Goal: Task Accomplishment & Management: Manage account settings

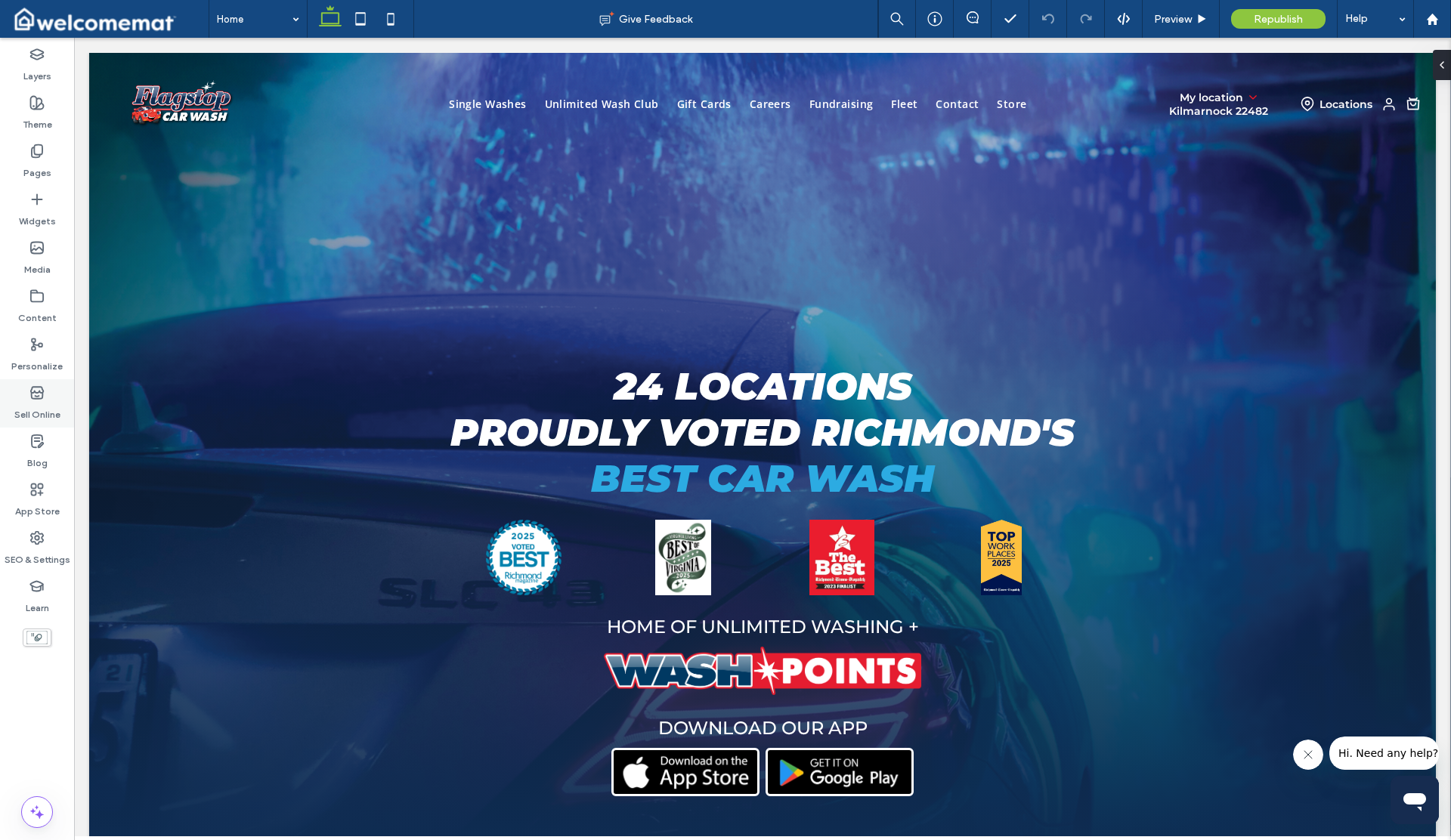
click at [33, 400] on label "Sell Online" at bounding box center [37, 411] width 46 height 21
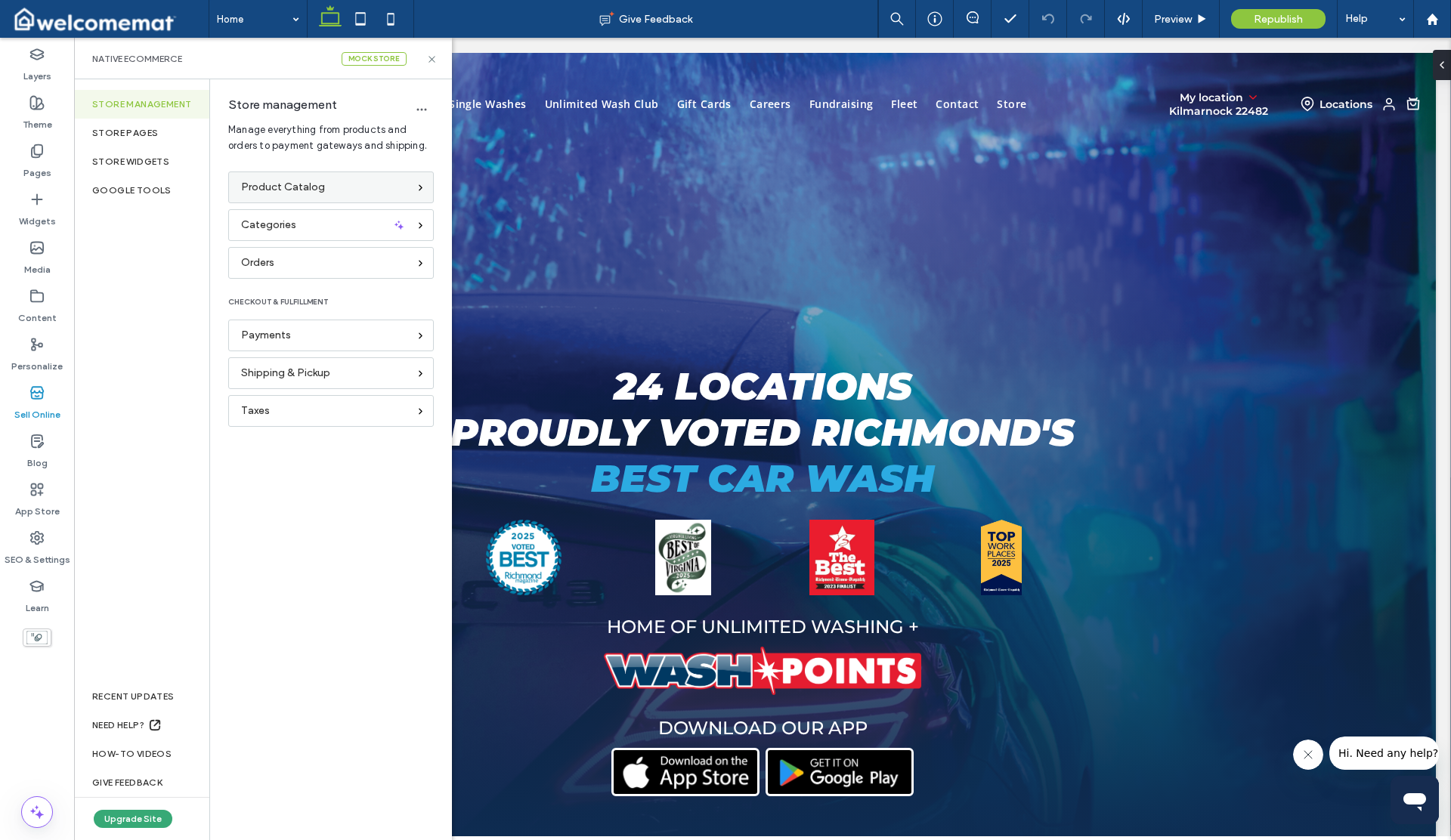
click at [274, 182] on span "Product Catalog" at bounding box center [282, 187] width 84 height 17
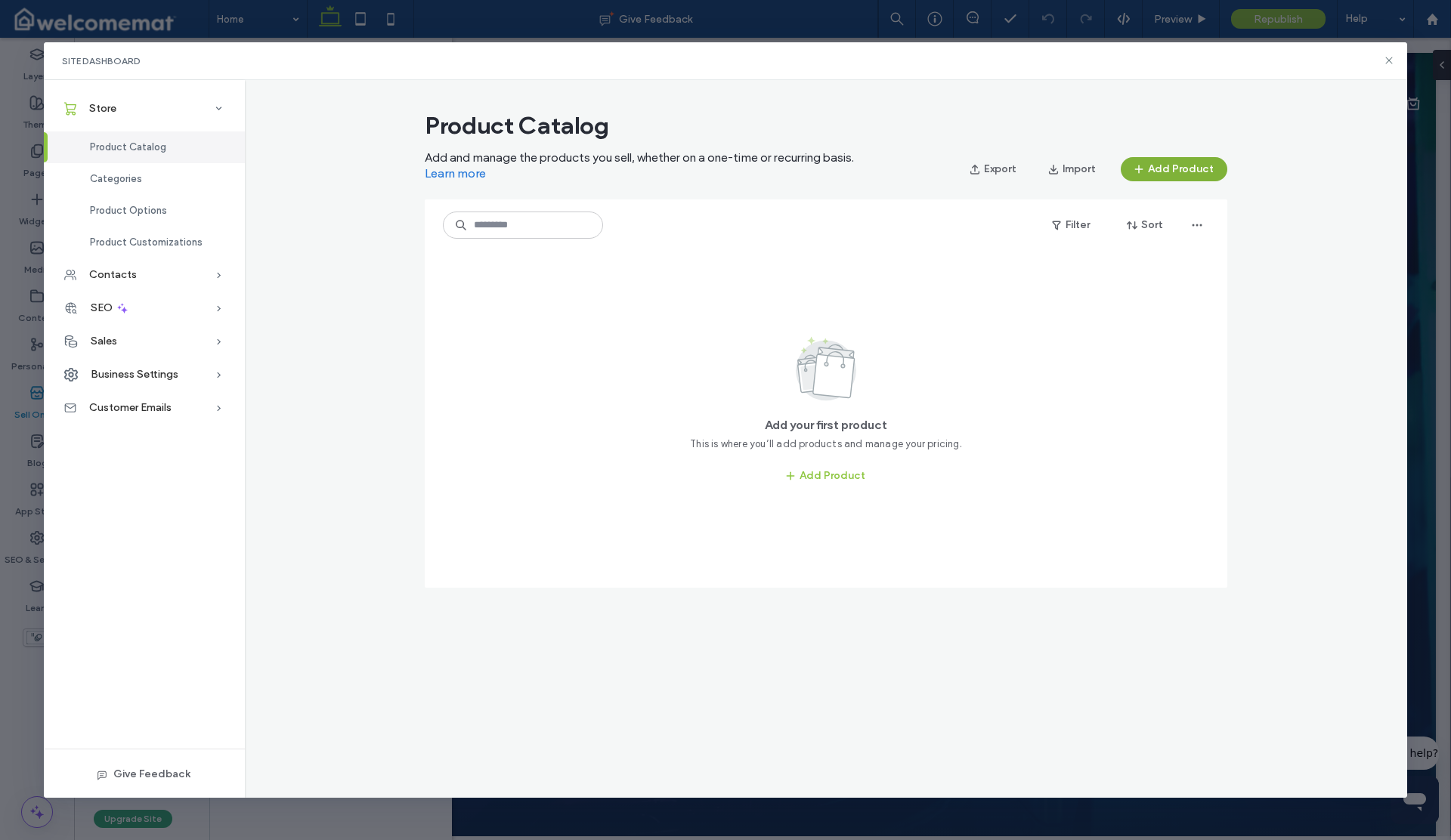
click at [1165, 173] on button "Add Product" at bounding box center [1174, 169] width 107 height 24
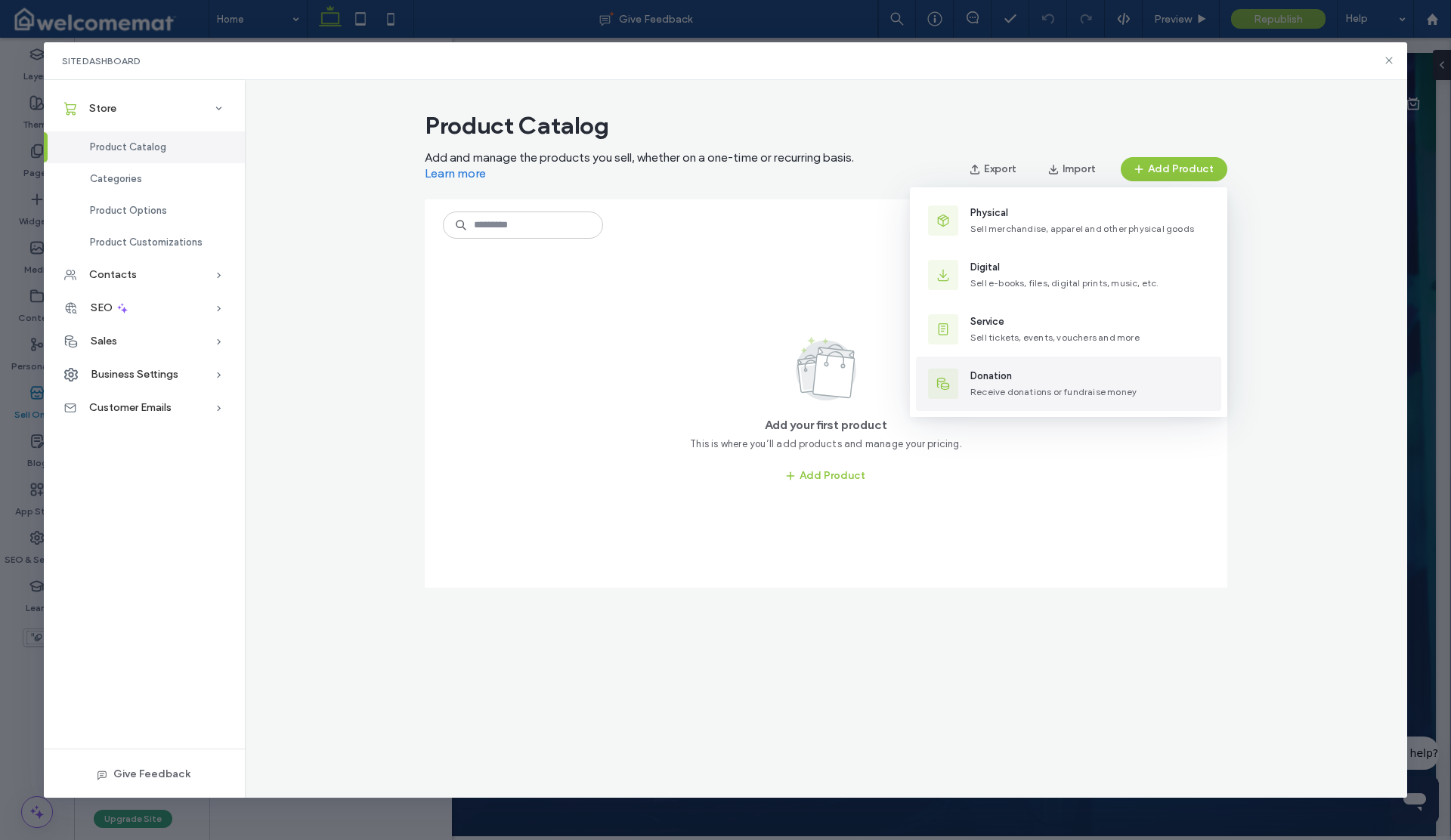
click at [1028, 372] on span "Donation" at bounding box center [1053, 376] width 166 height 15
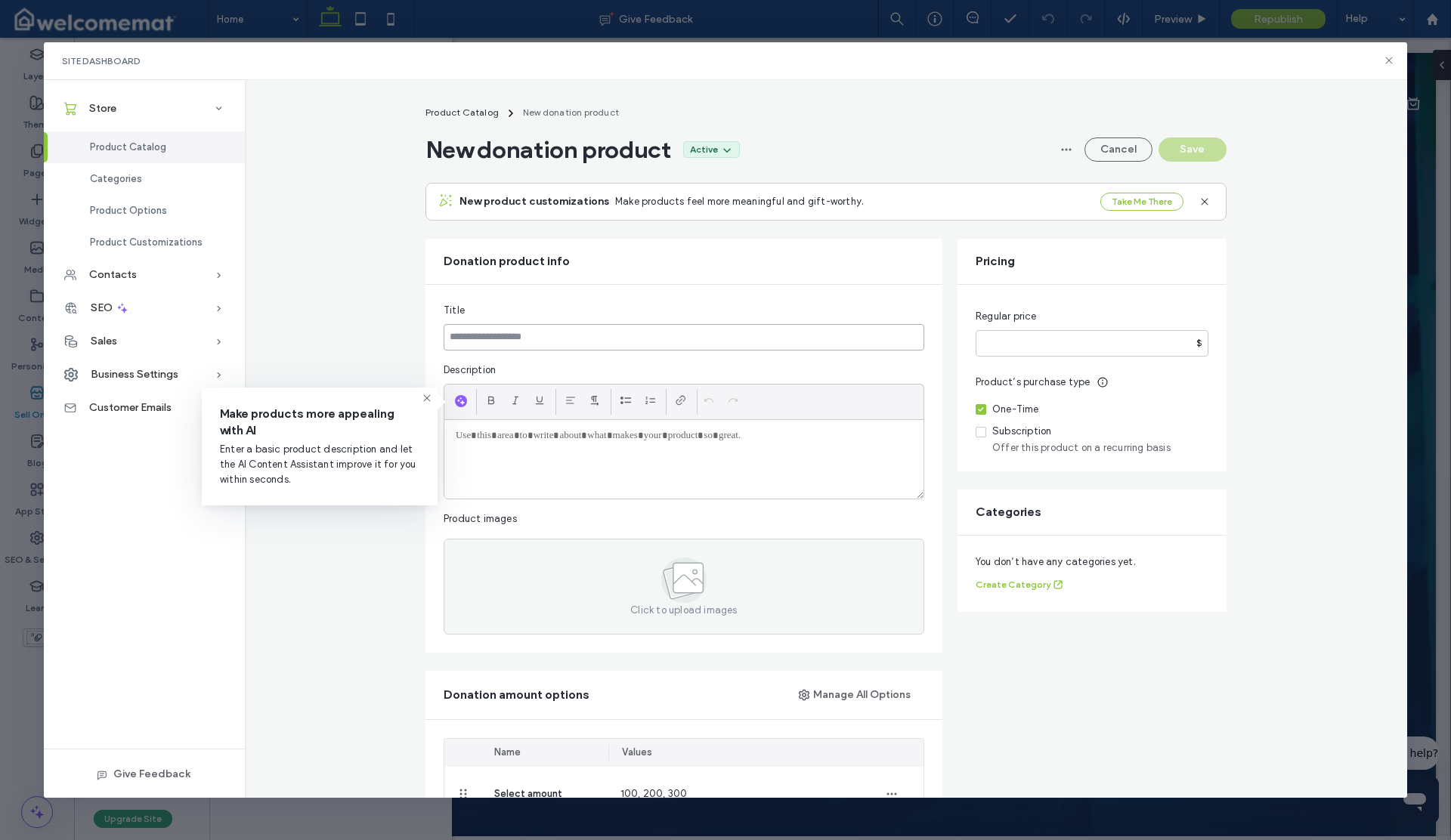
click at [562, 341] on input at bounding box center [684, 337] width 481 height 26
click at [456, 401] on icon "button" at bounding box center [461, 401] width 10 height 12
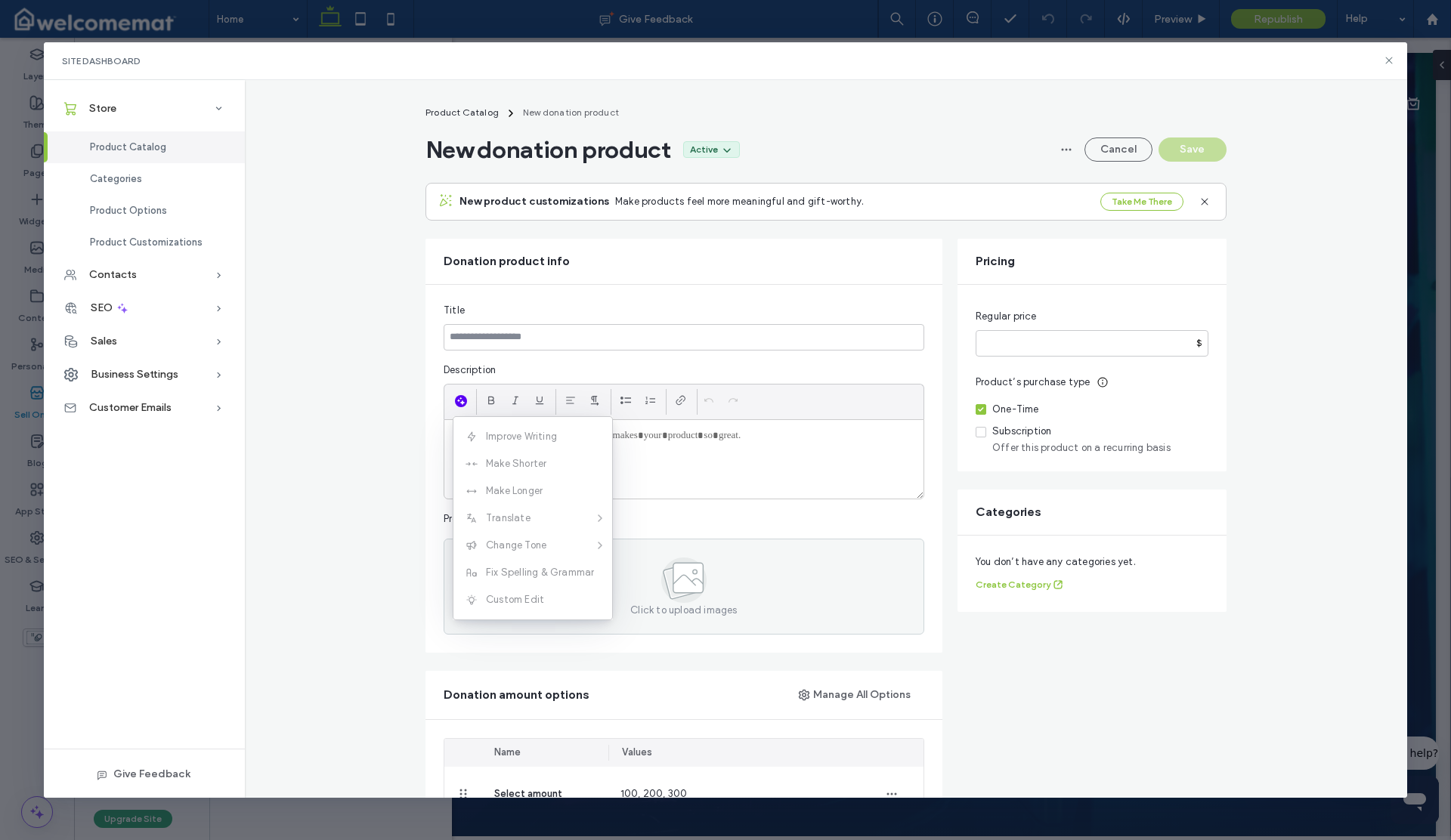
click at [468, 372] on span "Description" at bounding box center [469, 370] width 52 height 15
click at [477, 340] on input at bounding box center [684, 337] width 481 height 26
type input "**********"
click at [545, 314] on div "Title" at bounding box center [684, 310] width 481 height 15
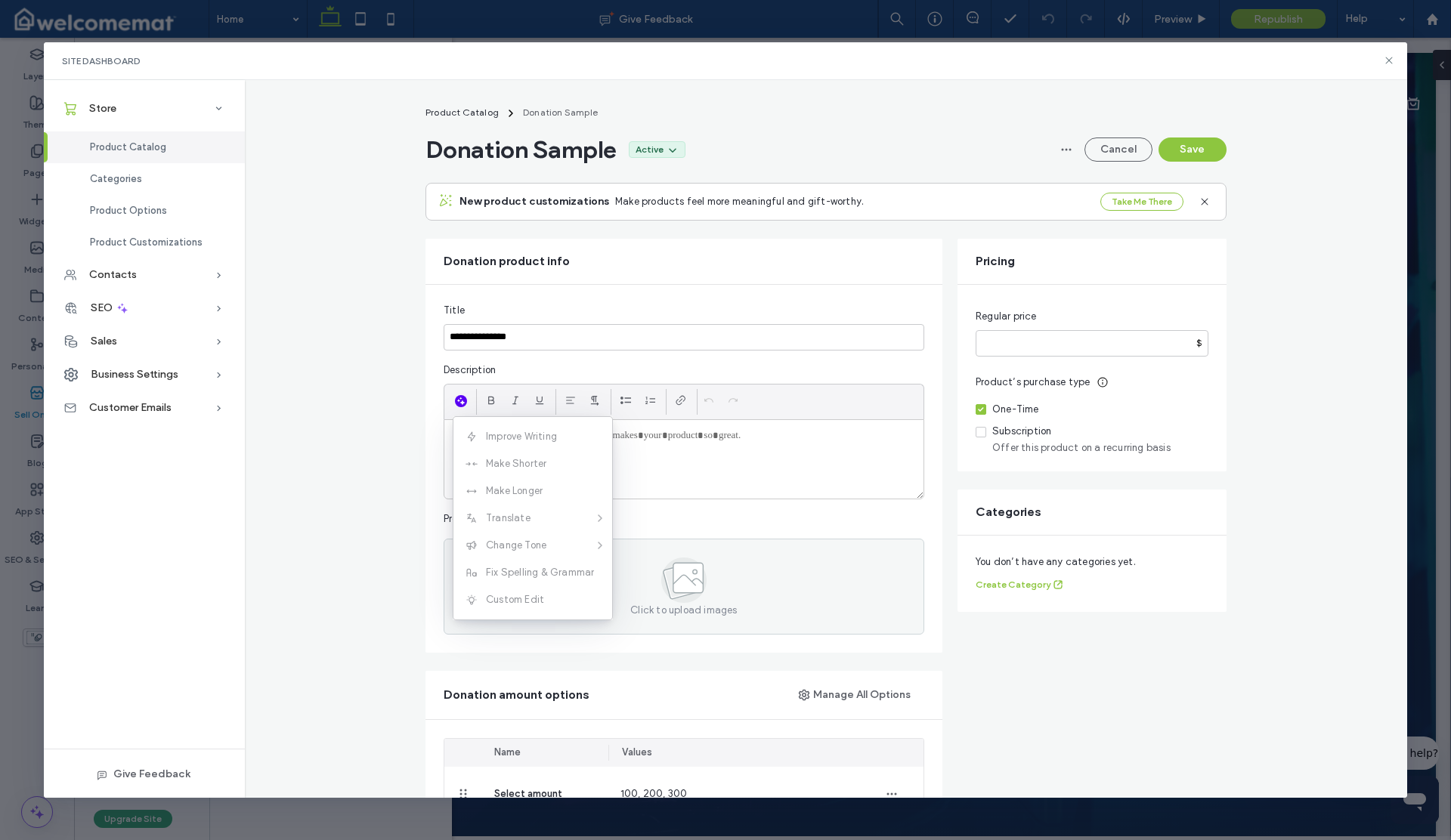
click at [642, 444] on div at bounding box center [684, 460] width 479 height 79
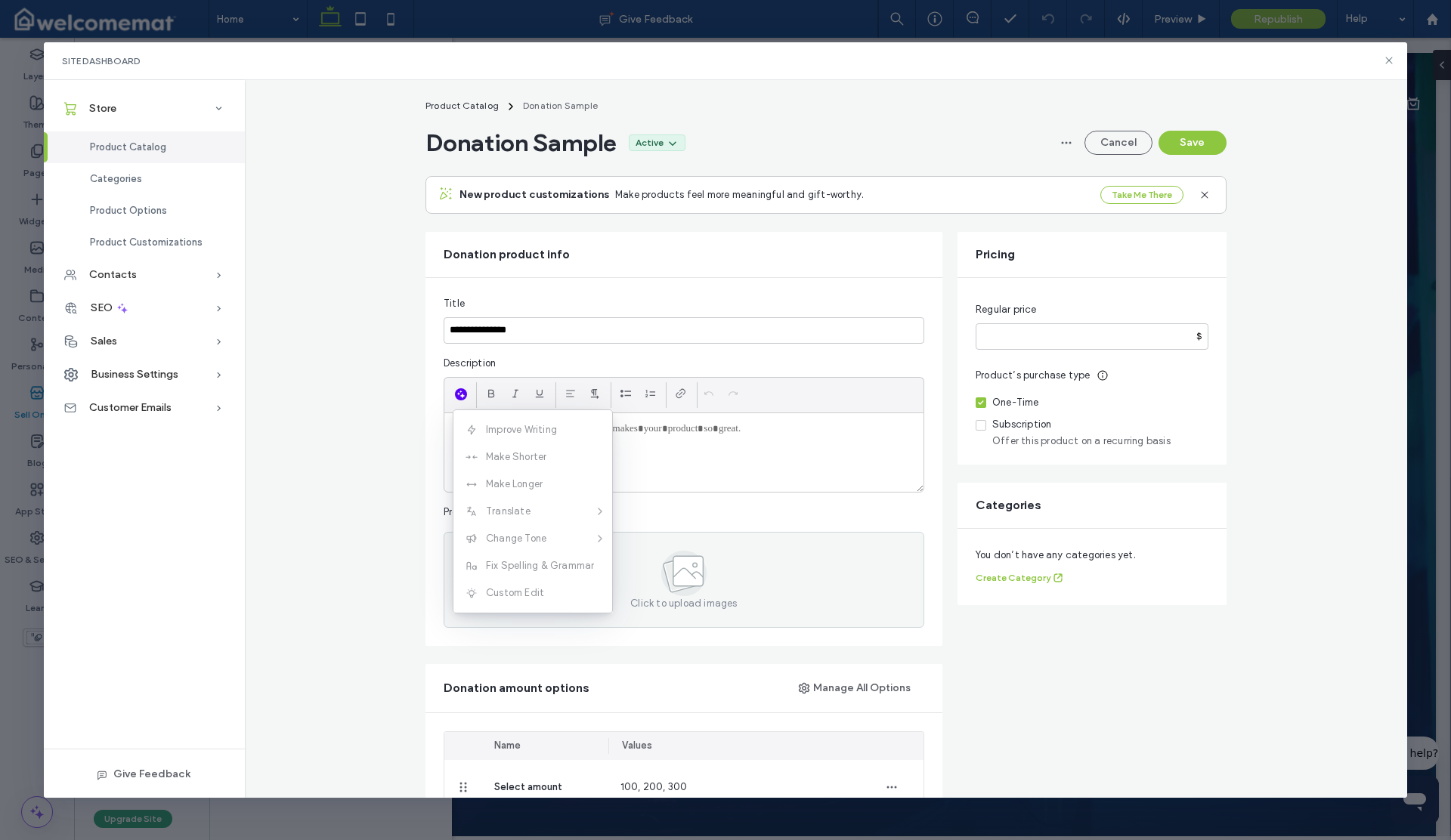
scroll to position [25, 0]
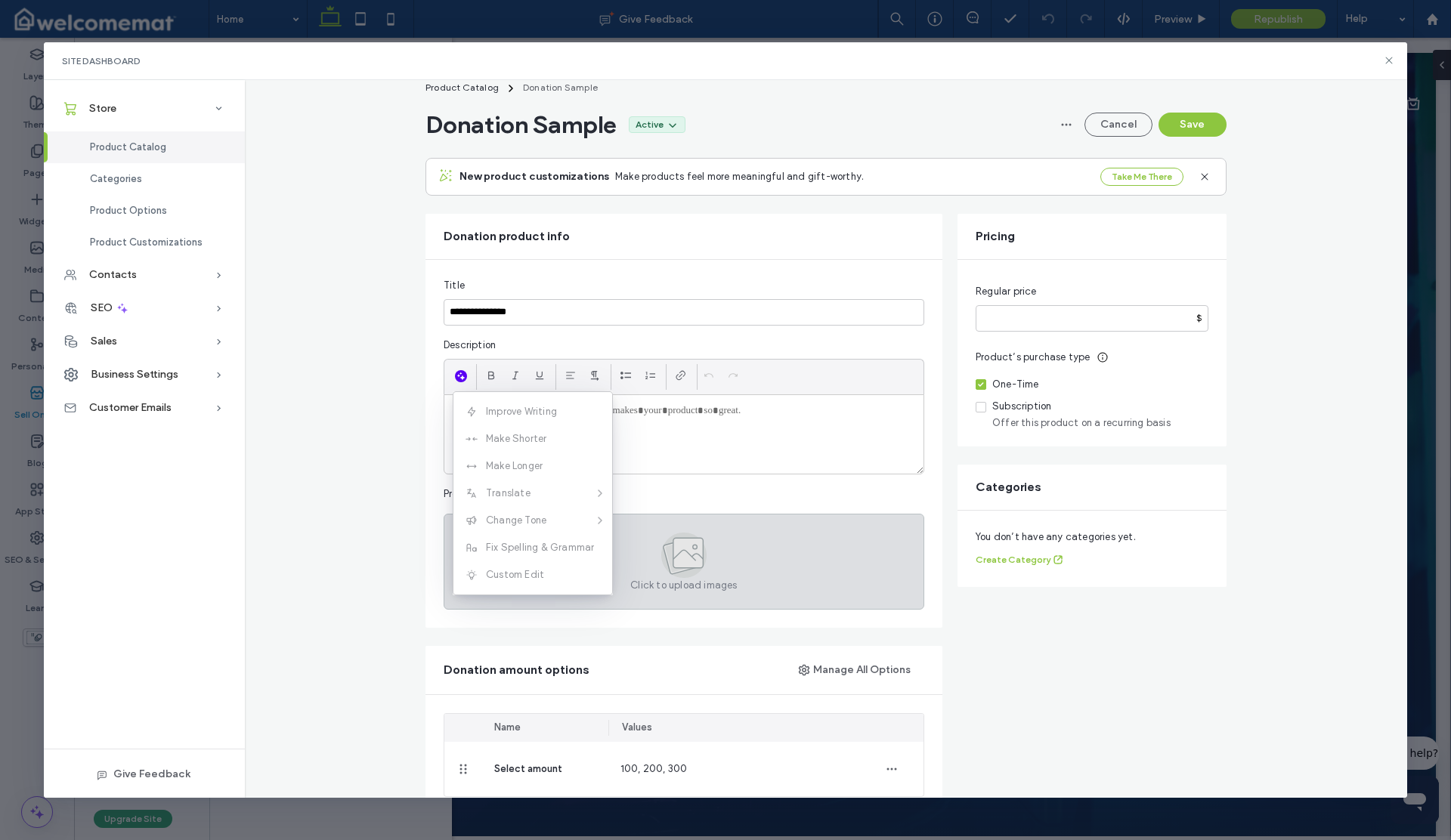
click at [681, 533] on icon at bounding box center [684, 555] width 46 height 46
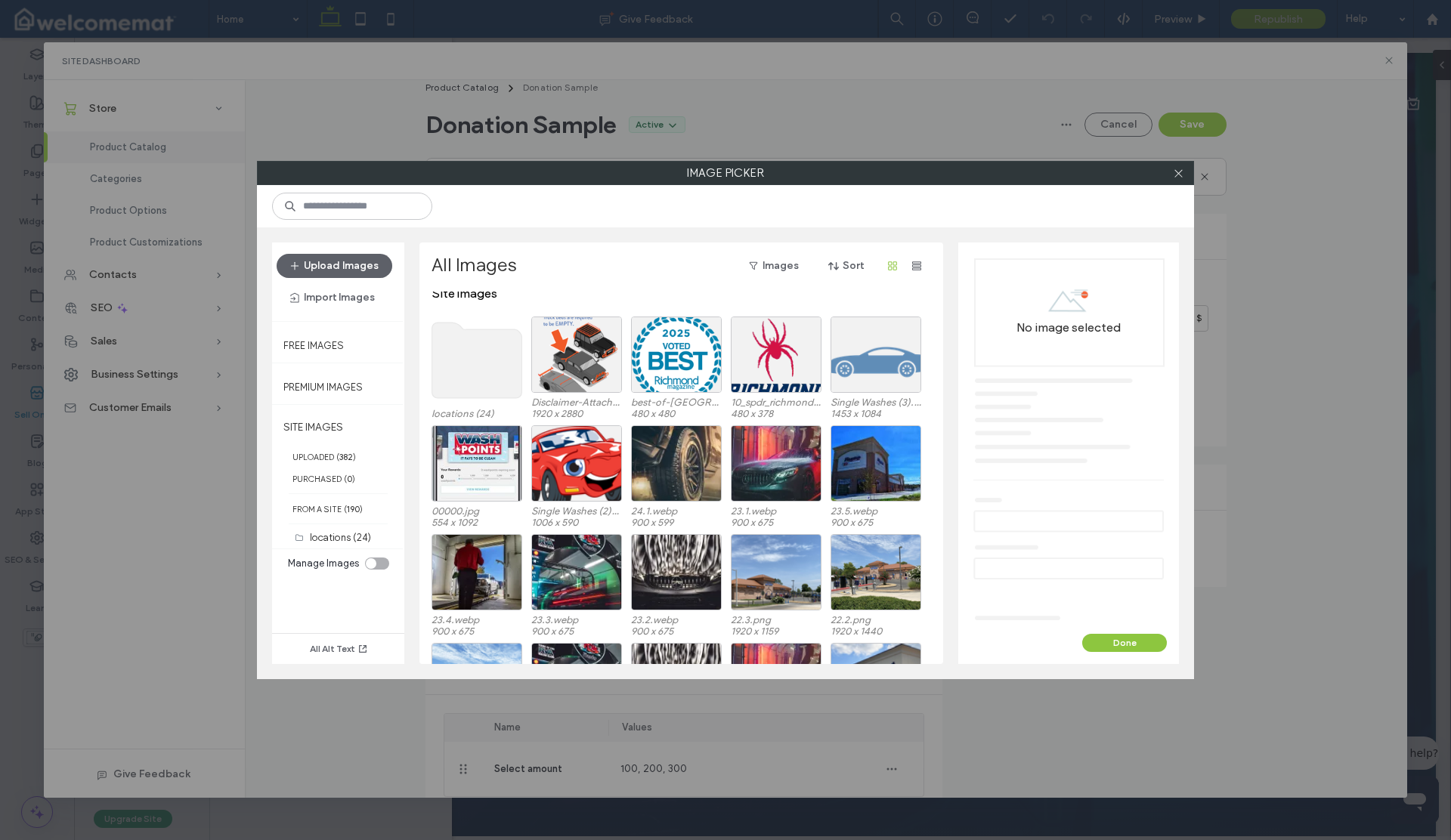
scroll to position [0, 0]
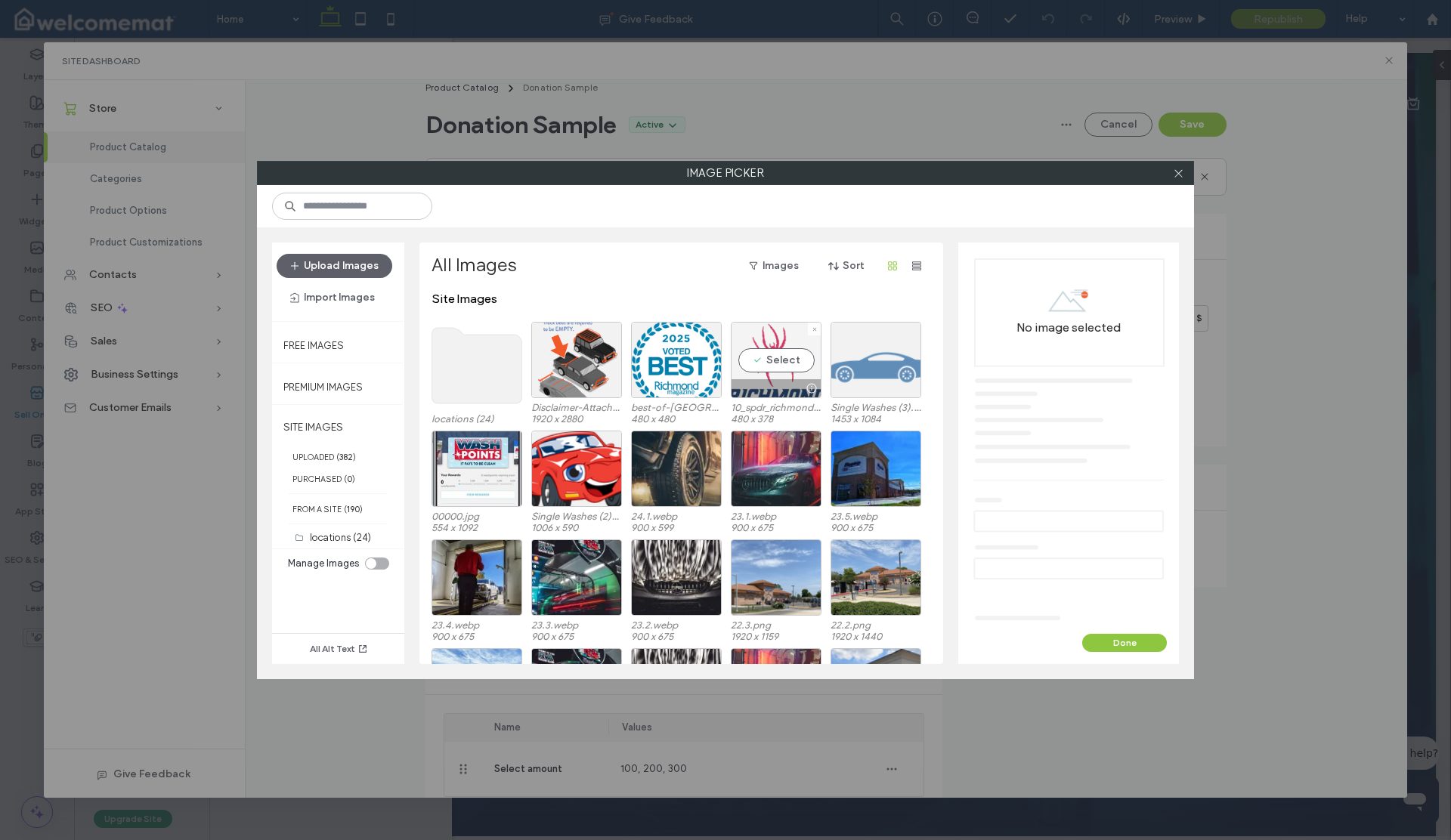
click at [763, 356] on div "Select" at bounding box center [776, 359] width 91 height 76
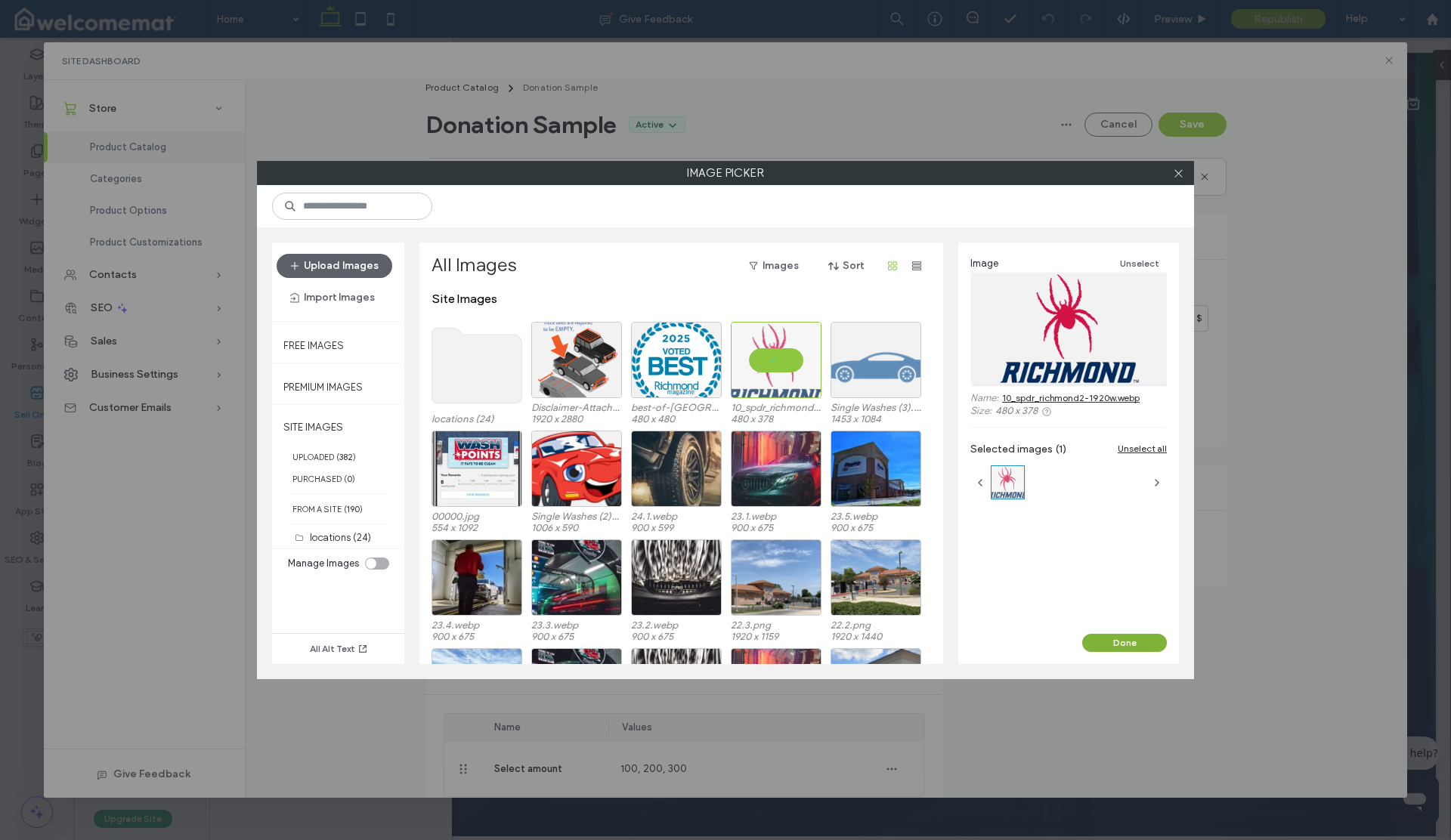
click at [1136, 646] on button "Done" at bounding box center [1124, 643] width 84 height 18
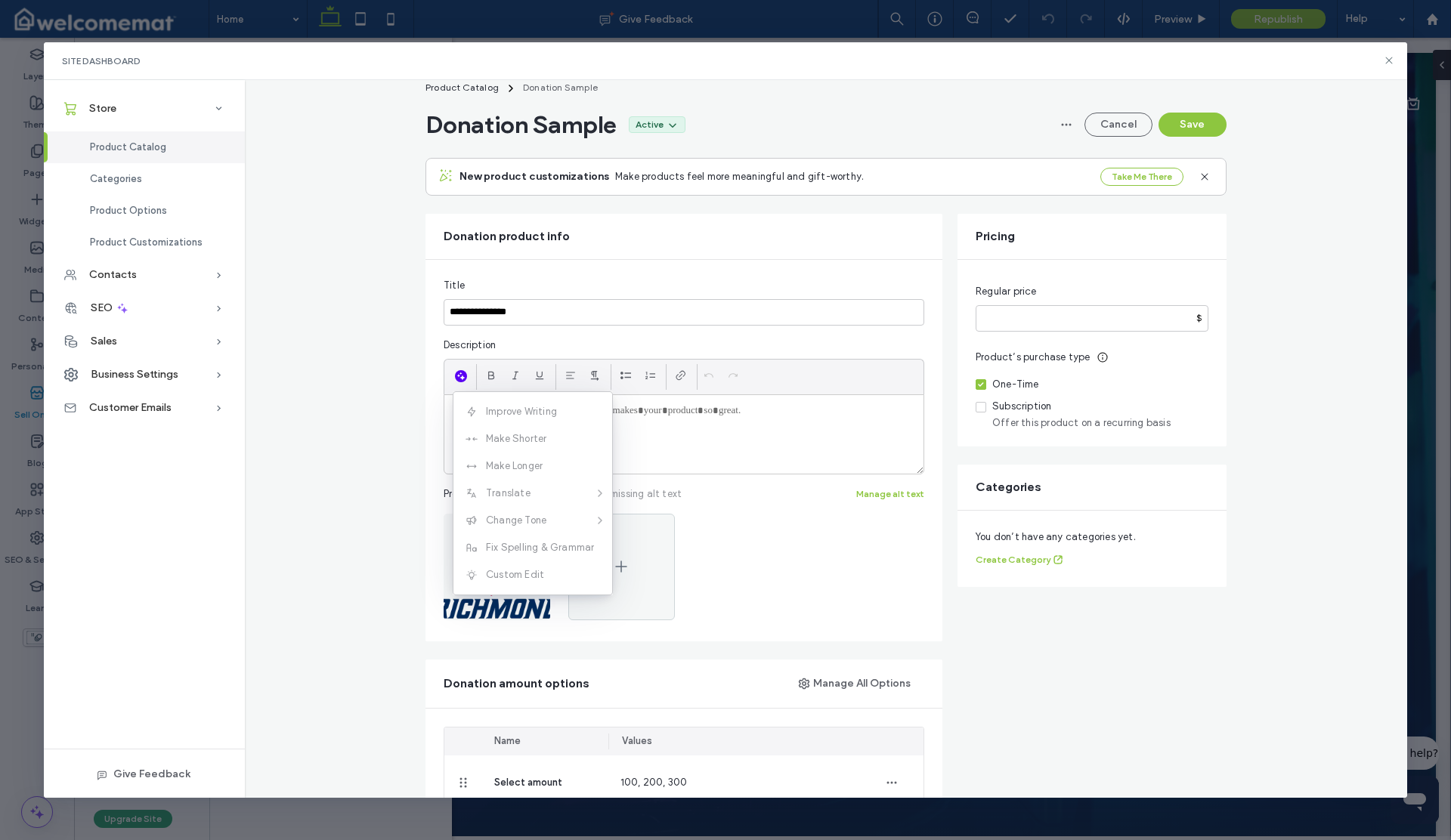
click at [755, 543] on div at bounding box center [684, 568] width 481 height 110
click at [676, 434] on div at bounding box center [684, 435] width 479 height 79
click at [998, 323] on input "*" at bounding box center [1092, 318] width 233 height 26
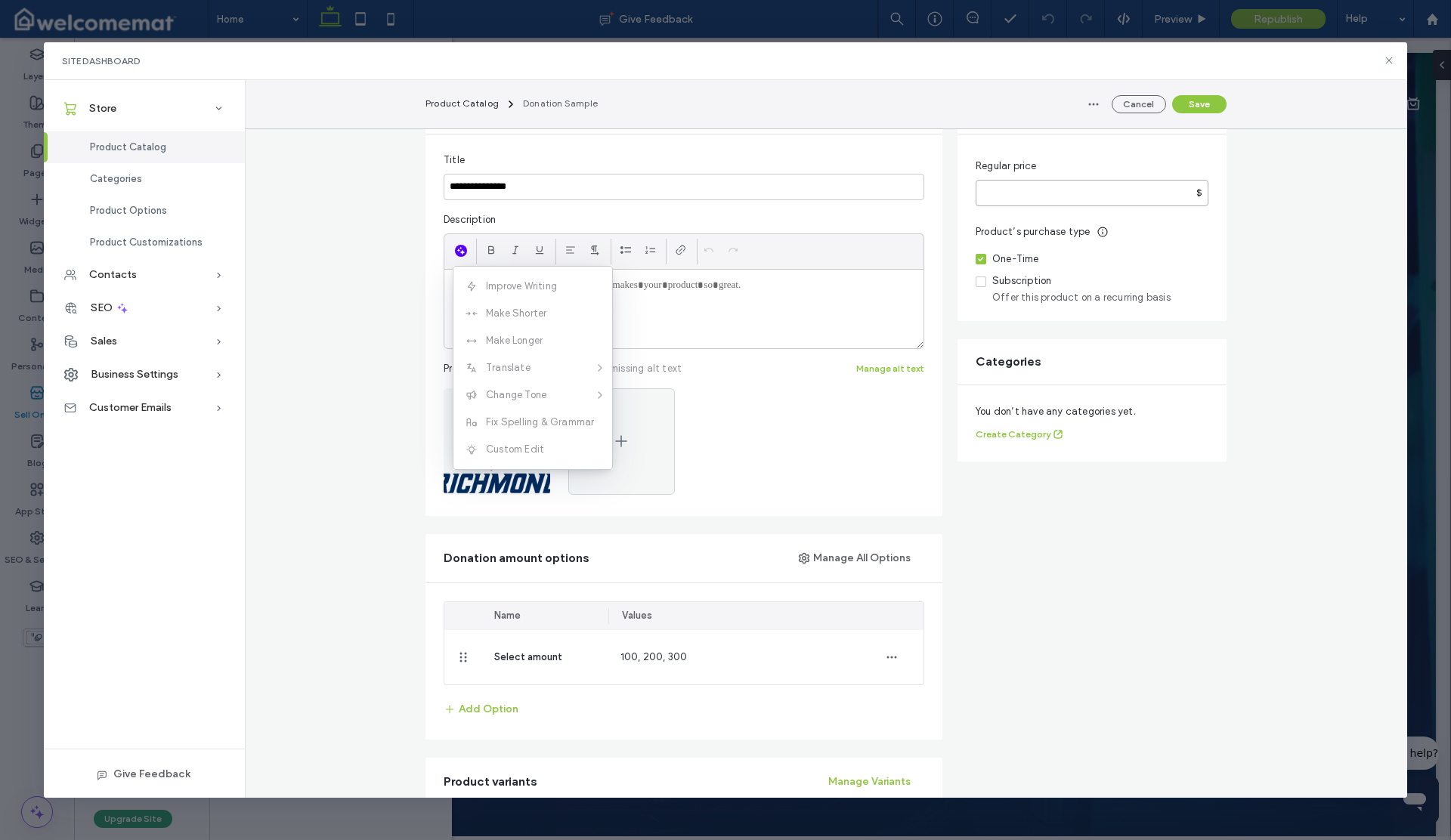
scroll to position [189, 0]
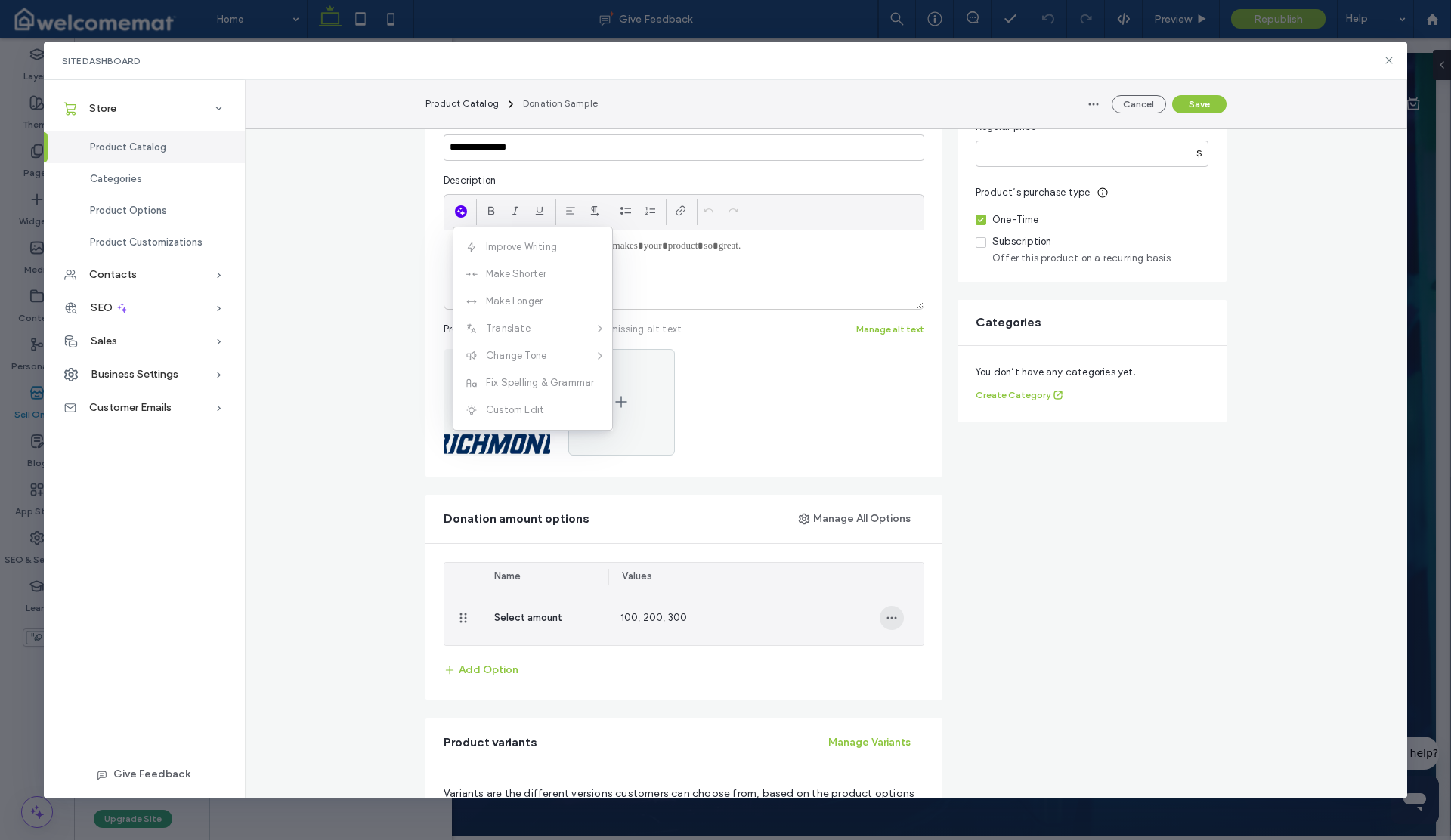
click at [886, 616] on icon "button" at bounding box center [892, 618] width 12 height 12
click at [915, 655] on span "Update Values" at bounding box center [939, 657] width 70 height 15
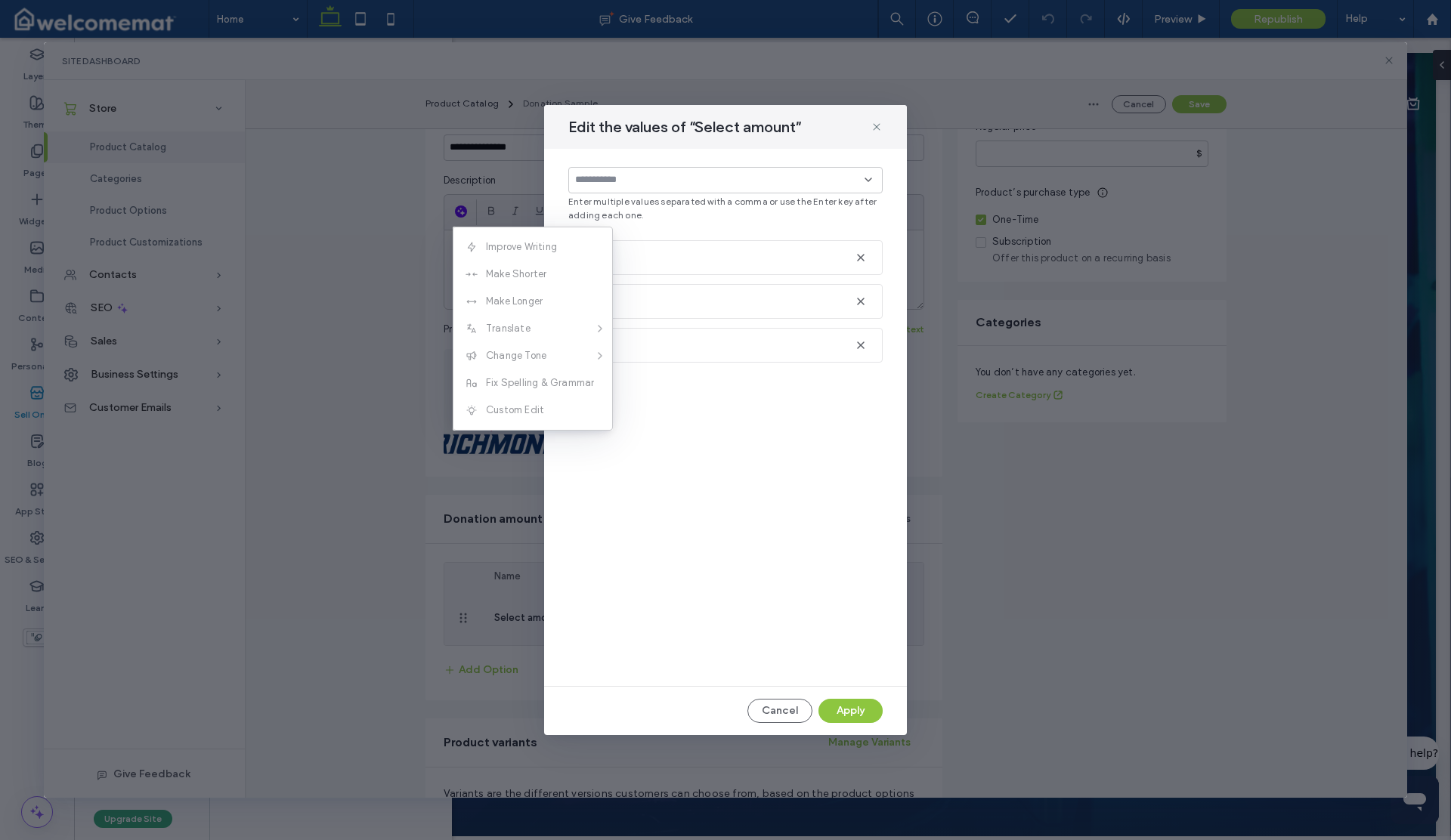
click at [669, 229] on div "Enter multiple values separated with a comma or use the Enter key after adding …" at bounding box center [726, 418] width 363 height 538
click at [455, 213] on div "Edit the values of “Select amount” Enter multiple values separated with a comma…" at bounding box center [726, 420] width 1364 height 757
click at [880, 127] on icon at bounding box center [876, 127] width 12 height 12
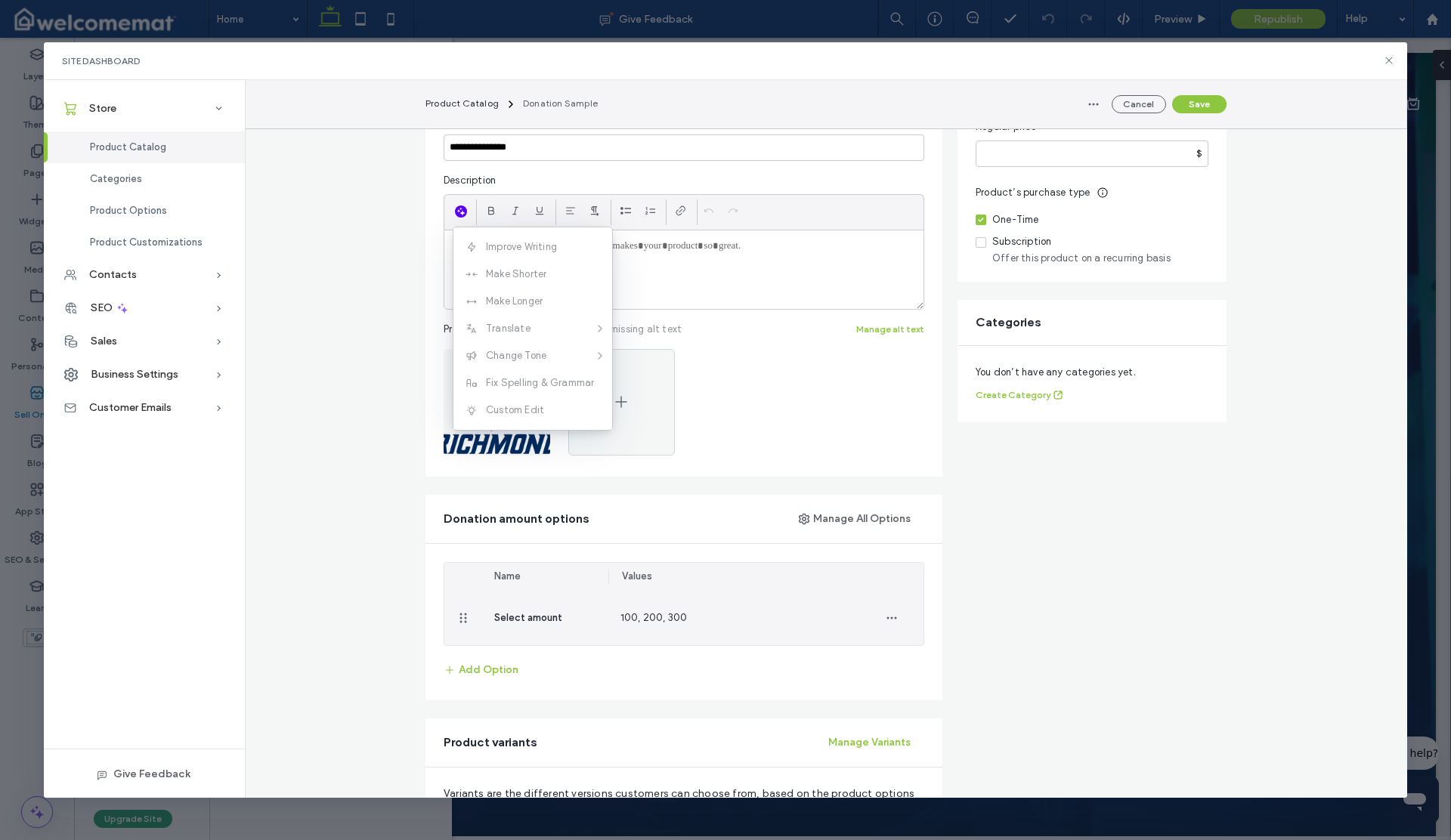
click at [457, 209] on icon "button" at bounding box center [461, 211] width 10 height 12
click at [887, 619] on icon "button" at bounding box center [892, 618] width 12 height 12
click at [926, 655] on span "Update Values" at bounding box center [939, 657] width 70 height 15
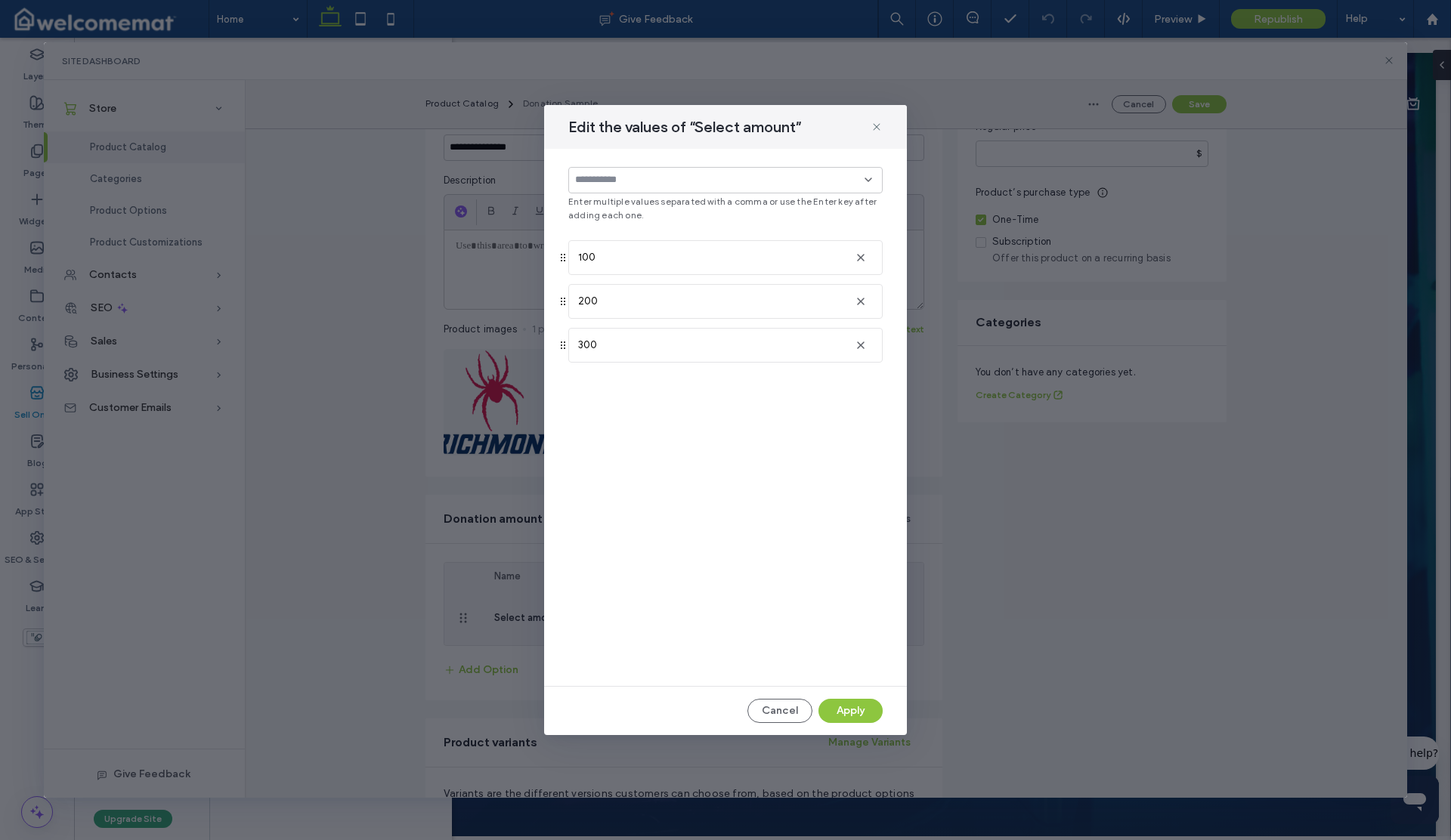
click at [628, 181] on input at bounding box center [720, 180] width 290 height 12
type input "*"
drag, startPoint x: 639, startPoint y: 420, endPoint x: 637, endPoint y: 408, distance: 12.2
click at [639, 420] on div "* Enter multiple values separated with a comma or use the Enter key after addin…" at bounding box center [726, 418] width 363 height 538
click at [608, 176] on input at bounding box center [720, 180] width 290 height 12
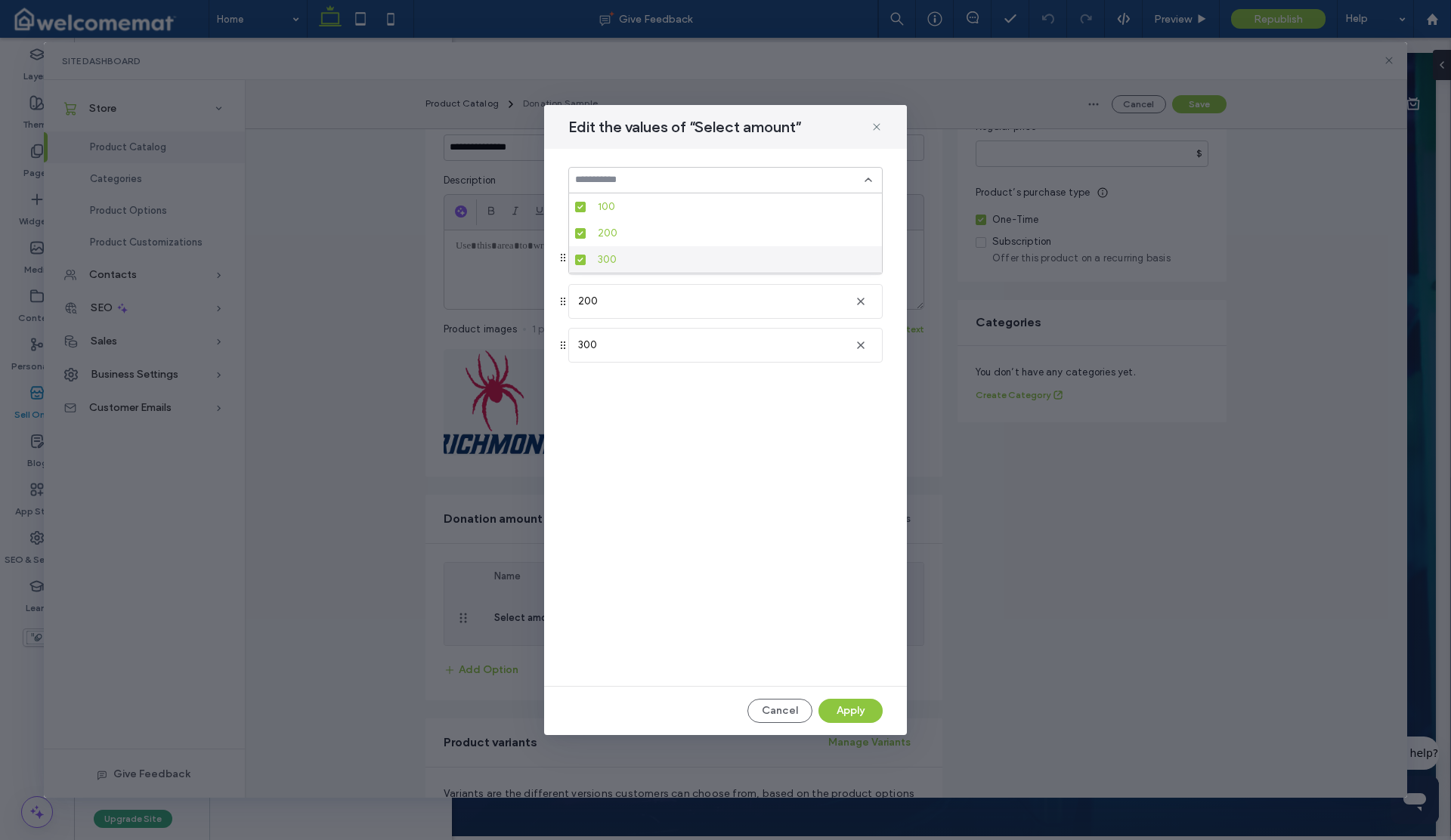
click at [627, 400] on div "Enter multiple values separated with a comma or use the Enter key after adding …" at bounding box center [726, 418] width 363 height 538
click at [616, 263] on div "100" at bounding box center [710, 258] width 265 height 15
click at [612, 186] on input at bounding box center [720, 180] width 290 height 12
click at [786, 716] on button "Cancel" at bounding box center [779, 711] width 65 height 24
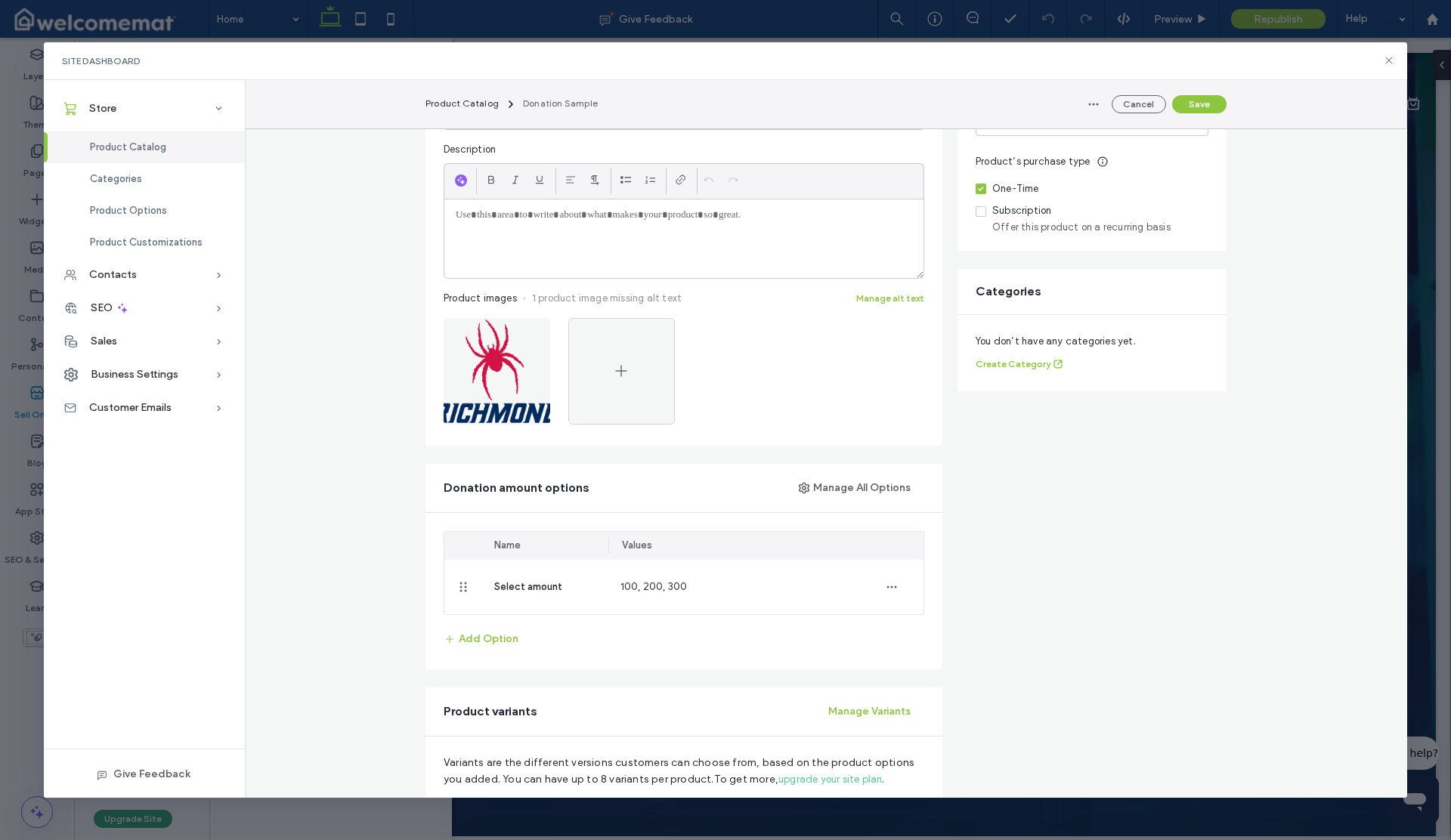
scroll to position [233, 0]
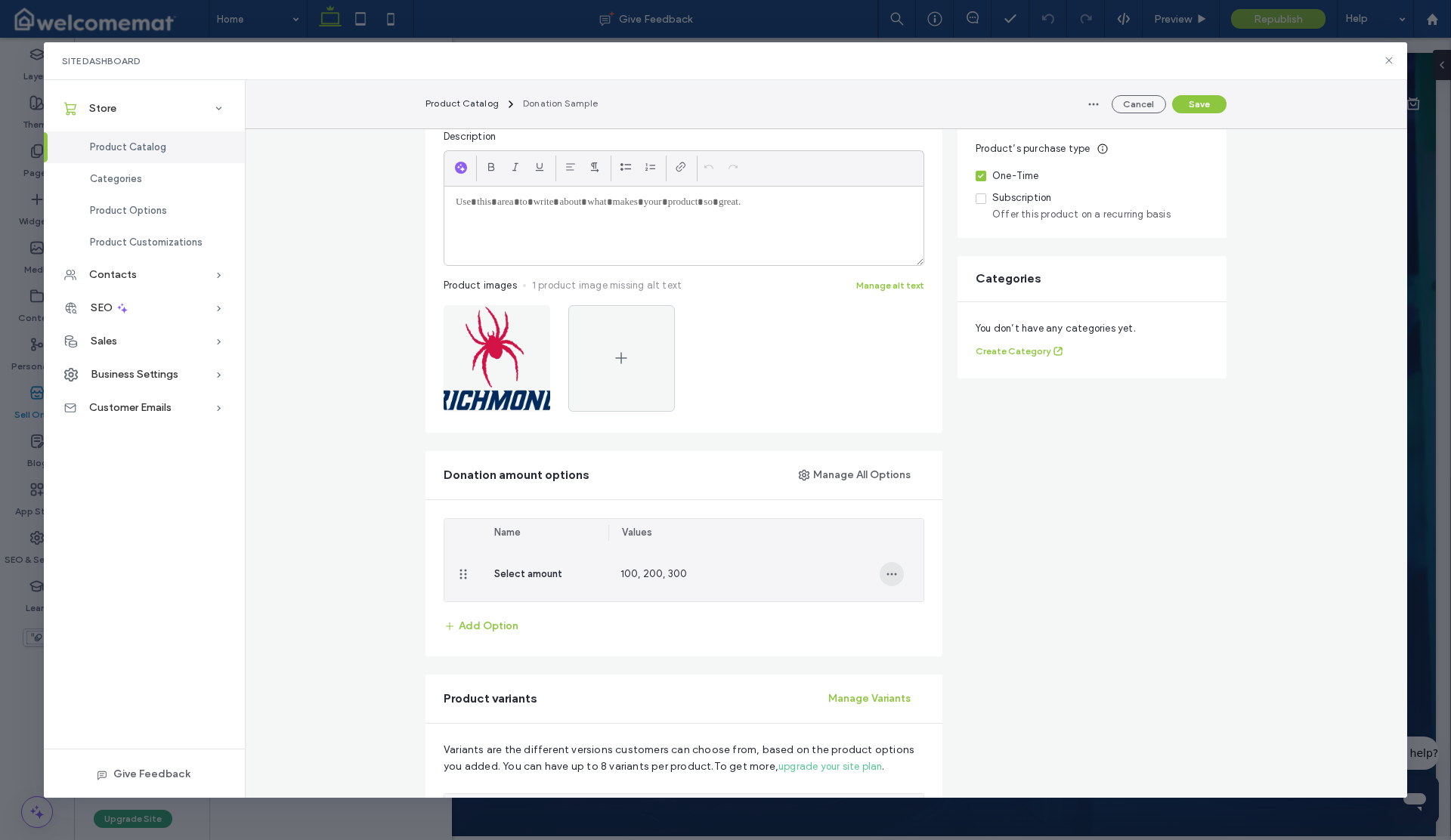
click at [886, 575] on icon "button" at bounding box center [892, 574] width 12 height 12
click at [912, 607] on span "Update Values" at bounding box center [939, 613] width 70 height 15
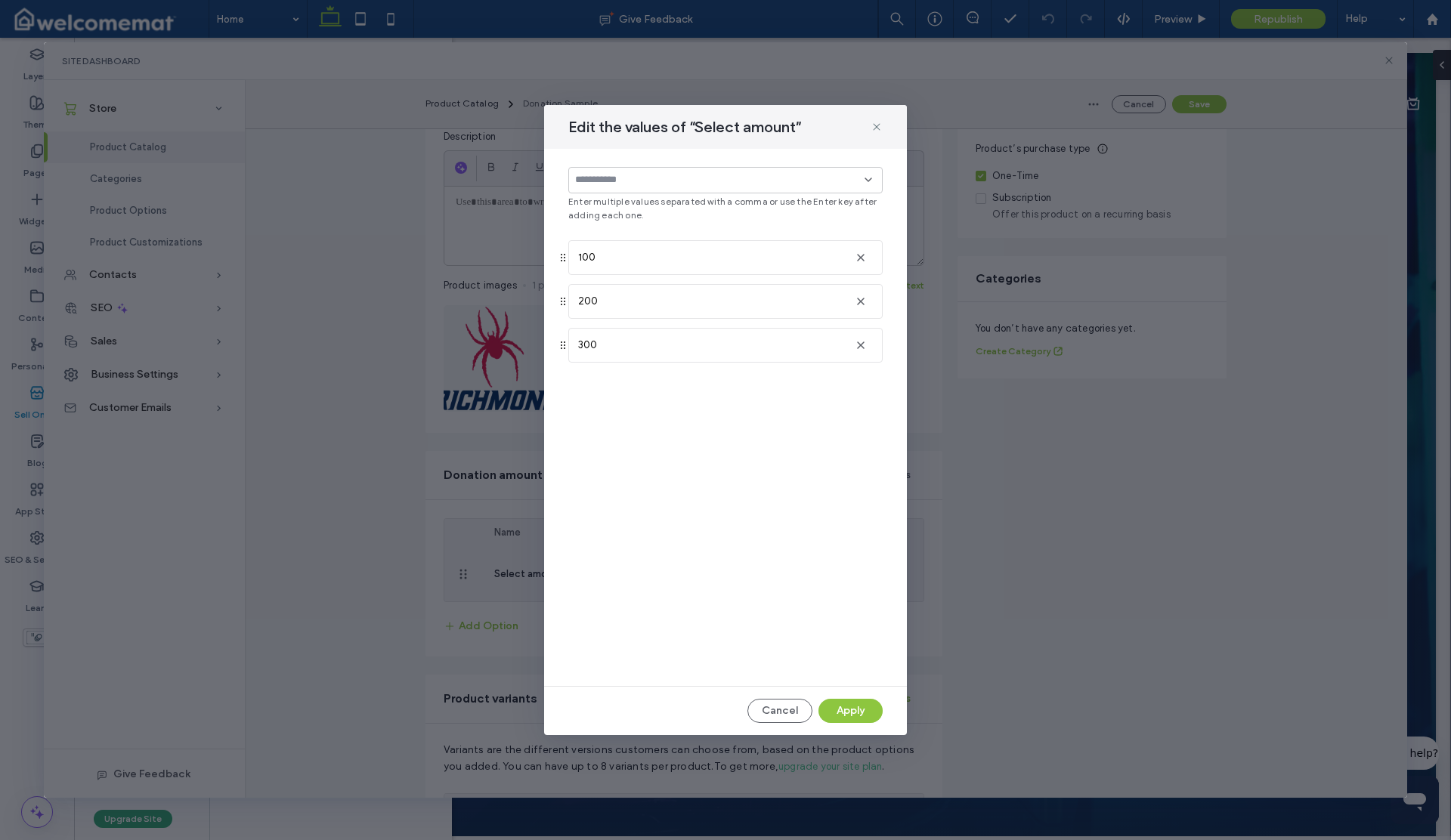
click at [771, 707] on button "Cancel" at bounding box center [779, 711] width 65 height 24
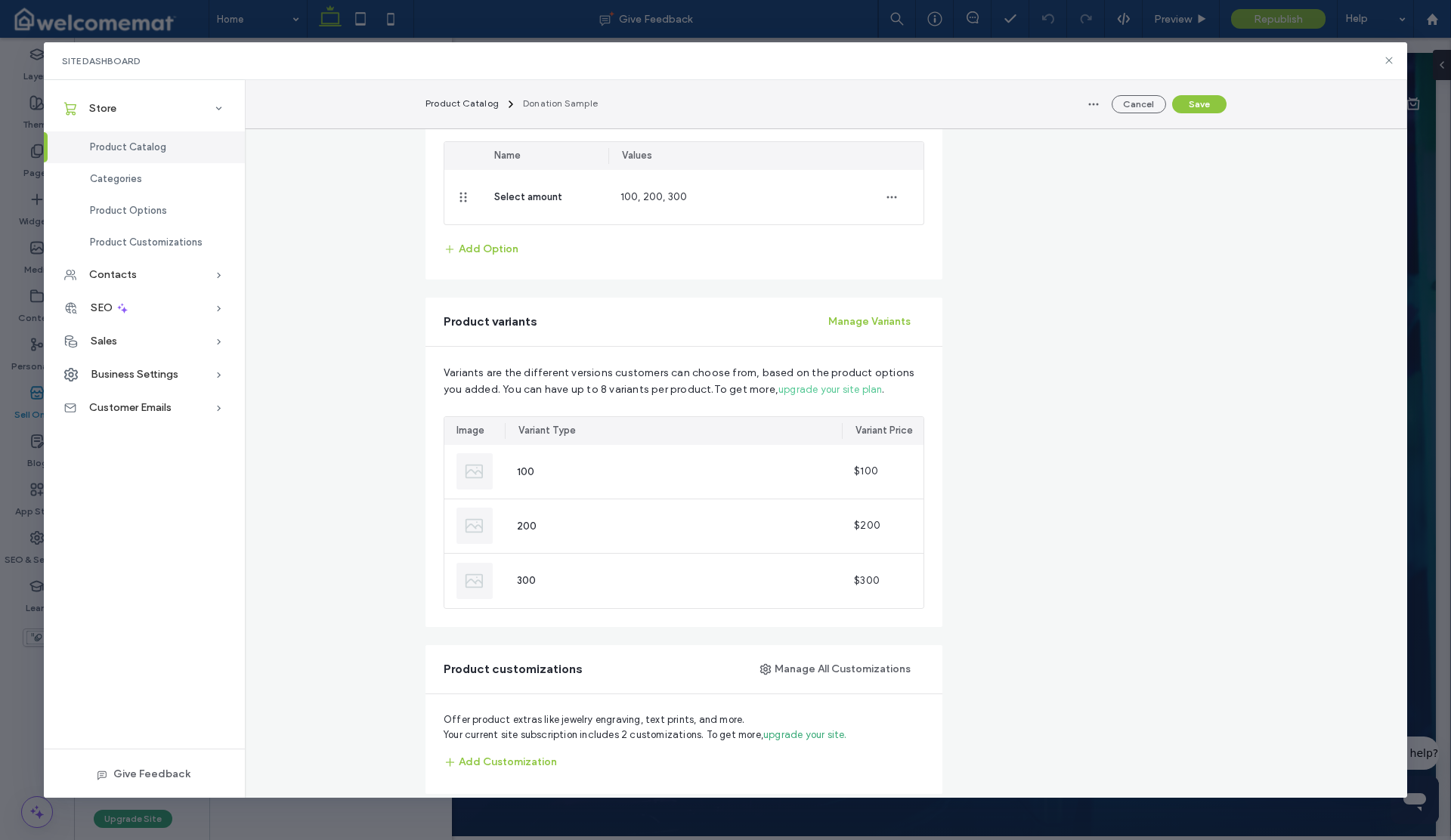
scroll to position [614, 0]
click at [866, 323] on button "Manage Variants" at bounding box center [869, 319] width 110 height 24
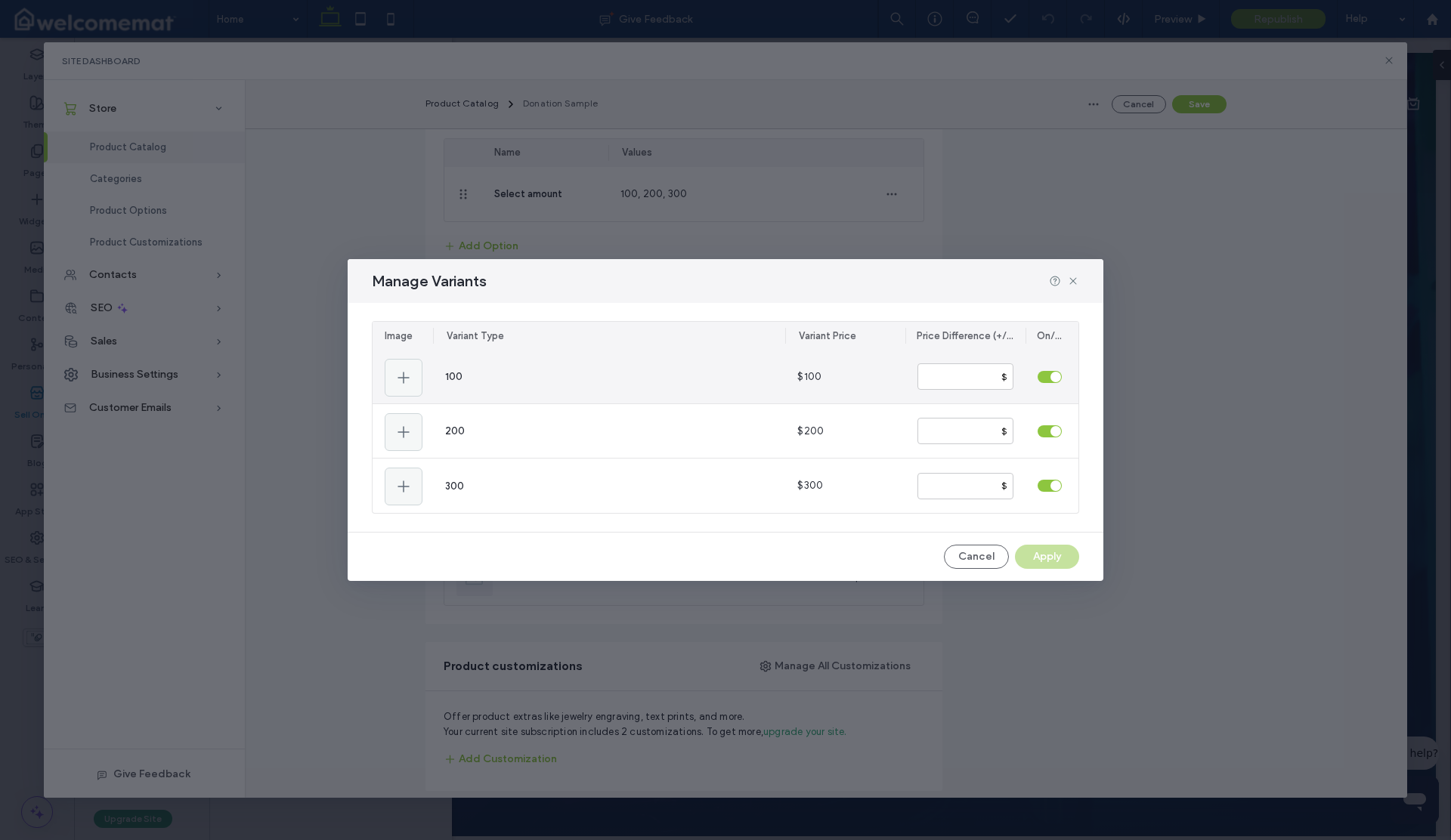
click at [460, 375] on span "100" at bounding box center [454, 376] width 18 height 11
drag, startPoint x: 940, startPoint y: 375, endPoint x: 930, endPoint y: 376, distance: 10.0
click at [930, 376] on input "***" at bounding box center [965, 376] width 96 height 26
click at [863, 382] on div "$100" at bounding box center [845, 376] width 120 height 54
click at [988, 565] on button "Cancel" at bounding box center [976, 557] width 65 height 24
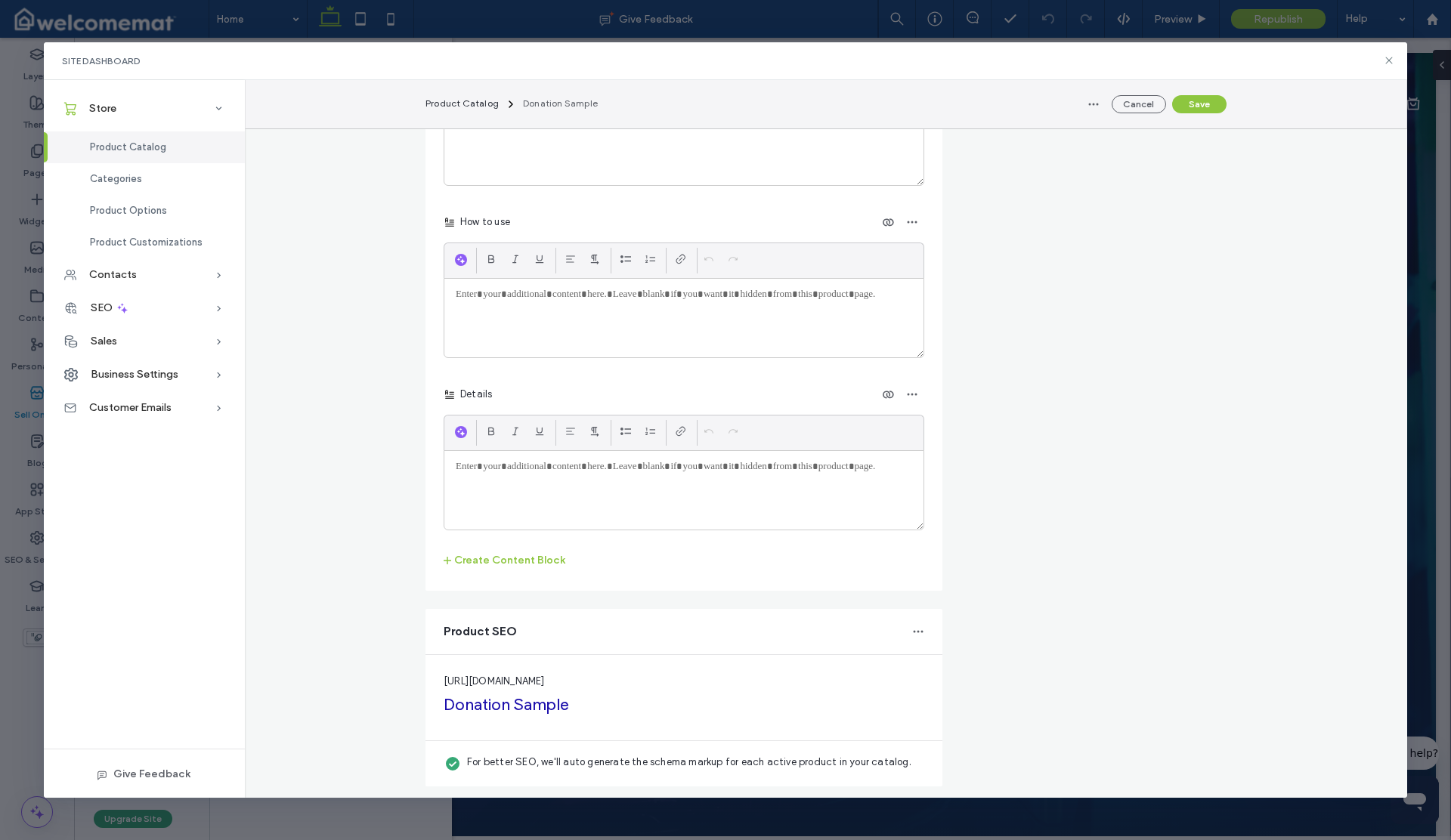
scroll to position [1620, 0]
click at [1194, 101] on button "Save" at bounding box center [1200, 104] width 55 height 18
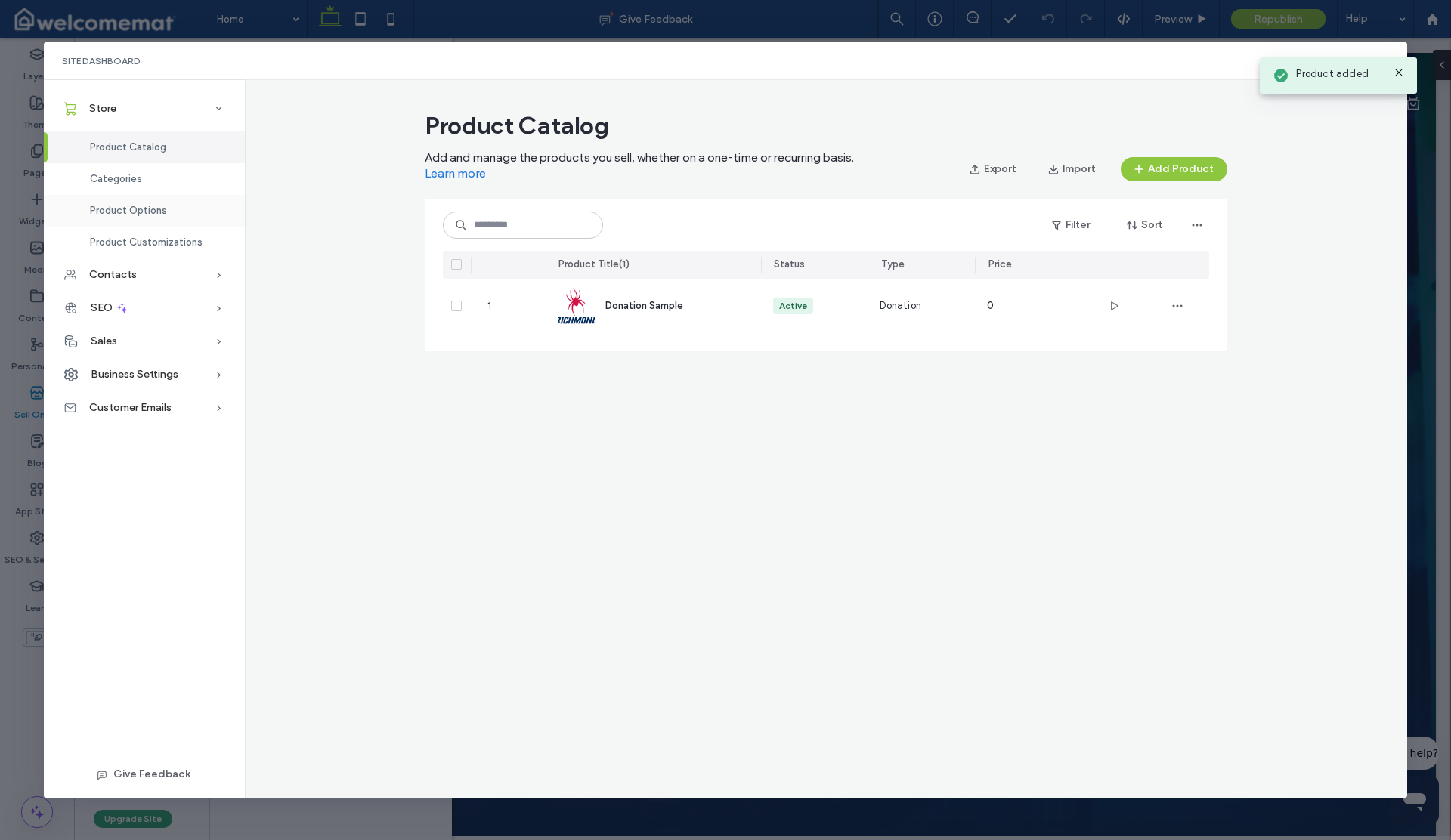
click at [136, 205] on span "Product Options" at bounding box center [128, 210] width 77 height 11
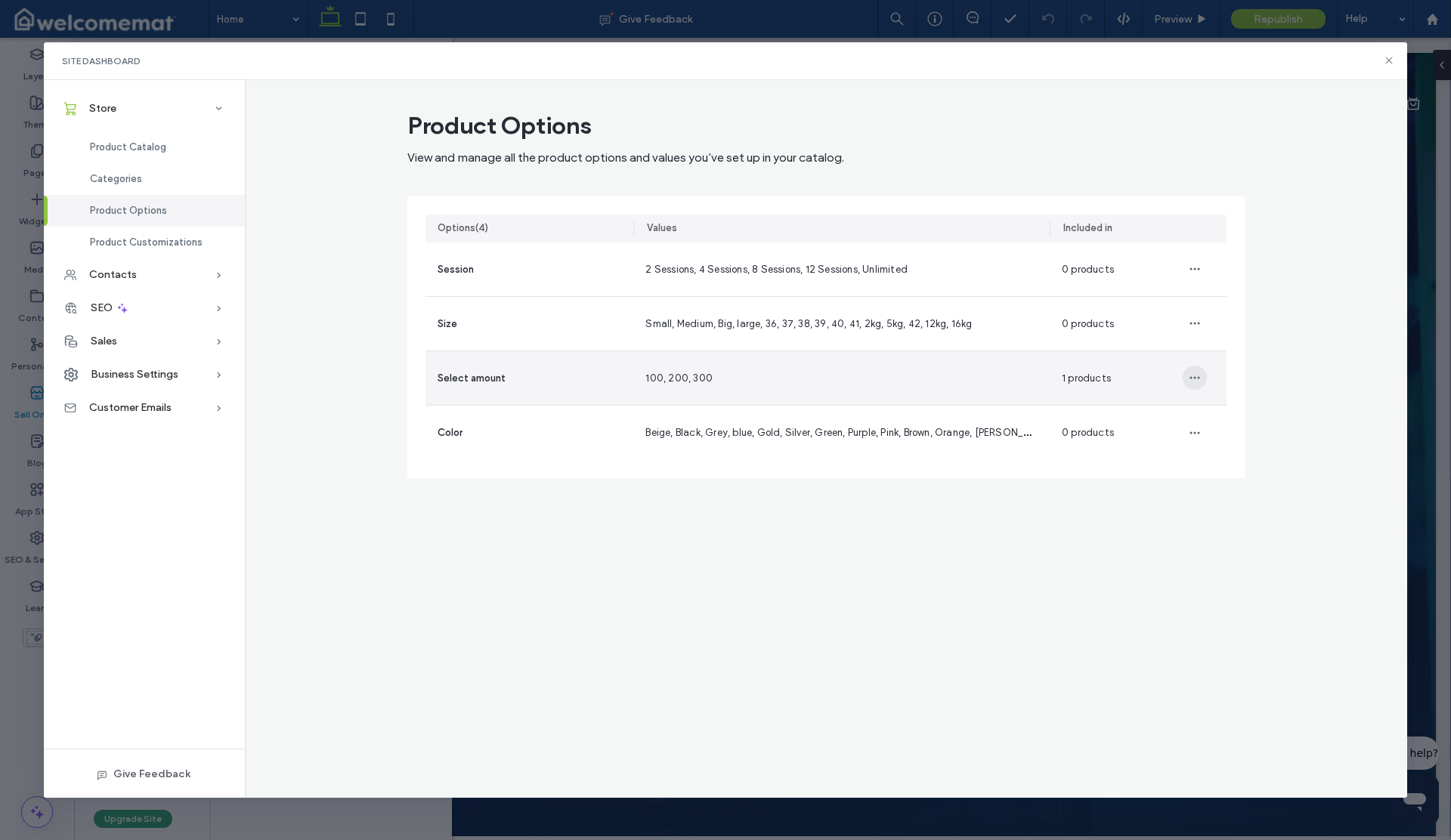
click at [1198, 368] on span "button" at bounding box center [1195, 378] width 24 height 24
click at [1211, 411] on span at bounding box center [1205, 416] width 18 height 17
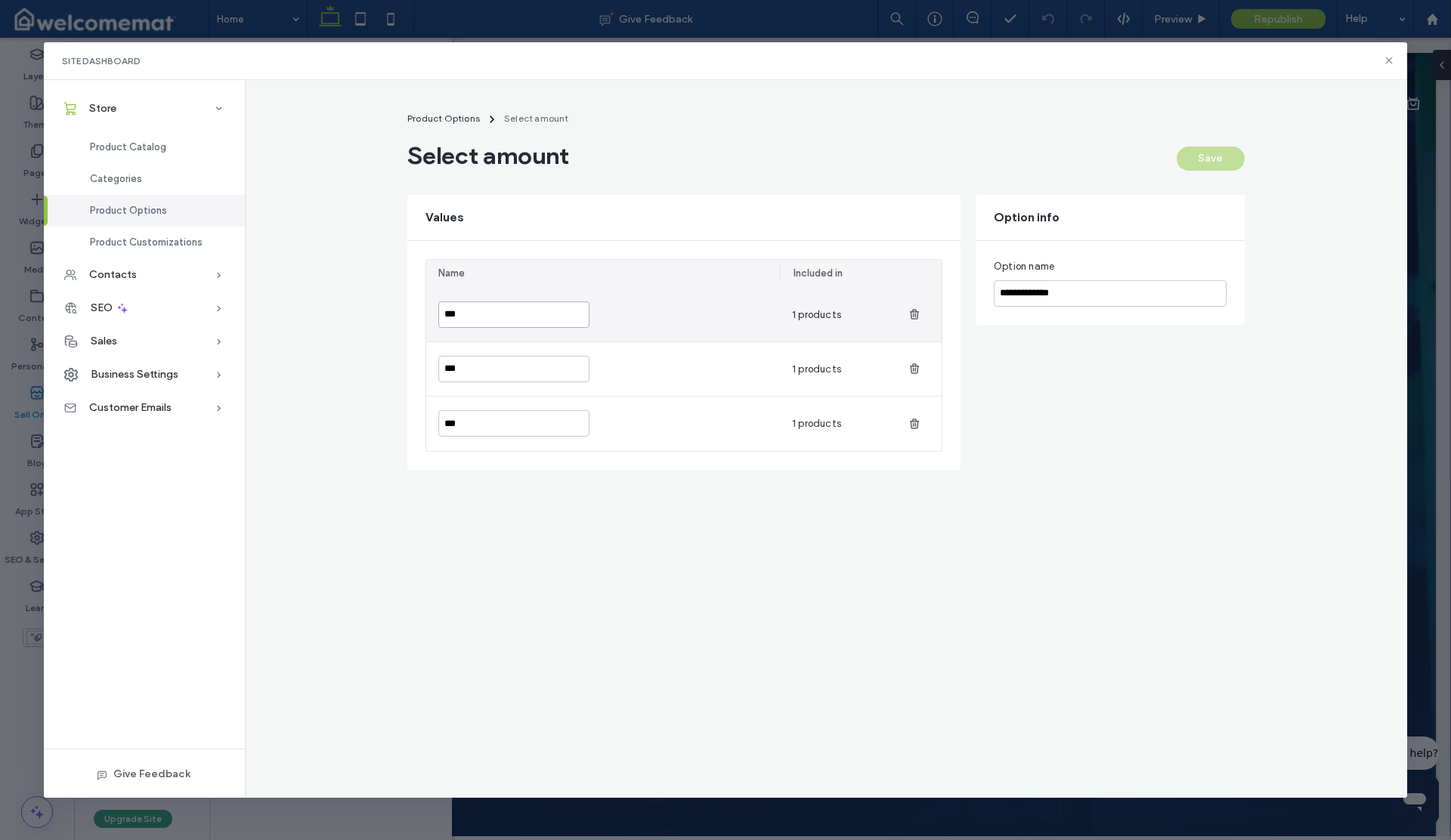
click at [476, 311] on input "***" at bounding box center [514, 314] width 151 height 26
click at [175, 240] on span "Product Customizations" at bounding box center [146, 242] width 112 height 11
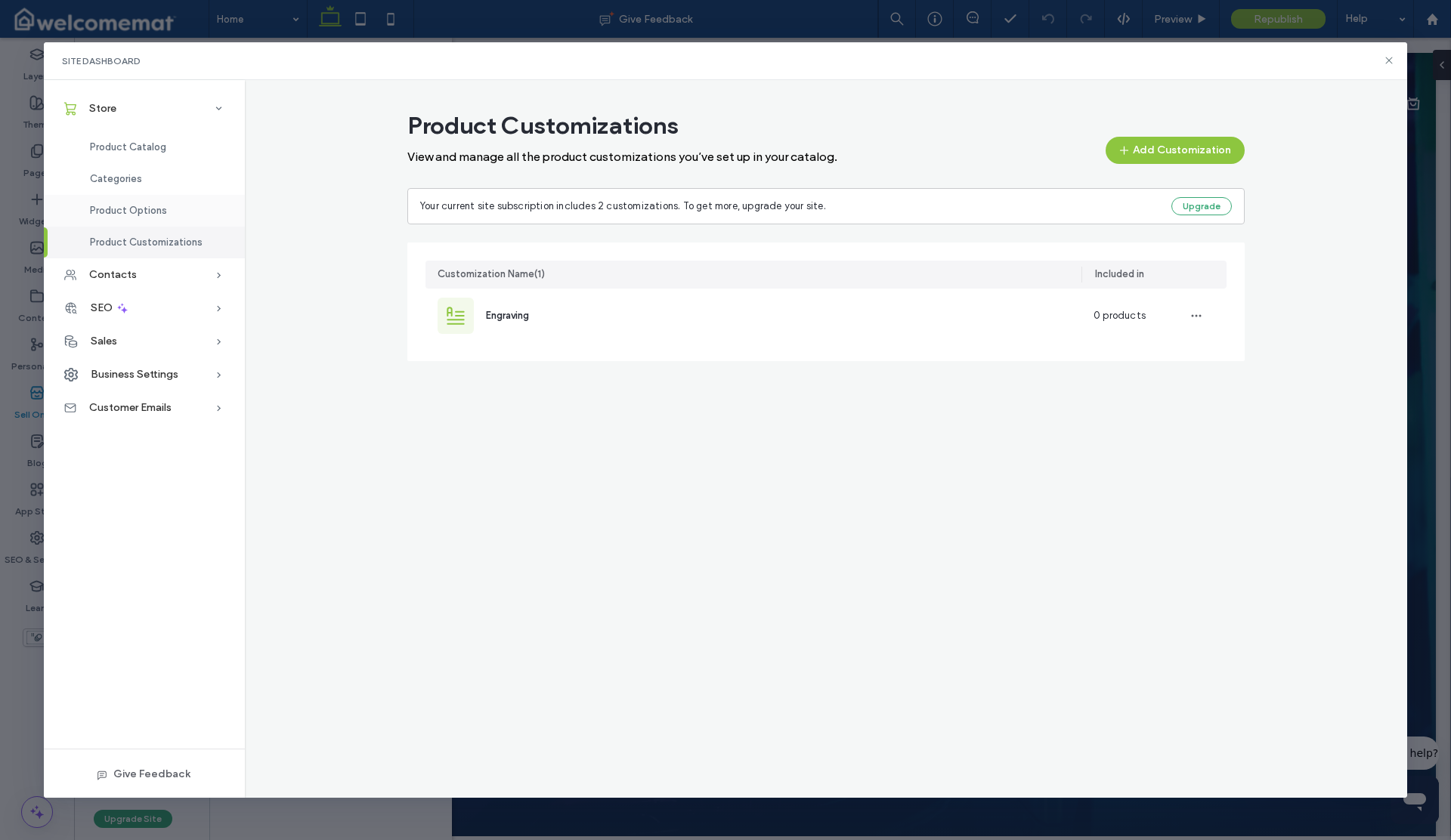
click at [154, 213] on span "Product Options" at bounding box center [128, 210] width 77 height 11
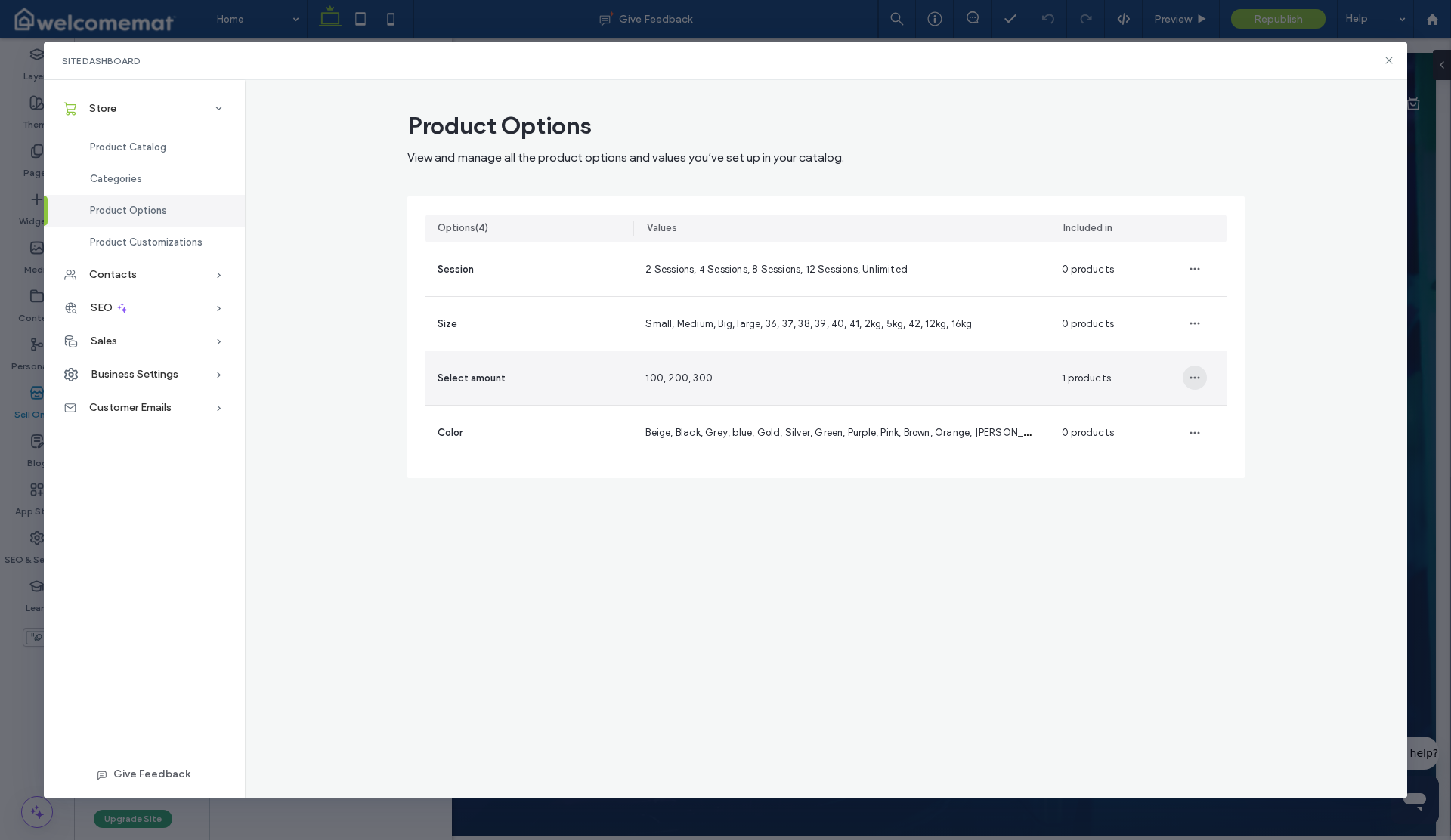
click at [1183, 375] on span "button" at bounding box center [1195, 378] width 24 height 24
click at [1225, 413] on span "Manage" at bounding box center [1232, 416] width 37 height 15
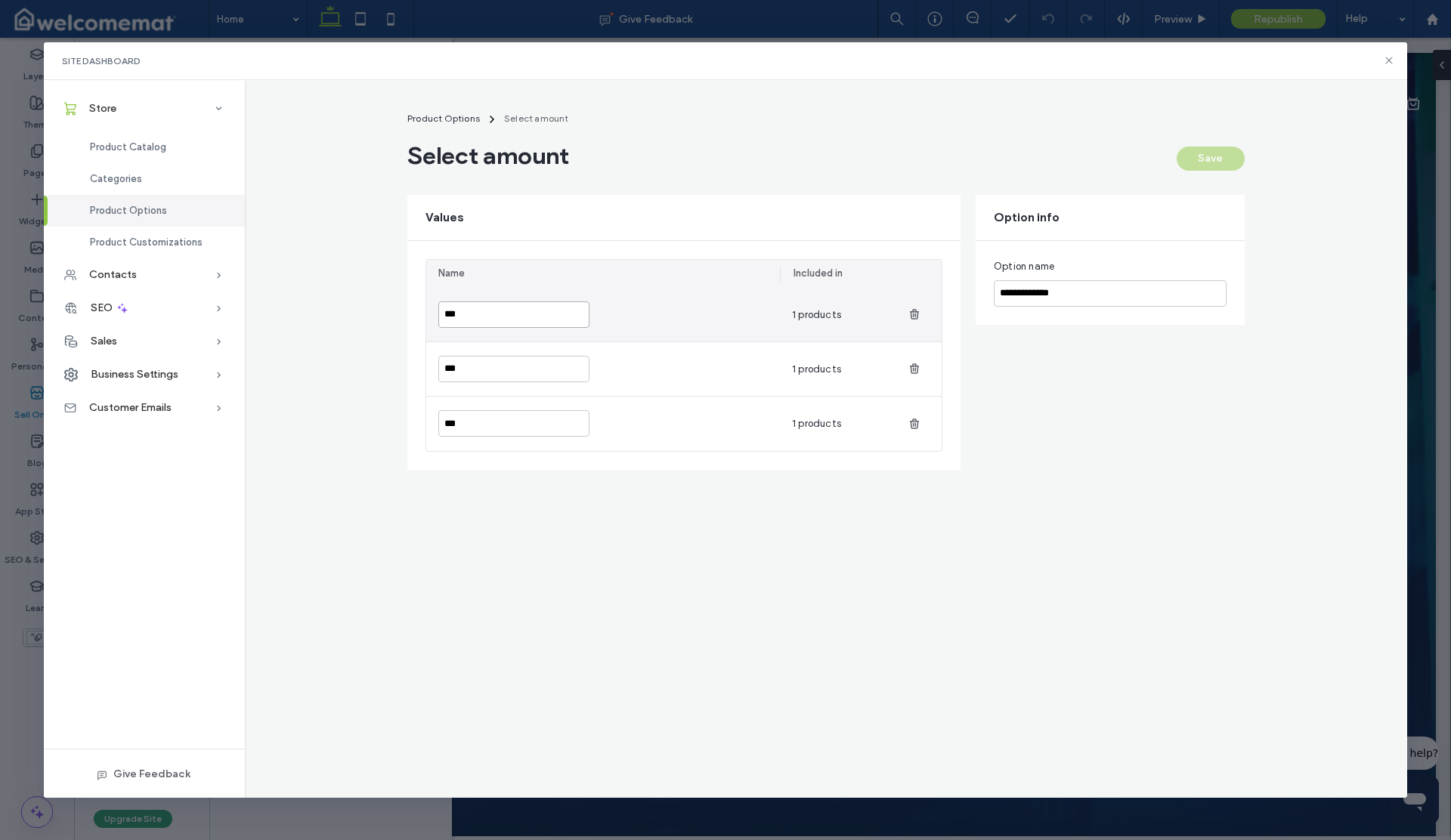
click at [480, 313] on input "***" at bounding box center [514, 314] width 151 height 26
click at [756, 310] on div "***" at bounding box center [603, 314] width 354 height 54
click at [851, 313] on div "1 products" at bounding box center [836, 314] width 113 height 54
click at [829, 317] on span "1 products" at bounding box center [816, 314] width 49 height 11
click at [140, 209] on span "Product Options" at bounding box center [128, 210] width 77 height 11
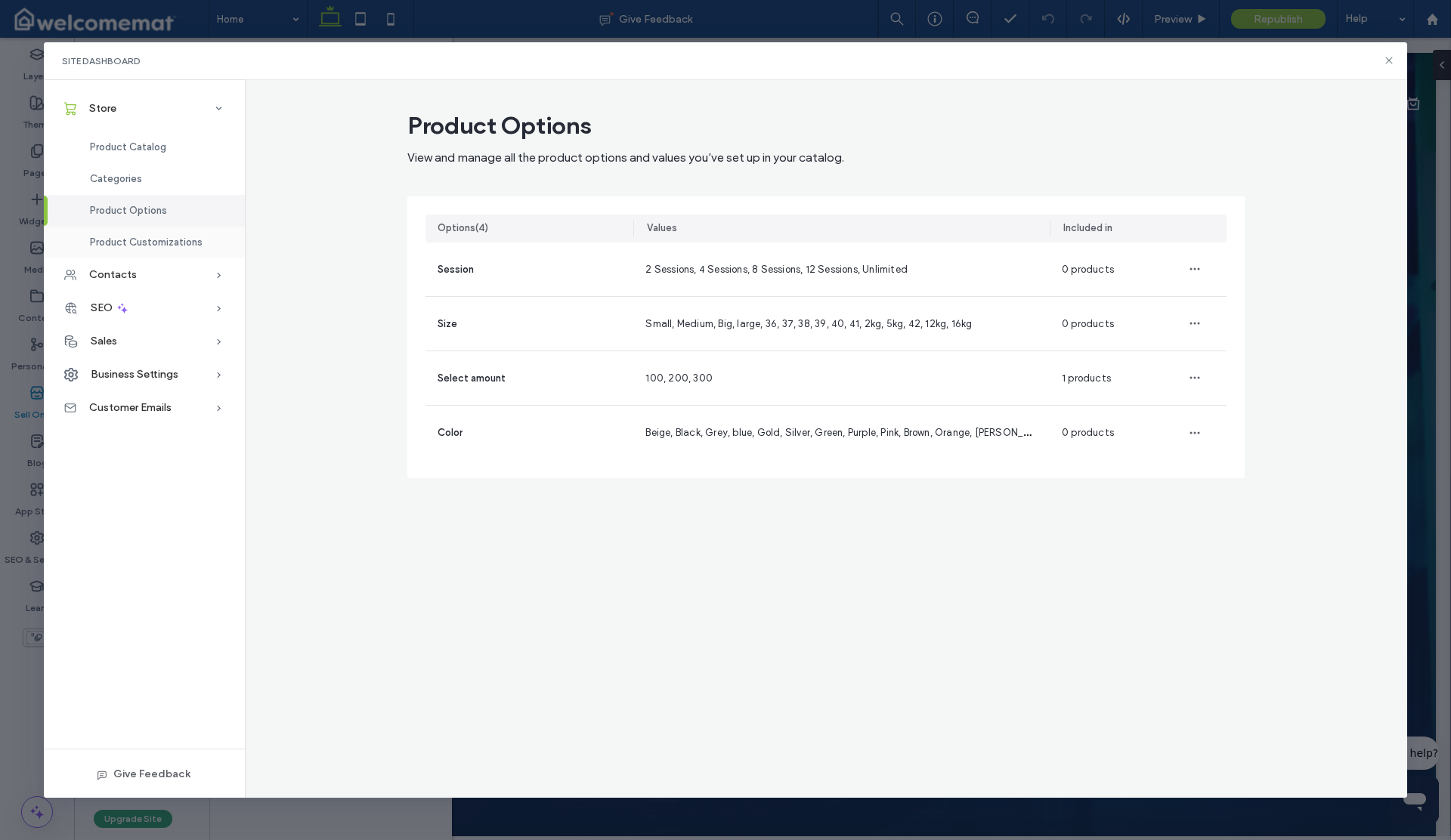
click at [188, 240] on span "Product Customizations" at bounding box center [146, 242] width 112 height 11
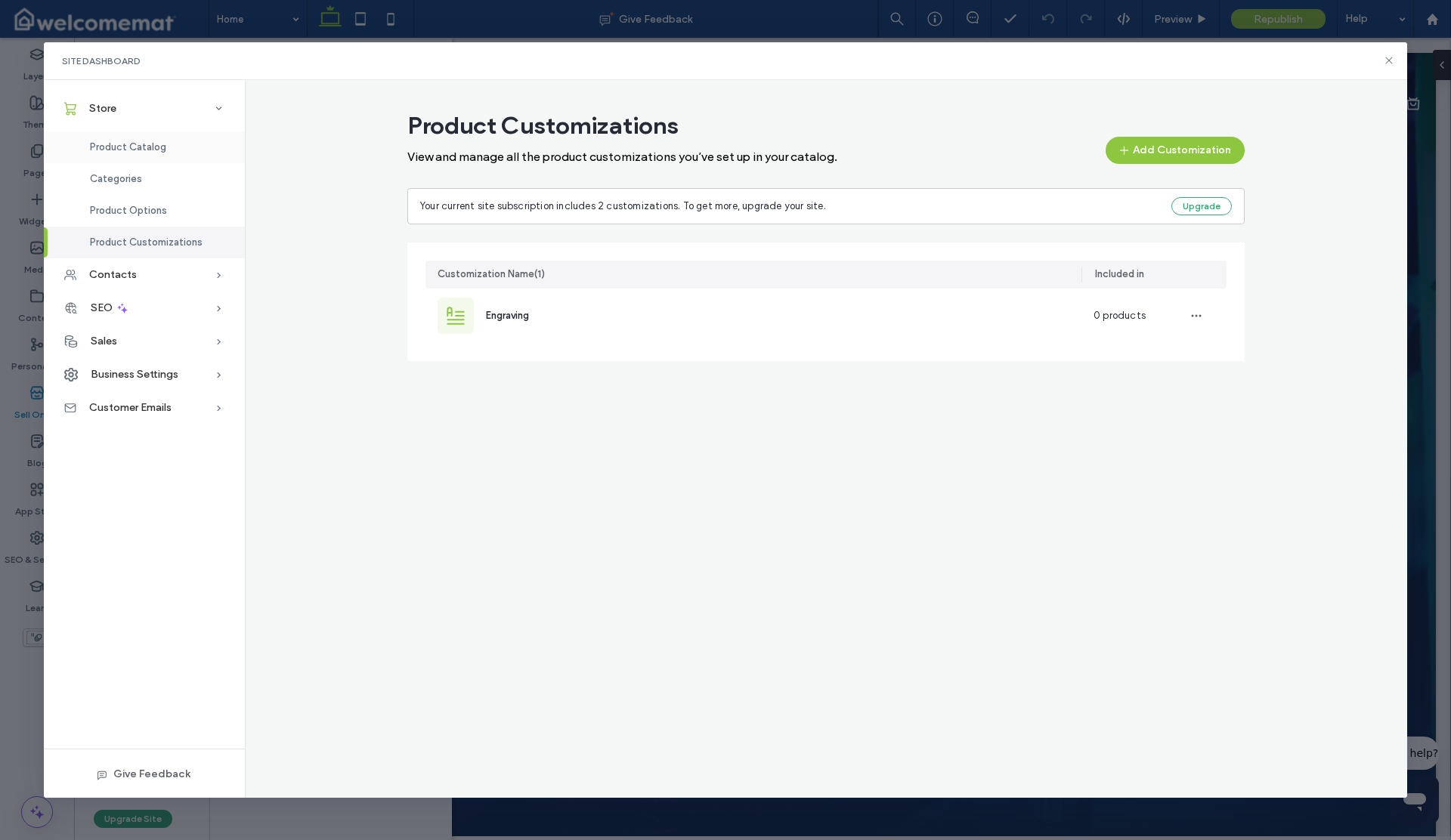
click at [152, 145] on span "Product Catalog" at bounding box center [128, 147] width 76 height 11
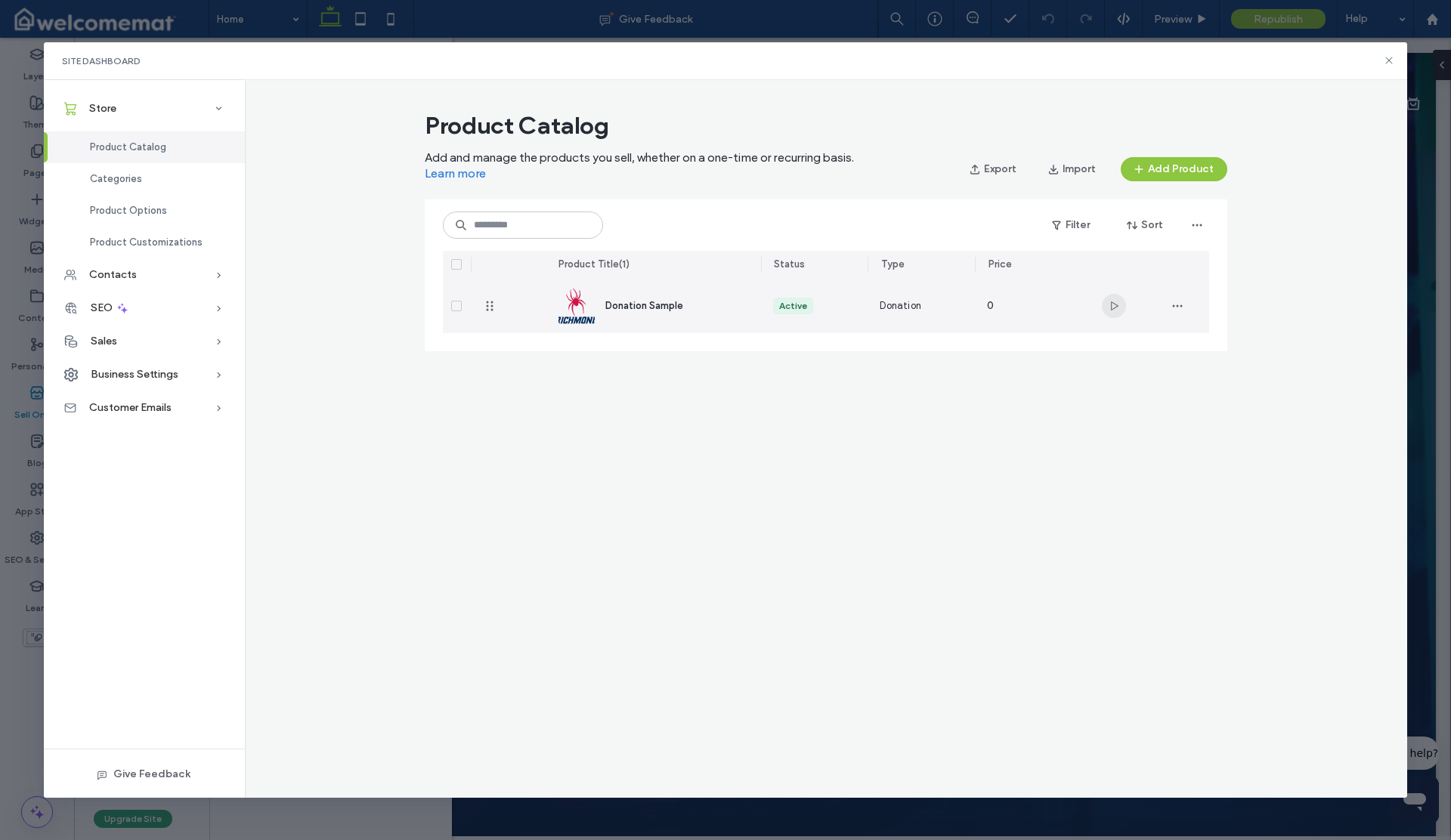
click at [1117, 306] on icon "button" at bounding box center [1114, 306] width 12 height 12
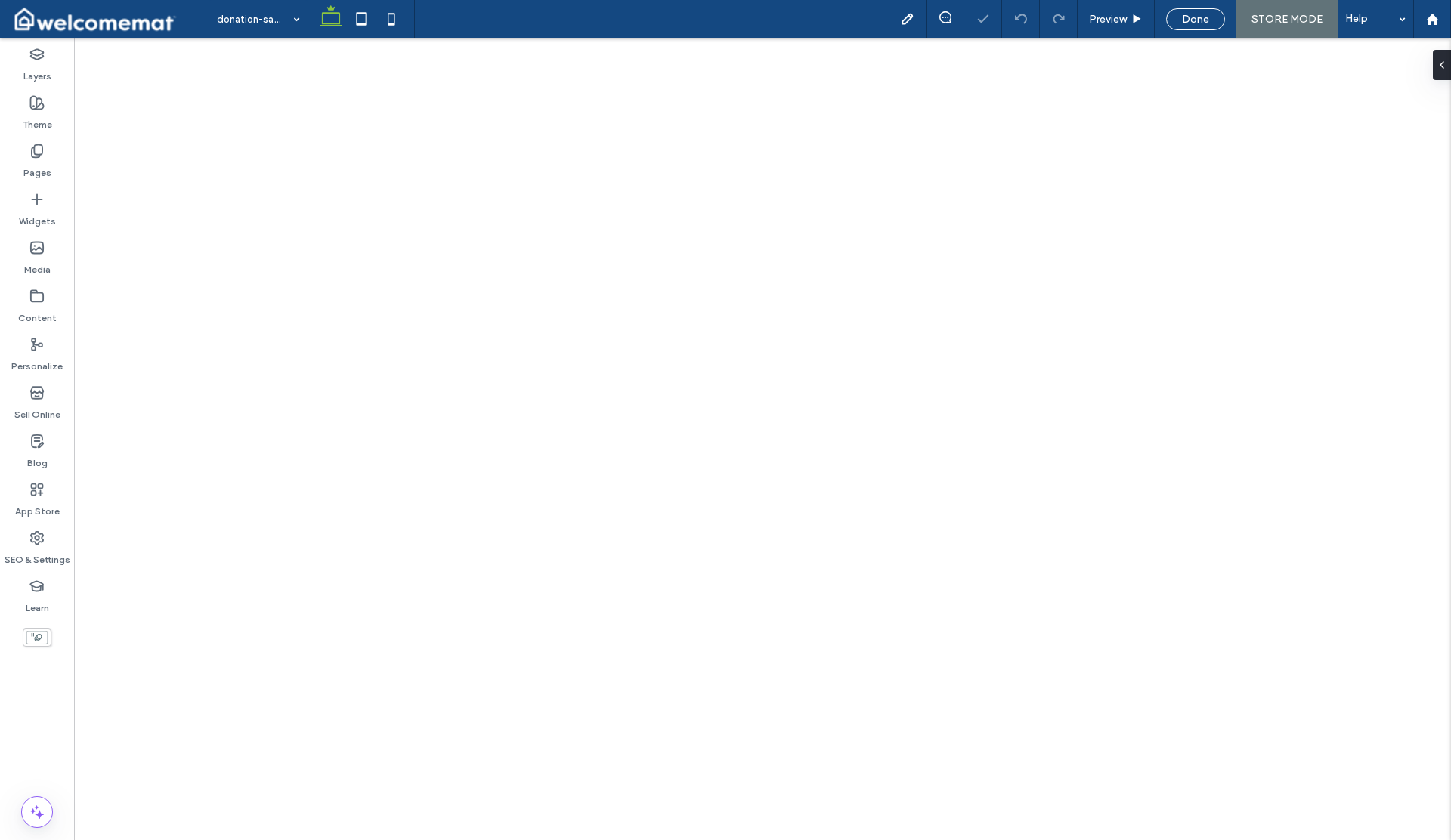
select select "***"
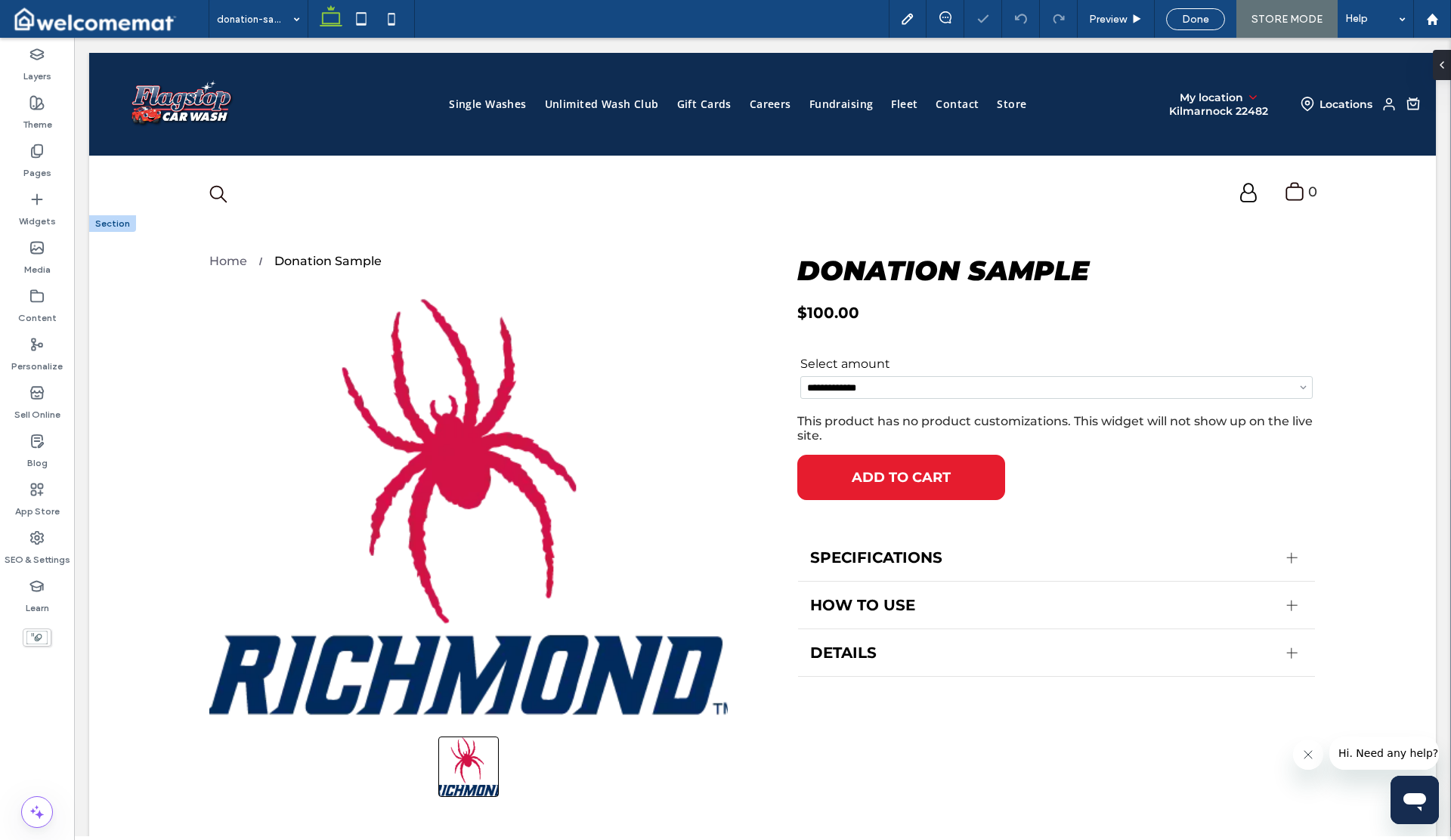
click at [972, 389] on select "**********" at bounding box center [1056, 388] width 513 height 22
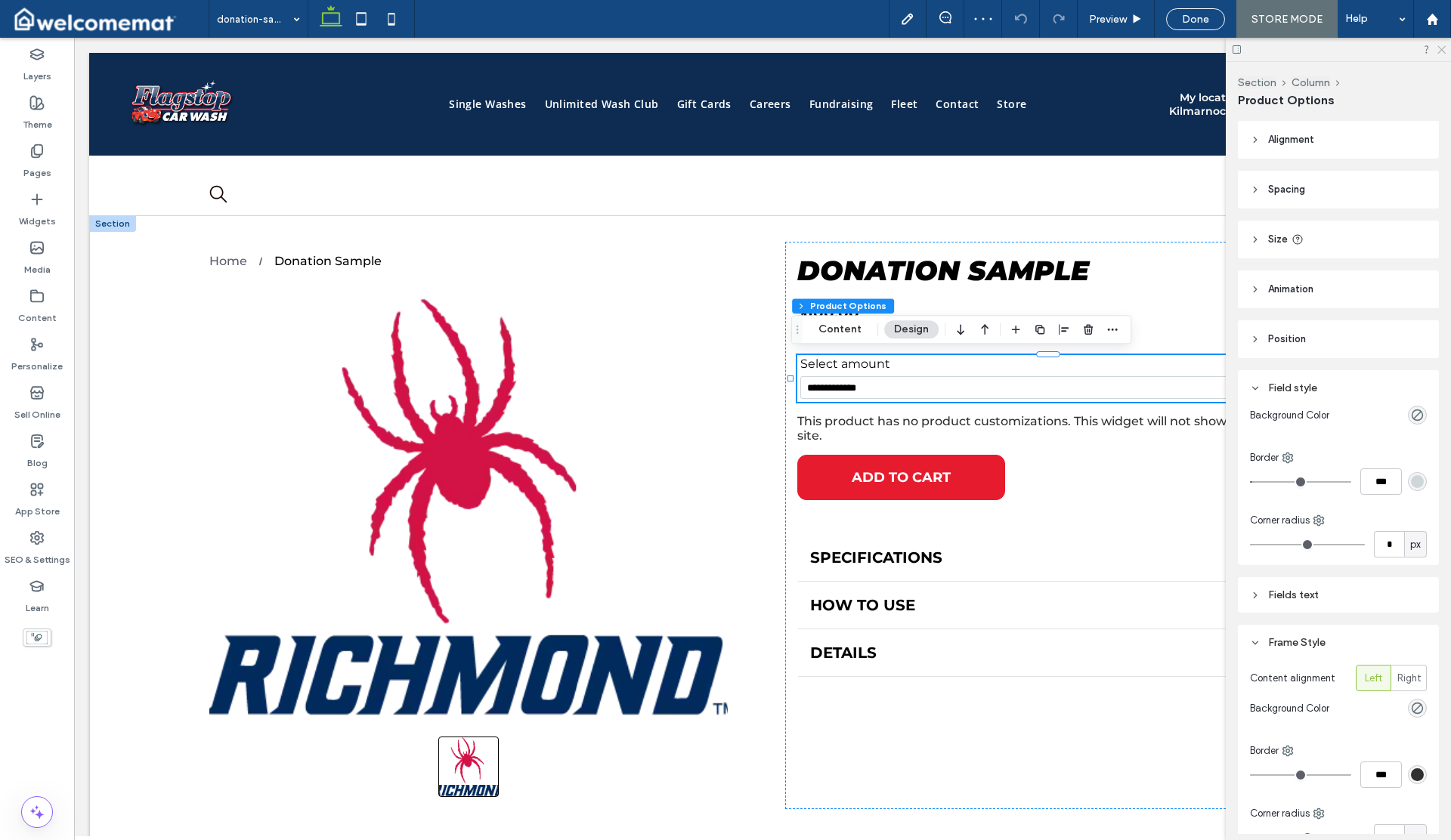
click at [1441, 51] on icon at bounding box center [1441, 49] width 10 height 10
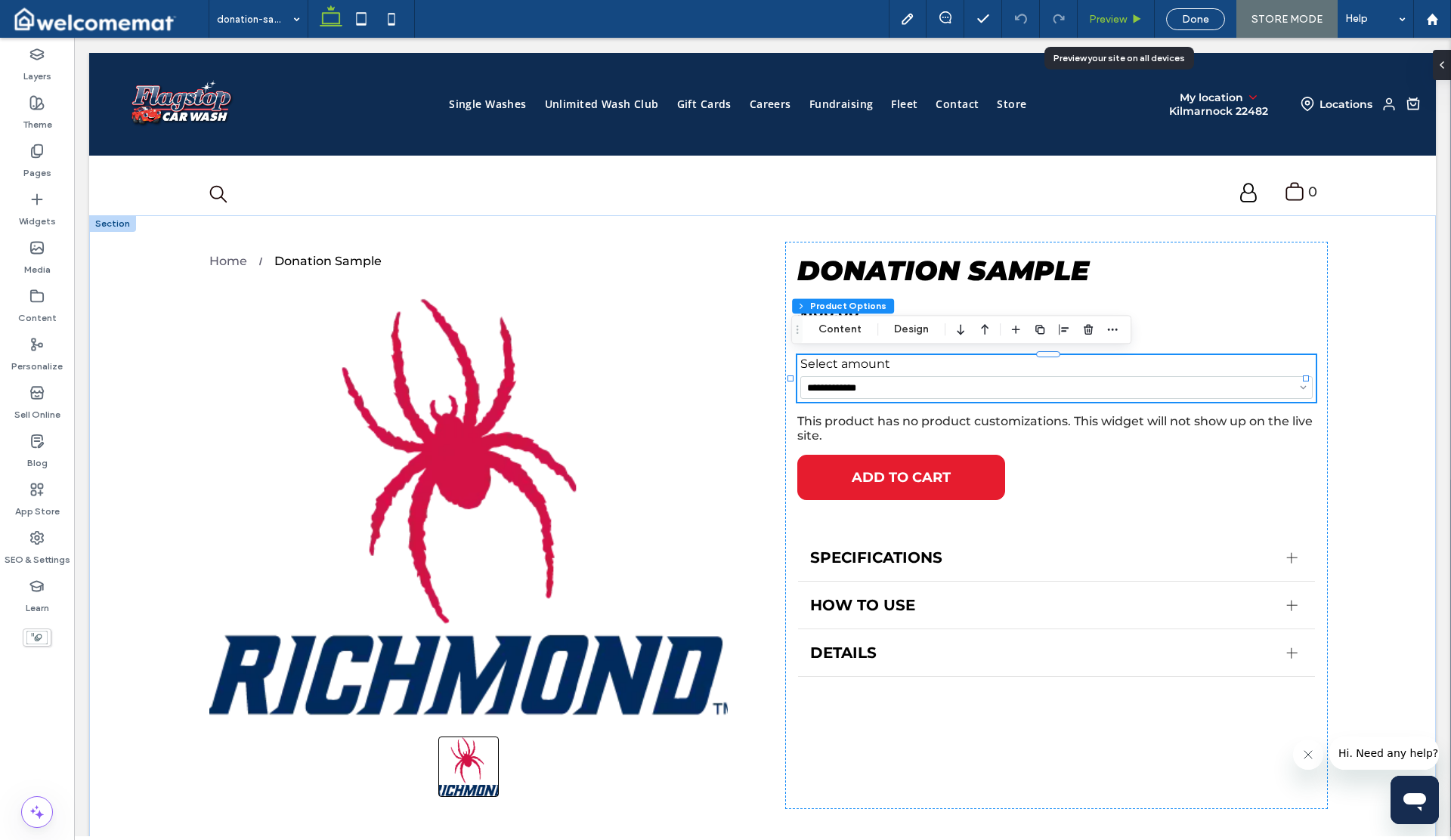
click at [1103, 17] on span "Preview" at bounding box center [1108, 19] width 38 height 13
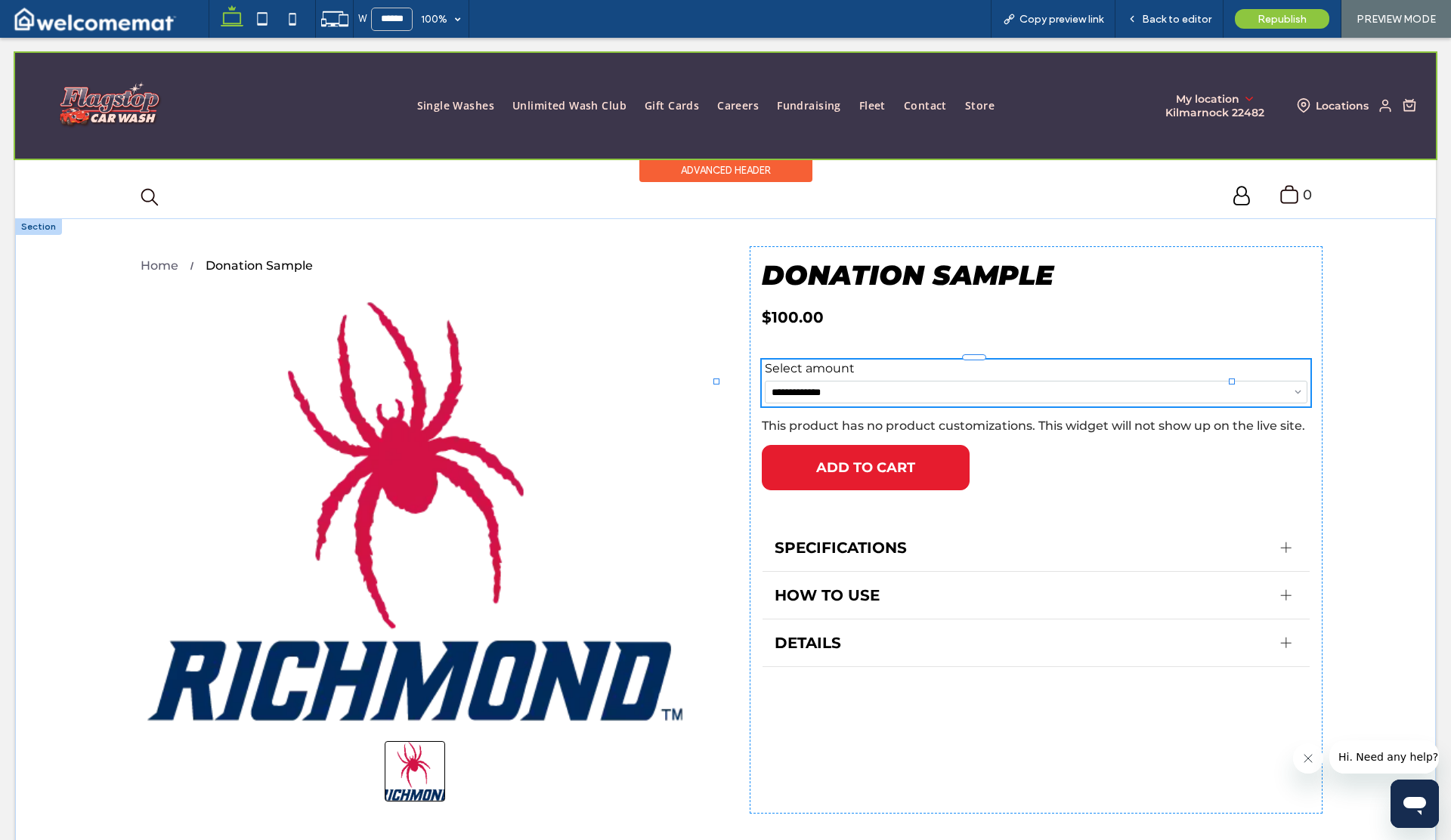
select select "***"
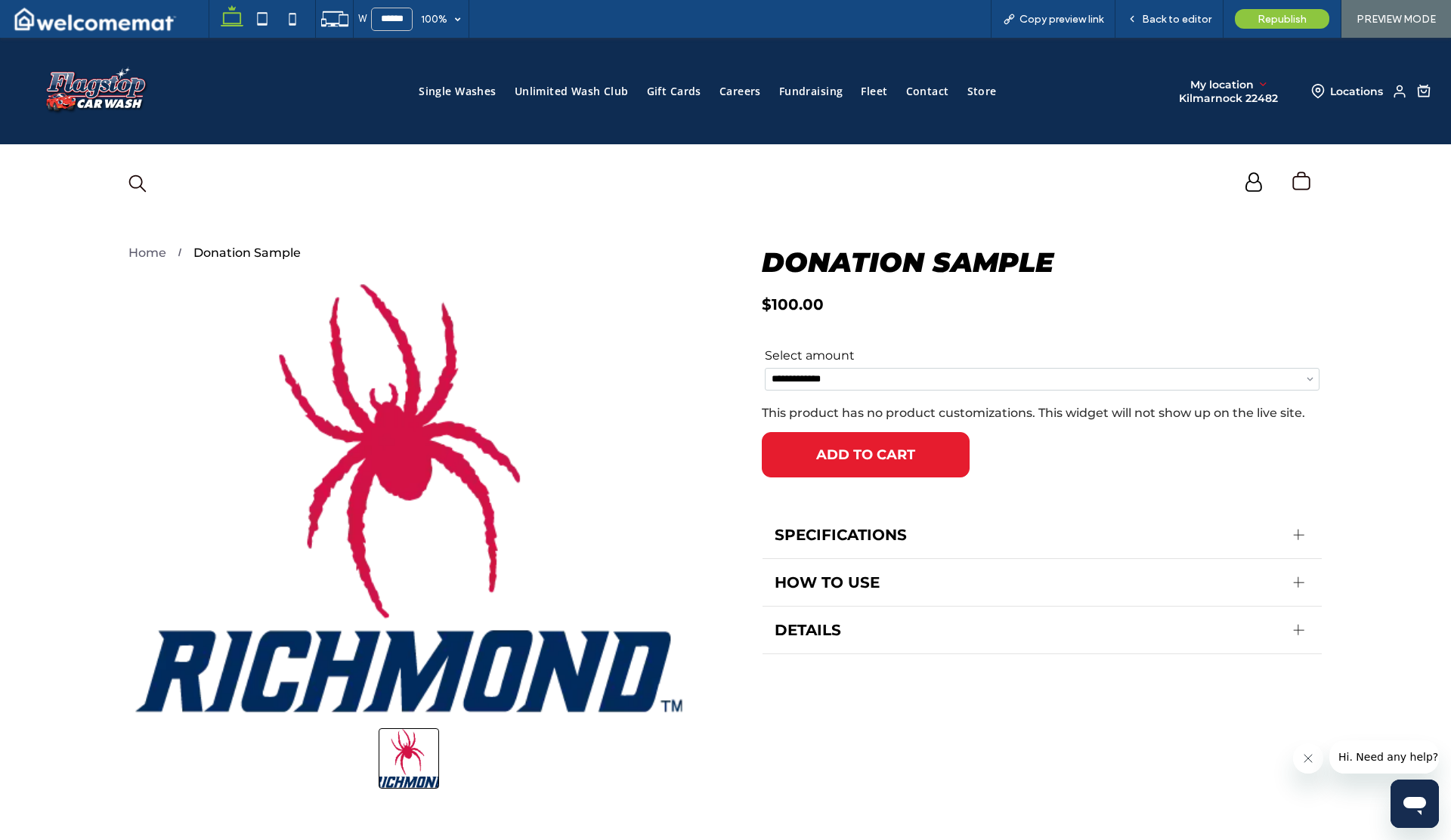
click at [846, 372] on select "**********" at bounding box center [1042, 379] width 555 height 22
click at [1188, 21] on span "Back to editor" at bounding box center [1177, 19] width 70 height 13
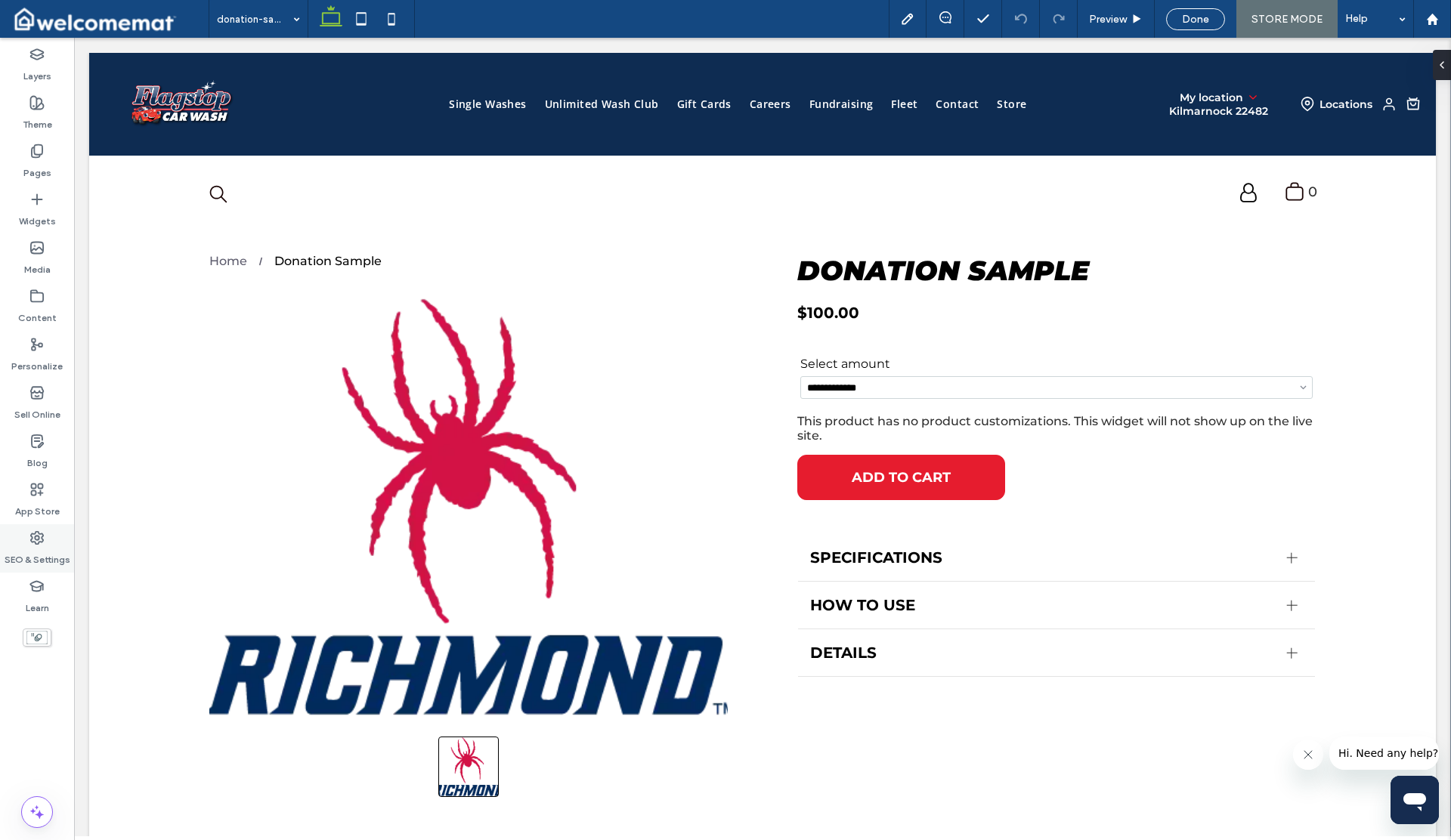
click at [39, 530] on icon at bounding box center [37, 538] width 15 height 15
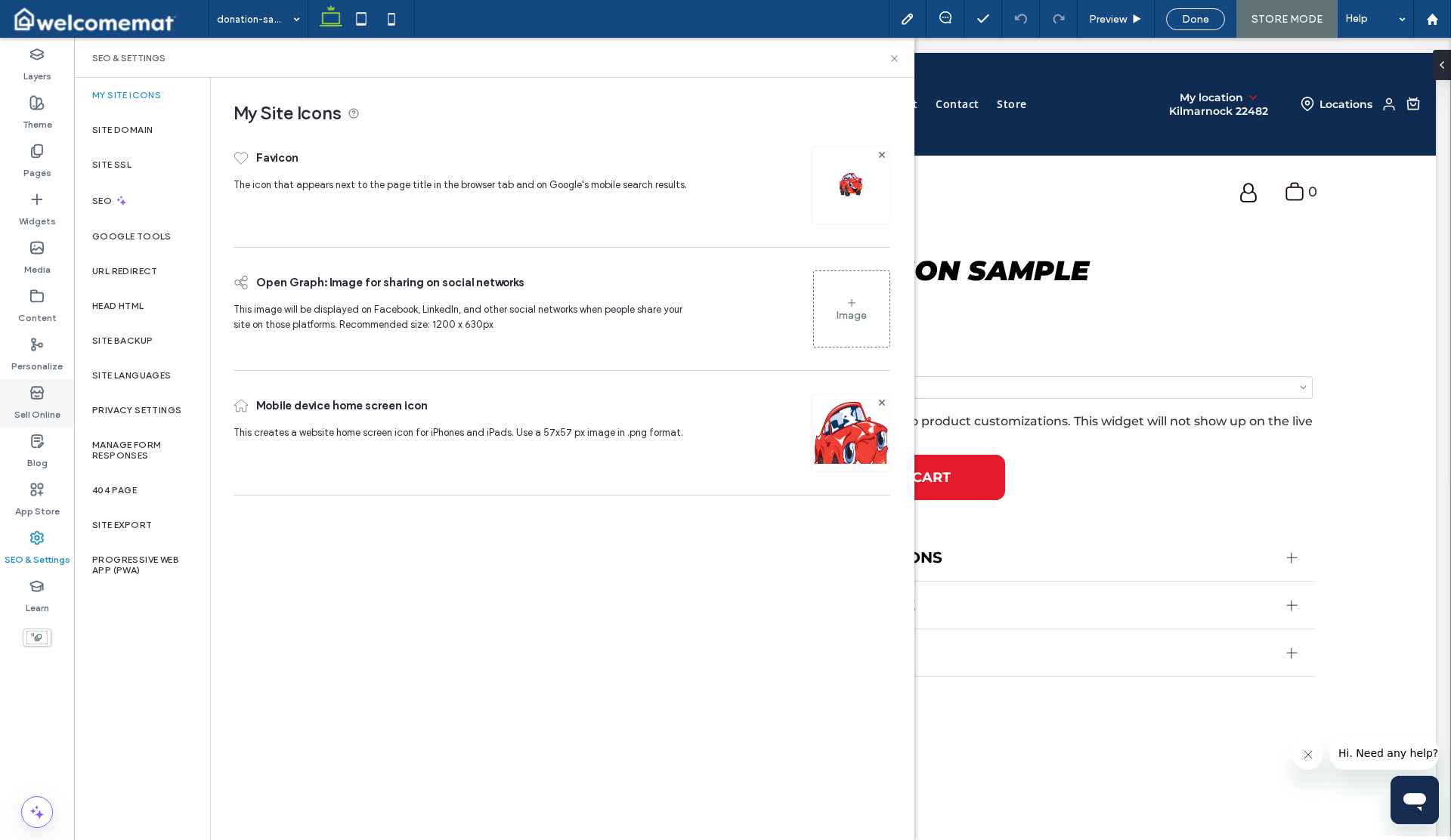
click at [35, 404] on label "Sell Online" at bounding box center [37, 411] width 46 height 21
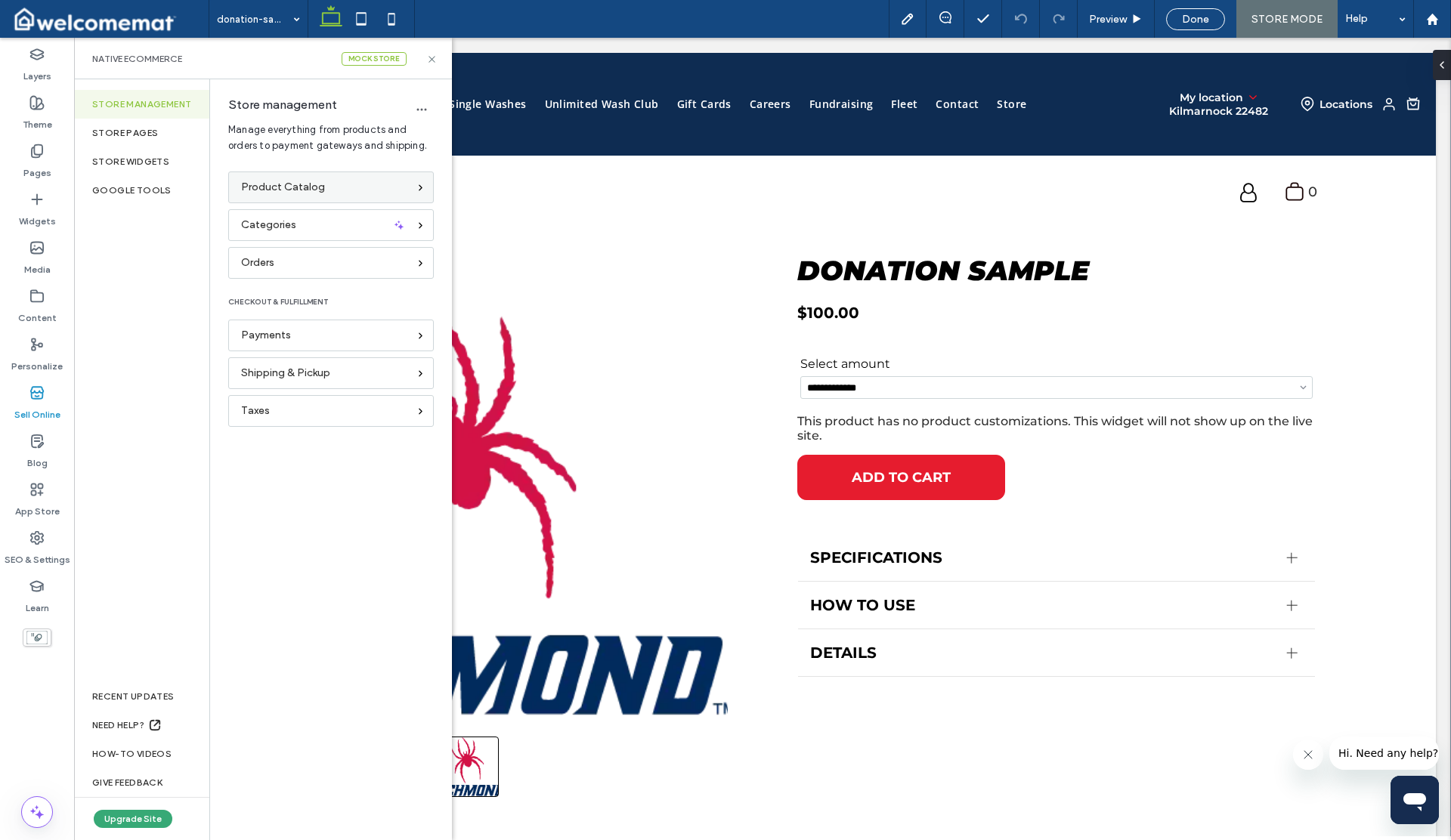
click at [324, 190] on div "Product Catalog" at bounding box center [324, 187] width 167 height 17
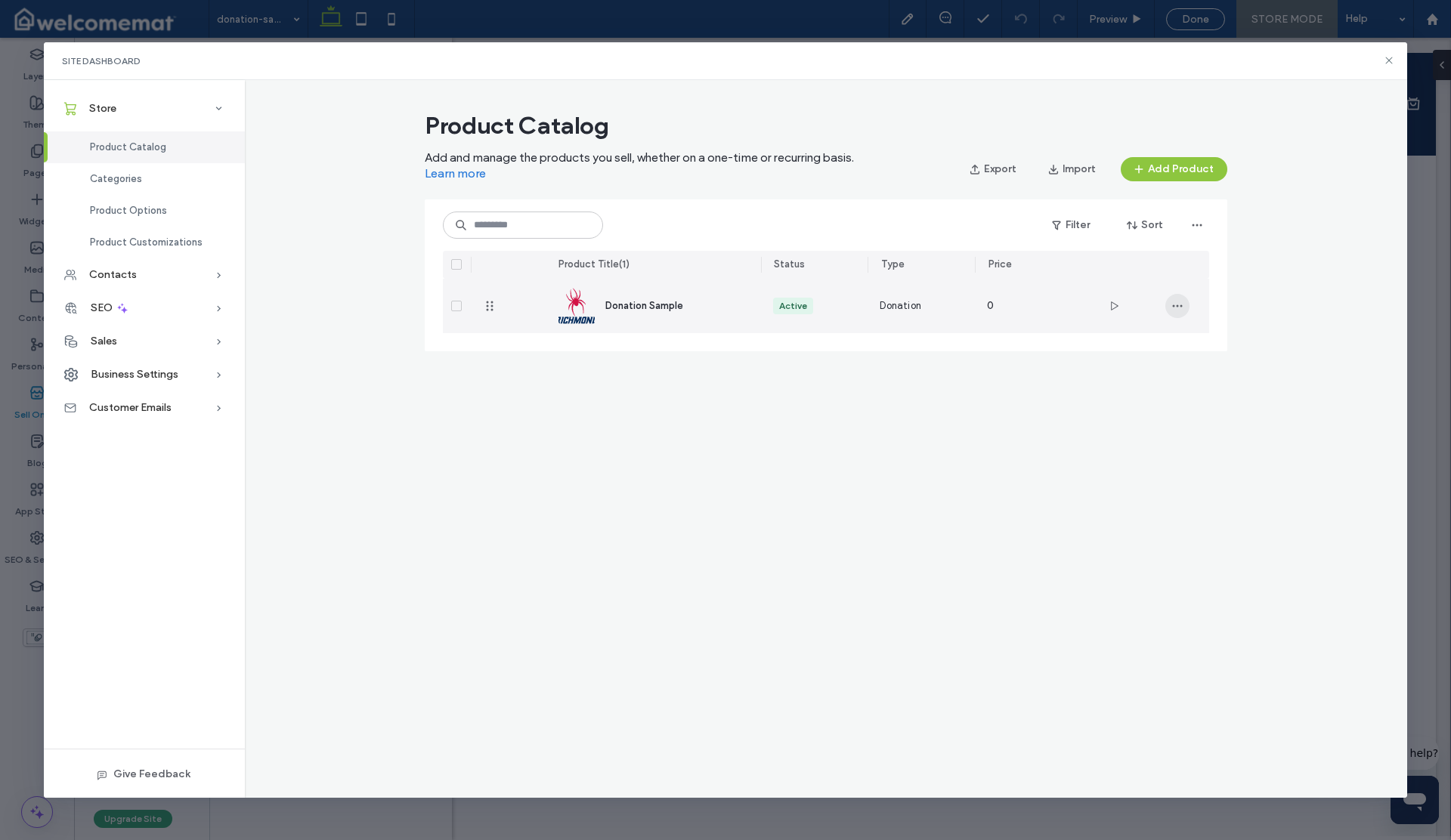
click at [1169, 306] on span "button" at bounding box center [1177, 306] width 24 height 24
click at [1193, 339] on span at bounding box center [1187, 345] width 18 height 17
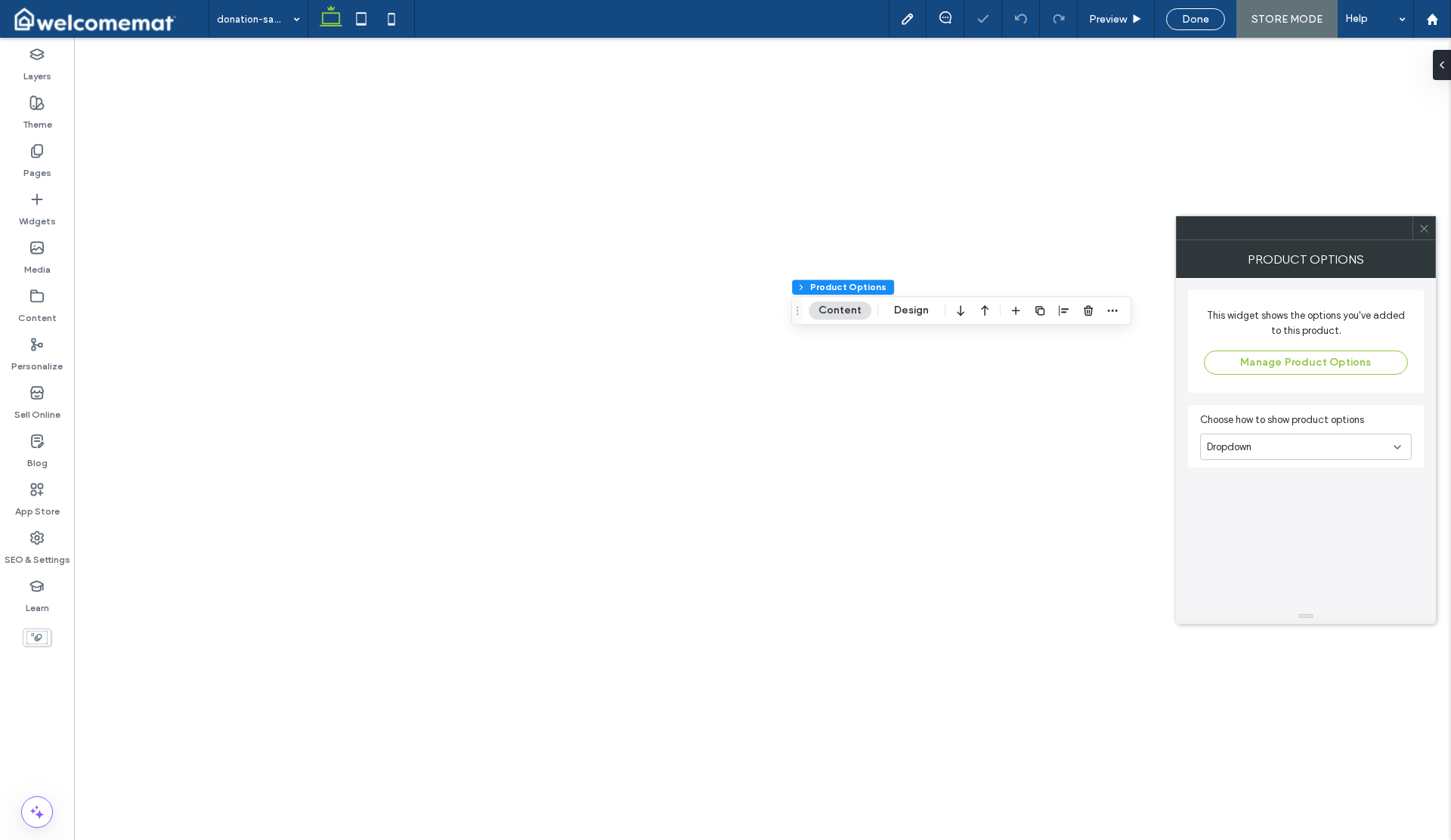
select select "***"
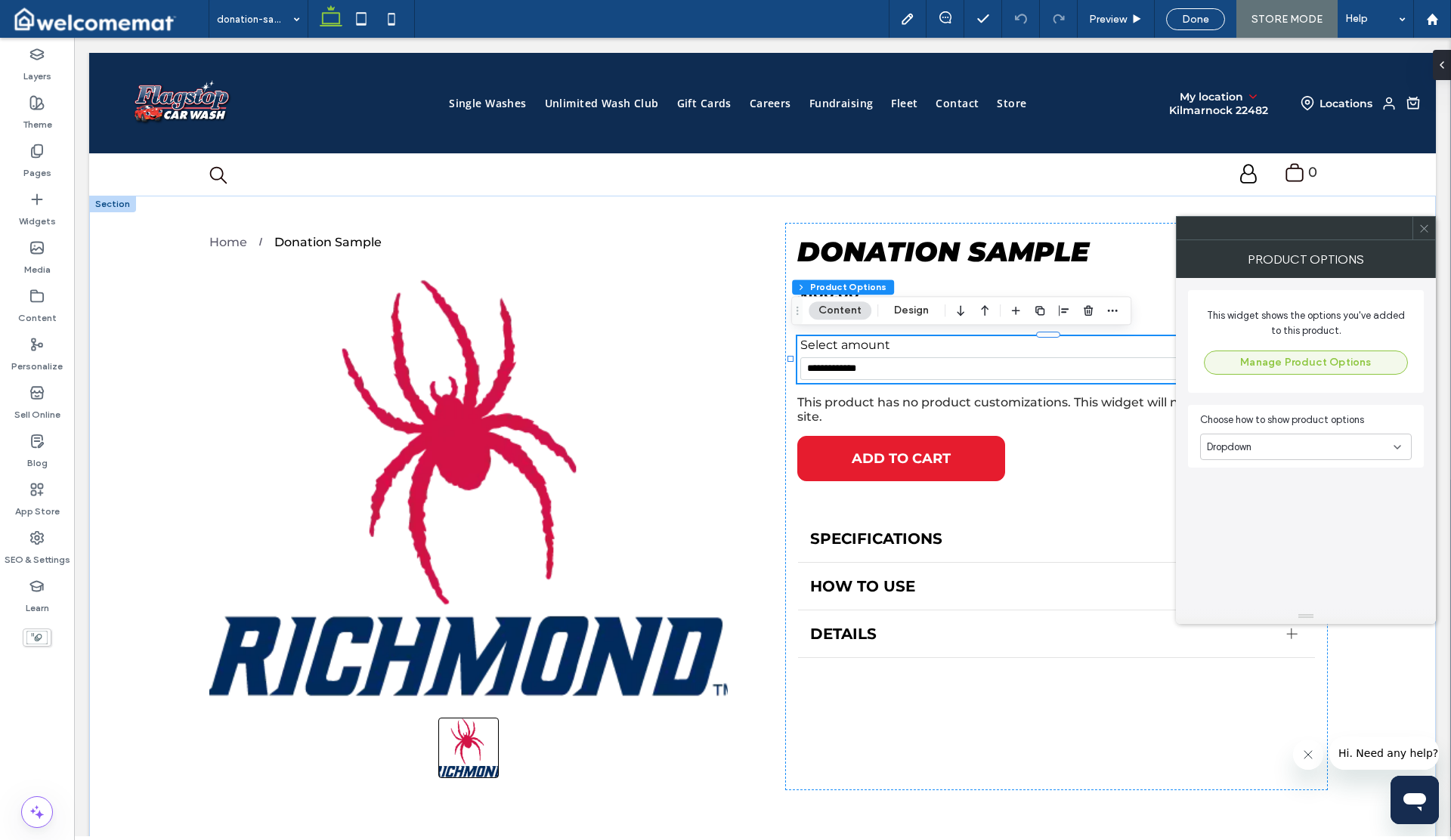
click at [1258, 367] on button "Manage Product Options" at bounding box center [1306, 363] width 204 height 24
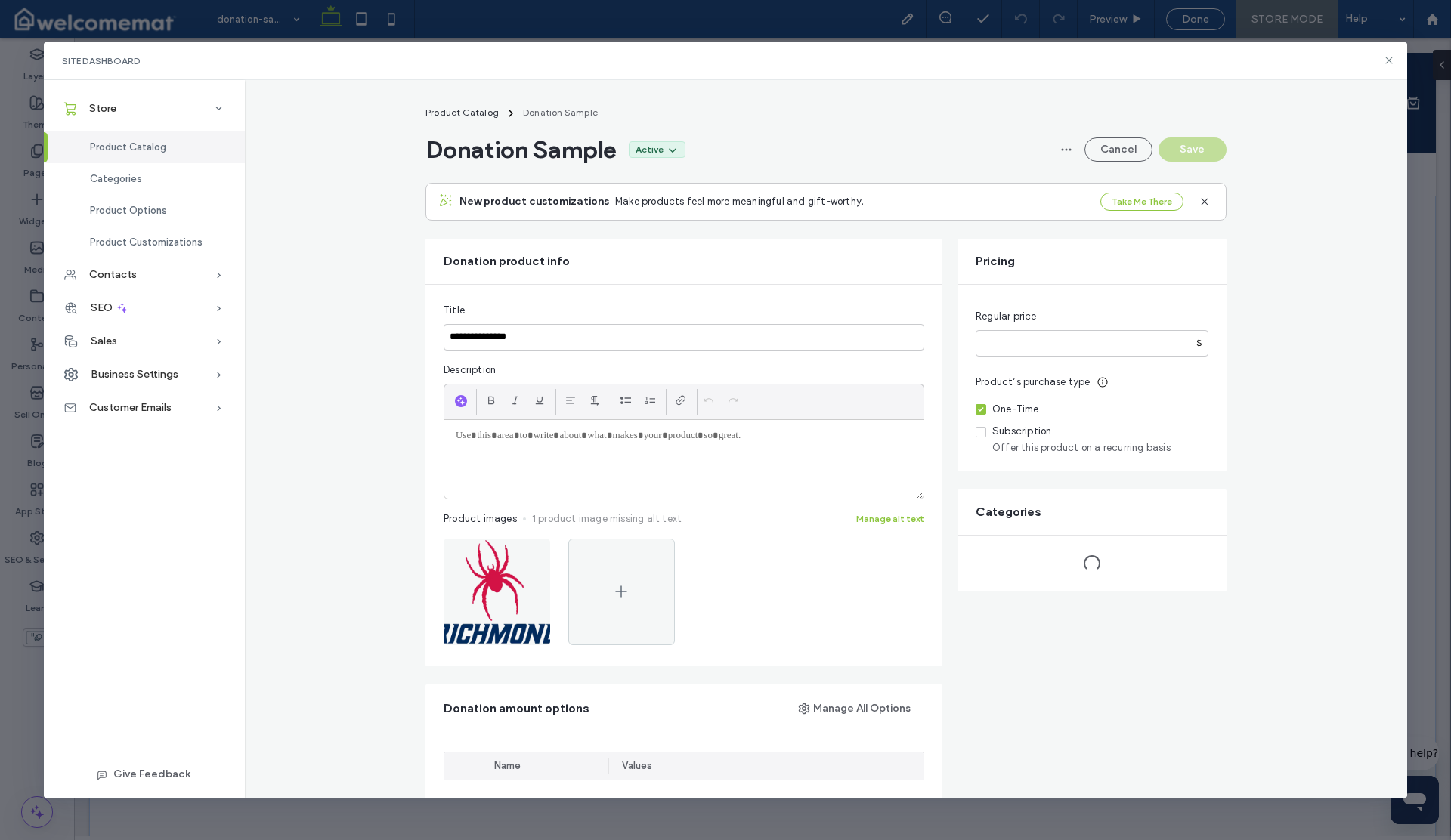
select select "***"
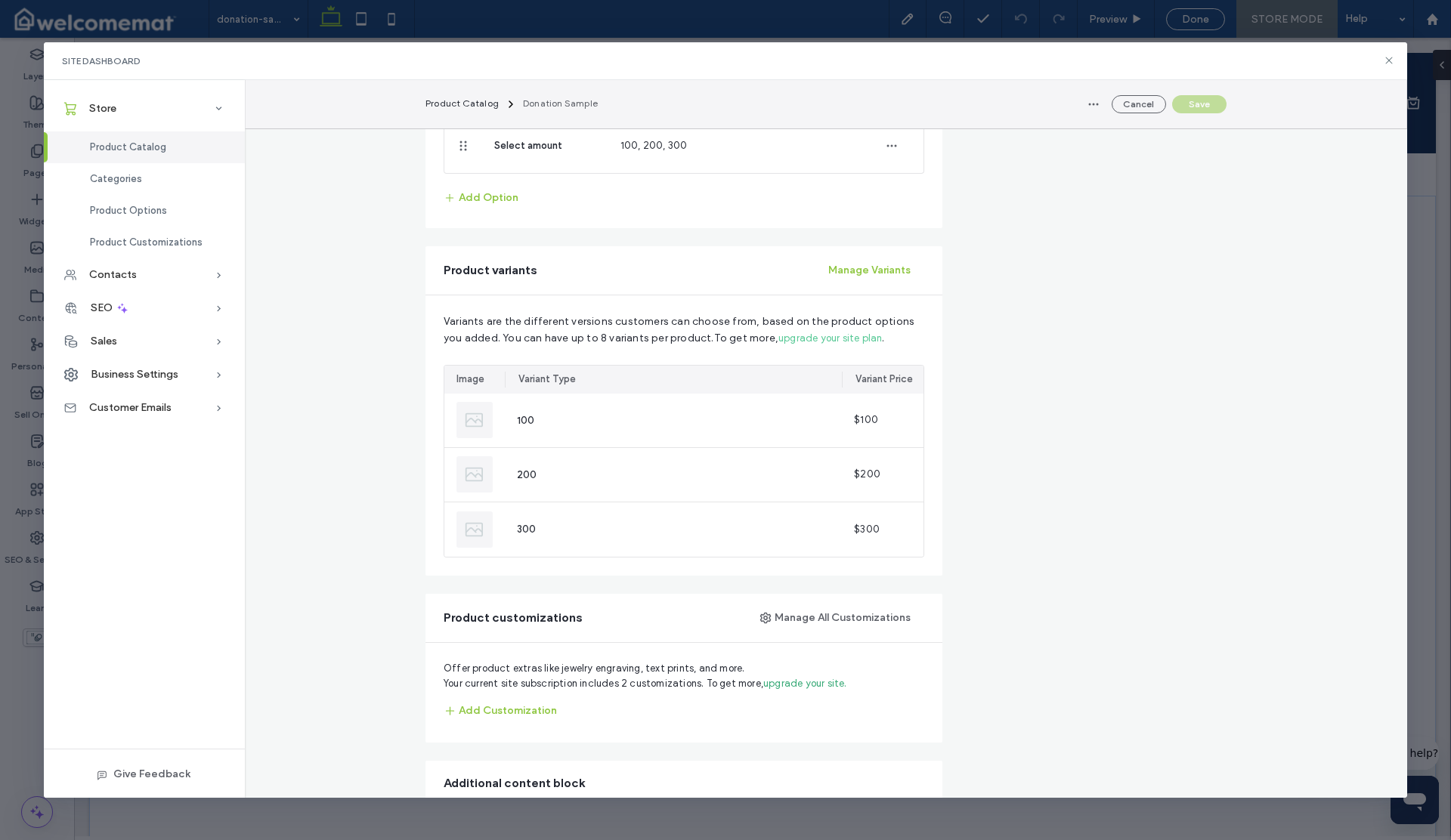
scroll to position [718, 0]
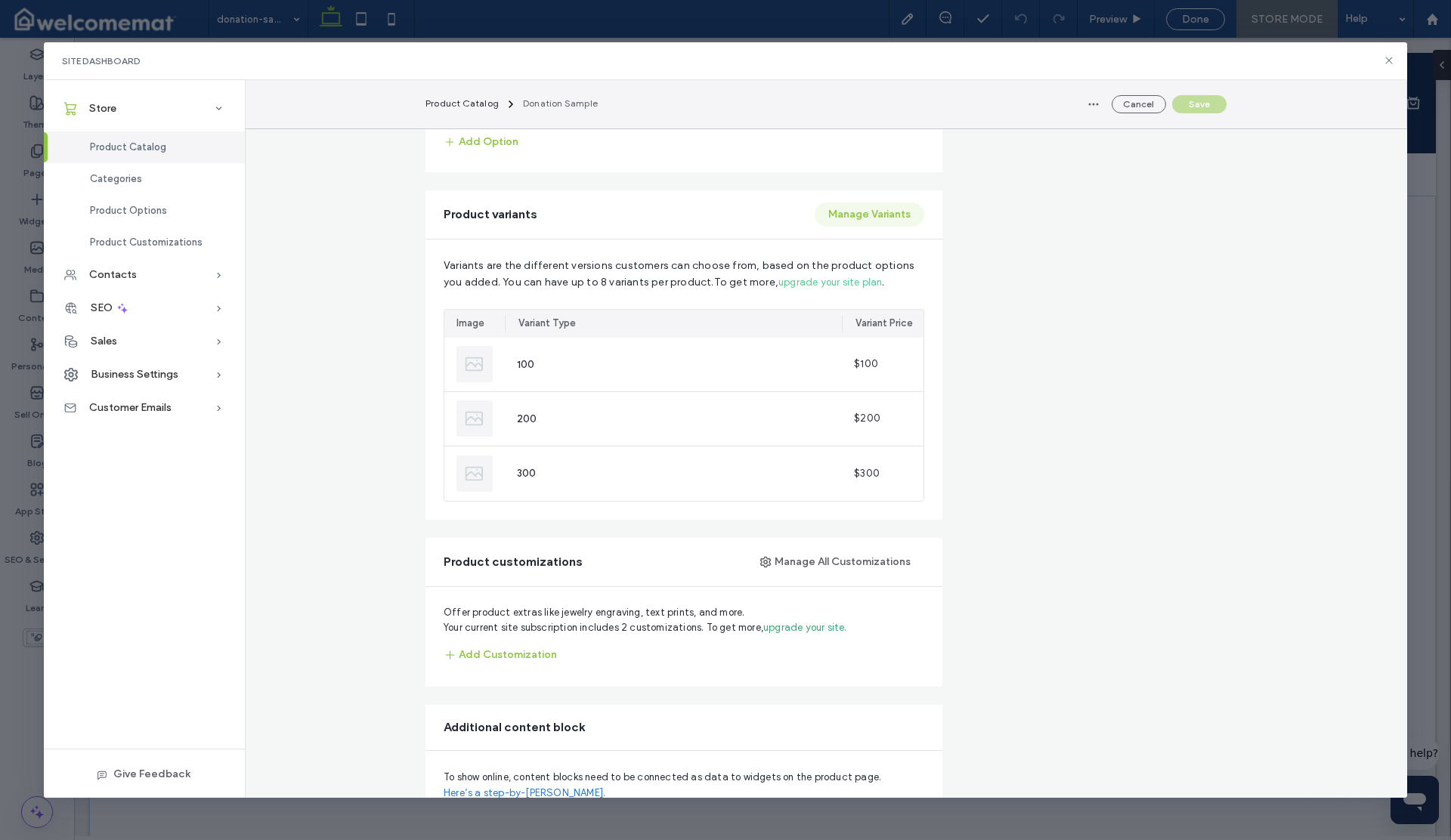
click at [836, 217] on button "Manage Variants" at bounding box center [869, 214] width 110 height 24
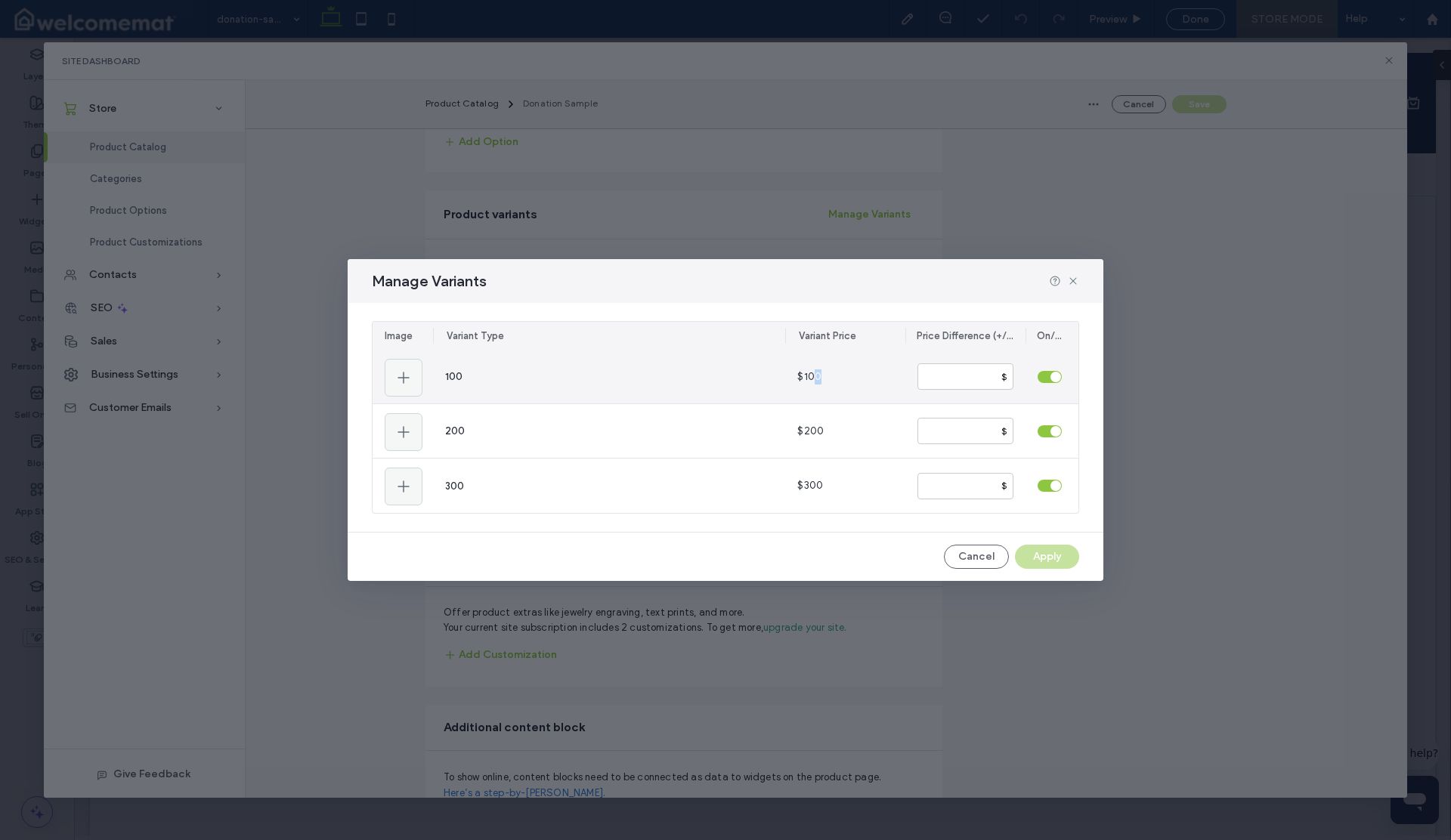
drag, startPoint x: 811, startPoint y: 374, endPoint x: 821, endPoint y: 374, distance: 10.0
click at [821, 374] on div "$100" at bounding box center [845, 376] width 120 height 54
click at [813, 375] on span "$100" at bounding box center [810, 377] width 24 height 15
click at [1051, 377] on div "toggle" at bounding box center [1055, 376] width 10 height 10
click at [1051, 377] on div "toggle" at bounding box center [1050, 376] width 24 height 12
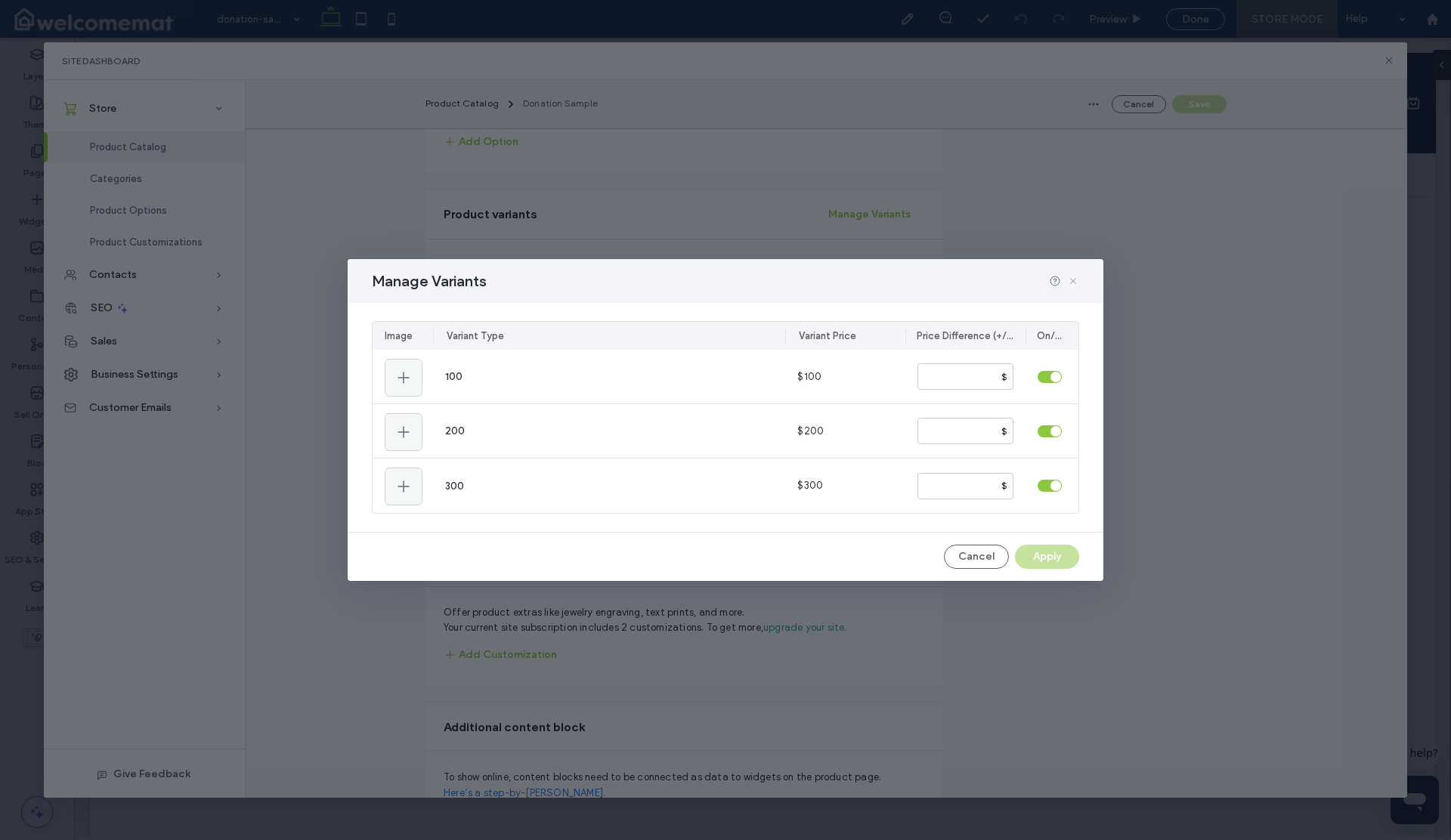
click at [1075, 276] on icon at bounding box center [1073, 281] width 12 height 12
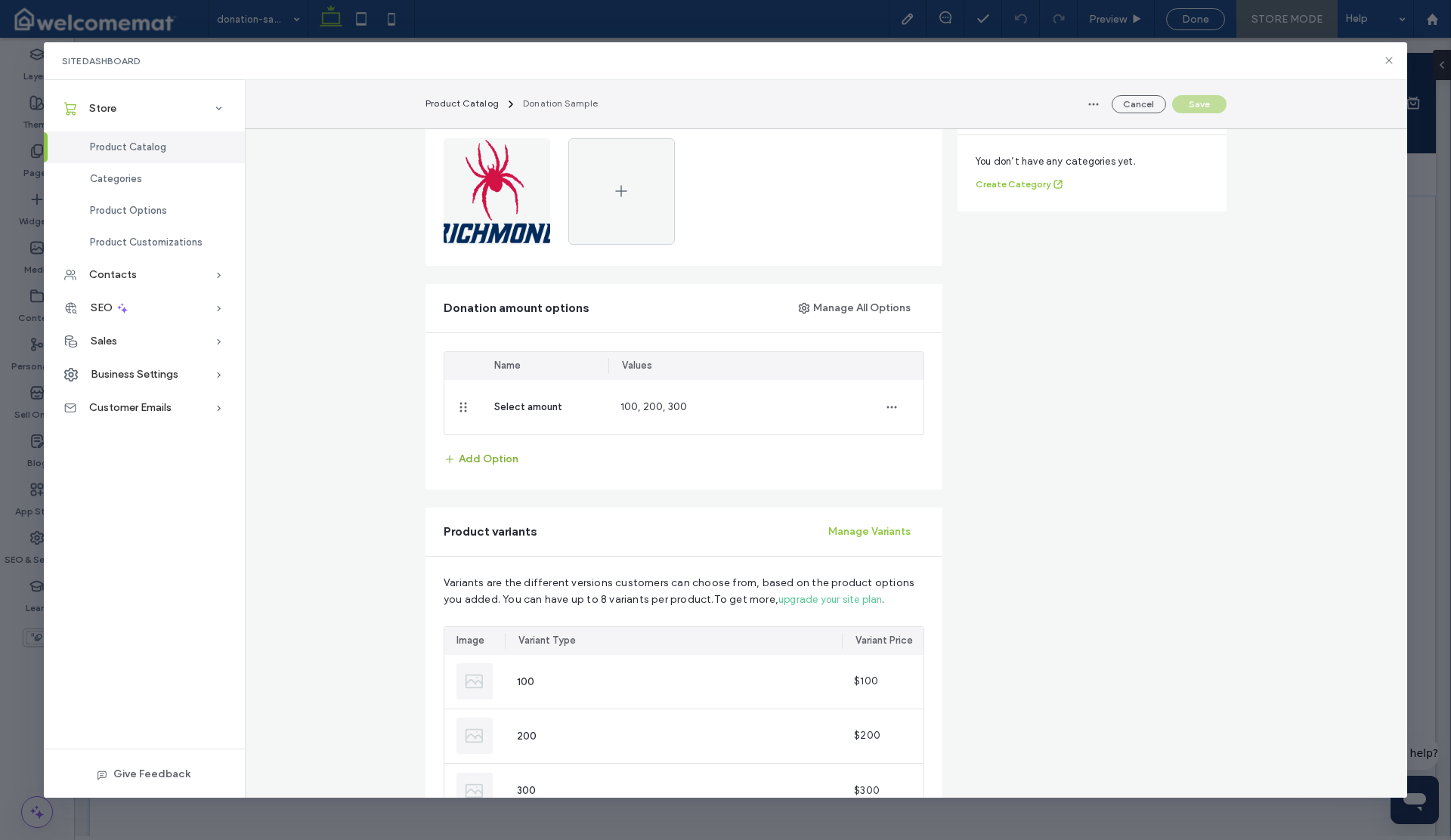
scroll to position [445, 0]
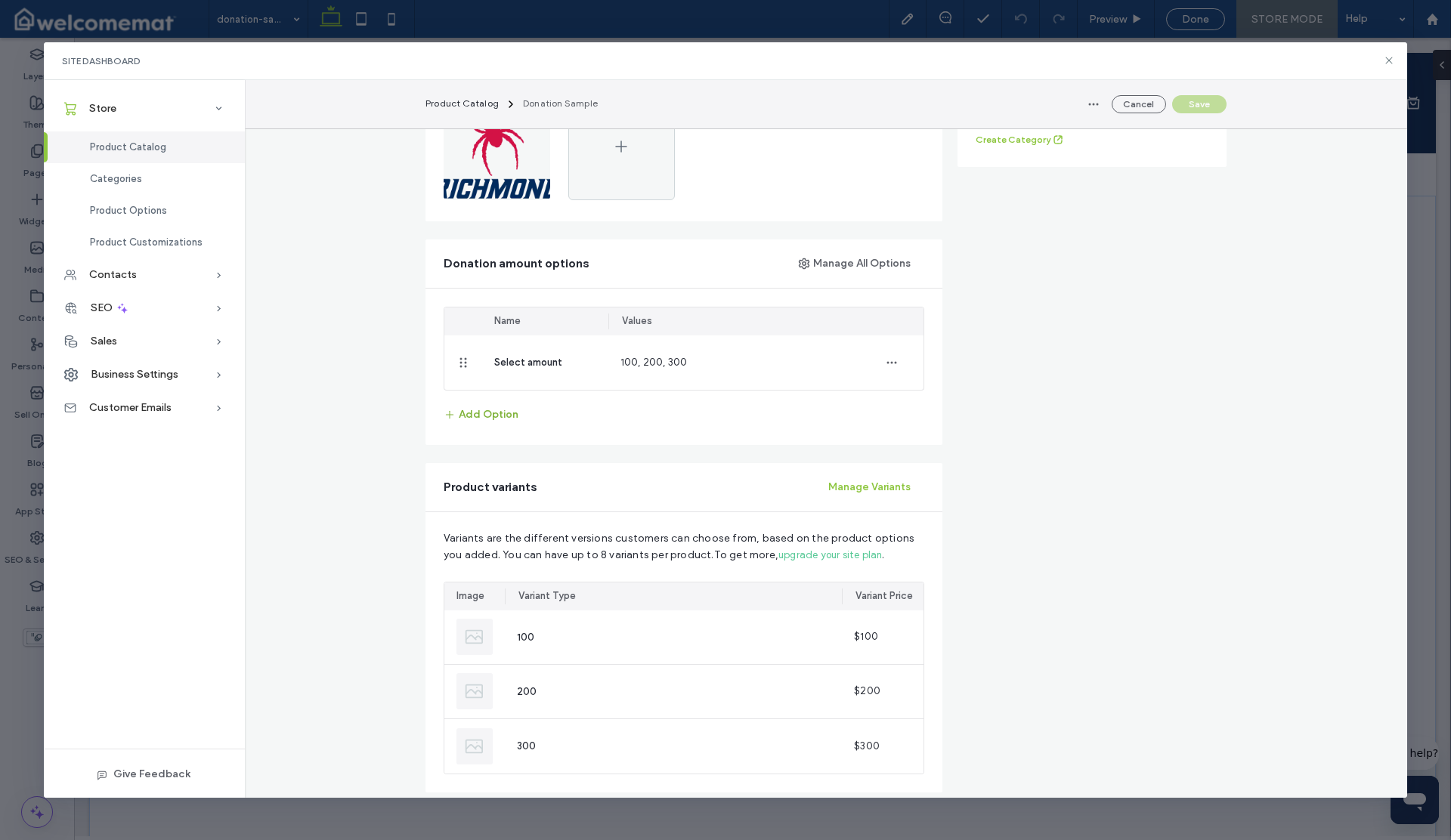
click at [475, 418] on button "Add Option" at bounding box center [481, 415] width 75 height 24
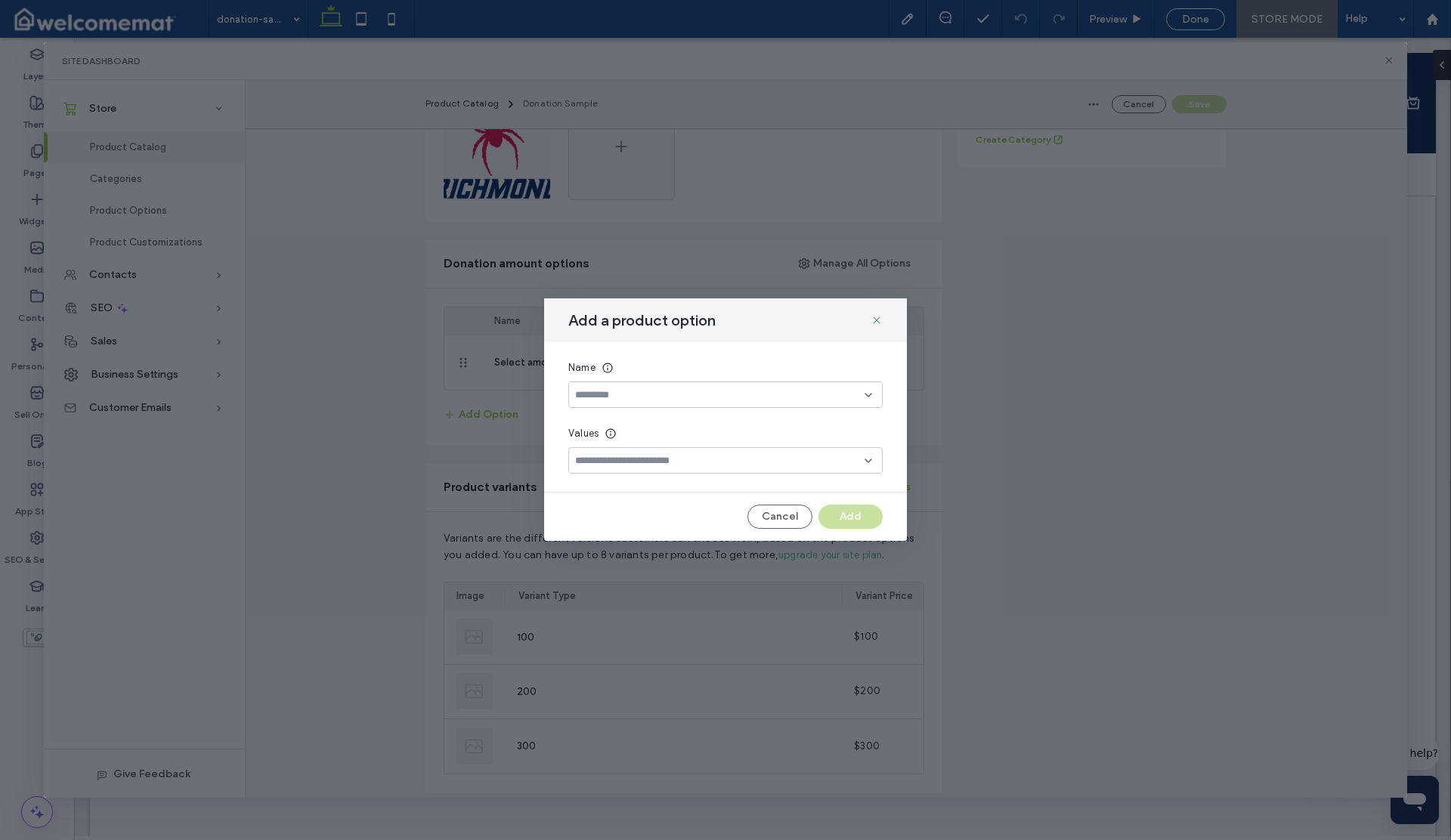
click at [592, 396] on input at bounding box center [720, 395] width 290 height 12
type input "**********"
click at [616, 444] on div "Create "Select Amount"" at bounding box center [726, 445] width 299 height 11
click at [603, 461] on input at bounding box center [720, 461] width 290 height 12
click at [720, 457] on input at bounding box center [720, 461] width 290 height 12
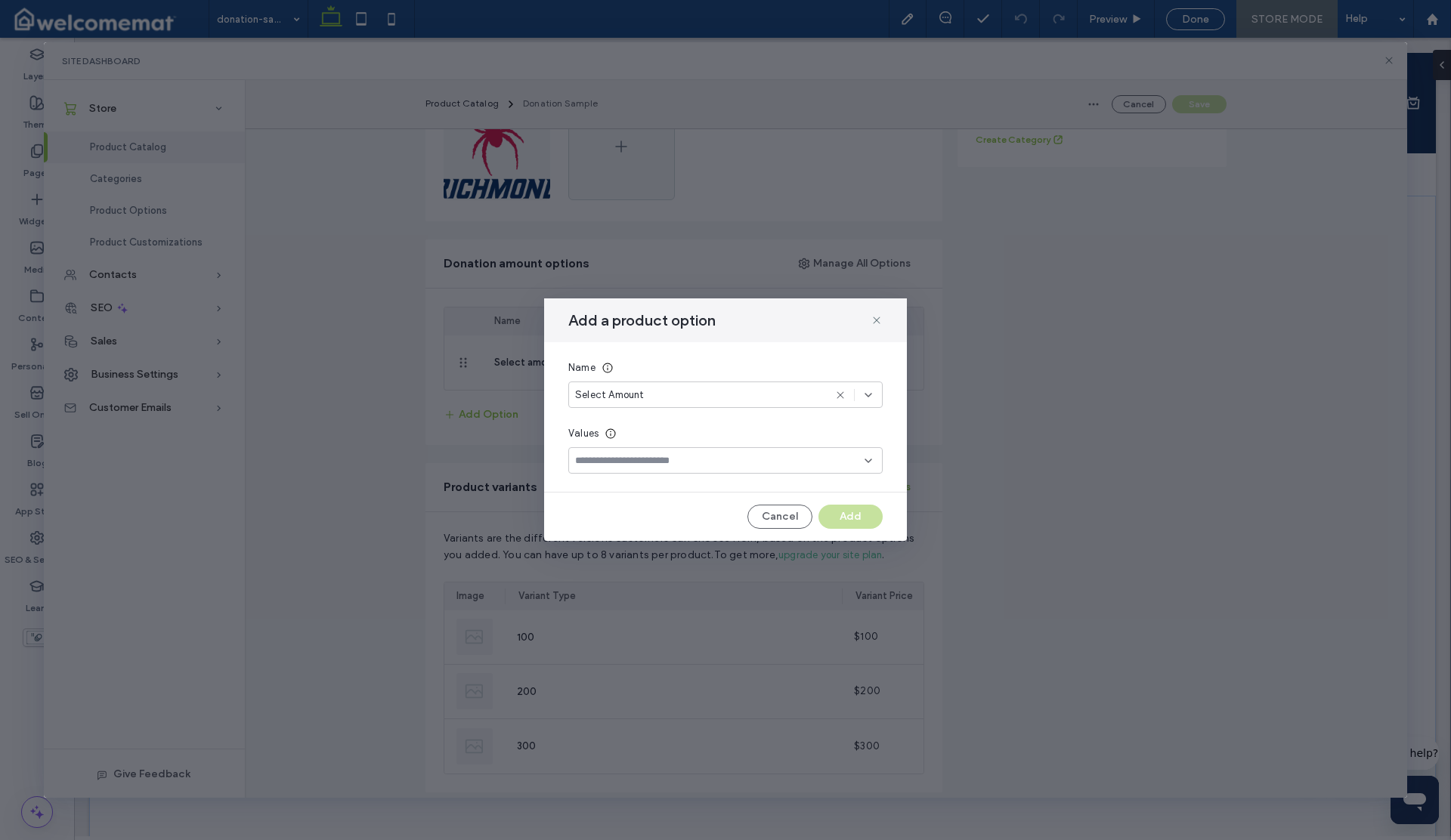
click at [865, 460] on use at bounding box center [868, 461] width 6 height 3
click at [827, 463] on input at bounding box center [720, 461] width 290 height 12
type input "**********"
click at [838, 514] on div "Cancel Add" at bounding box center [726, 517] width 315 height 24
click at [762, 457] on input "**********" at bounding box center [720, 461] width 290 height 12
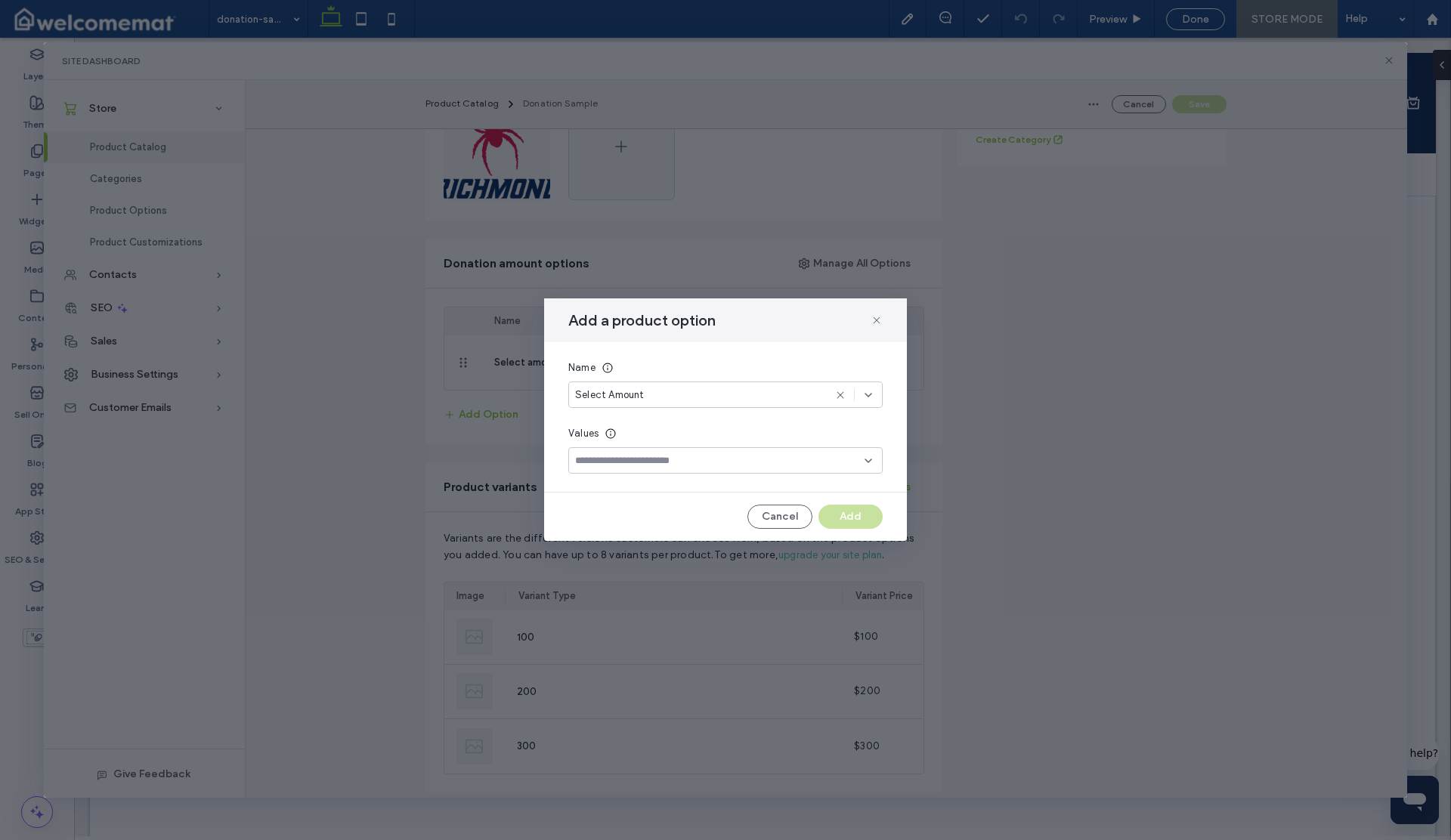
click at [707, 461] on input at bounding box center [720, 461] width 290 height 12
click at [609, 432] on icon at bounding box center [610, 433] width 12 height 12
click at [608, 461] on input at bounding box center [720, 461] width 290 height 12
type input "**********"
click at [776, 484] on div "Choose "$1", "$5", "$10", "$20", "$100"" at bounding box center [726, 485] width 299 height 11
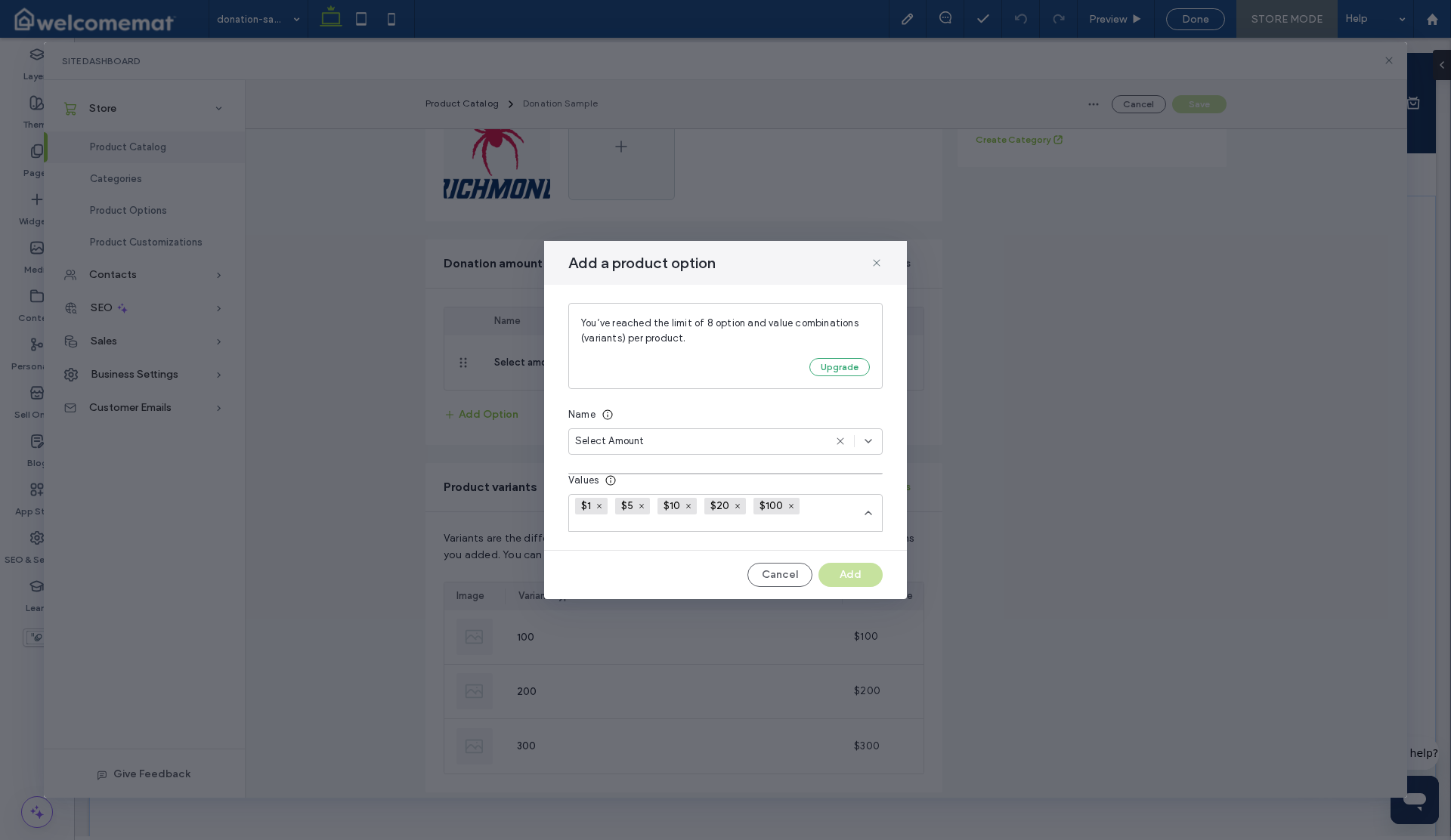
click at [717, 461] on div "You’ve reached the limit of 8 option and value combinations (variants) per prod…" at bounding box center [726, 417] width 363 height 266
click at [855, 570] on div "Cancel Add" at bounding box center [726, 575] width 315 height 24
click at [824, 366] on button "Upgrade" at bounding box center [839, 367] width 60 height 18
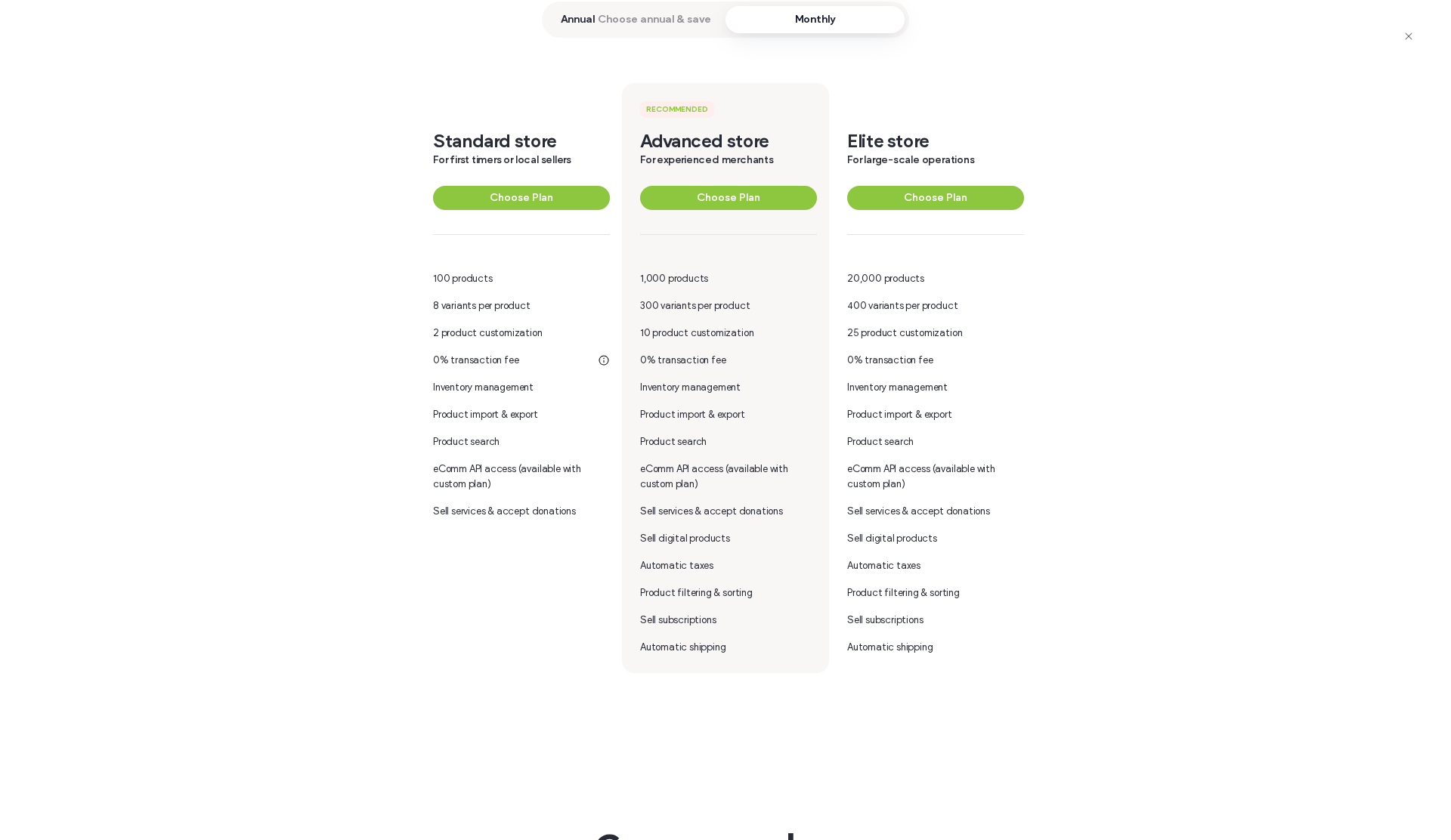
scroll to position [180, 0]
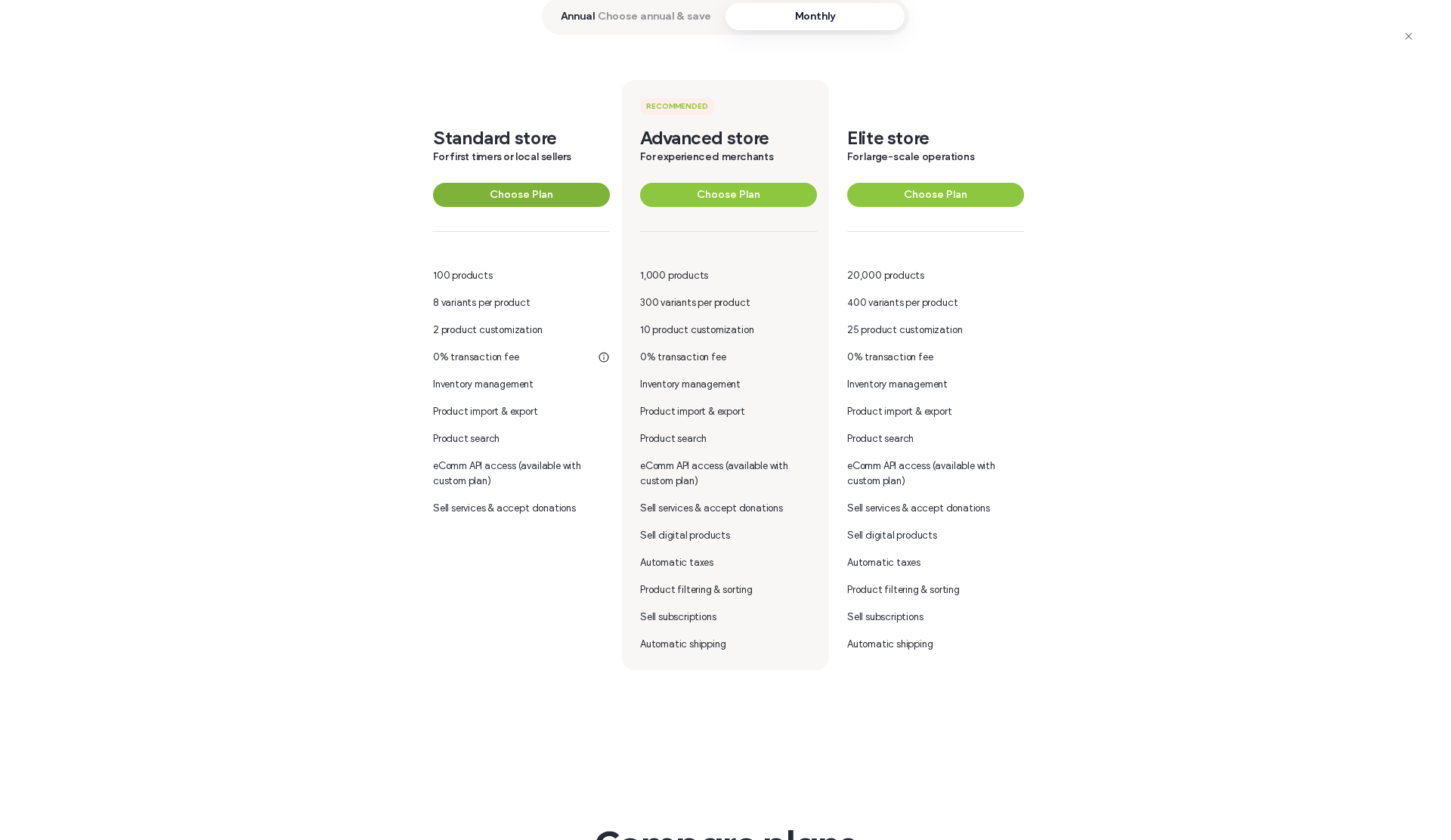
click at [484, 199] on button "Choose Plan" at bounding box center [522, 195] width 177 height 24
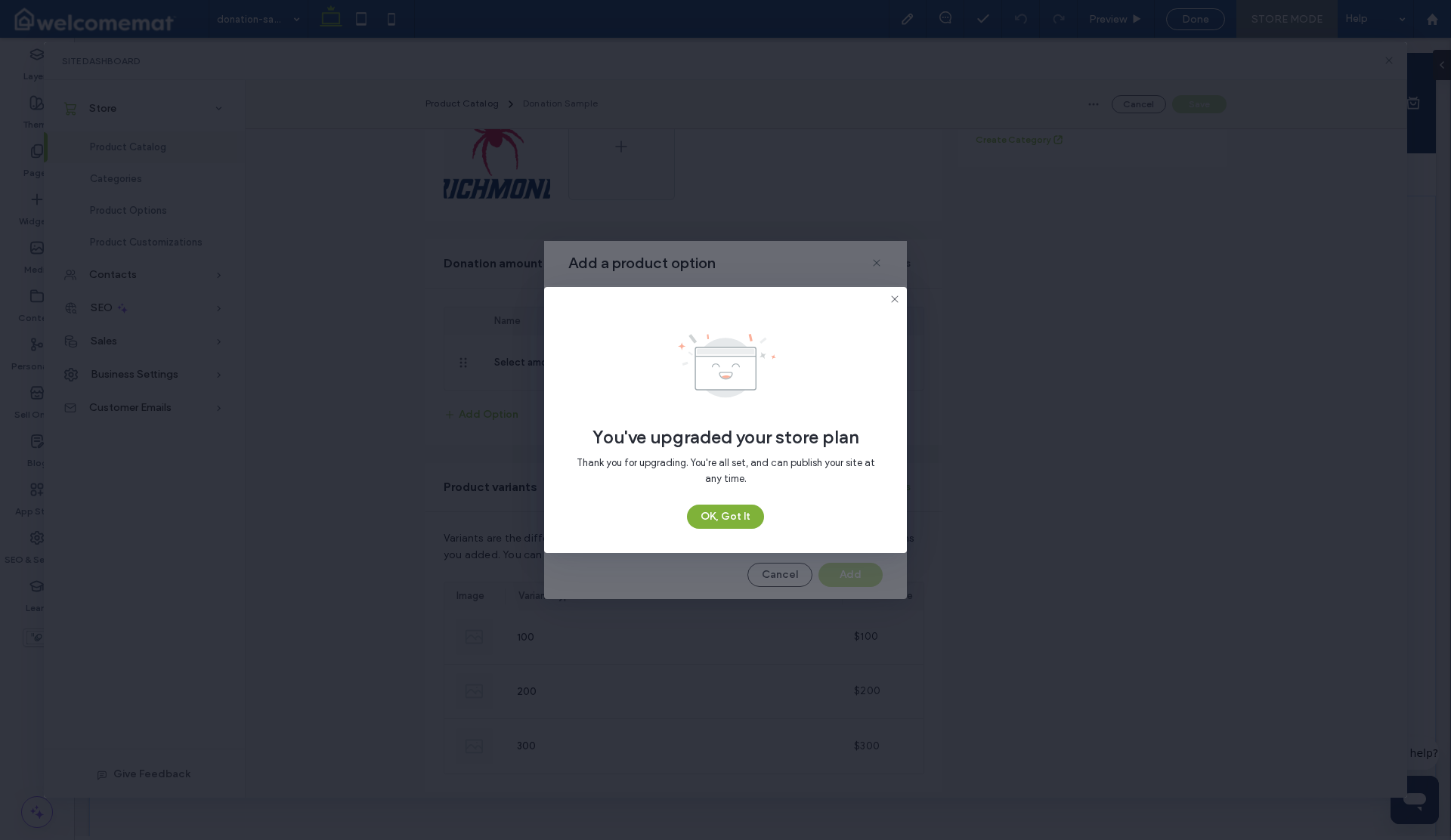
click at [707, 515] on button "OK, Got It" at bounding box center [726, 517] width 77 height 24
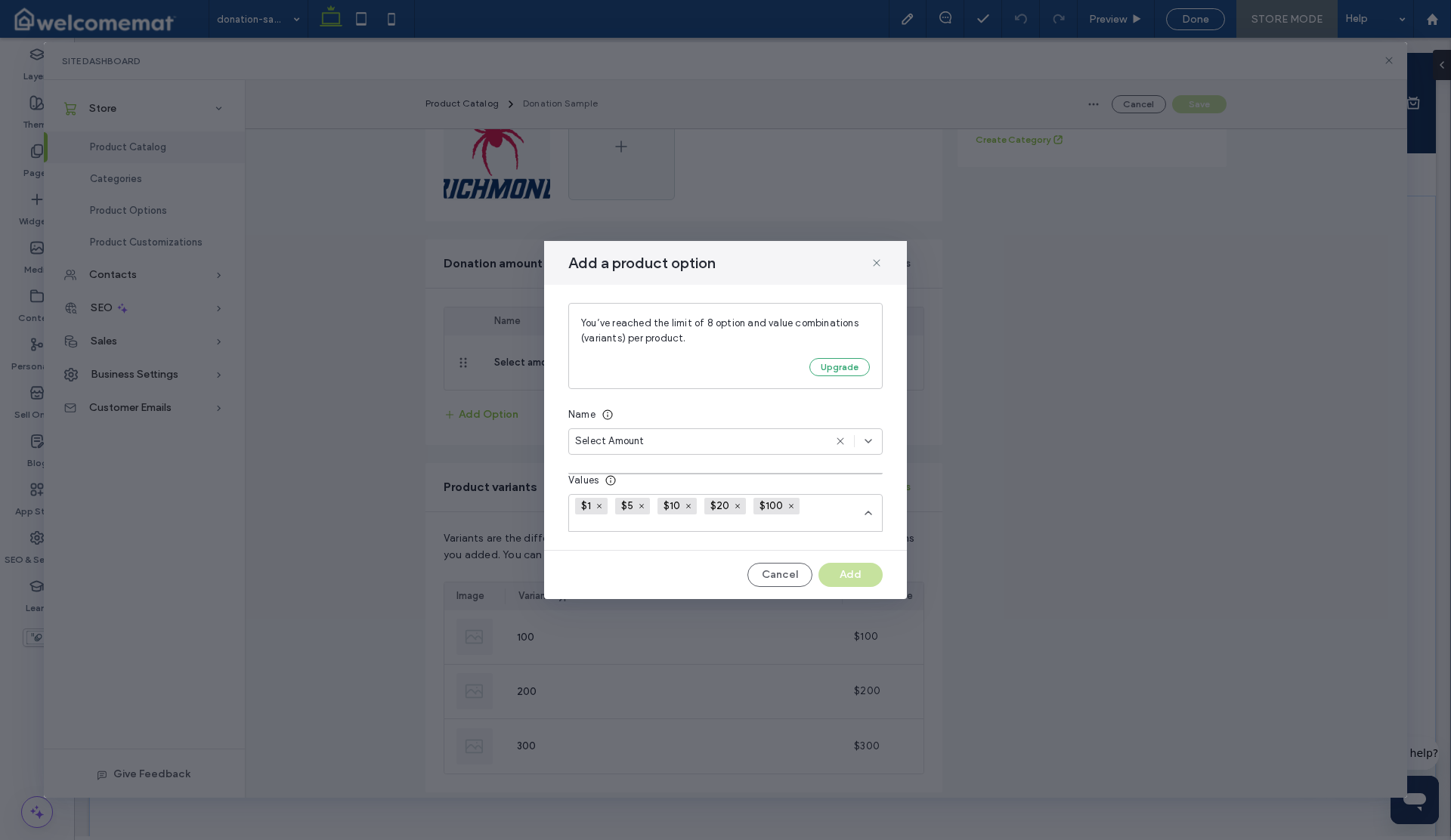
click at [742, 457] on div "You’ve reached the limit of 8 option and value combinations (variants) per prod…" at bounding box center [726, 417] width 363 height 266
click at [781, 580] on button "Cancel" at bounding box center [779, 575] width 65 height 24
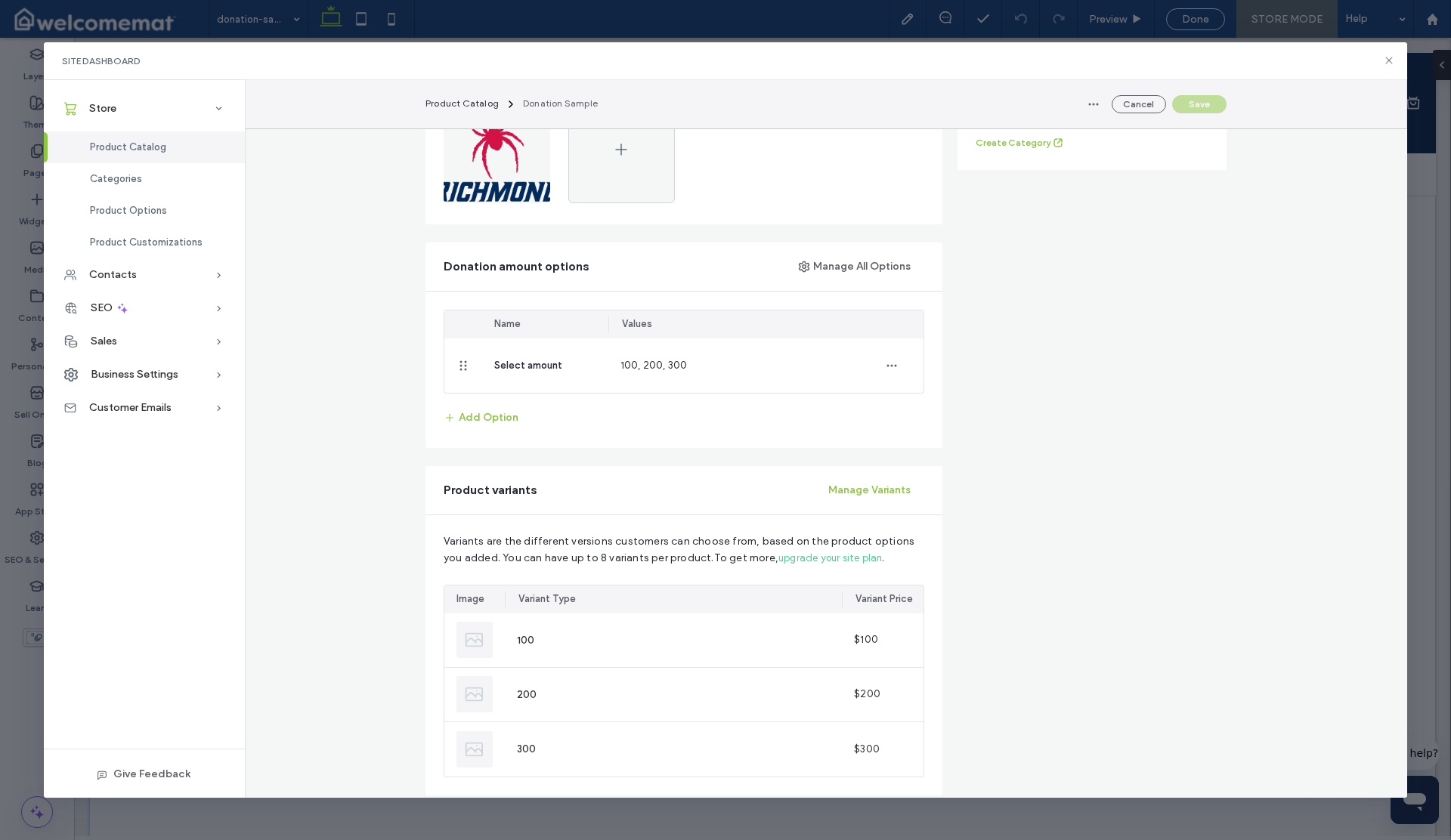
scroll to position [439, 0]
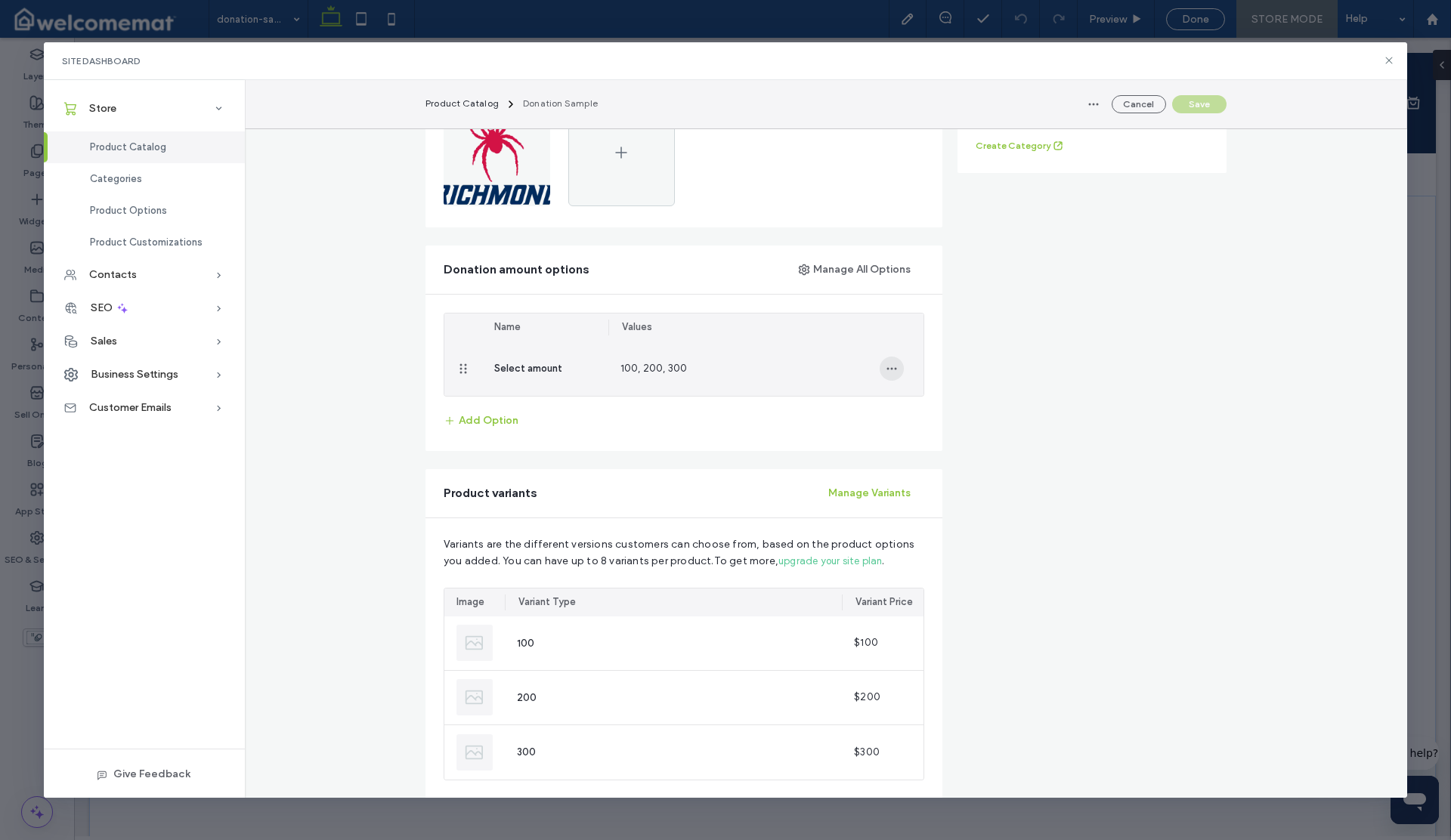
click at [886, 367] on icon "button" at bounding box center [892, 368] width 12 height 12
click at [914, 434] on span "Remove from Product" at bounding box center [954, 436] width 100 height 15
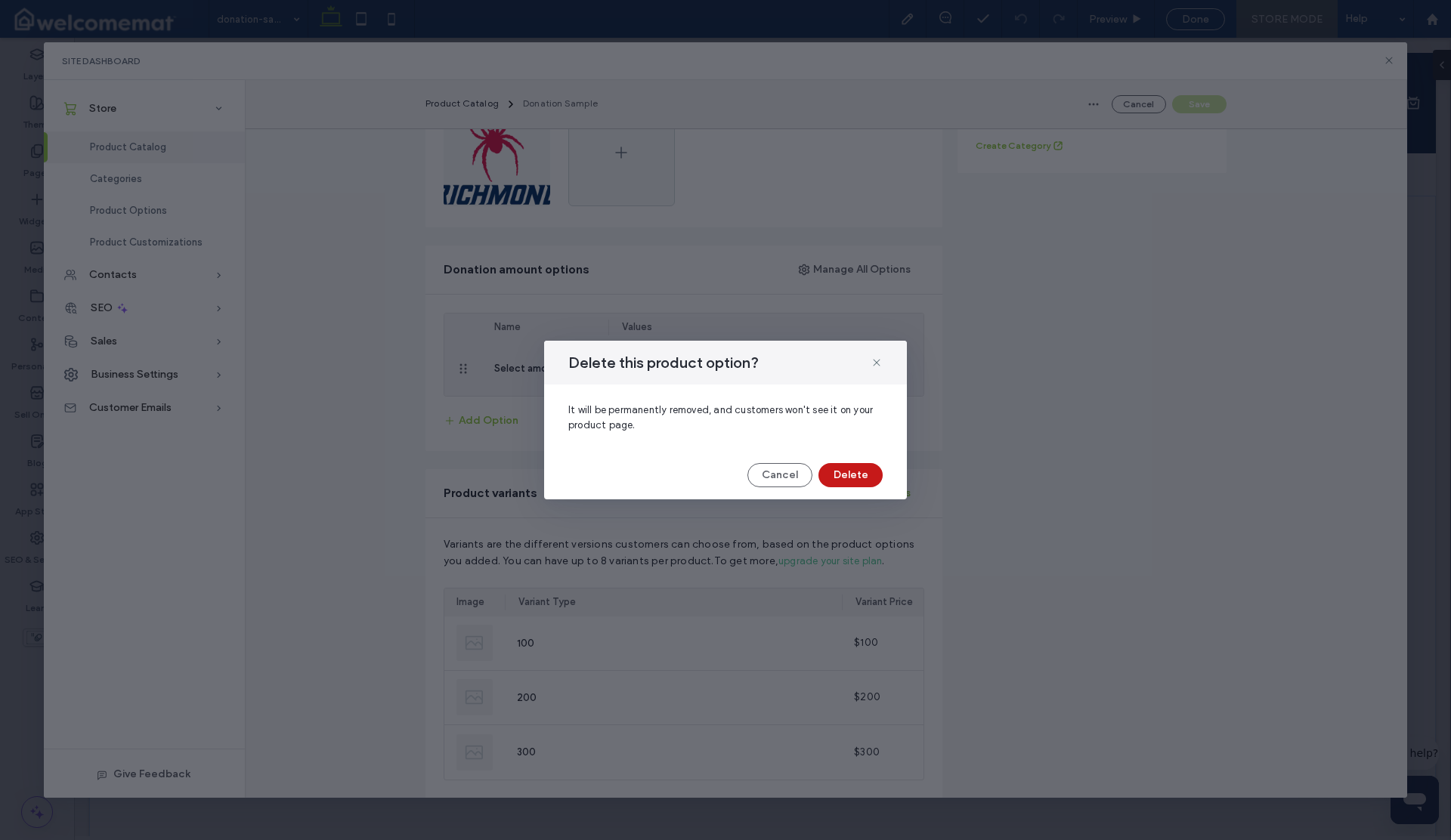
click at [859, 472] on button "Delete" at bounding box center [851, 475] width 64 height 24
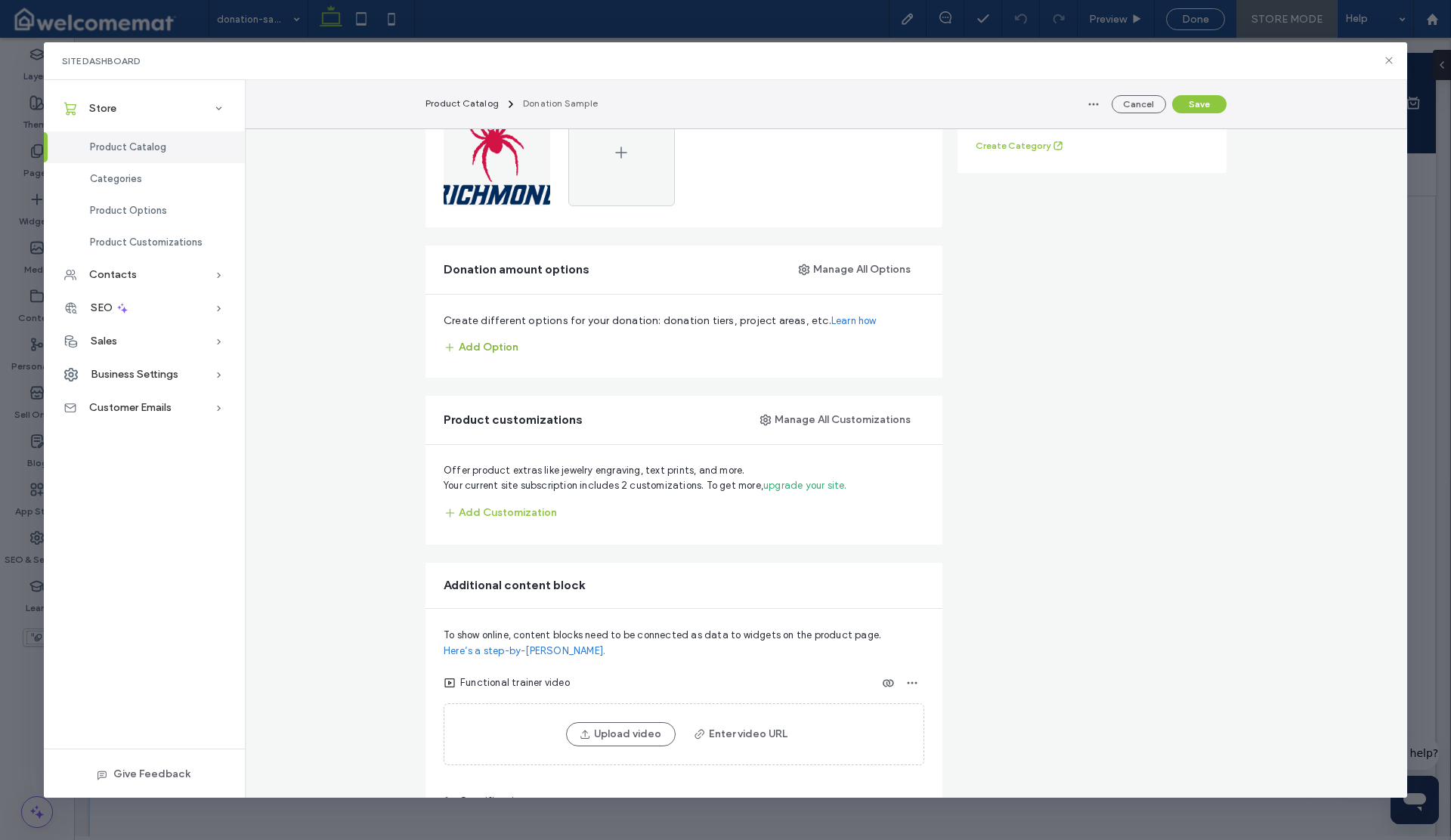
click at [480, 348] on button "Add Option" at bounding box center [481, 347] width 75 height 24
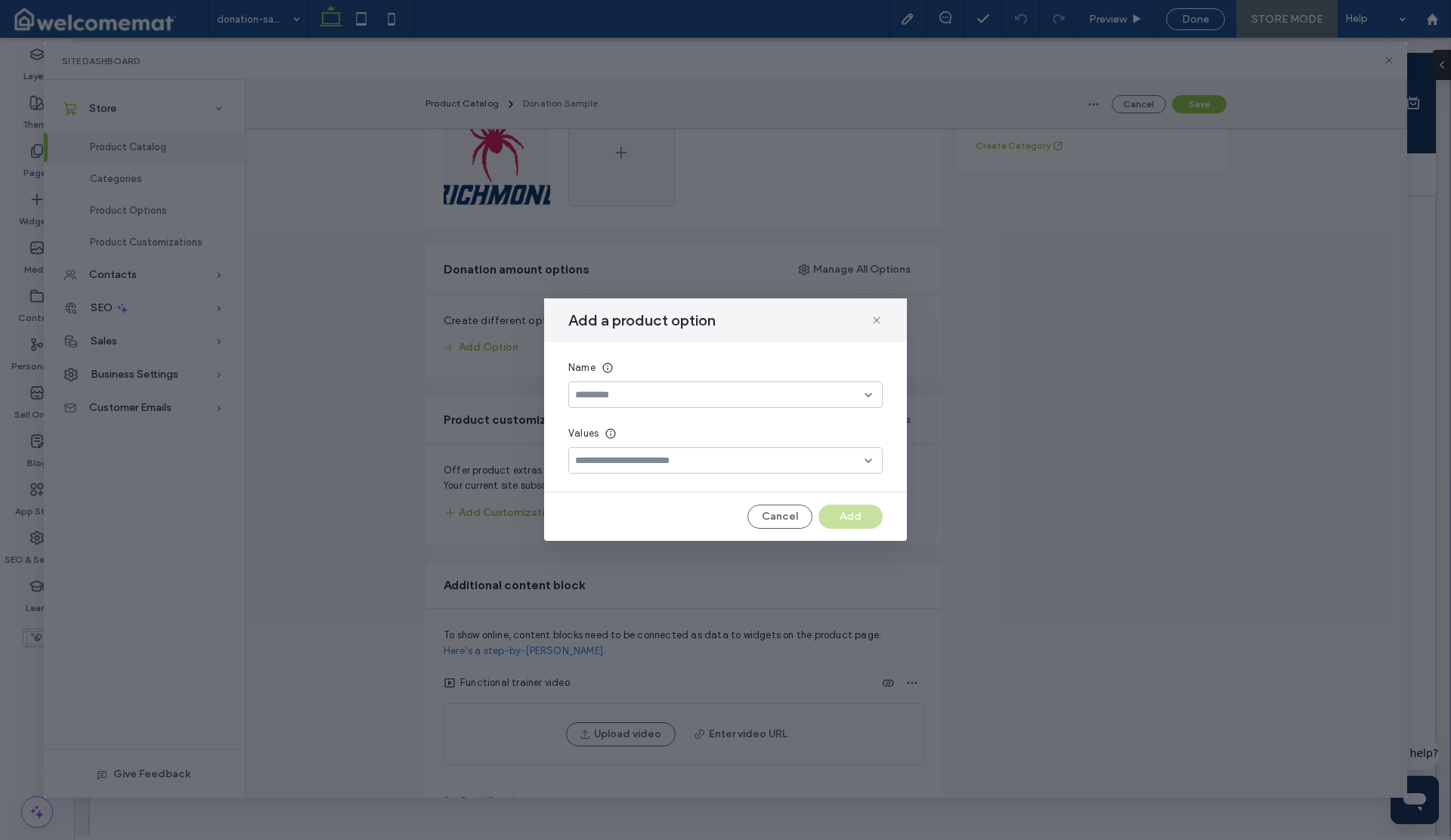
click at [606, 396] on input at bounding box center [720, 395] width 290 height 12
click at [616, 468] on span "Select amount" at bounding box center [610, 474] width 70 height 15
click at [605, 469] on div at bounding box center [726, 460] width 315 height 26
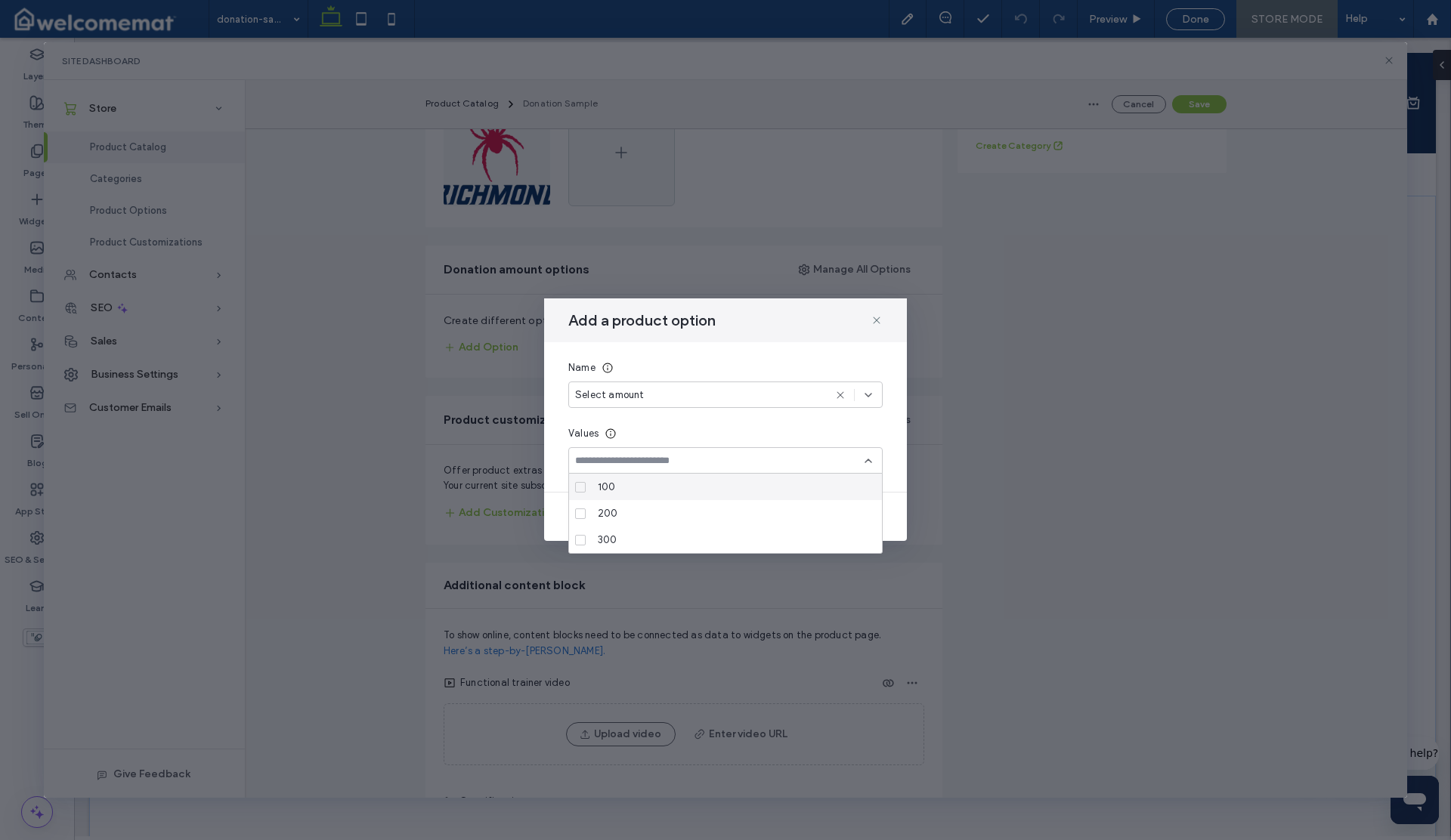
click at [602, 461] on input at bounding box center [720, 461] width 290 height 12
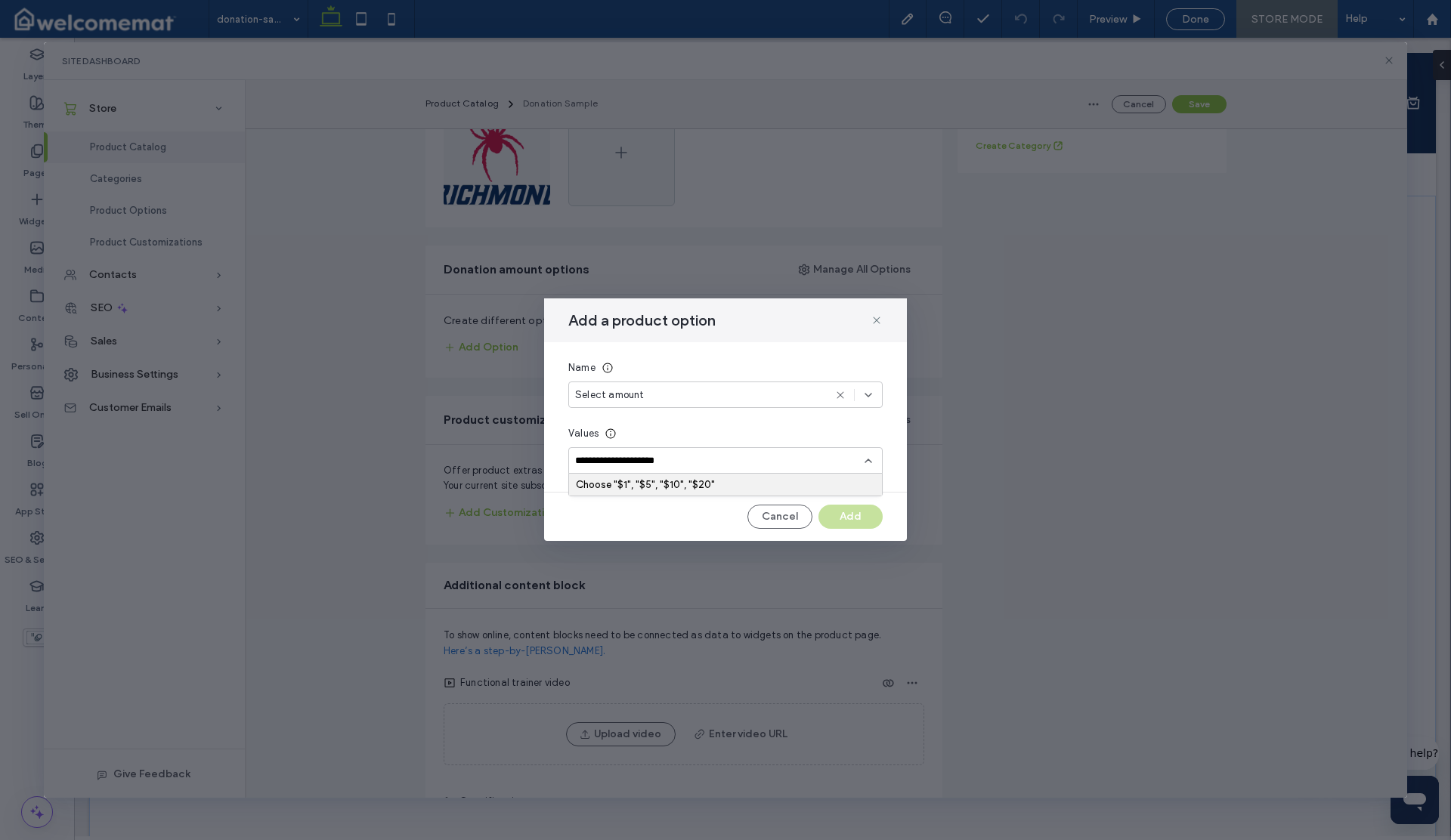
type input "**********"
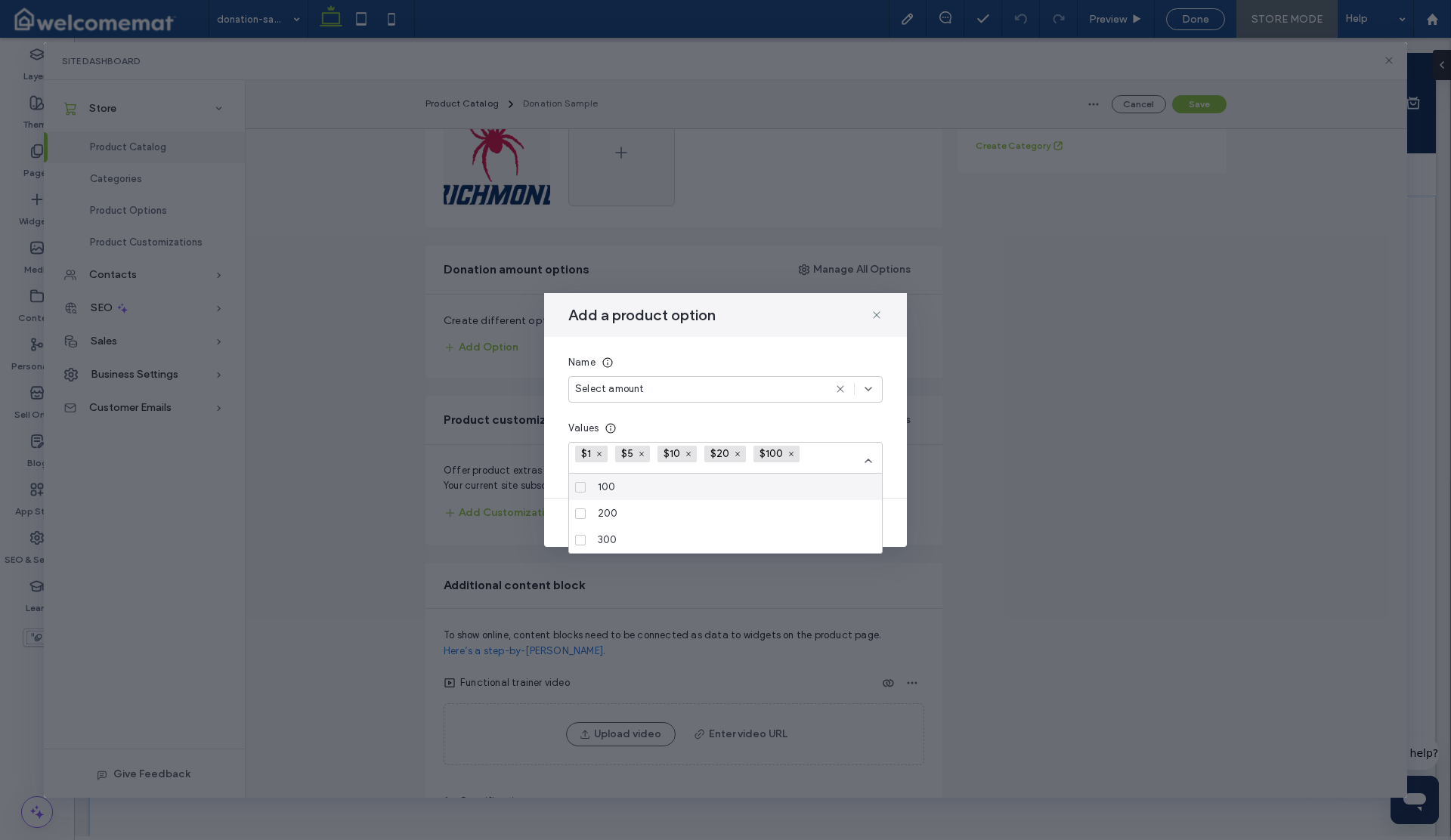
click at [763, 421] on div "Values" at bounding box center [726, 428] width 315 height 15
click at [835, 428] on div "Values" at bounding box center [726, 428] width 315 height 15
click at [894, 447] on div "Name Select amount Values $1 $5 $10 $20 $100" at bounding box center [726, 417] width 363 height 161
click at [819, 426] on div "Values" at bounding box center [726, 428] width 315 height 15
click at [866, 461] on use at bounding box center [868, 461] width 6 height 3
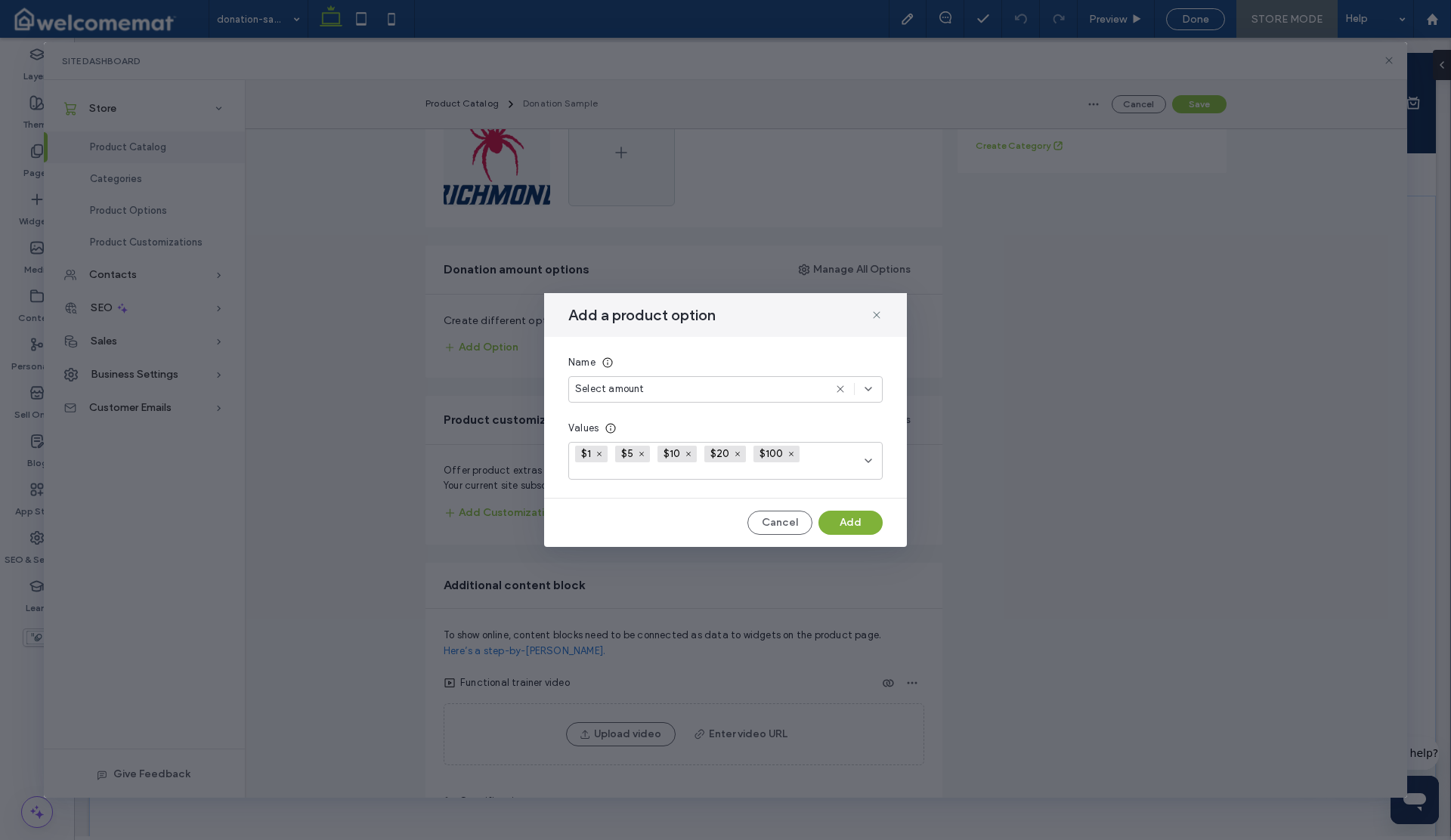
click at [849, 521] on button "Add" at bounding box center [851, 523] width 64 height 24
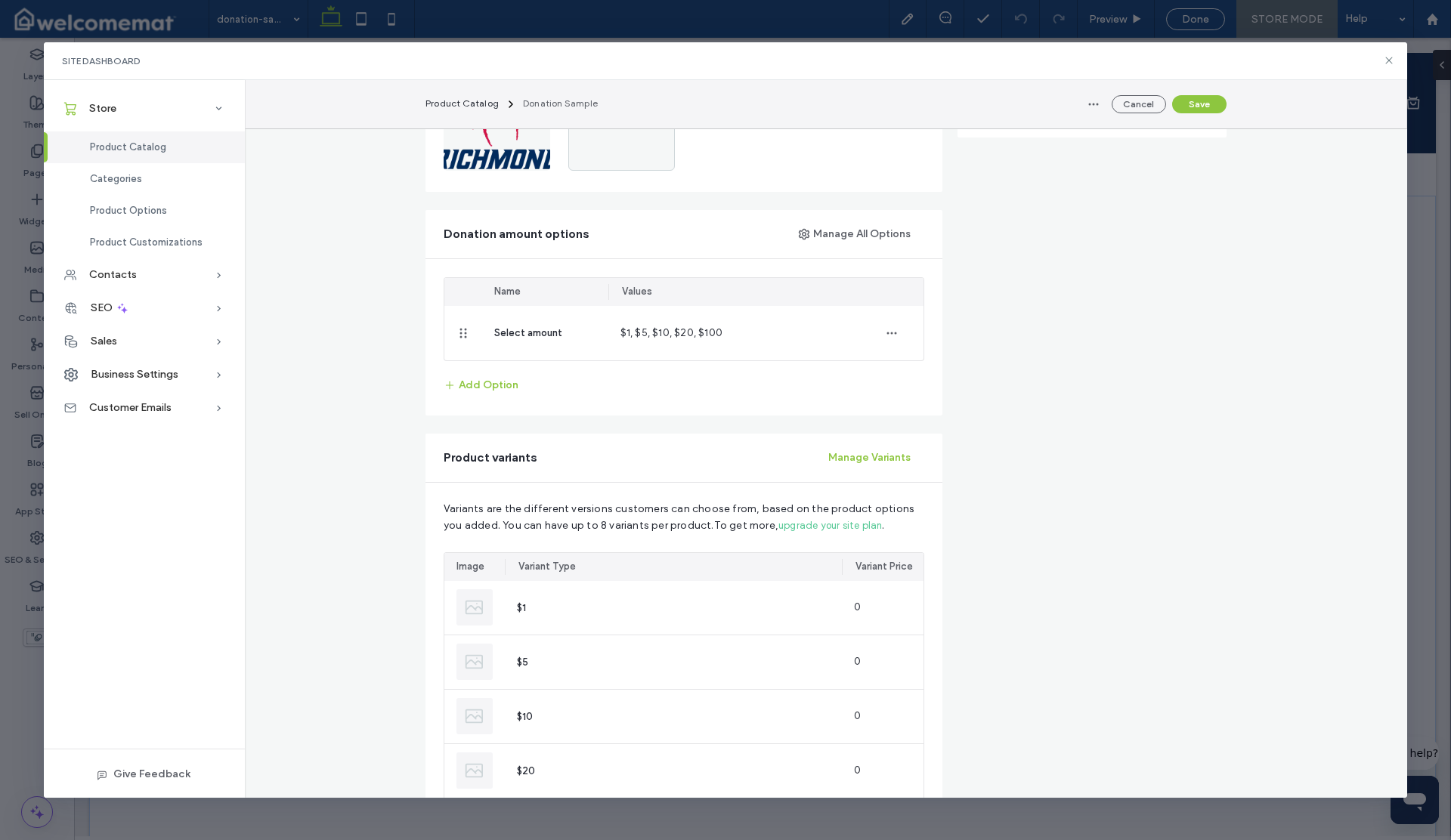
scroll to position [695, 0]
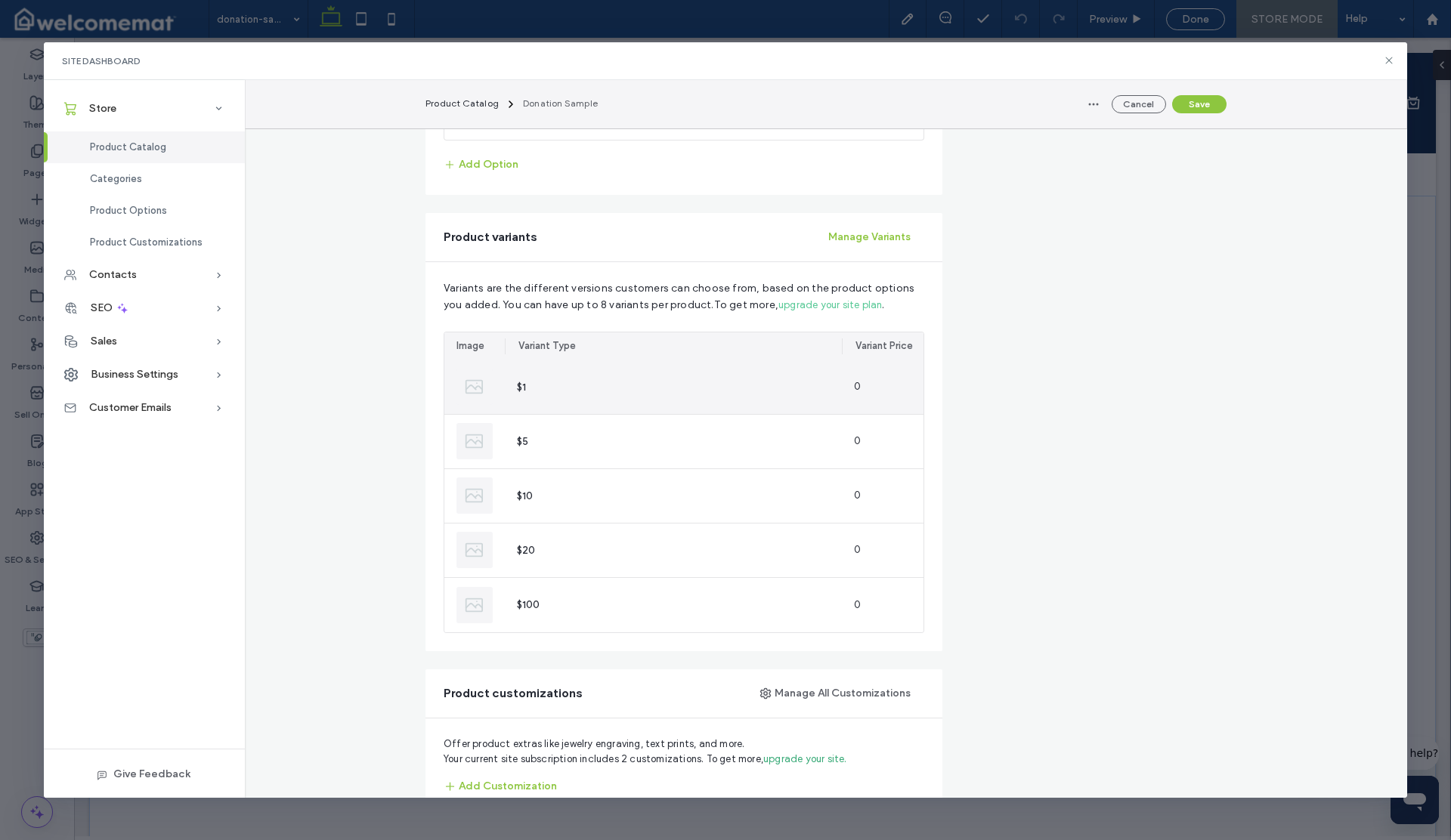
click at [842, 392] on div "0" at bounding box center [884, 387] width 83 height 54
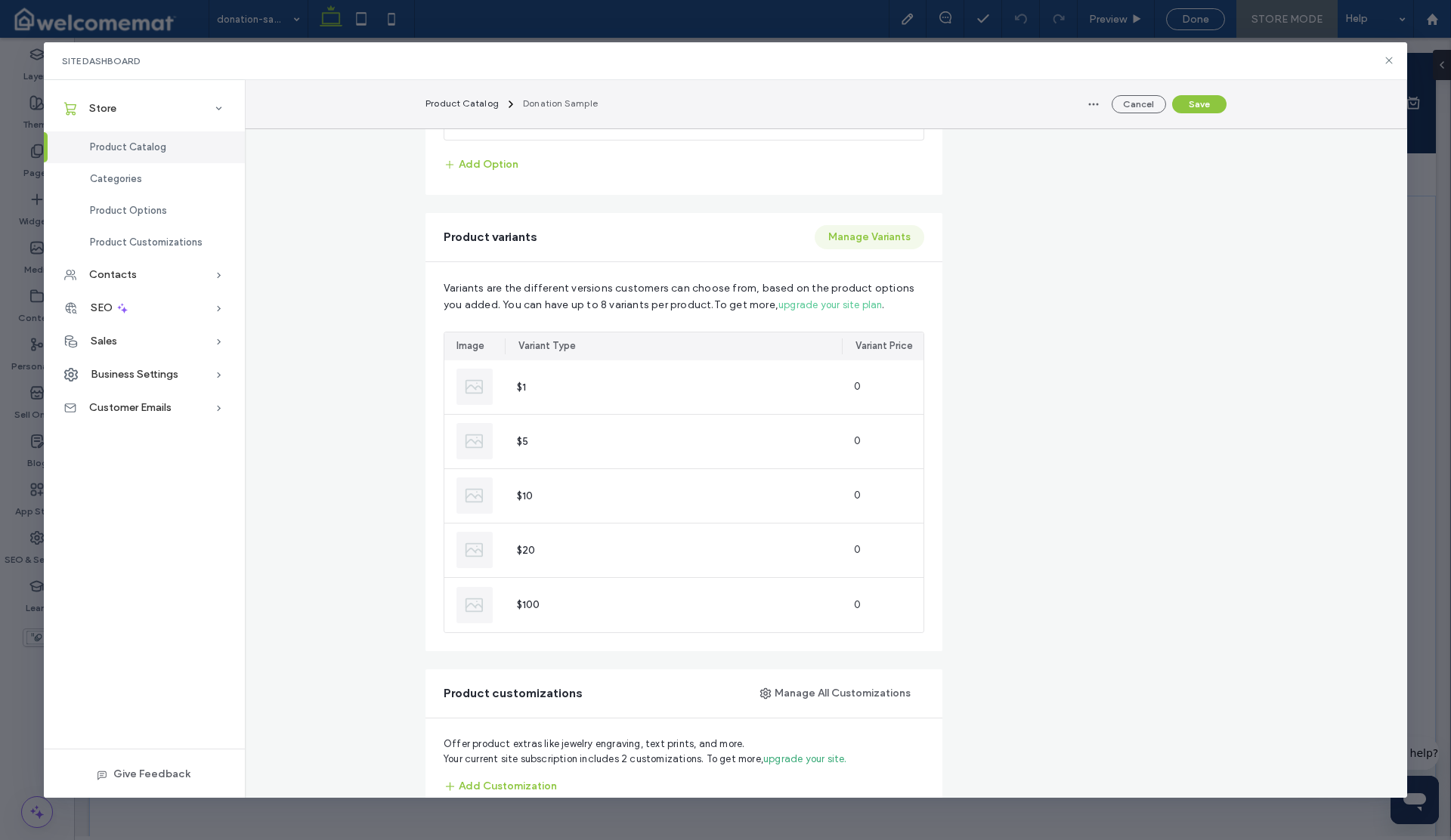
click at [845, 245] on button "Manage Variants" at bounding box center [869, 237] width 110 height 24
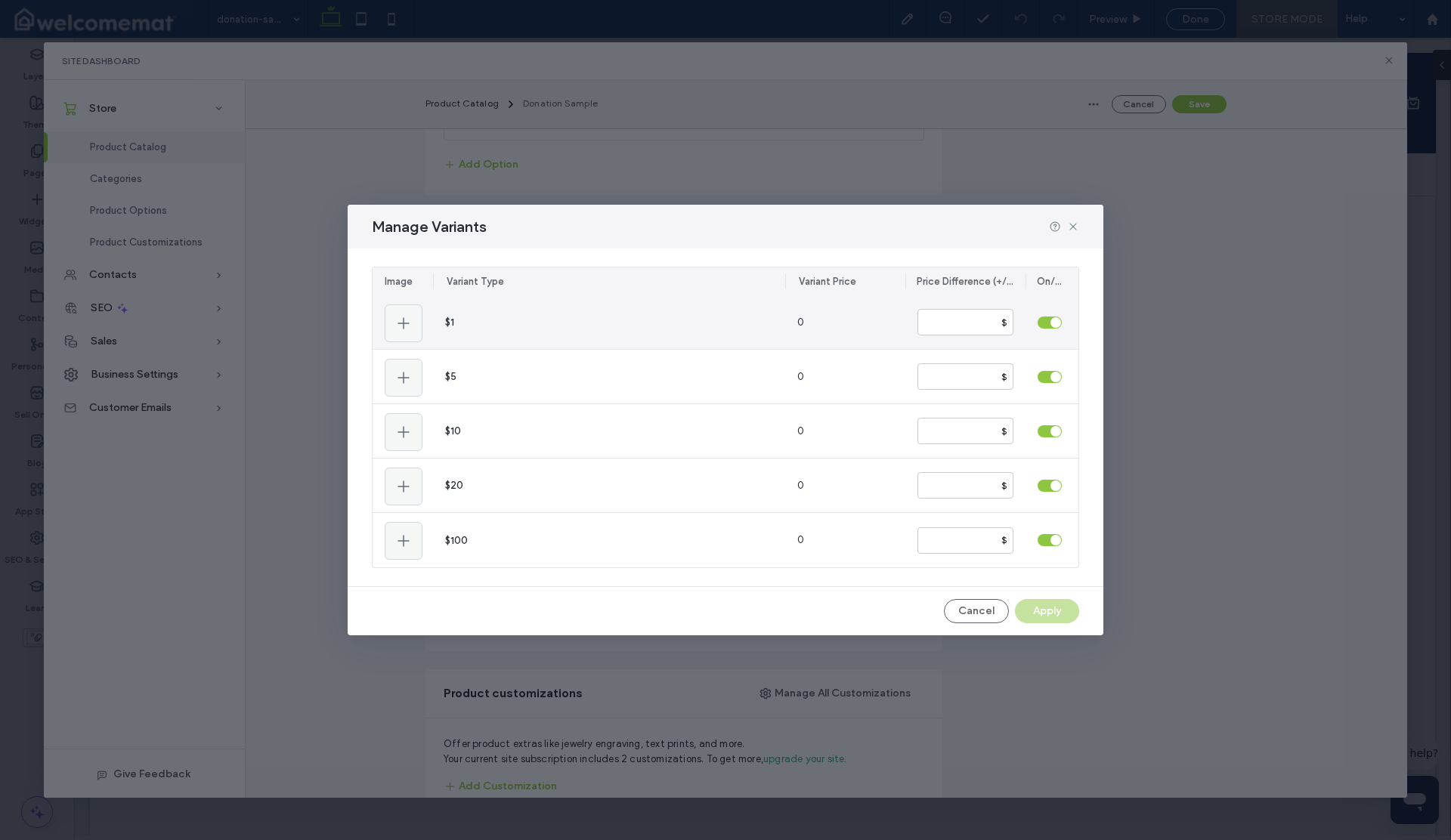
click at [1008, 322] on div "$" at bounding box center [1004, 323] width 18 height 14
click at [1006, 321] on div "$" at bounding box center [1004, 323] width 18 height 14
click at [1000, 324] on div "$" at bounding box center [1004, 323] width 18 height 14
click at [1003, 327] on div "$" at bounding box center [1004, 323] width 18 height 14
click at [997, 327] on div "$" at bounding box center [1004, 323] width 18 height 14
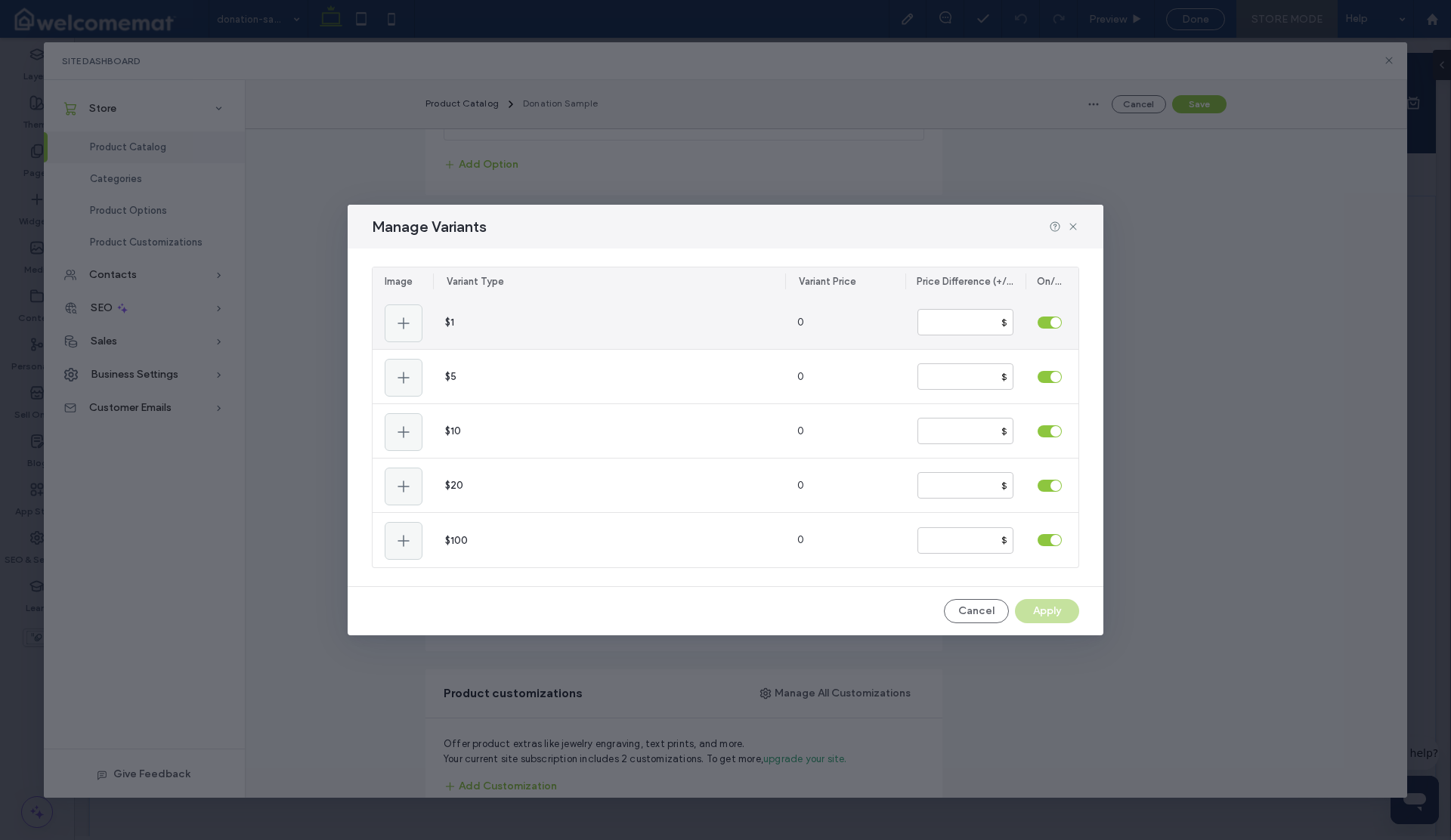
click at [1006, 322] on div "$" at bounding box center [1004, 323] width 18 height 14
click at [1006, 323] on div "$" at bounding box center [1004, 323] width 18 height 14
click at [1008, 329] on input "number" at bounding box center [965, 322] width 96 height 26
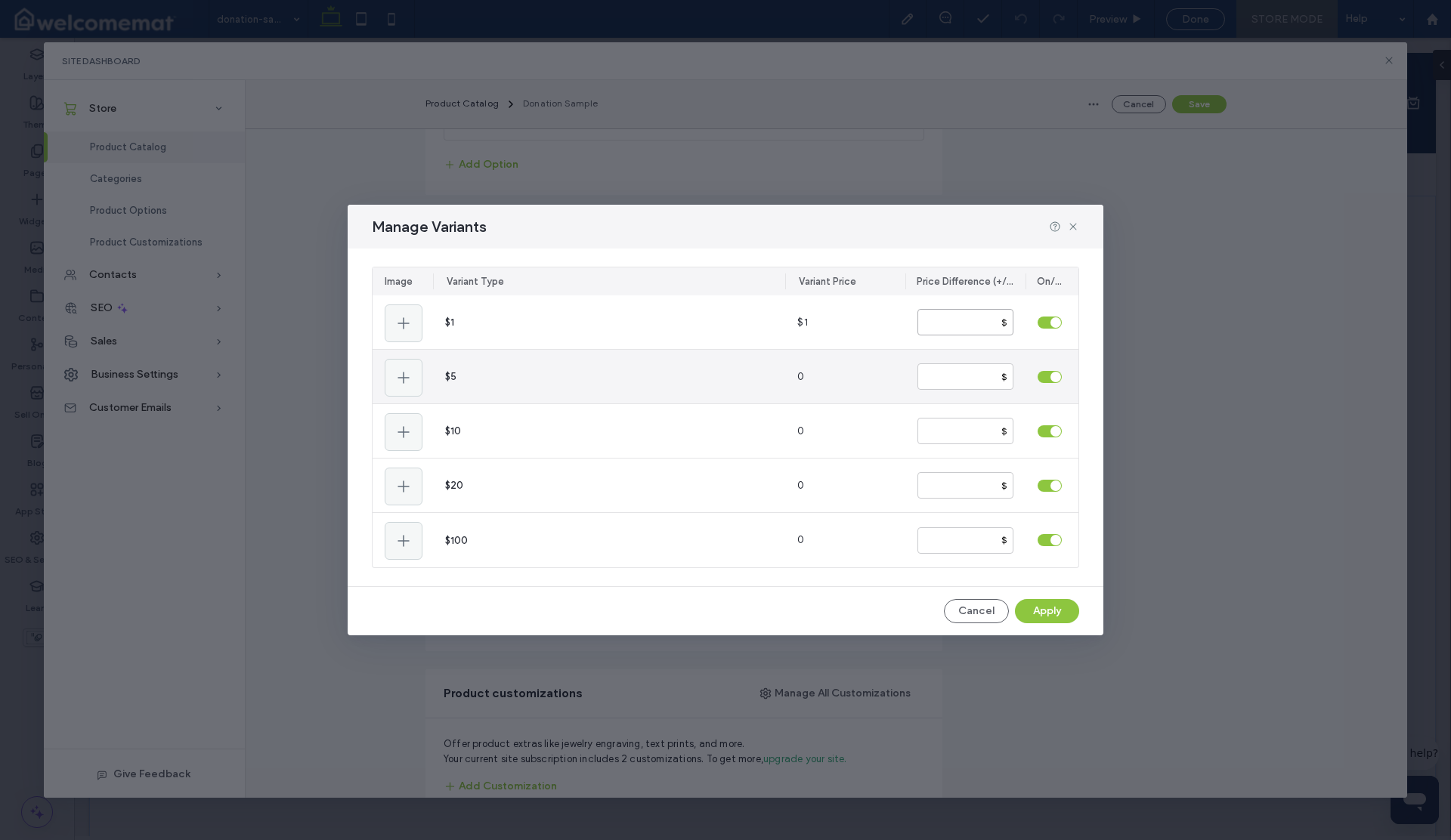
type input "*"
click at [972, 371] on input "number" at bounding box center [965, 376] width 96 height 26
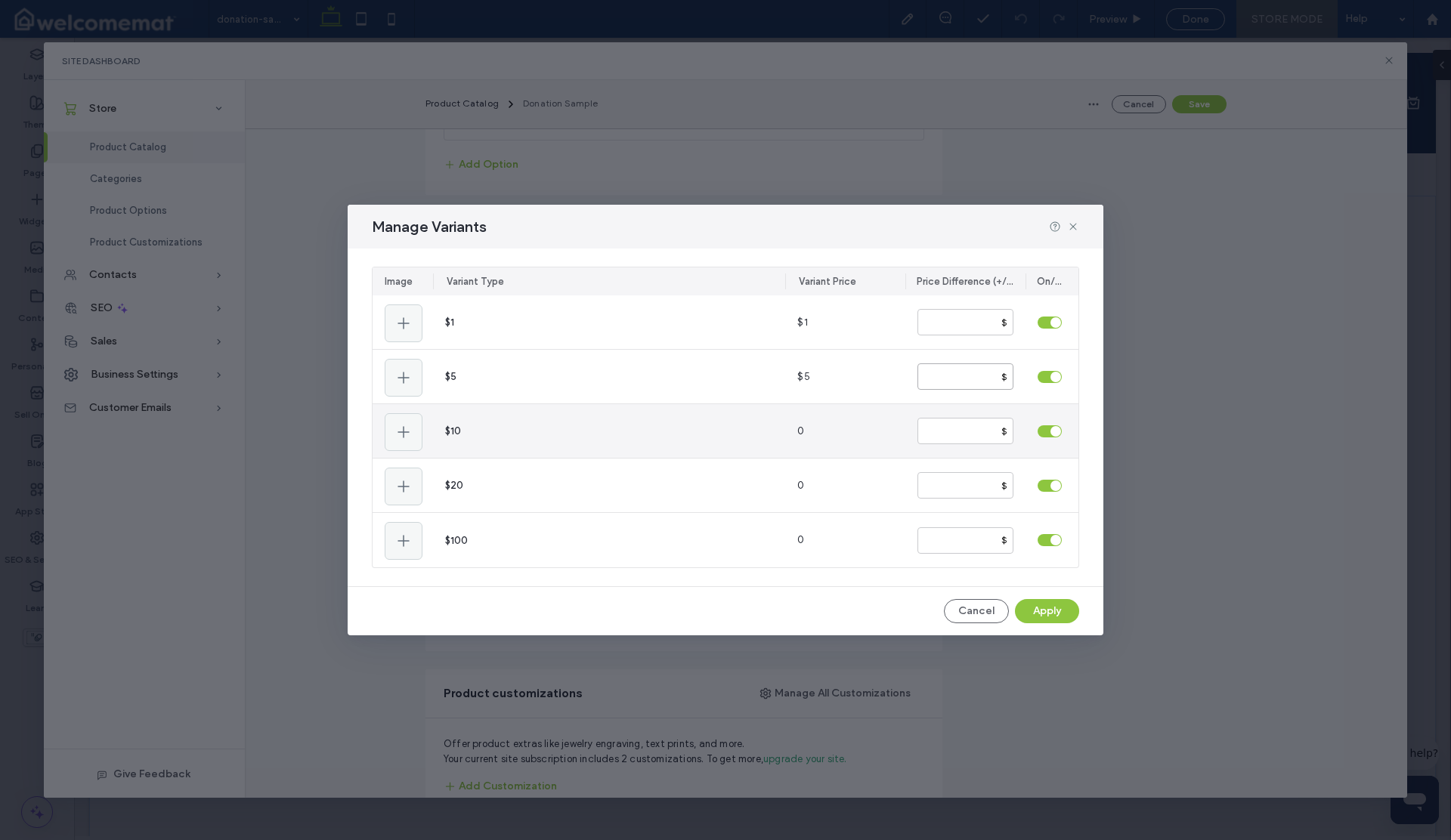
type input "*"
click at [962, 430] on input "number" at bounding box center [965, 431] width 96 height 26
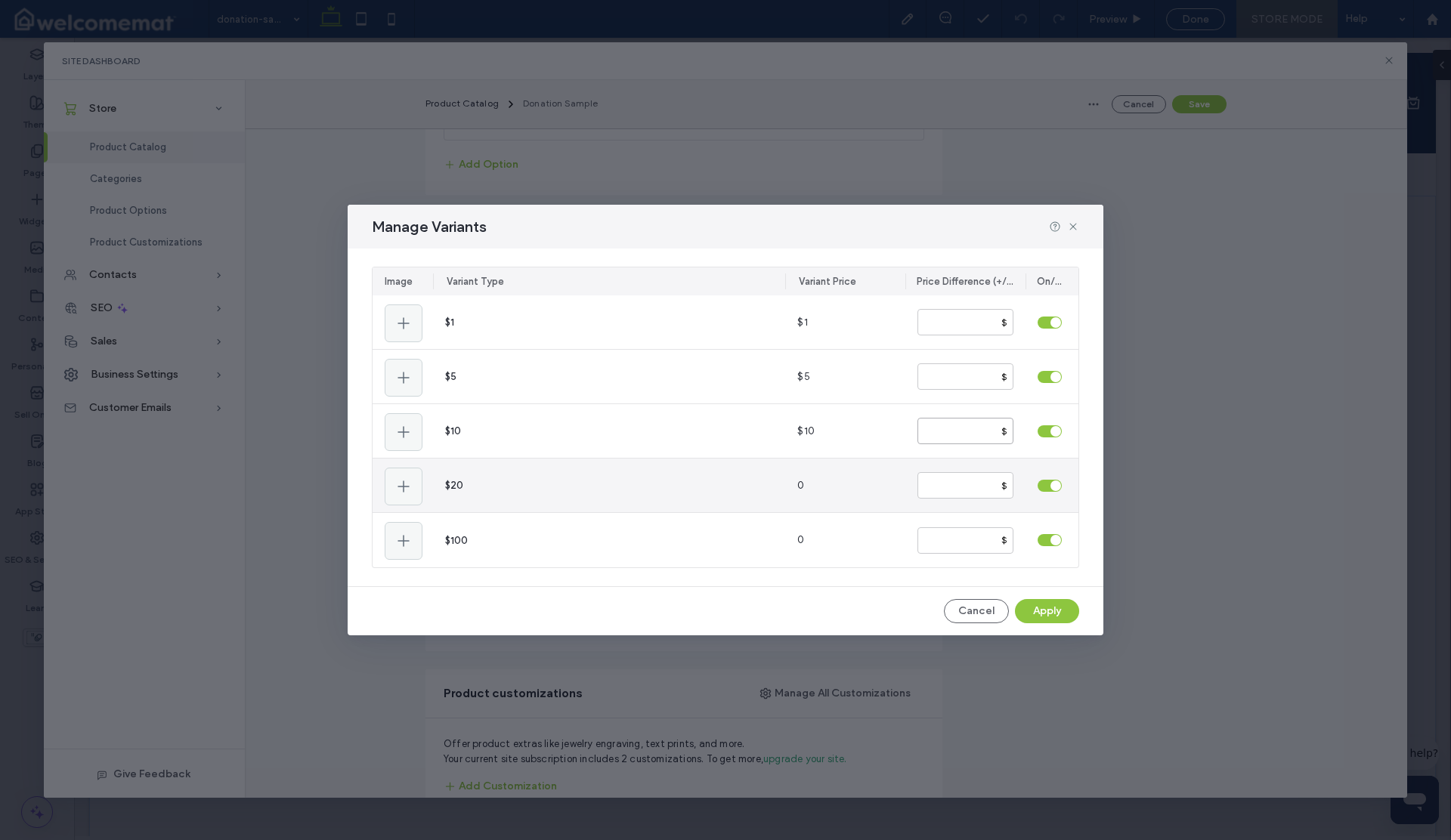
type input "**"
click at [953, 477] on input "number" at bounding box center [965, 485] width 96 height 26
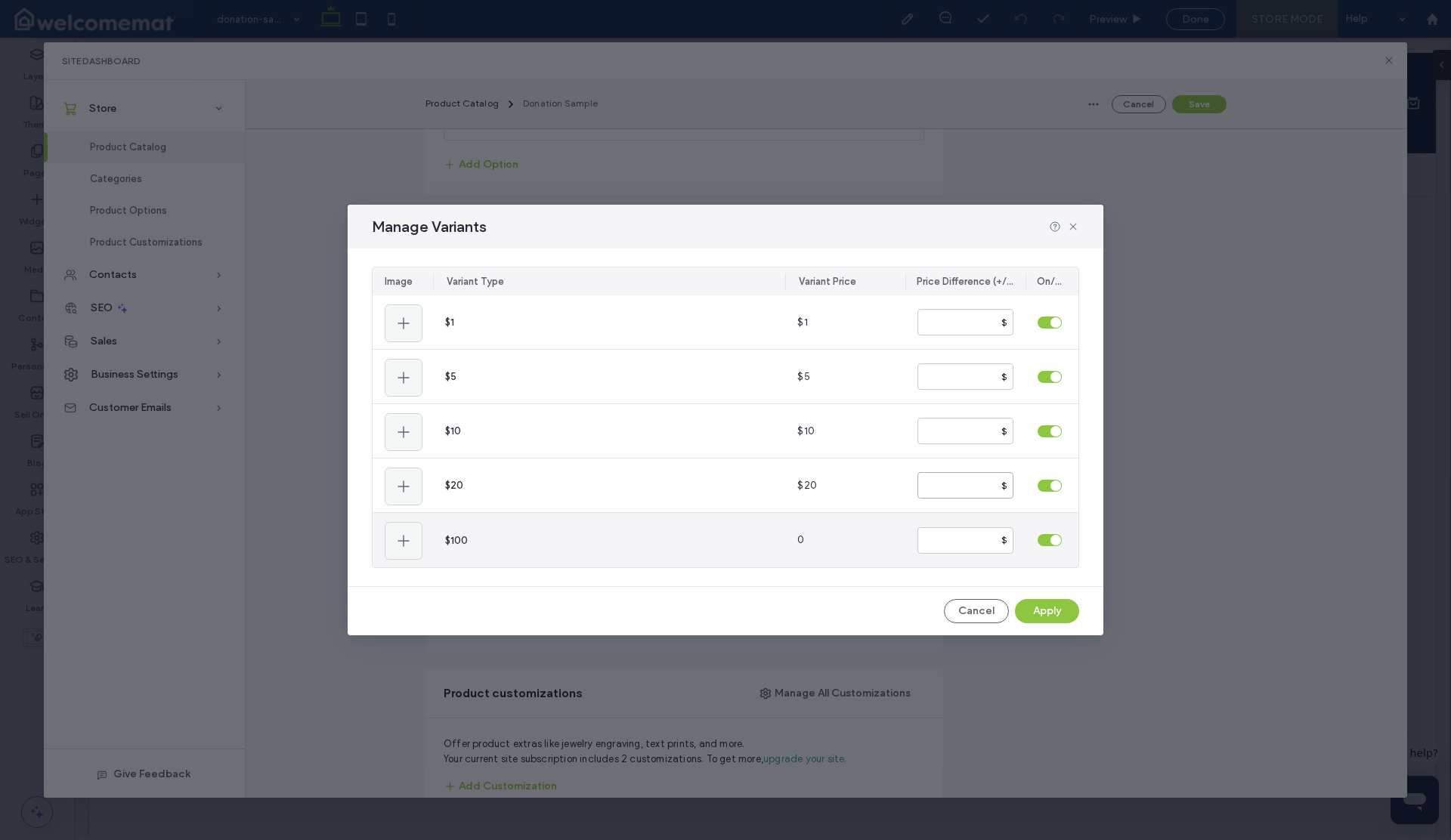
type input "**"
click at [932, 537] on input "number" at bounding box center [965, 540] width 96 height 26
type input "***"
click at [1035, 611] on button "Apply" at bounding box center [1047, 611] width 64 height 24
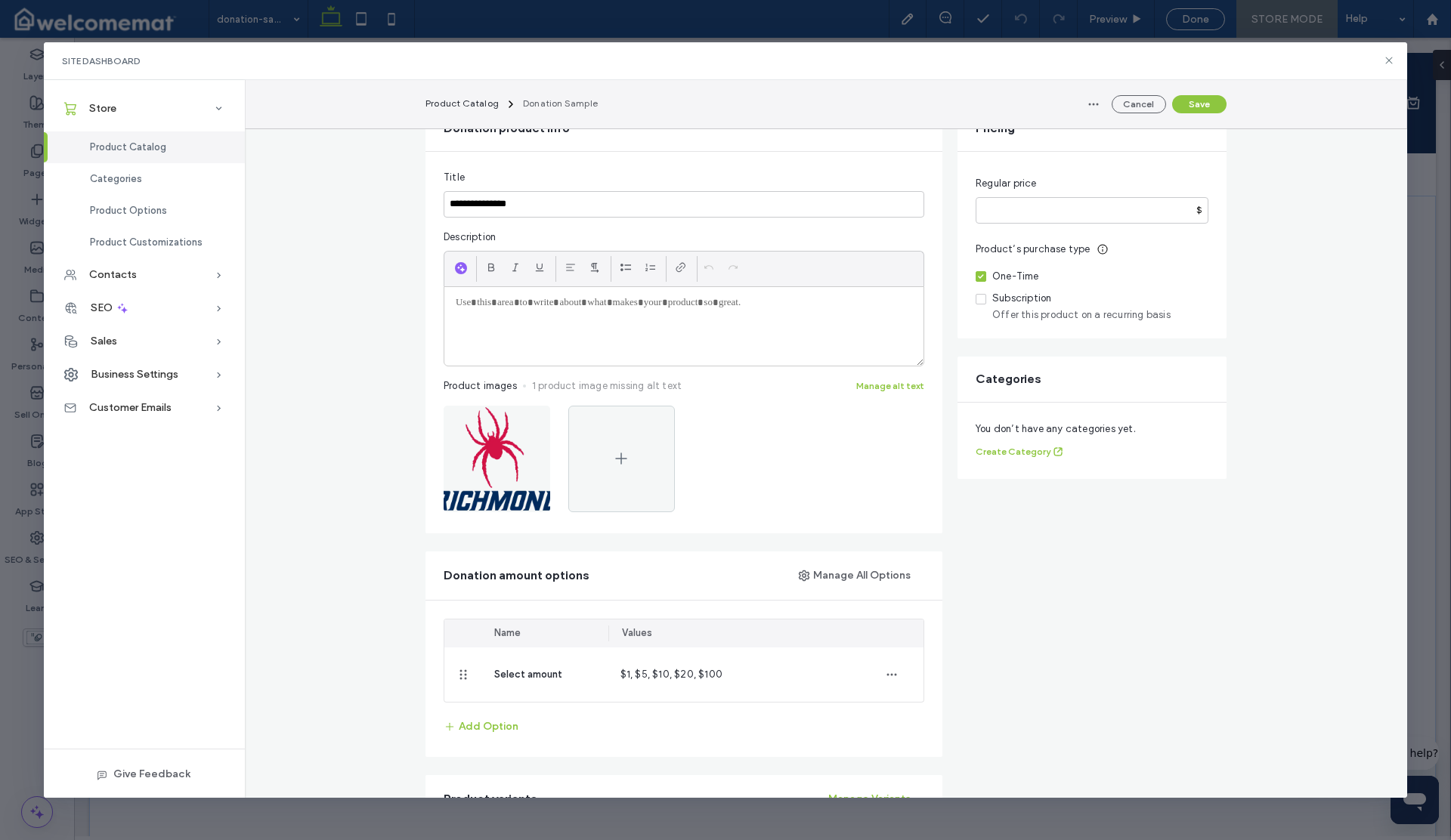
scroll to position [0, 0]
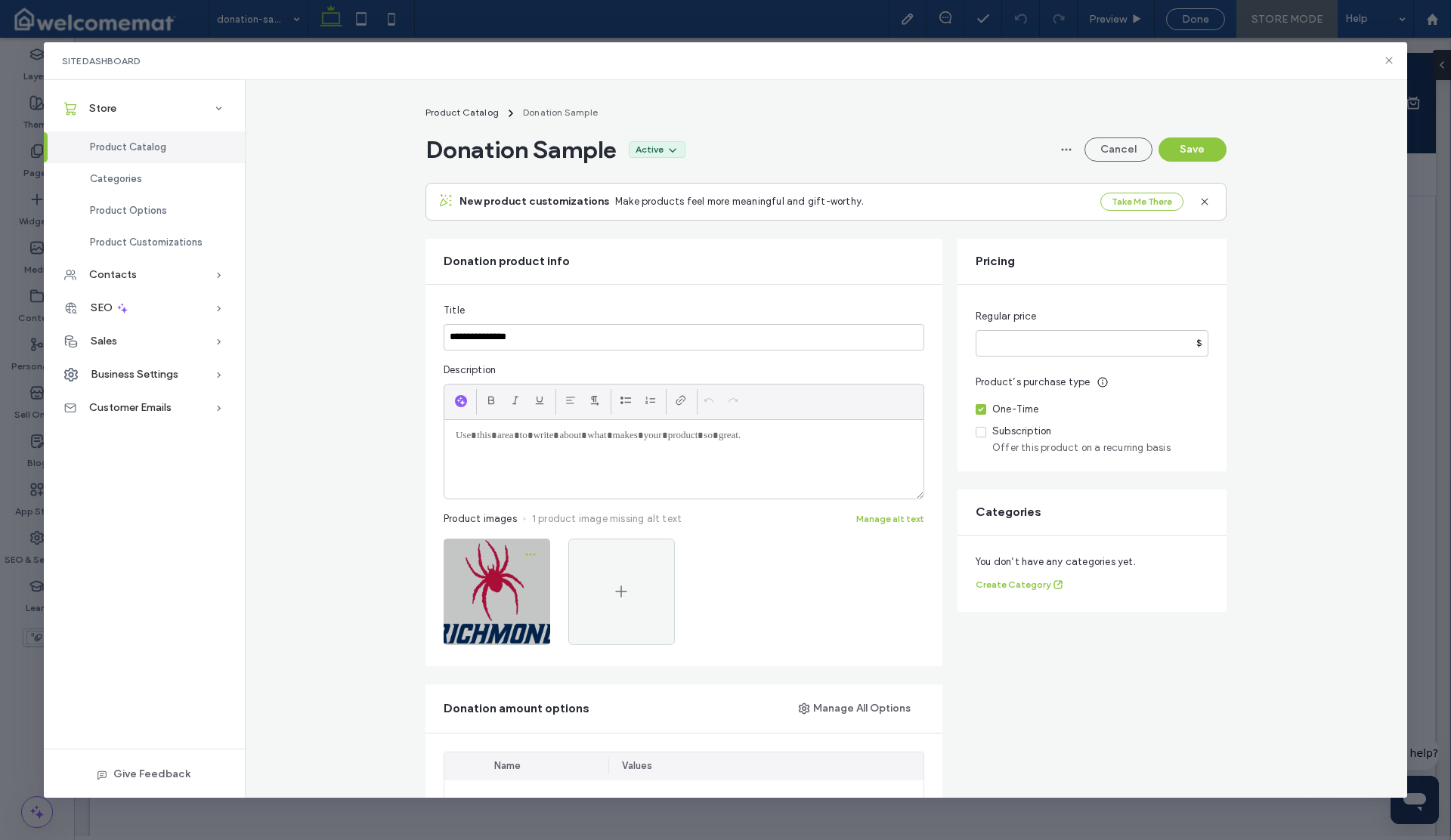
click at [531, 551] on span "button" at bounding box center [530, 554] width 24 height 24
click at [473, 647] on span "Delete Image" at bounding box center [461, 651] width 60 height 15
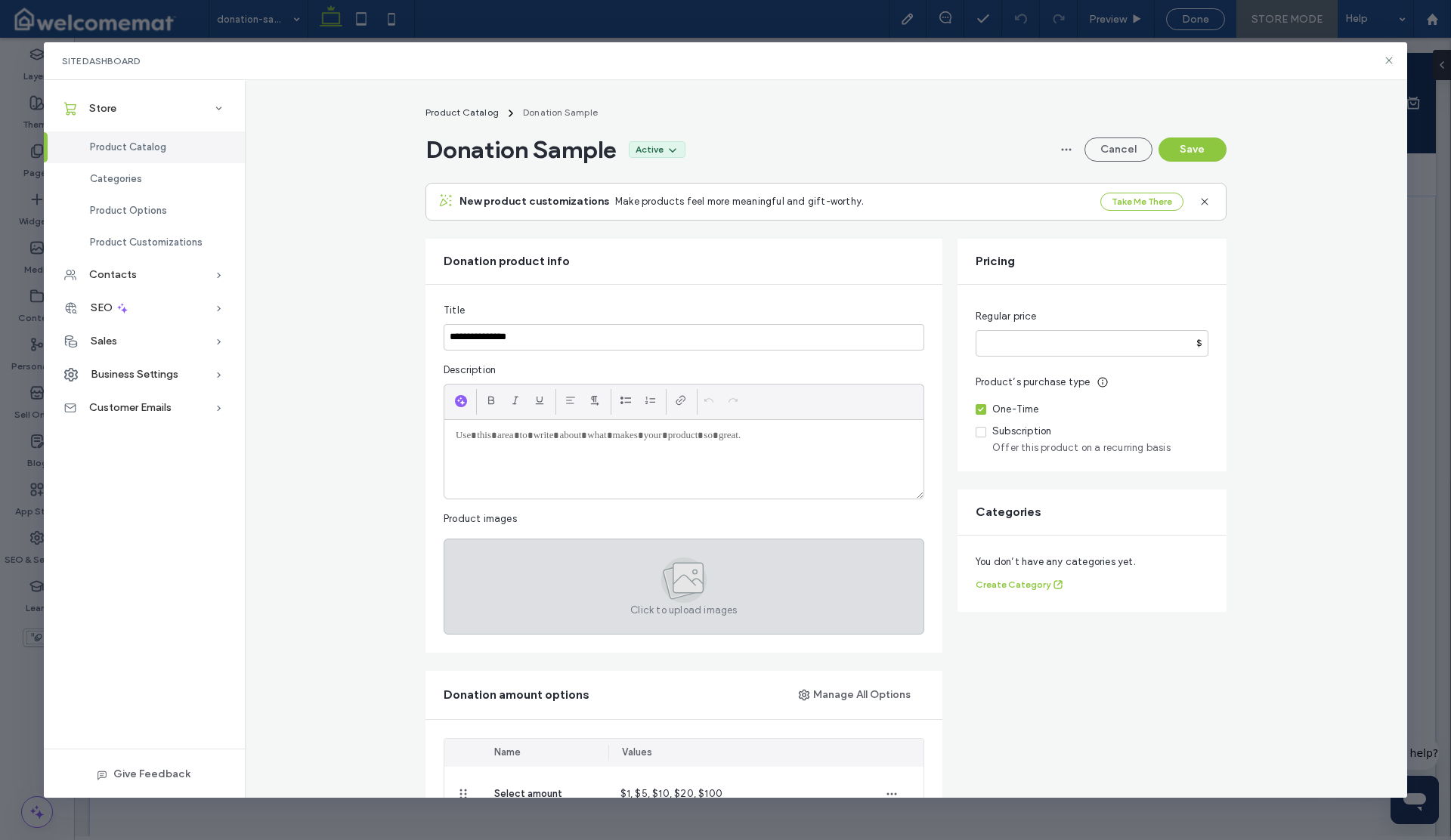
click at [702, 550] on div "Click to upload images" at bounding box center [684, 586] width 481 height 96
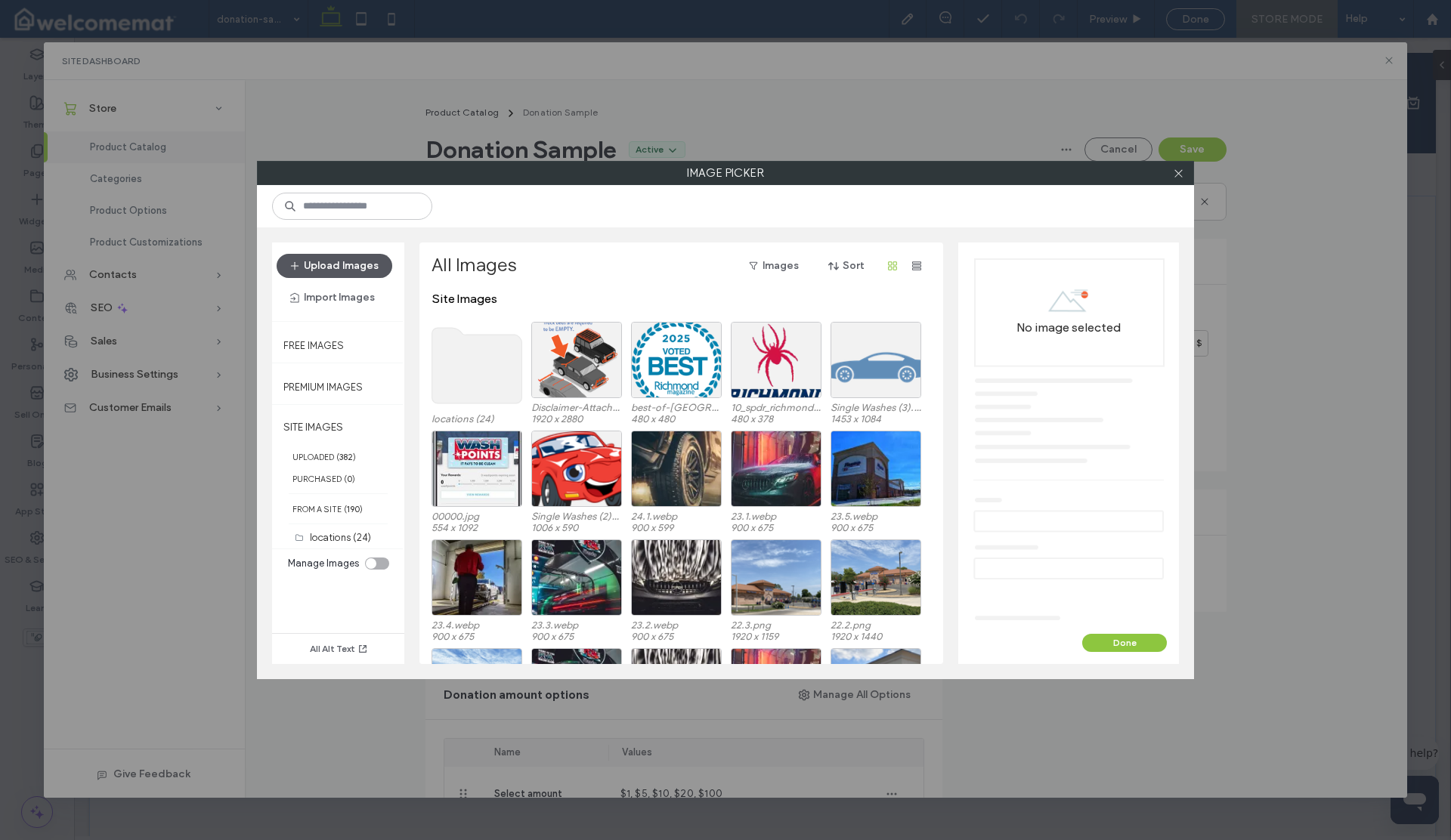
click at [360, 262] on button "Upload Images" at bounding box center [335, 266] width 116 height 24
click at [356, 265] on button "Upload Images" at bounding box center [335, 266] width 116 height 24
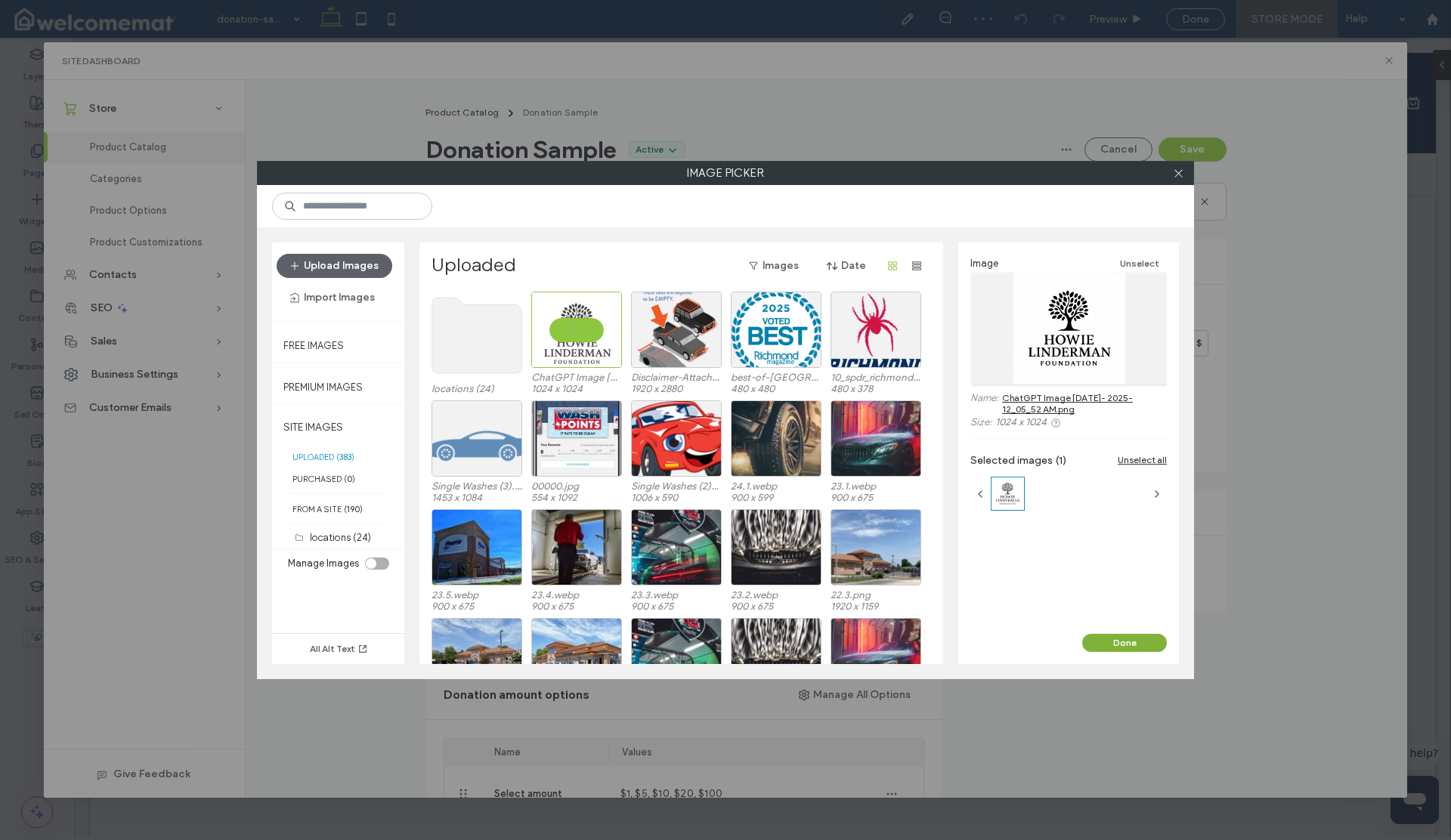
click at [1116, 651] on button "Done" at bounding box center [1124, 643] width 84 height 18
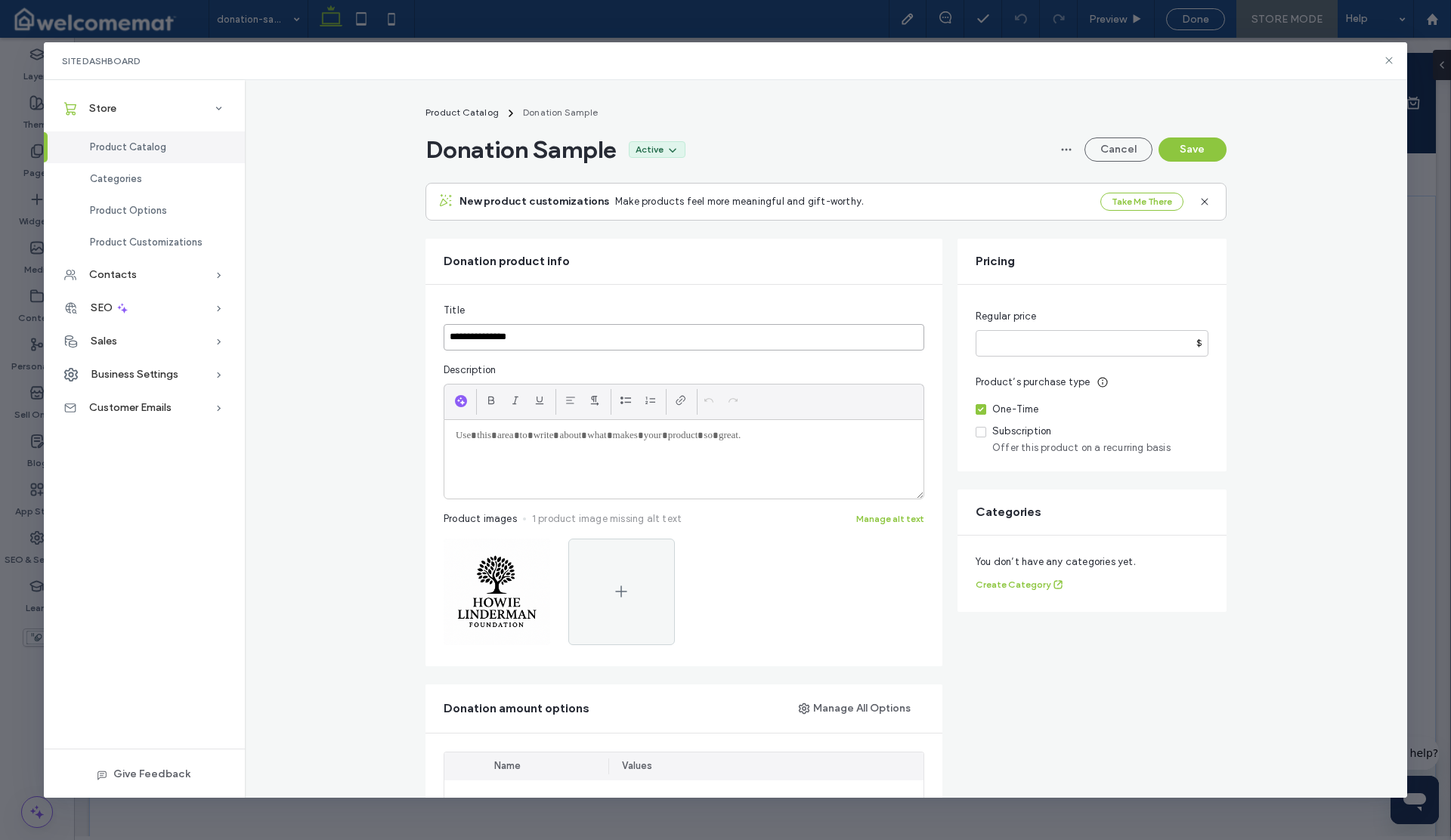
drag, startPoint x: 502, startPoint y: 338, endPoint x: 429, endPoint y: 336, distance: 73.0
click at [429, 336] on div "**********" at bounding box center [684, 476] width 517 height 382
type input "**********"
click at [482, 449] on div at bounding box center [684, 460] width 479 height 79
paste div
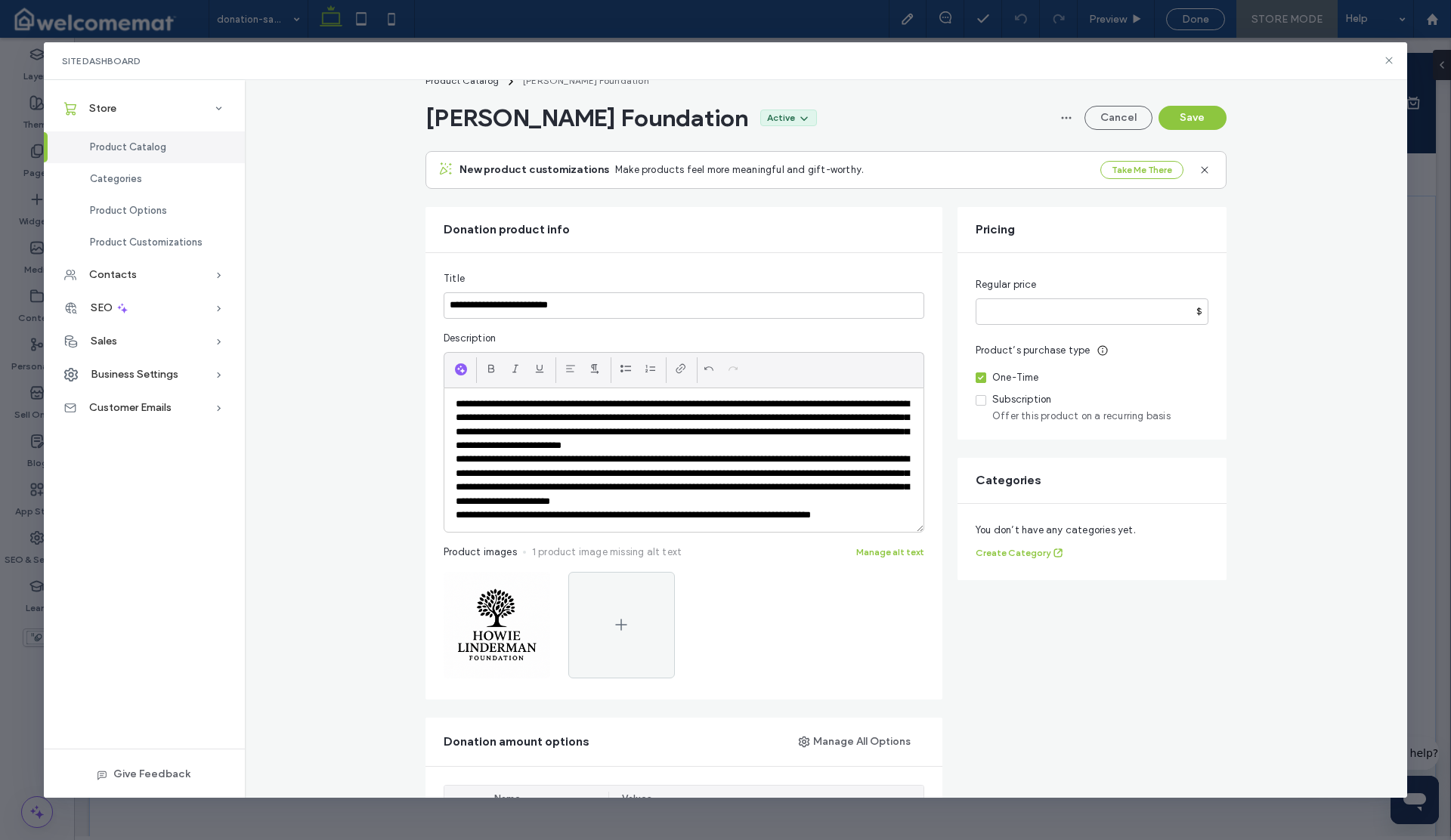
scroll to position [31, 0]
click at [456, 460] on p "**********" at bounding box center [684, 481] width 457 height 56
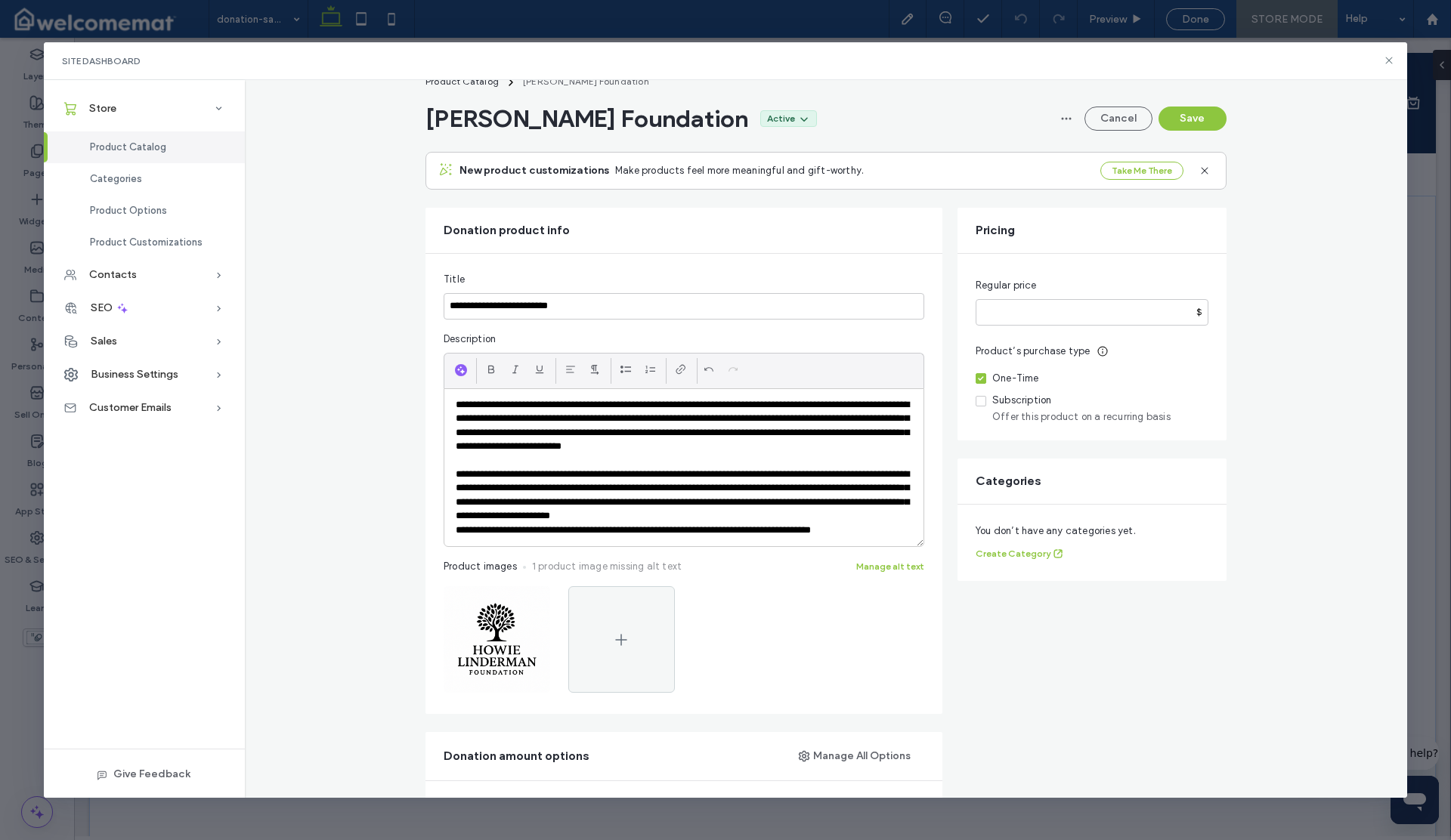
scroll to position [53, 0]
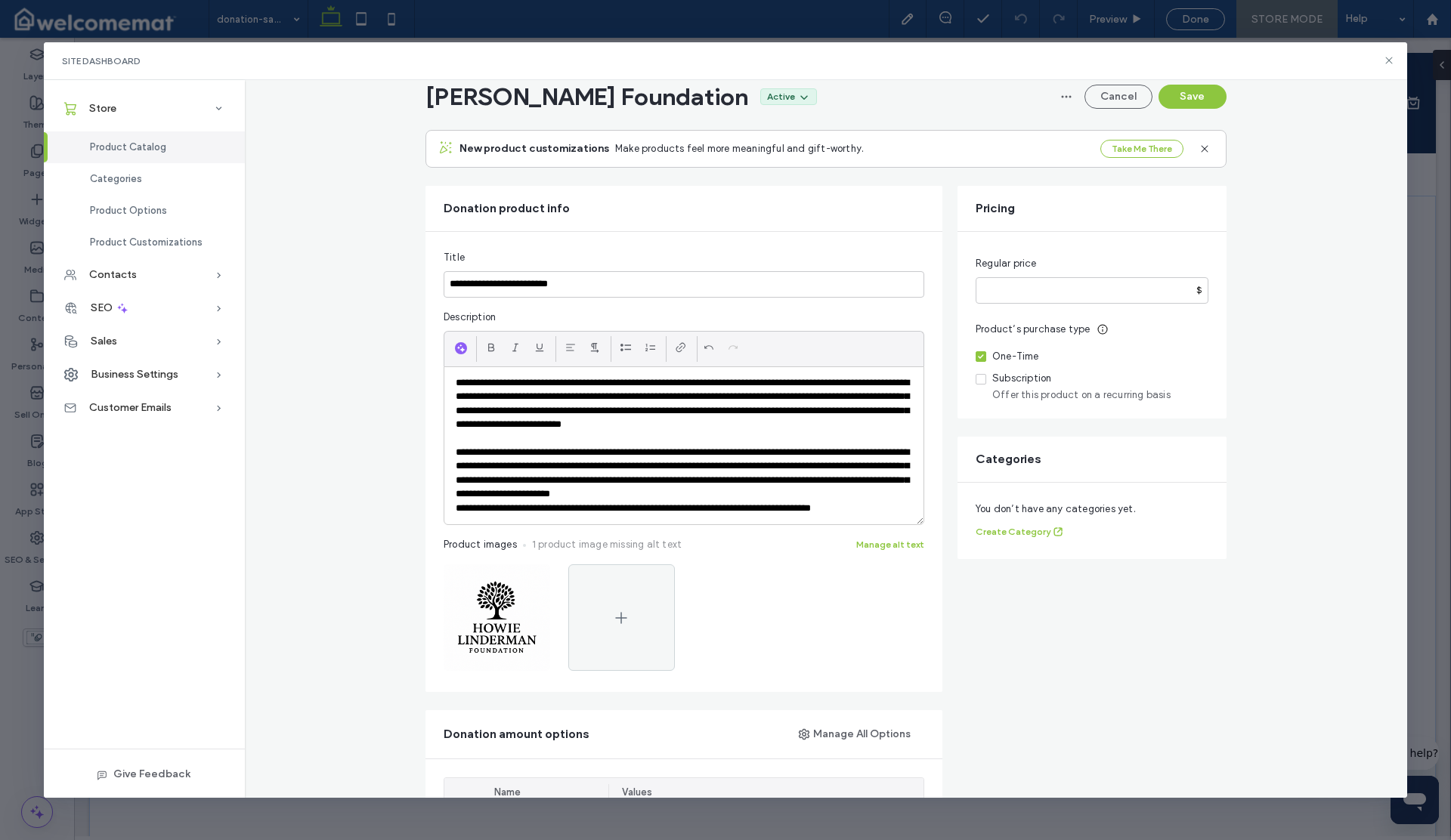
click at [456, 507] on p "**********" at bounding box center [684, 508] width 457 height 14
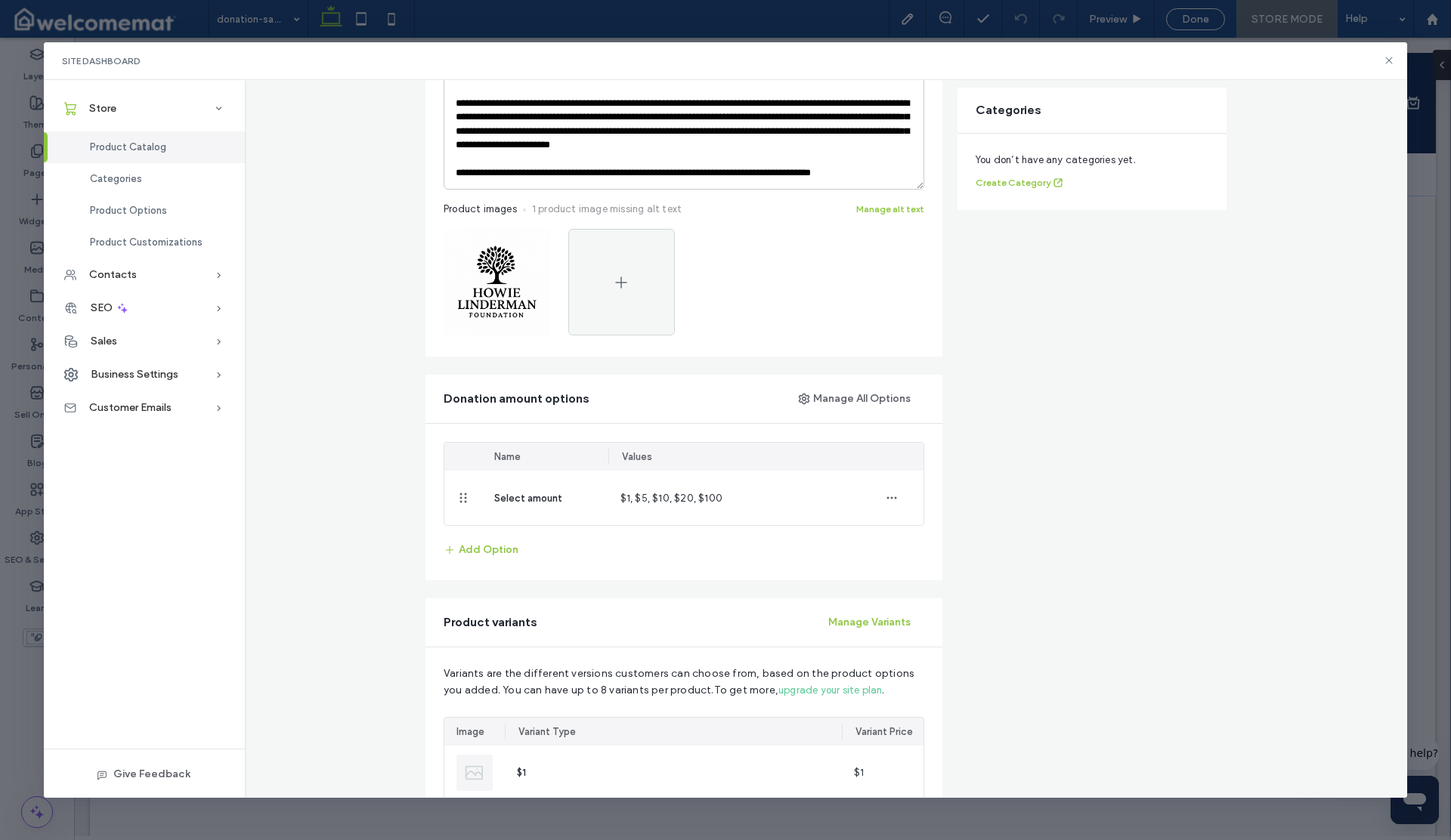
scroll to position [0, 0]
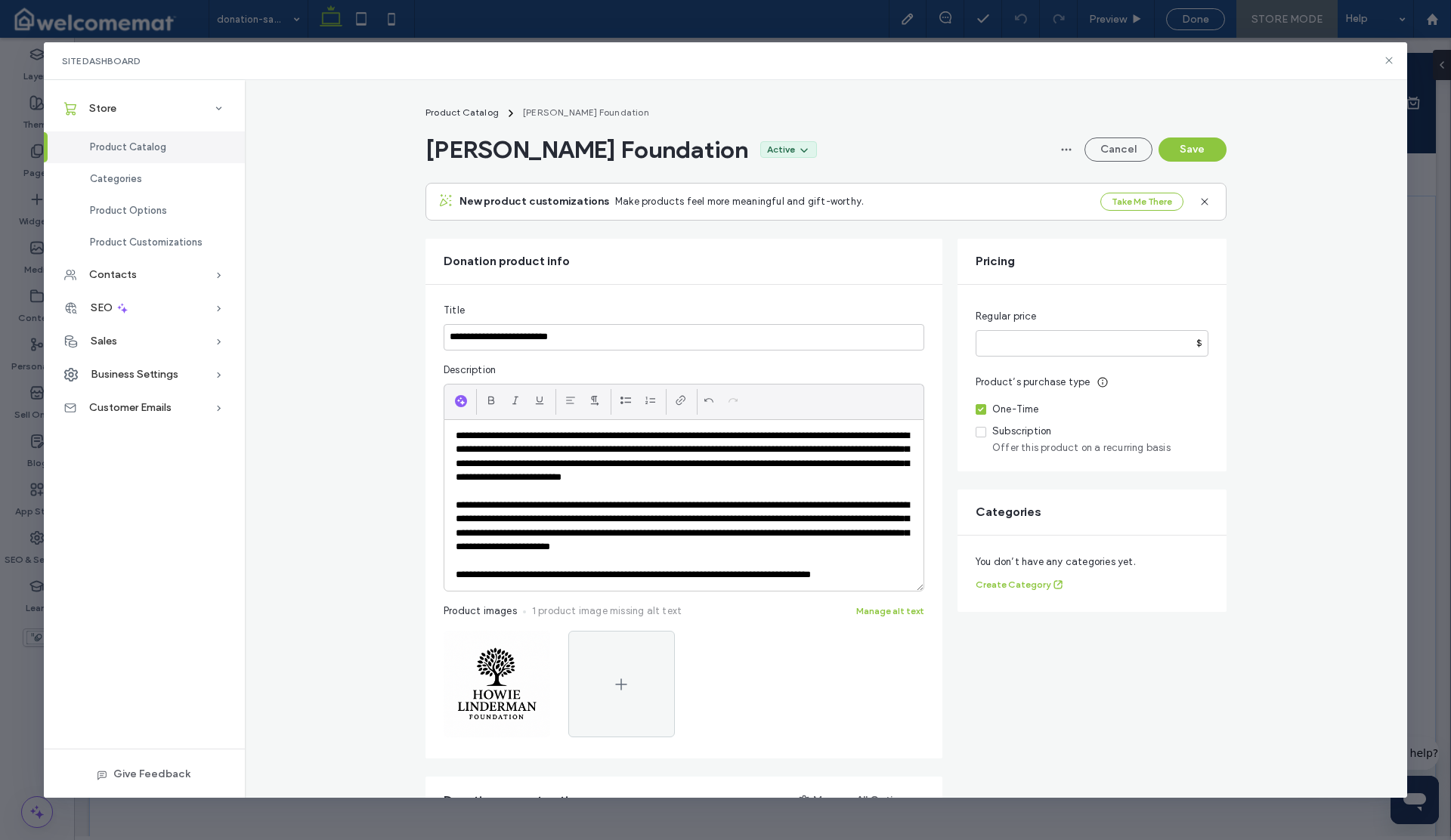
click at [976, 434] on span at bounding box center [981, 432] width 10 height 10
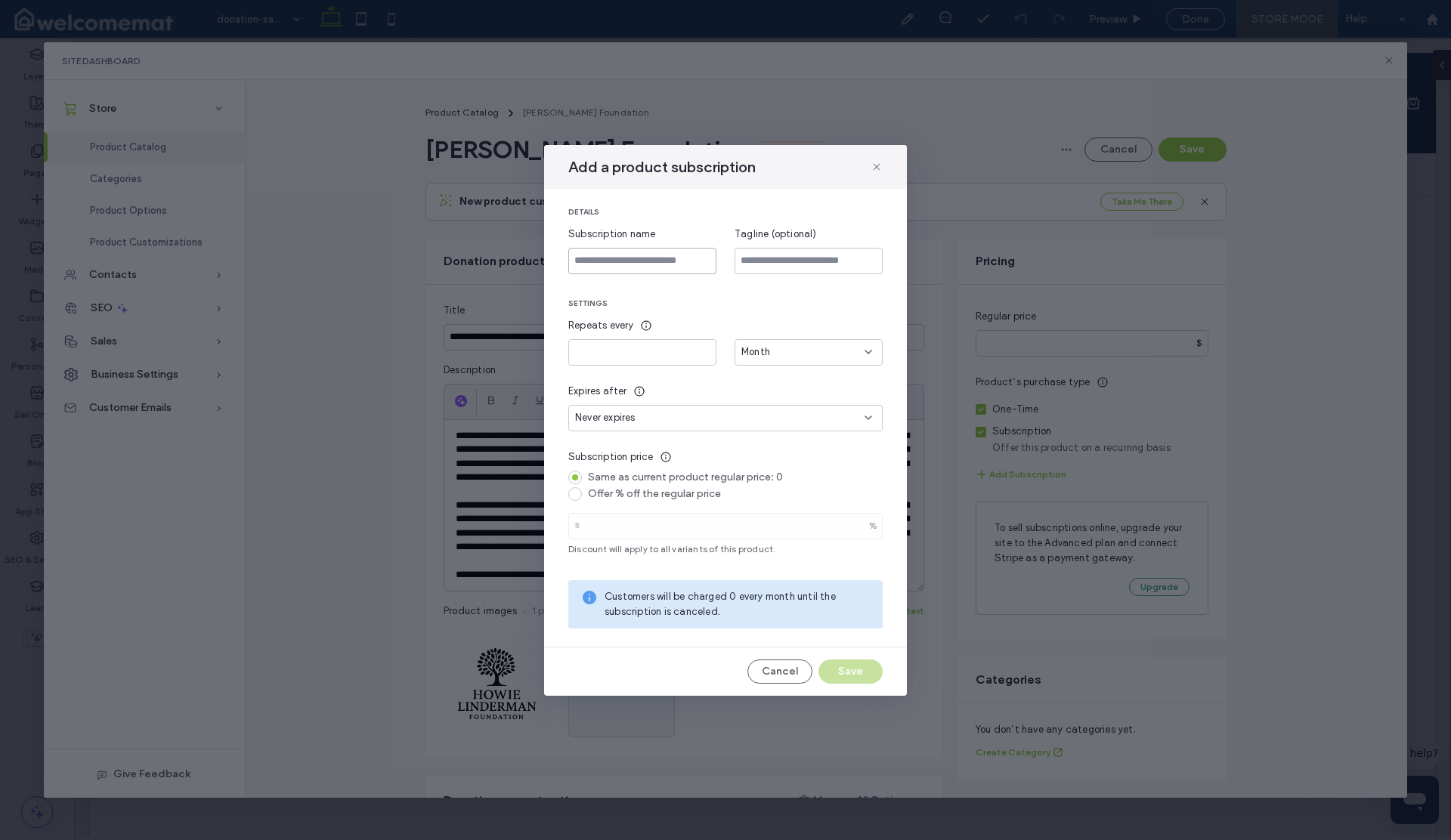
click at [683, 257] on input at bounding box center [642, 261] width 148 height 26
click at [577, 262] on input "********" at bounding box center [642, 261] width 148 height 26
type input "**********"
click at [844, 676] on button "Save" at bounding box center [851, 672] width 64 height 24
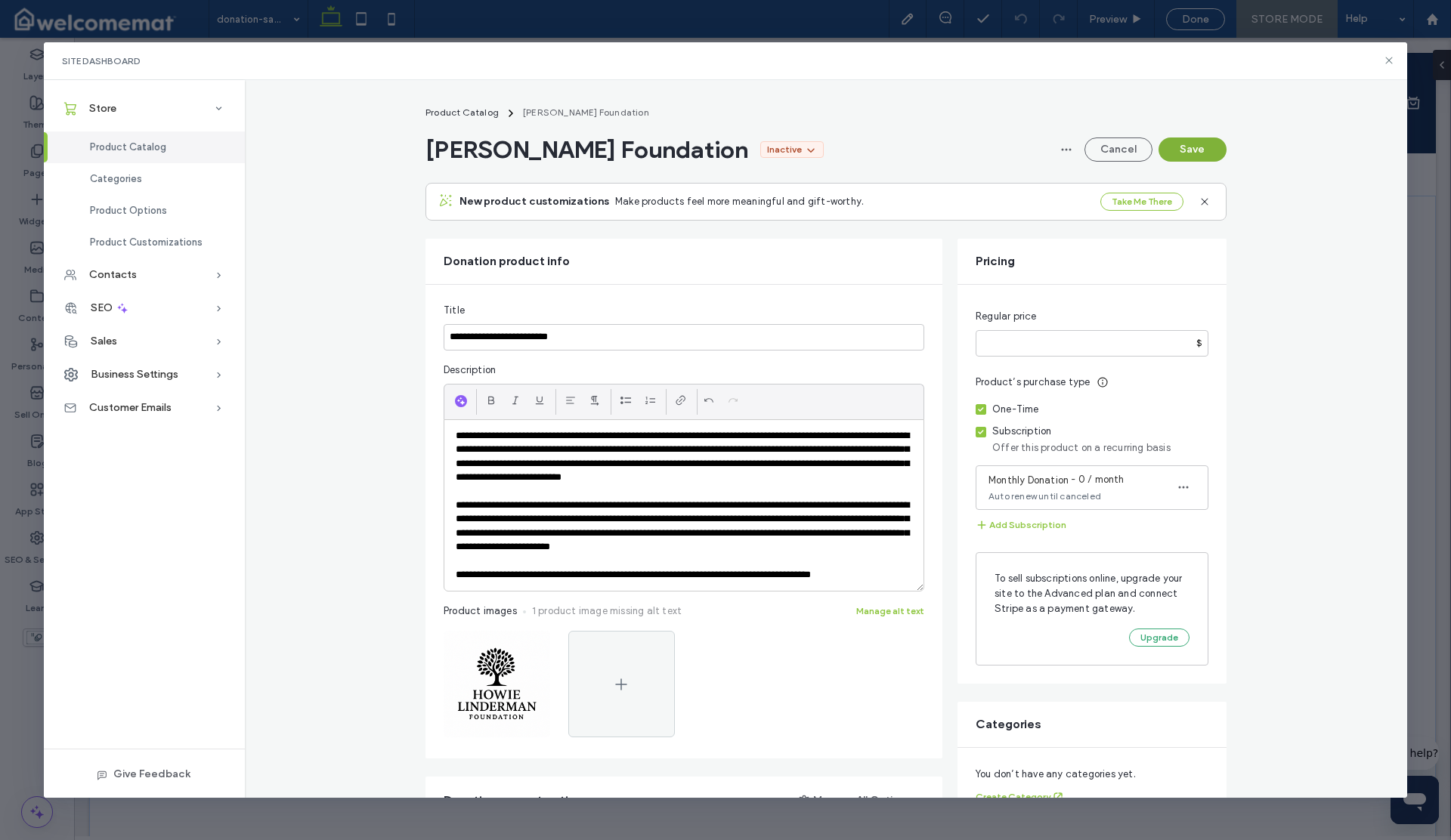
click at [1184, 148] on button "Save" at bounding box center [1193, 149] width 68 height 24
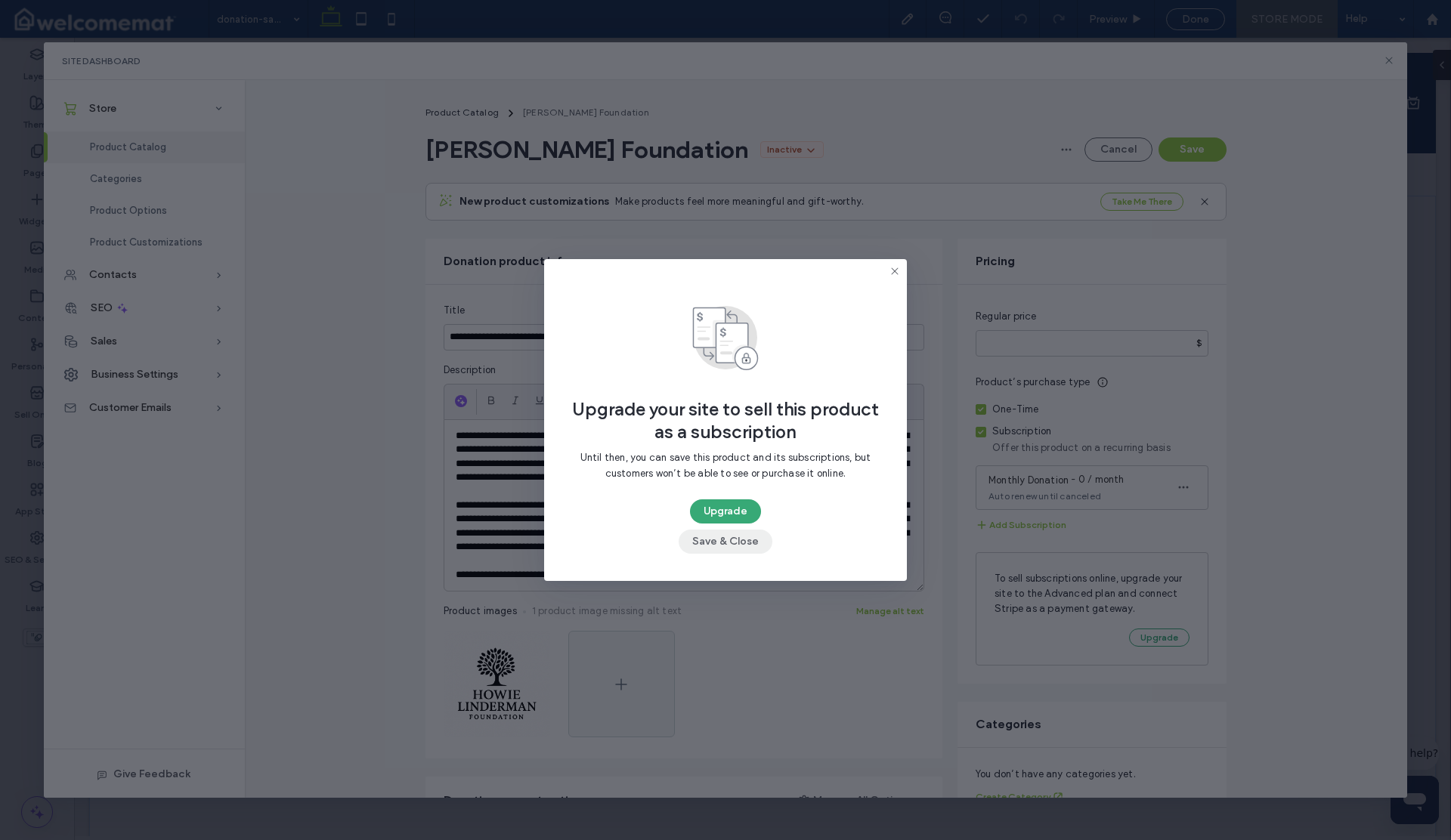
click at [735, 542] on button "Save & Close" at bounding box center [726, 542] width 94 height 24
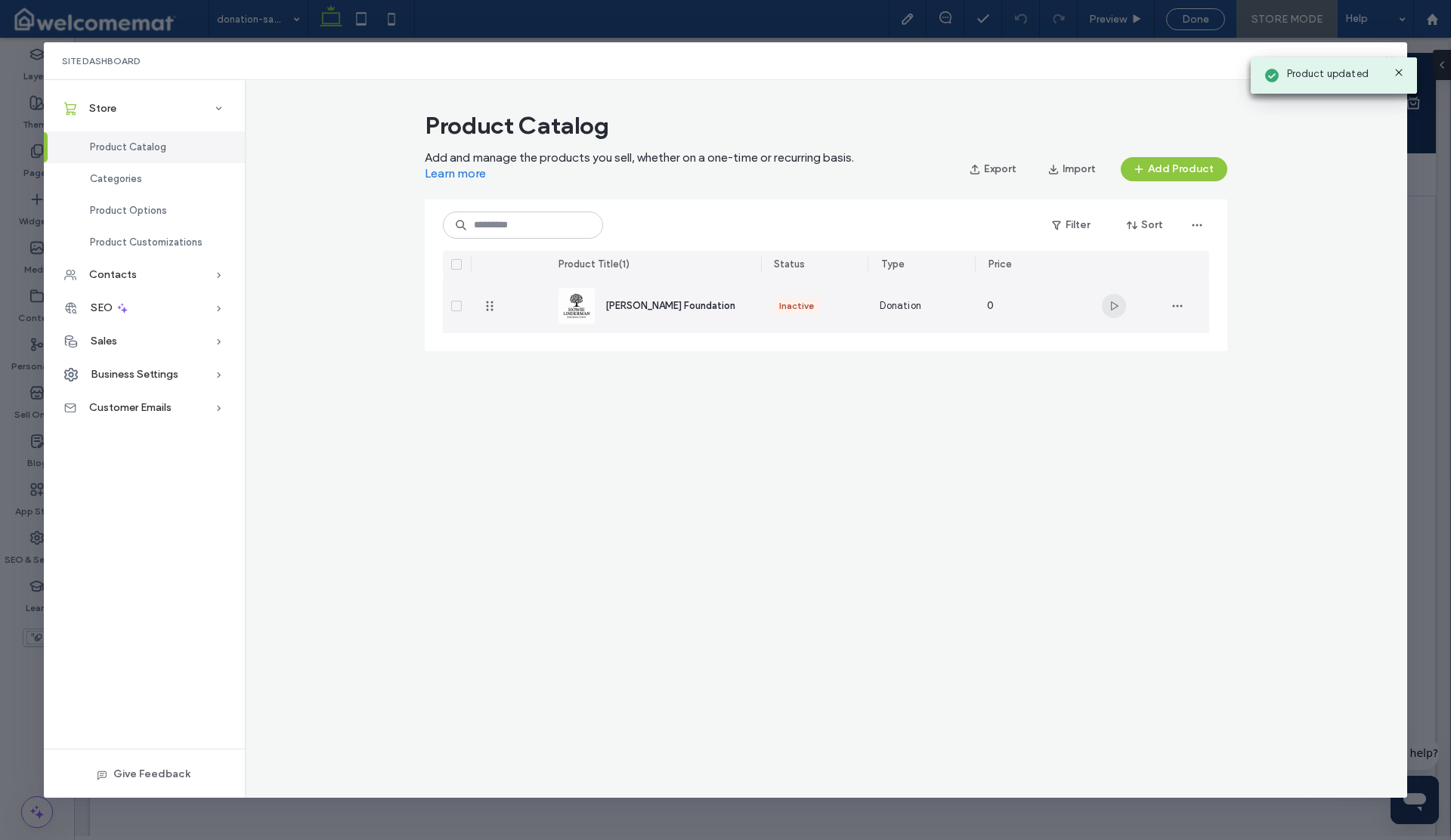
click at [1116, 305] on icon "button" at bounding box center [1114, 306] width 12 height 12
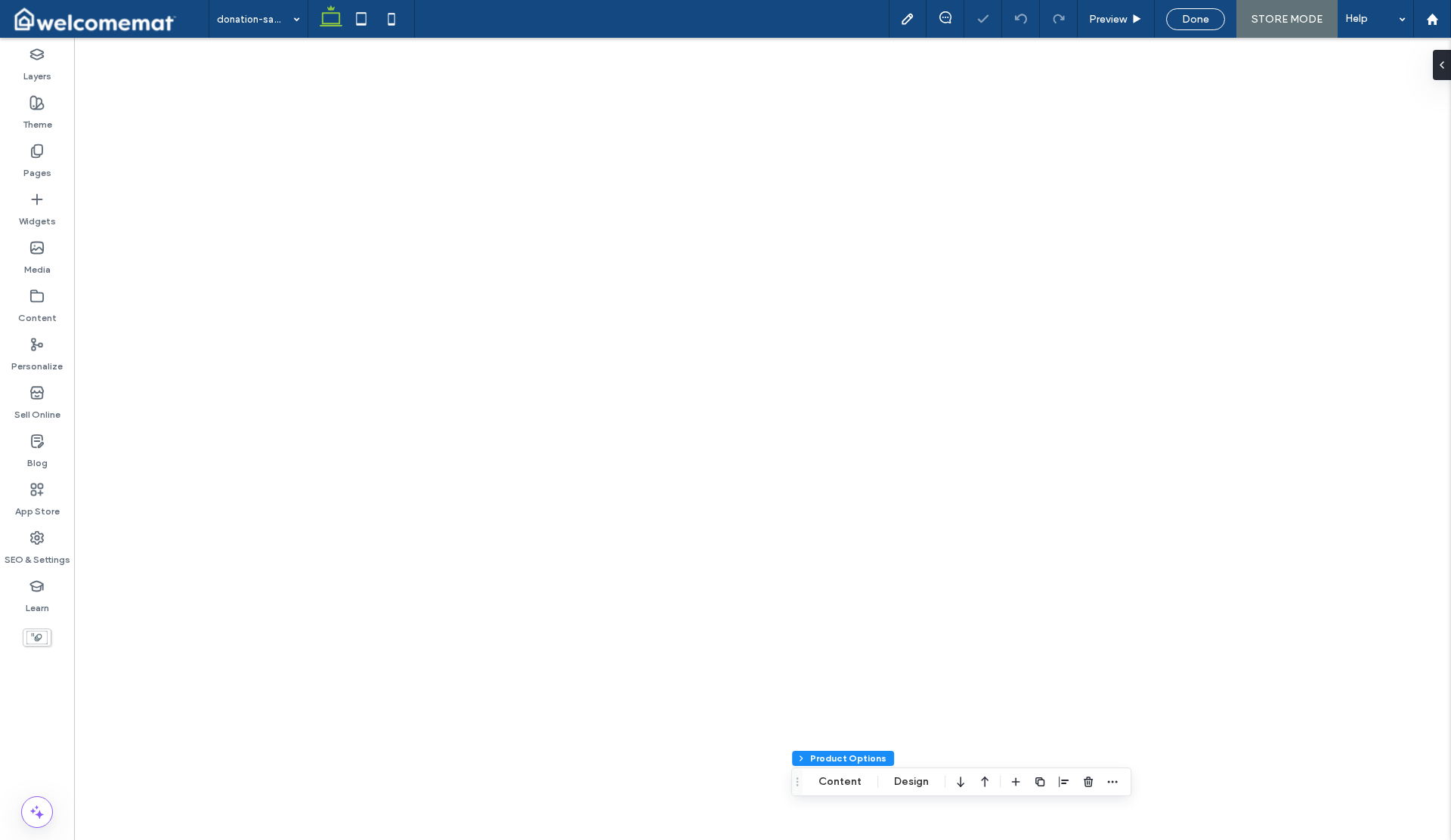
select select "**"
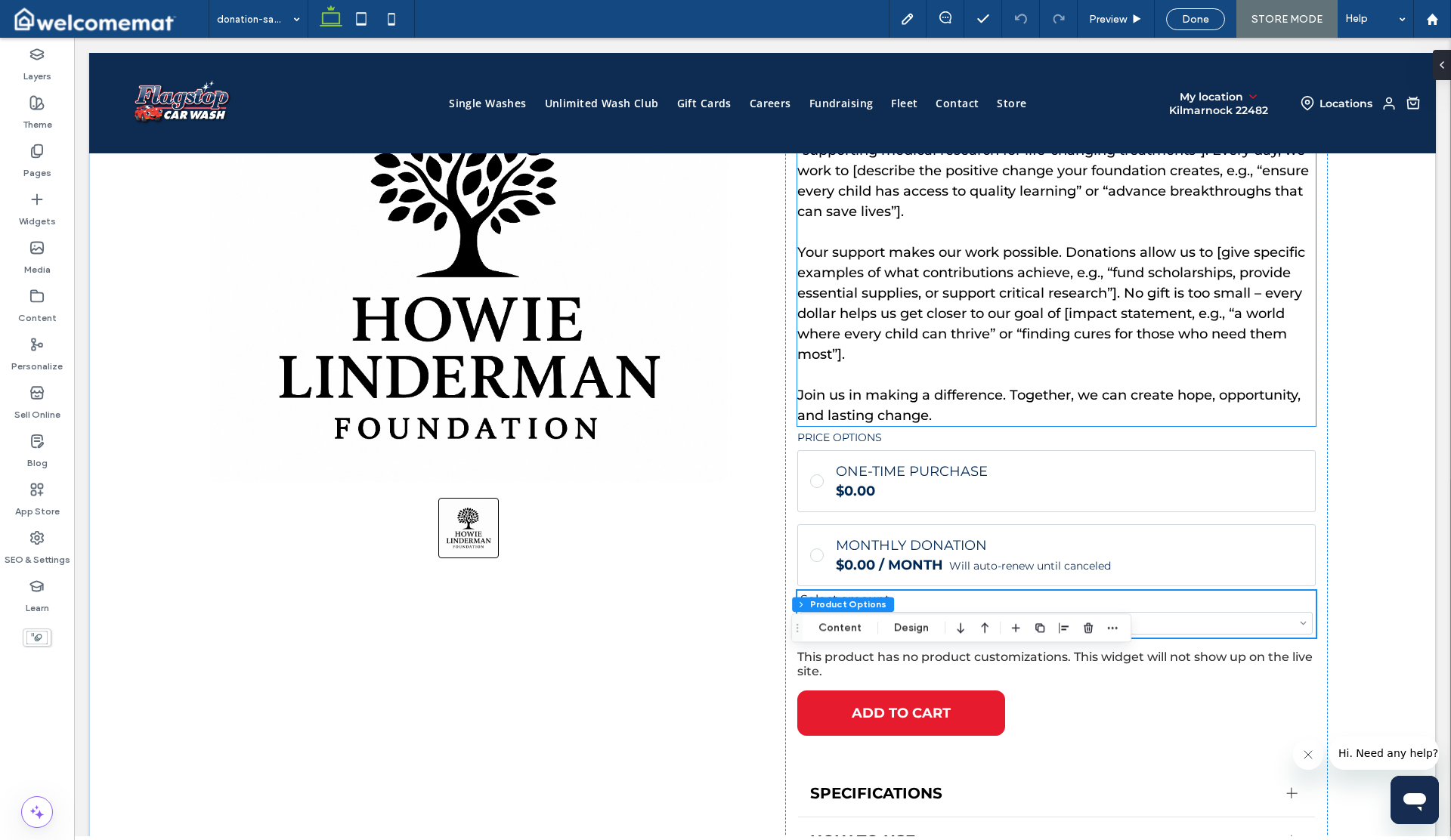
scroll to position [246, 0]
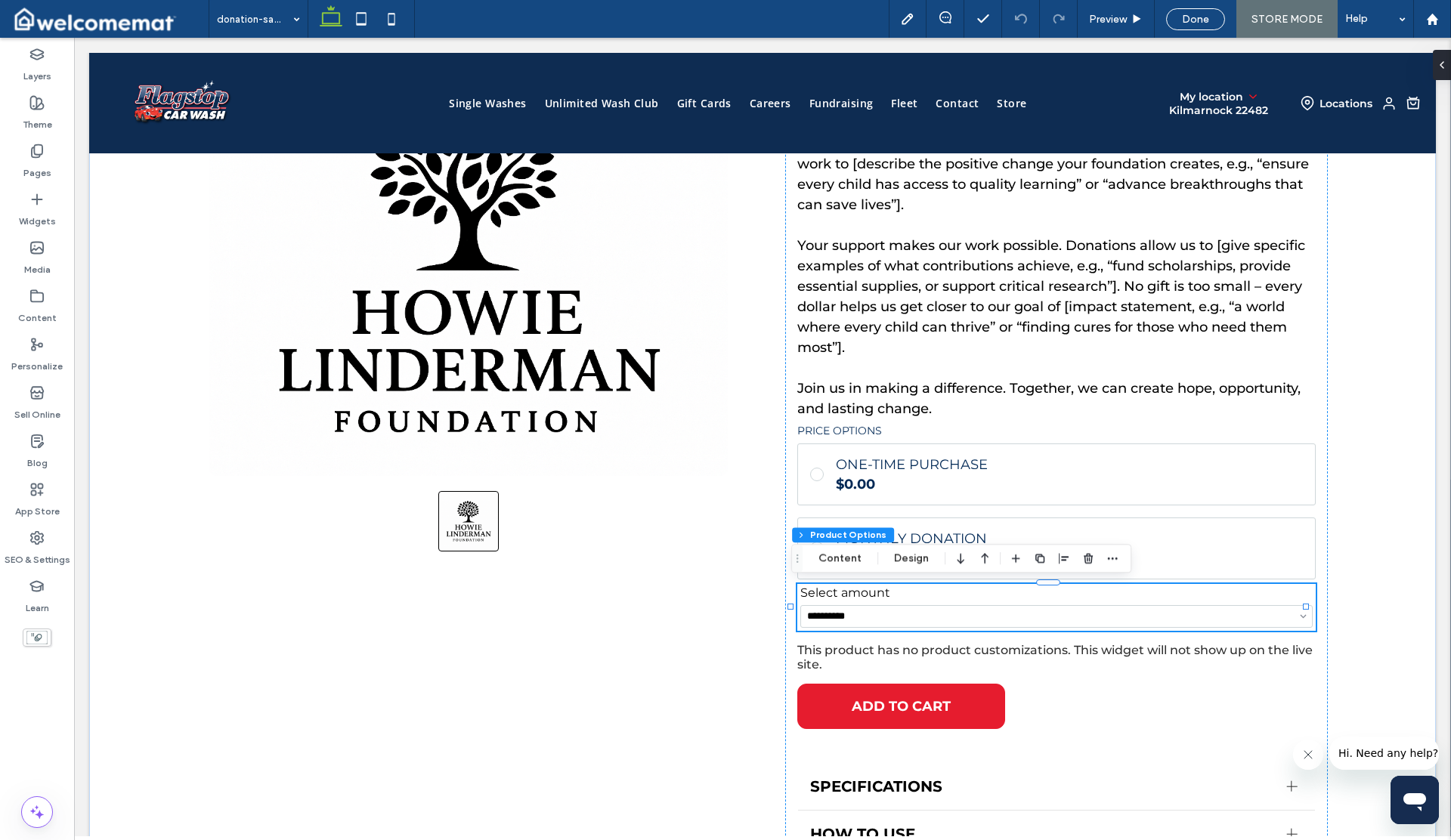
click at [854, 612] on select "**********" at bounding box center [1056, 616] width 513 height 22
click at [1109, 21] on span "Preview" at bounding box center [1108, 19] width 38 height 13
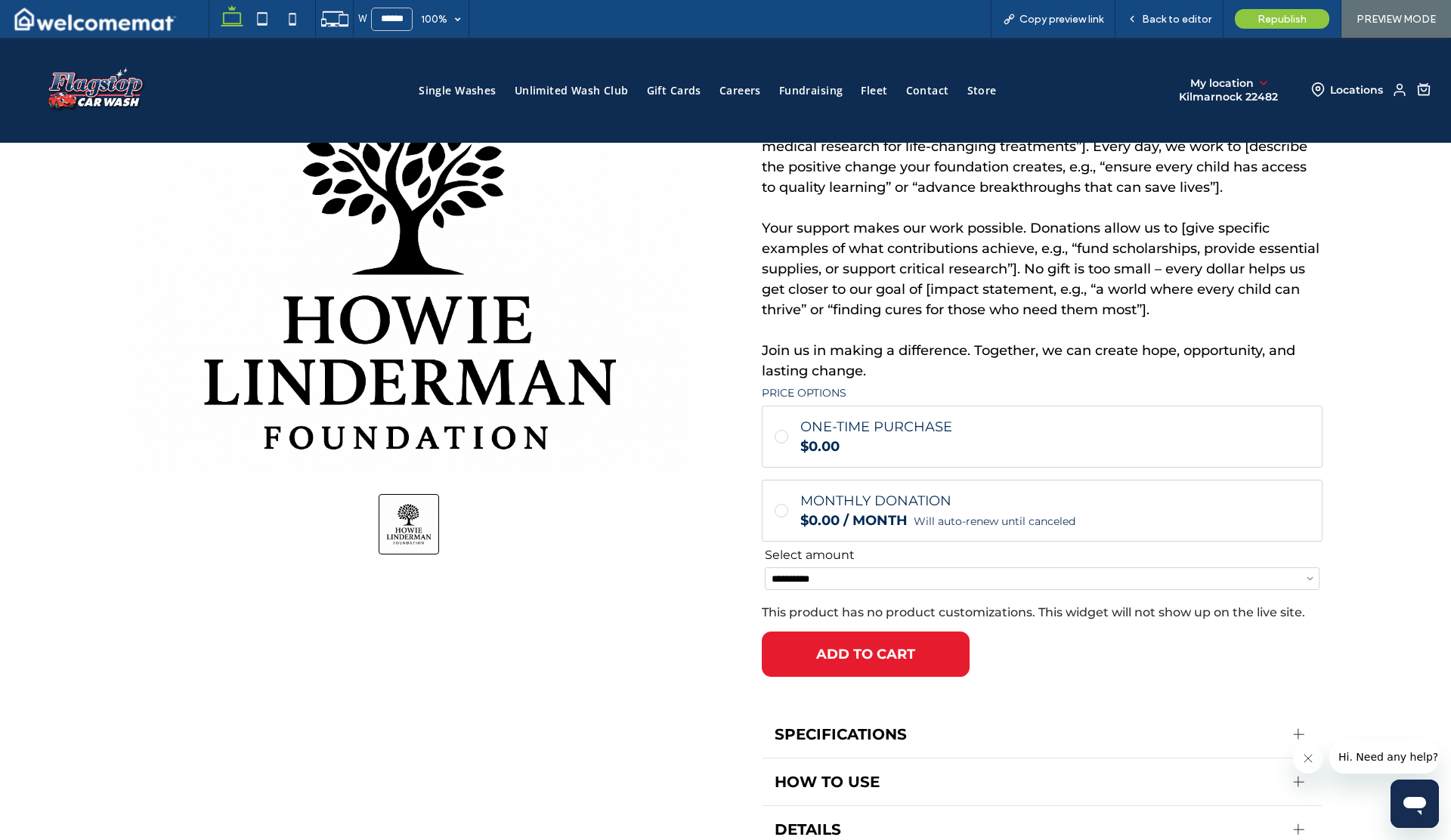
scroll to position [235, 0]
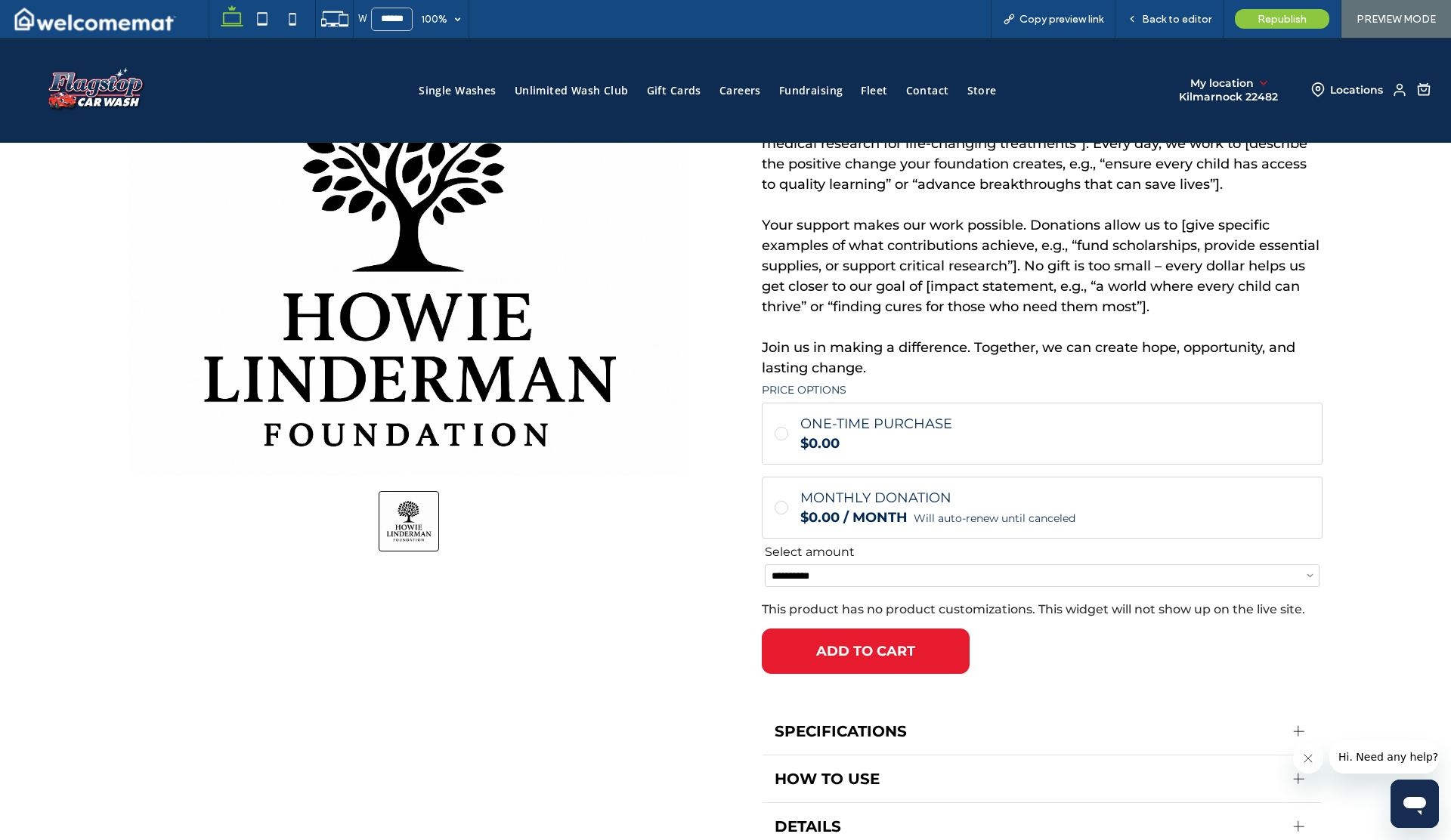
click at [822, 578] on select "**********" at bounding box center [1042, 575] width 555 height 22
click at [765, 564] on select "**********" at bounding box center [1042, 575] width 555 height 22
click at [822, 574] on select "**********" at bounding box center [1042, 575] width 555 height 22
click at [812, 570] on select "**********" at bounding box center [1042, 575] width 555 height 22
click at [765, 564] on select "**********" at bounding box center [1042, 575] width 555 height 22
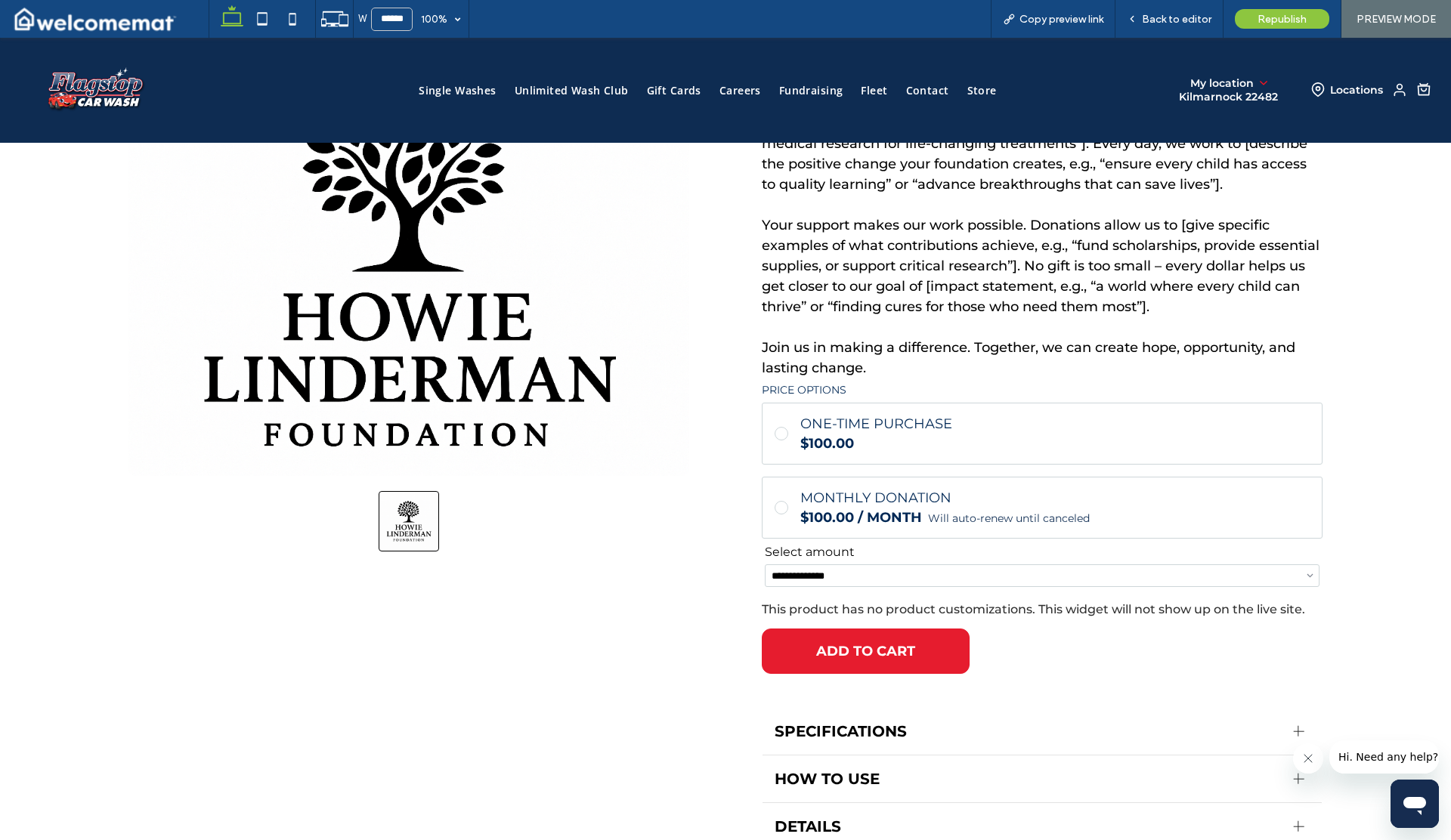
click at [823, 576] on select "**********" at bounding box center [1042, 575] width 555 height 22
select select "**"
click at [765, 564] on select "**********" at bounding box center [1042, 575] width 555 height 22
click at [1160, 22] on span "Back to editor" at bounding box center [1177, 19] width 70 height 13
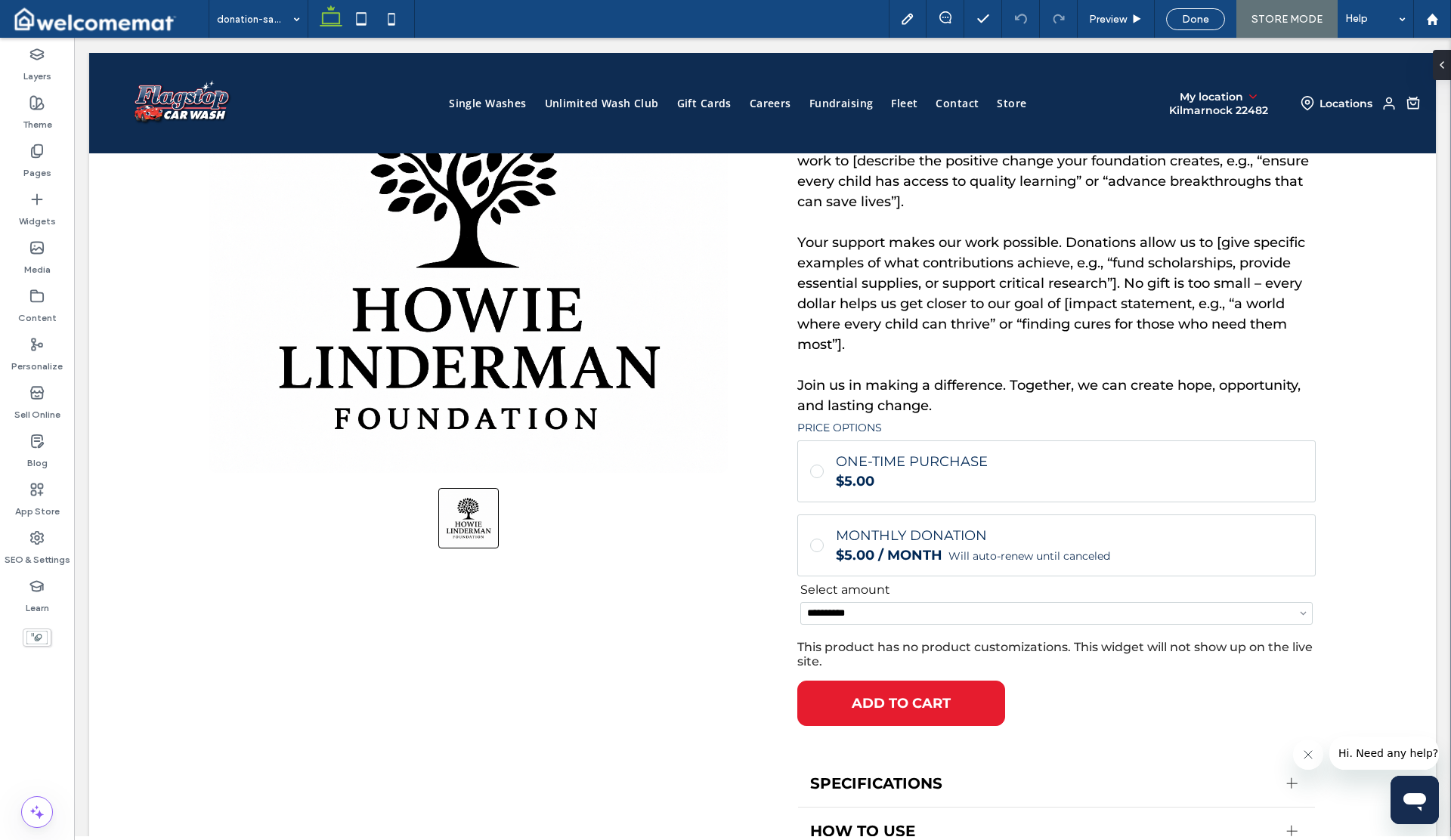
scroll to position [244, 0]
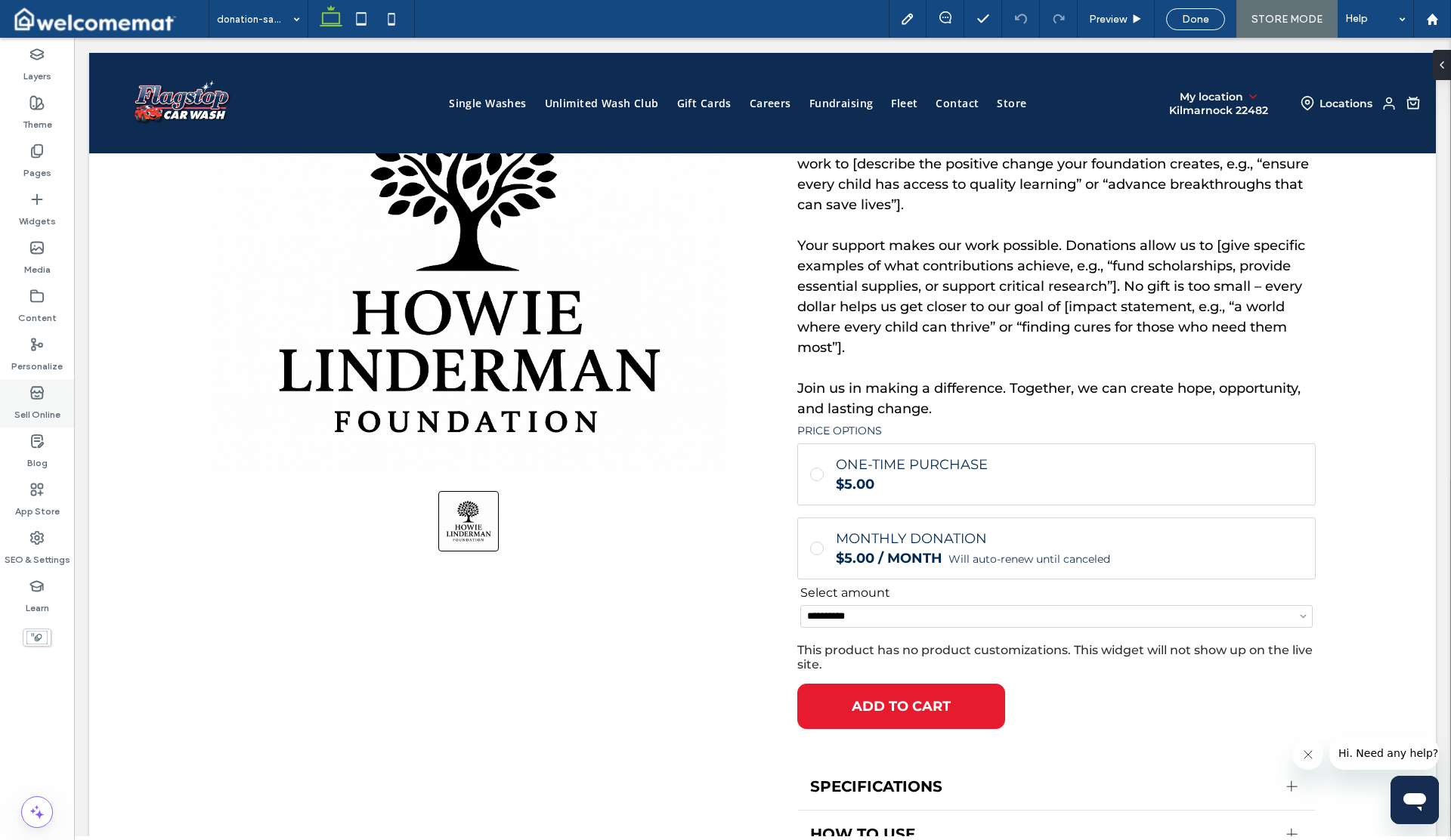
click at [42, 408] on label "Sell Online" at bounding box center [37, 411] width 46 height 21
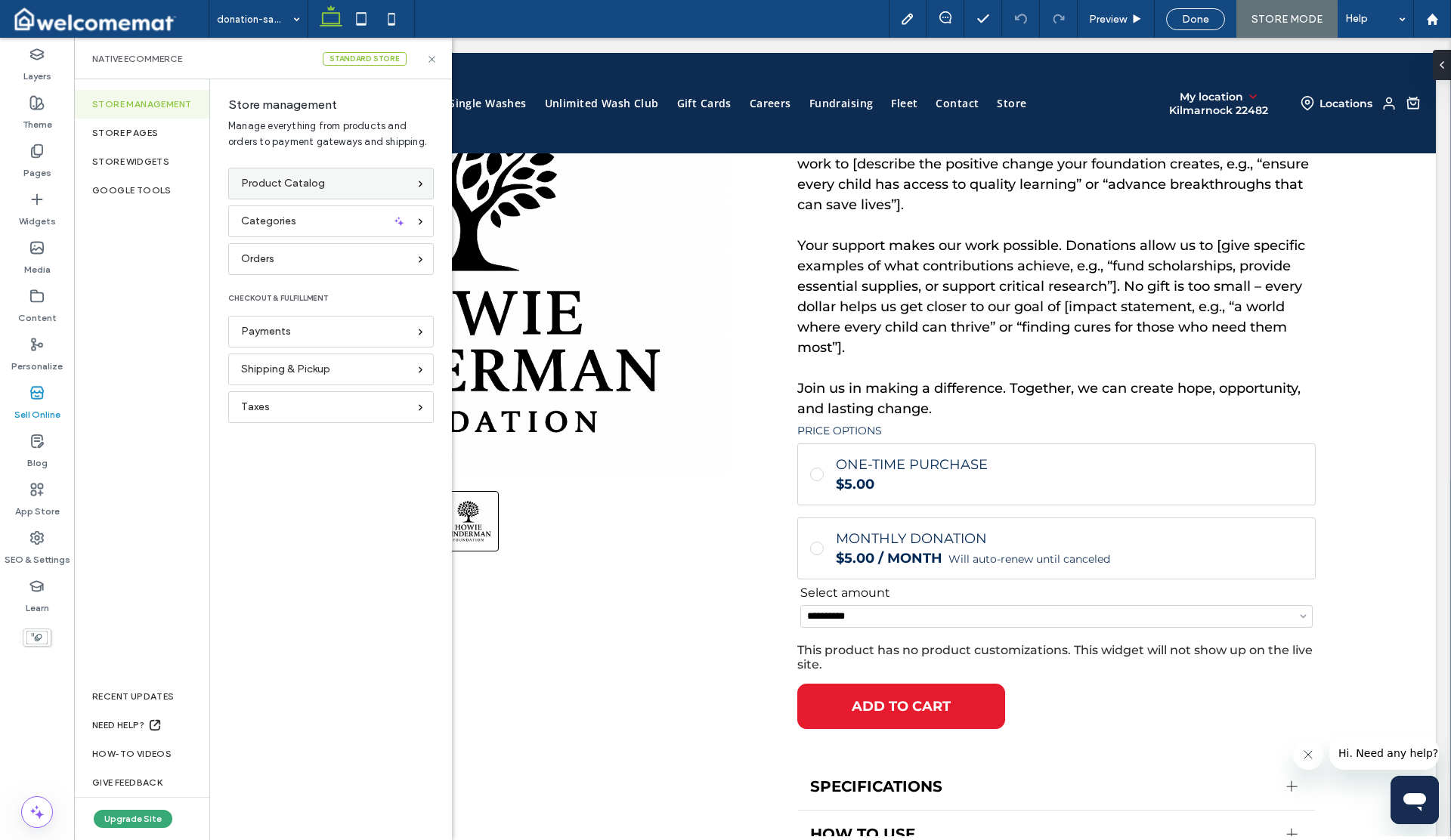
click at [269, 188] on span "Product Catalog" at bounding box center [282, 183] width 84 height 17
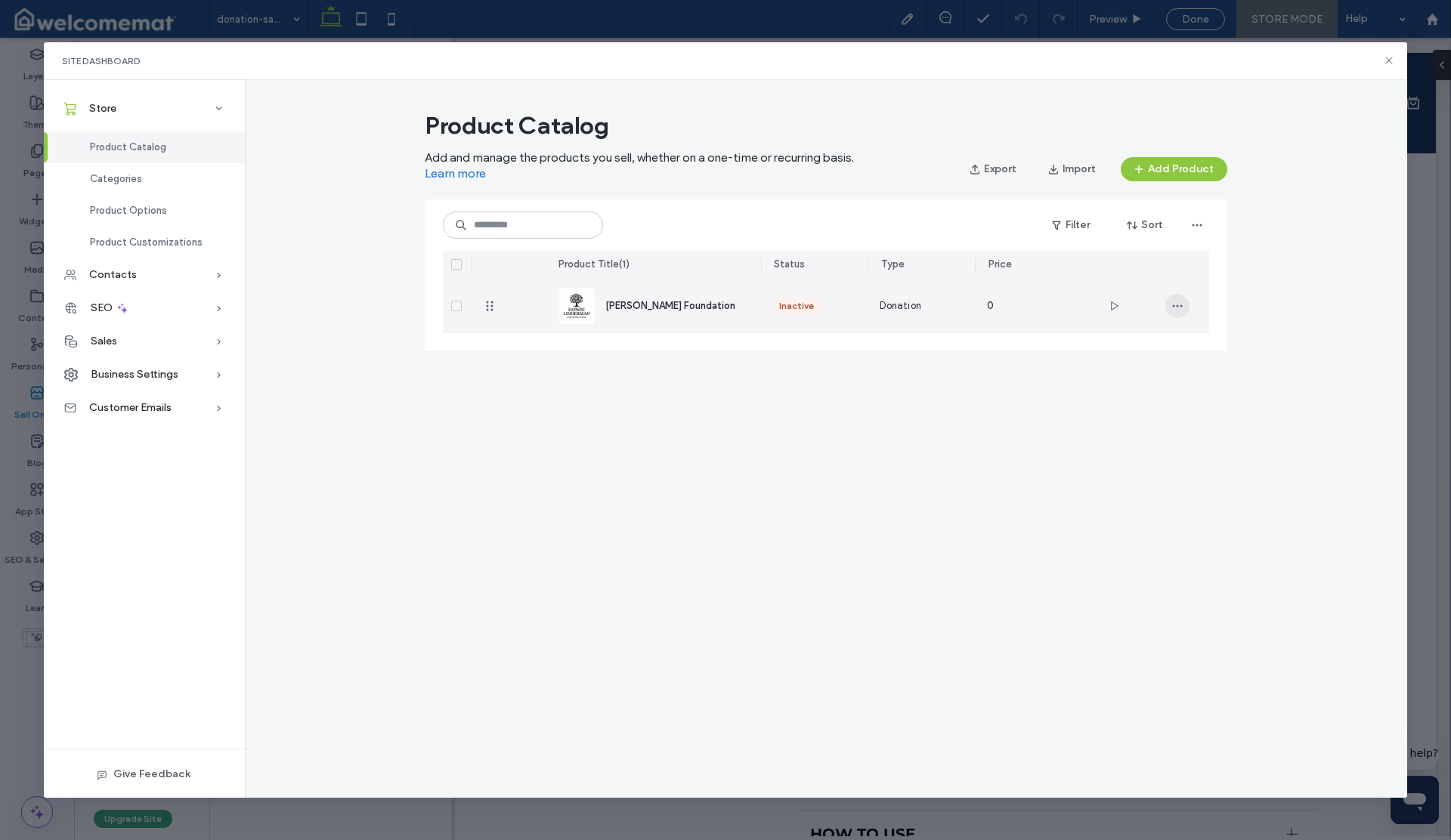
click at [1178, 305] on icon "button" at bounding box center [1177, 306] width 12 height 12
click at [688, 304] on span "[PERSON_NAME] Foundation" at bounding box center [670, 306] width 130 height 11
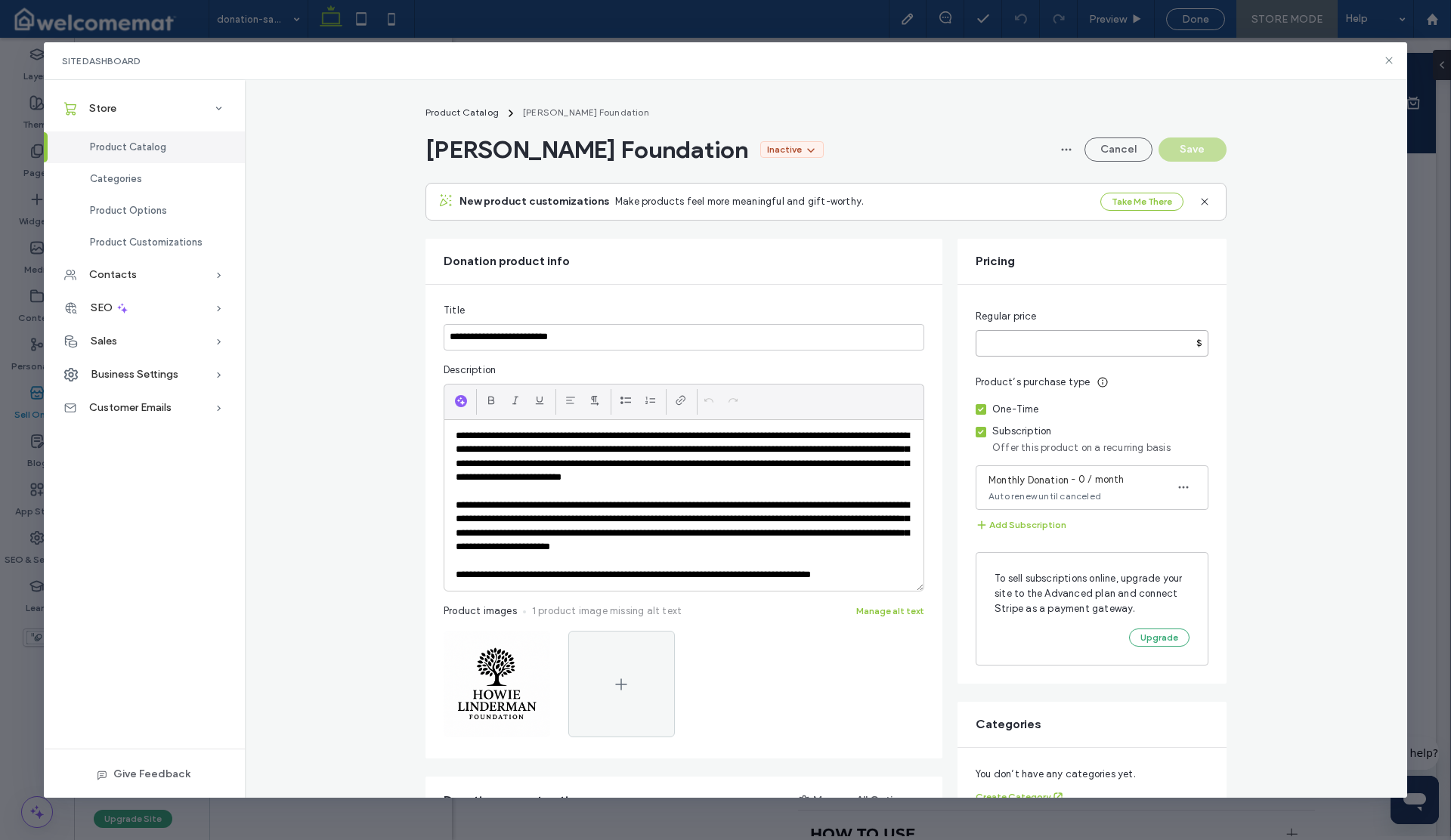
click at [1007, 347] on input "*" at bounding box center [1092, 343] width 233 height 26
drag, startPoint x: 994, startPoint y: 343, endPoint x: 957, endPoint y: 341, distance: 37.1
click at [957, 341] on div "Regular price * $ Product’s purchase type One-Time Subscription Offer this prod…" at bounding box center [1091, 484] width 269 height 399
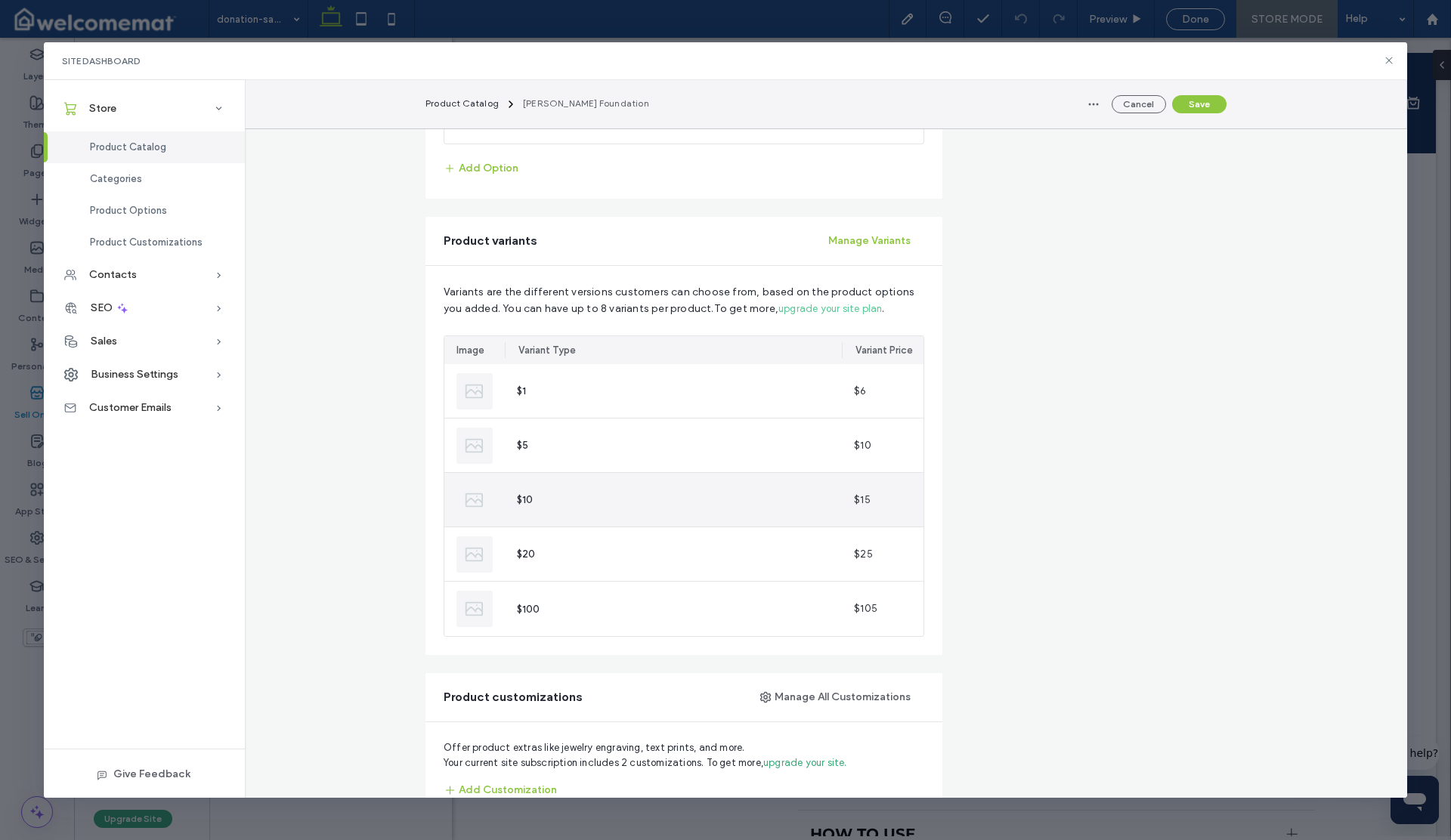
scroll to position [783, 0]
type input "*"
click at [851, 243] on button "Manage Variants" at bounding box center [869, 241] width 110 height 24
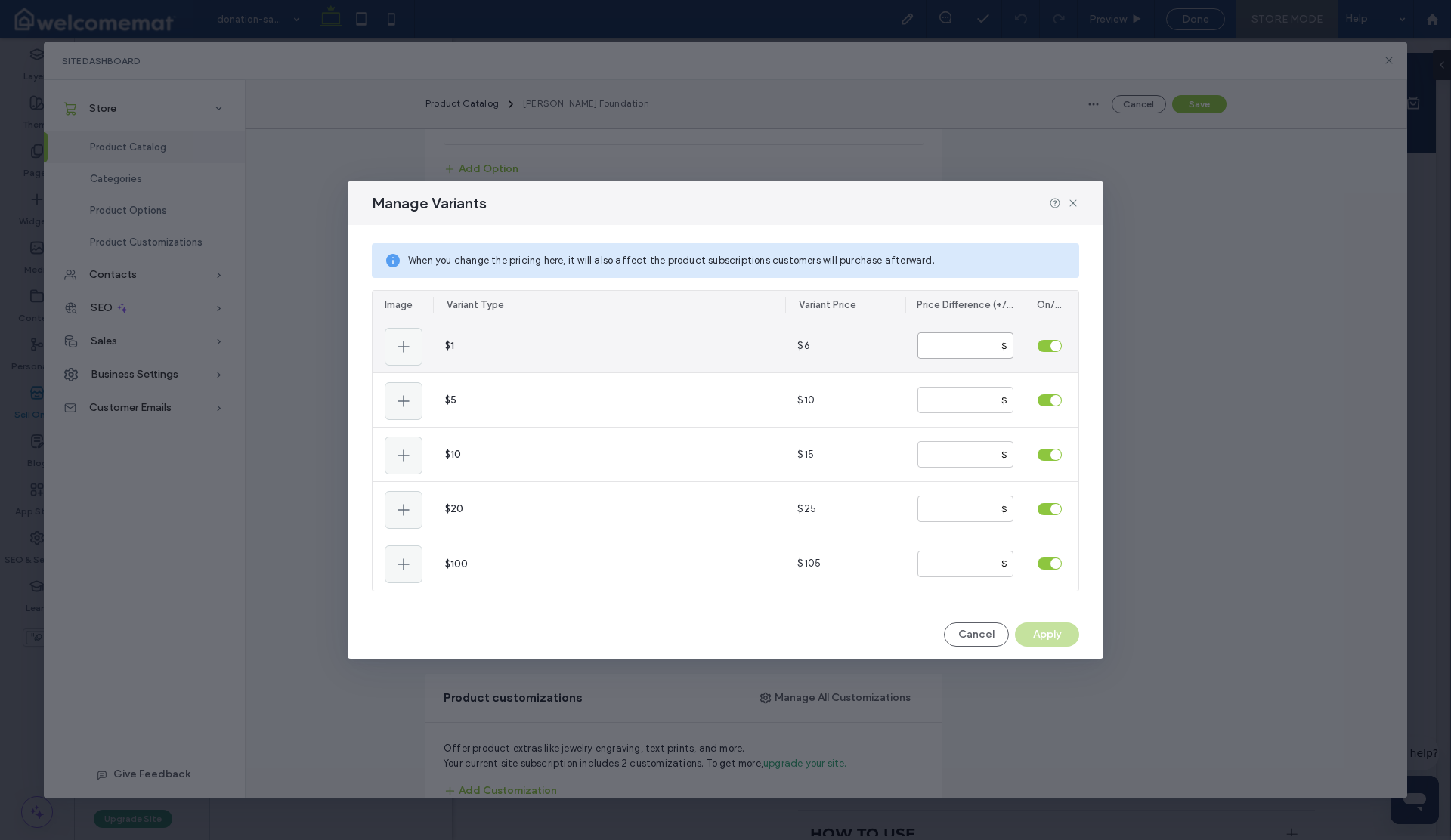
click at [927, 345] on input "*" at bounding box center [965, 345] width 96 height 26
drag, startPoint x: 931, startPoint y: 345, endPoint x: 921, endPoint y: 345, distance: 10.0
click at [921, 345] on input "*" at bounding box center [965, 345] width 96 height 26
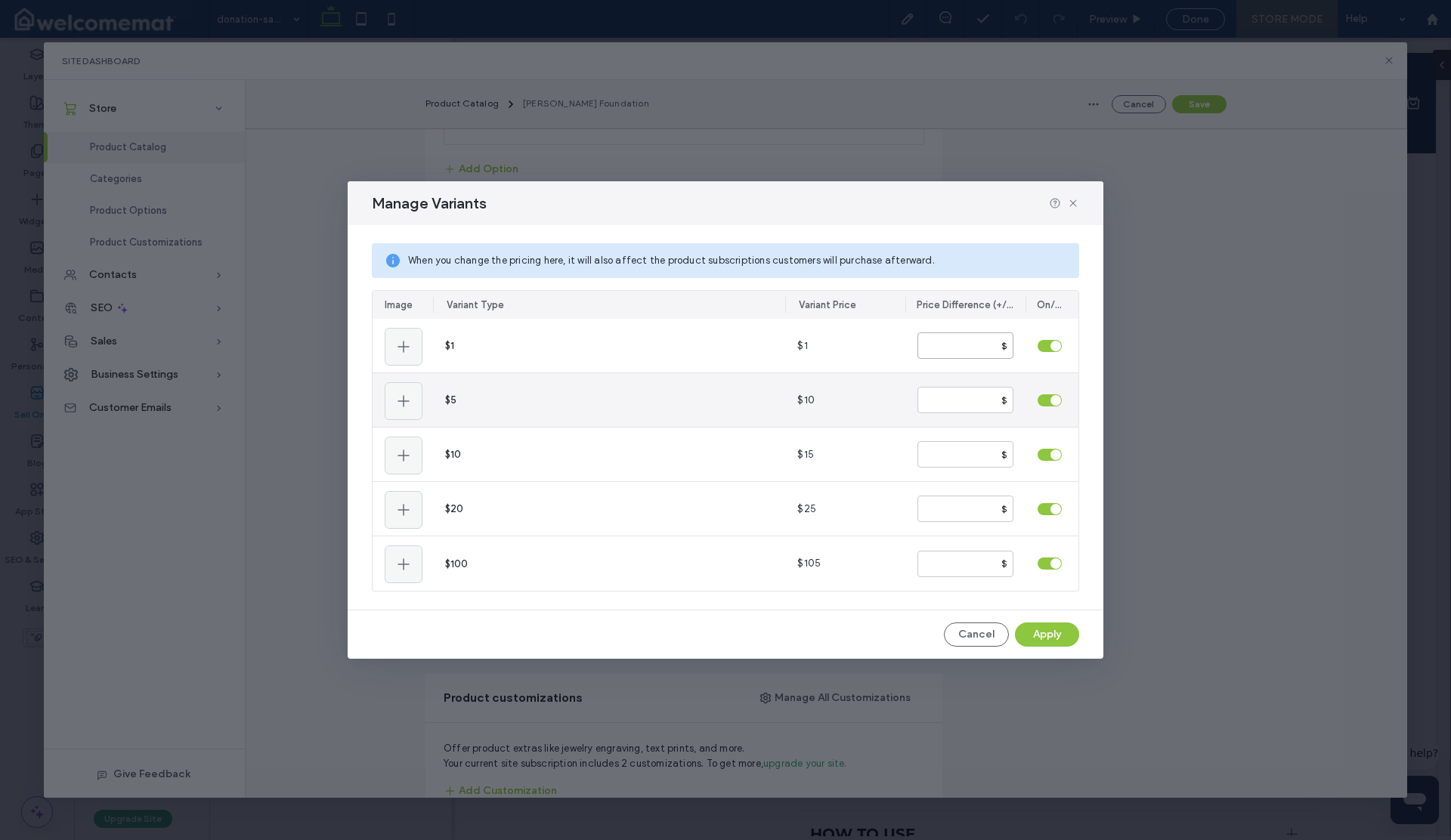
type input "**"
click at [896, 380] on div "$10" at bounding box center [845, 400] width 120 height 54
drag, startPoint x: 944, startPoint y: 405, endPoint x: 925, endPoint y: 403, distance: 19.1
click at [925, 403] on input "*" at bounding box center [965, 400] width 96 height 26
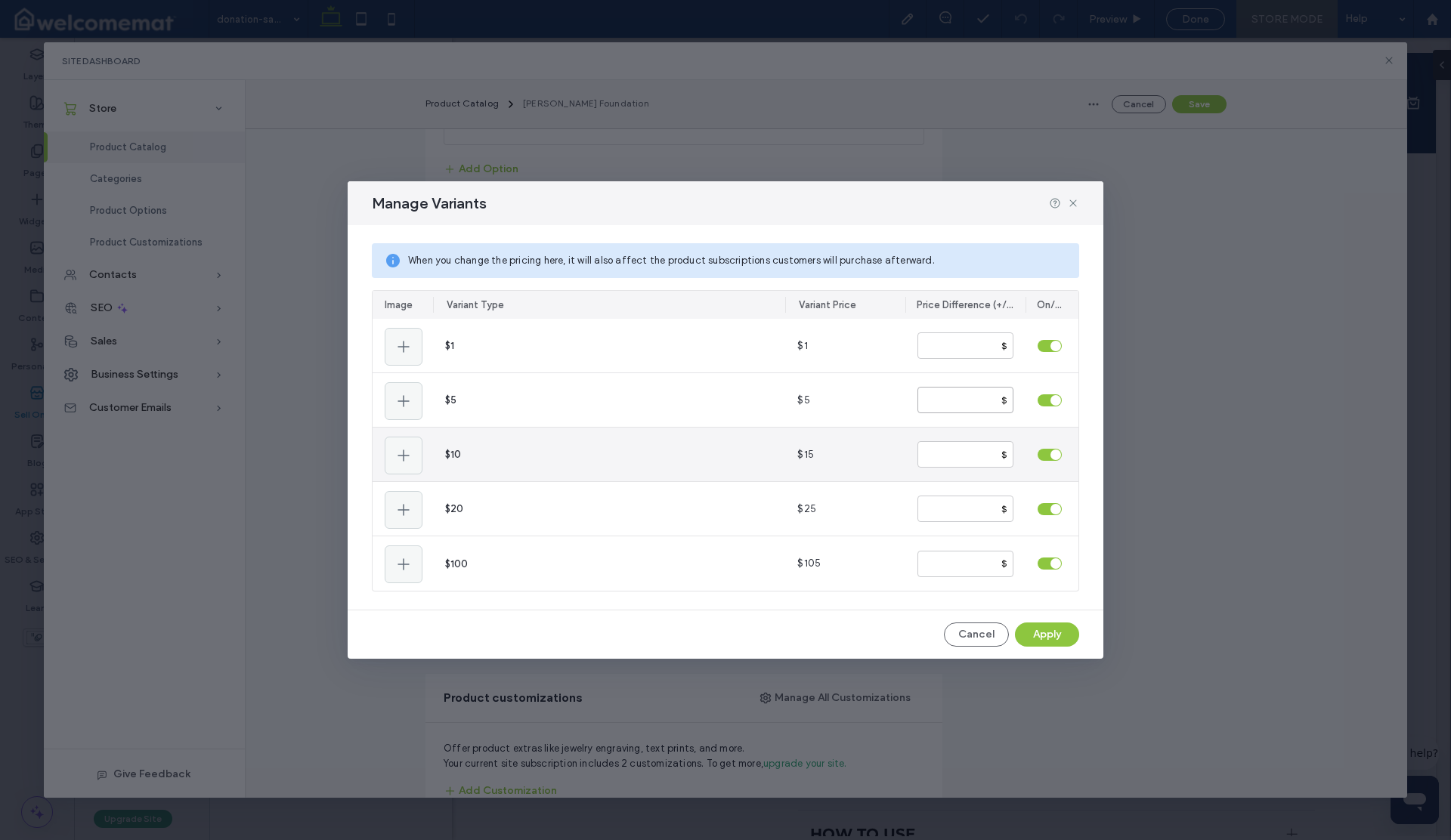
type input "*"
drag, startPoint x: 937, startPoint y: 452, endPoint x: 921, endPoint y: 452, distance: 16.0
click at [921, 452] on input "**" at bounding box center [965, 454] width 96 height 26
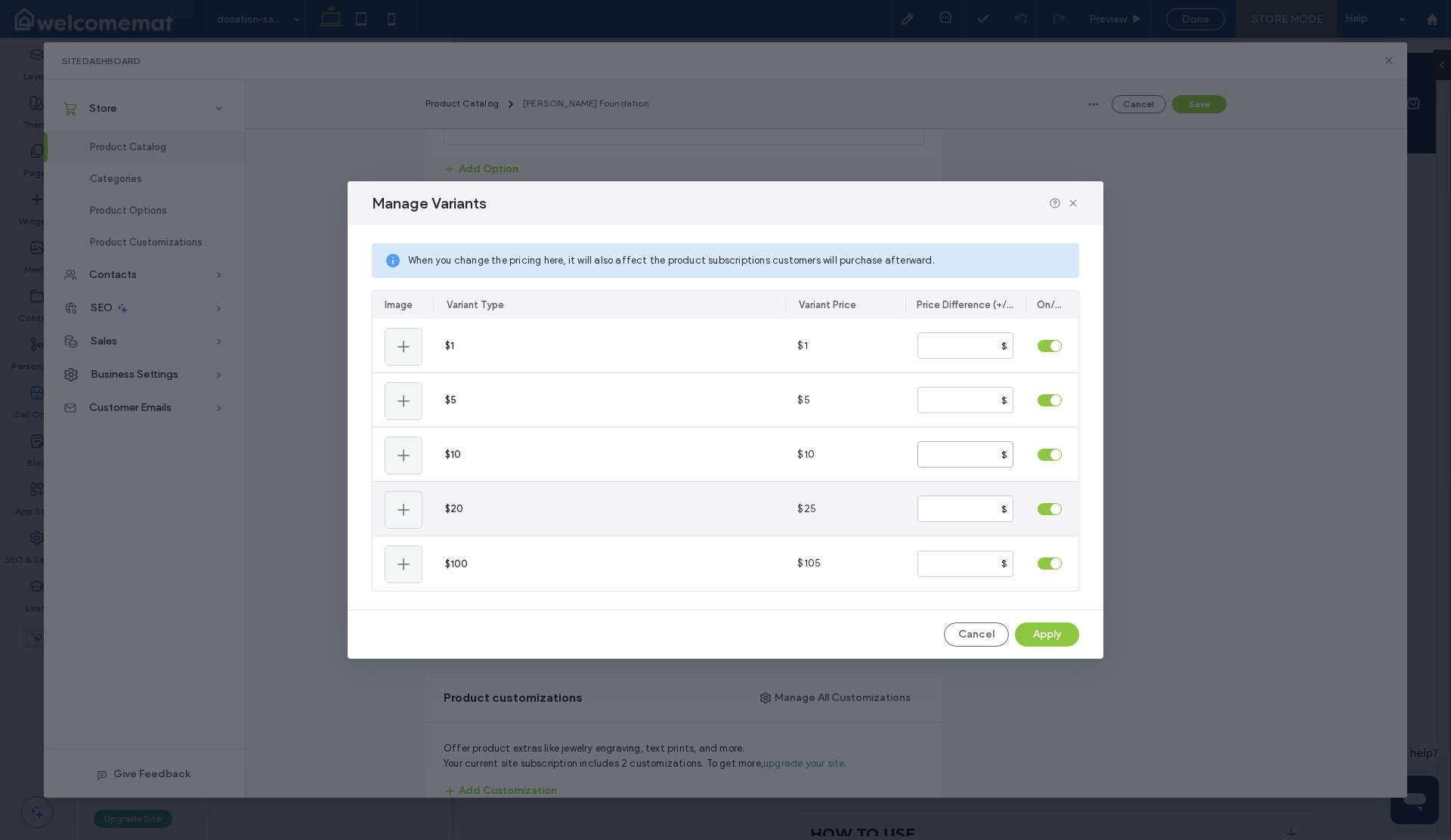
type input "*"
click at [932, 507] on input "**" at bounding box center [965, 509] width 96 height 26
drag, startPoint x: 934, startPoint y: 509, endPoint x: 916, endPoint y: 507, distance: 18.1
click at [916, 507] on div "** $" at bounding box center [965, 509] width 120 height 54
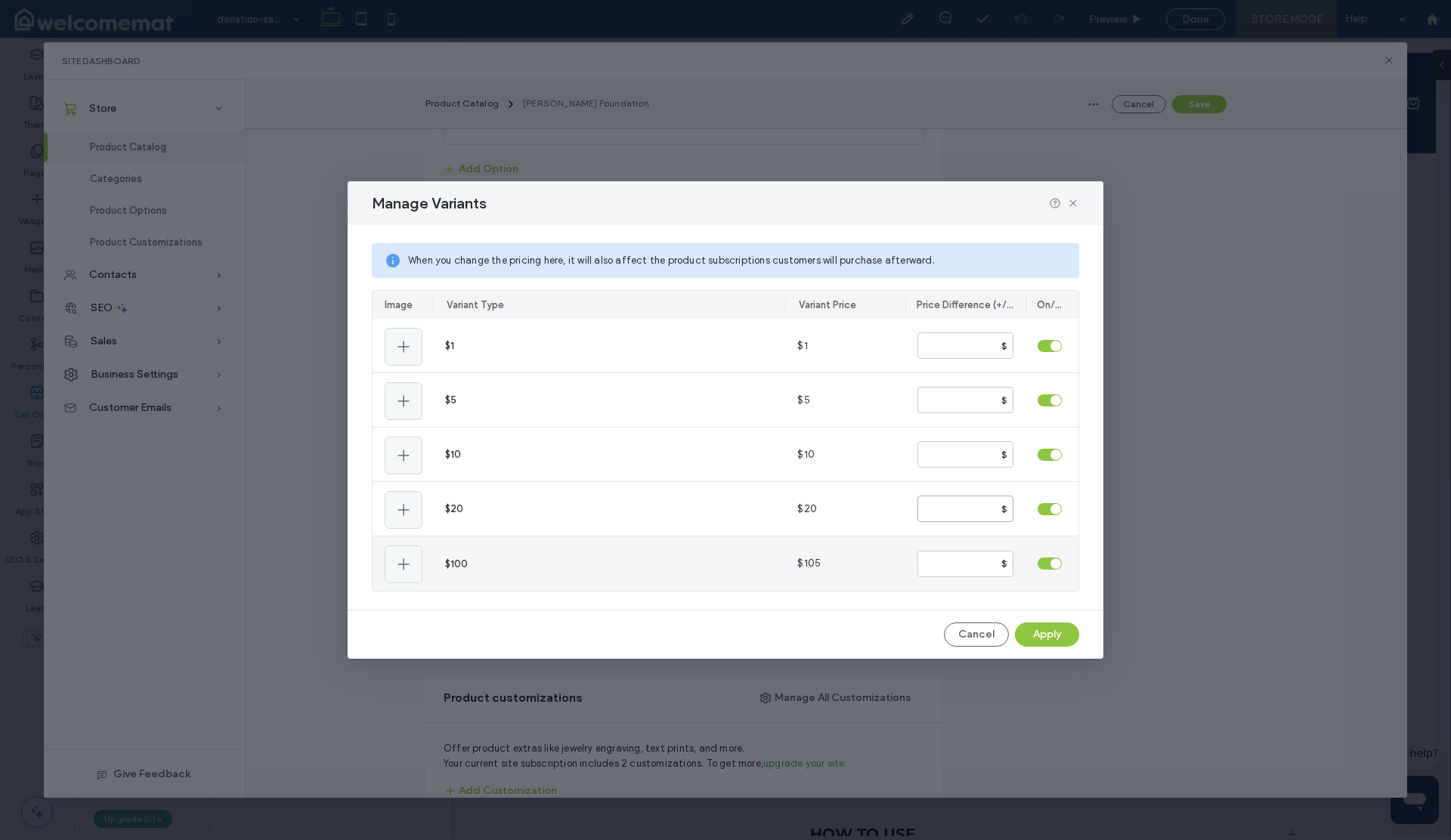
type input "**"
drag, startPoint x: 944, startPoint y: 563, endPoint x: 912, endPoint y: 566, distance: 32.1
click at [912, 566] on div "*** $" at bounding box center [965, 564] width 120 height 55
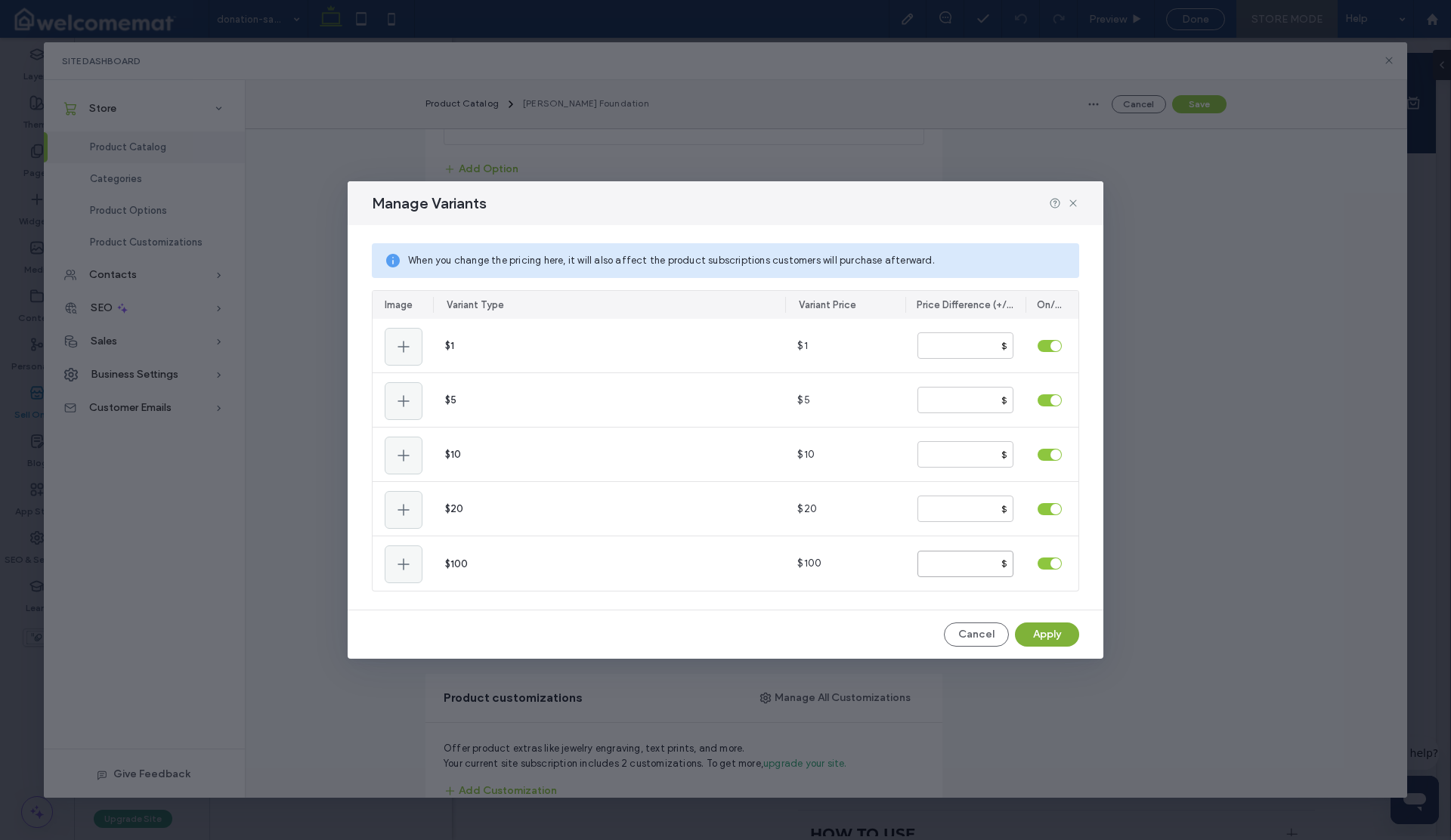
type input "**"
click at [1030, 631] on button "Apply" at bounding box center [1047, 635] width 64 height 24
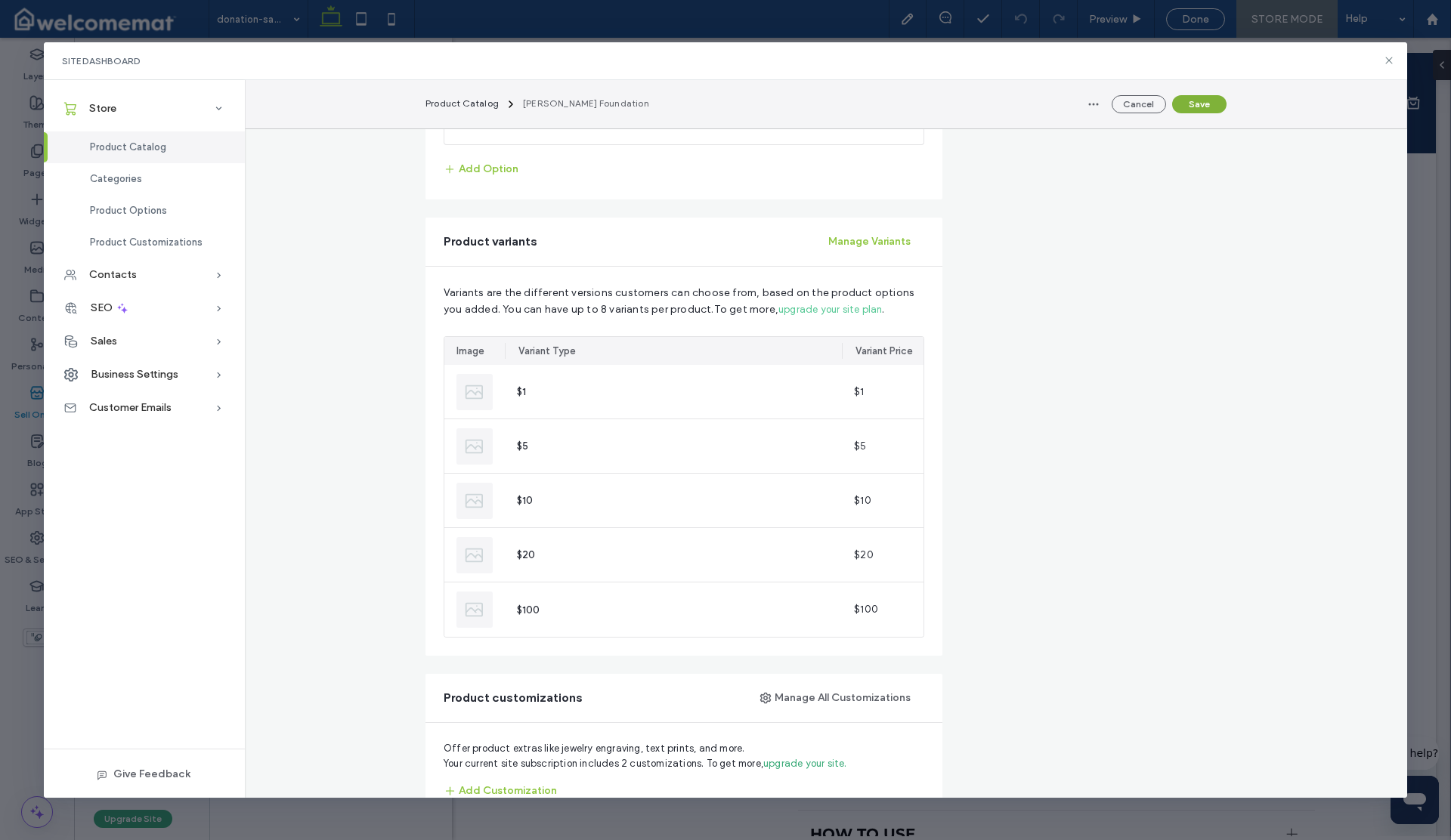
click at [1193, 104] on button "Save" at bounding box center [1200, 104] width 55 height 18
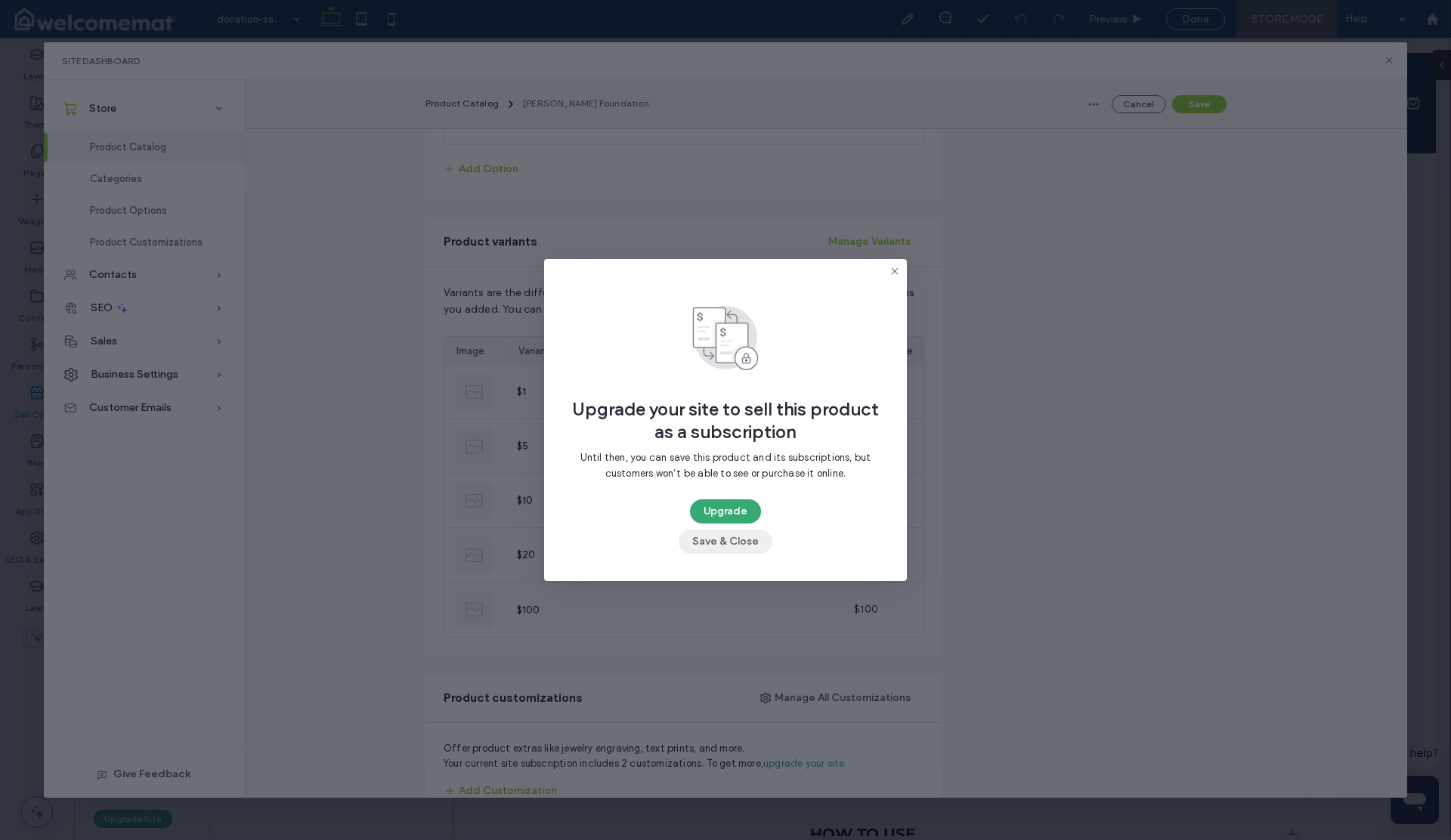
click at [735, 543] on button "Save & Close" at bounding box center [726, 542] width 94 height 24
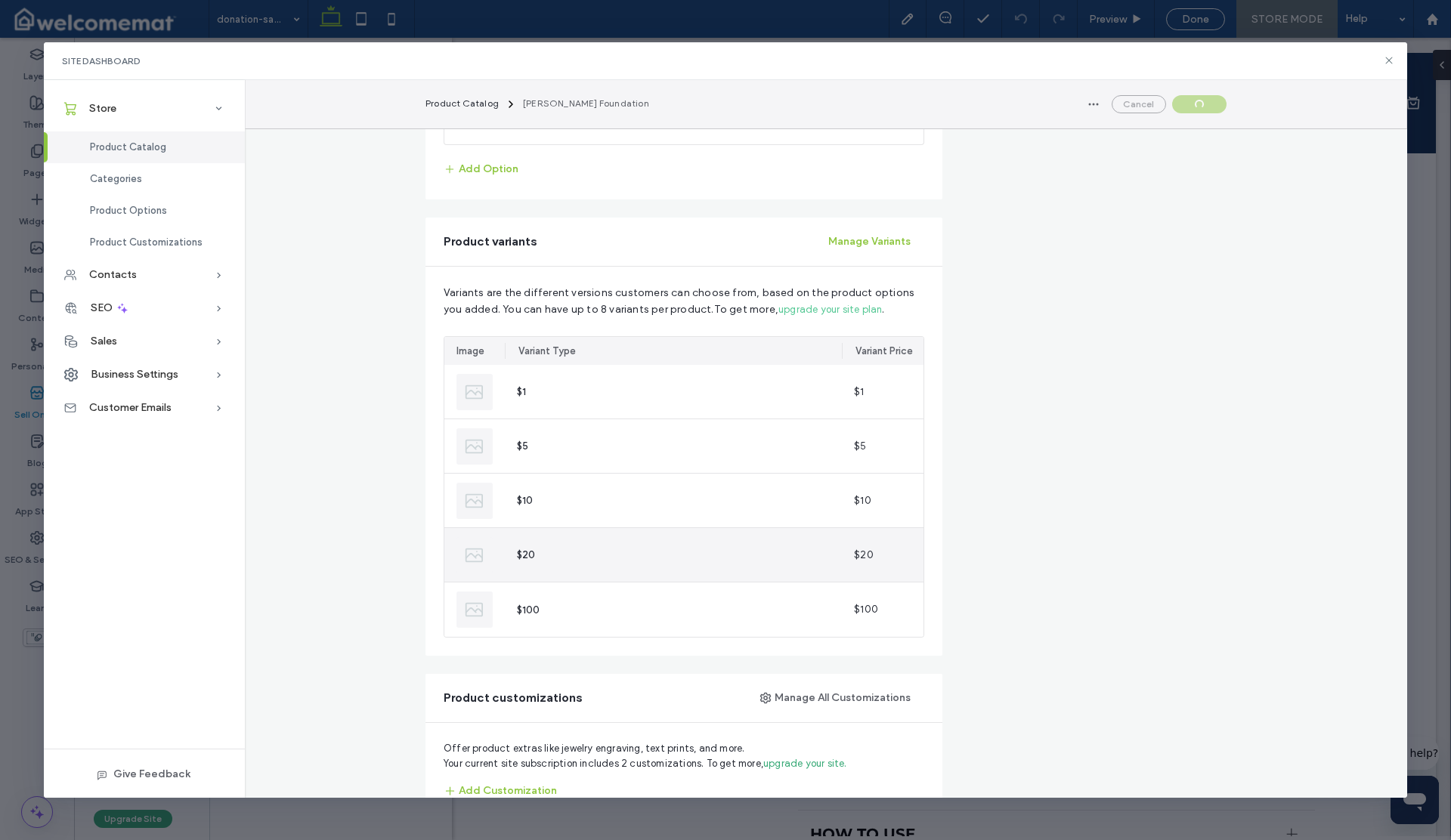
scroll to position [0, 0]
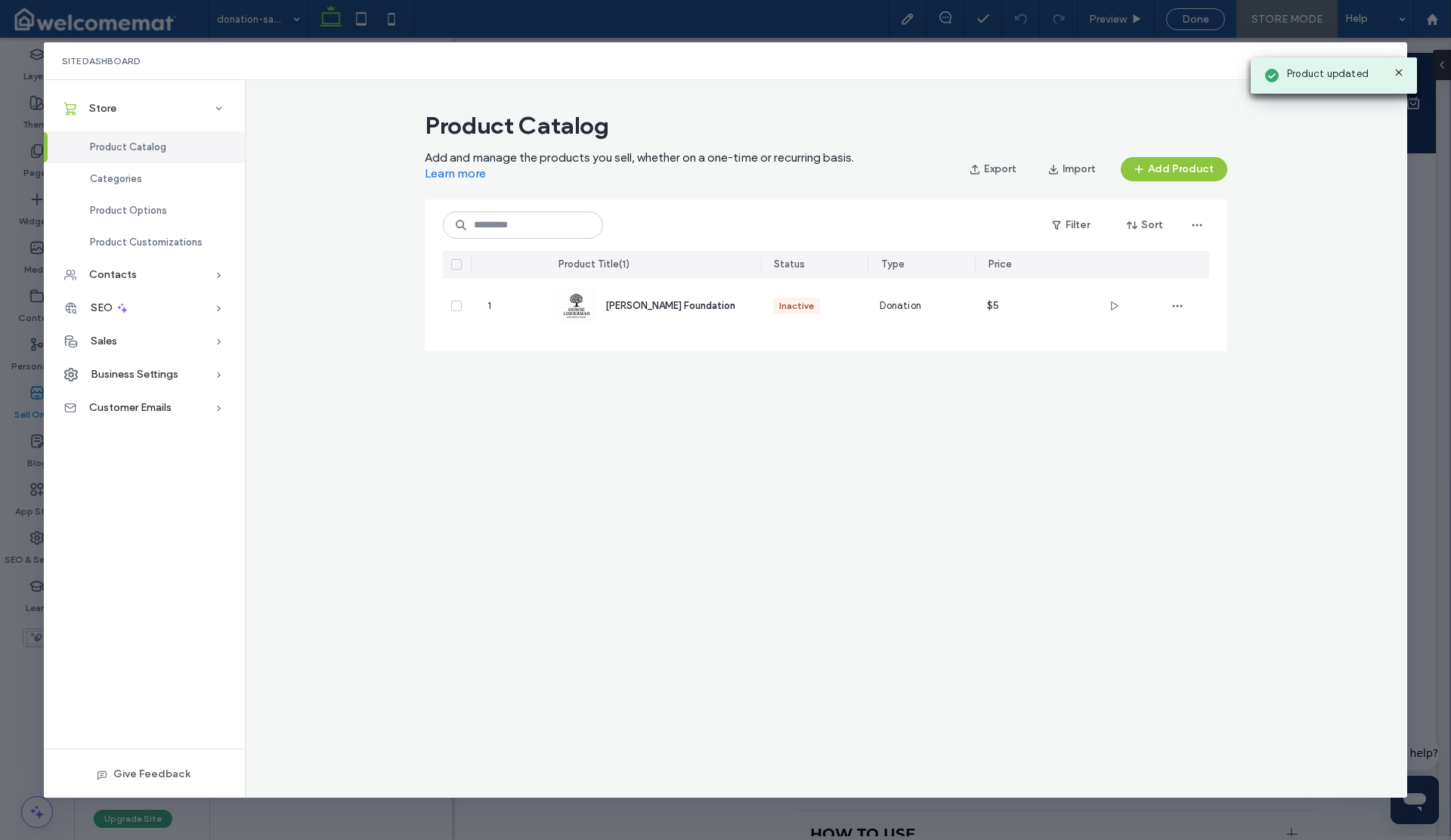
click at [1400, 67] on icon at bounding box center [1399, 72] width 12 height 12
drag, startPoint x: 1389, startPoint y: 61, endPoint x: 1217, endPoint y: 48, distance: 172.5
click at [1389, 61] on icon at bounding box center [1388, 60] width 12 height 12
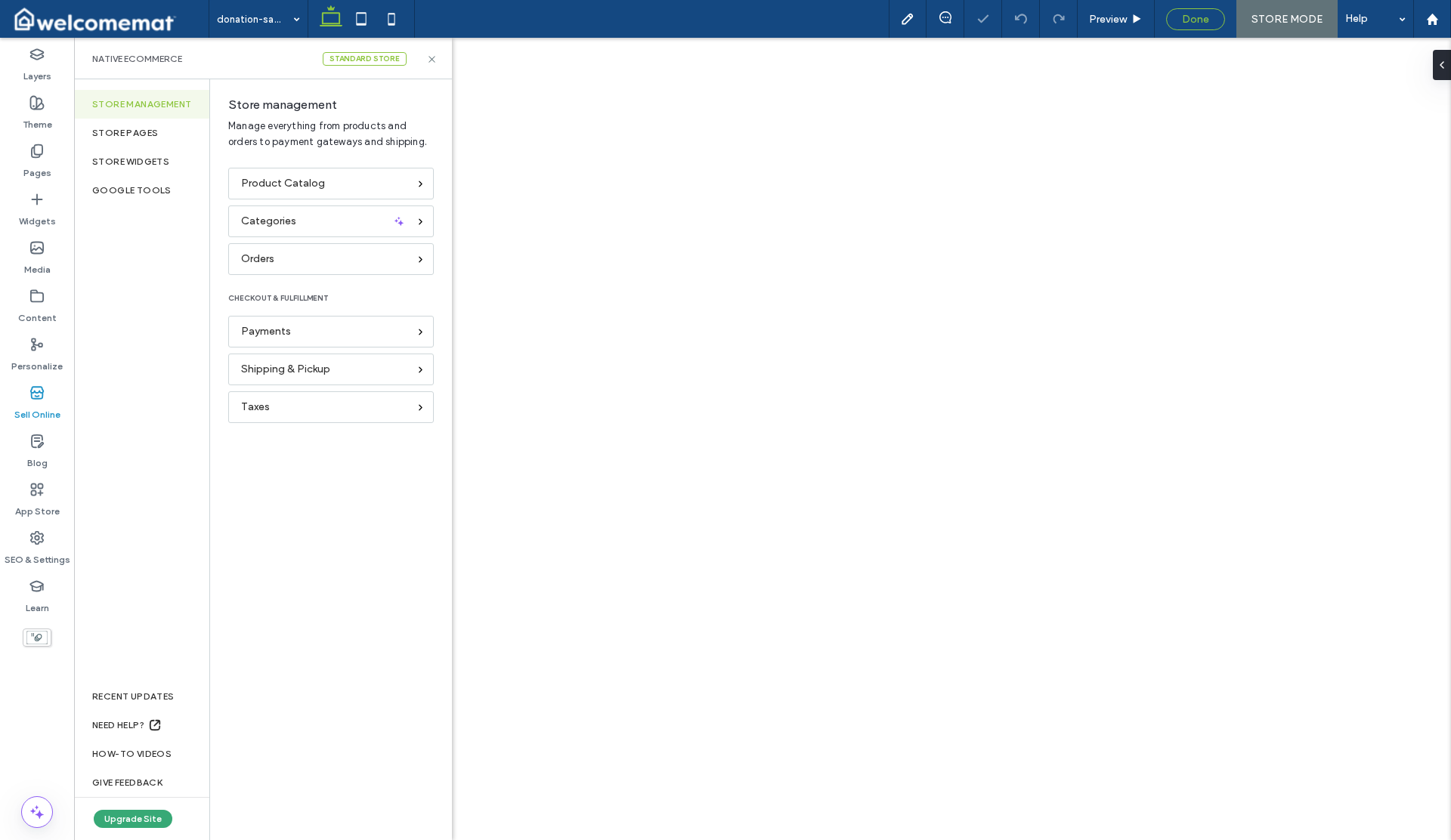
select select "**"
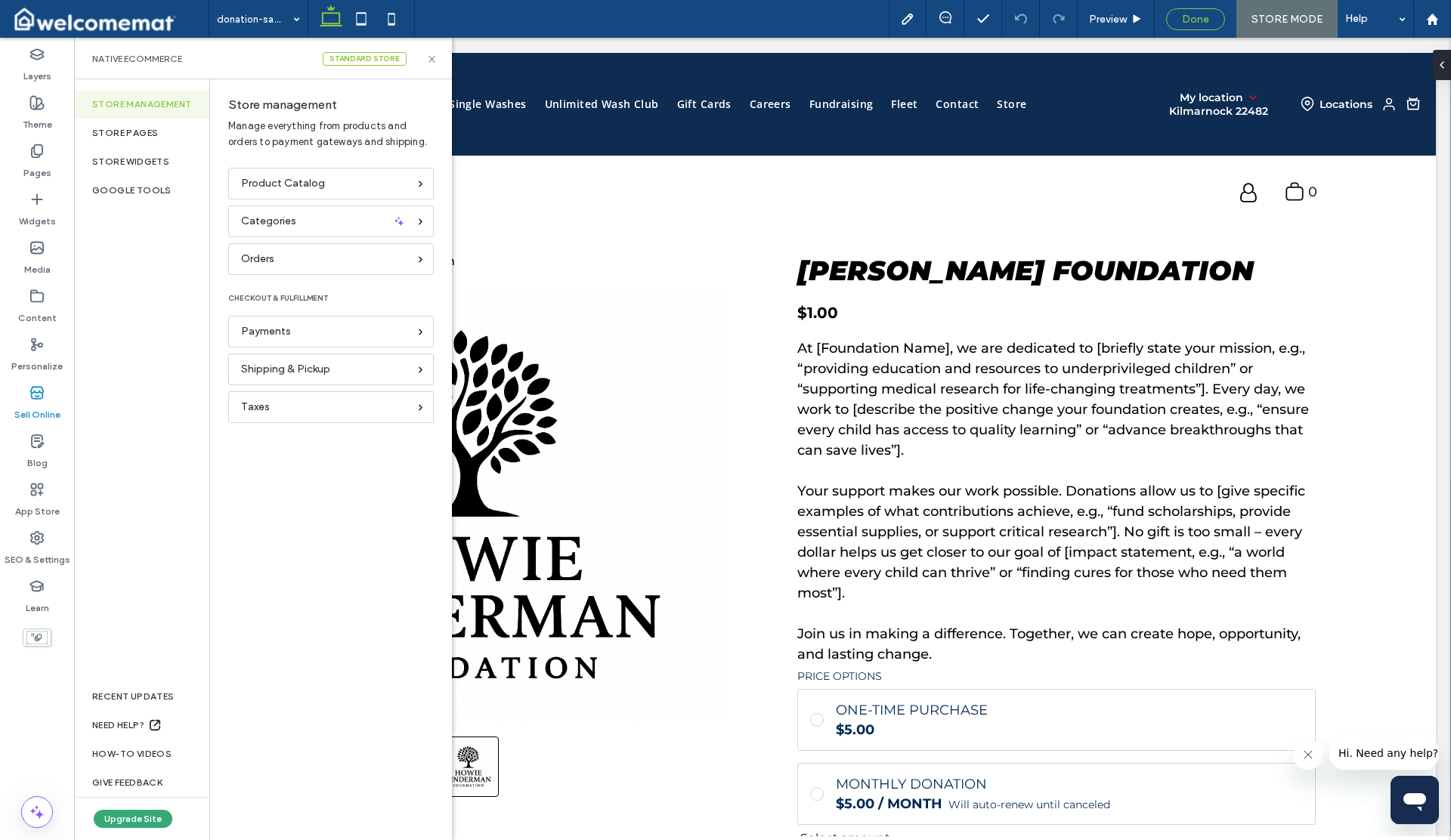
click at [1187, 19] on span "Done" at bounding box center [1196, 19] width 27 height 13
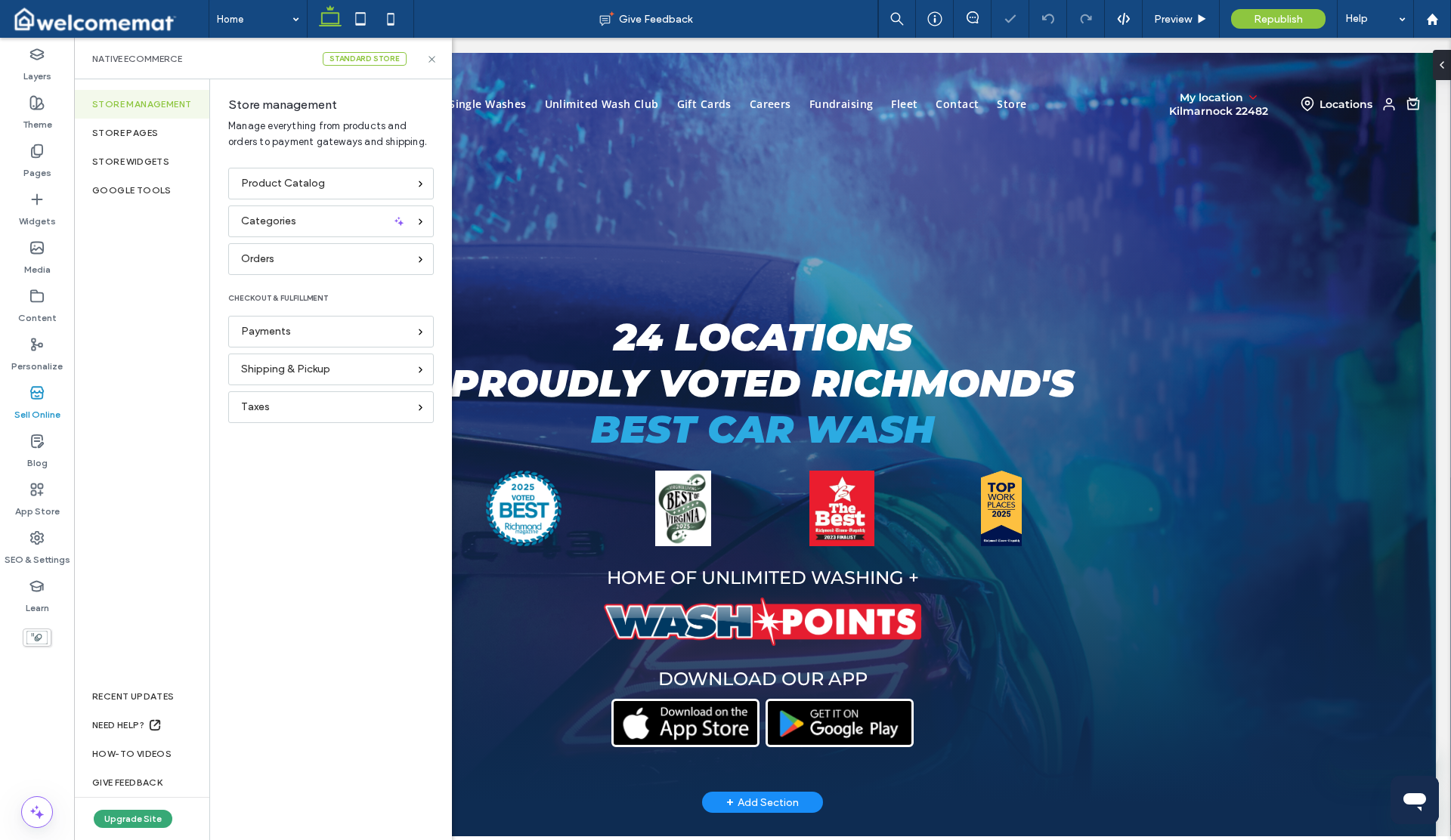
scroll to position [164, 0]
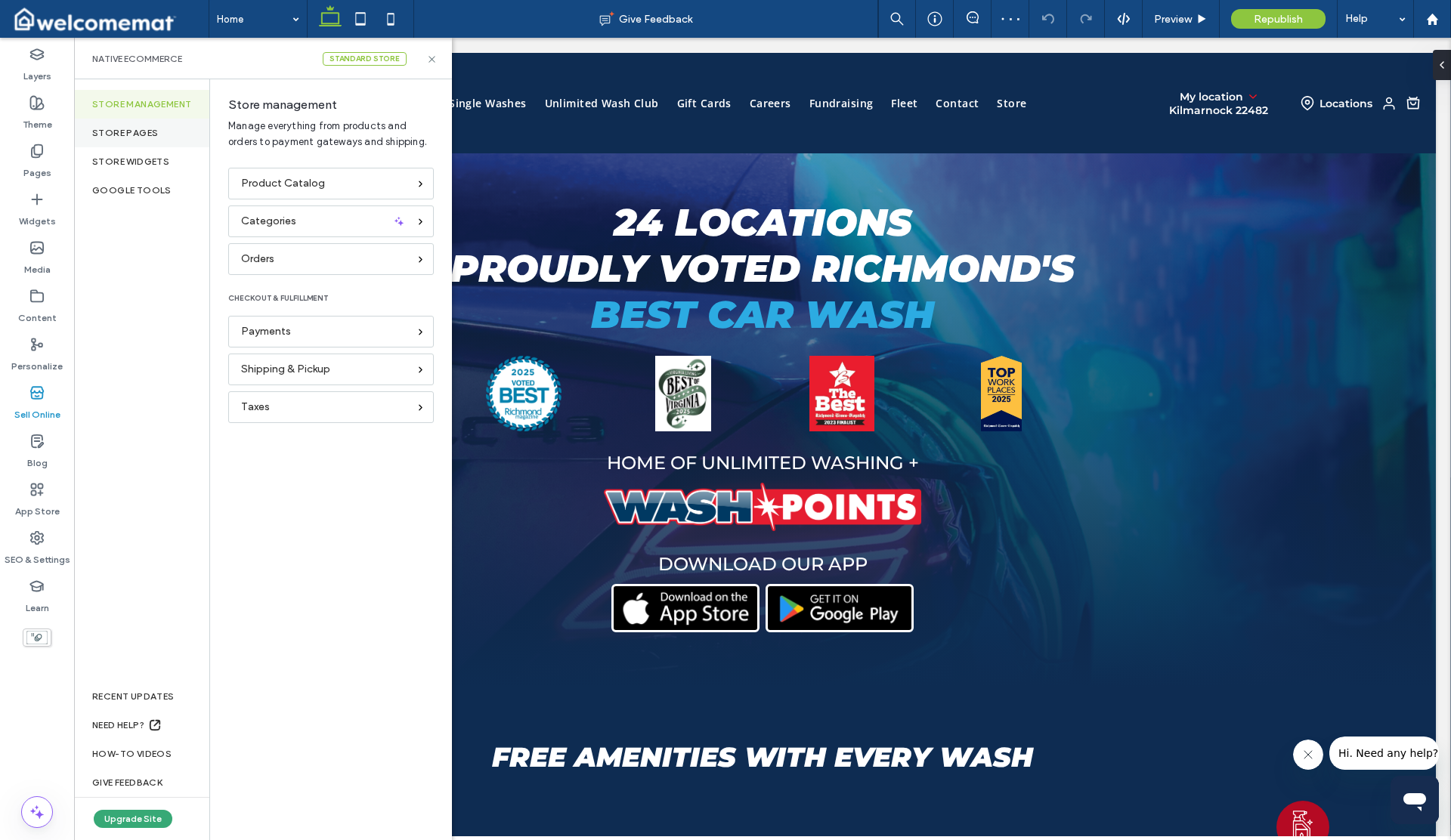
click at [118, 138] on div "Store pages" at bounding box center [141, 133] width 136 height 29
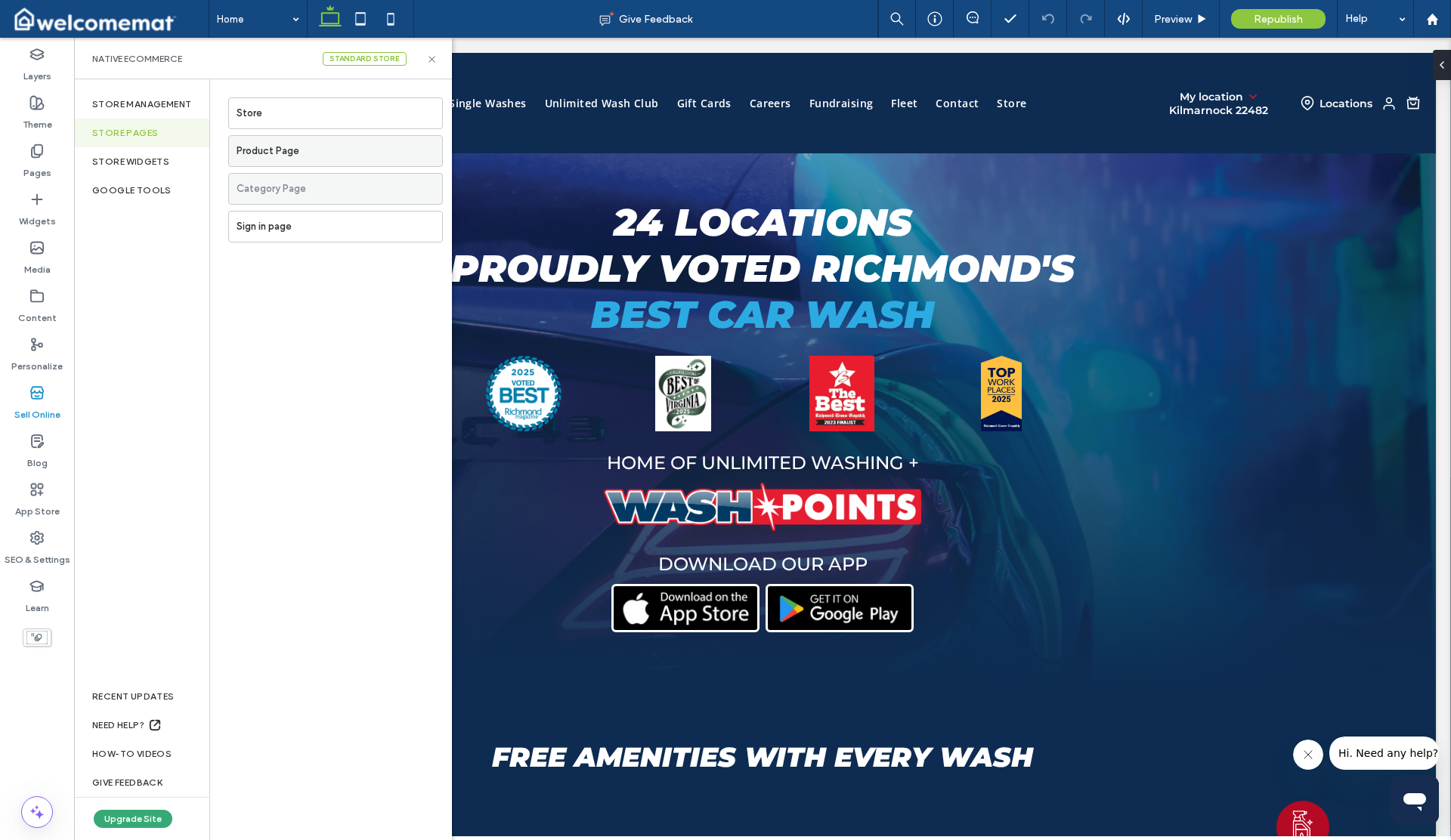
click at [254, 152] on label "Product Page" at bounding box center [339, 152] width 205 height 30
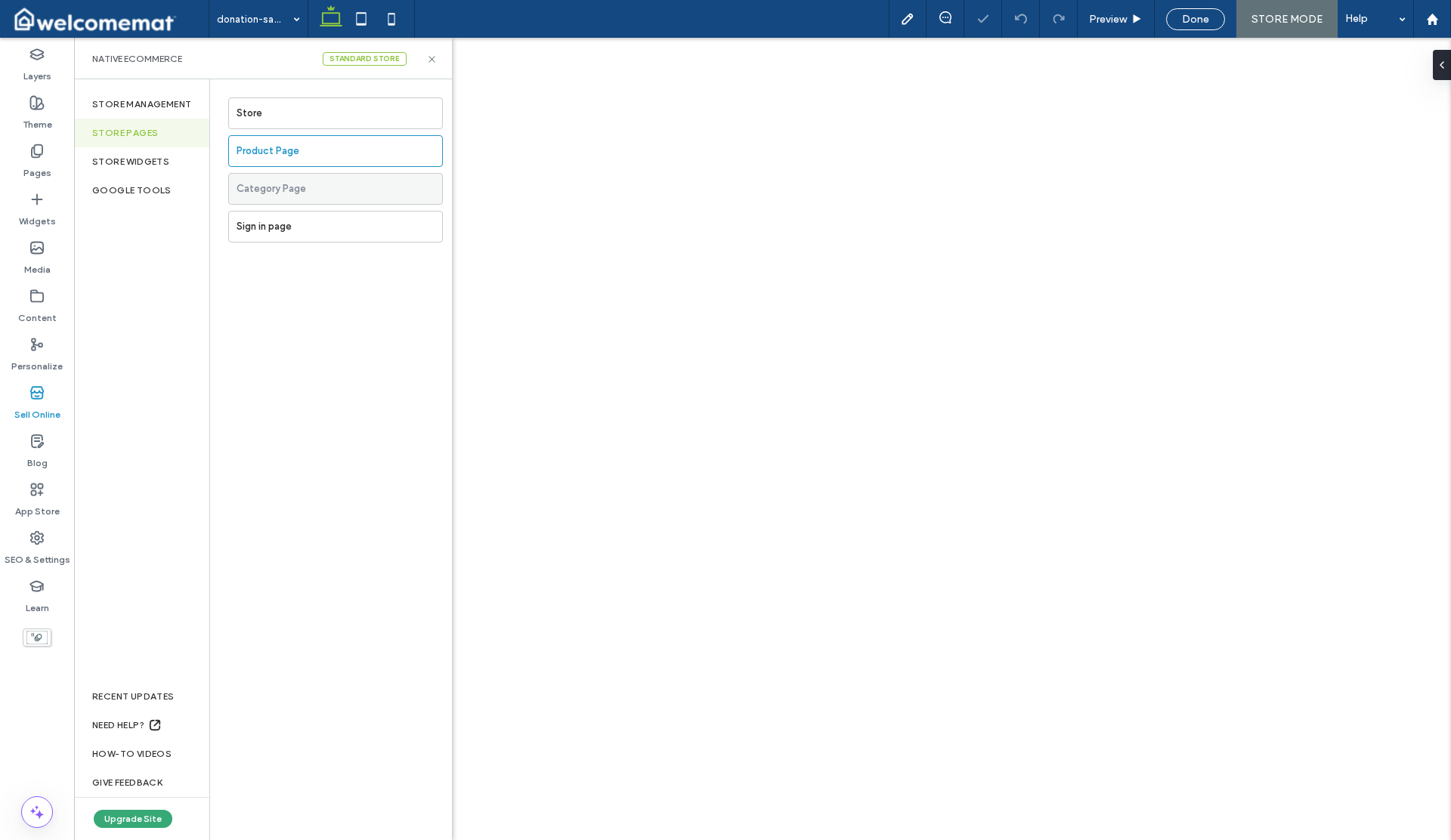
select select "**"
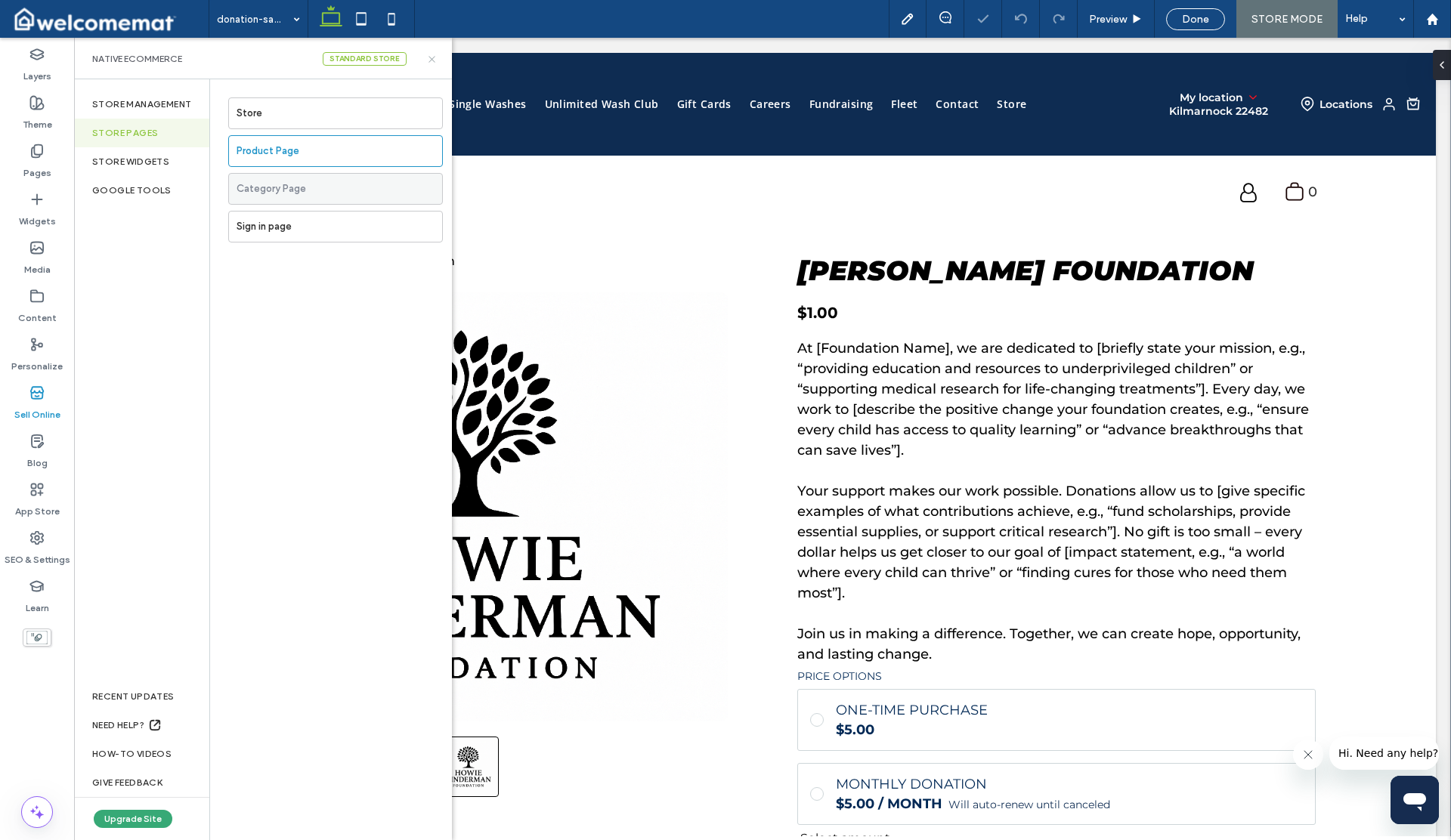
click at [431, 59] on use at bounding box center [432, 59] width 6 height 6
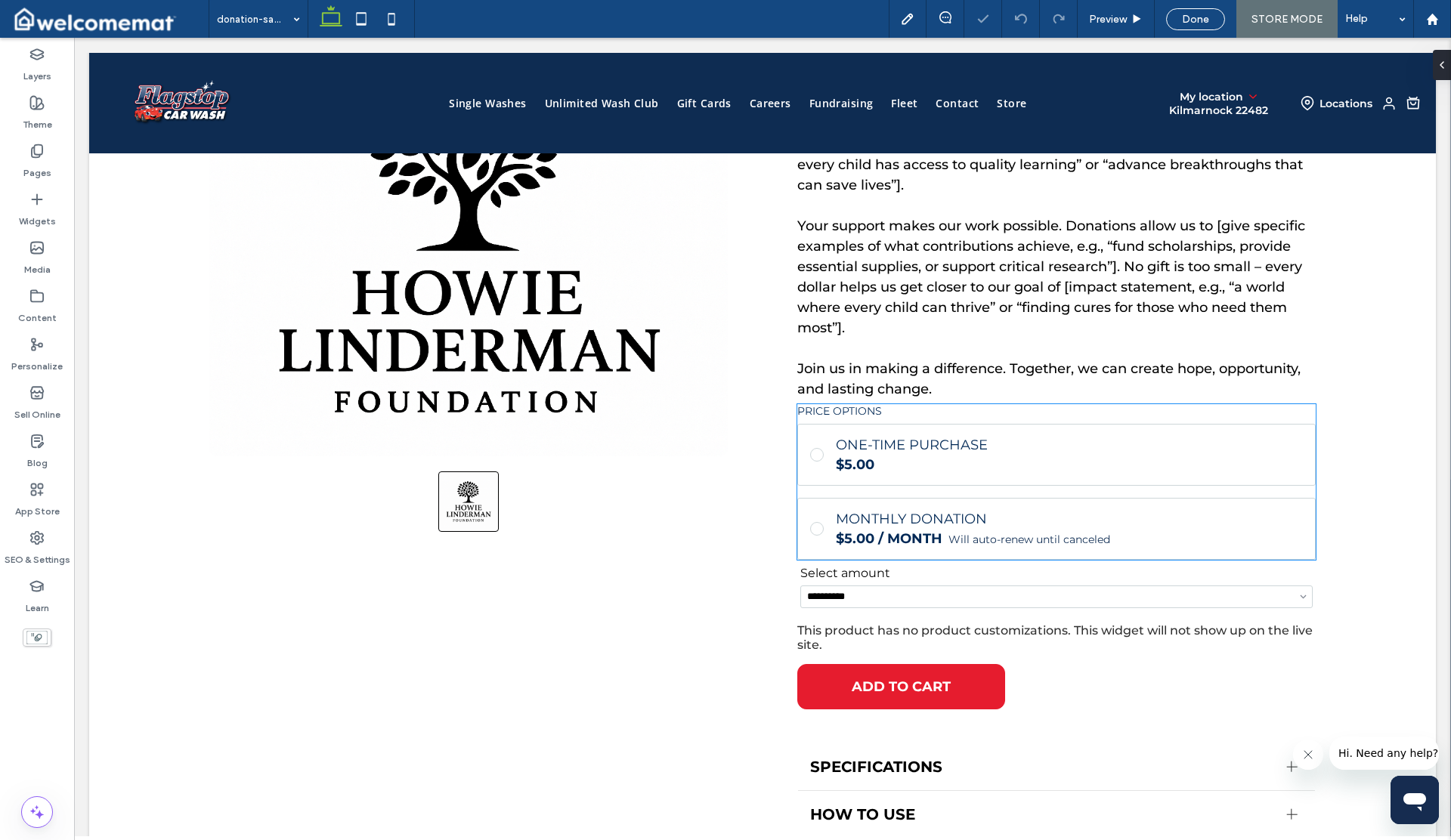
scroll to position [293, 0]
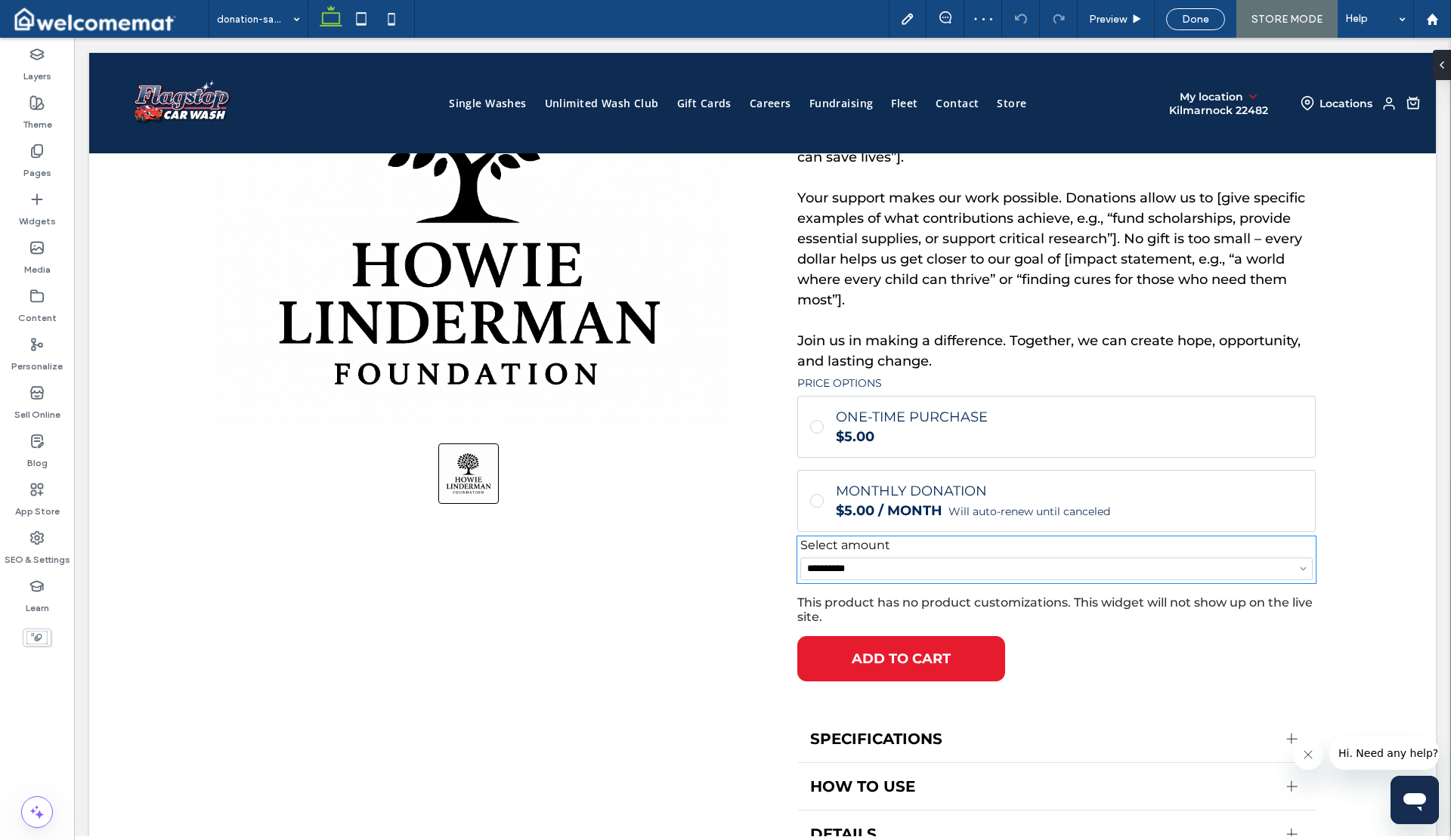
click at [815, 549] on h5 "Select amount" at bounding box center [1056, 545] width 513 height 12
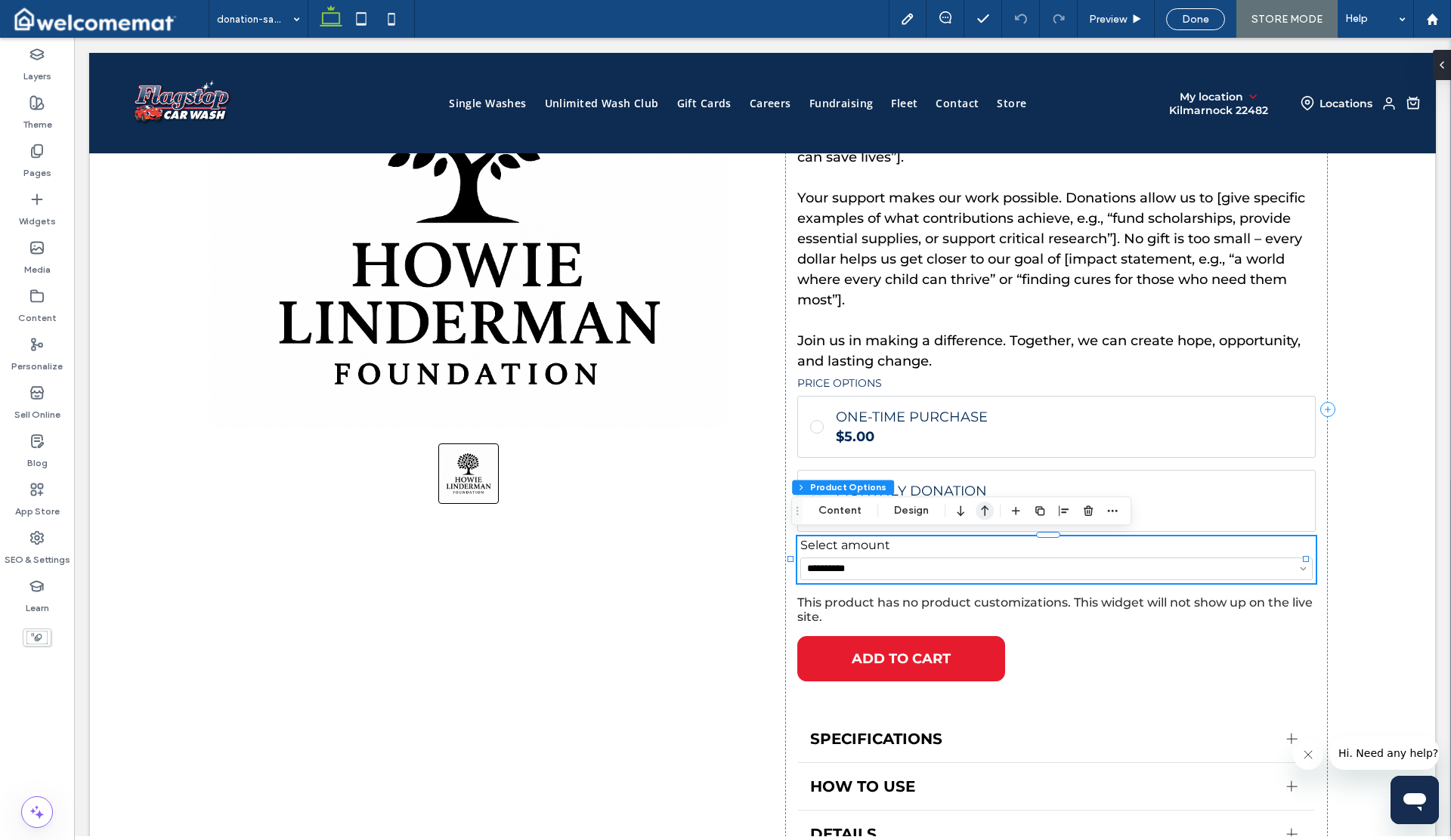
click at [982, 509] on icon "button" at bounding box center [985, 511] width 18 height 27
select select "**"
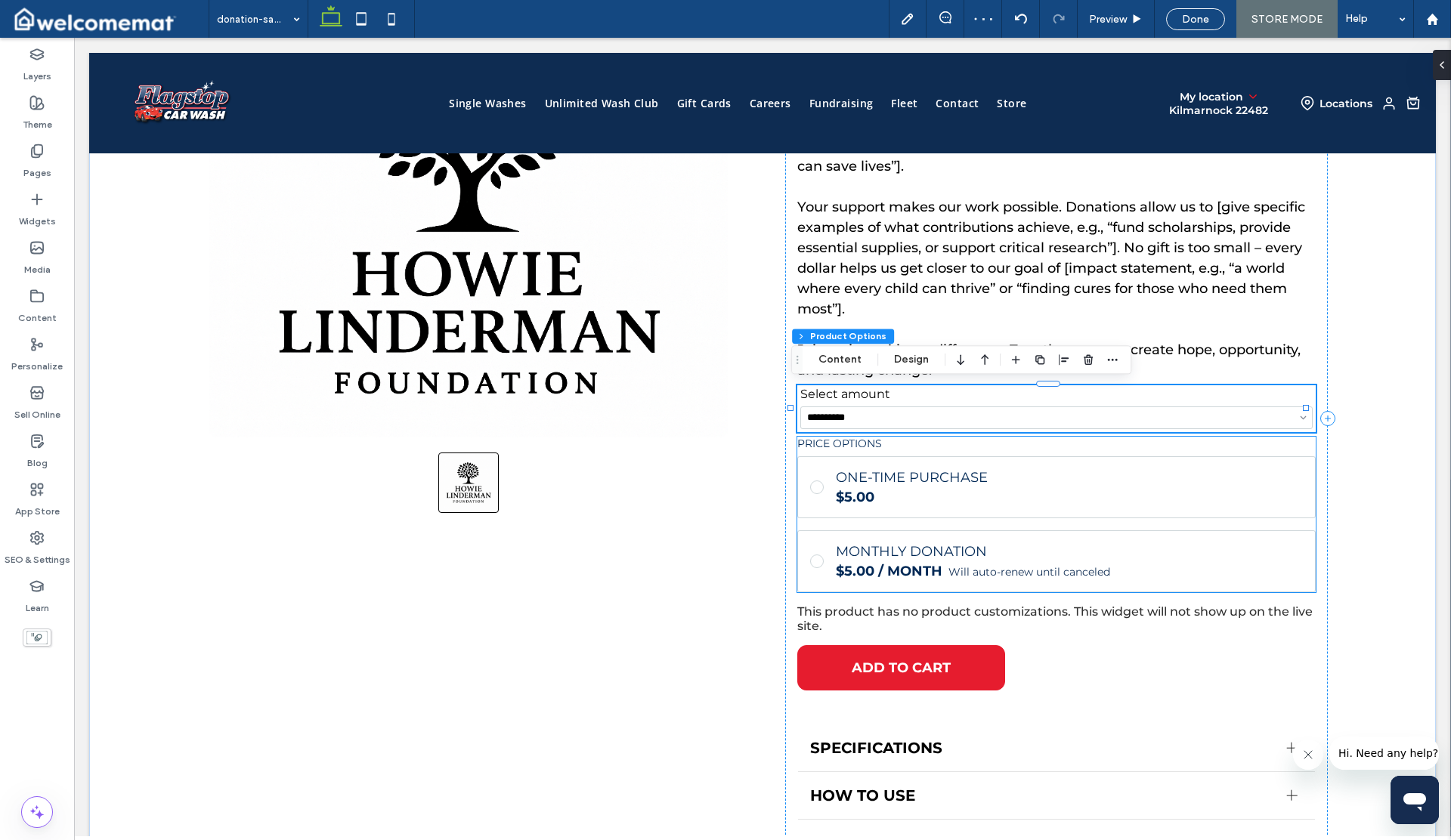
scroll to position [281, 0]
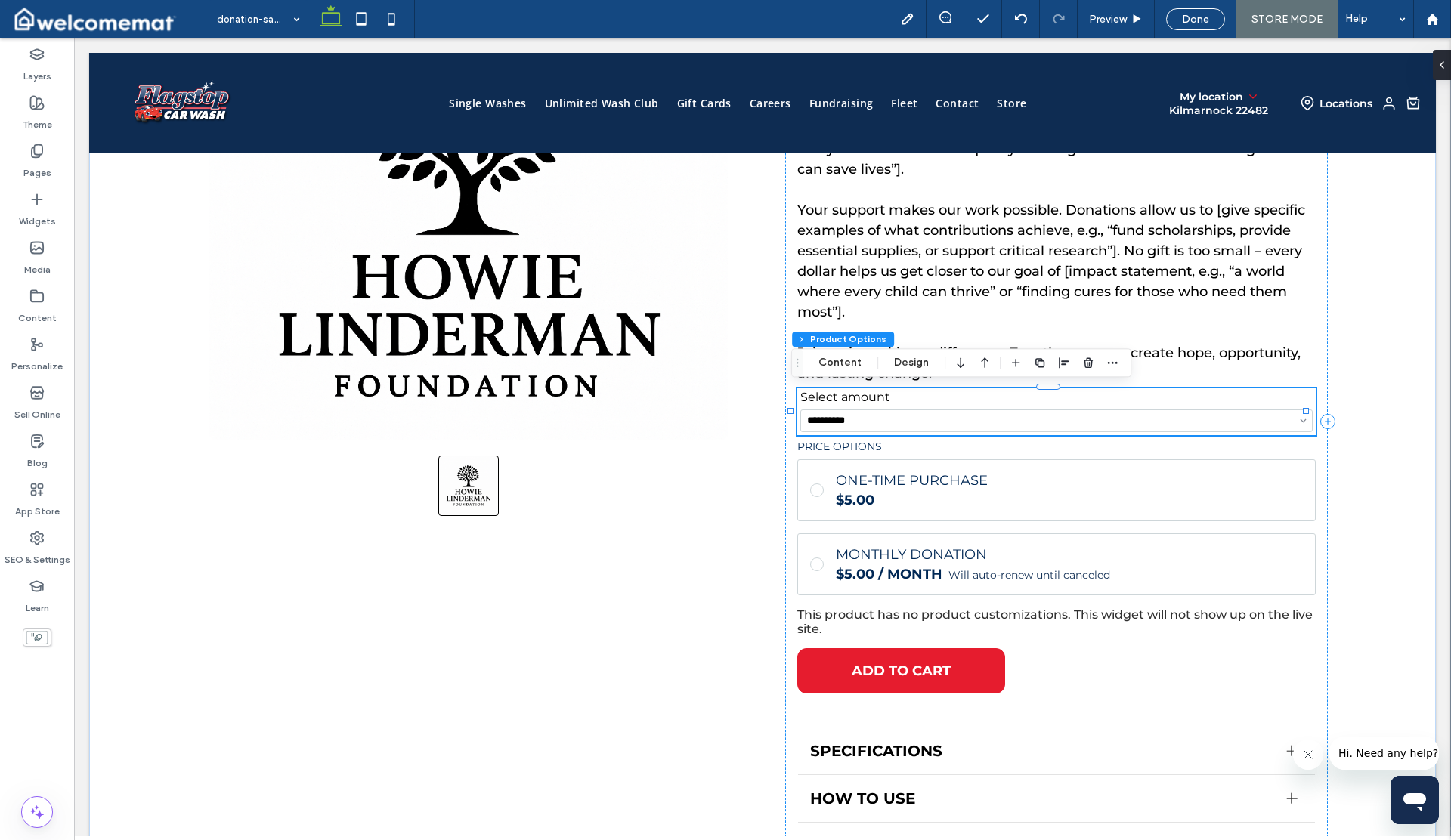
click at [872, 414] on select "**********" at bounding box center [1056, 420] width 513 height 22
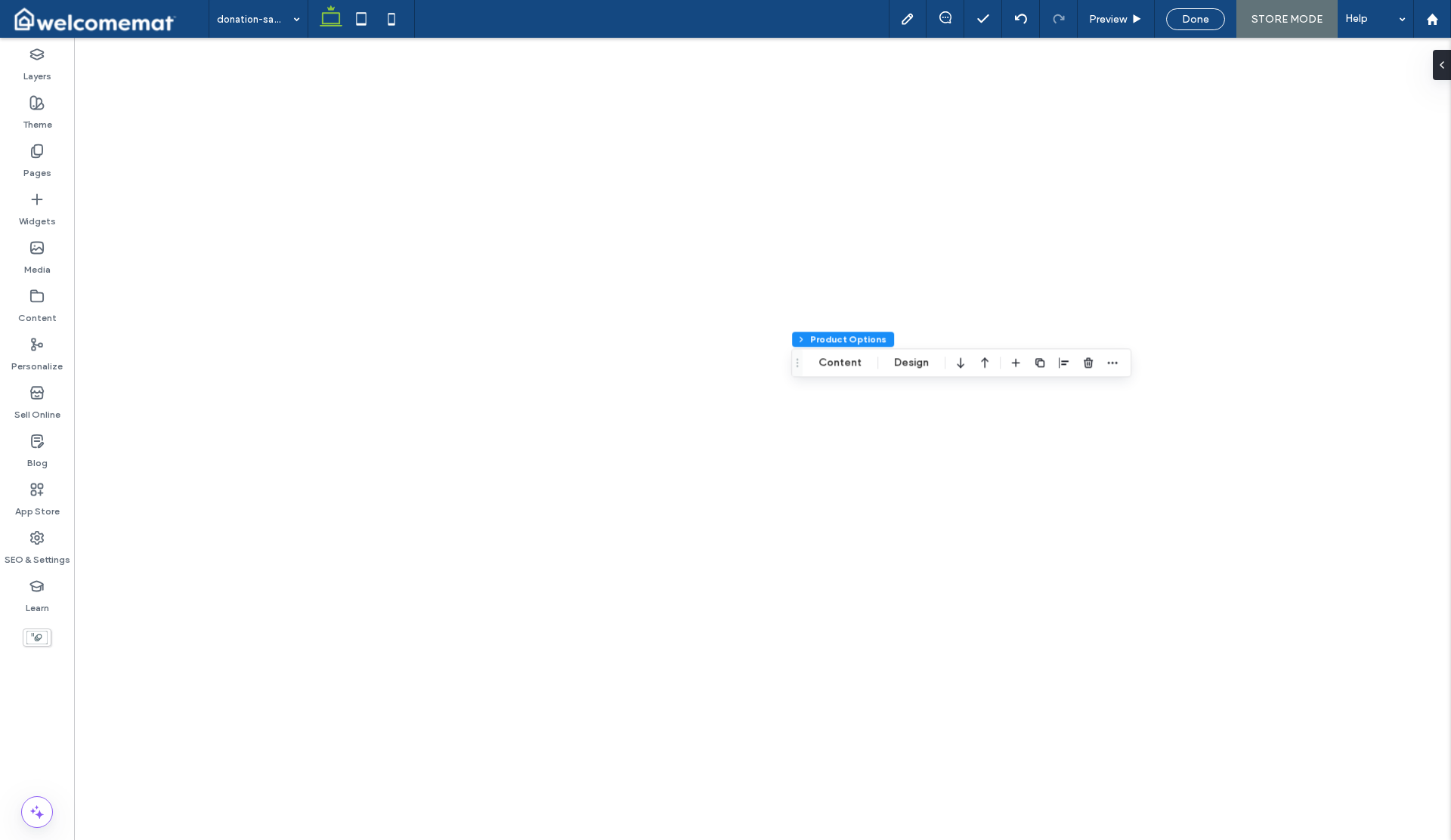
select select "**"
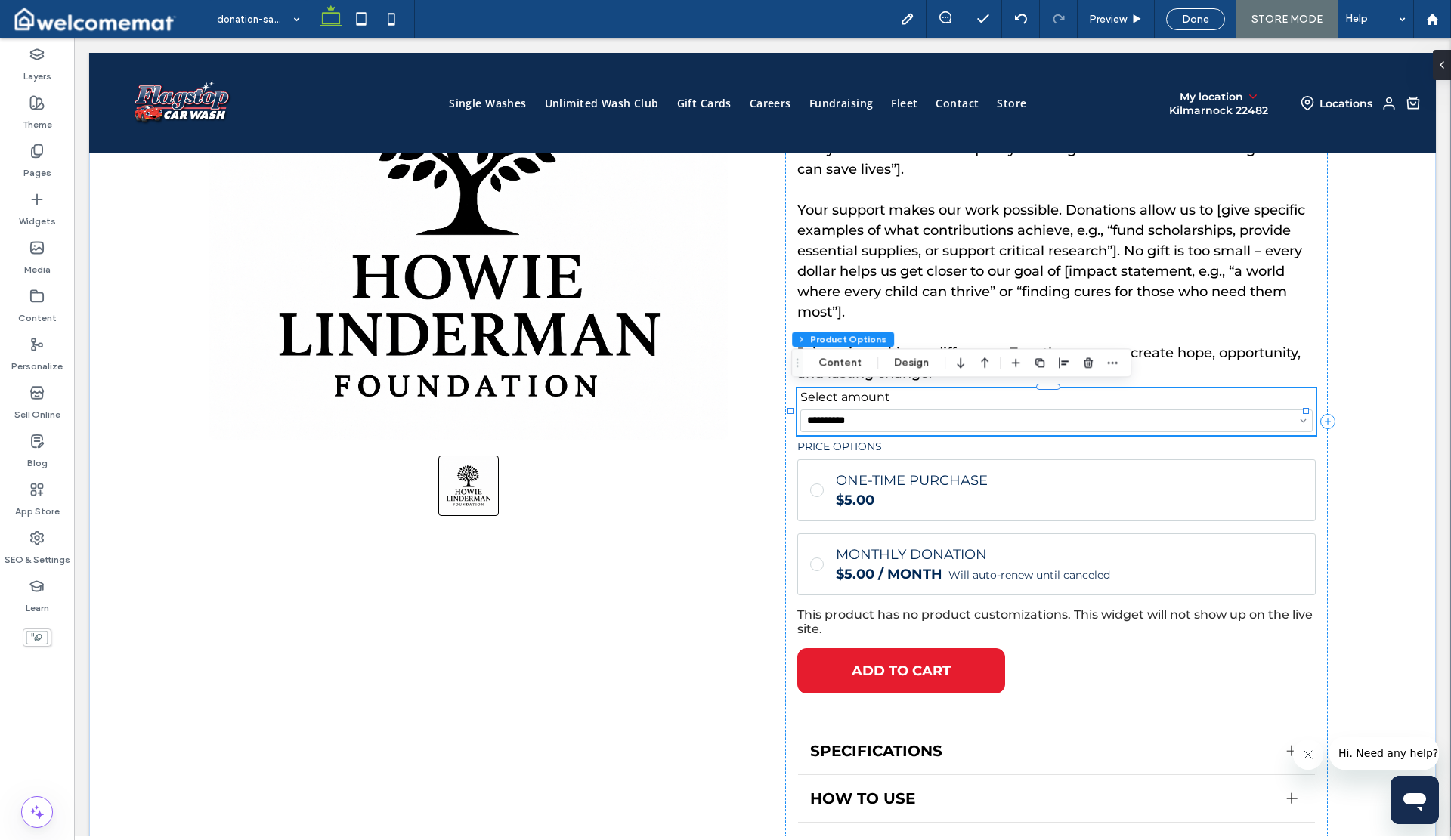
scroll to position [278, 0]
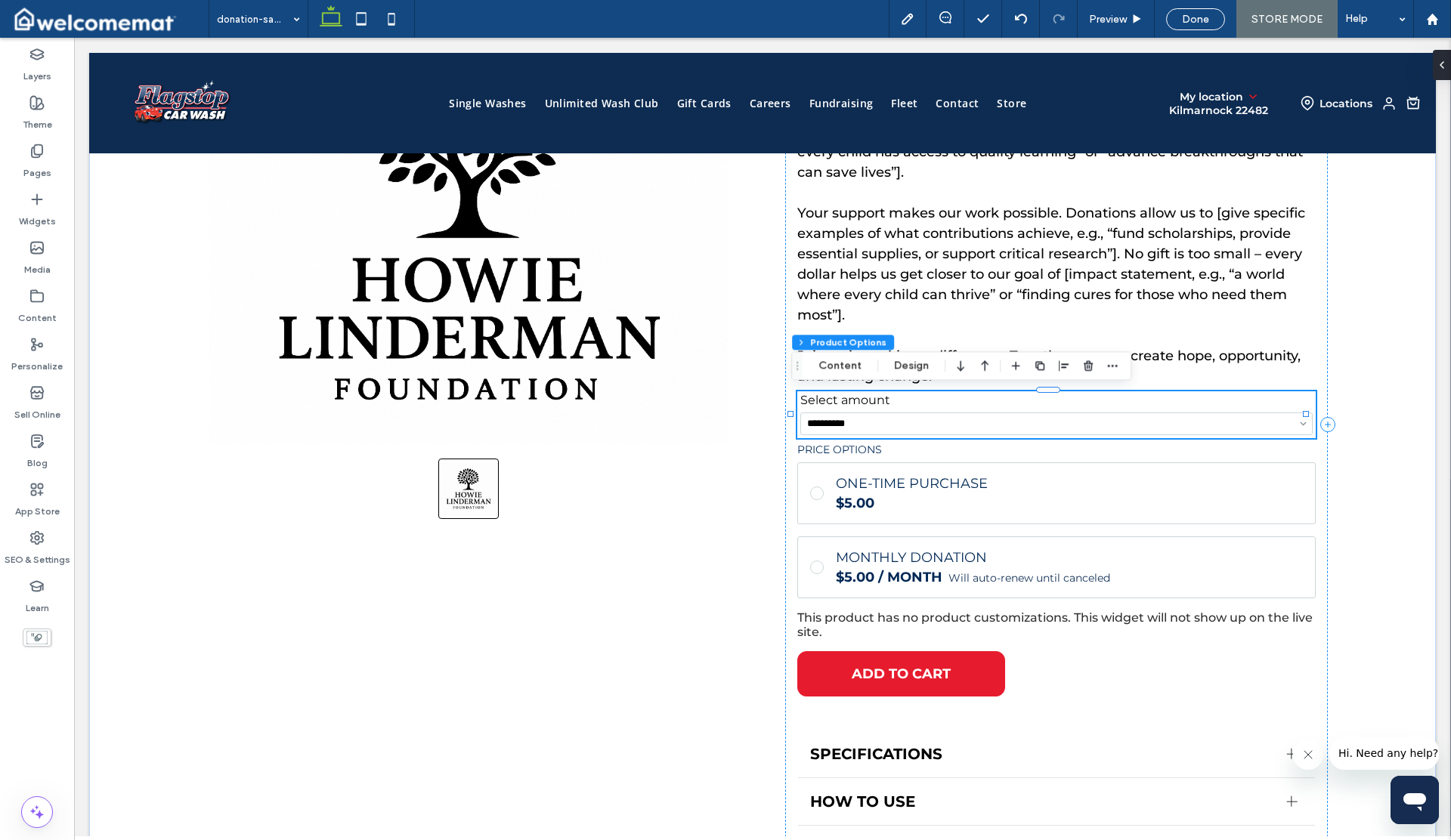
click at [857, 404] on h5 "Select amount" at bounding box center [1056, 400] width 513 height 12
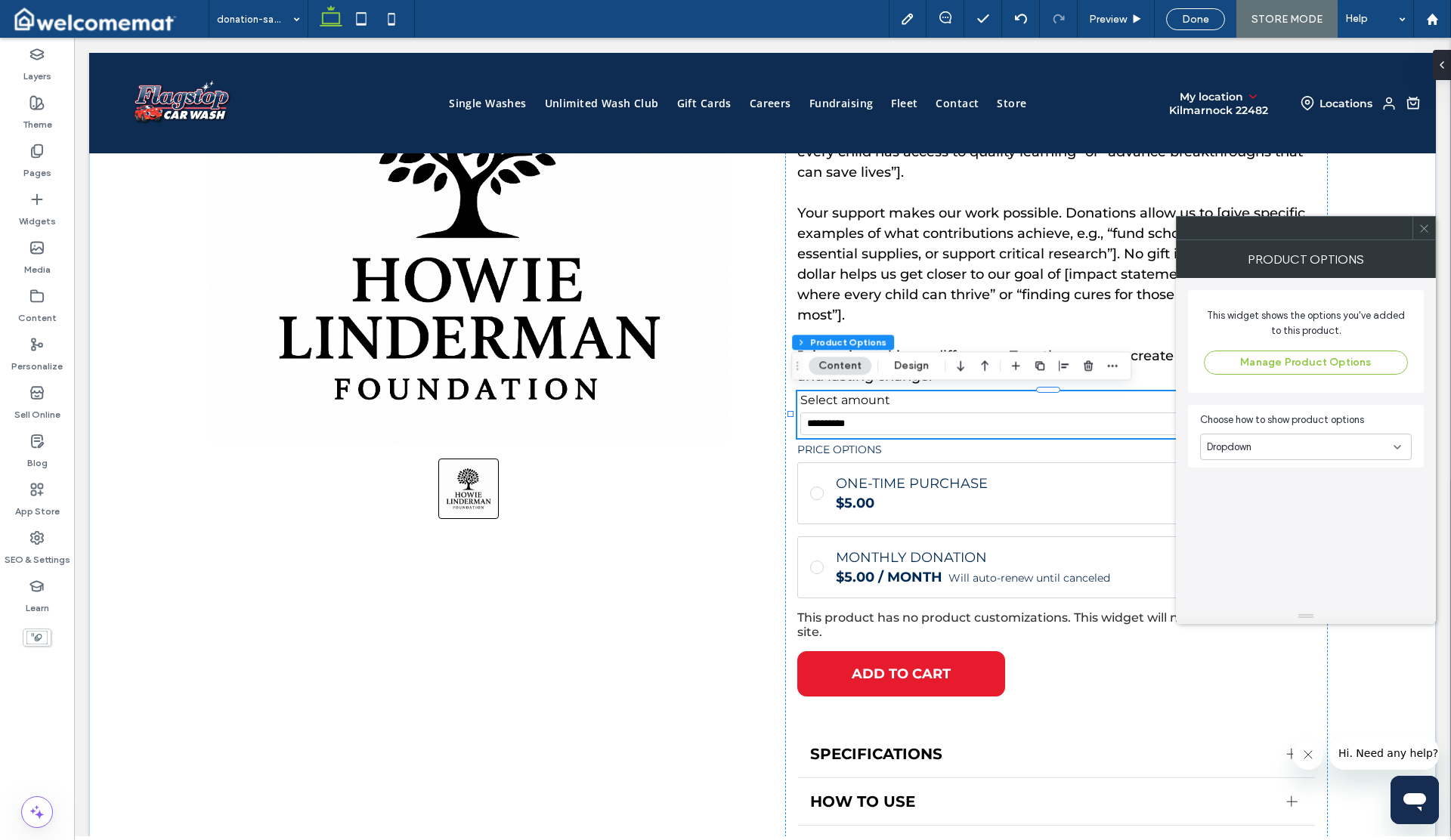
click at [1295, 446] on div "Dropdown" at bounding box center [1300, 447] width 187 height 15
click at [1256, 497] on span "Radio button" at bounding box center [1236, 500] width 59 height 15
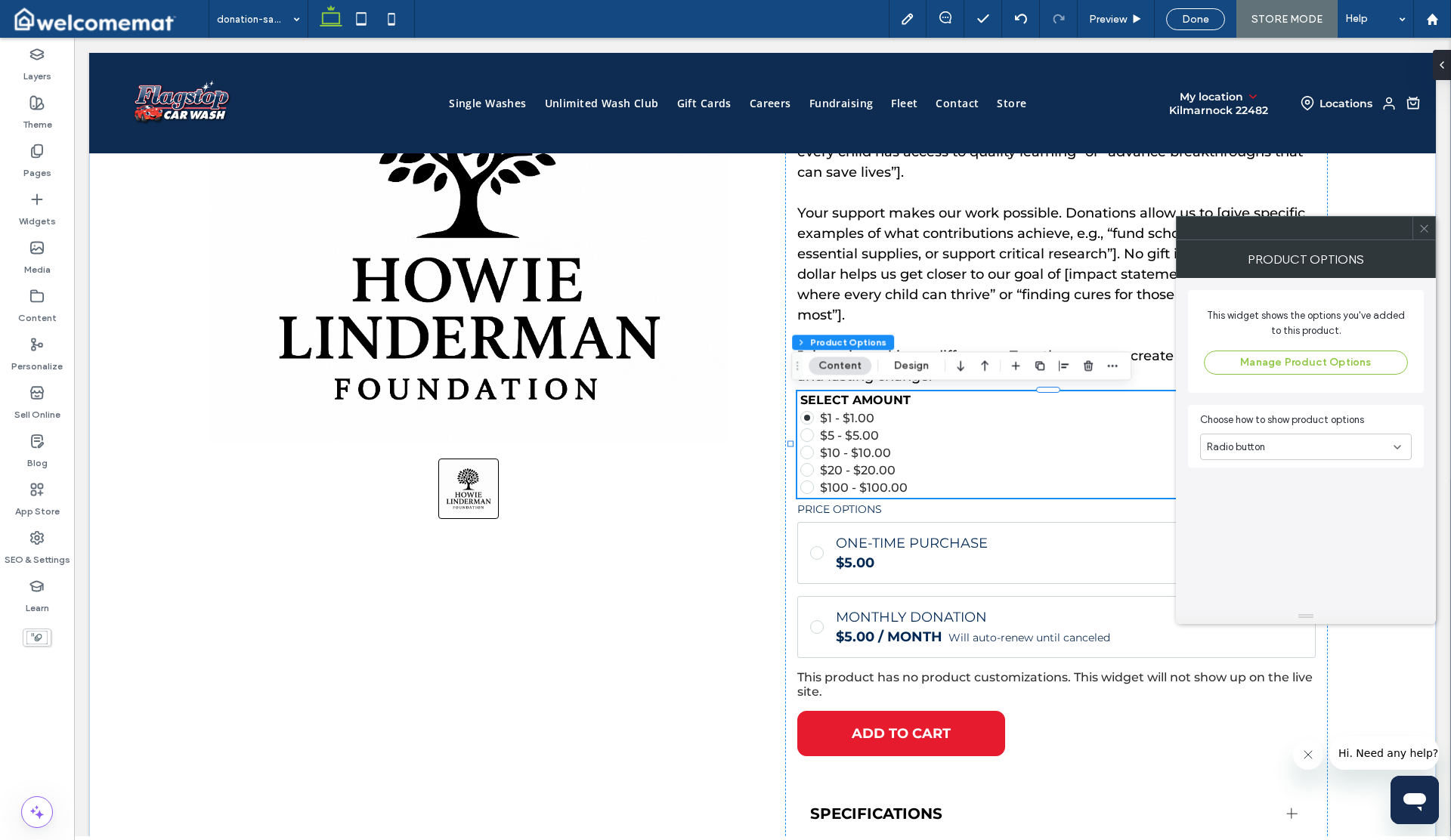
click at [1278, 446] on div "Radio button" at bounding box center [1300, 447] width 187 height 15
click at [1251, 481] on span "Dropdown" at bounding box center [1229, 473] width 45 height 15
select select "**"
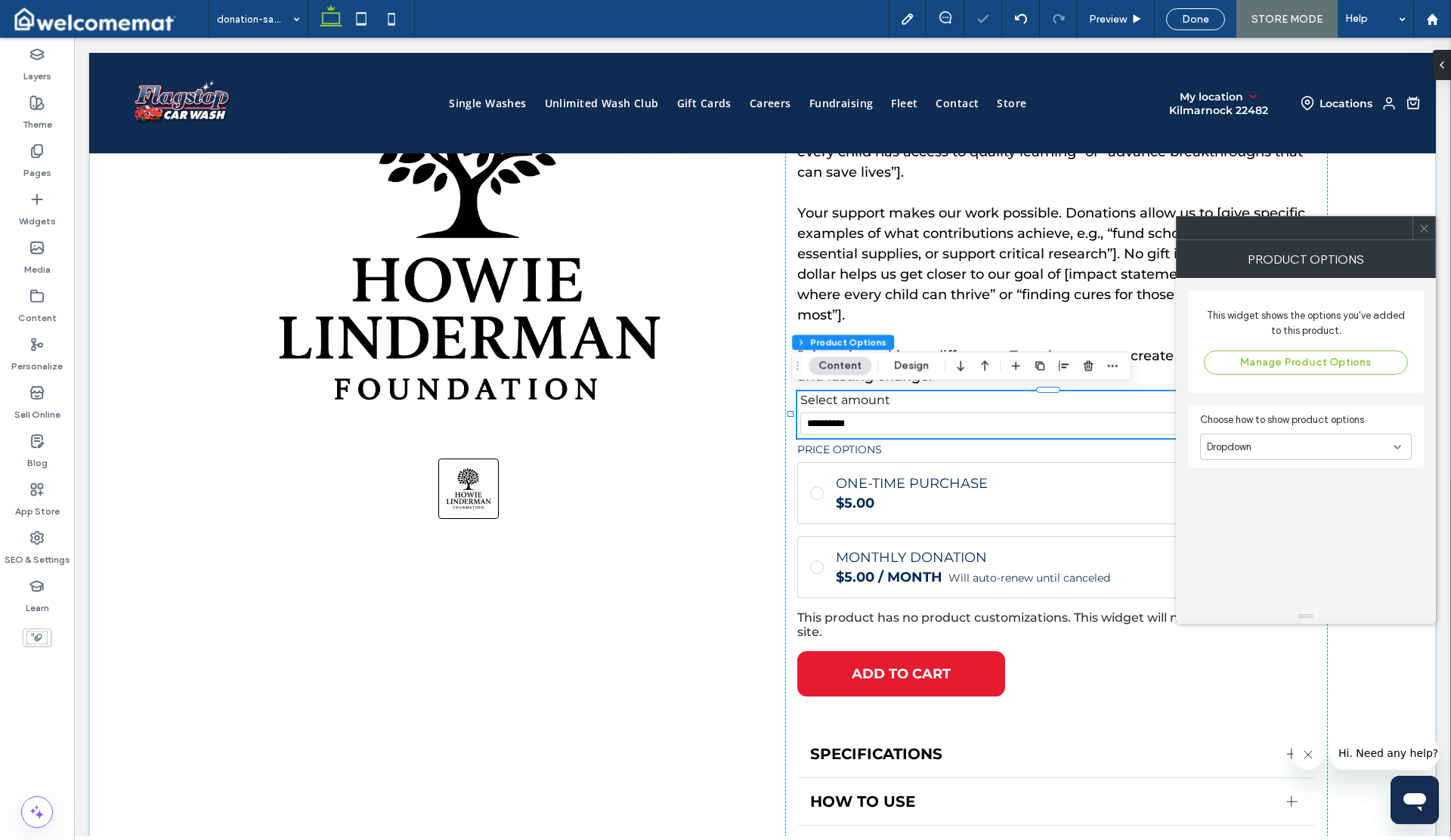
click at [1272, 446] on div "Dropdown" at bounding box center [1300, 447] width 187 height 15
click at [1250, 503] on span "Radio button" at bounding box center [1236, 500] width 59 height 15
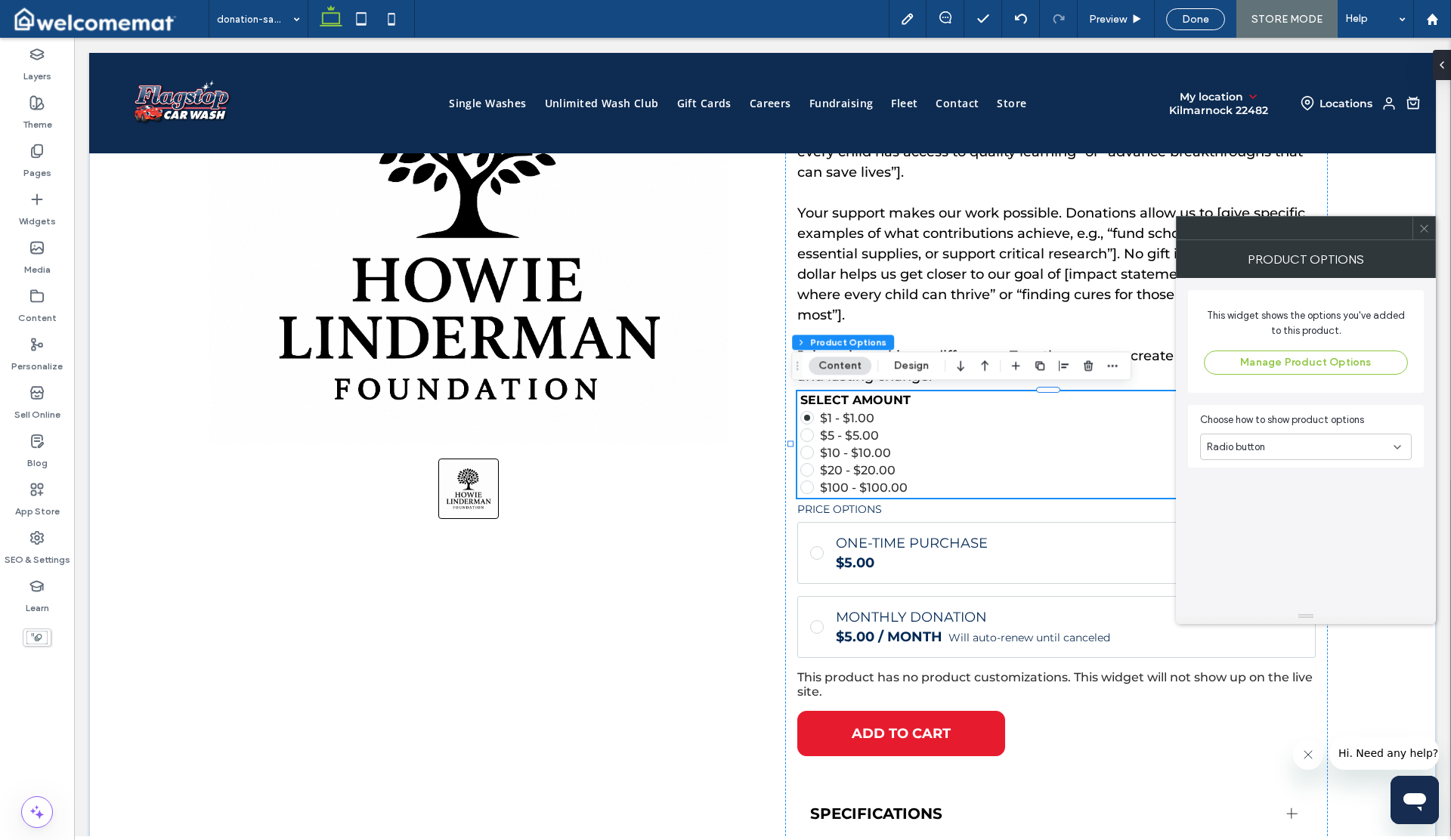
click at [1424, 231] on icon at bounding box center [1425, 229] width 11 height 11
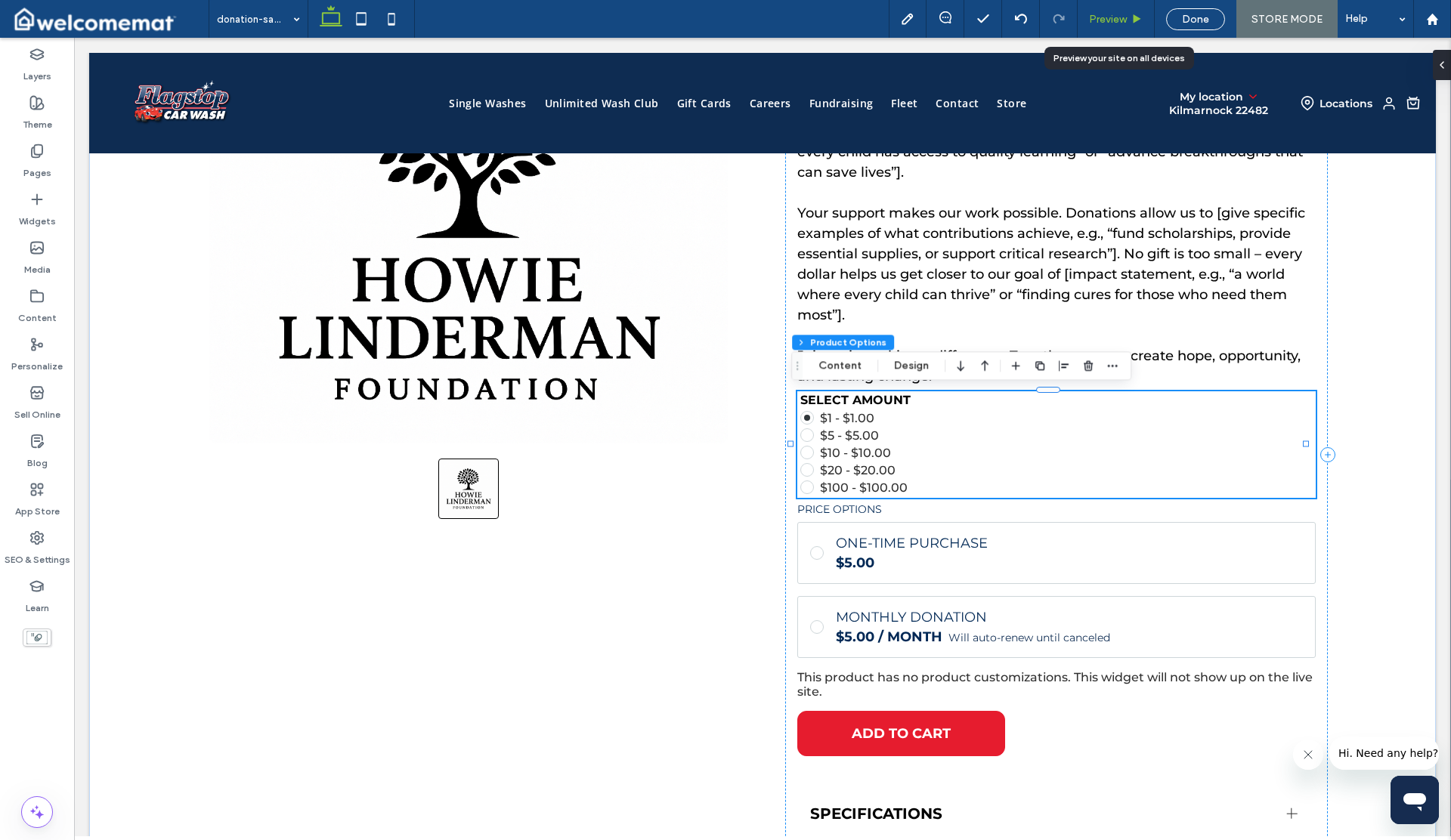
click at [1110, 21] on span "Preview" at bounding box center [1108, 19] width 38 height 13
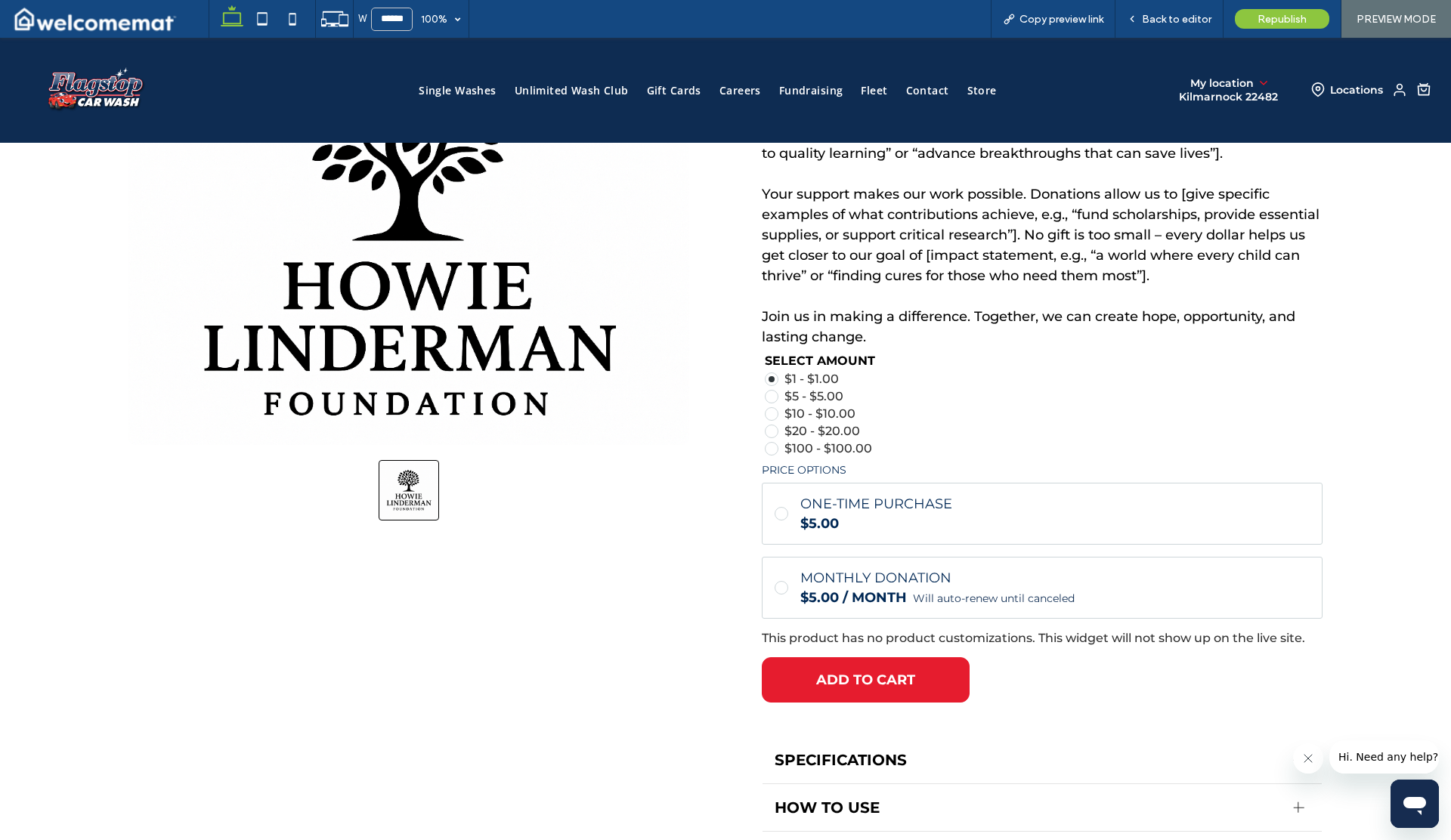
scroll to position [267, 0]
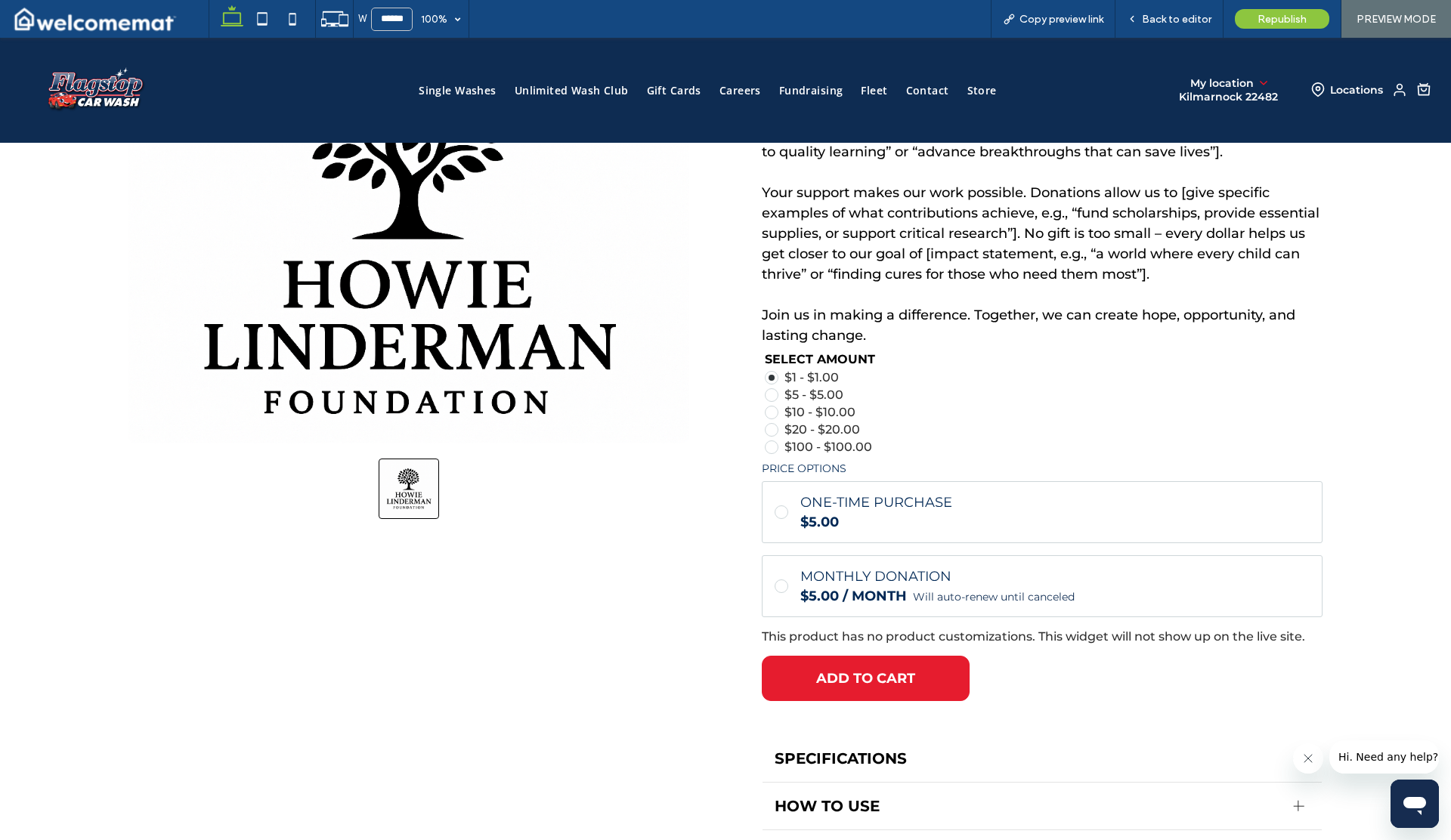
click at [767, 390] on span at bounding box center [771, 395] width 14 height 14
click at [769, 375] on span at bounding box center [772, 378] width 6 height 6
click at [769, 393] on span at bounding box center [772, 396] width 6 height 6
click at [1160, 23] on span "Back to editor" at bounding box center [1177, 19] width 70 height 13
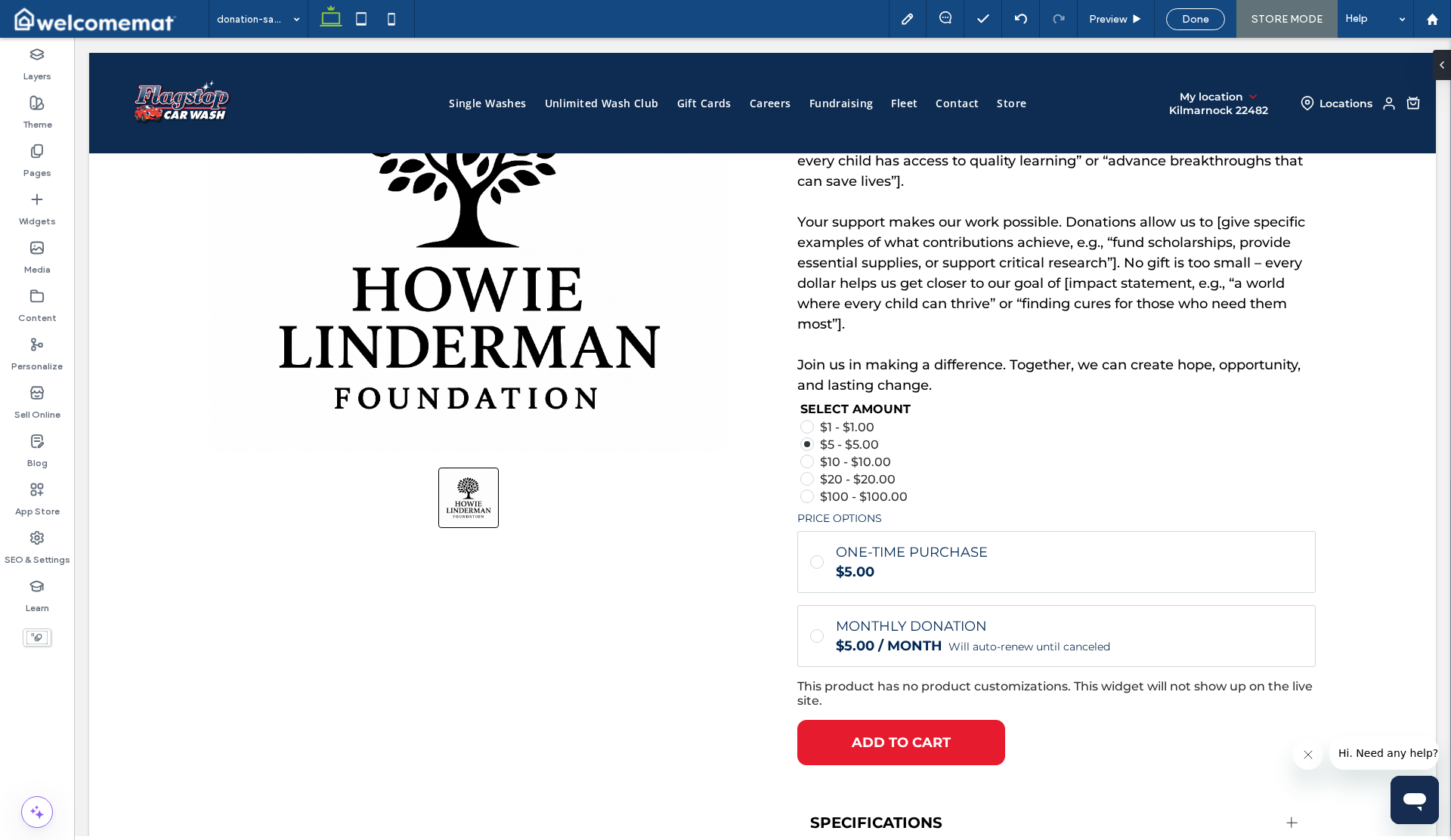
scroll to position [277, 0]
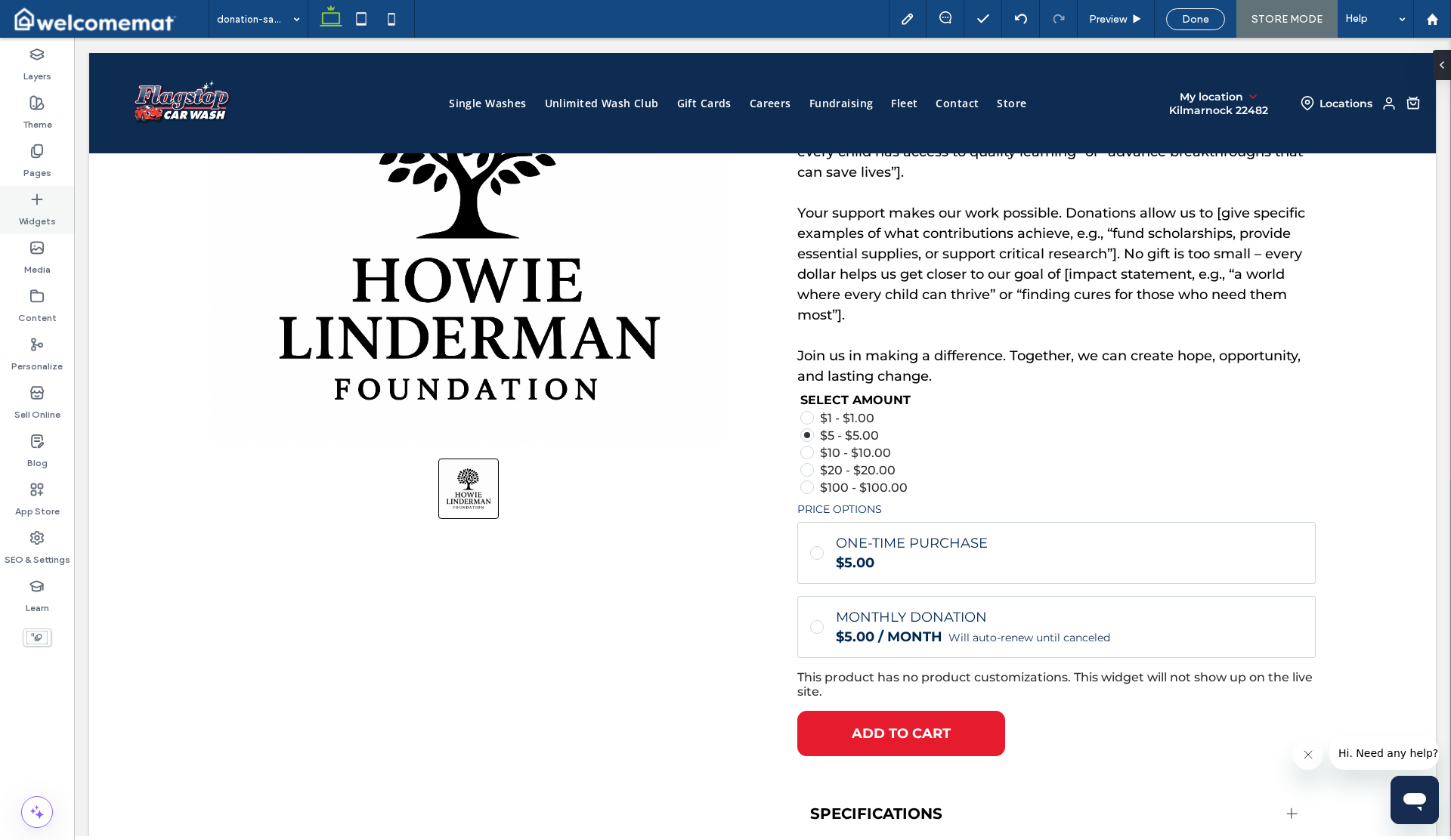
click at [34, 218] on label "Widgets" at bounding box center [38, 217] width 37 height 21
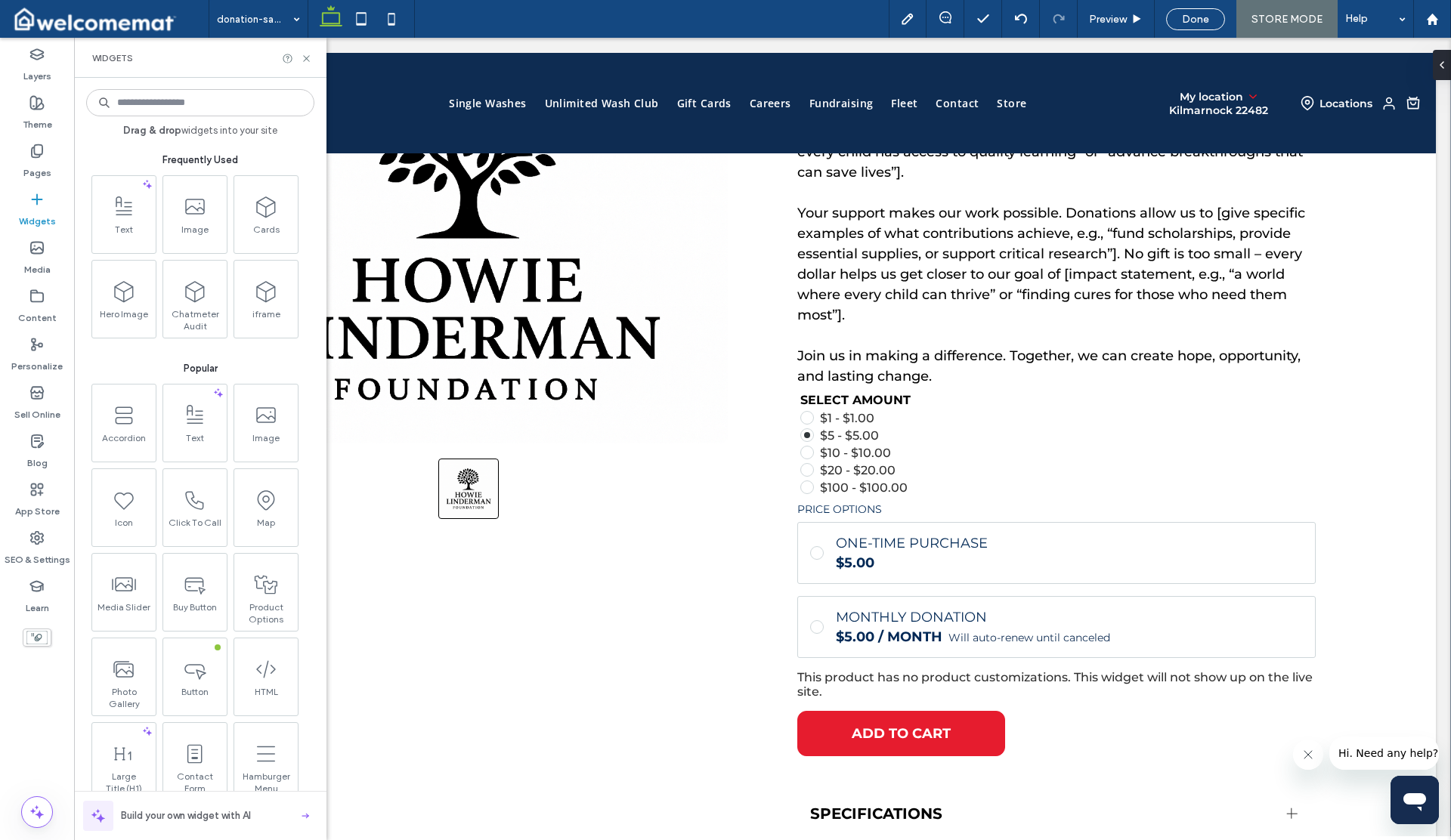
click at [170, 108] on input at bounding box center [200, 103] width 228 height 27
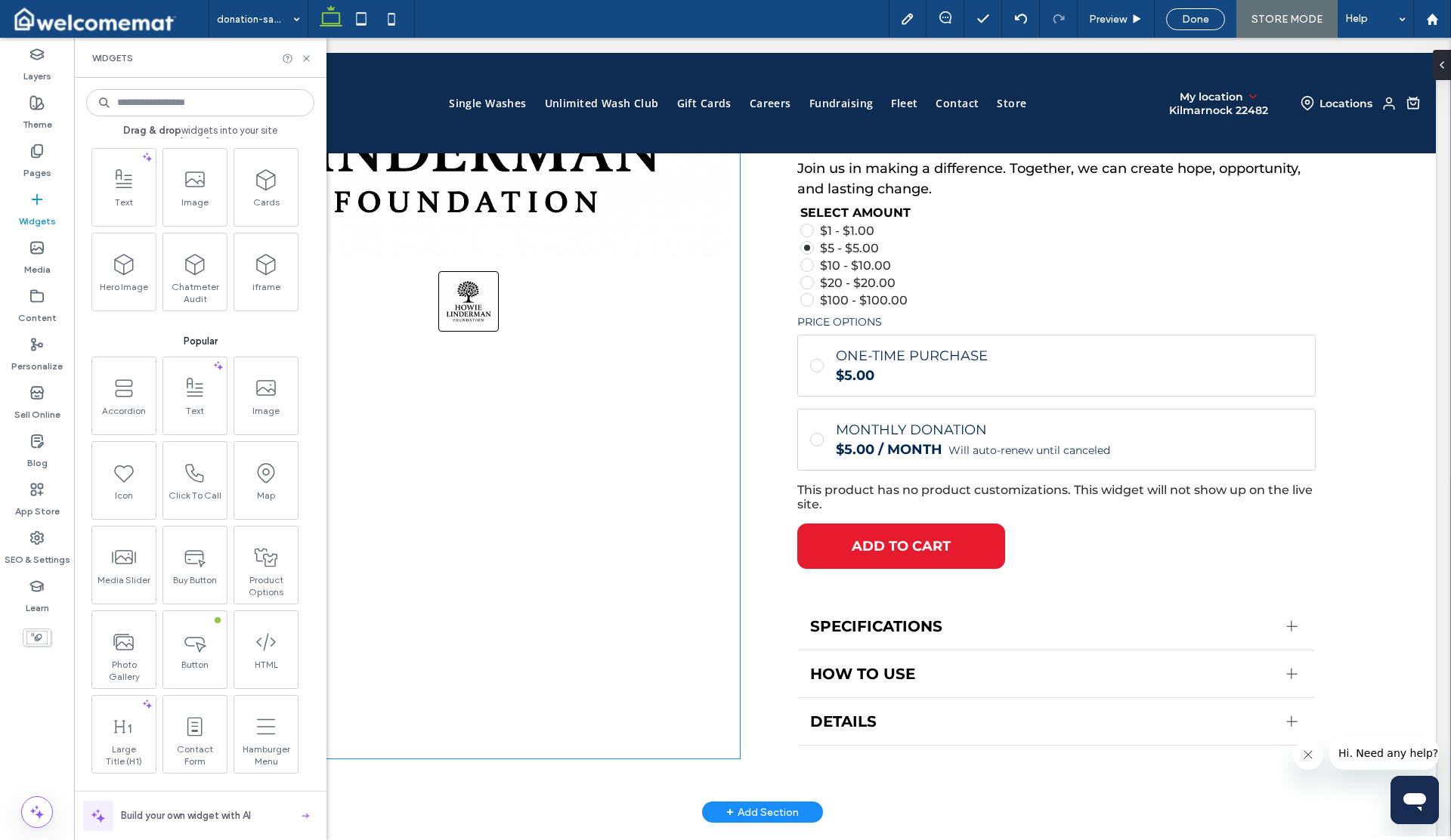
scroll to position [486, 0]
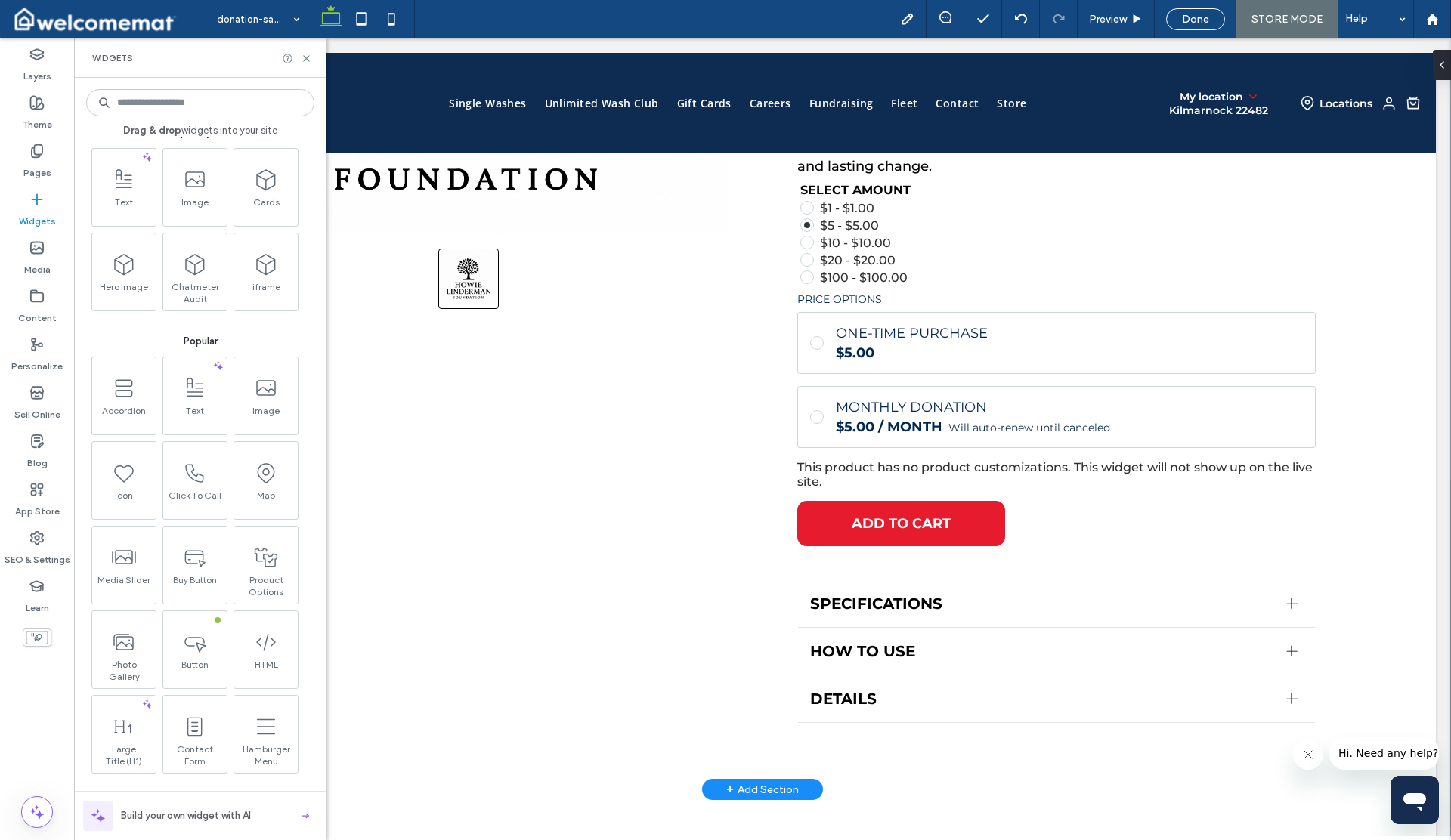
click at [931, 602] on span "SPECIFICATIONS" at bounding box center [1043, 603] width 465 height 18
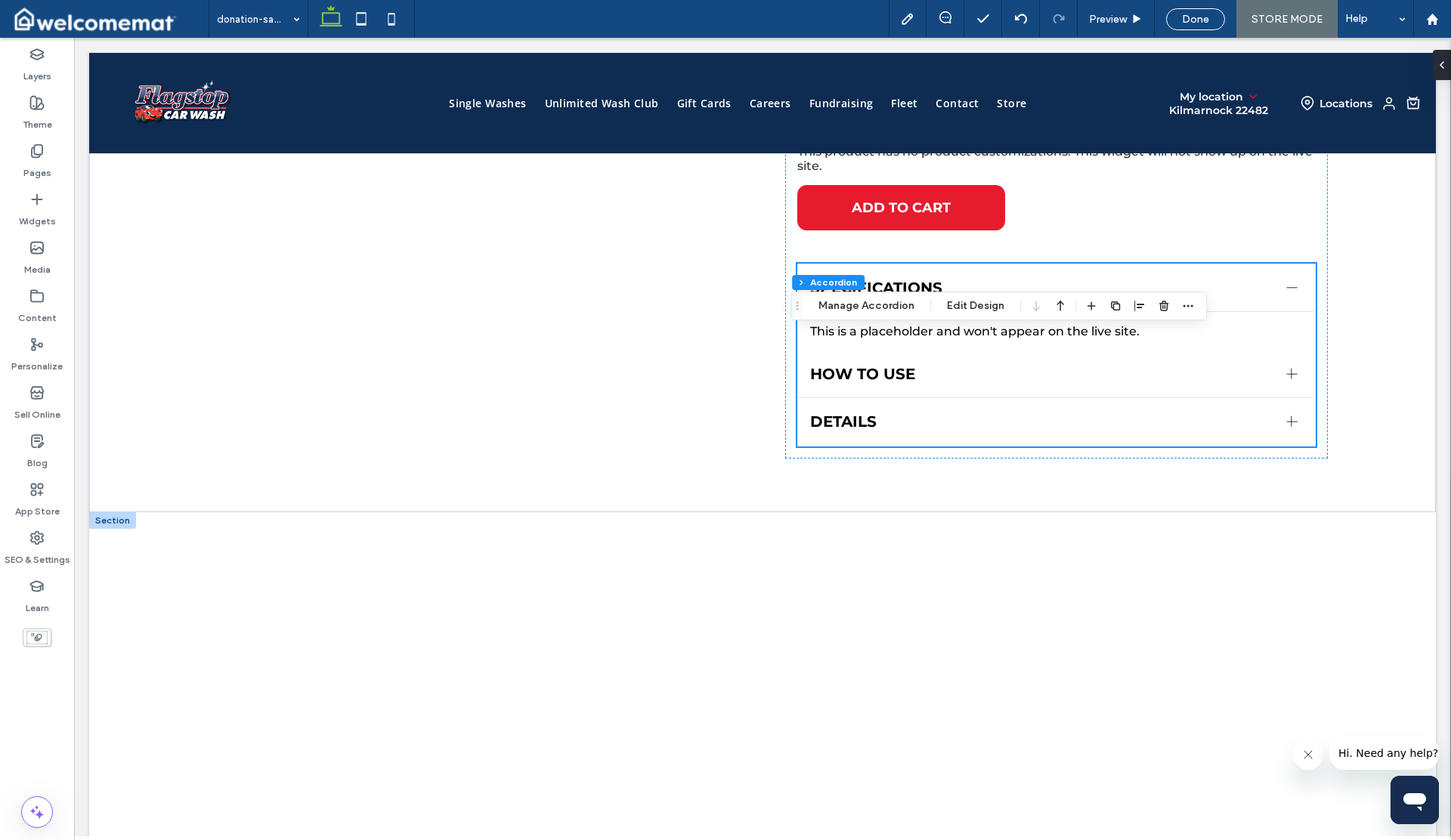
scroll to position [838, 0]
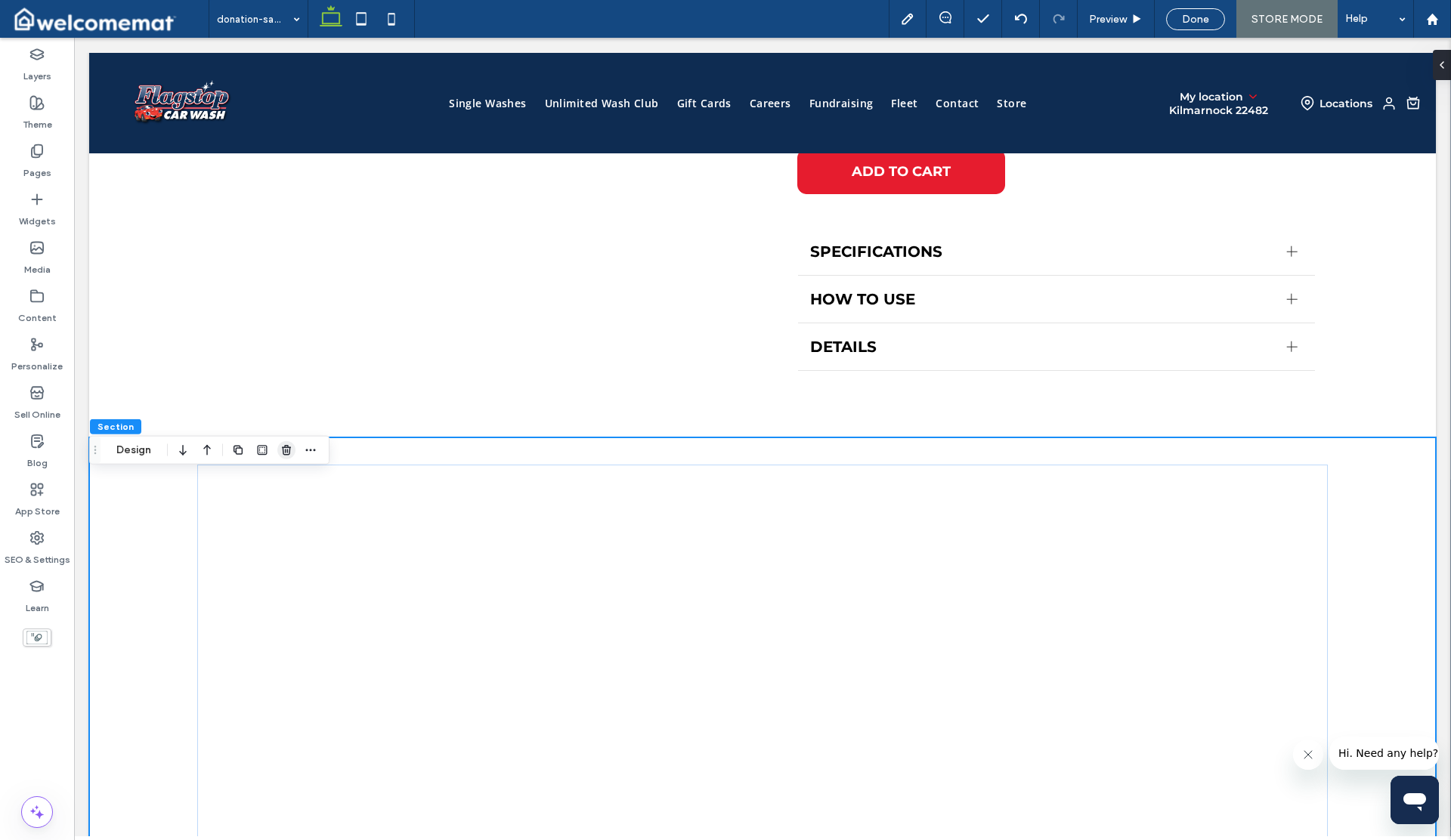
click at [283, 449] on use "button" at bounding box center [286, 450] width 9 height 10
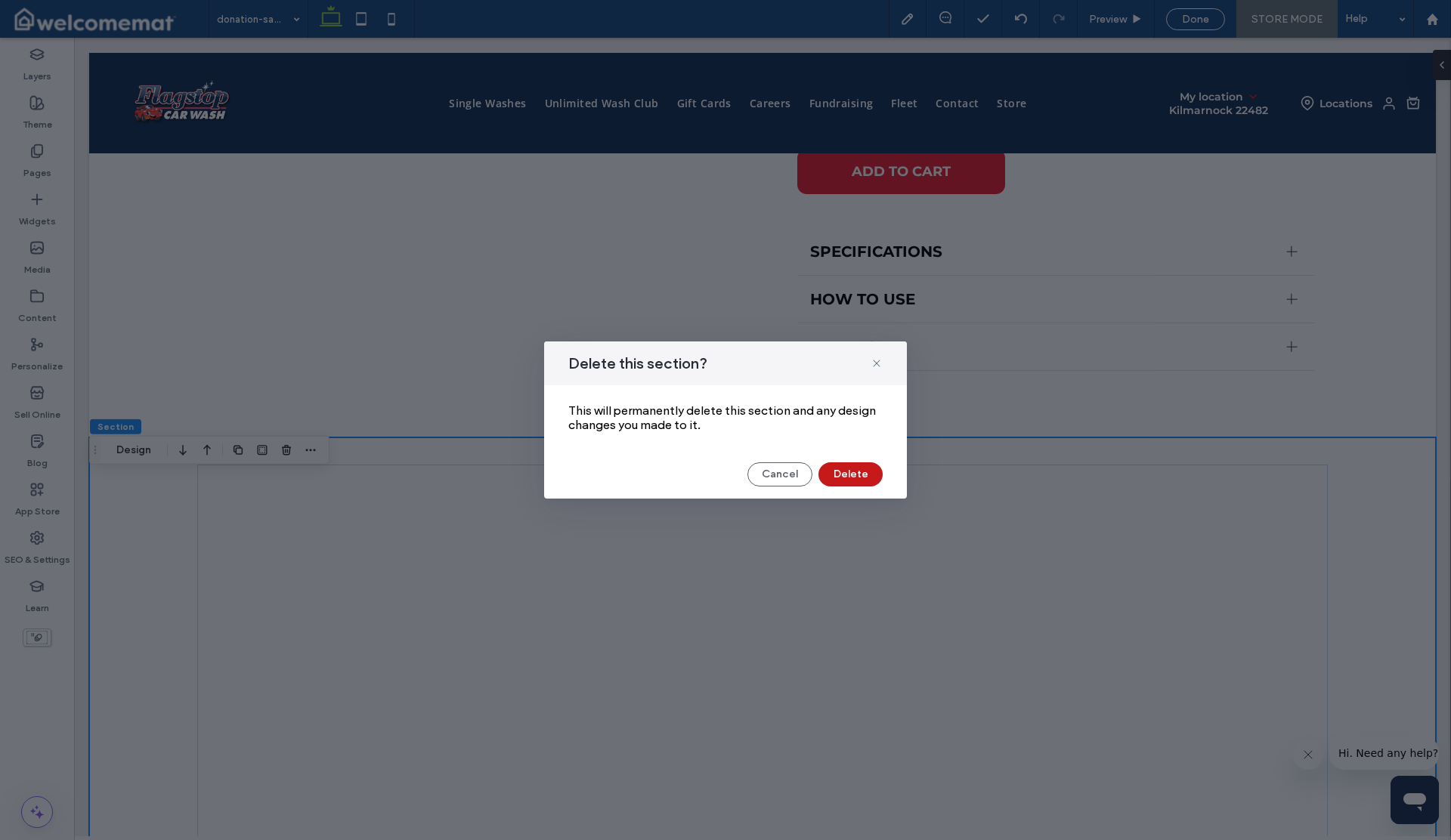
click at [825, 470] on button "Delete" at bounding box center [851, 474] width 64 height 24
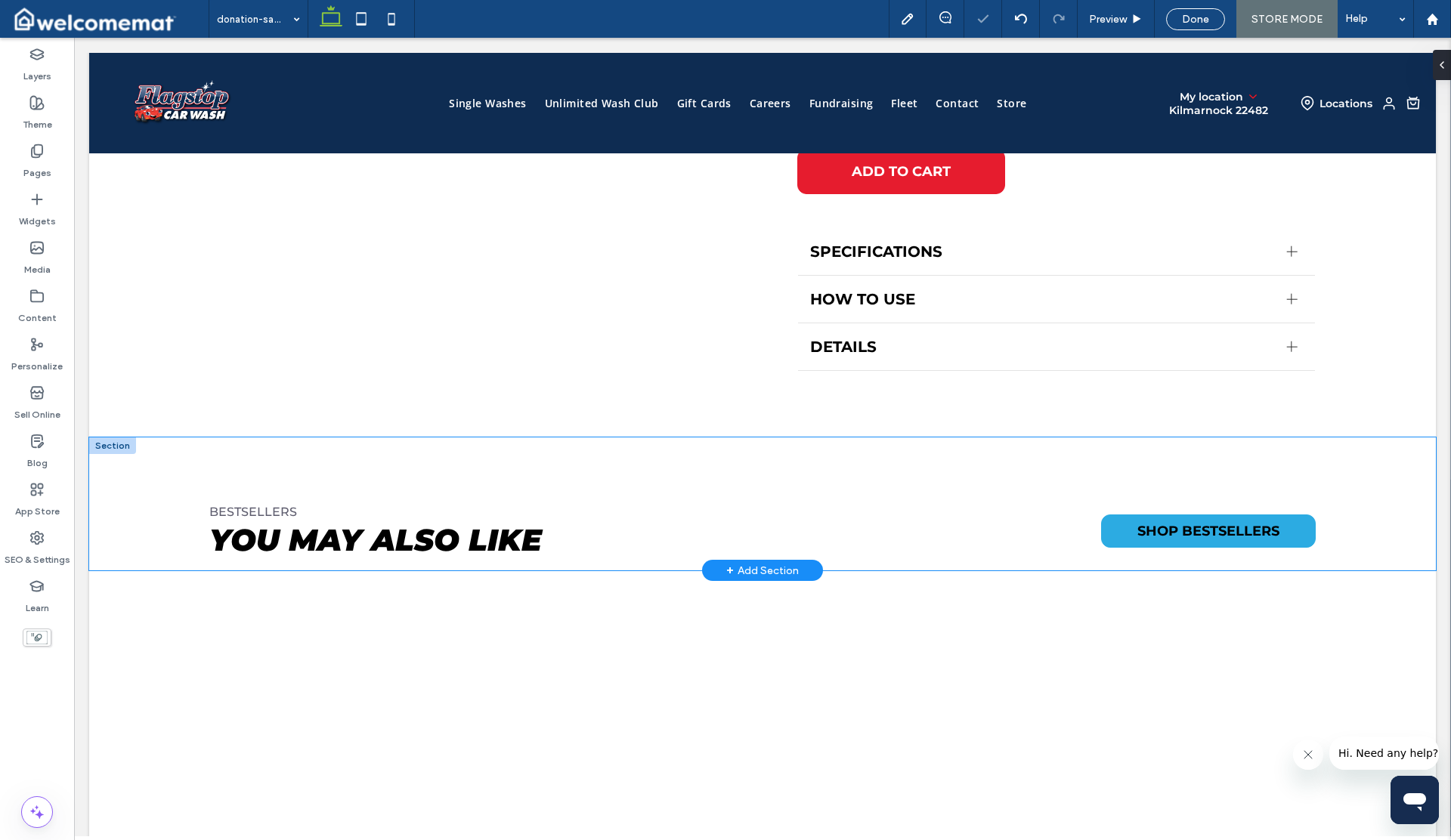
click at [166, 472] on div "BESTSELLERS You may also like SHOP BESTSELLERS" at bounding box center [762, 504] width 1347 height 133
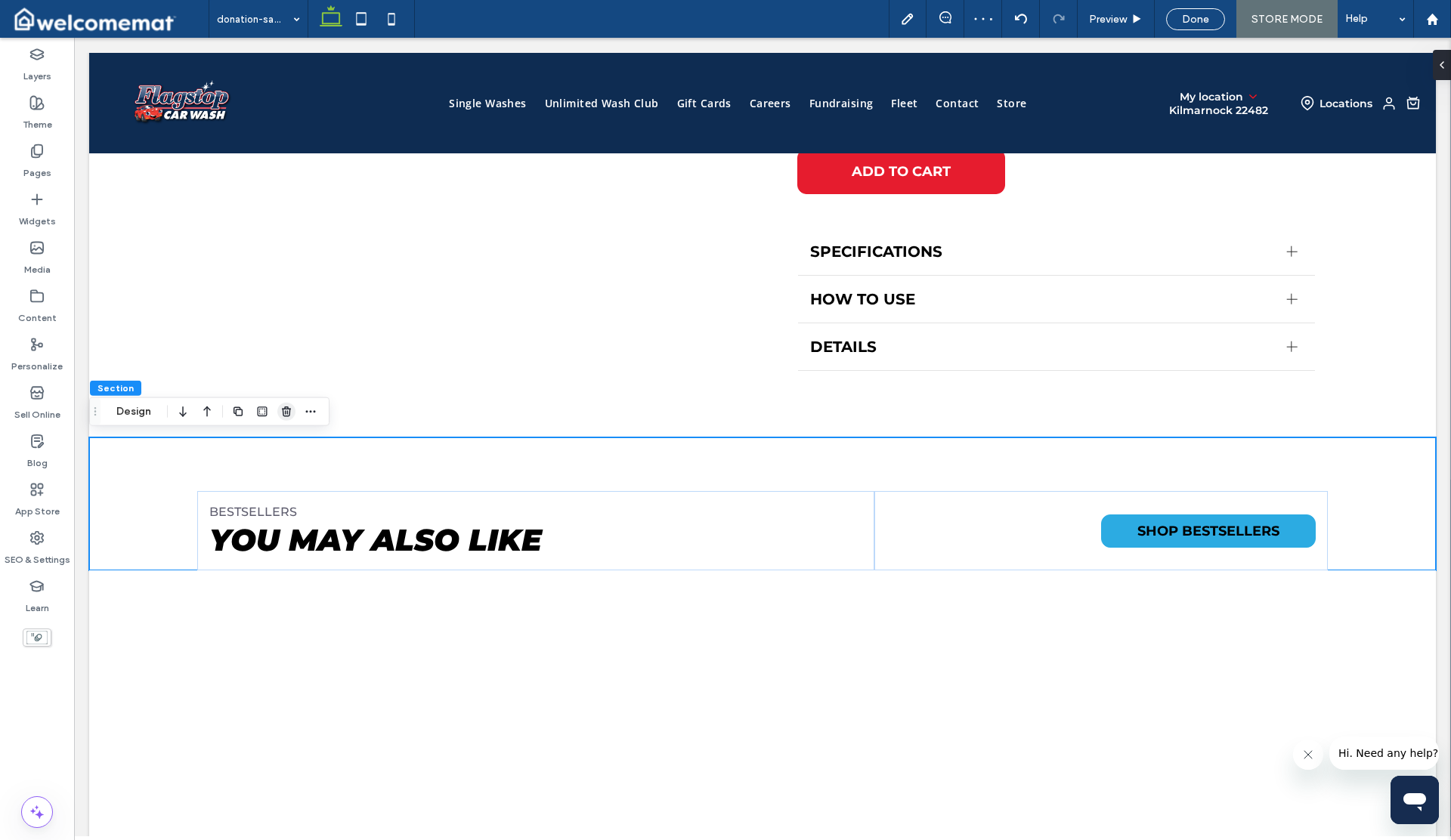
click at [281, 414] on icon "button" at bounding box center [286, 412] width 12 height 12
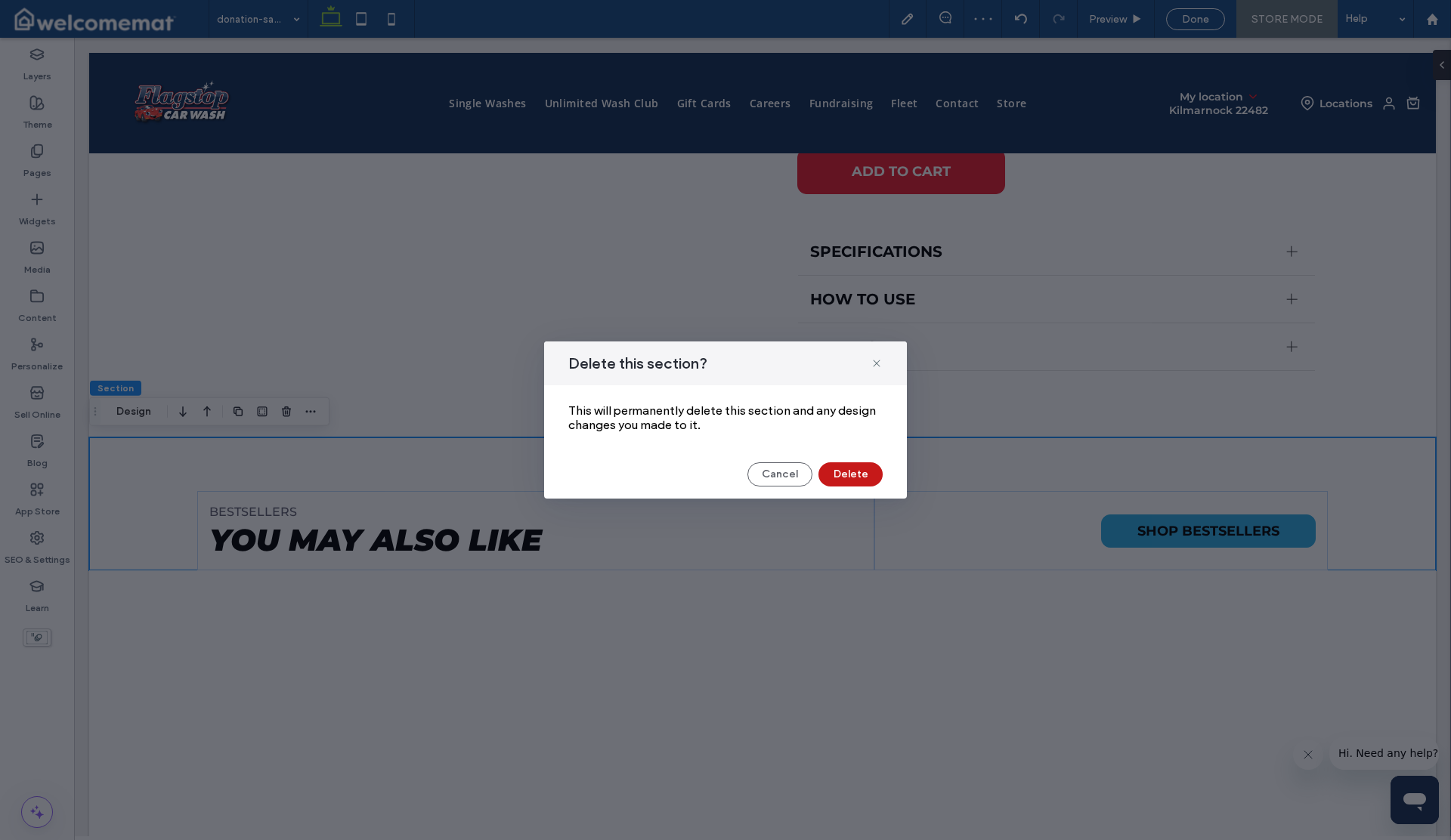
click at [835, 473] on button "Delete" at bounding box center [851, 474] width 64 height 24
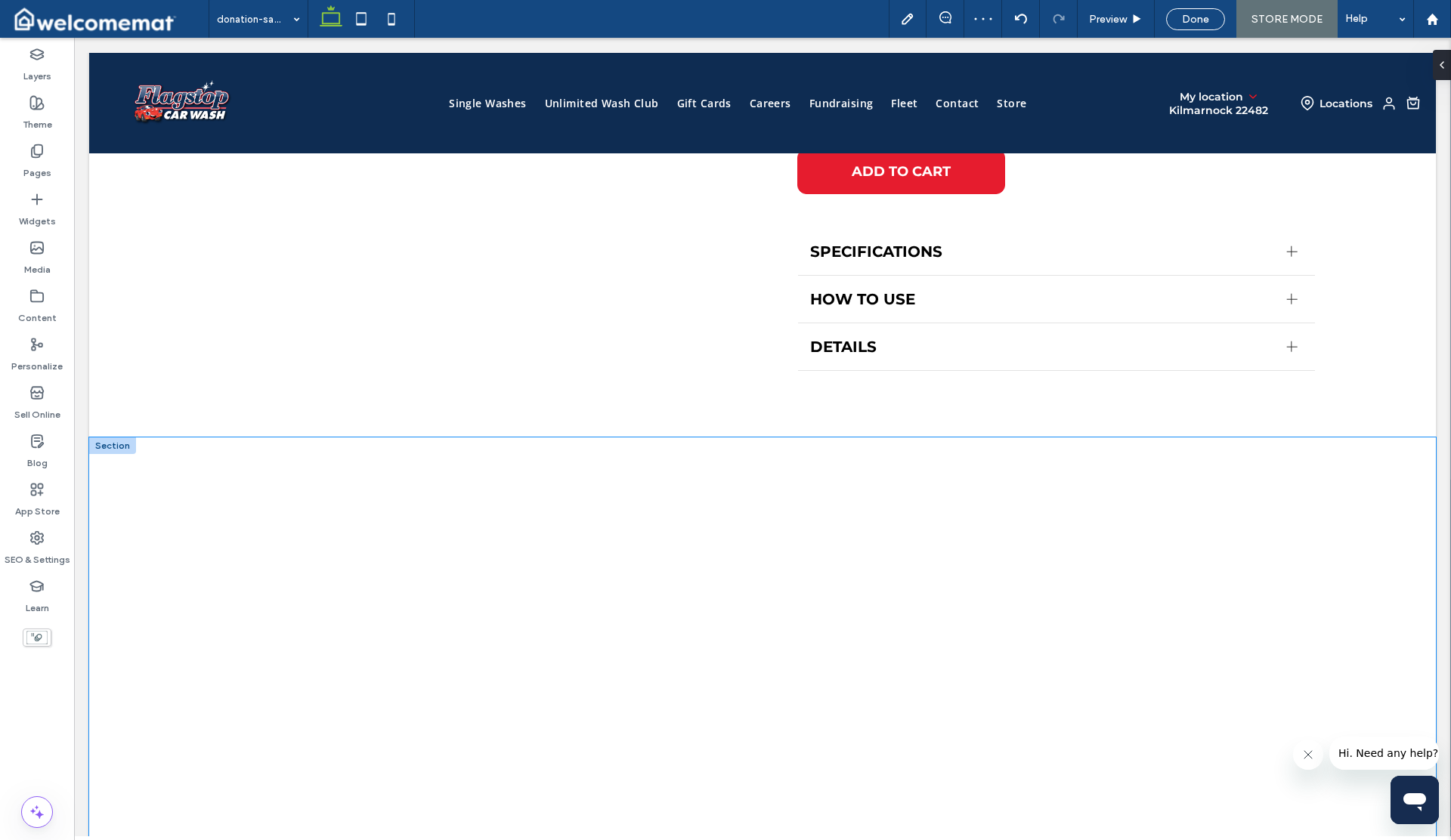
click at [124, 493] on div "Howie Linderman Foundation $5.00 Button View more" at bounding box center [762, 718] width 1347 height 562
click at [287, 416] on use "button" at bounding box center [286, 412] width 9 height 10
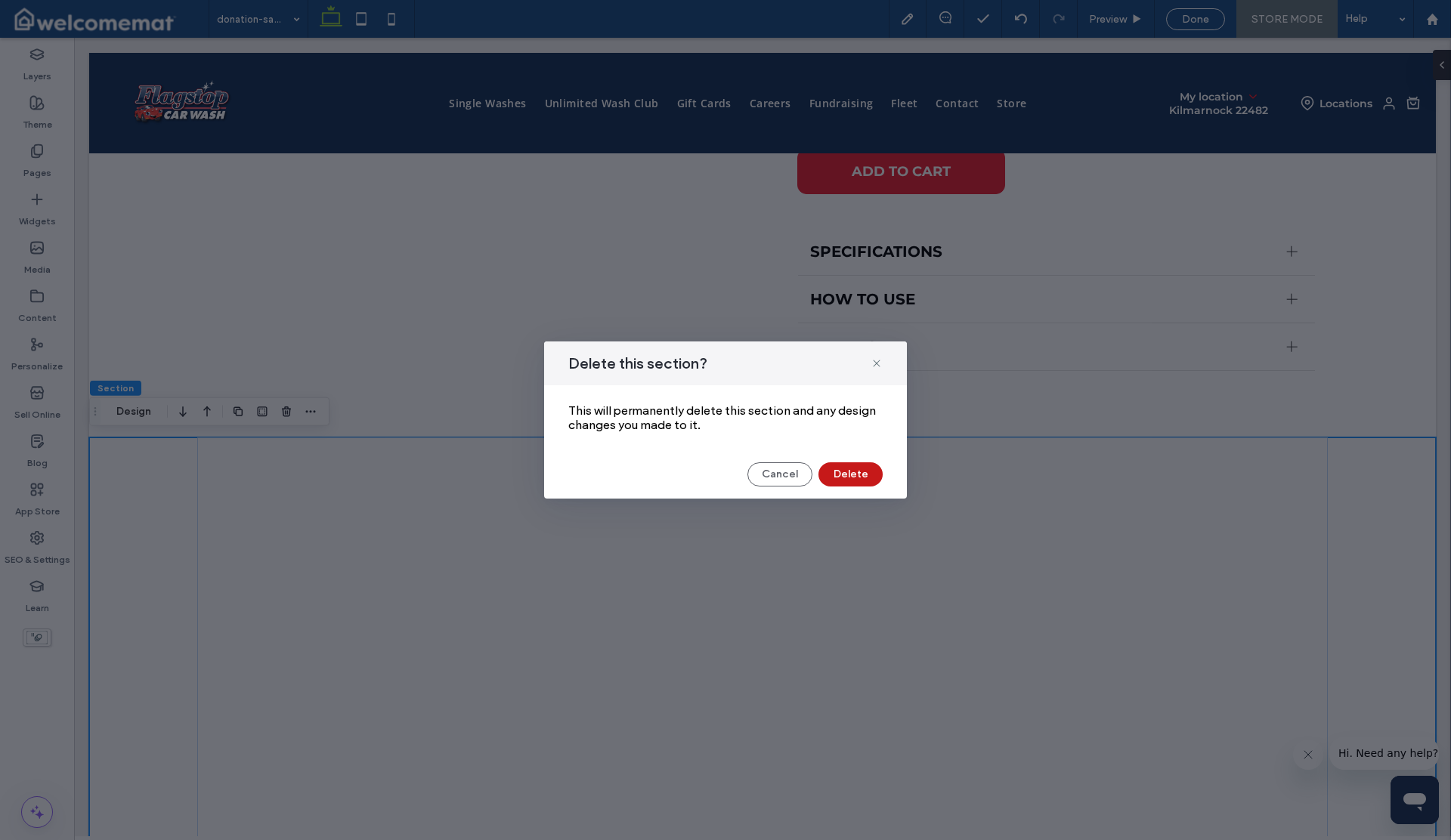
click at [851, 477] on button "Delete" at bounding box center [851, 474] width 64 height 24
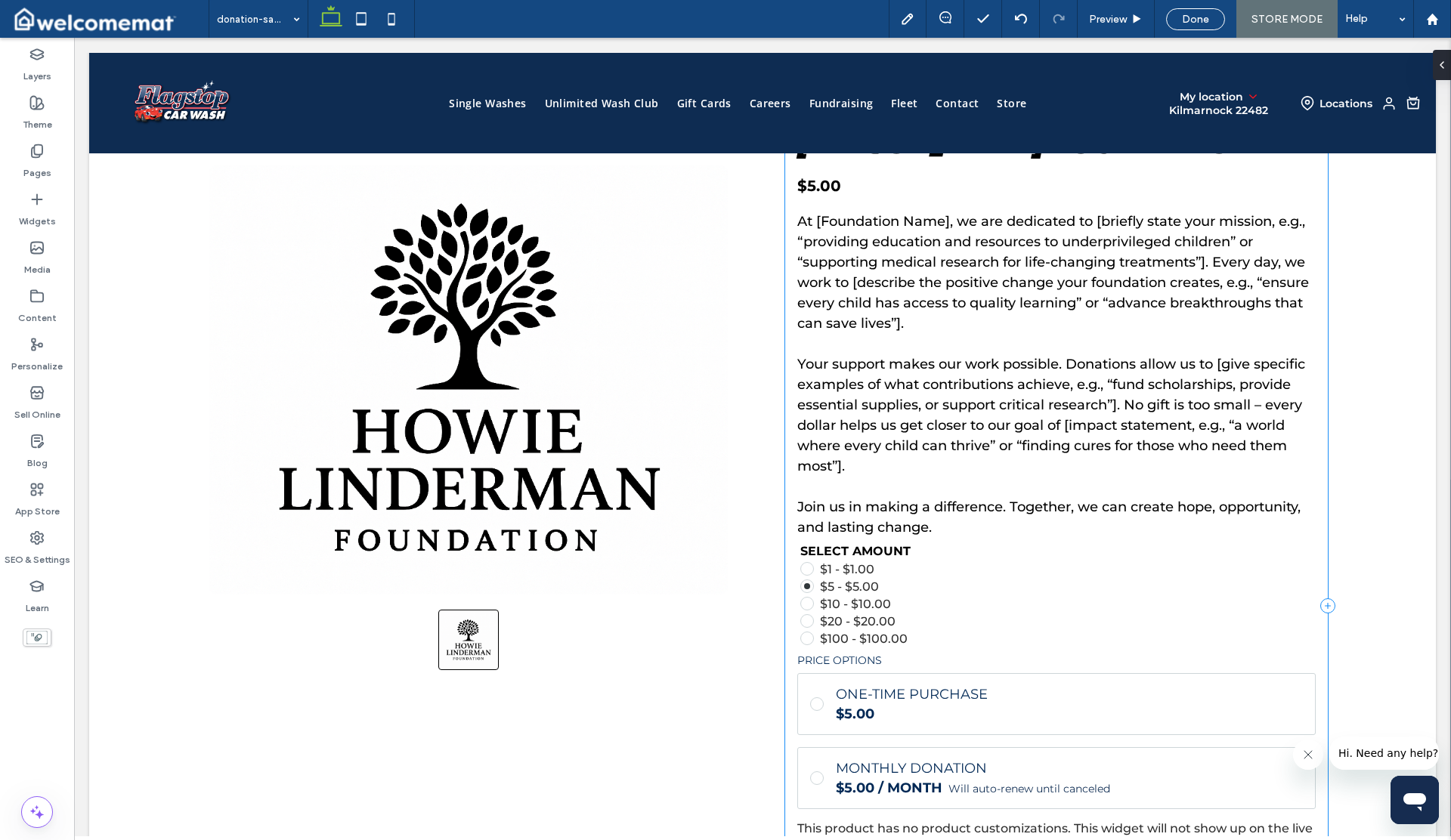
scroll to position [128, 0]
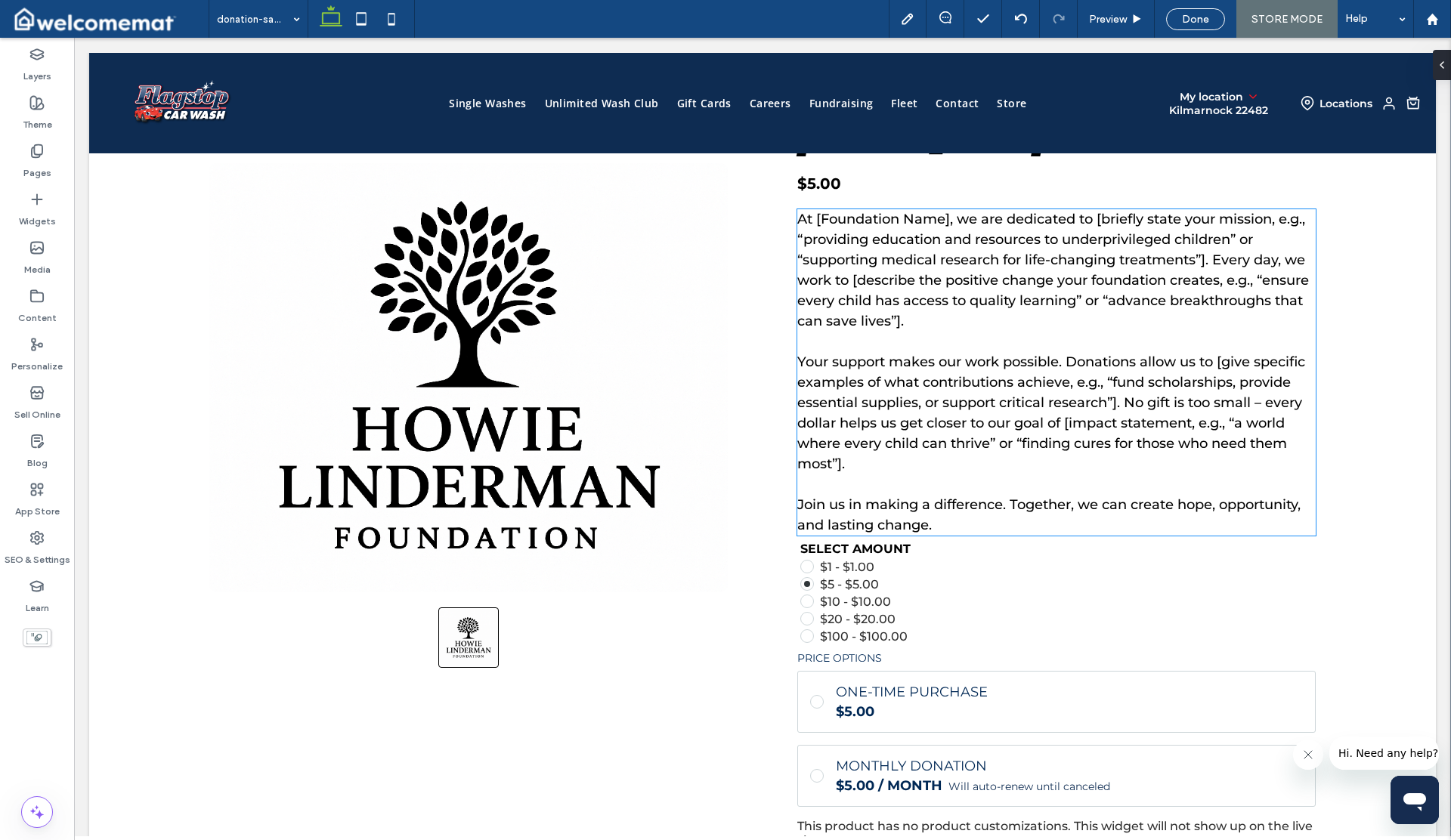
click at [906, 388] on p "Your support makes our work possible. Donations allow us to [give specific exam…" at bounding box center [1057, 413] width 519 height 123
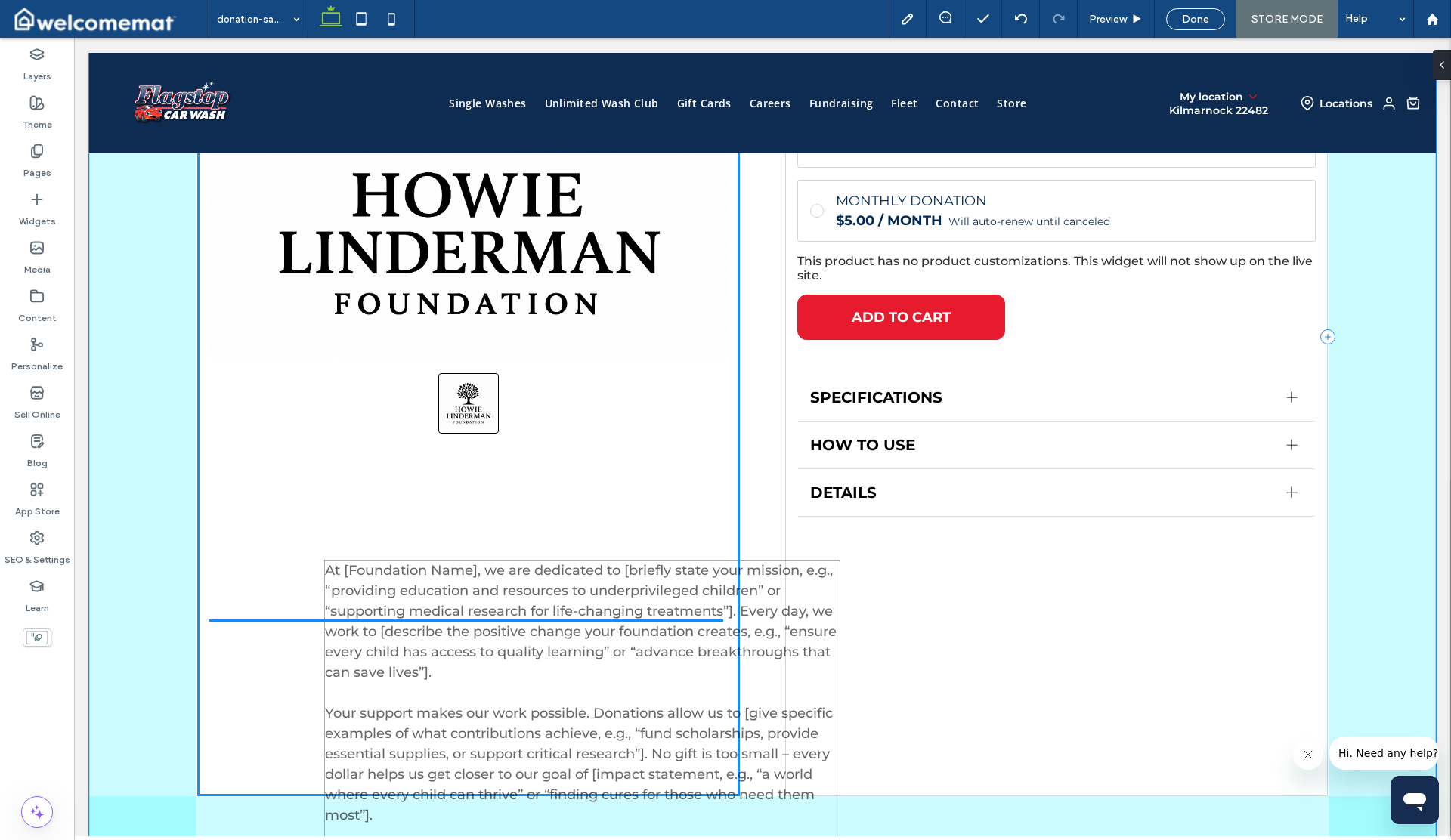
drag, startPoint x: 860, startPoint y: 359, endPoint x: 384, endPoint y: 706, distance: 589.1
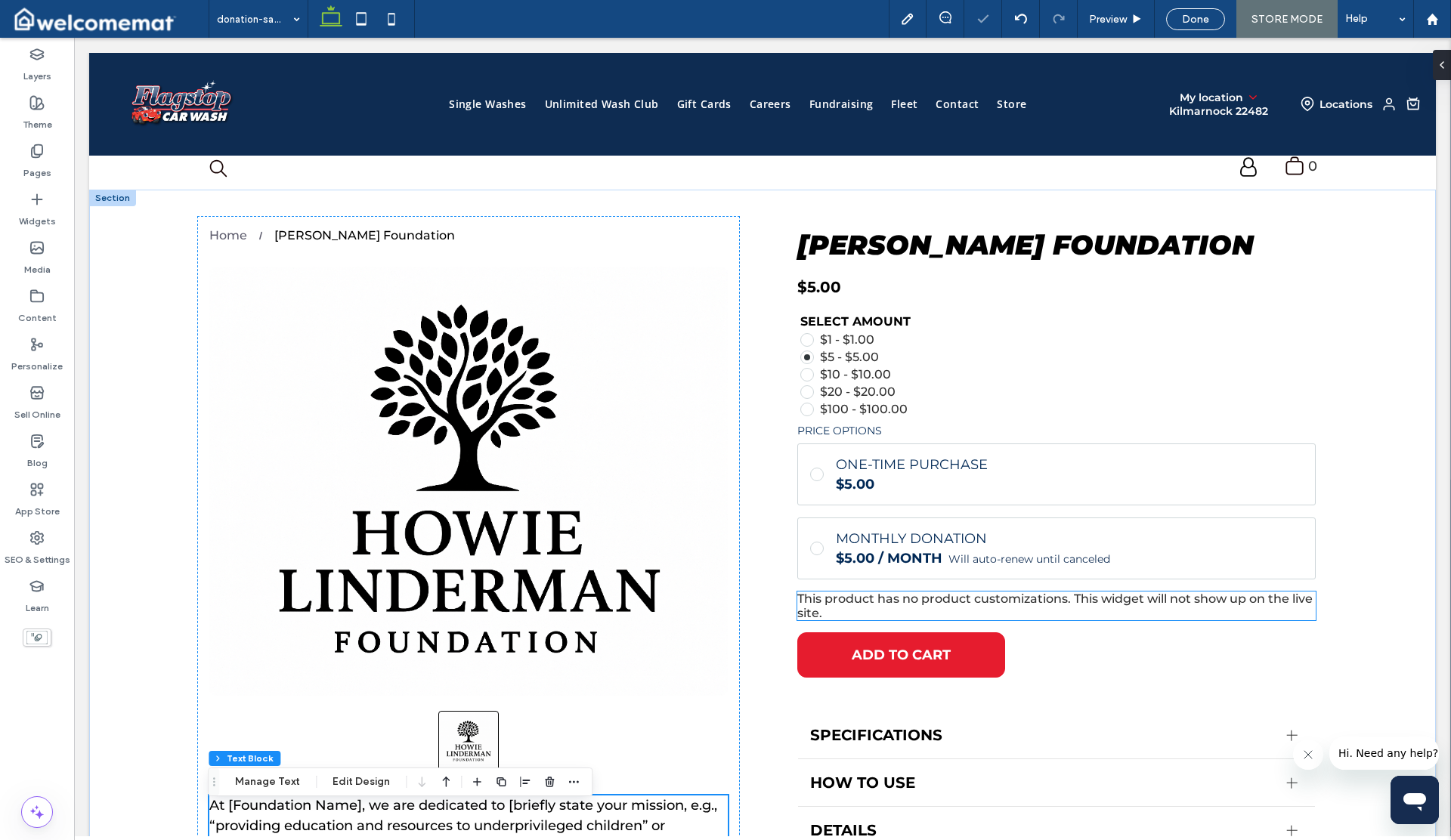
scroll to position [0, 0]
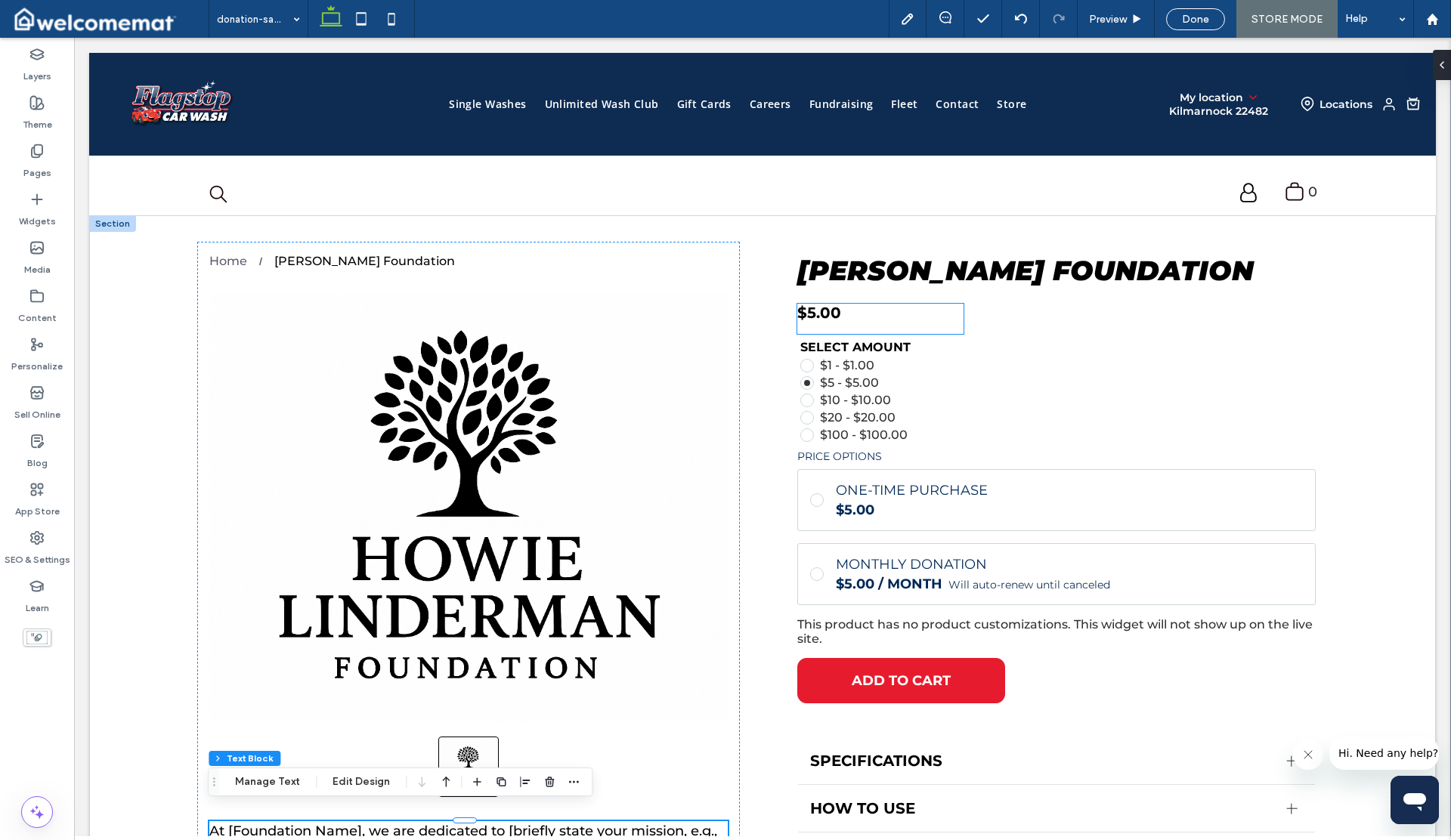
click at [858, 308] on div "$5.00" at bounding box center [880, 313] width 166 height 18
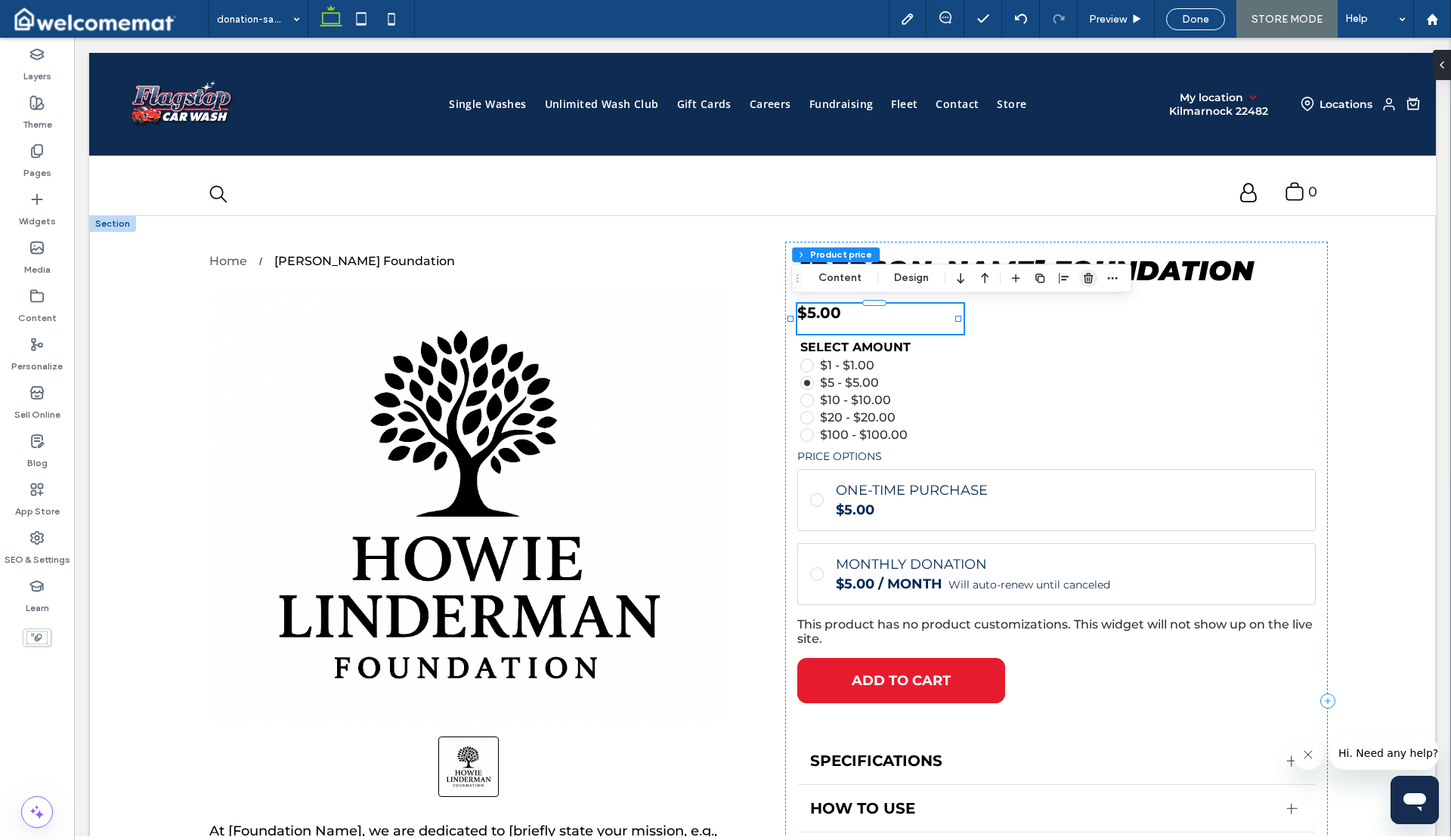
click at [1089, 272] on icon "button" at bounding box center [1088, 278] width 12 height 12
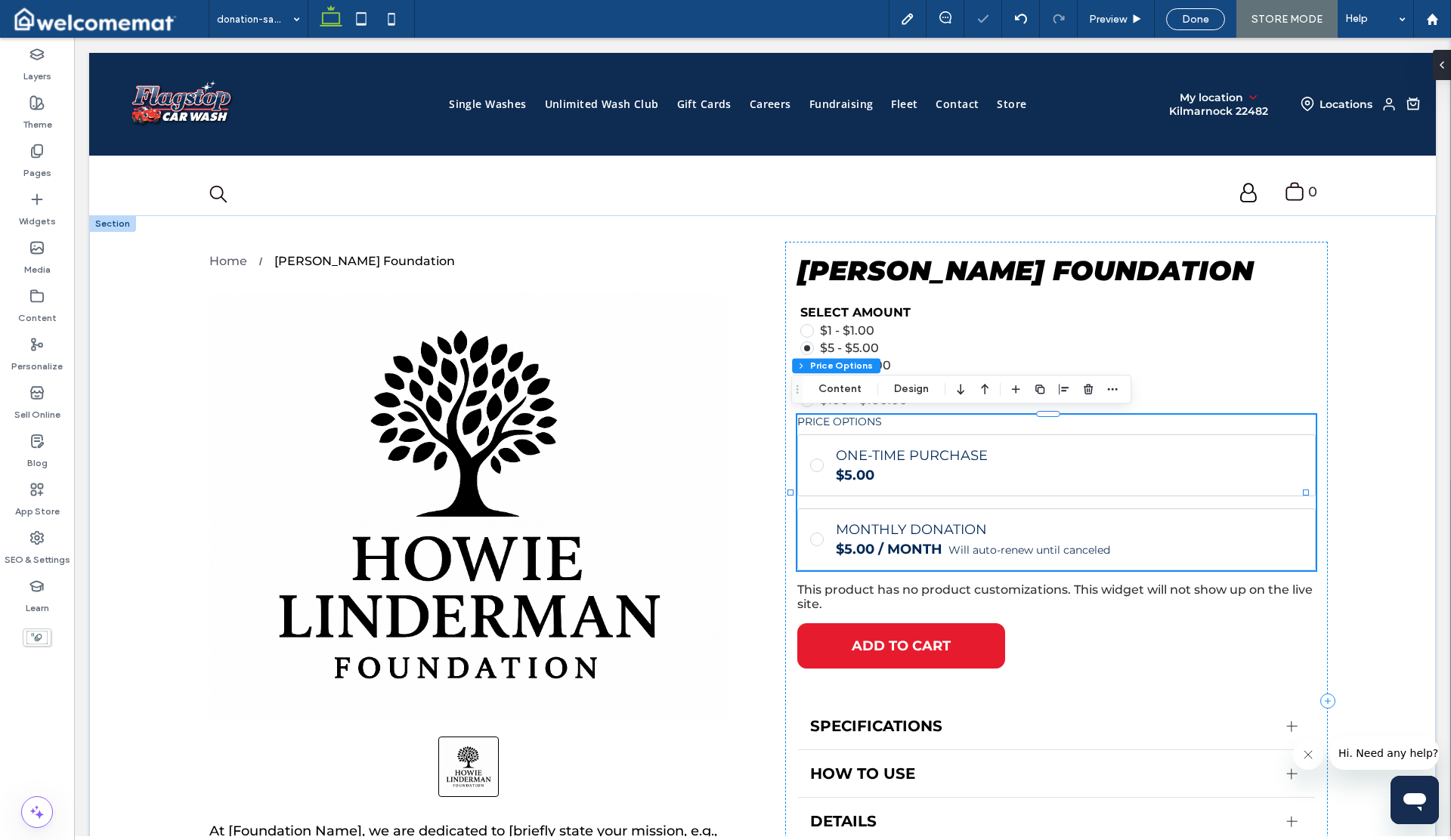
click at [866, 420] on h4 "Price options" at bounding box center [1057, 424] width 518 height 19
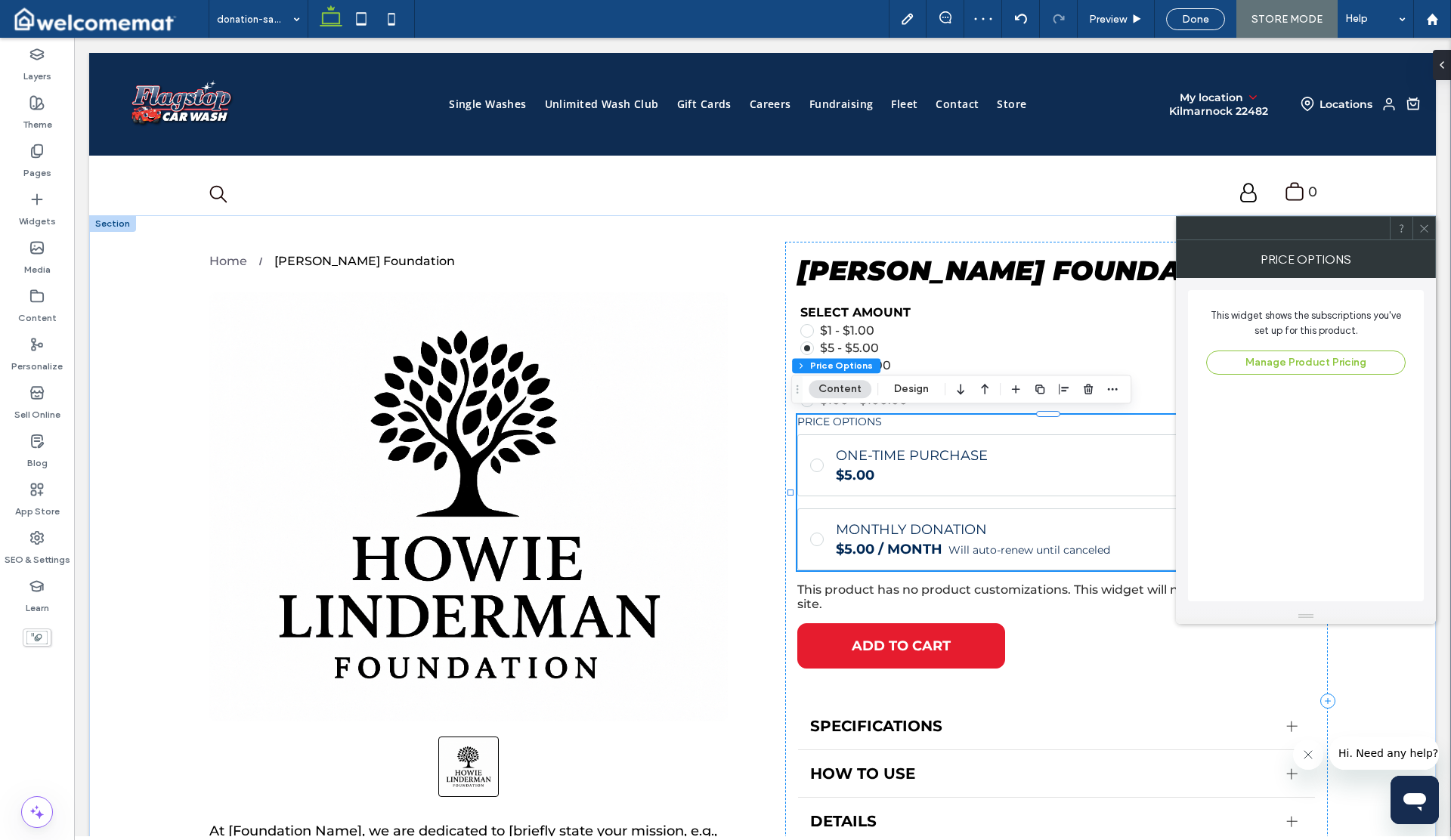
click at [839, 386] on button "Content" at bounding box center [840, 389] width 63 height 18
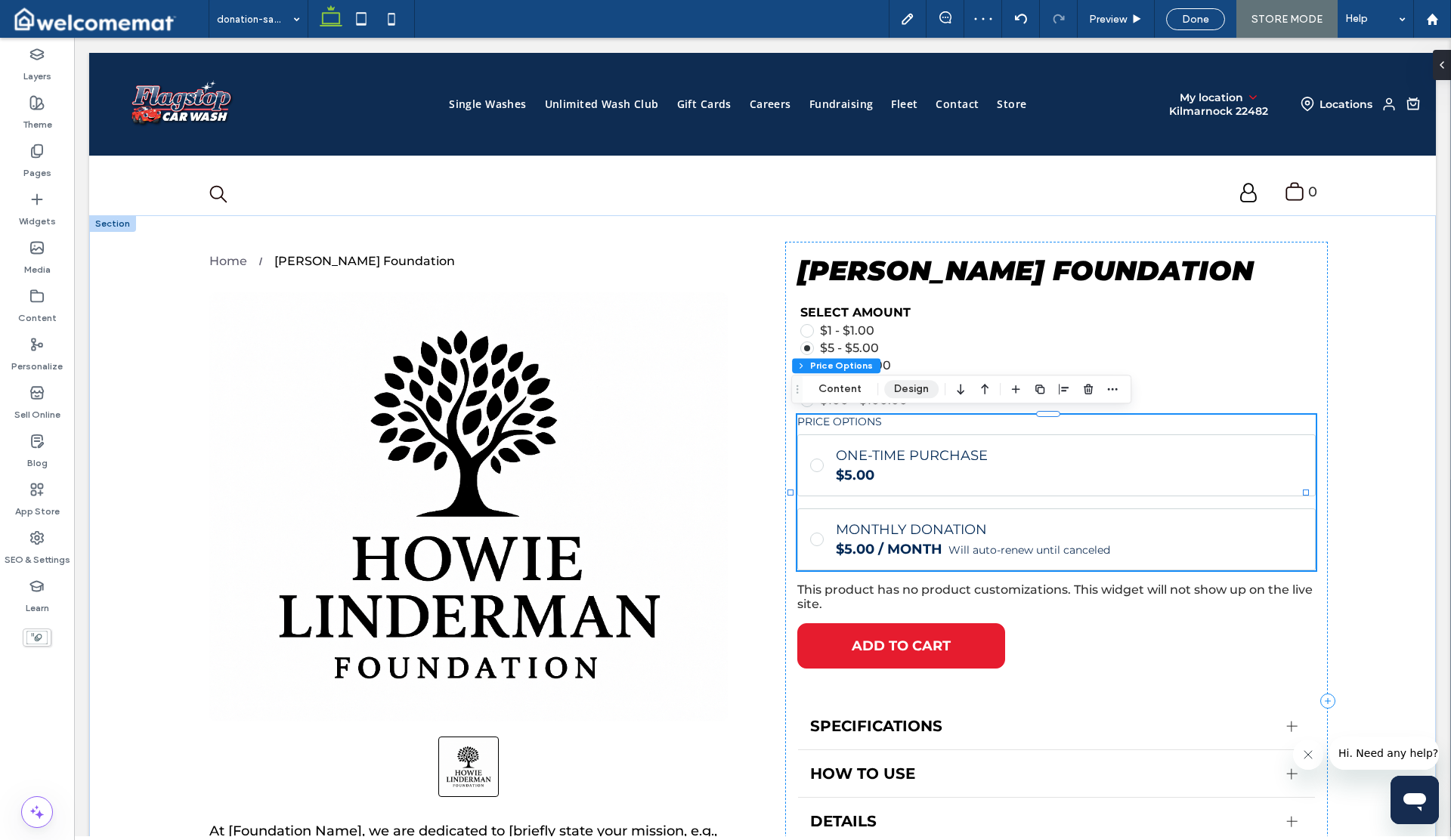
click at [896, 384] on button "Design" at bounding box center [912, 389] width 55 height 18
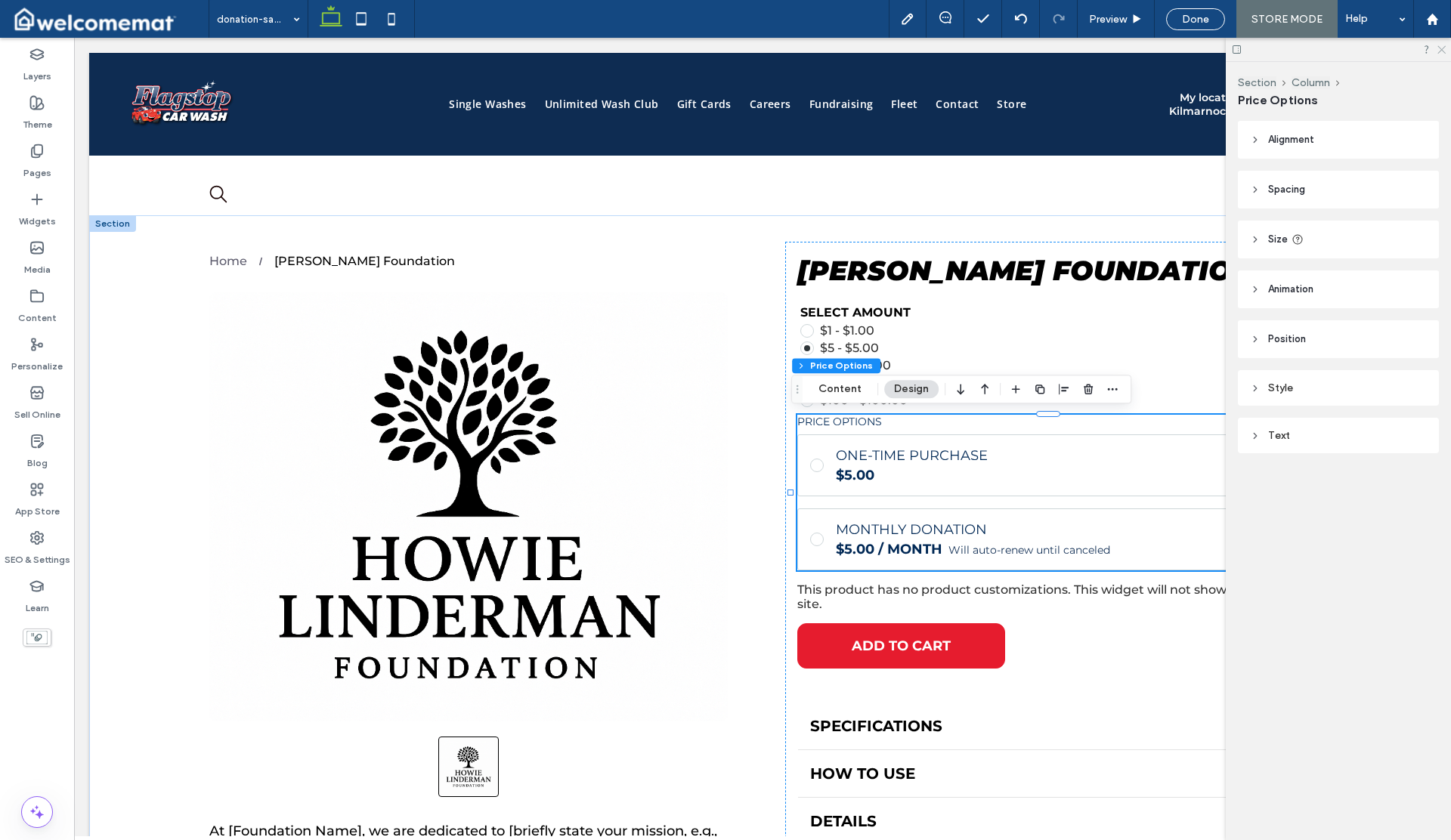
drag, startPoint x: 1439, startPoint y: 51, endPoint x: 1346, endPoint y: 36, distance: 94.2
click at [1439, 51] on icon at bounding box center [1441, 49] width 10 height 10
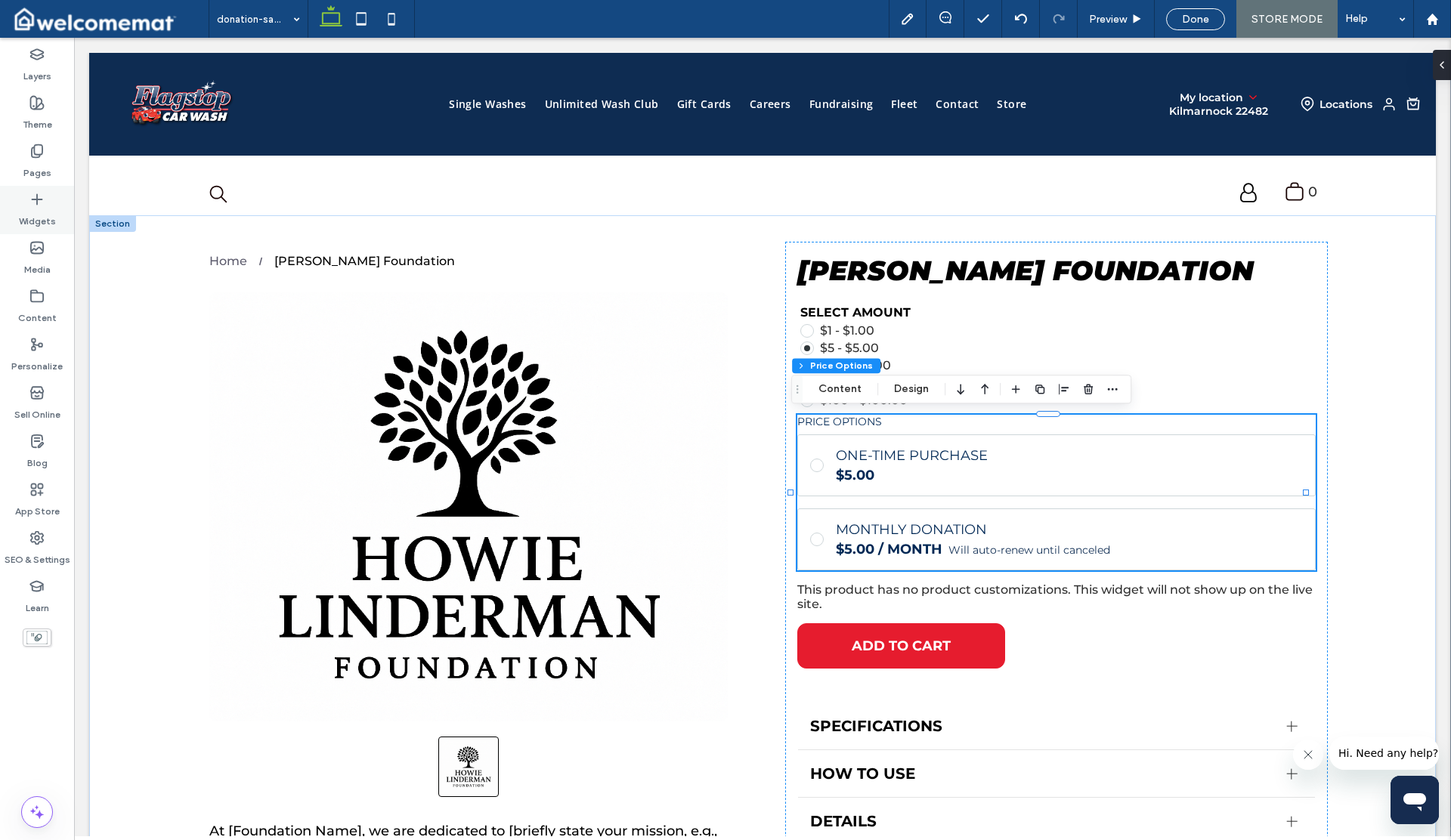
click at [37, 214] on label "Widgets" at bounding box center [38, 217] width 37 height 21
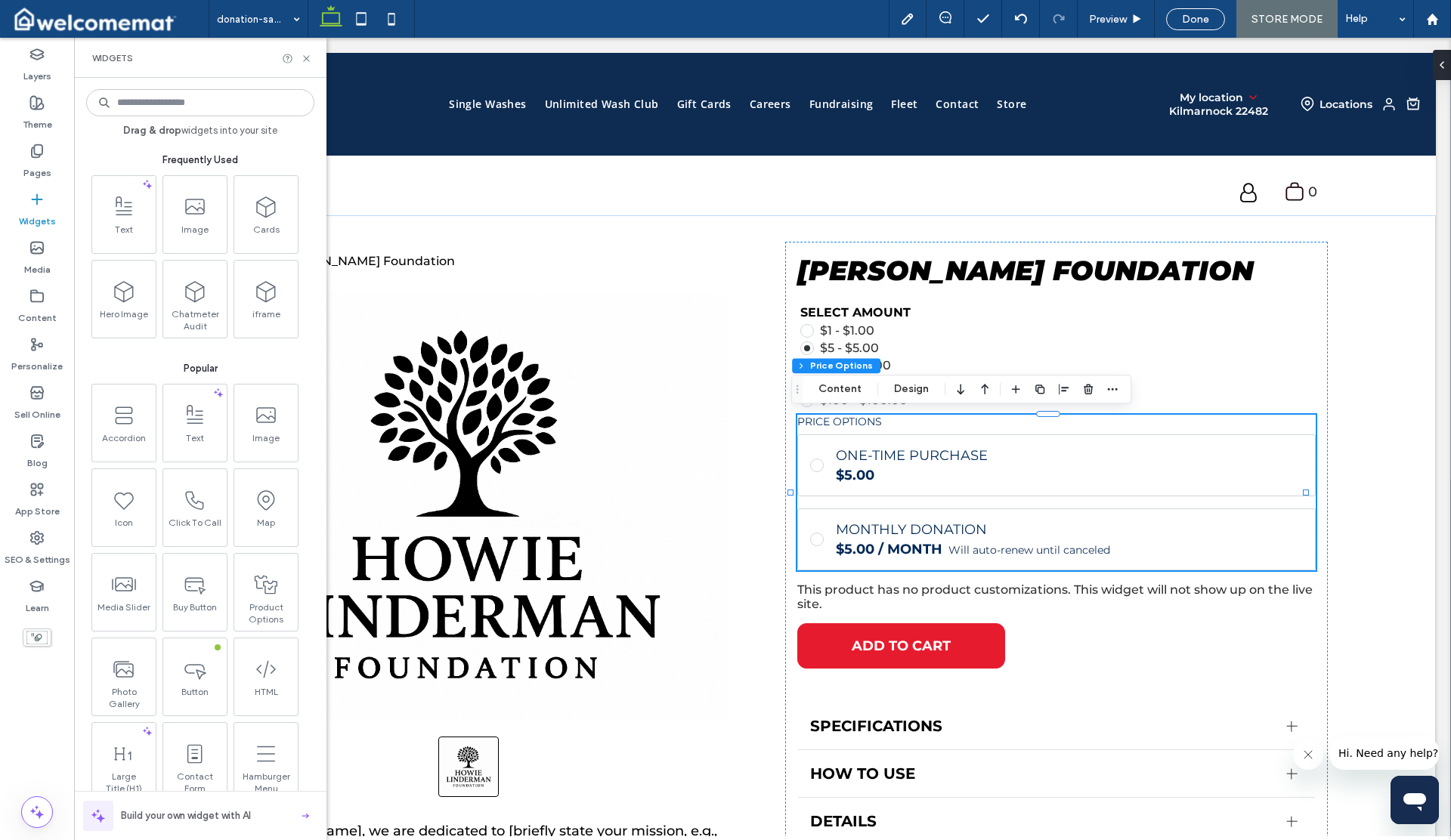
click at [156, 112] on input at bounding box center [200, 103] width 228 height 27
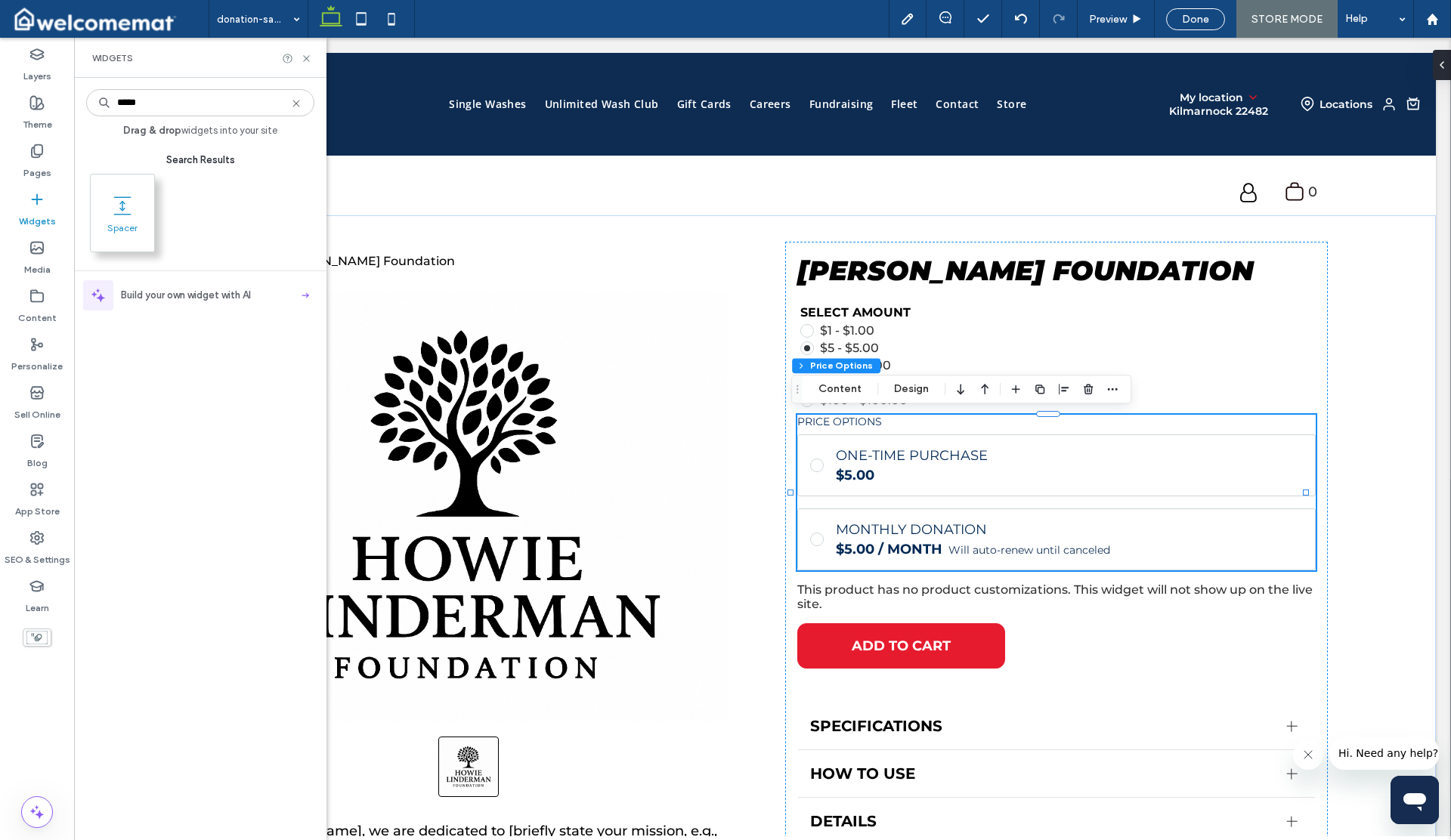
type input "*****"
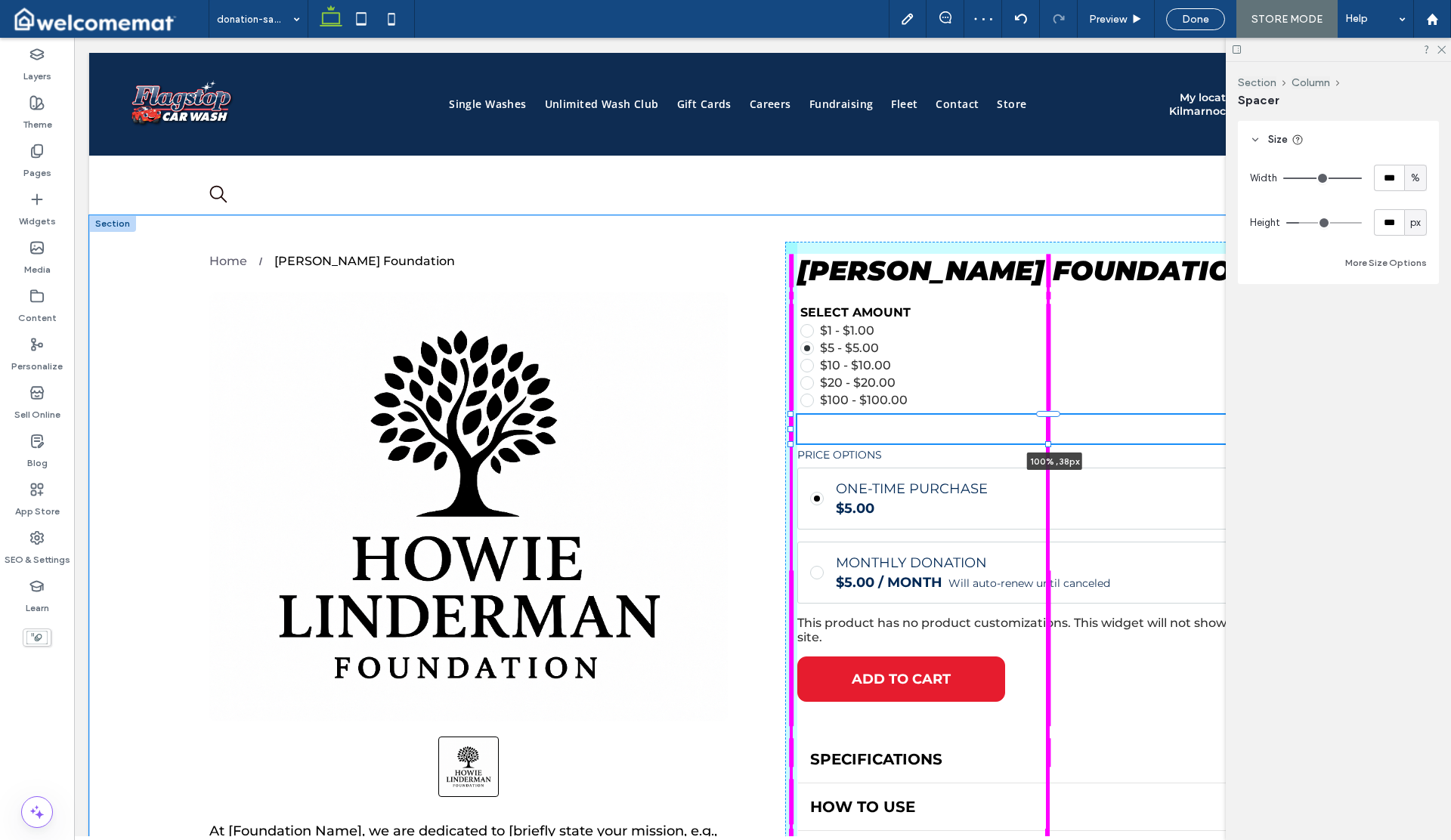
drag, startPoint x: 1049, startPoint y: 564, endPoint x: 1038, endPoint y: 441, distance: 123.5
click at [792, 416] on div at bounding box center [791, 415] width 1 height 1
type input "**"
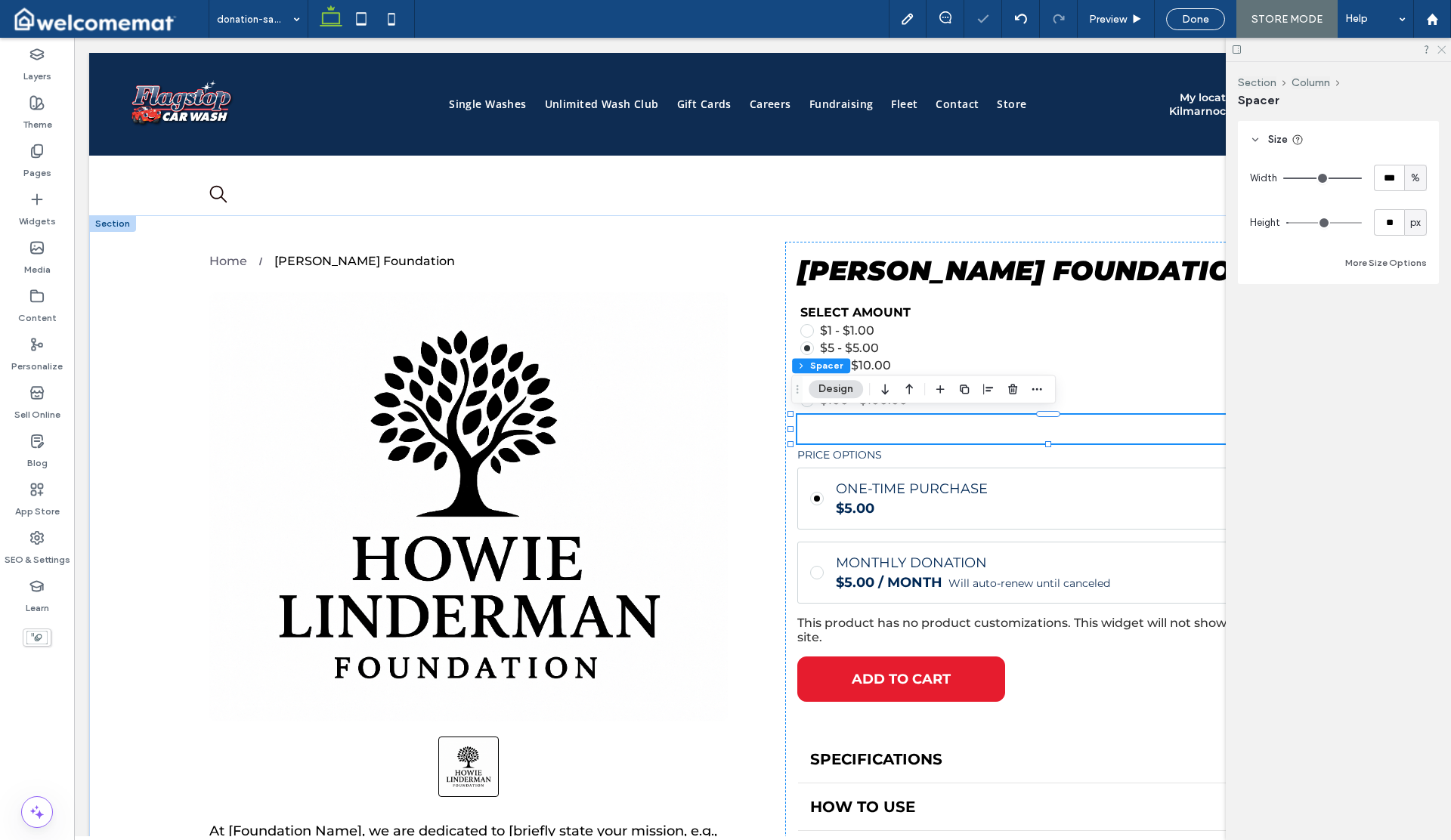
click at [1443, 51] on use at bounding box center [1441, 50] width 8 height 8
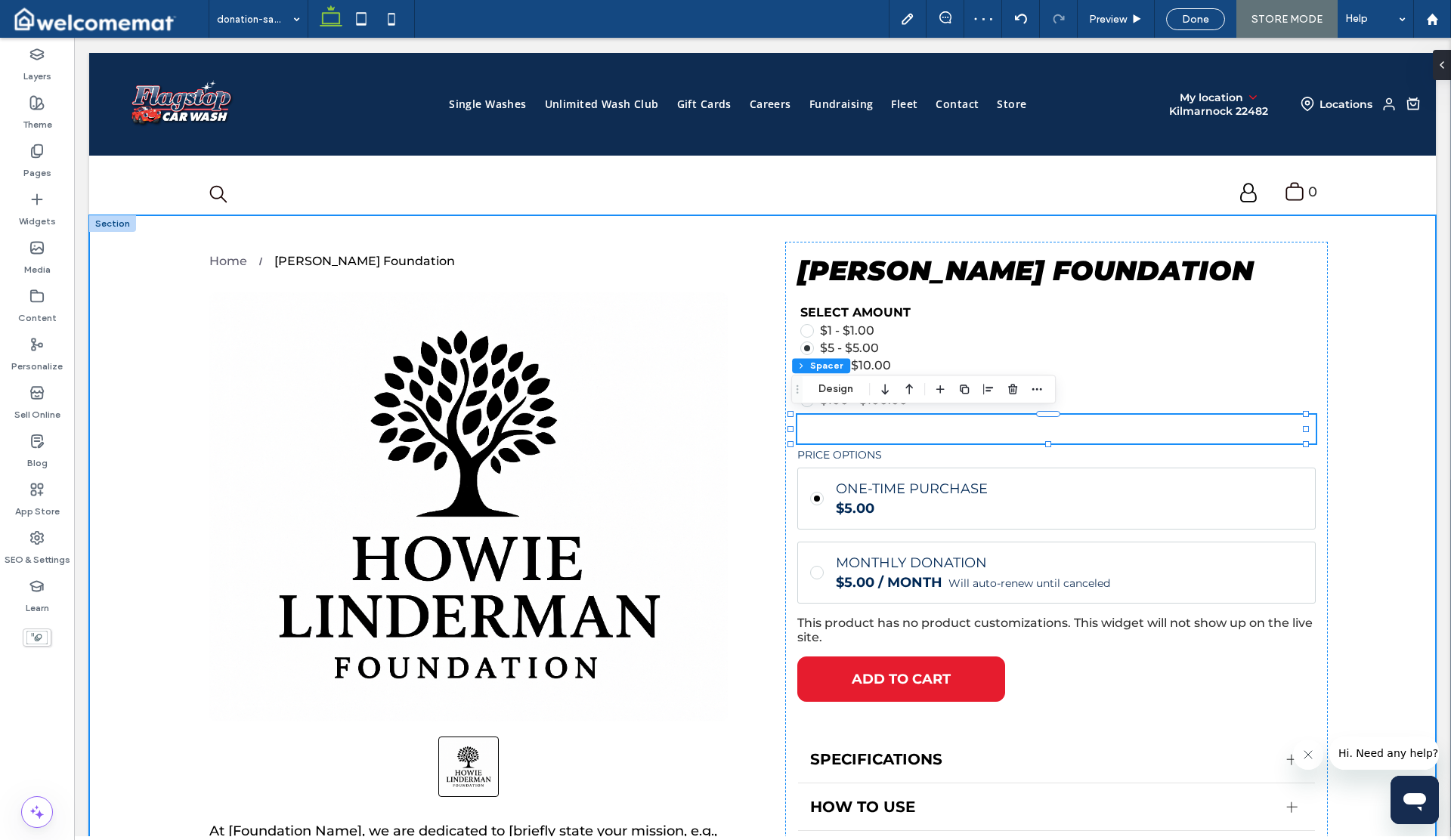
click at [1346, 375] on div "ADD TO CART Howie Linderman Foundation Select amount $1 - $1.00 $5 - $5.00 $10 …" at bounding box center [762, 714] width 1347 height 999
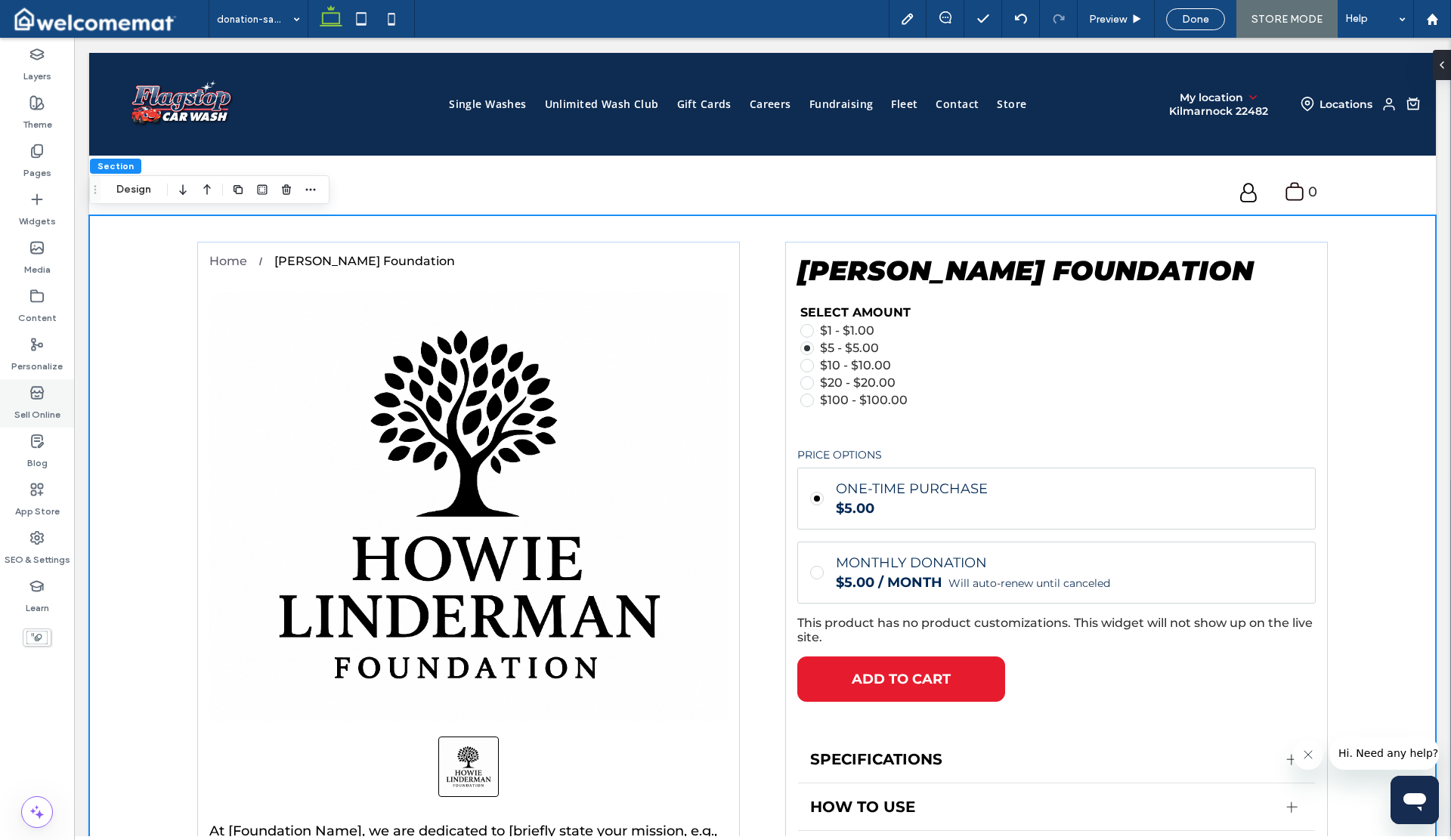
click at [32, 389] on icon at bounding box center [37, 392] width 15 height 15
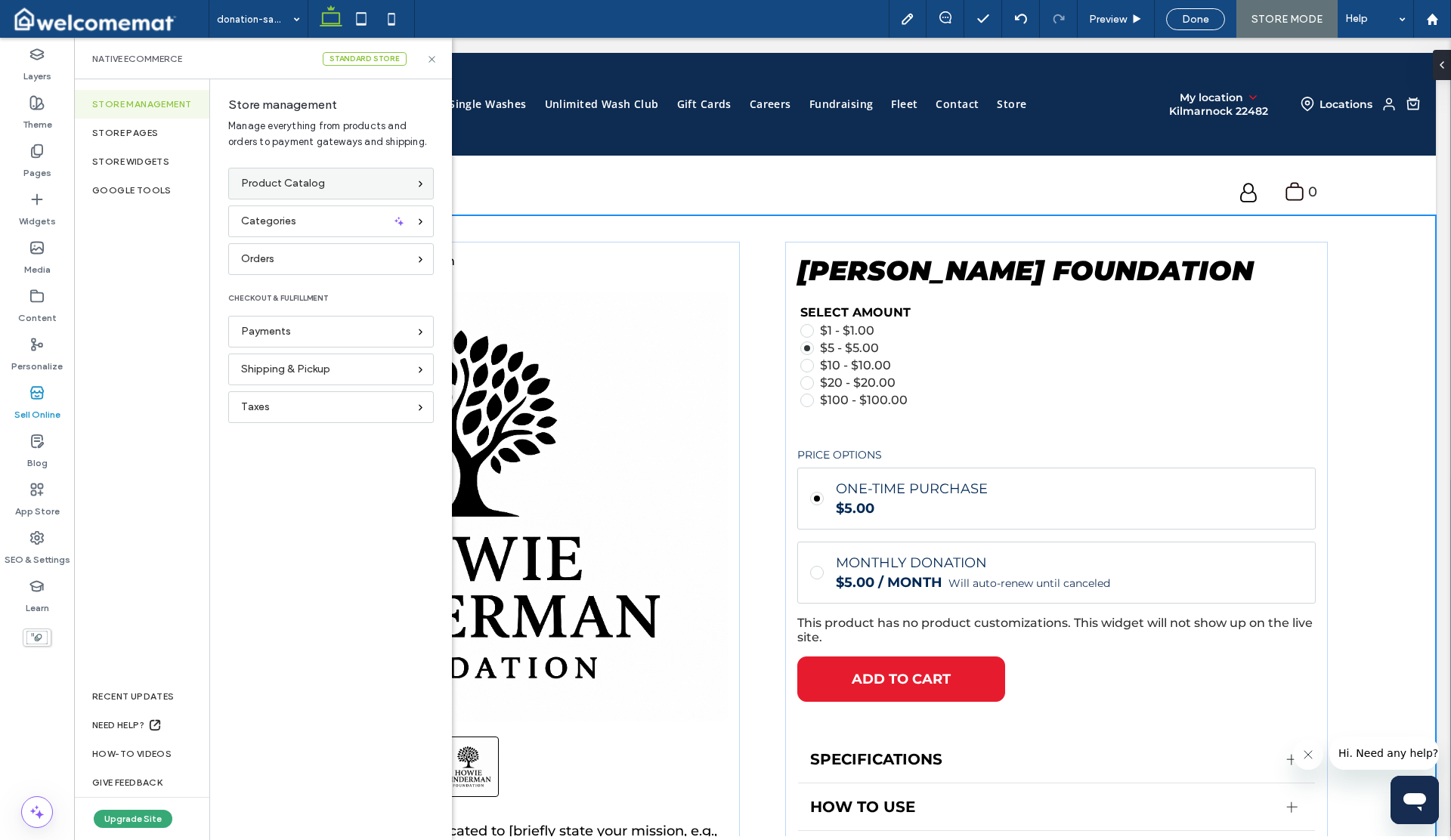
click at [270, 188] on span "Product Catalog" at bounding box center [282, 183] width 84 height 17
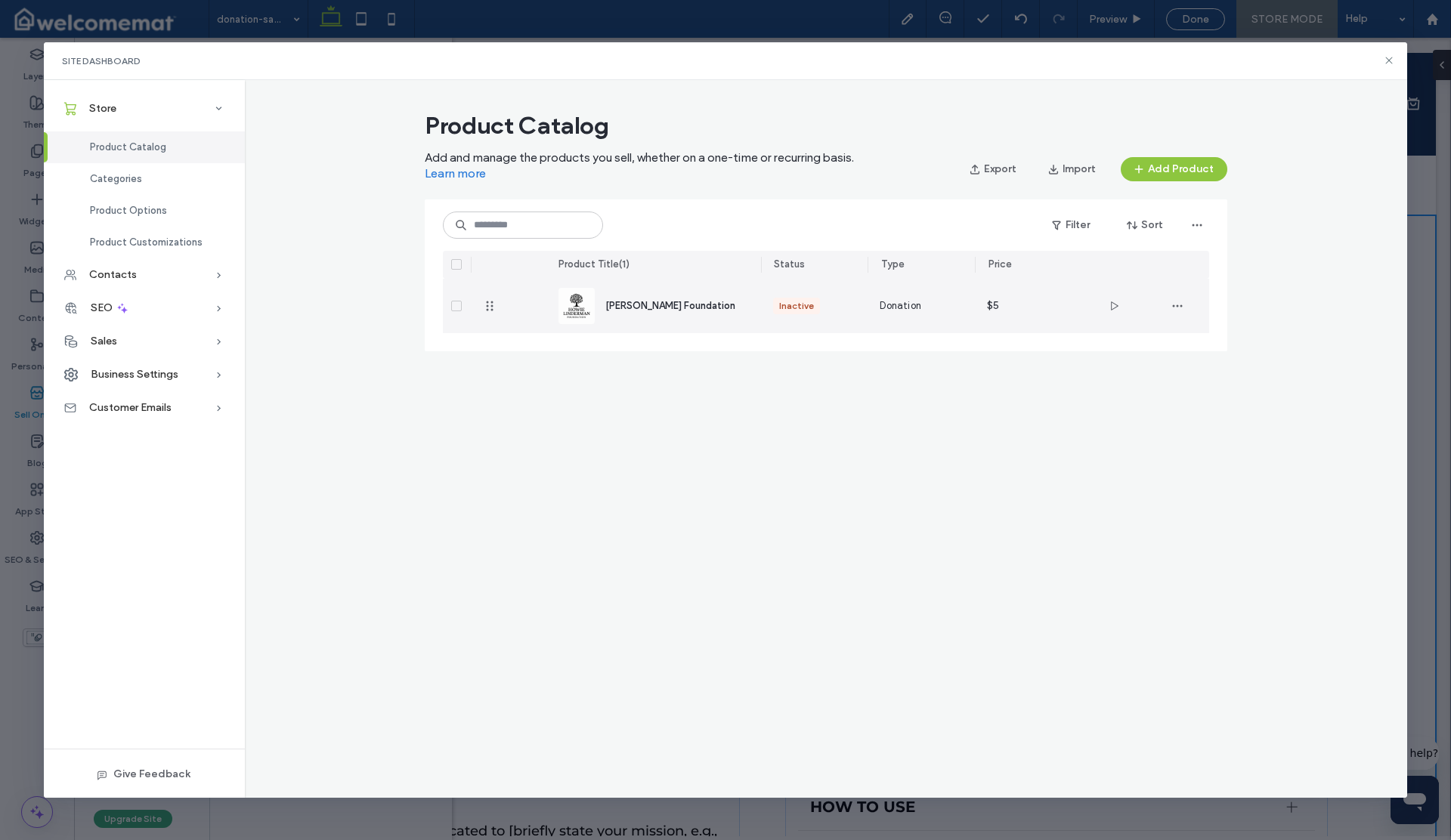
click at [670, 308] on span "[PERSON_NAME] Foundation" at bounding box center [670, 306] width 130 height 11
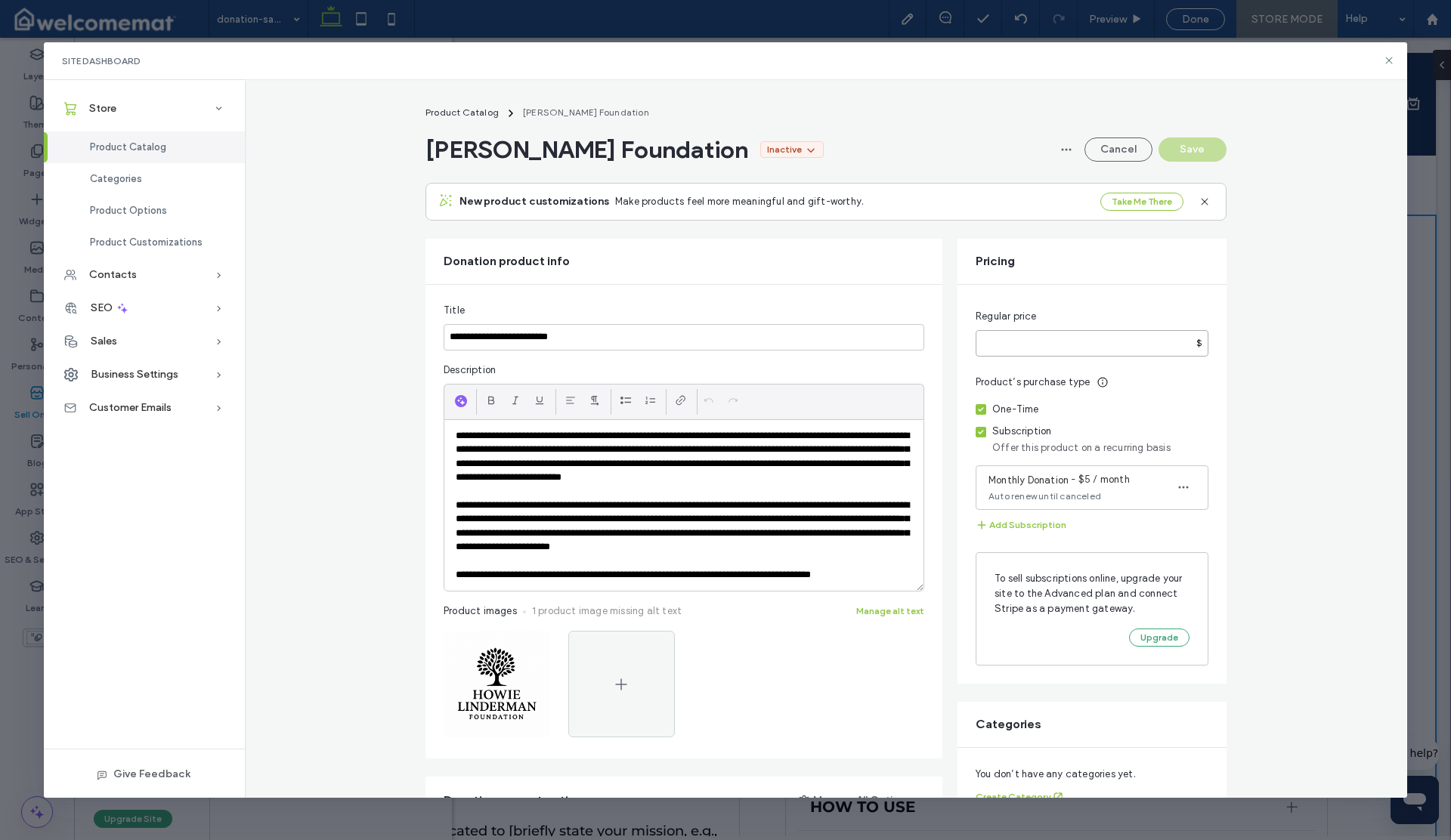
drag, startPoint x: 989, startPoint y: 349, endPoint x: 961, endPoint y: 347, distance: 28.1
click at [961, 347] on div "Regular price * $ Product’s purchase type One-Time Subscription Offer this prod…" at bounding box center [1091, 484] width 269 height 399
type input "*"
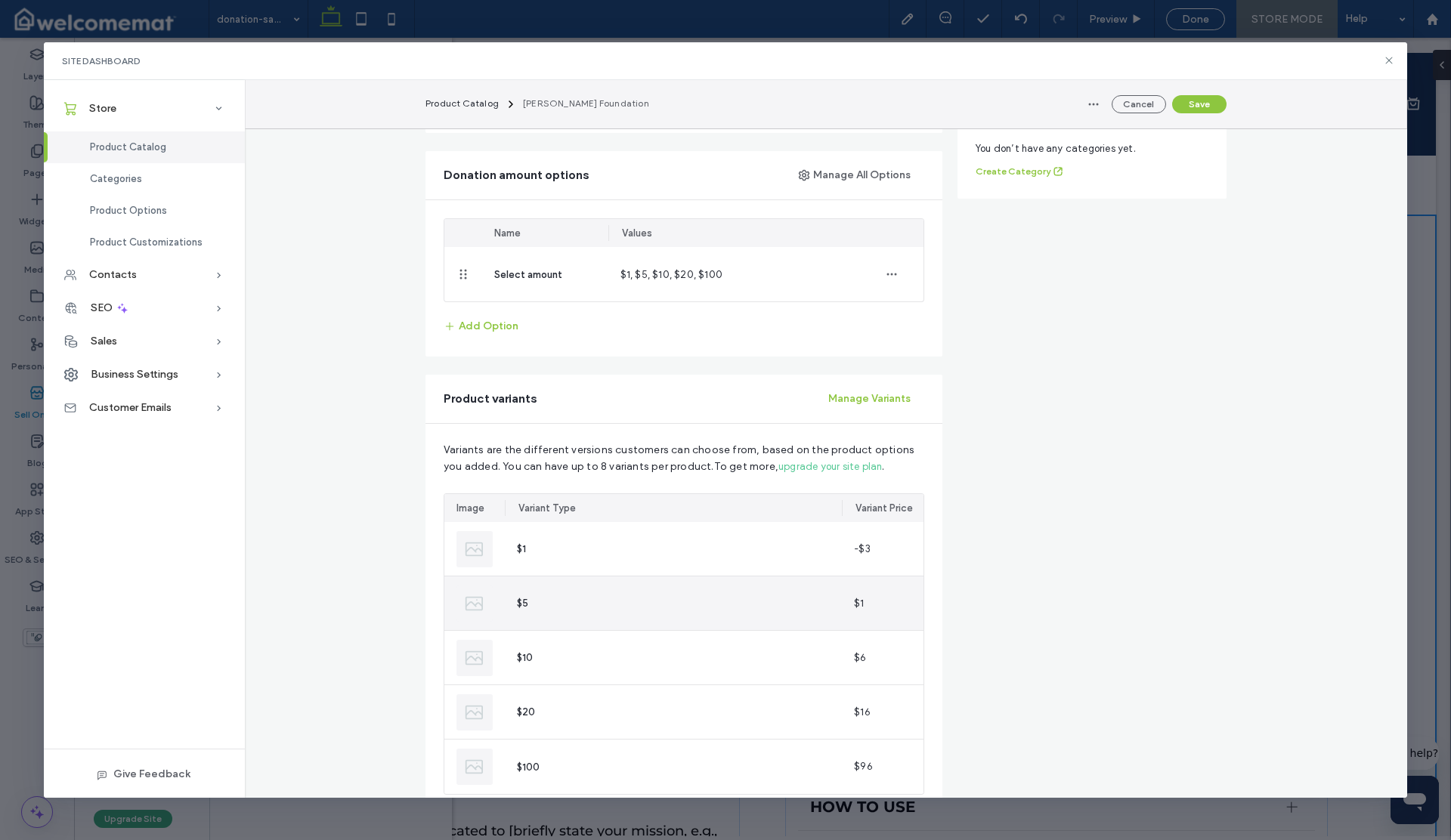
scroll to position [629, 0]
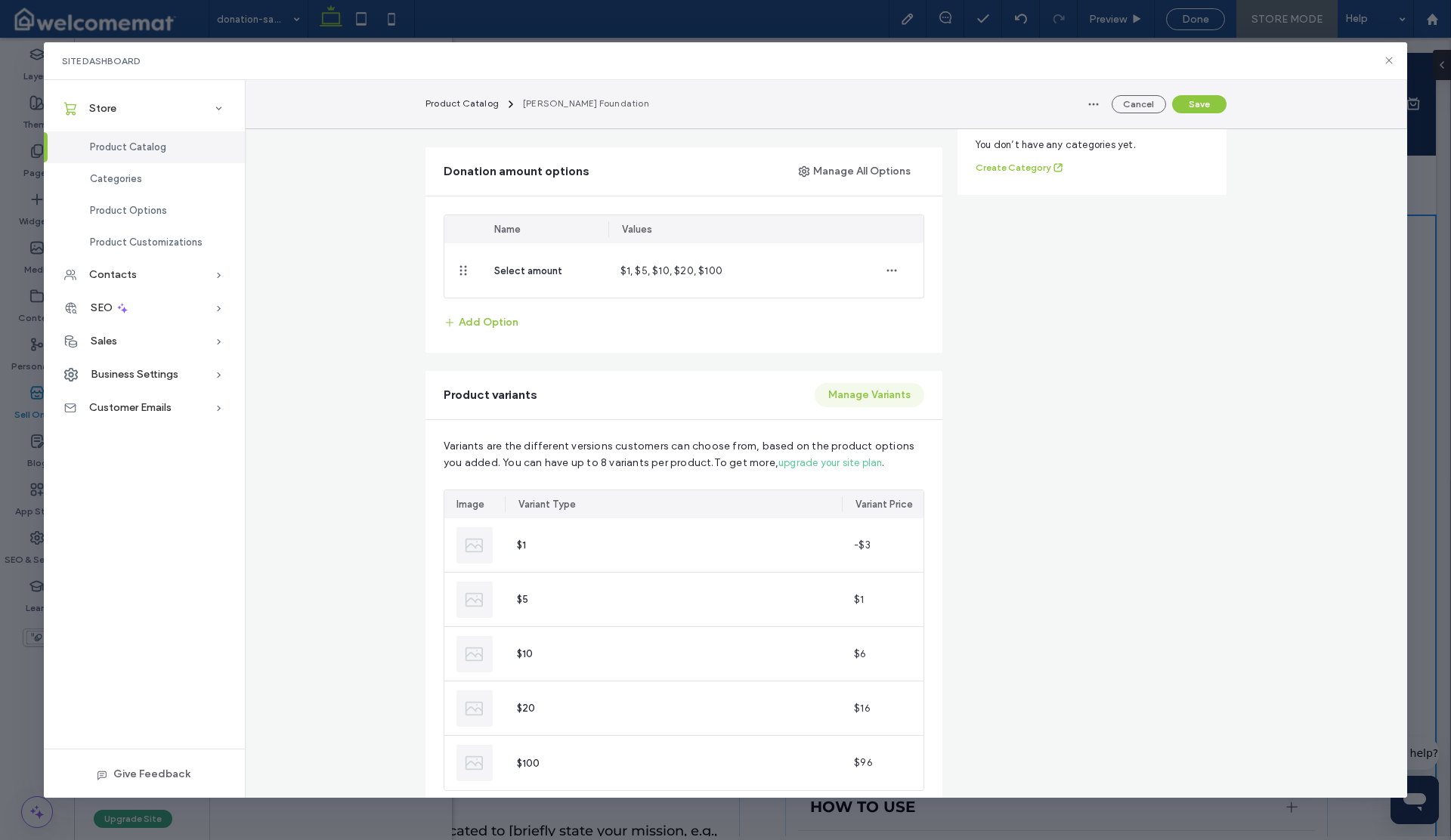
click at [862, 394] on button "Manage Variants" at bounding box center [869, 395] width 110 height 24
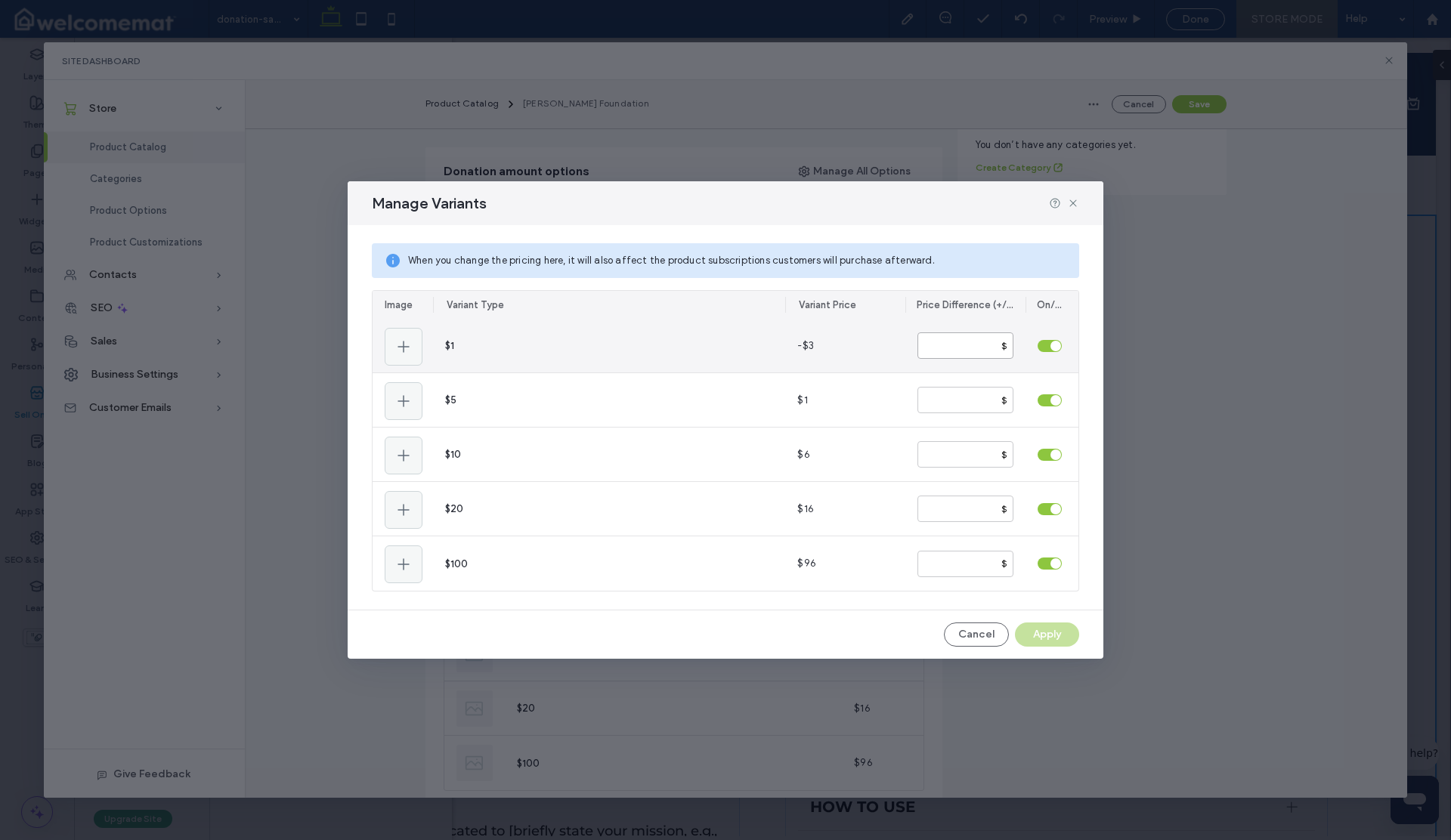
drag, startPoint x: 939, startPoint y: 350, endPoint x: 913, endPoint y: 347, distance: 26.2
click at [913, 347] on div "** $" at bounding box center [965, 345] width 120 height 54
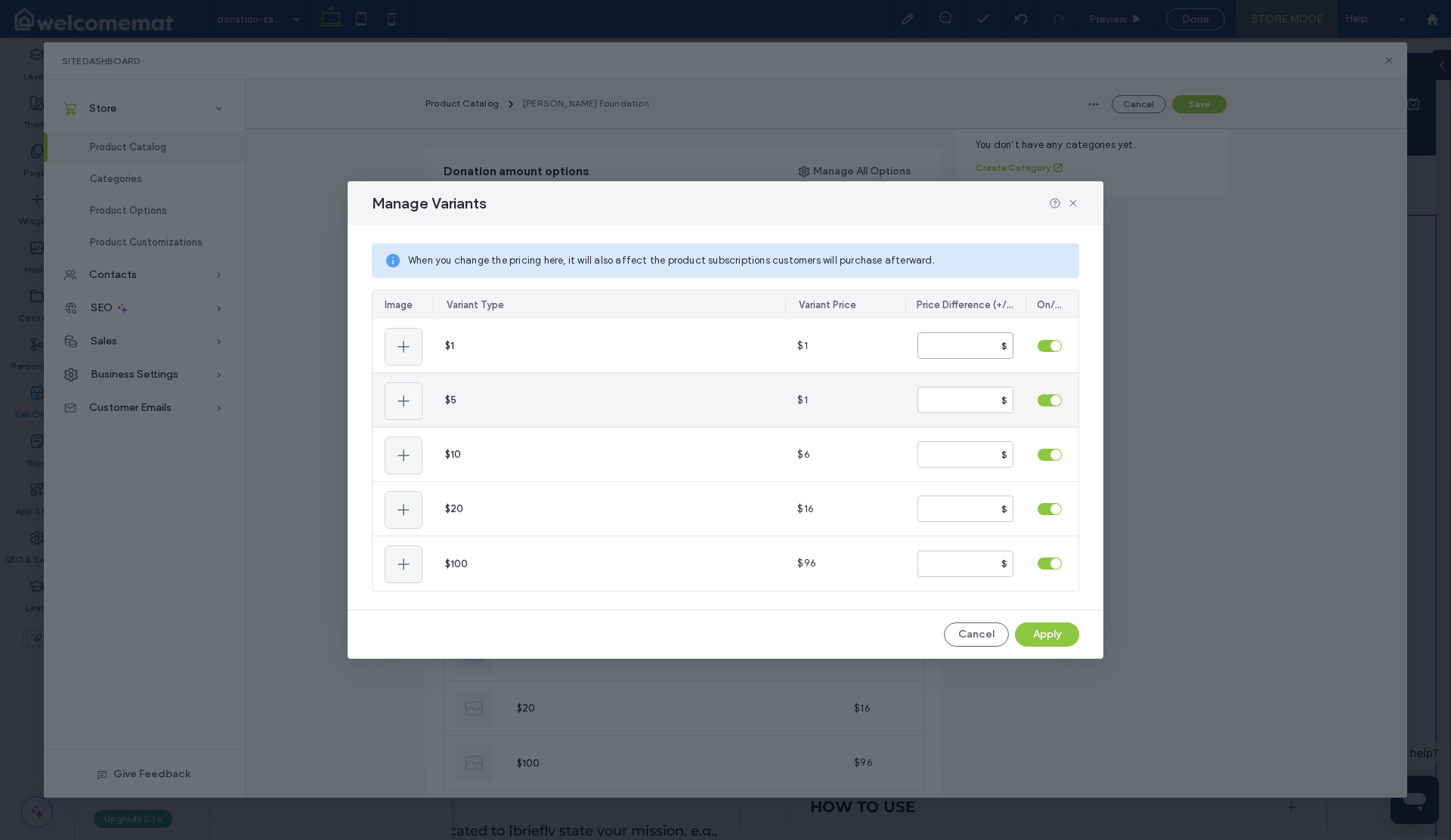
type input "*"
drag, startPoint x: 941, startPoint y: 401, endPoint x: 895, endPoint y: 395, distance: 46.4
click at [895, 395] on section "$1 $1 * $ $5 $1 * $ $10 $6 * $ $20 $16 ** $ $100 $96 ** $" at bounding box center [726, 454] width 706 height 272
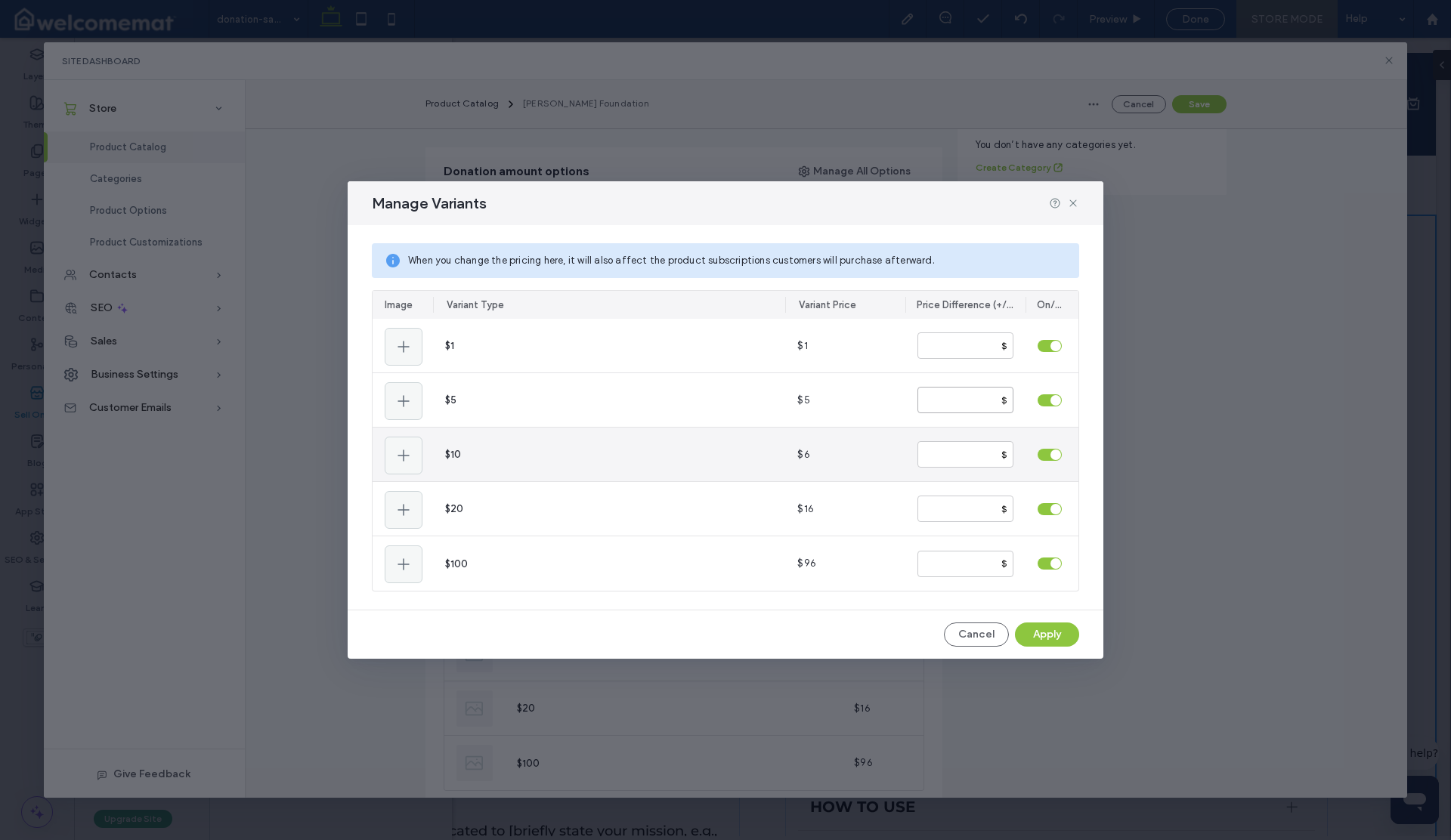
type input "*"
drag, startPoint x: 937, startPoint y: 455, endPoint x: 911, endPoint y: 454, distance: 26.0
click at [911, 454] on div "* $" at bounding box center [965, 454] width 120 height 54
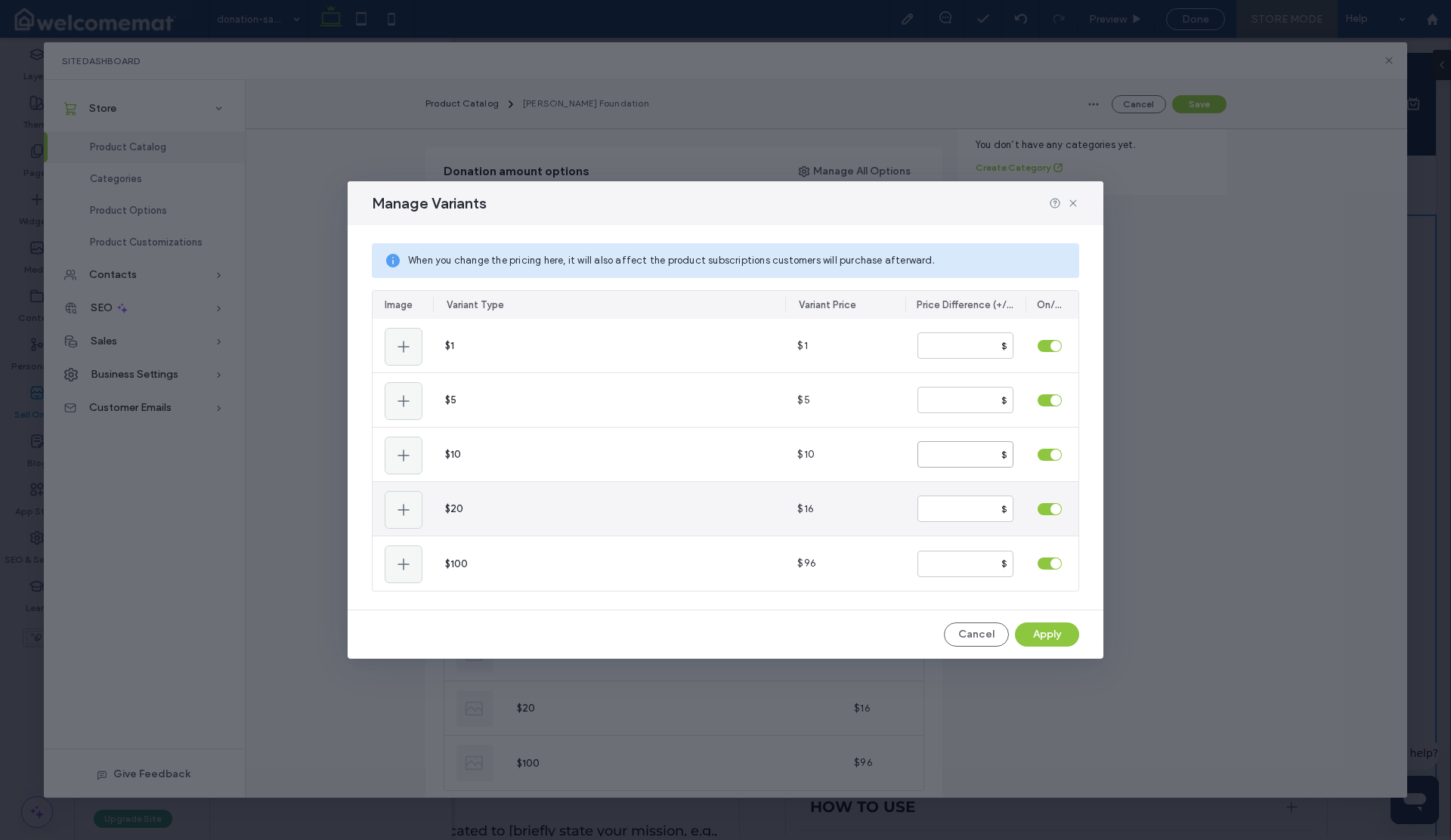
type input "*"
drag, startPoint x: 934, startPoint y: 506, endPoint x: 920, endPoint y: 507, distance: 14.0
click at [920, 507] on input "**" at bounding box center [965, 509] width 96 height 26
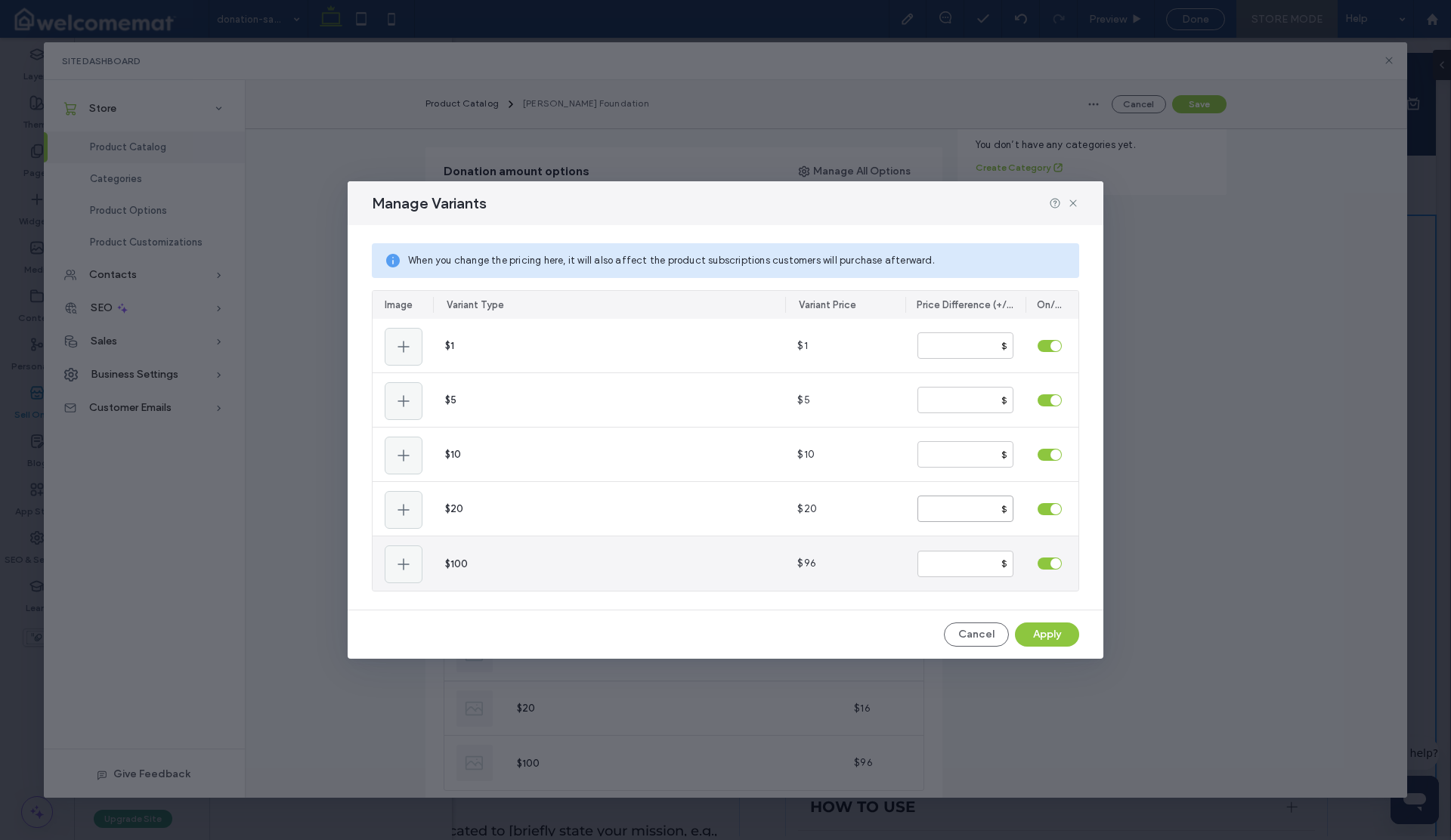
type input "**"
drag, startPoint x: 940, startPoint y: 562, endPoint x: 910, endPoint y: 563, distance: 30.0
click at [910, 563] on div "** $" at bounding box center [965, 564] width 120 height 55
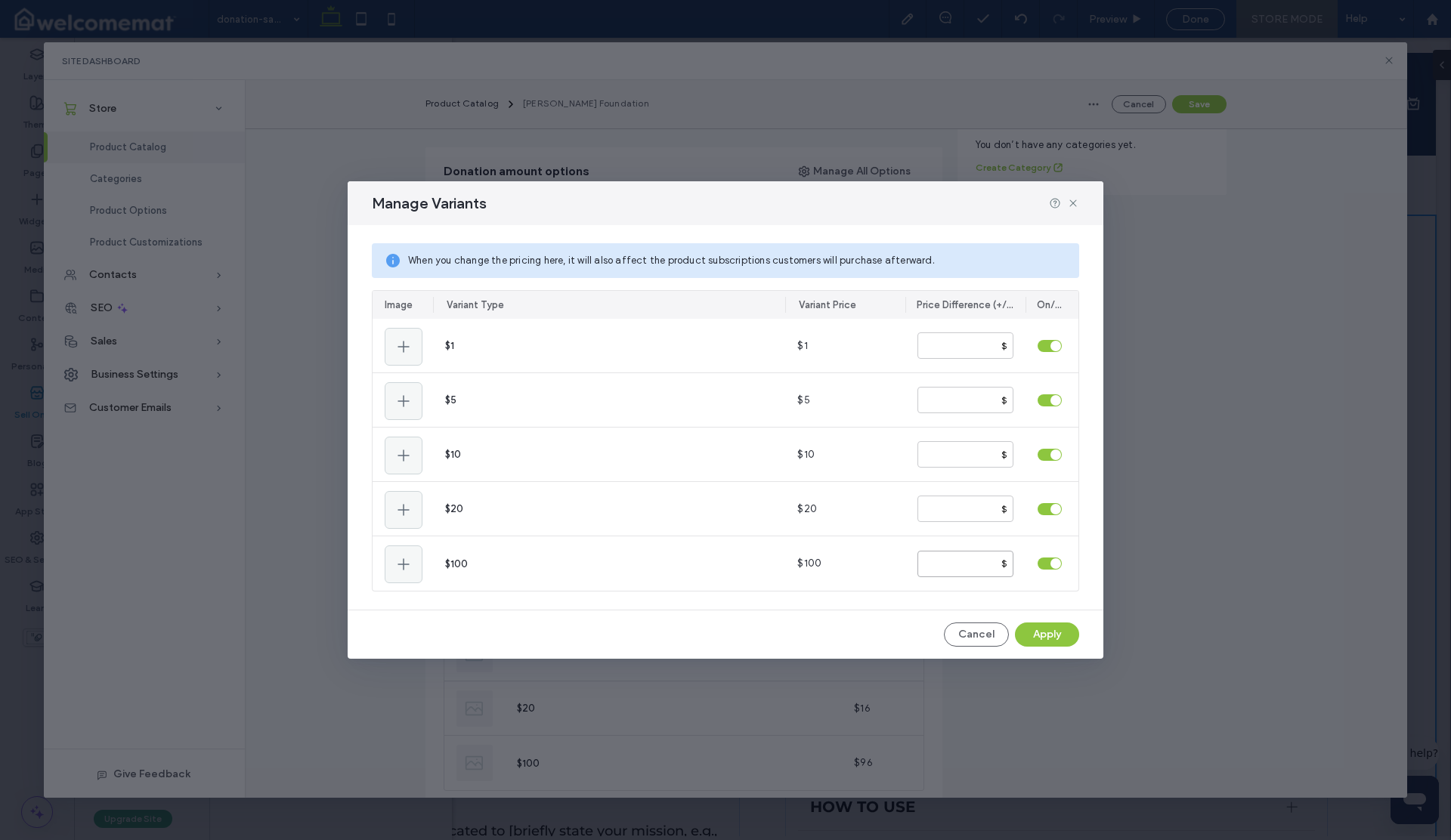
type input "**"
click at [883, 604] on div "When you change the pricing here, it will also affect the product subscriptions…" at bounding box center [726, 417] width 756 height 384
click at [1030, 637] on button "Apply" at bounding box center [1047, 635] width 64 height 24
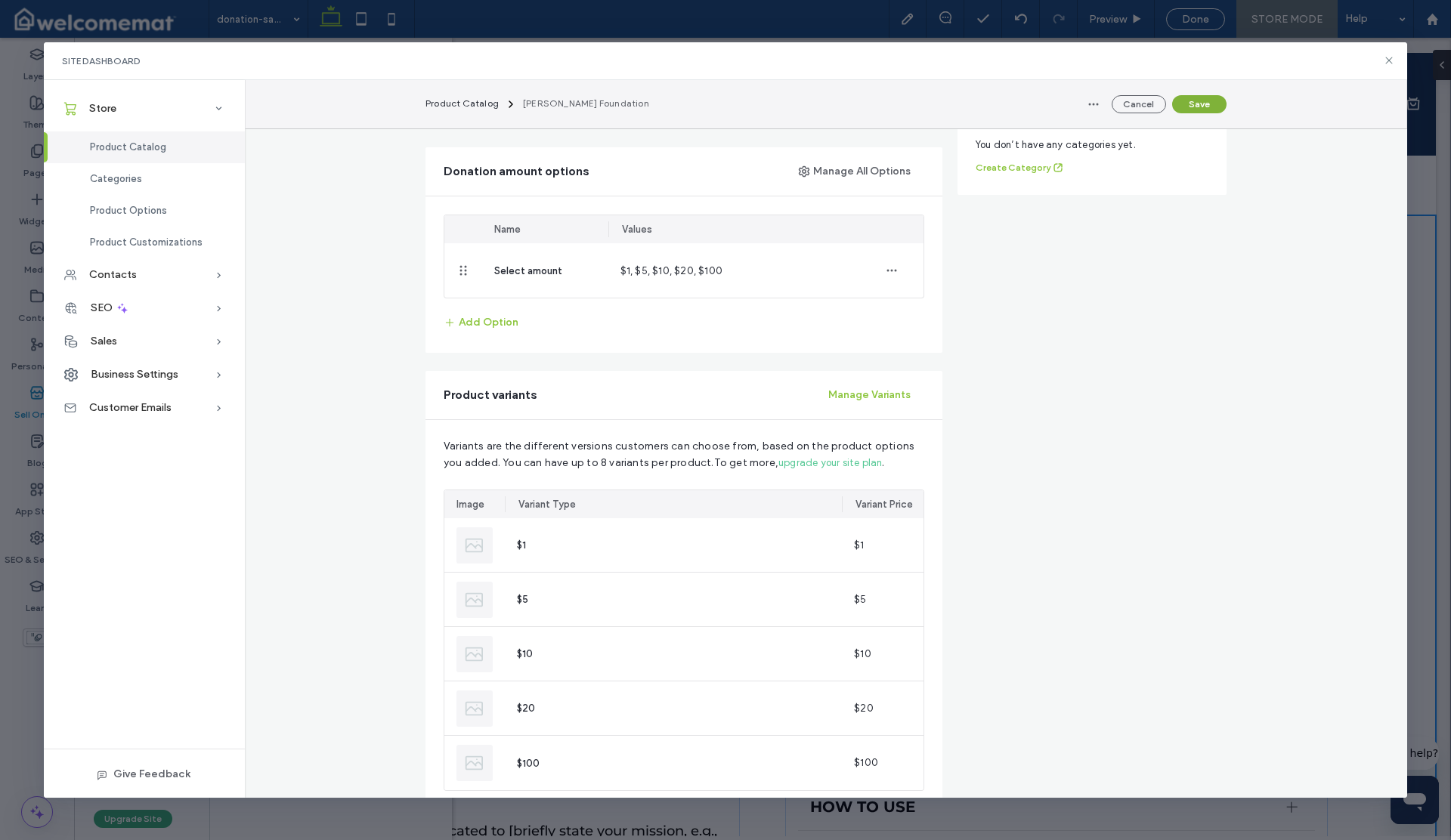
click at [1202, 106] on button "Save" at bounding box center [1200, 104] width 55 height 18
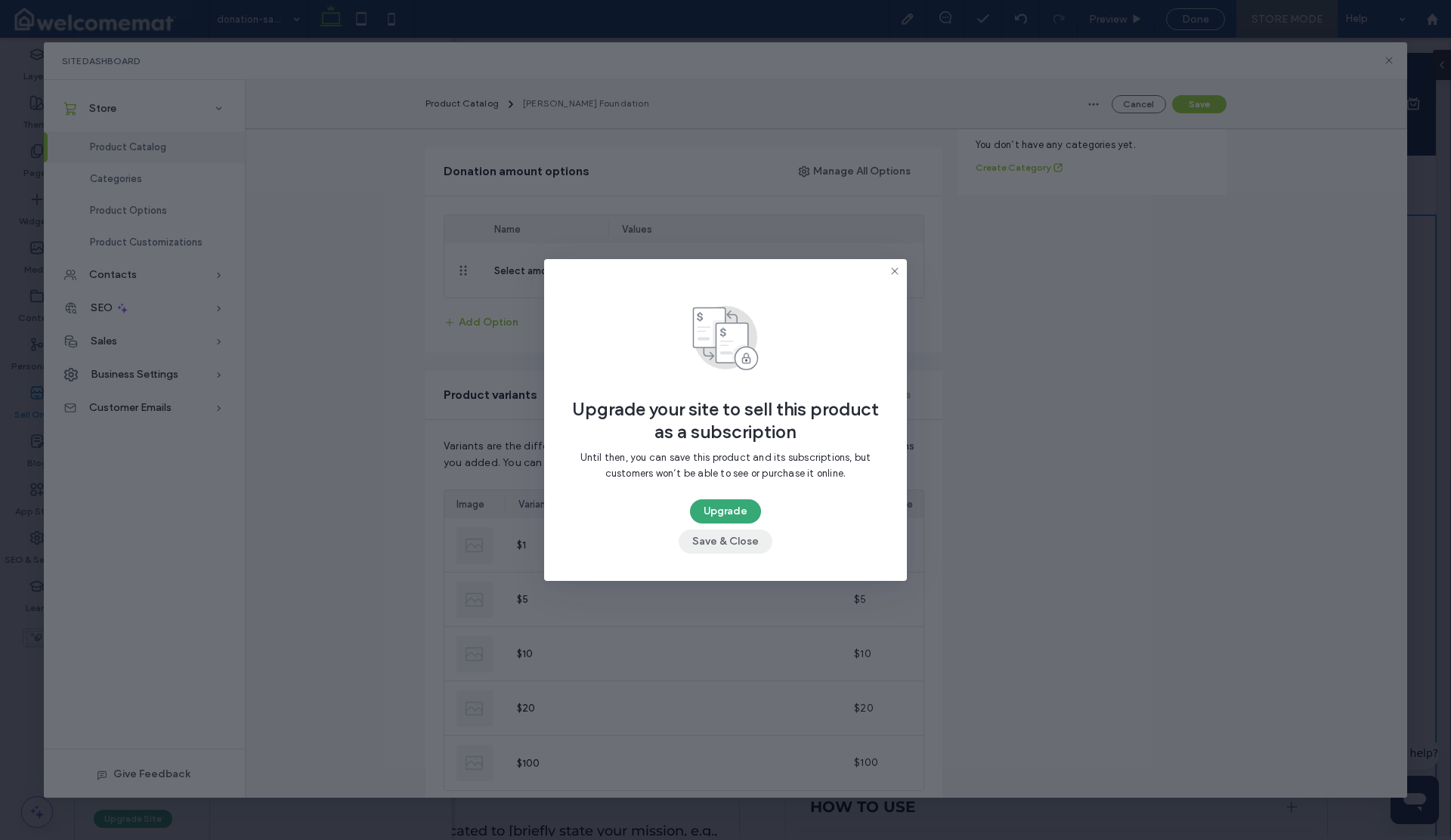
click at [739, 545] on button "Save & Close" at bounding box center [726, 542] width 94 height 24
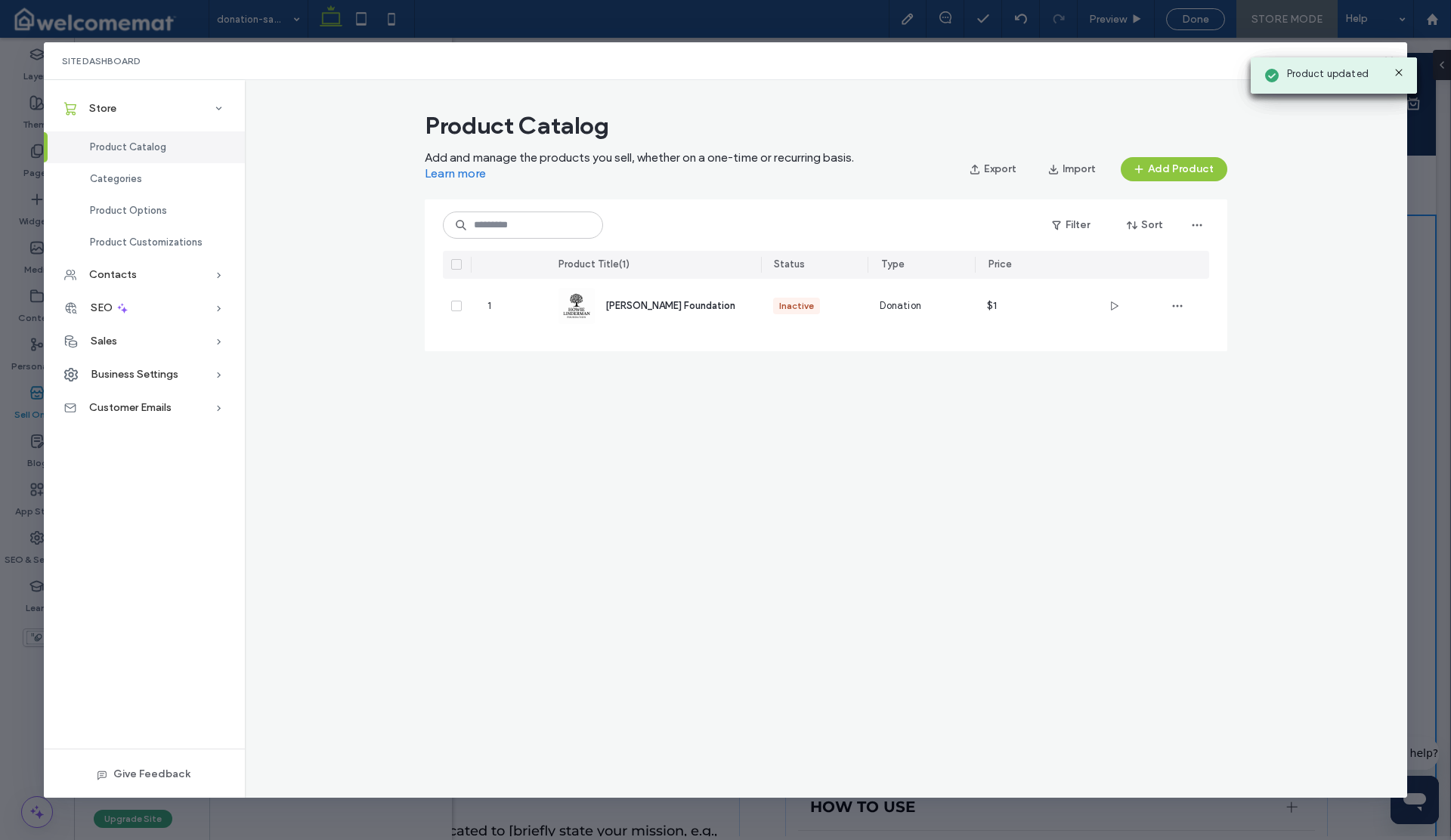
scroll to position [0, 0]
click at [1400, 71] on use at bounding box center [1398, 72] width 6 height 6
drag, startPoint x: 1388, startPoint y: 58, endPoint x: 1285, endPoint y: 26, distance: 107.9
click at [1388, 58] on icon at bounding box center [1388, 60] width 12 height 12
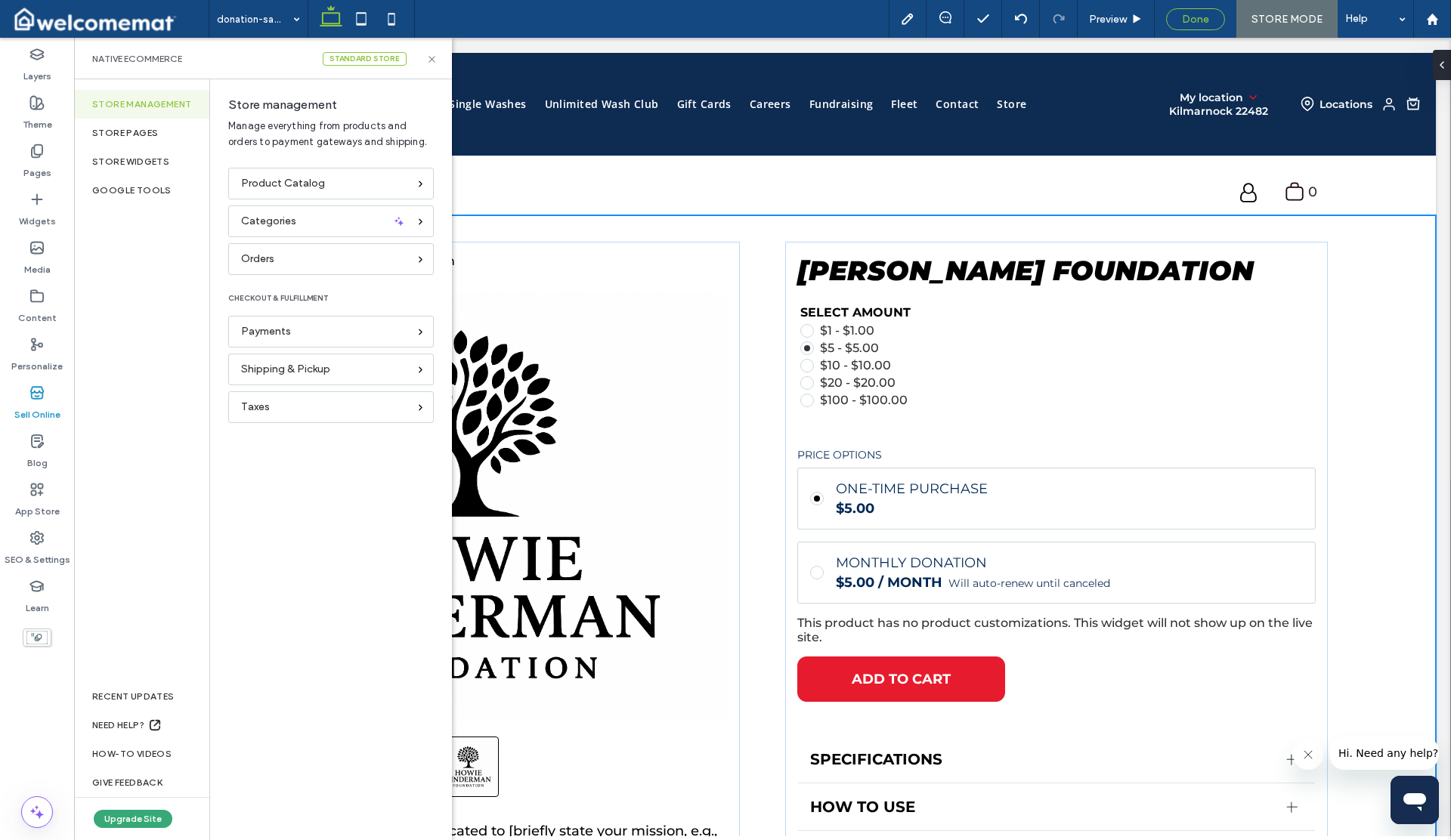
click at [1200, 18] on span "Done" at bounding box center [1196, 19] width 27 height 13
click at [432, 58] on icon at bounding box center [432, 59] width 11 height 11
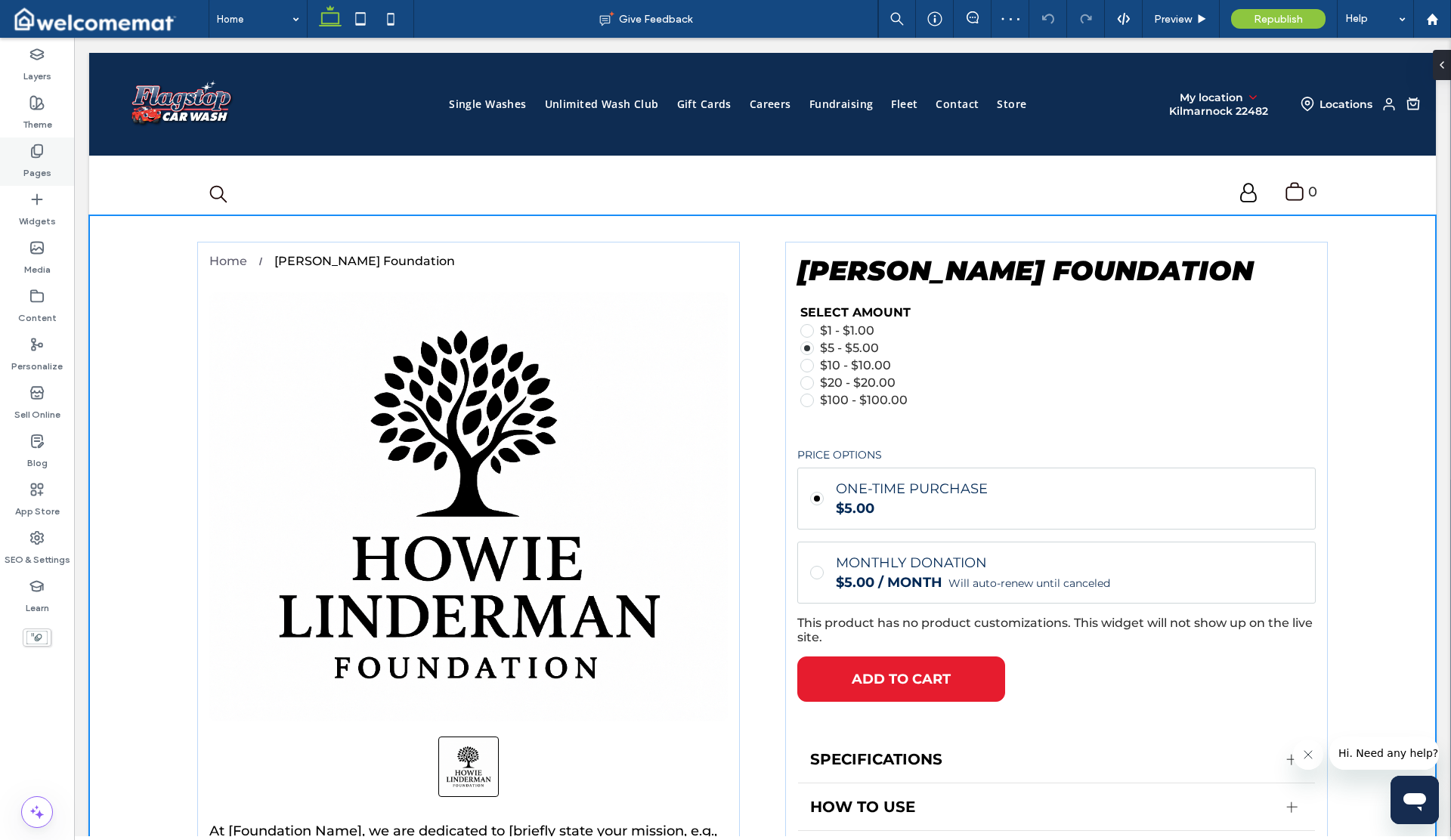
click at [48, 170] on label "Pages" at bounding box center [37, 169] width 28 height 21
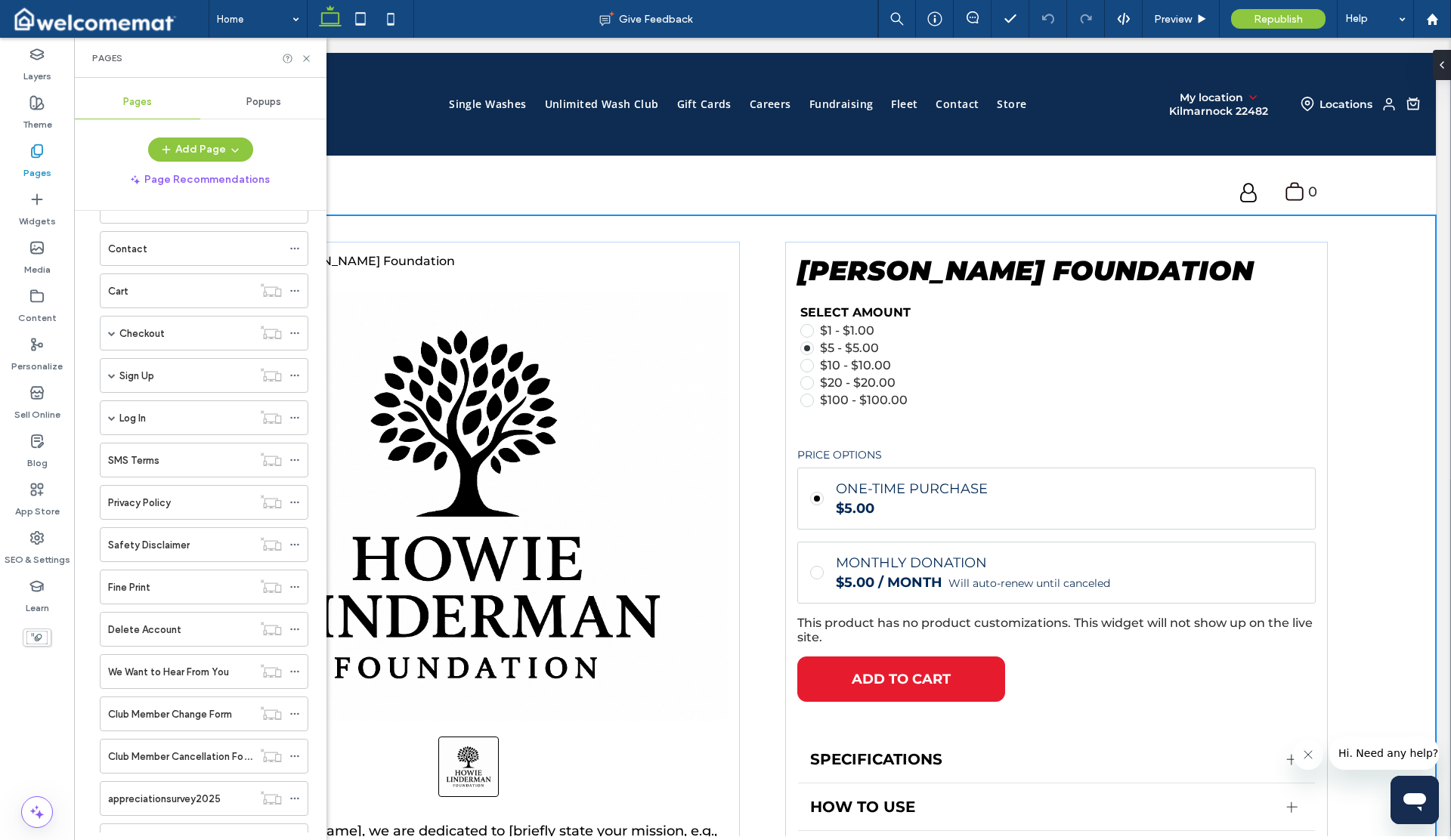
scroll to position [651, 0]
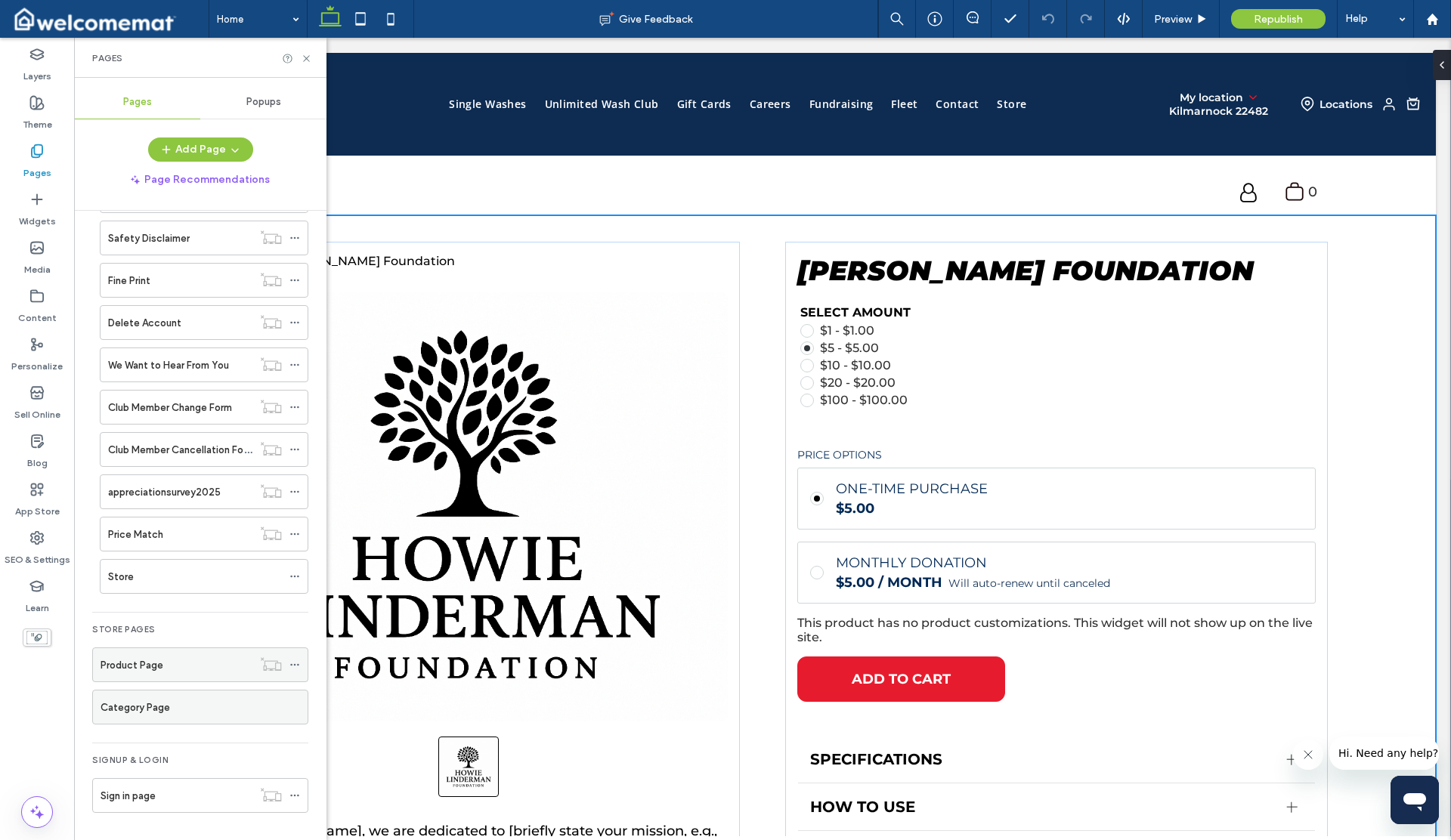
click at [163, 668] on div "Product Page" at bounding box center [176, 665] width 152 height 16
click at [305, 56] on icon at bounding box center [307, 59] width 11 height 11
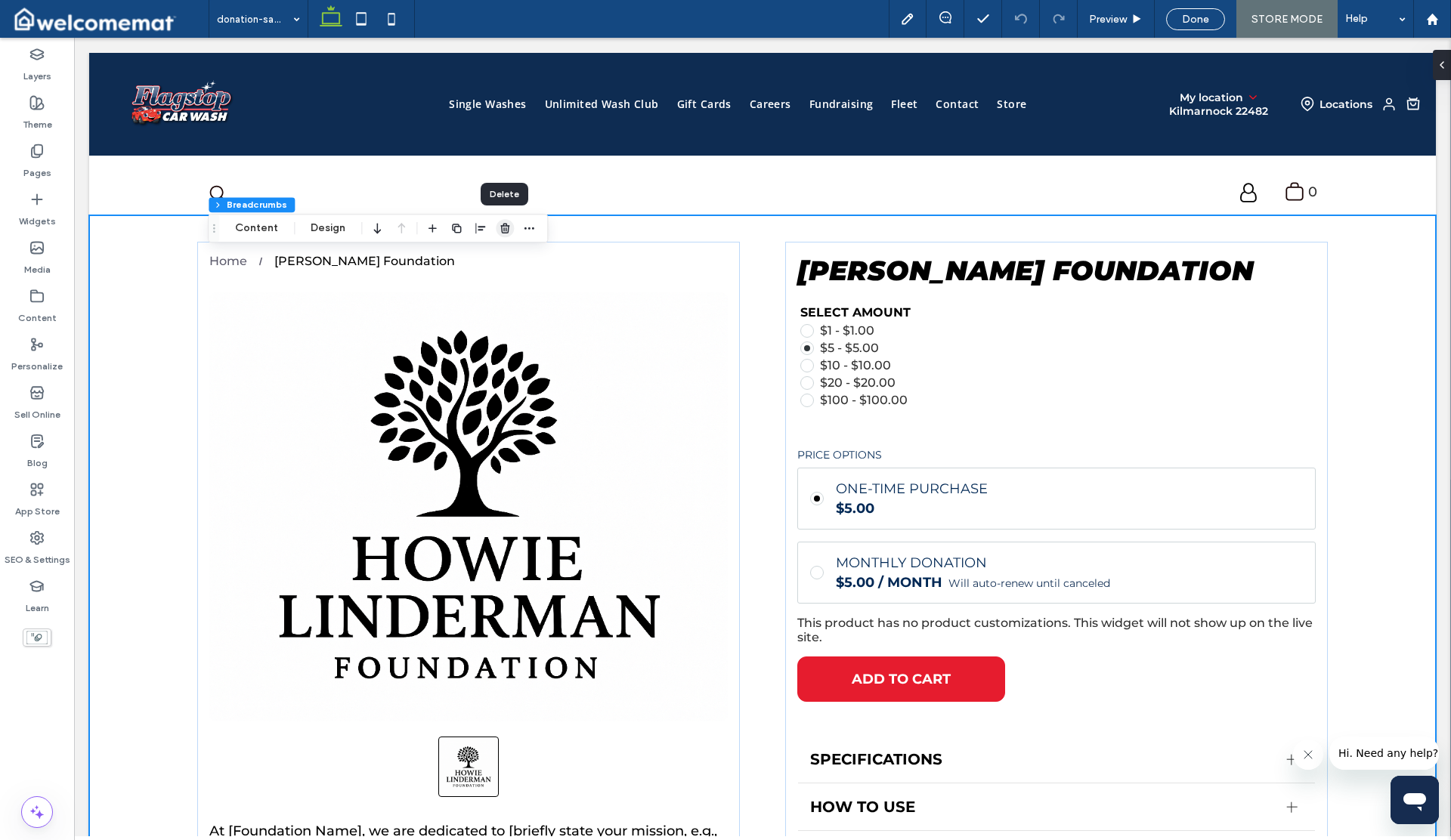
click at [502, 229] on icon "button" at bounding box center [505, 228] width 12 height 12
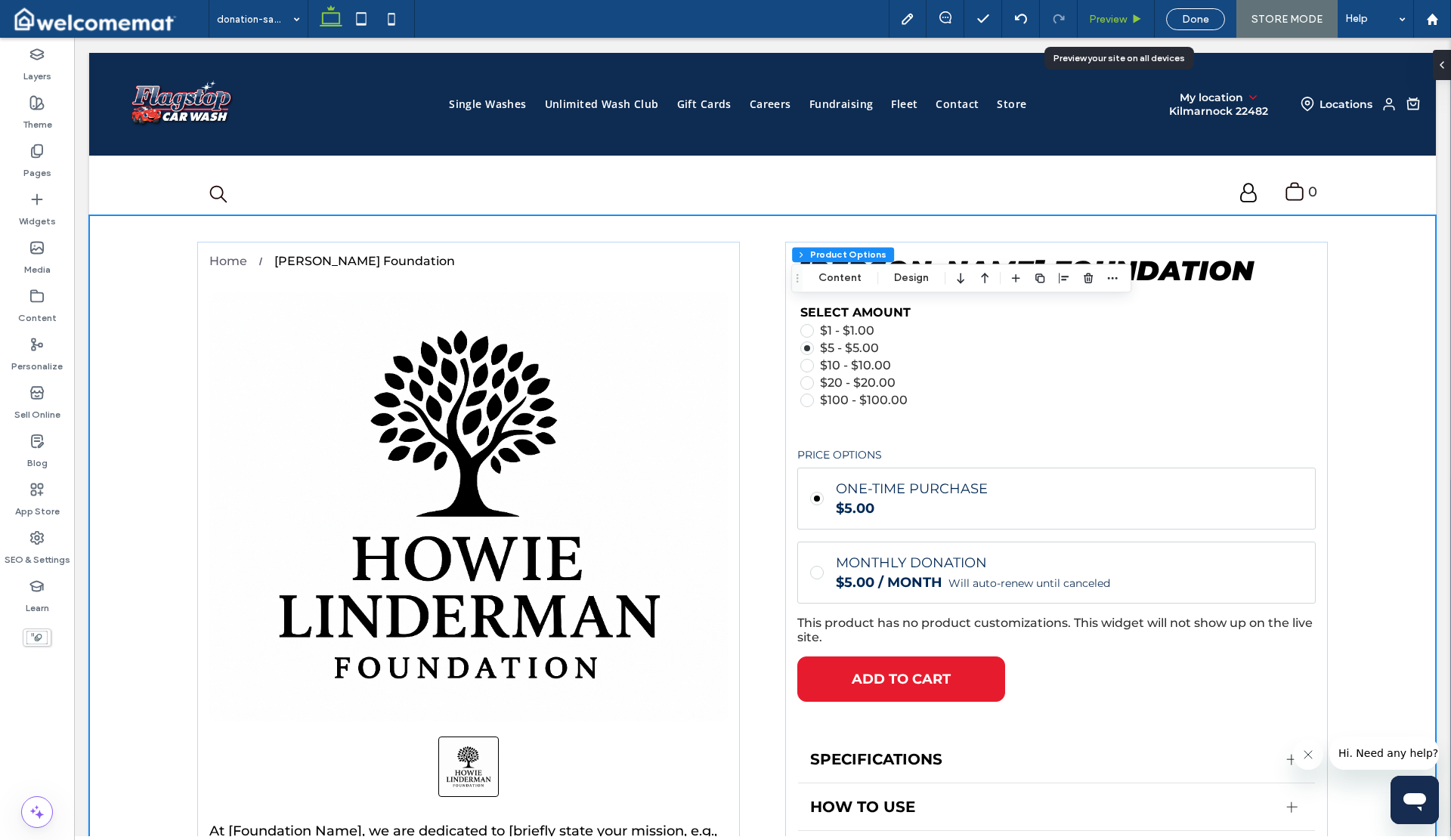
click at [1103, 18] on span "Preview" at bounding box center [1108, 19] width 38 height 13
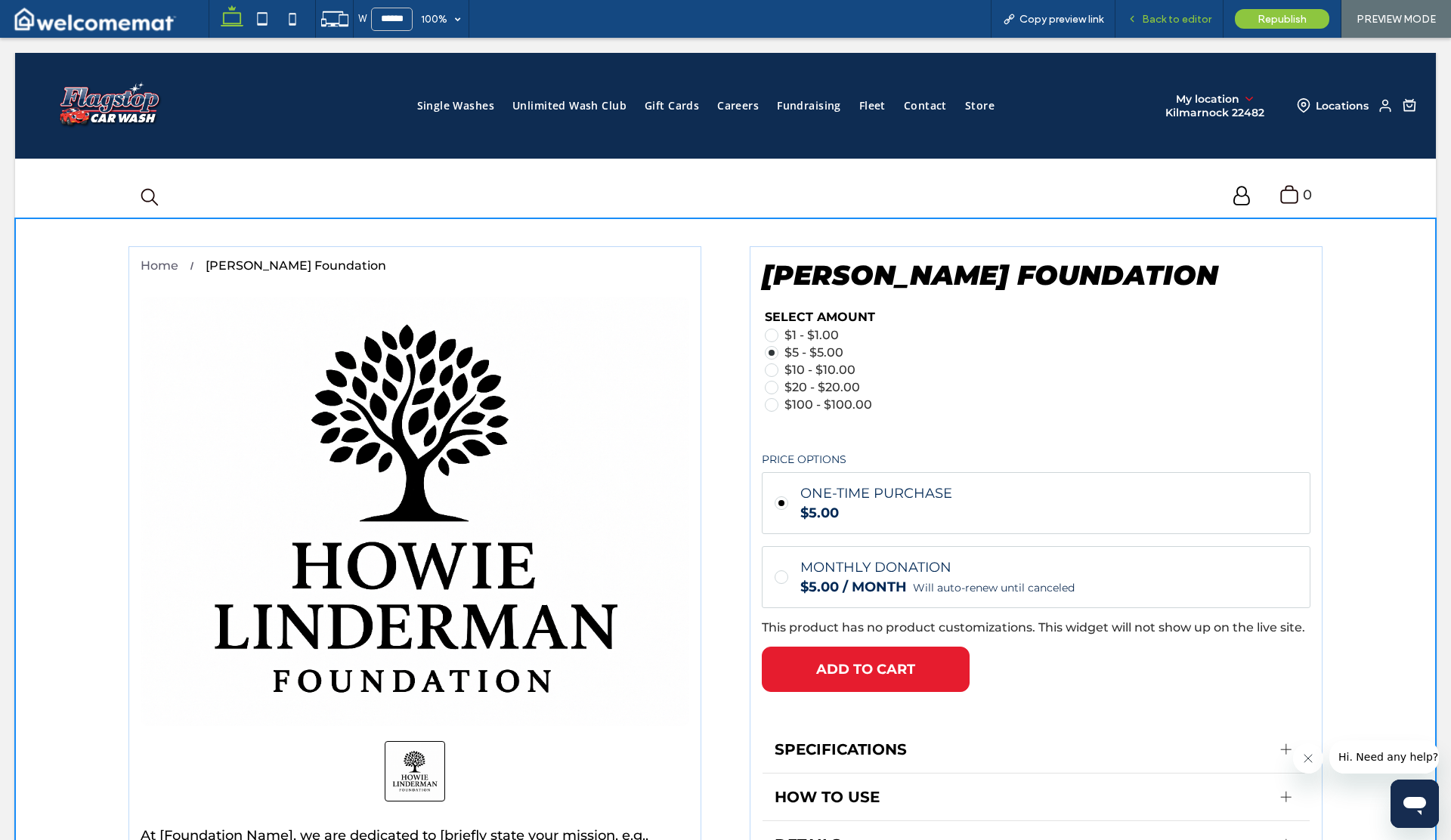
click at [1158, 10] on div "Back to editor" at bounding box center [1169, 18] width 108 height 38
click at [1164, 19] on span "Back to editor" at bounding box center [1177, 19] width 70 height 13
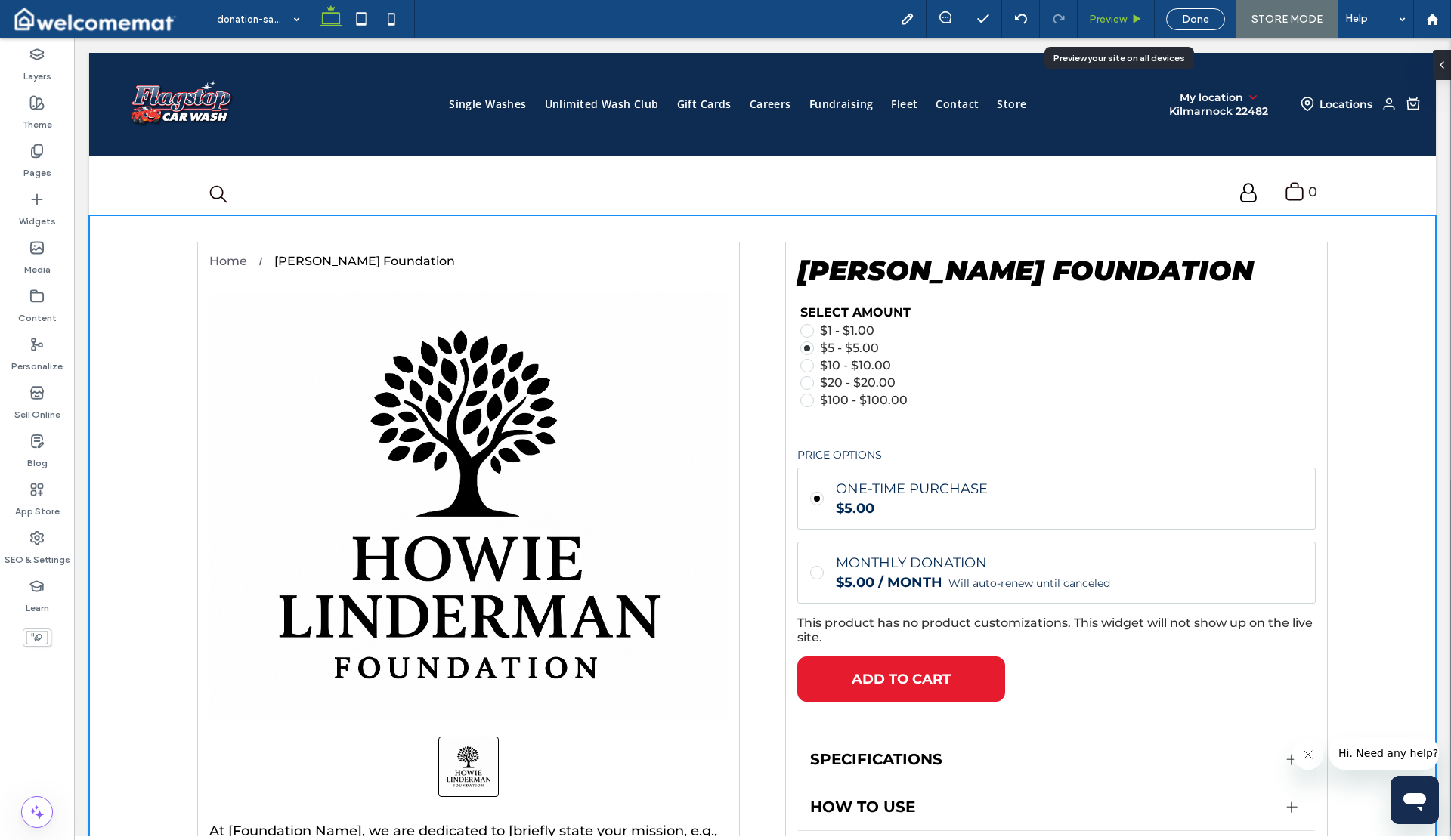
click at [1099, 18] on span "Preview" at bounding box center [1108, 19] width 38 height 13
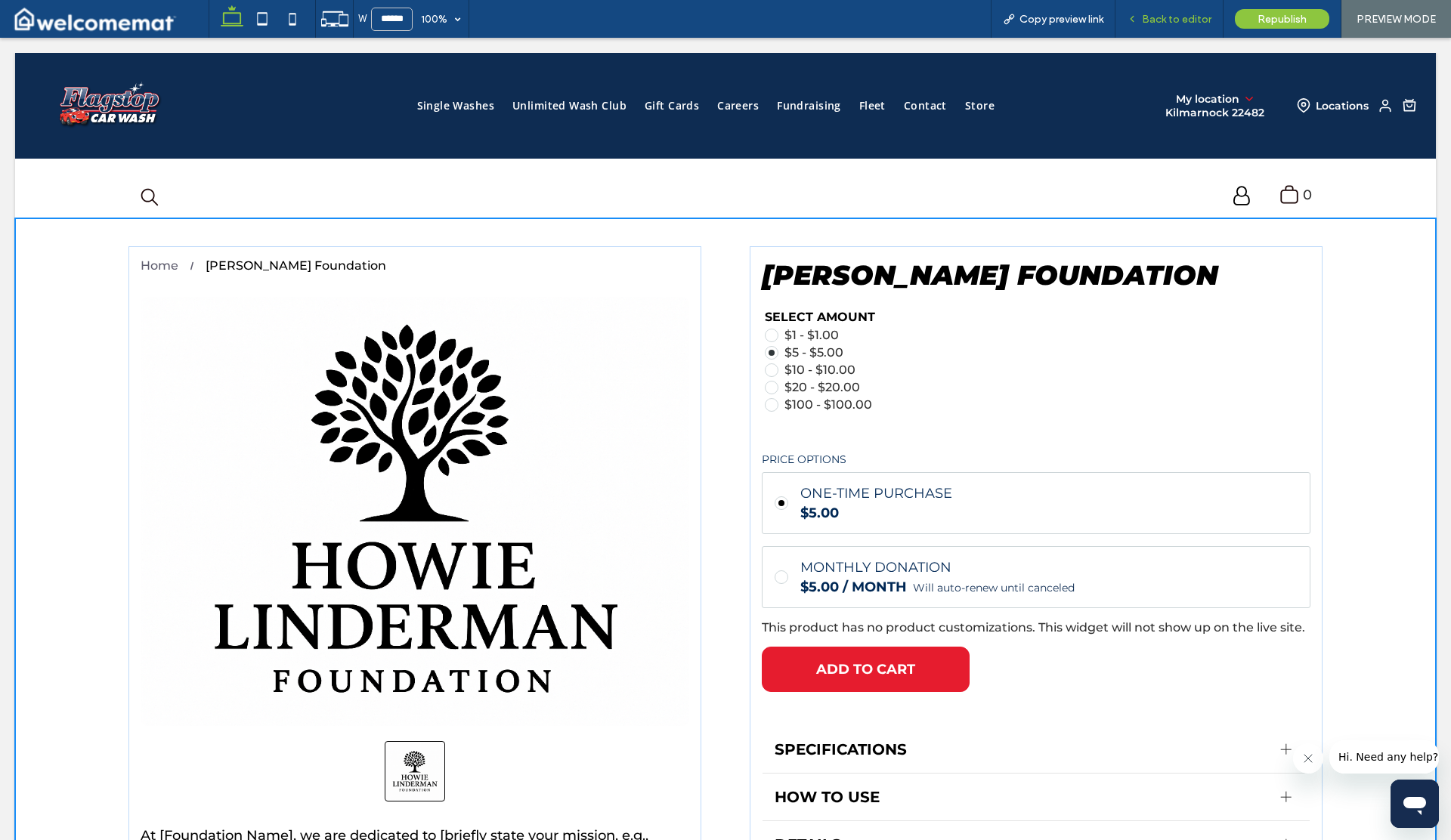
click at [1172, 24] on span "Back to editor" at bounding box center [1177, 19] width 70 height 13
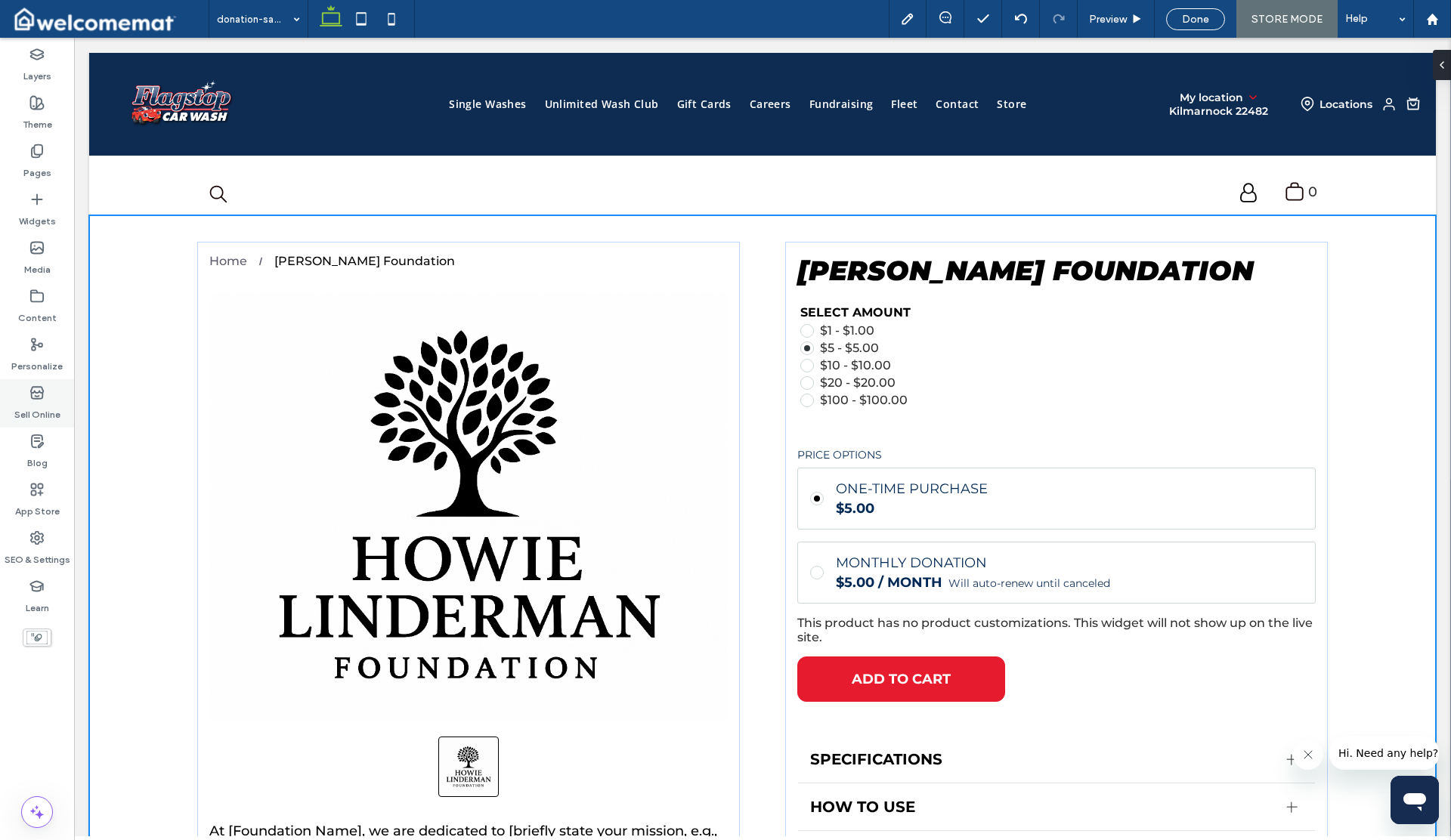
click at [41, 413] on label "Sell Online" at bounding box center [37, 411] width 46 height 21
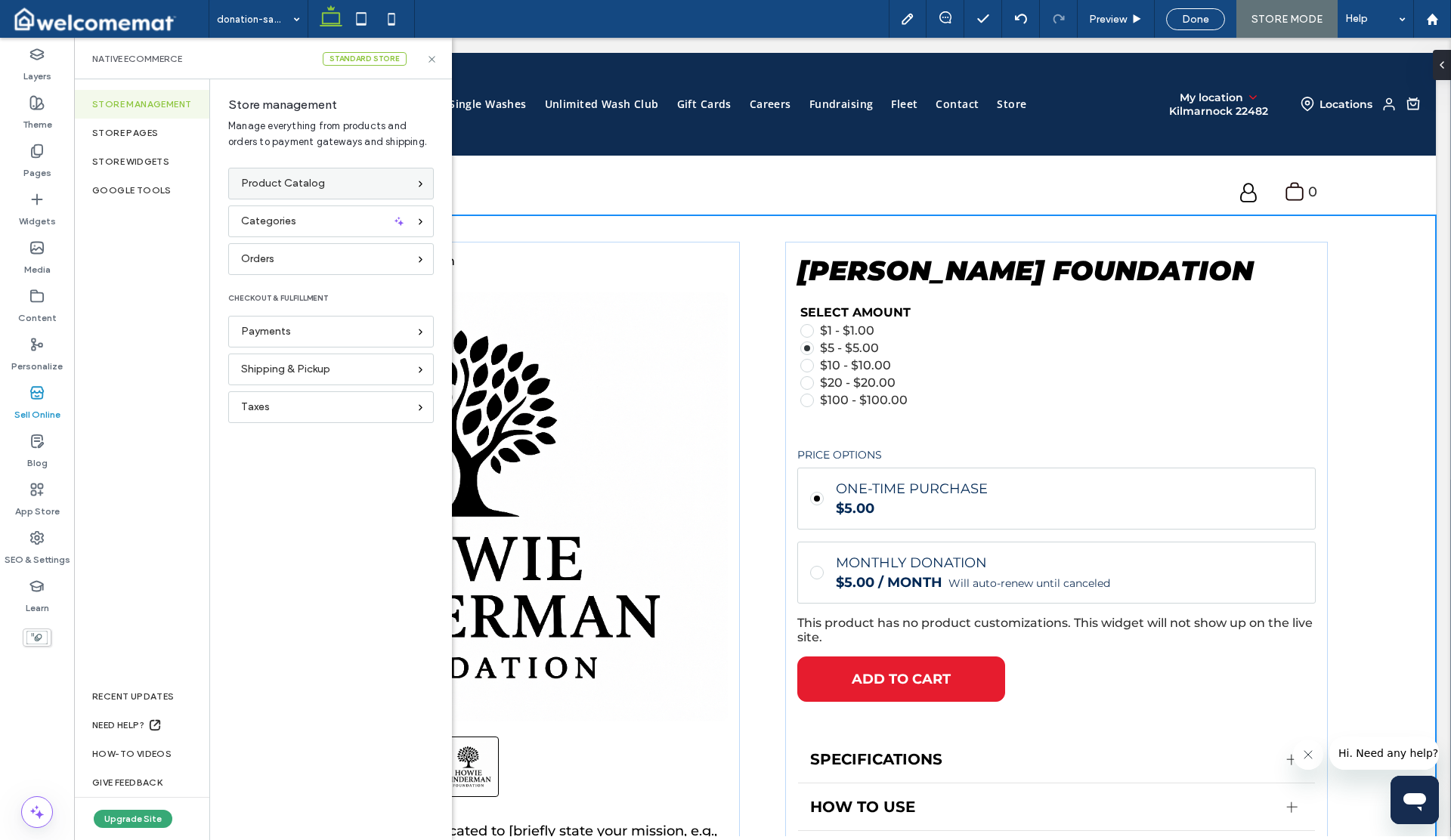
click at [266, 189] on span "Product Catalog" at bounding box center [282, 183] width 84 height 17
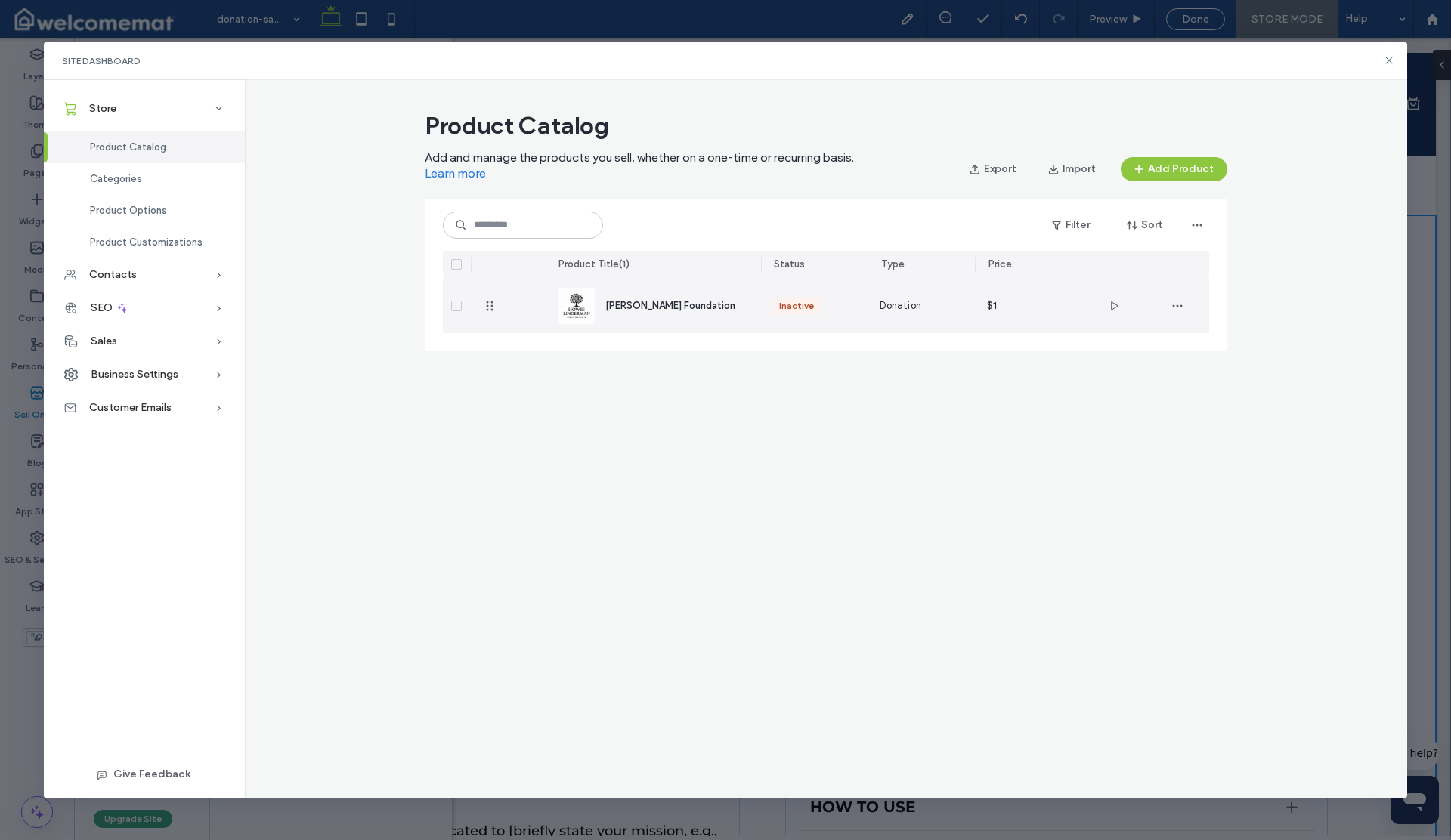
click at [644, 305] on span "[PERSON_NAME] Foundation" at bounding box center [670, 306] width 130 height 11
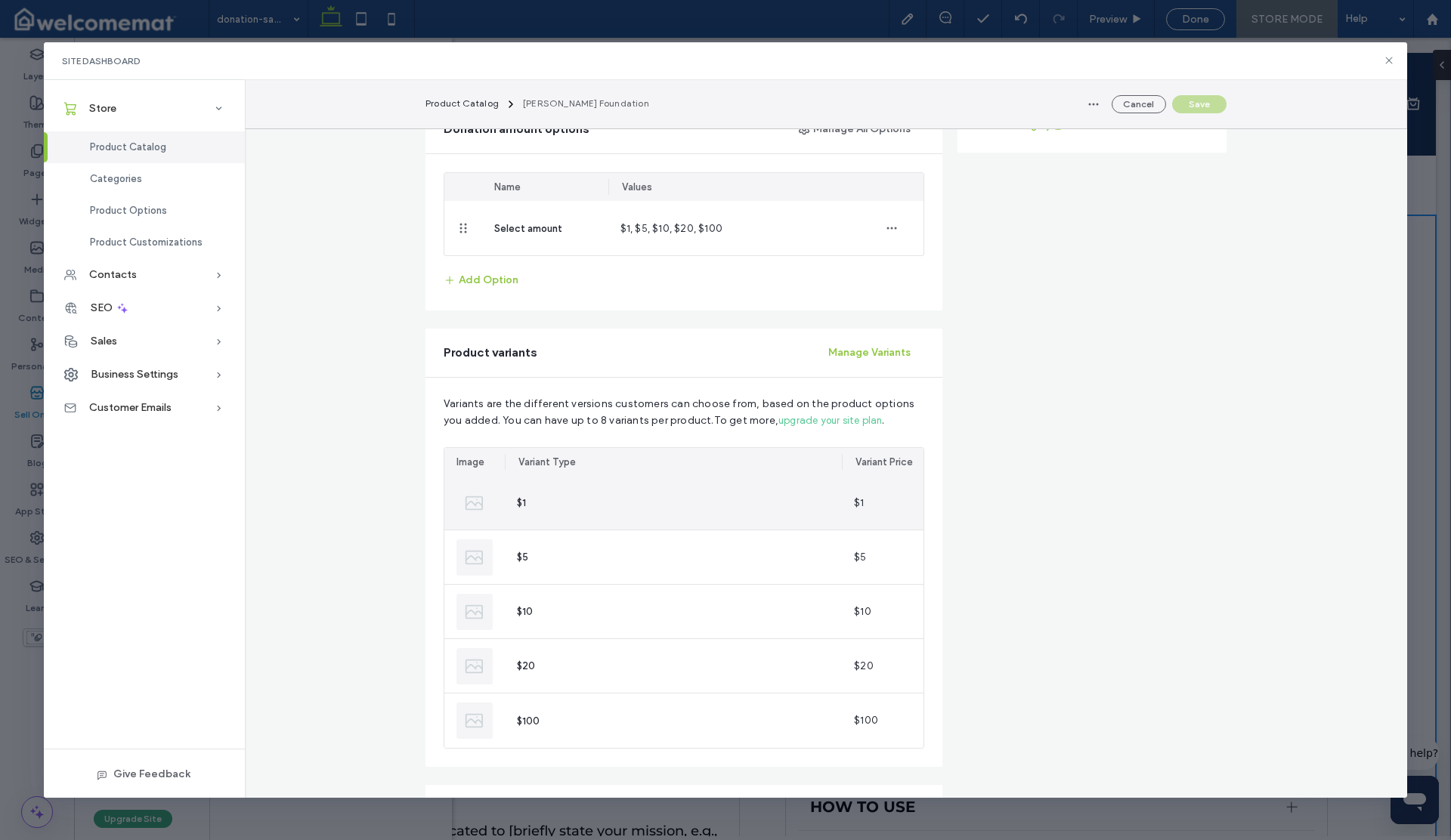
scroll to position [686, 0]
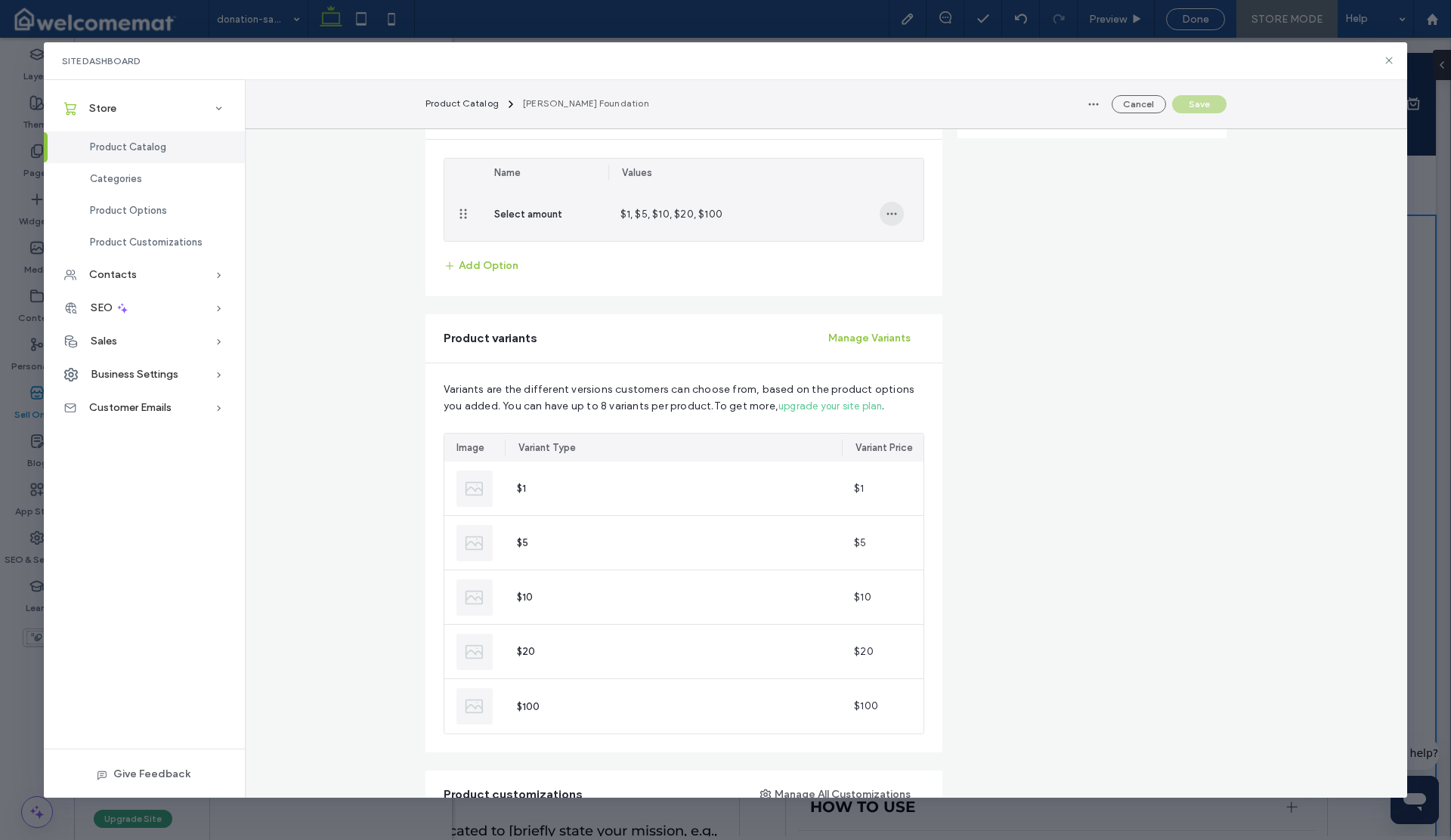
click at [894, 215] on span "button" at bounding box center [892, 213] width 24 height 24
click at [918, 251] on span "Update Values" at bounding box center [939, 254] width 70 height 15
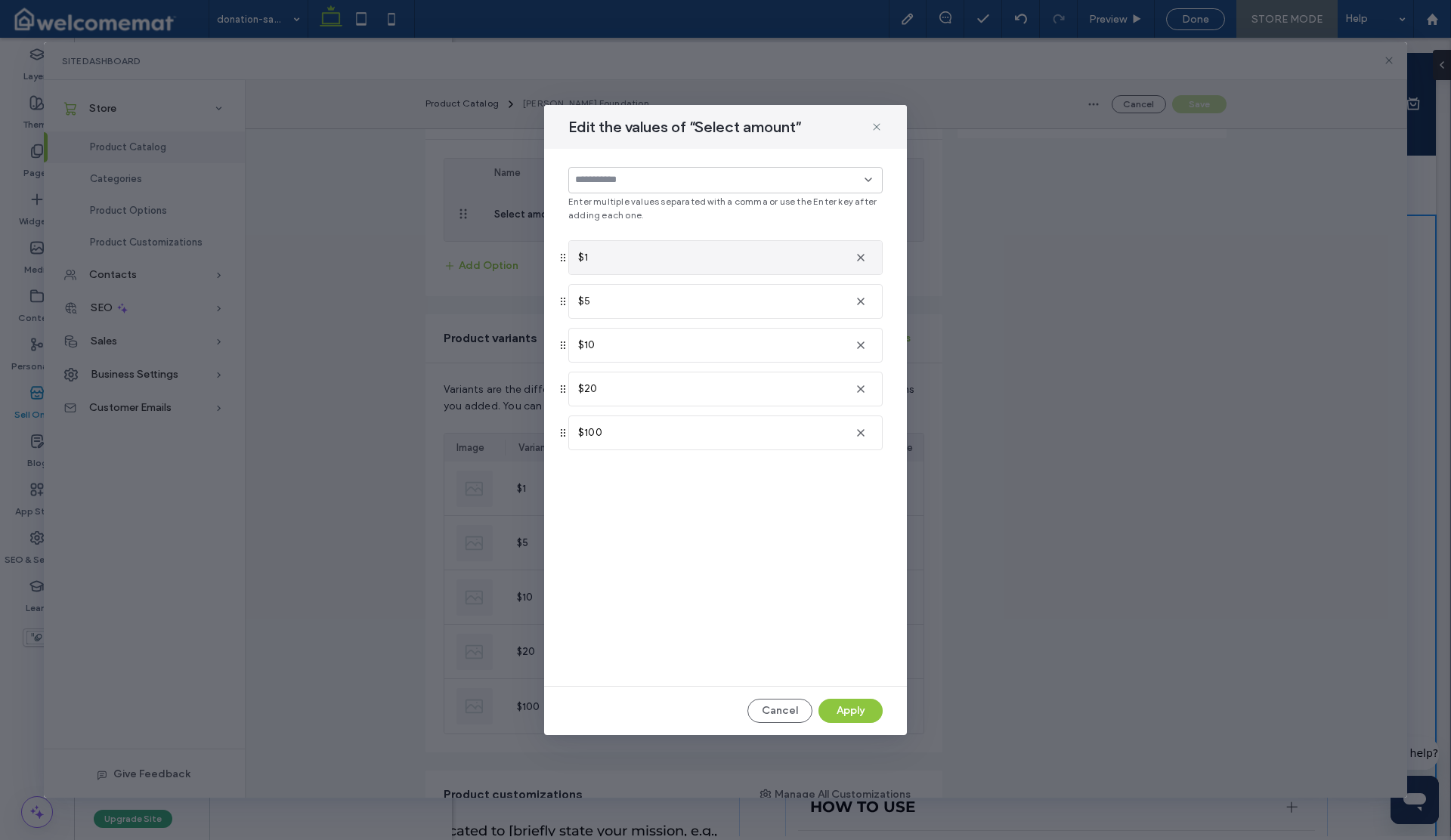
click at [599, 264] on div "$1" at bounding box center [710, 258] width 265 height 15
click at [600, 262] on div "$1" at bounding box center [710, 258] width 265 height 15
click at [863, 261] on use "button" at bounding box center [860, 257] width 7 height 7
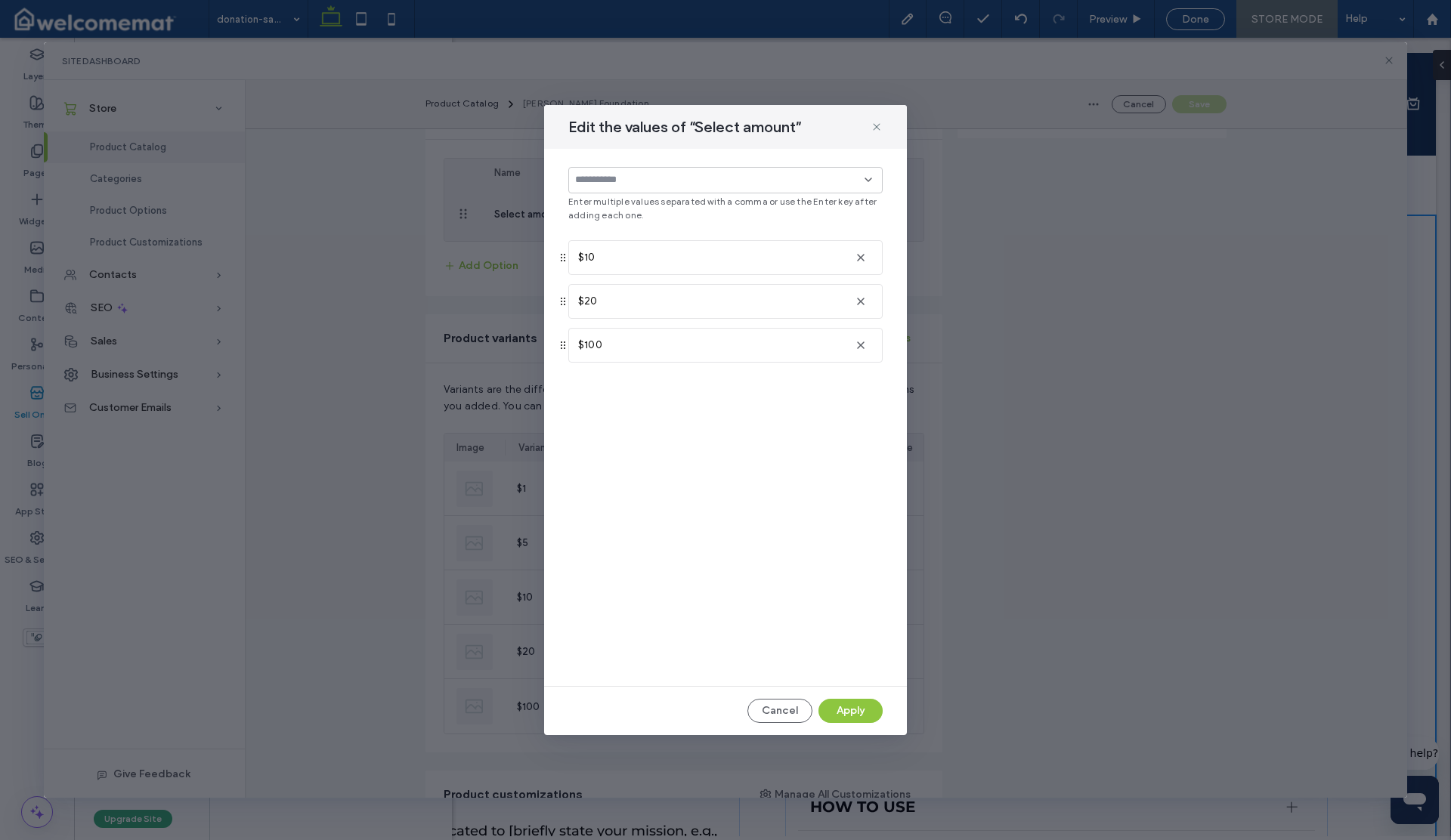
click at [863, 261] on use "button" at bounding box center [860, 257] width 7 height 7
click at [711, 177] on input at bounding box center [720, 180] width 290 height 12
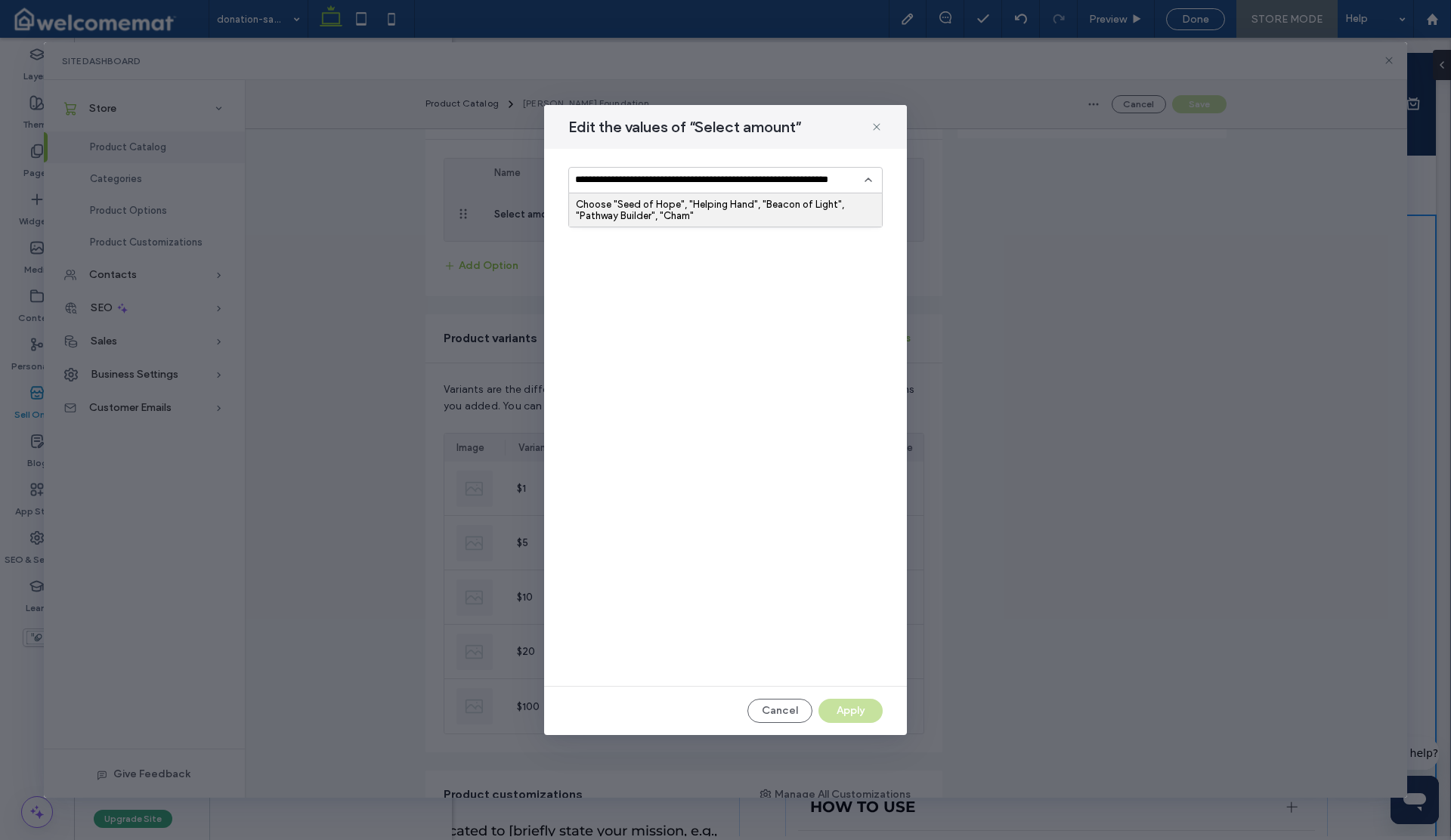
scroll to position [0, 41]
type input "**********"
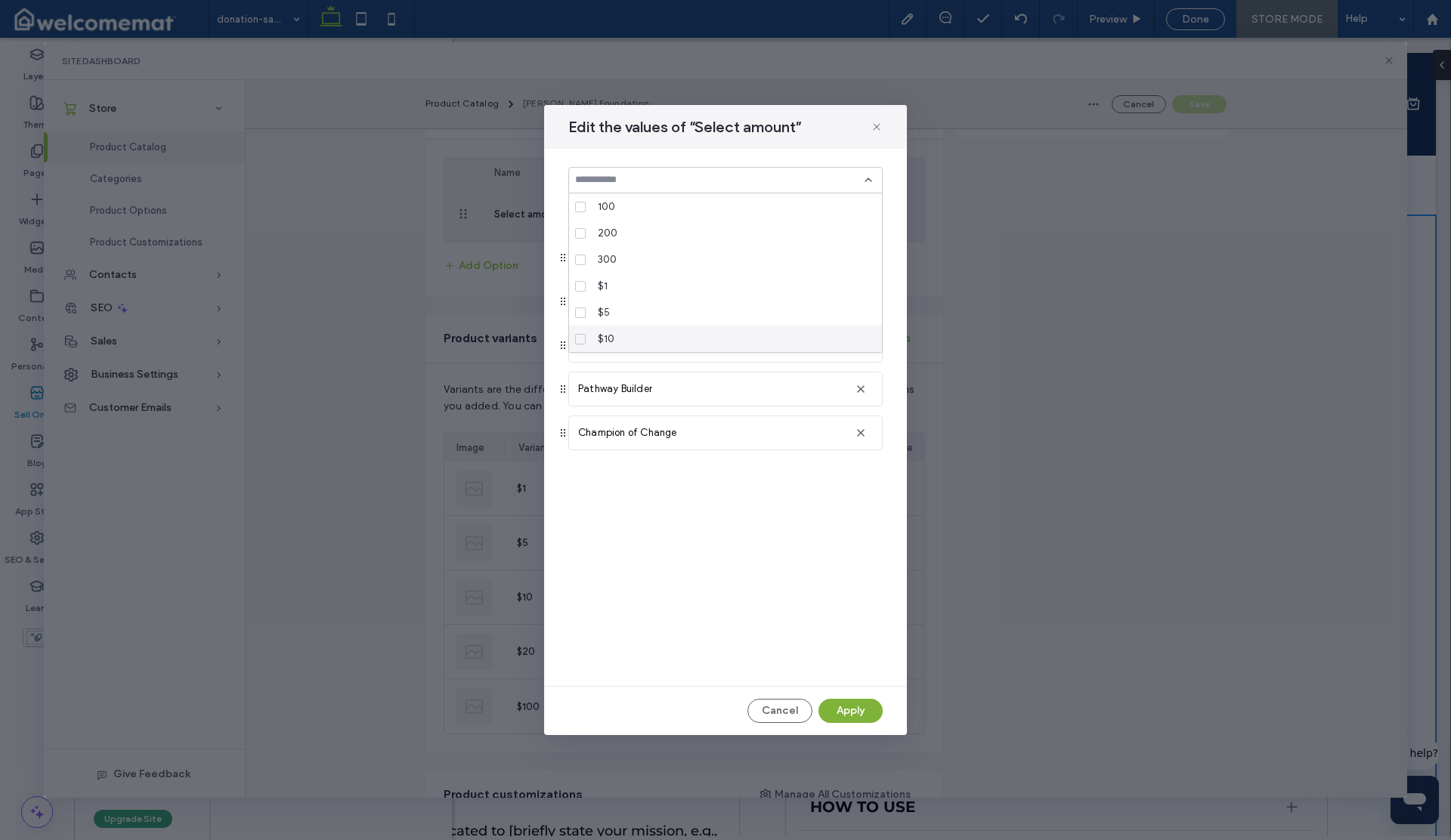
click at [856, 707] on button "Apply" at bounding box center [851, 711] width 64 height 24
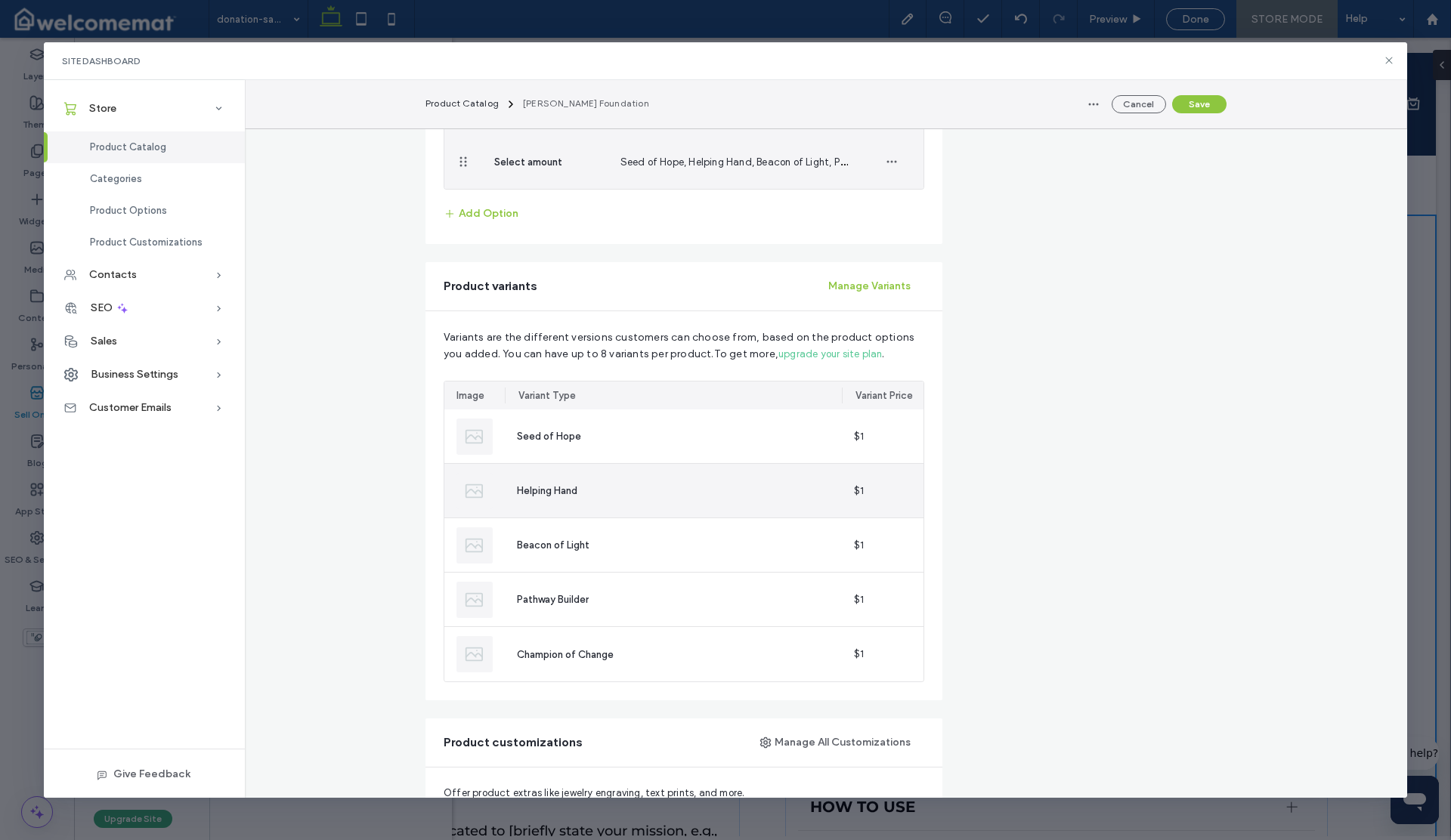
scroll to position [737, 0]
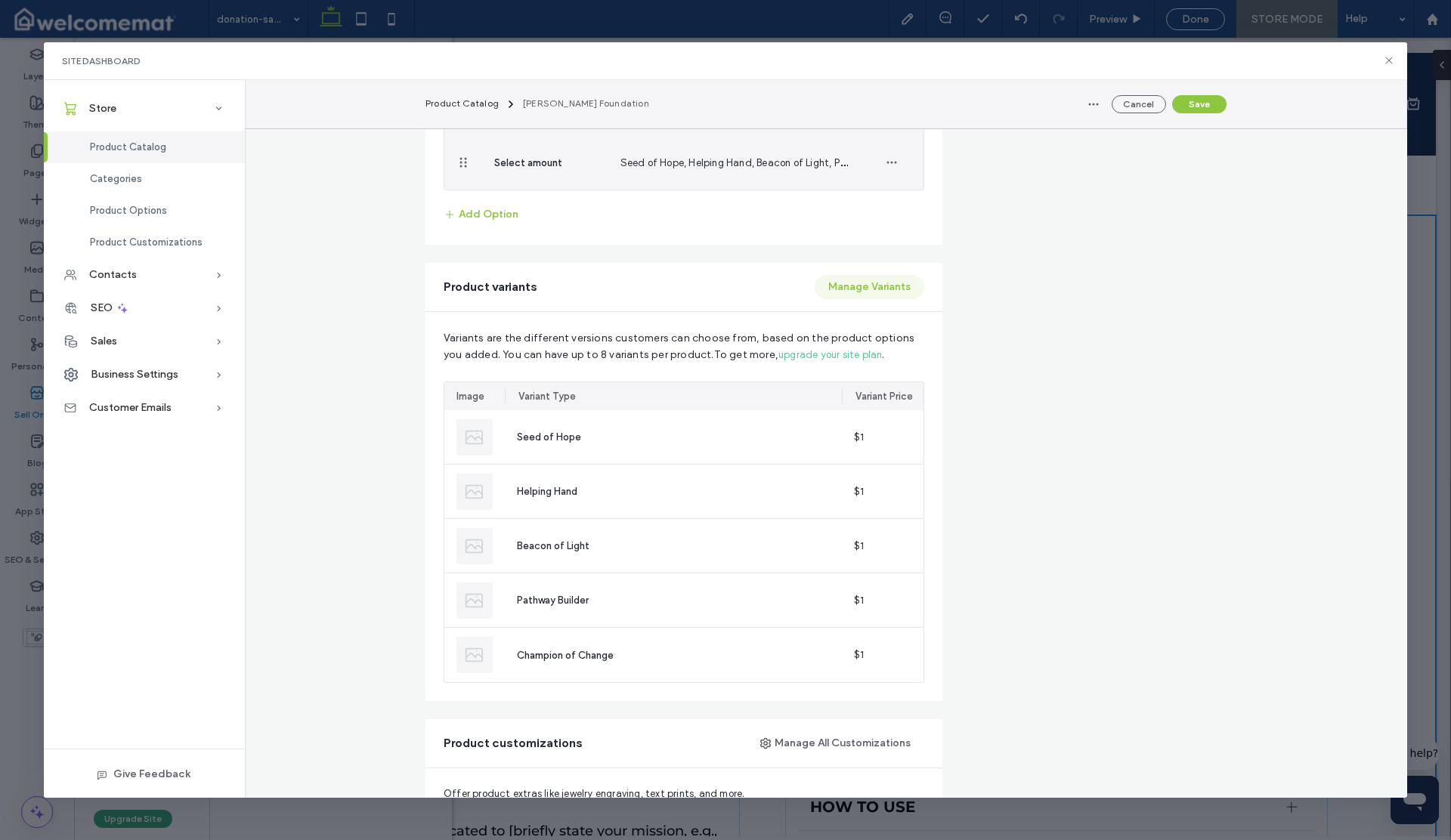
click at [855, 290] on button "Manage Variants" at bounding box center [869, 287] width 110 height 24
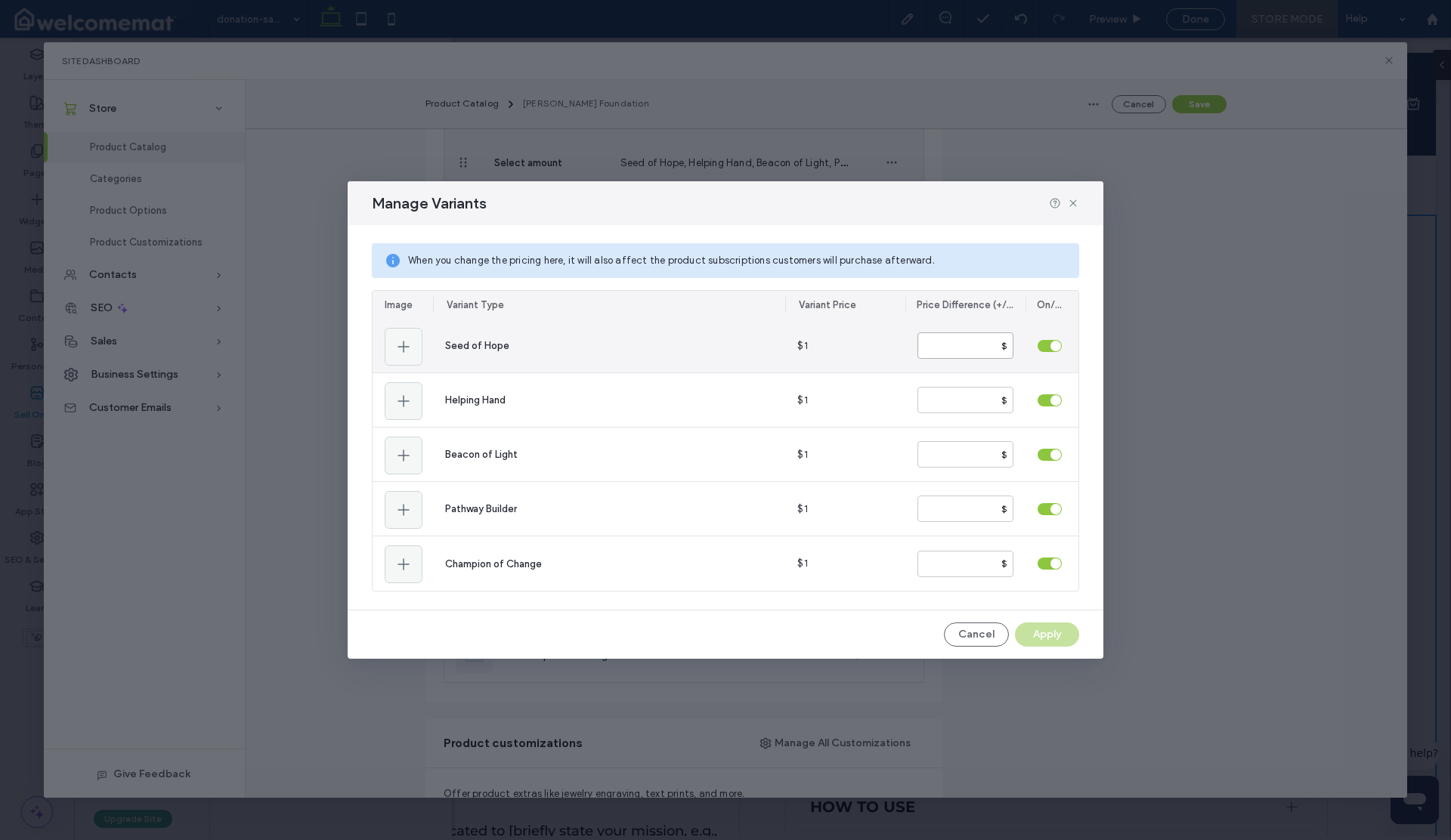
click at [982, 344] on input "number" at bounding box center [965, 345] width 96 height 26
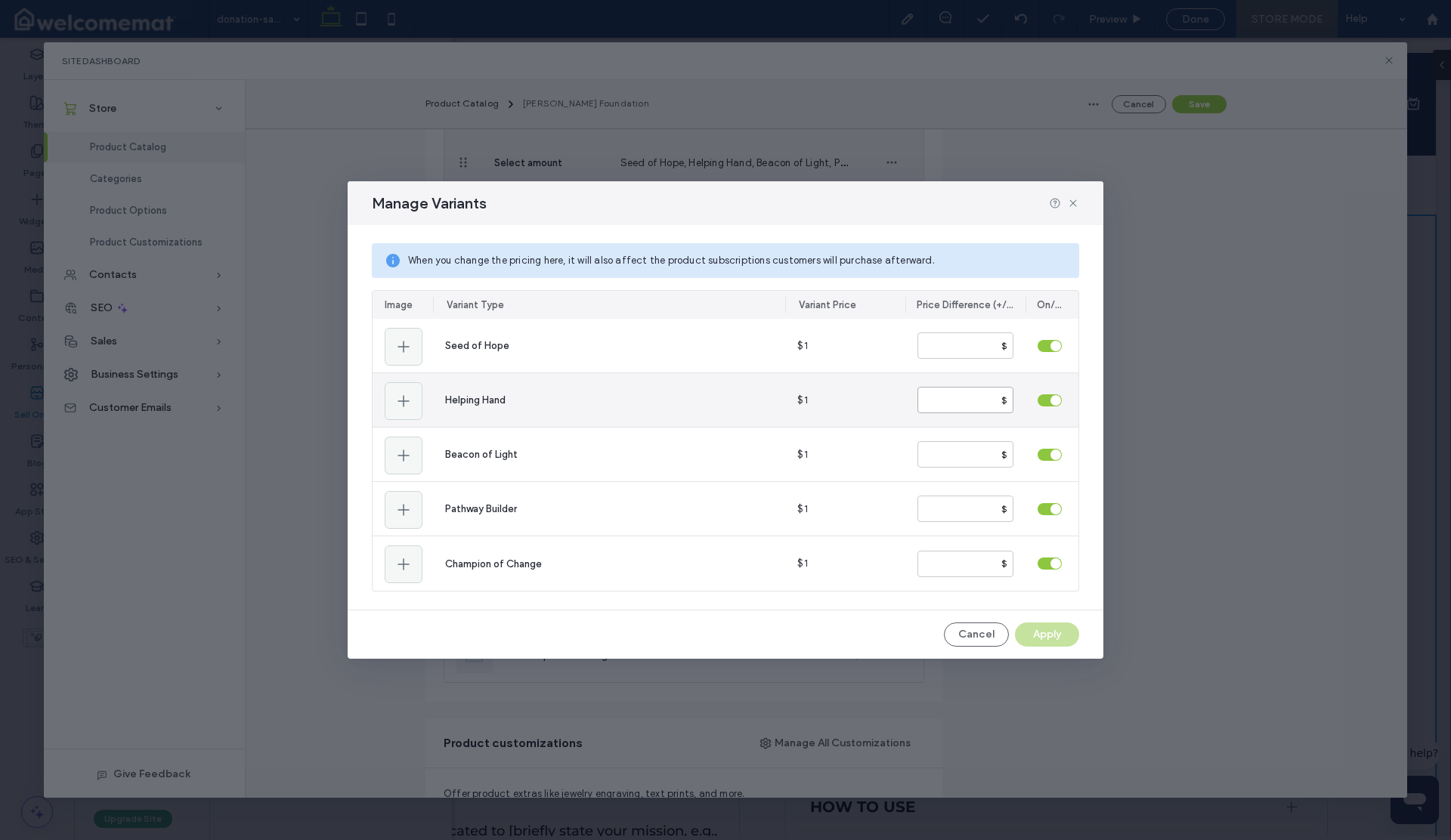
click at [966, 395] on input "number" at bounding box center [965, 400] width 96 height 26
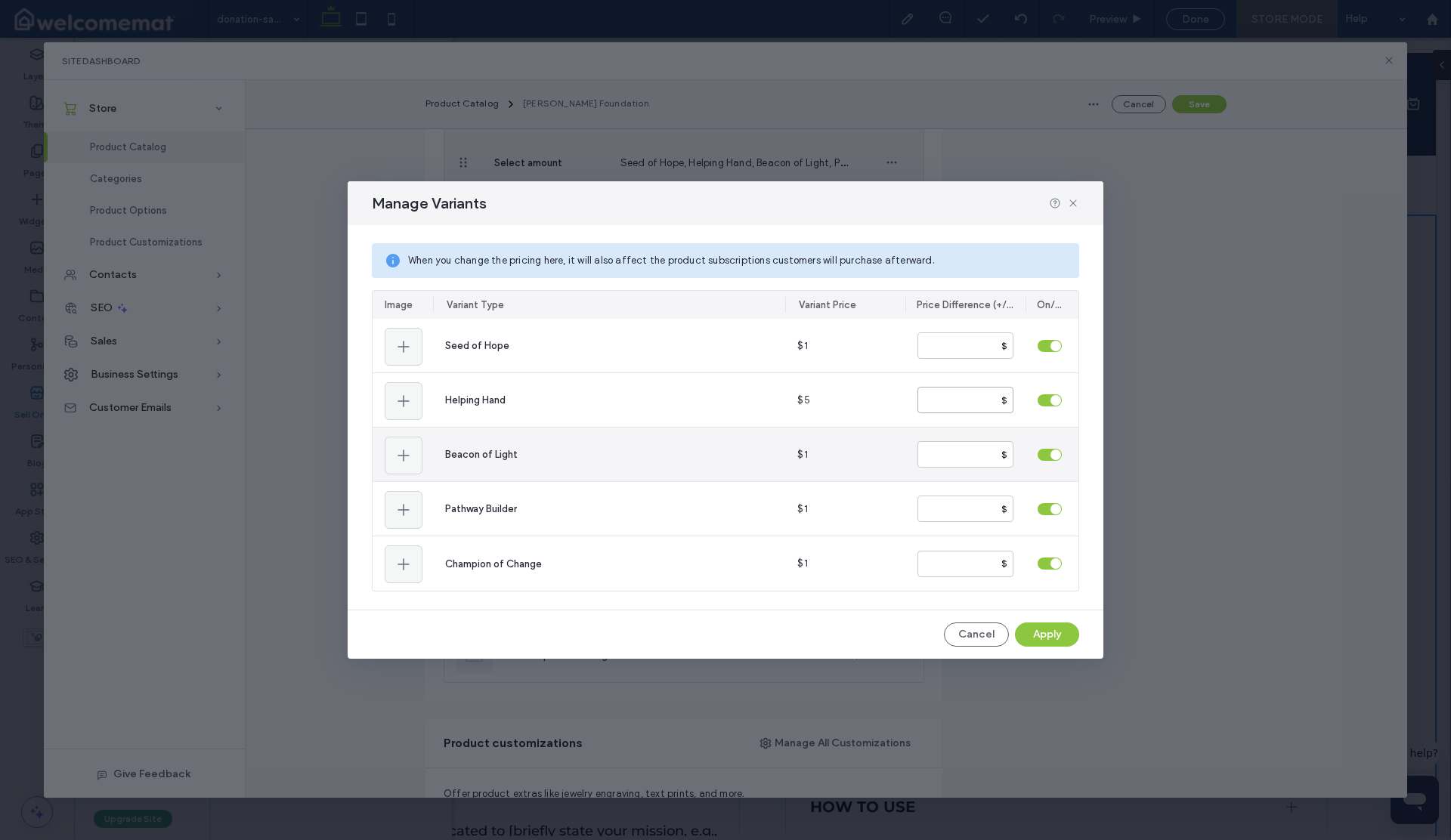
type input "*"
click at [973, 453] on input "number" at bounding box center [965, 454] width 96 height 26
type input "*"
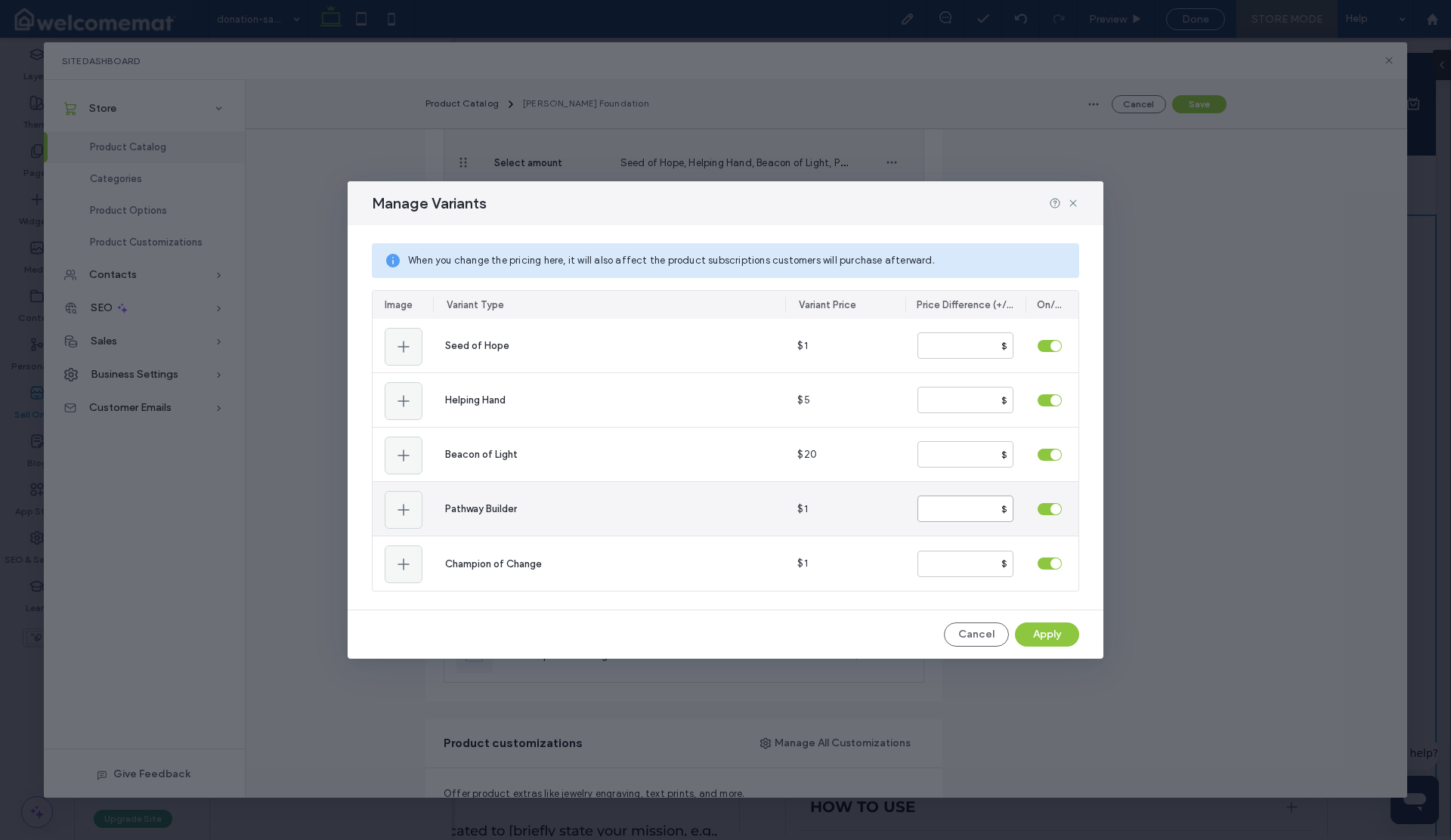
click at [979, 506] on input "number" at bounding box center [965, 509] width 96 height 26
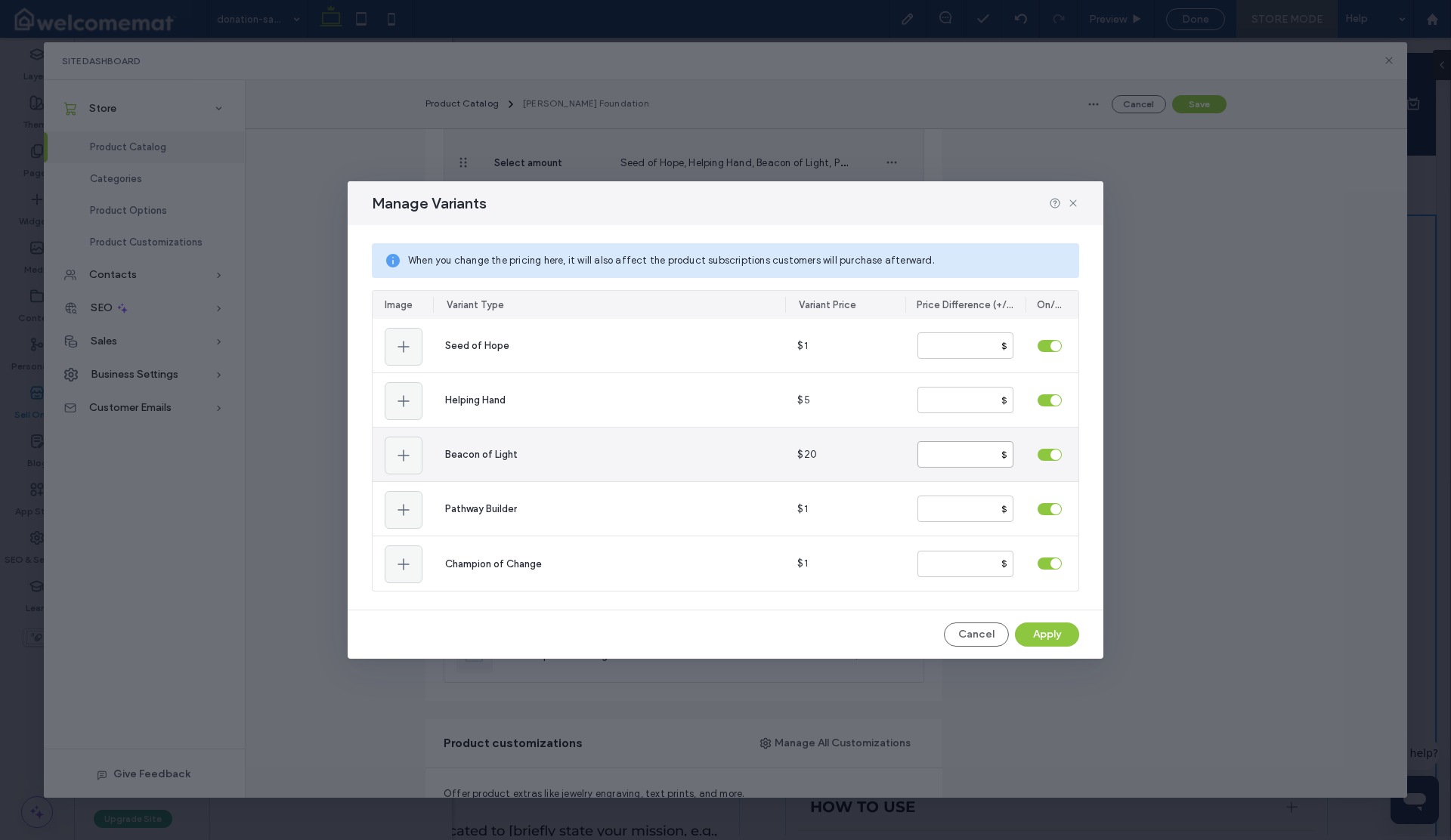
drag, startPoint x: 950, startPoint y: 458, endPoint x: 918, endPoint y: 456, distance: 32.1
click at [918, 456] on input "**" at bounding box center [965, 454] width 96 height 26
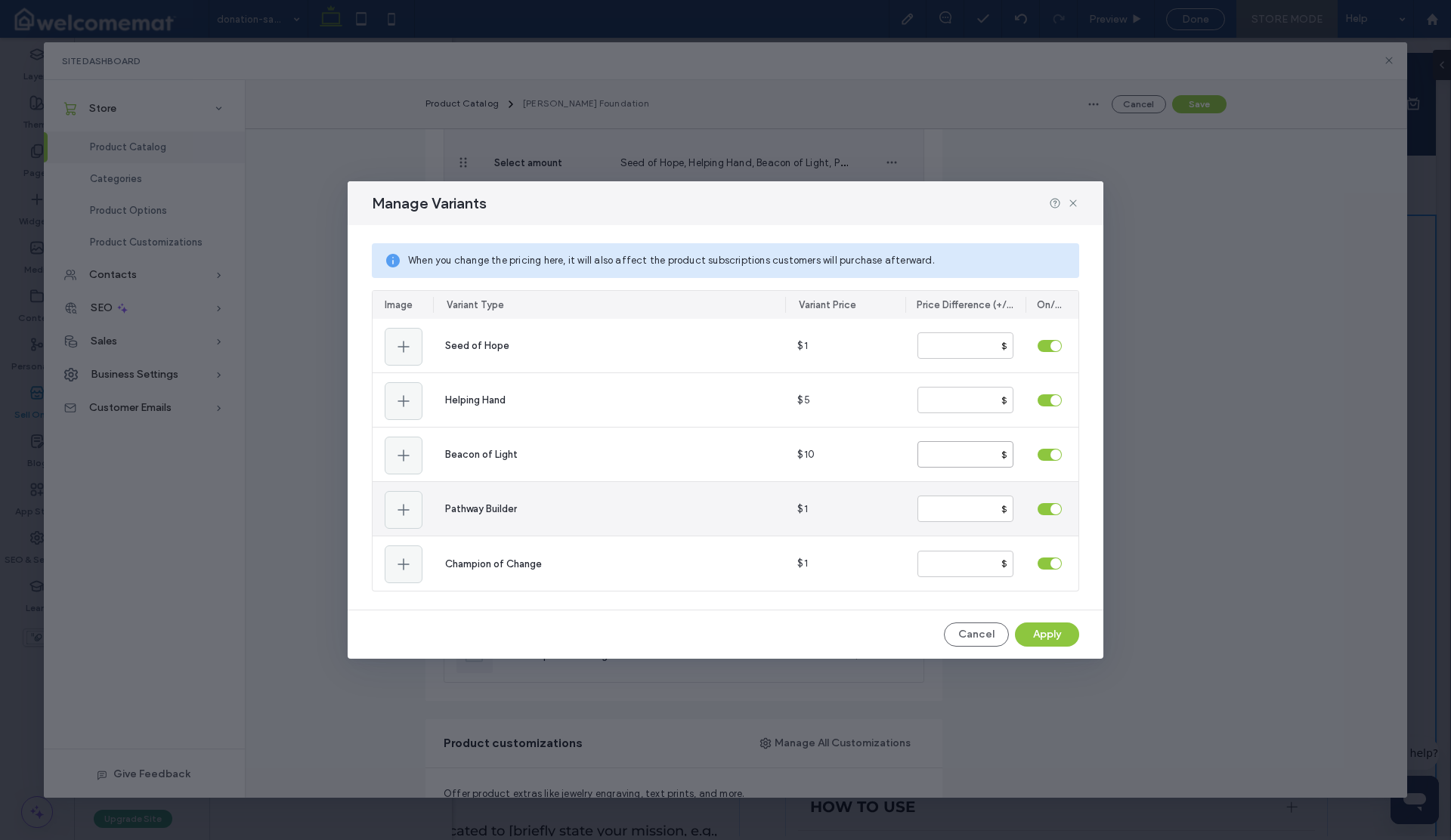
type input "*"
click at [940, 505] on input "number" at bounding box center [965, 509] width 96 height 26
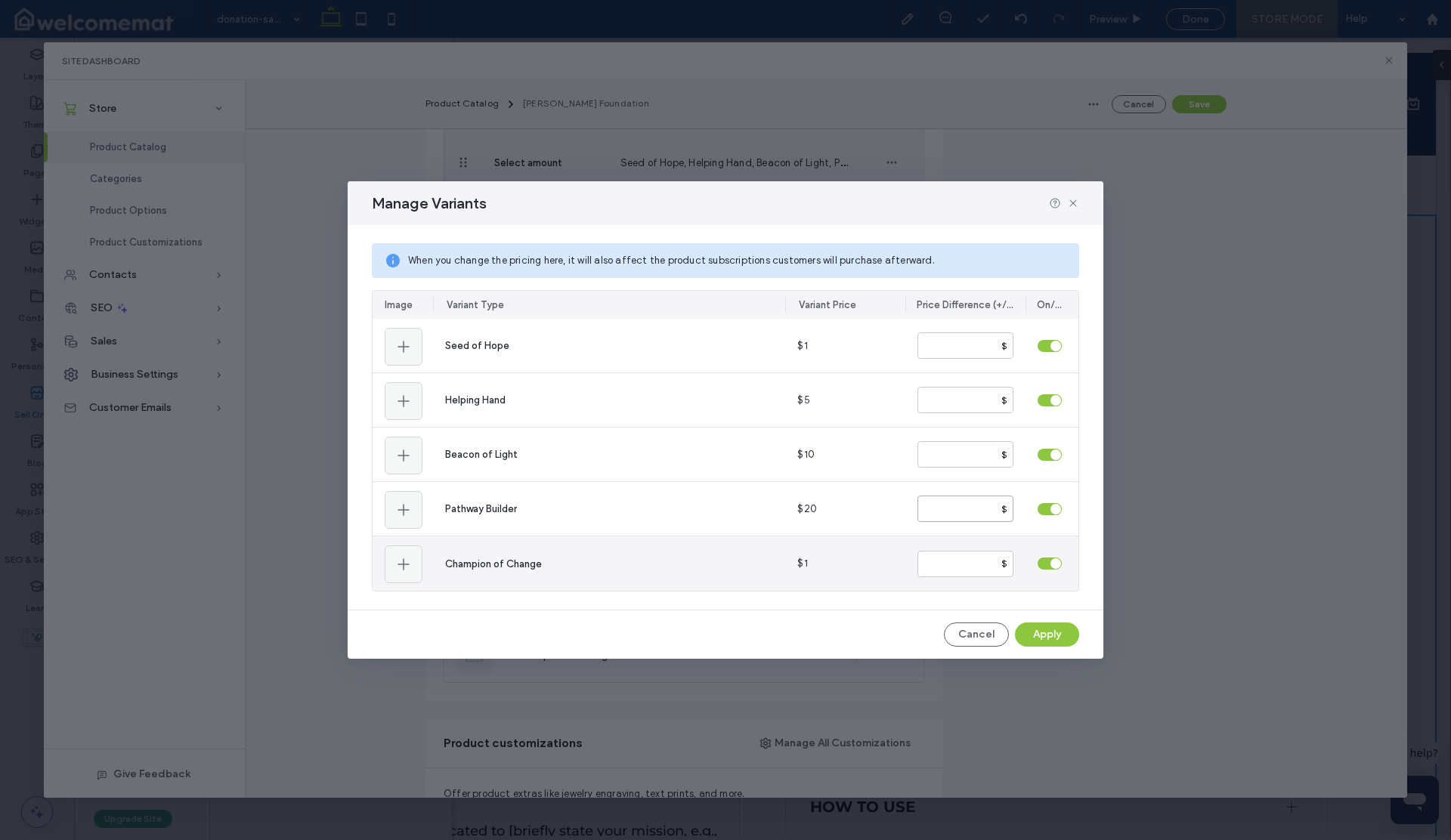
type input "**"
click at [947, 564] on input "number" at bounding box center [965, 564] width 96 height 26
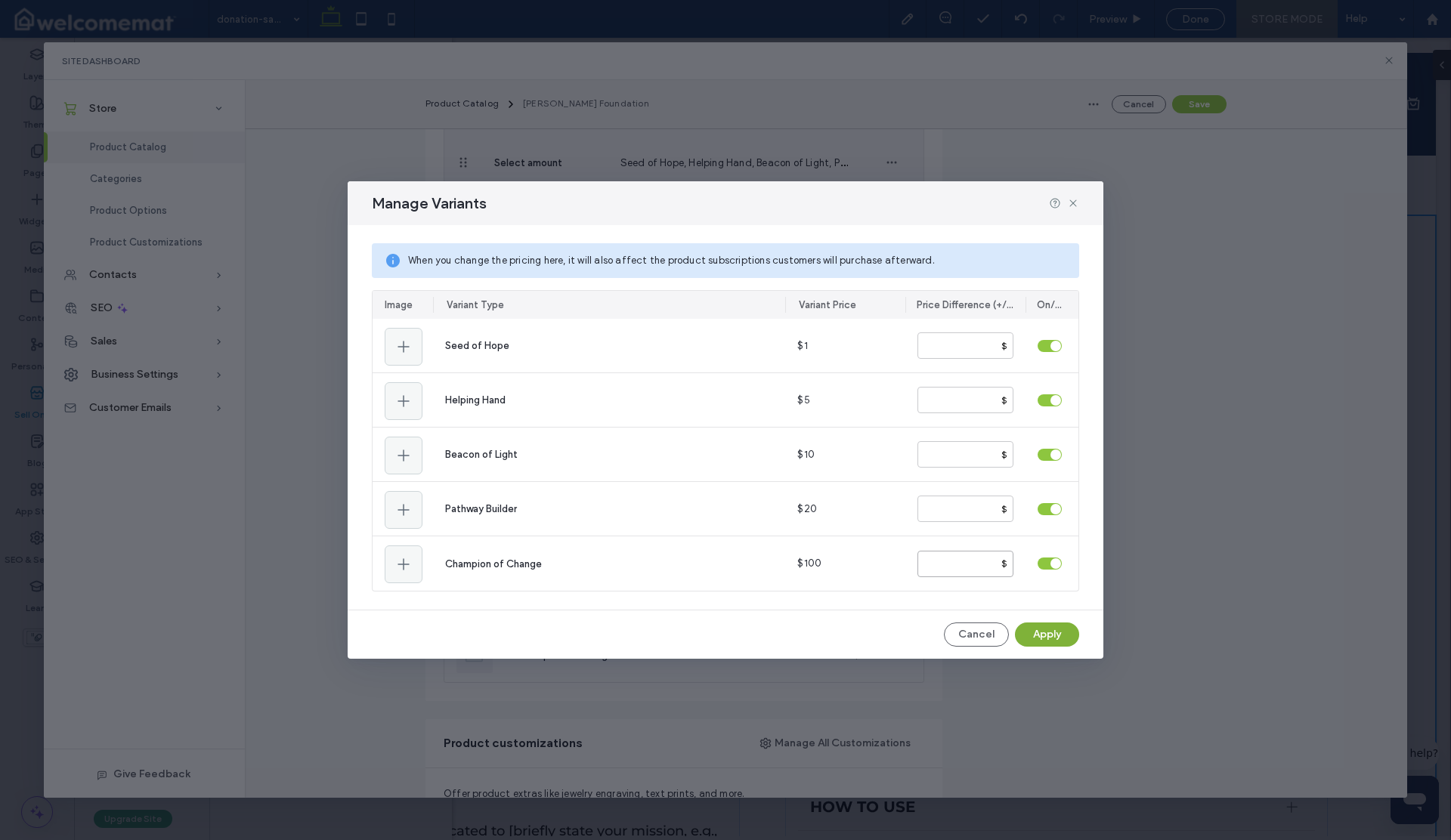
type input "**"
click at [1038, 634] on button "Apply" at bounding box center [1047, 635] width 64 height 24
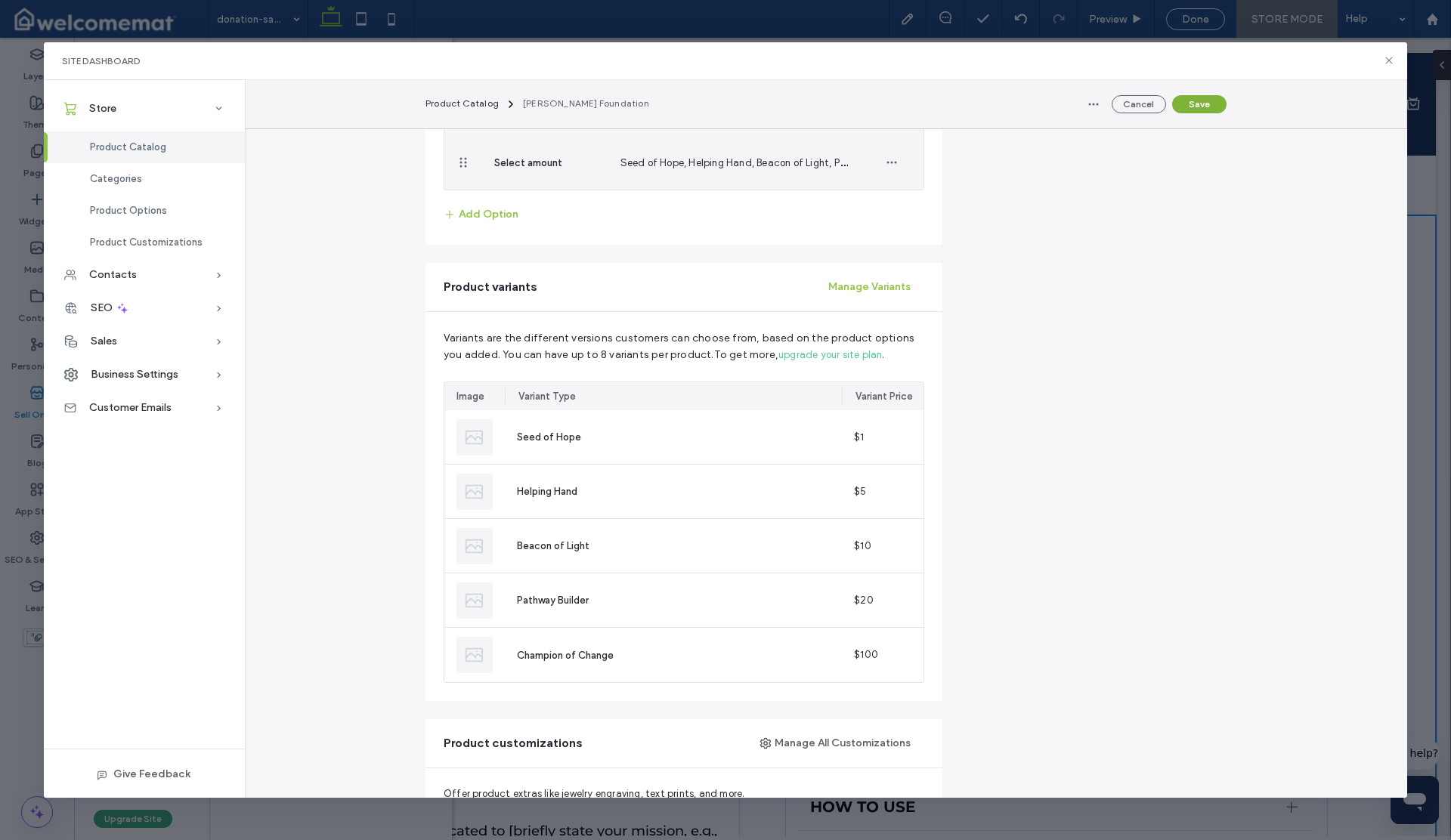
click at [1185, 102] on button "Save" at bounding box center [1200, 104] width 55 height 18
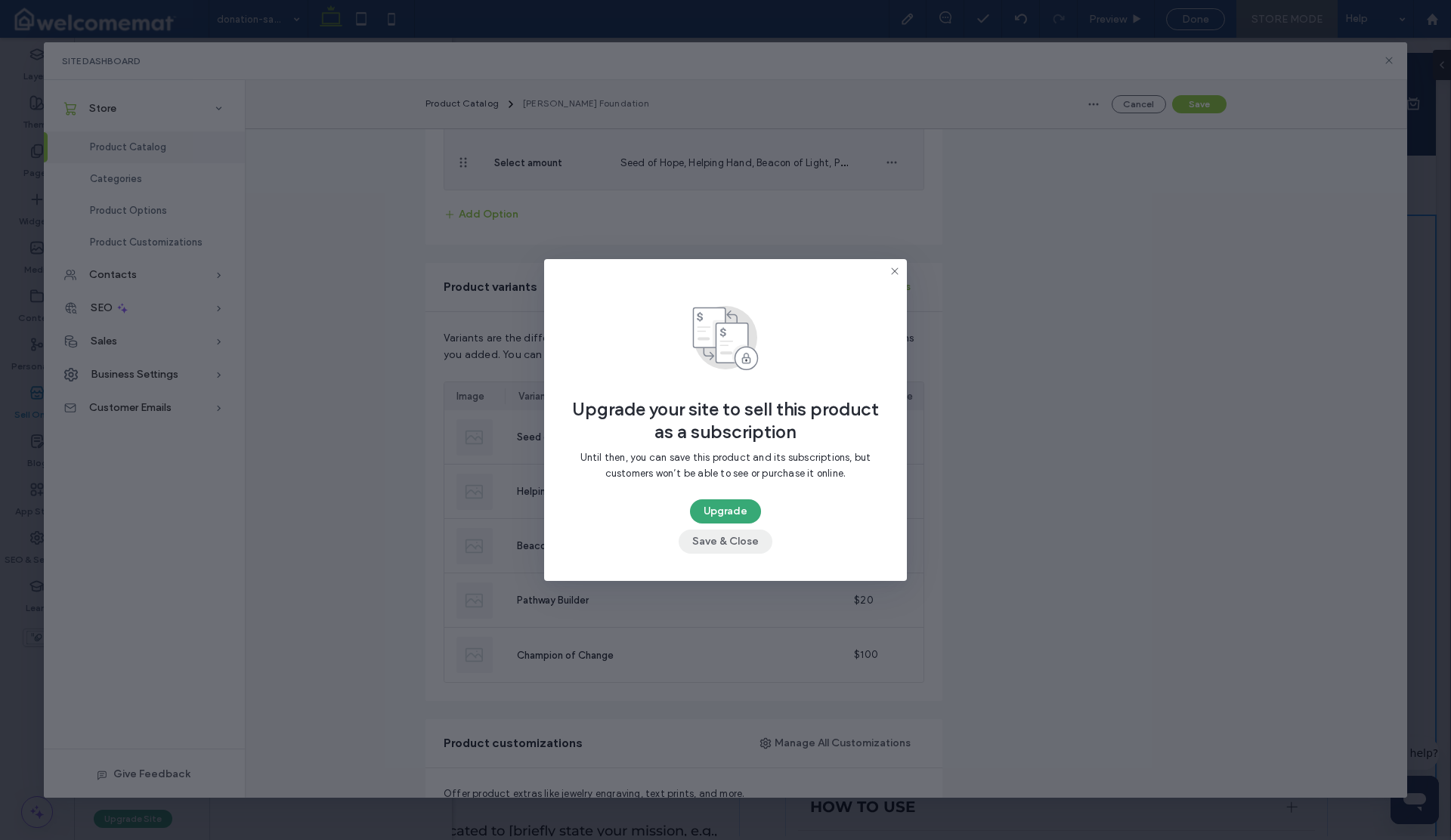
click at [721, 546] on button "Save & Close" at bounding box center [726, 542] width 94 height 24
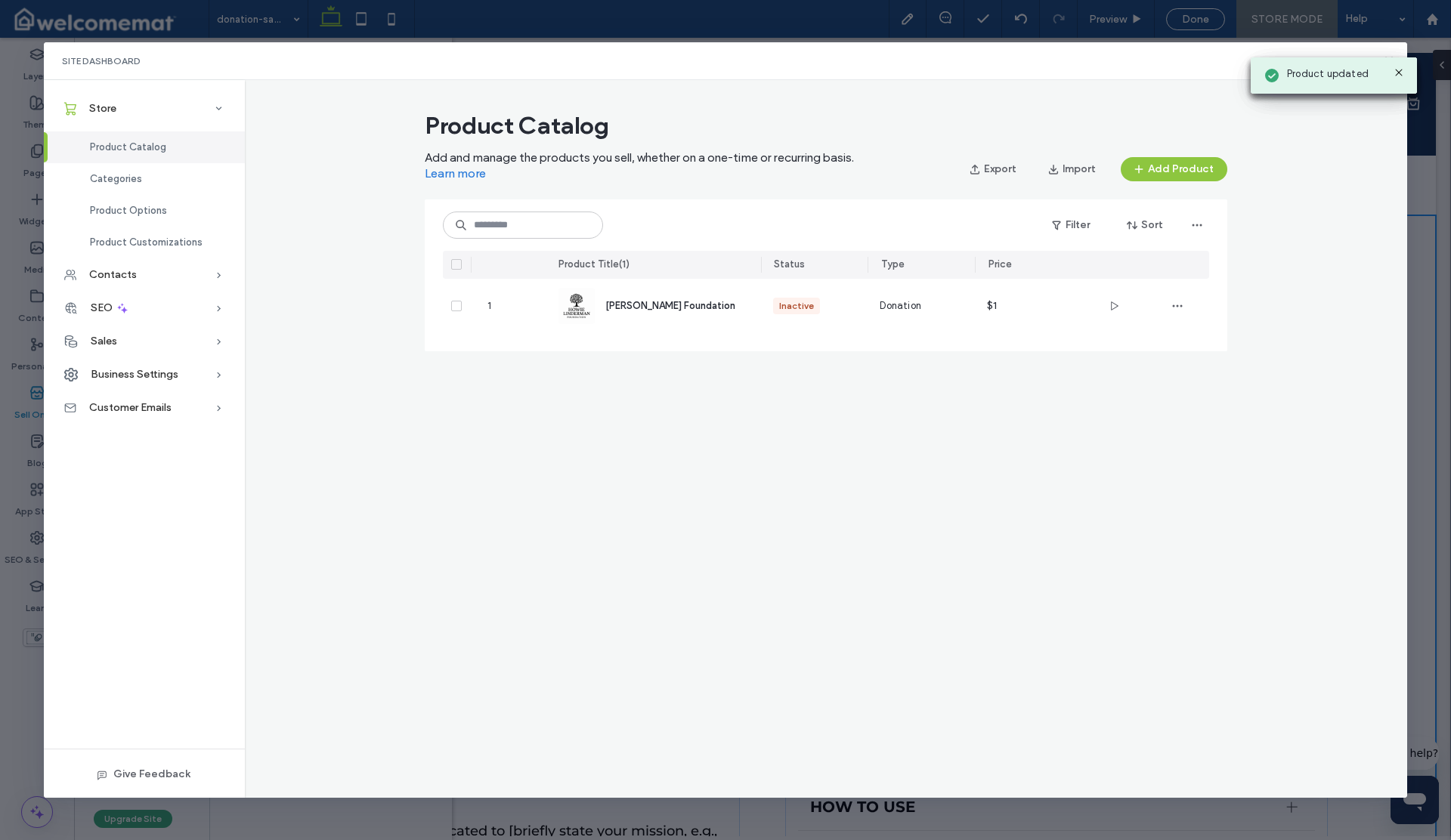
scroll to position [0, 0]
click at [1398, 71] on use at bounding box center [1398, 72] width 6 height 6
click at [1386, 59] on icon at bounding box center [1388, 60] width 12 height 12
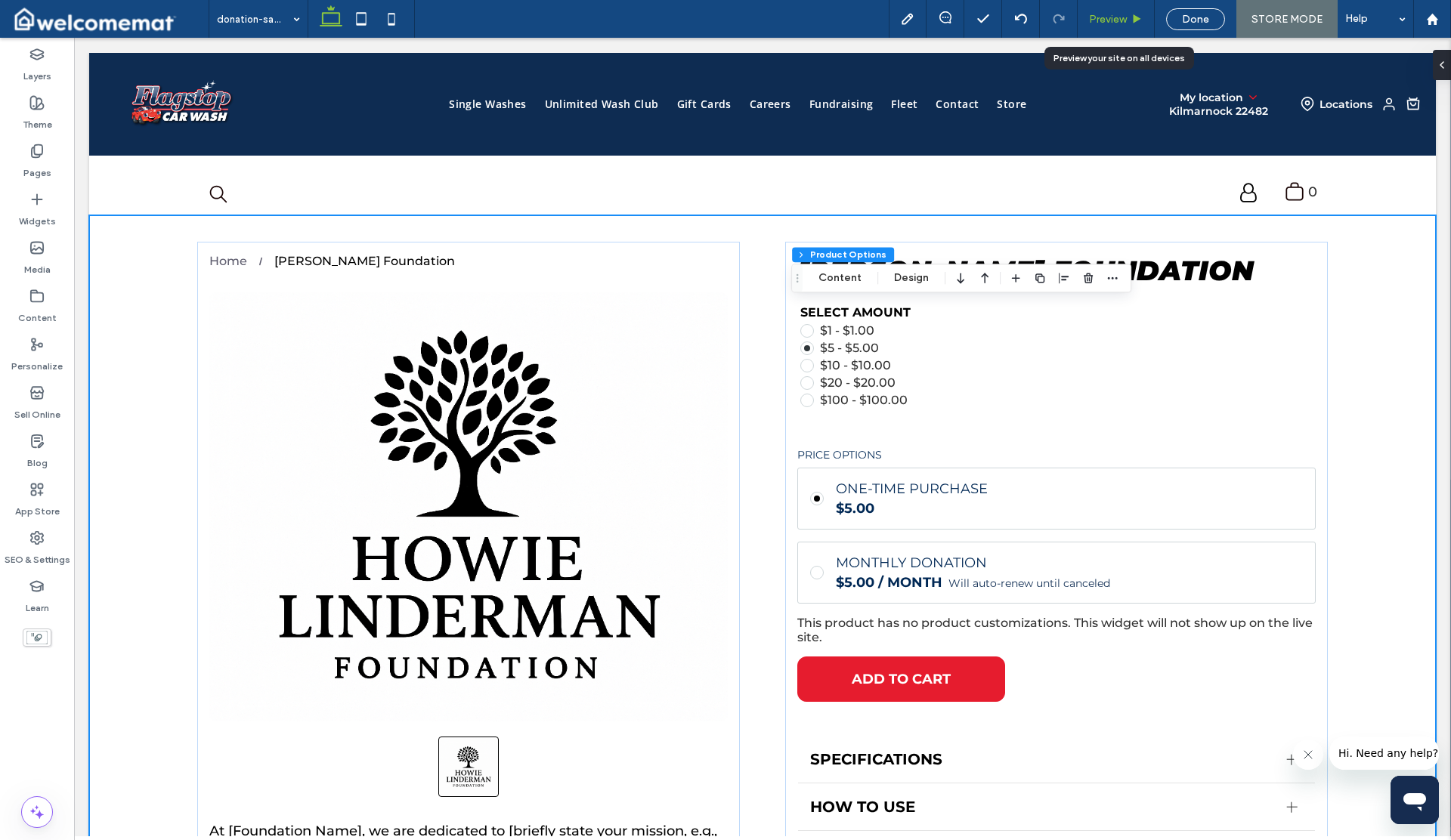
click at [1118, 22] on span "Preview" at bounding box center [1108, 19] width 38 height 13
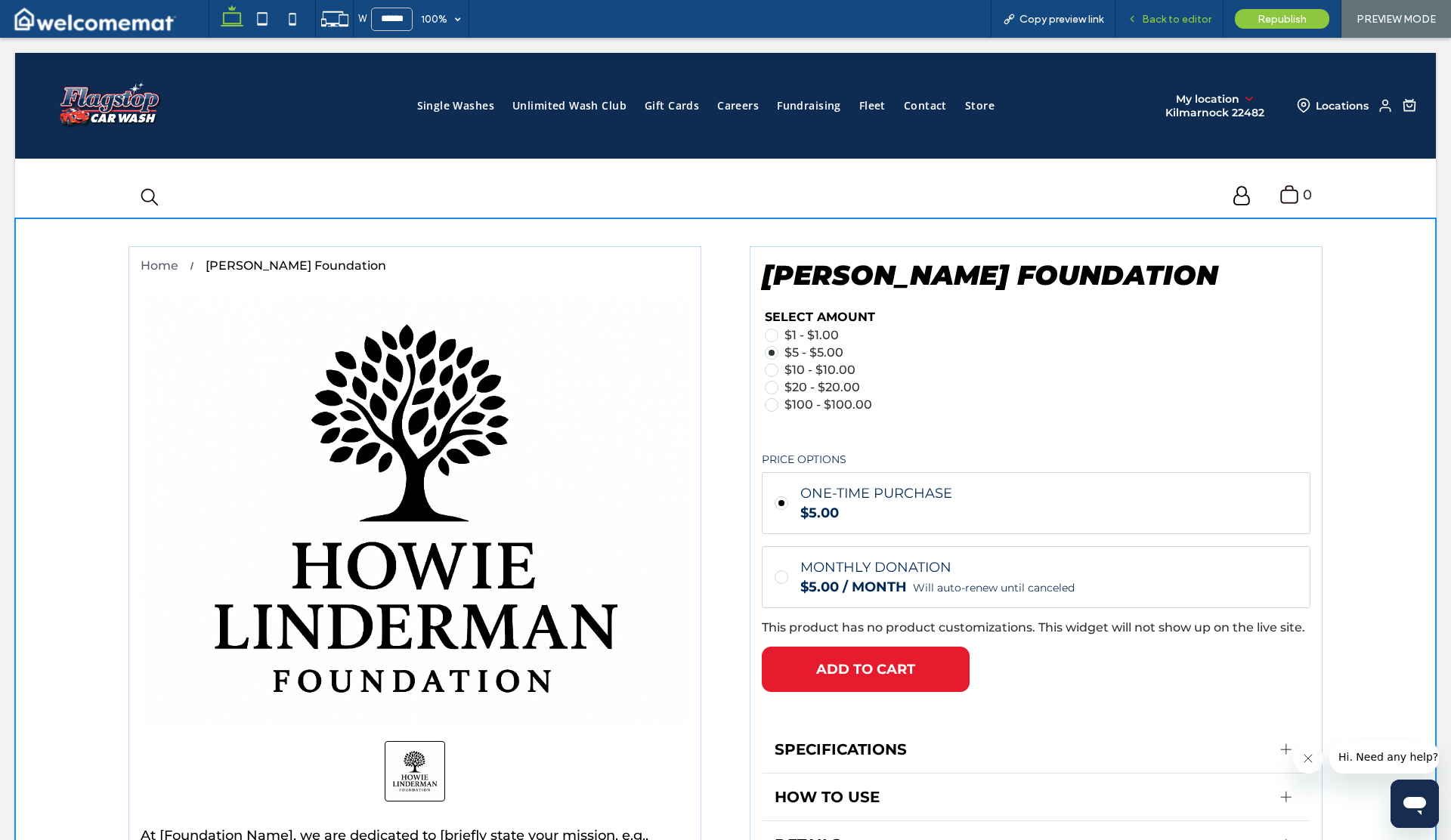
click at [1167, 14] on span "Back to editor" at bounding box center [1177, 19] width 70 height 13
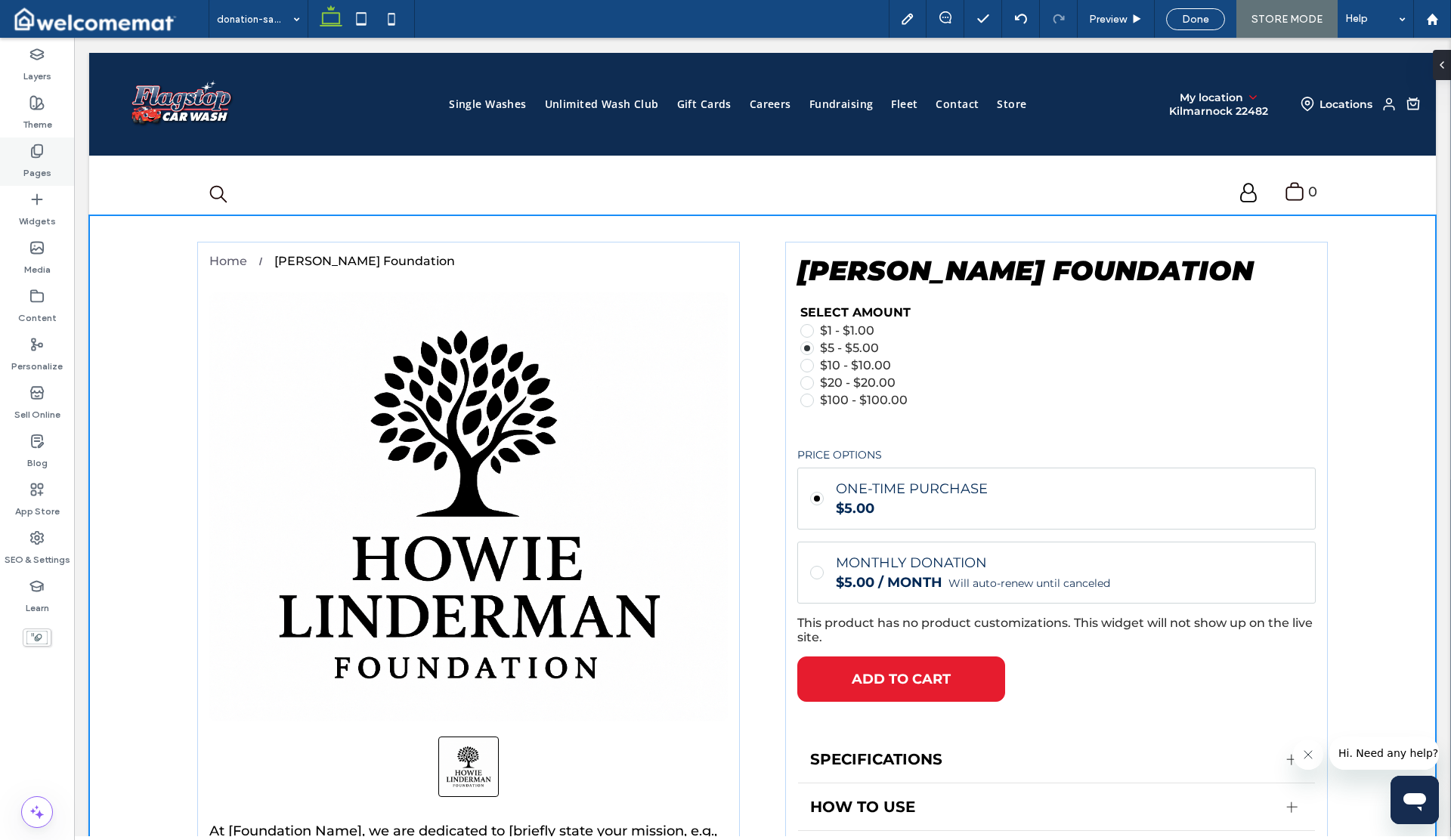
click at [32, 163] on label "Pages" at bounding box center [37, 169] width 28 height 21
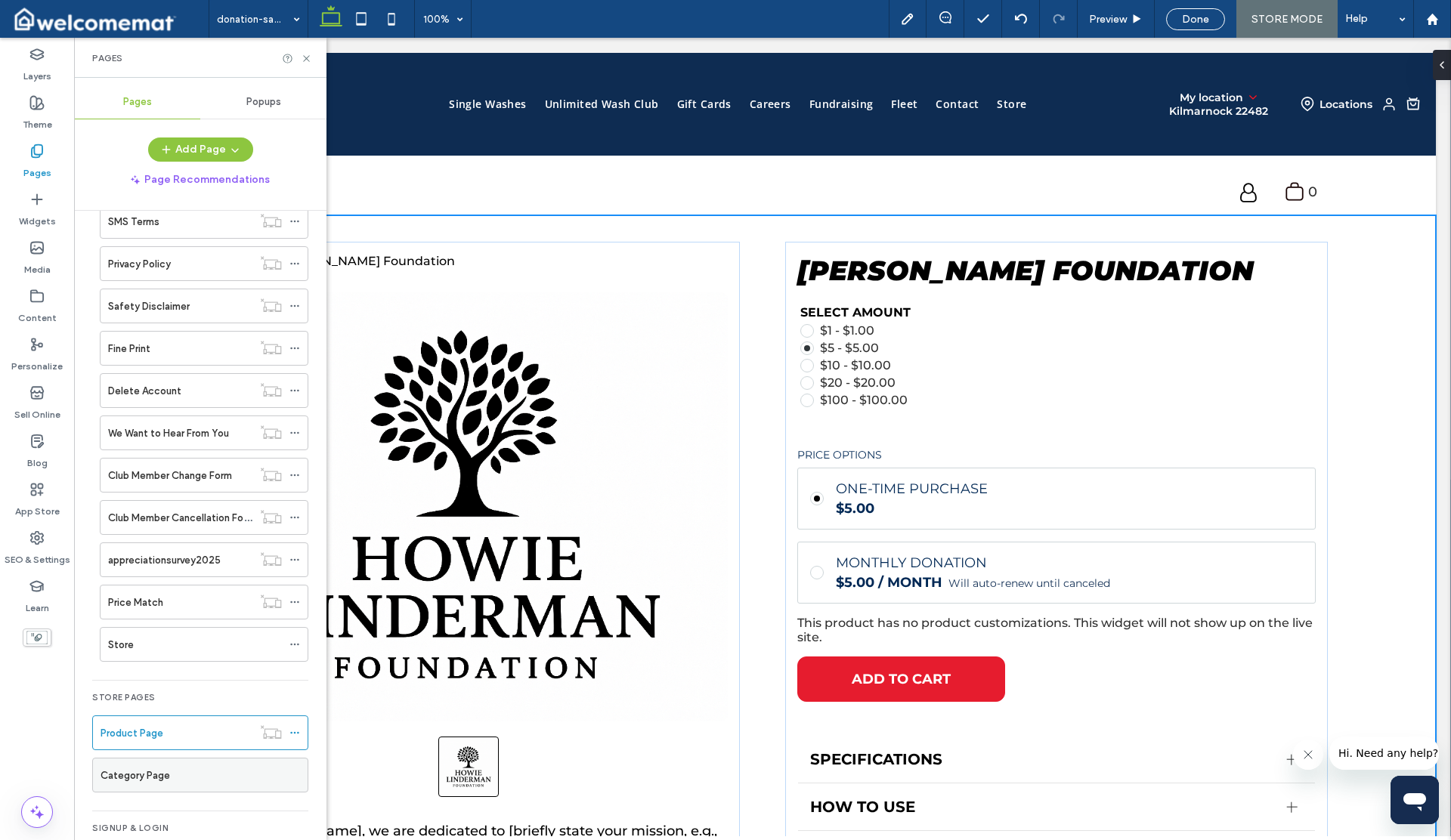
scroll to position [651, 0]
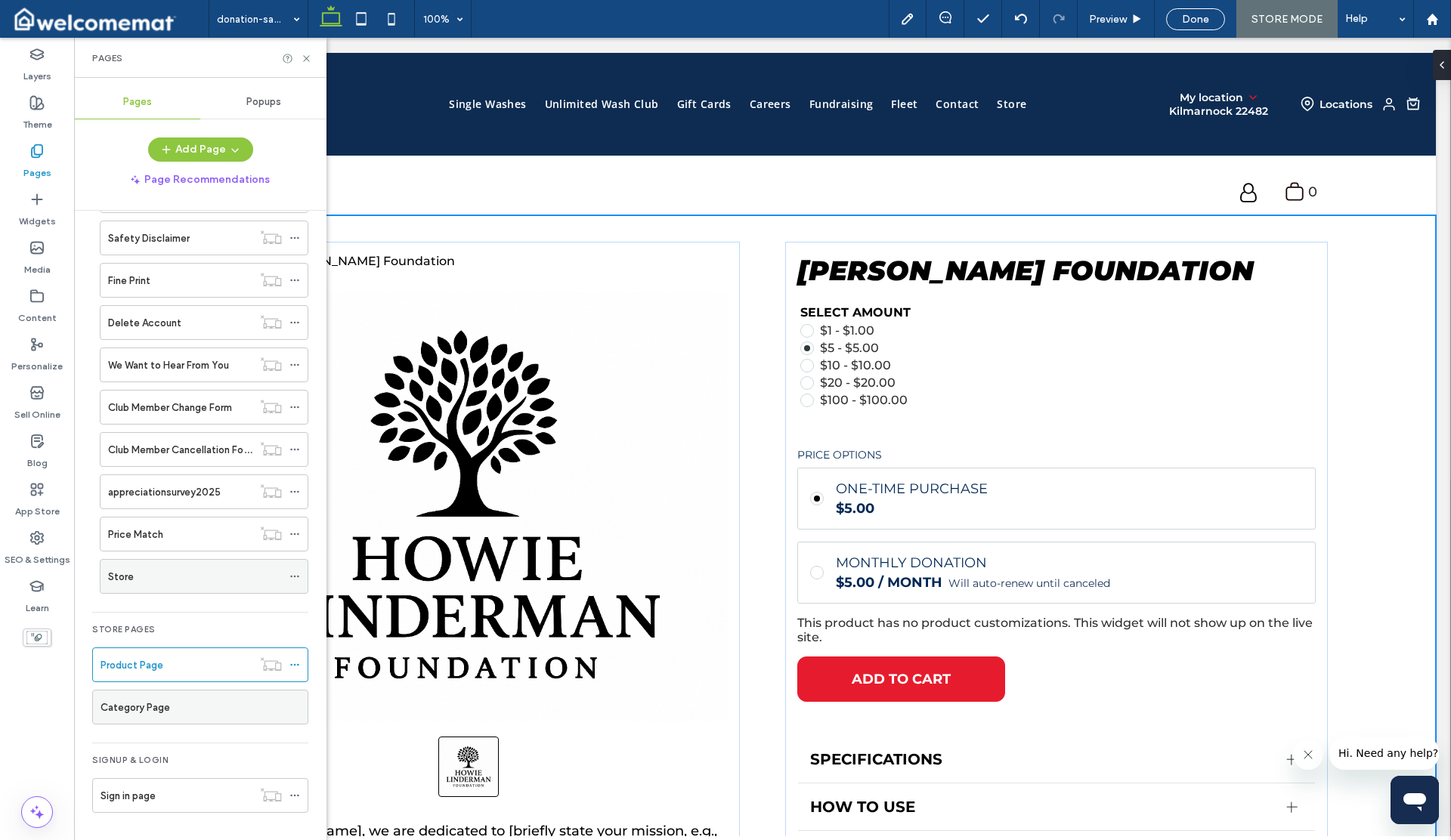
click at [293, 574] on icon at bounding box center [295, 576] width 10 height 10
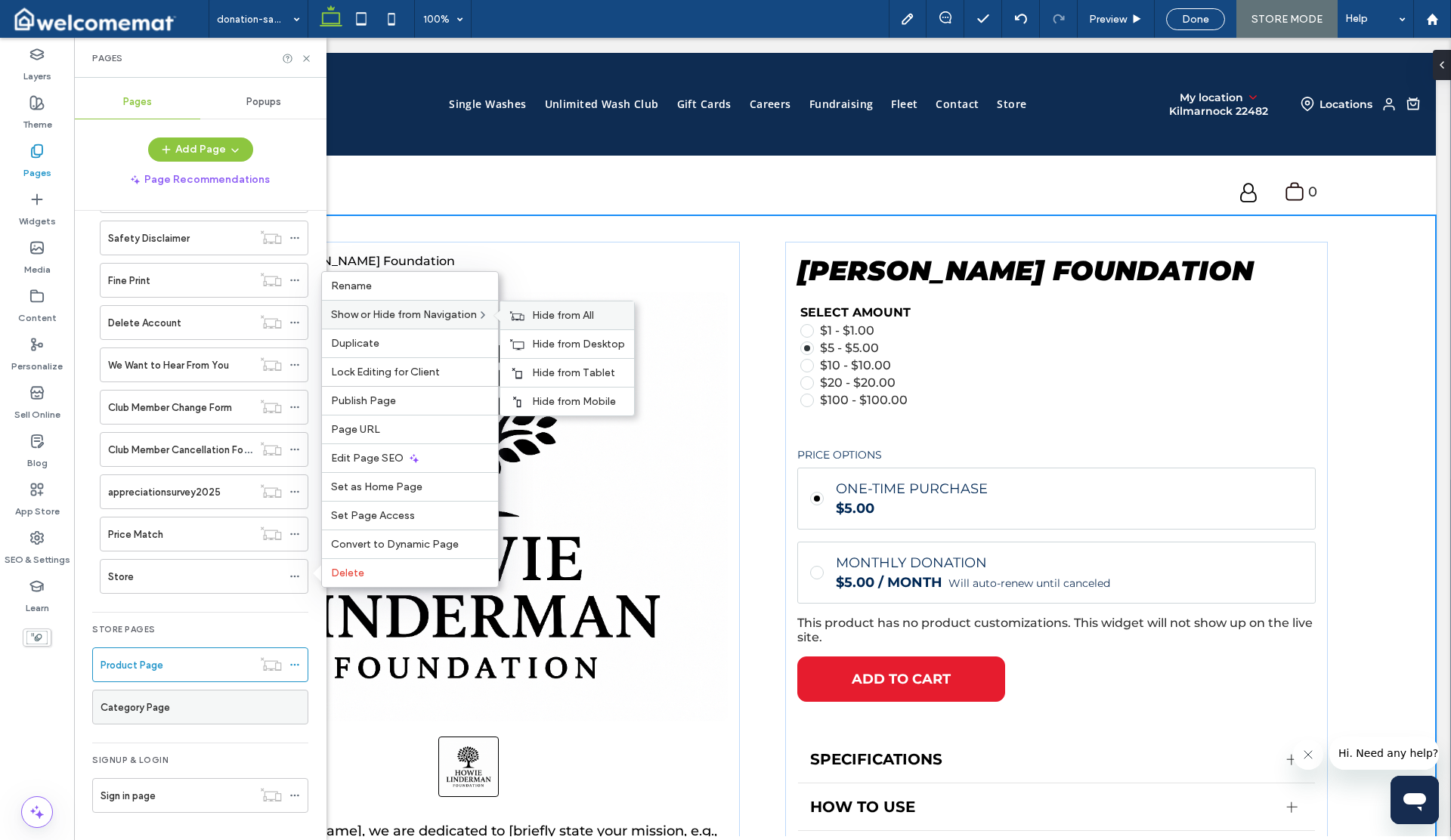
click at [539, 316] on span "Hide from All" at bounding box center [563, 315] width 62 height 13
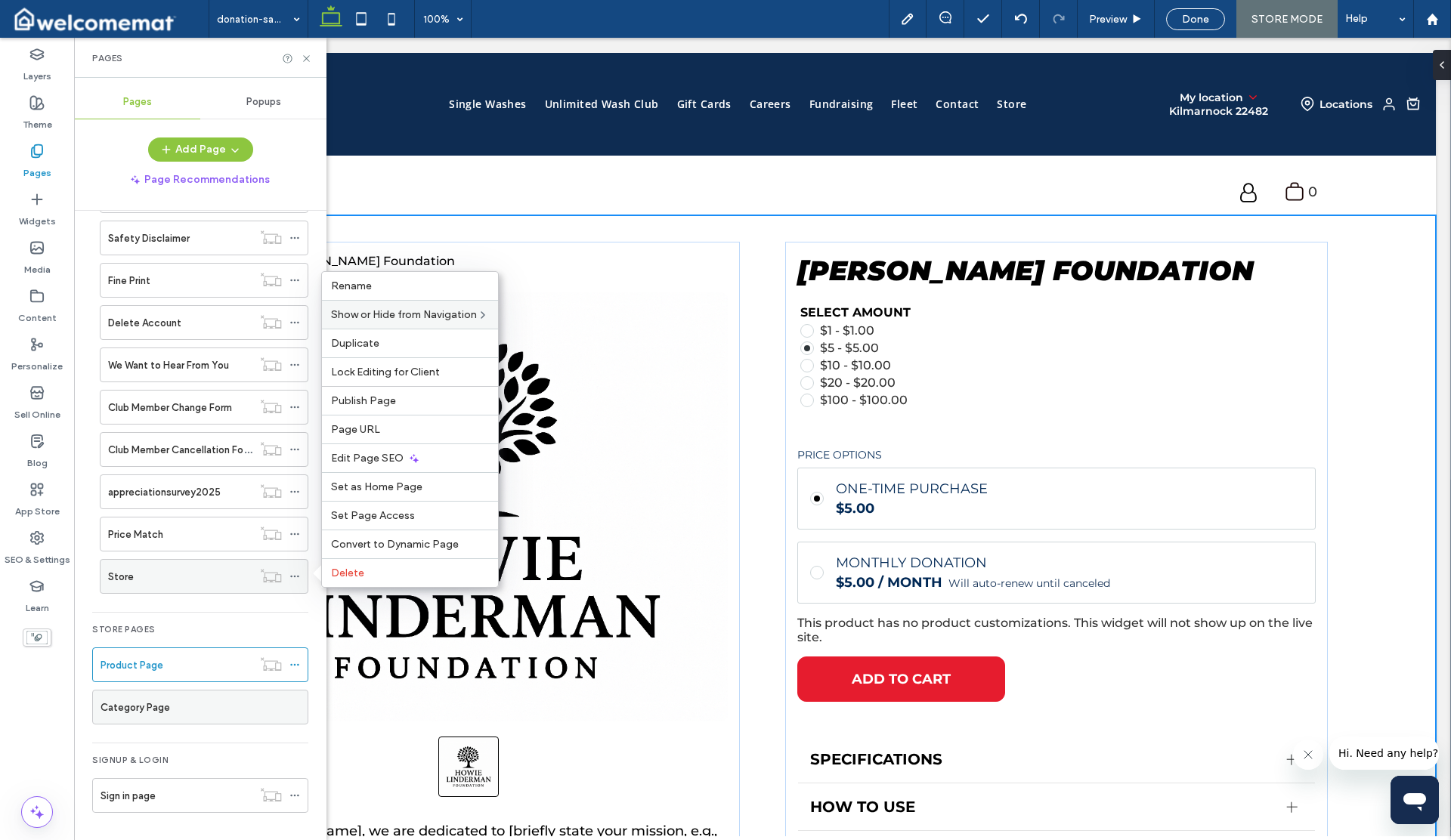
click at [224, 576] on div "Store" at bounding box center [181, 577] width 144 height 16
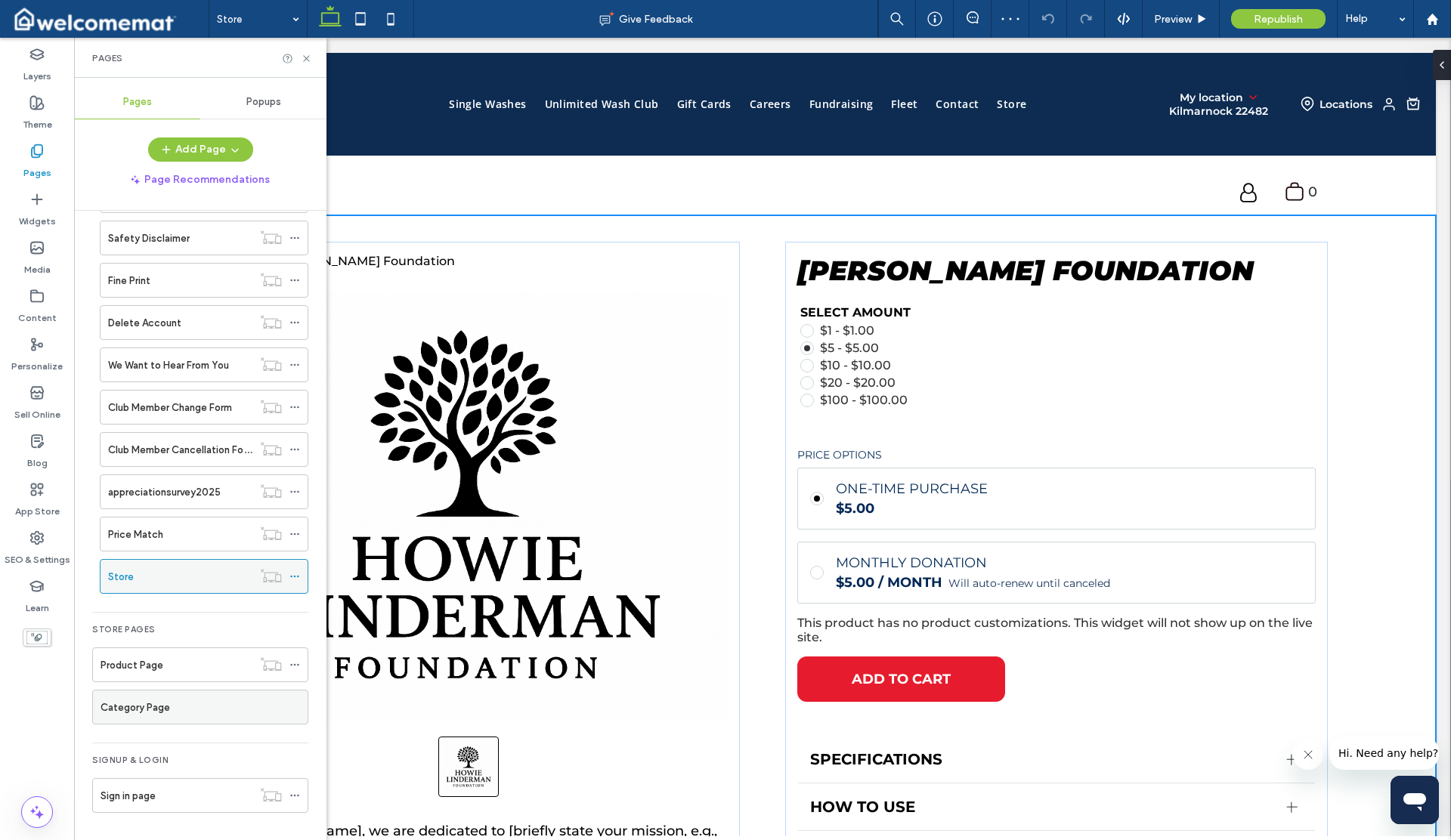
click at [295, 576] on icon at bounding box center [295, 576] width 10 height 10
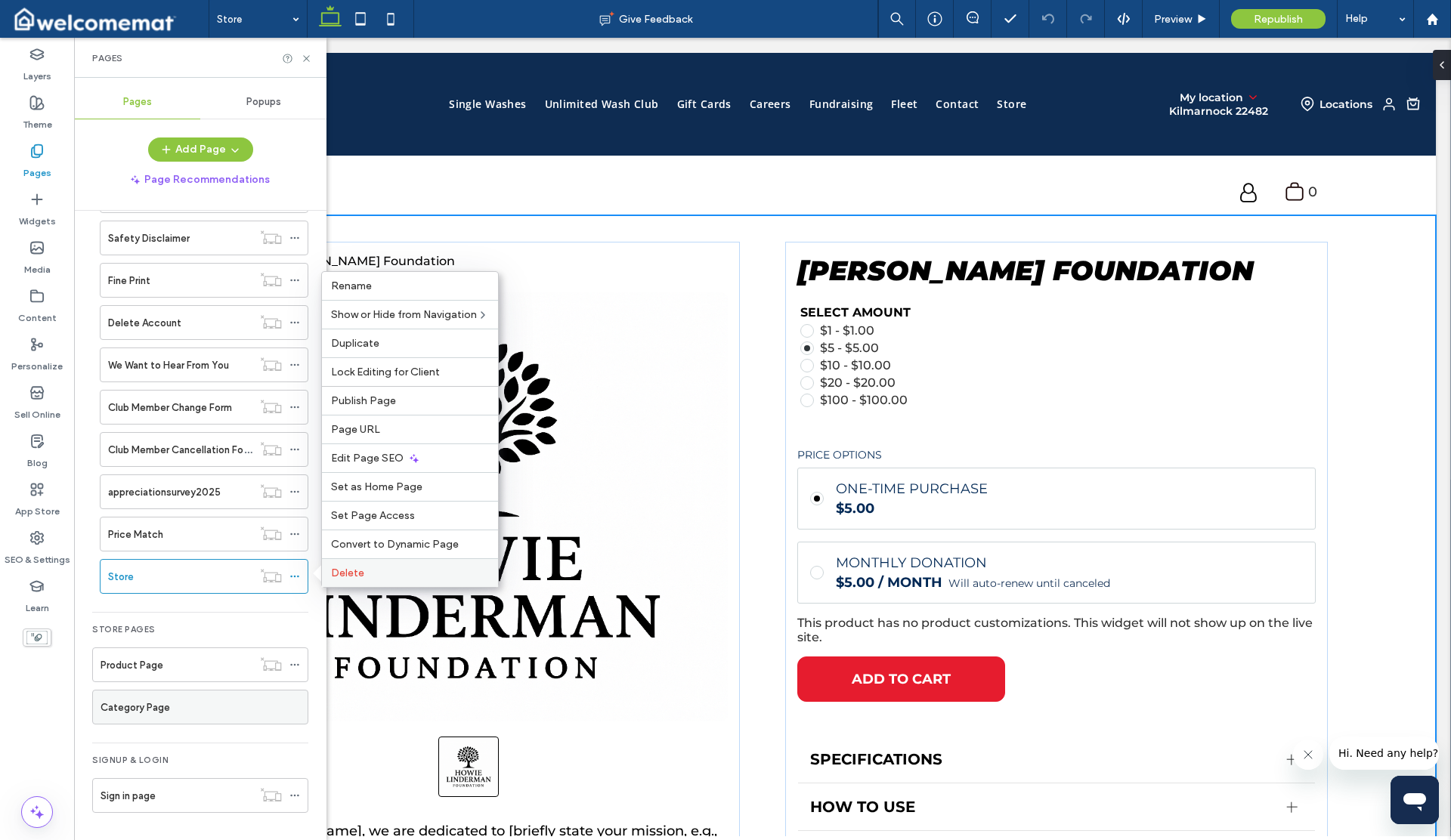
click at [360, 575] on span "Delete" at bounding box center [347, 573] width 33 height 13
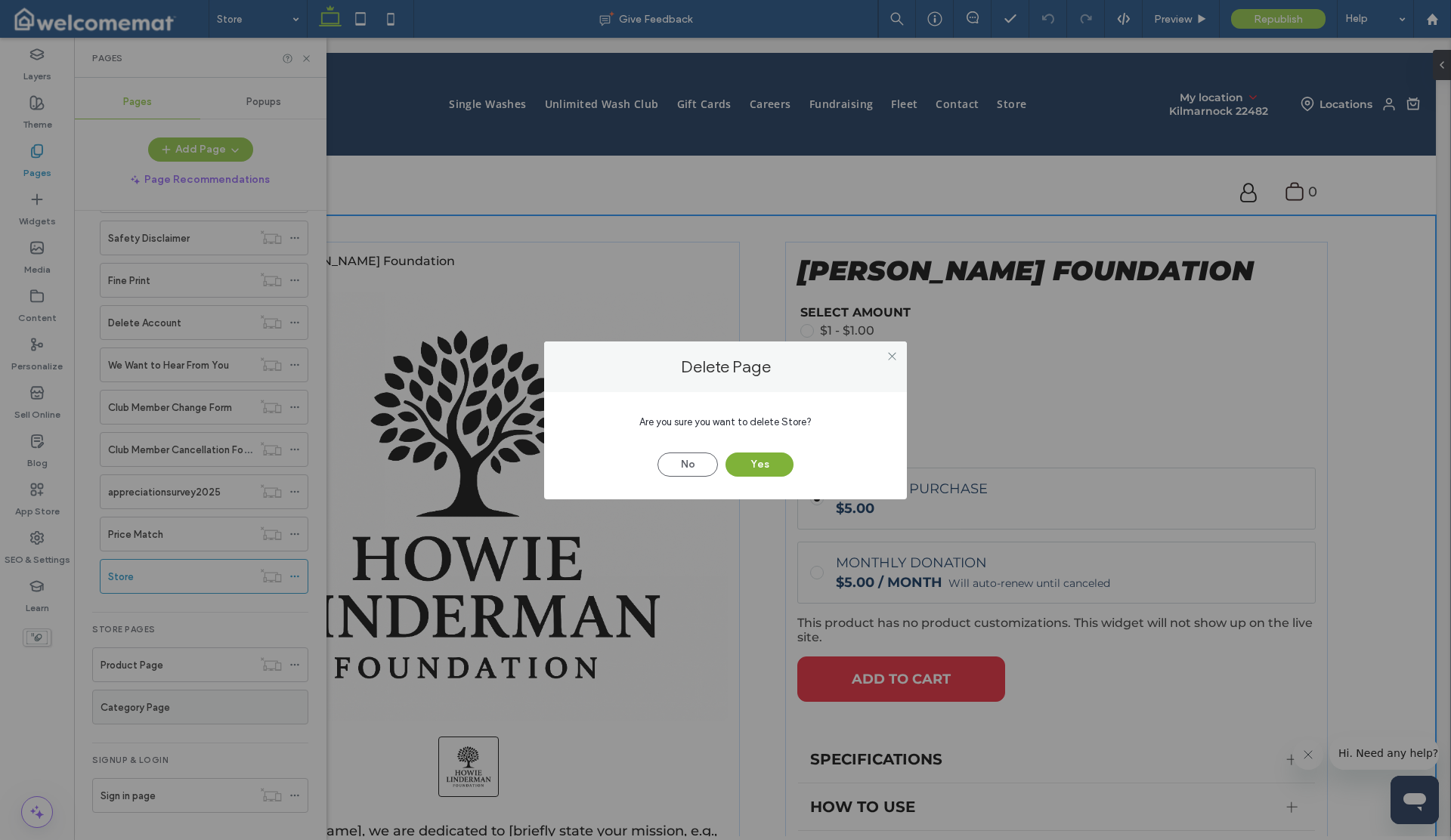
click at [750, 464] on button "Yes" at bounding box center [759, 465] width 68 height 24
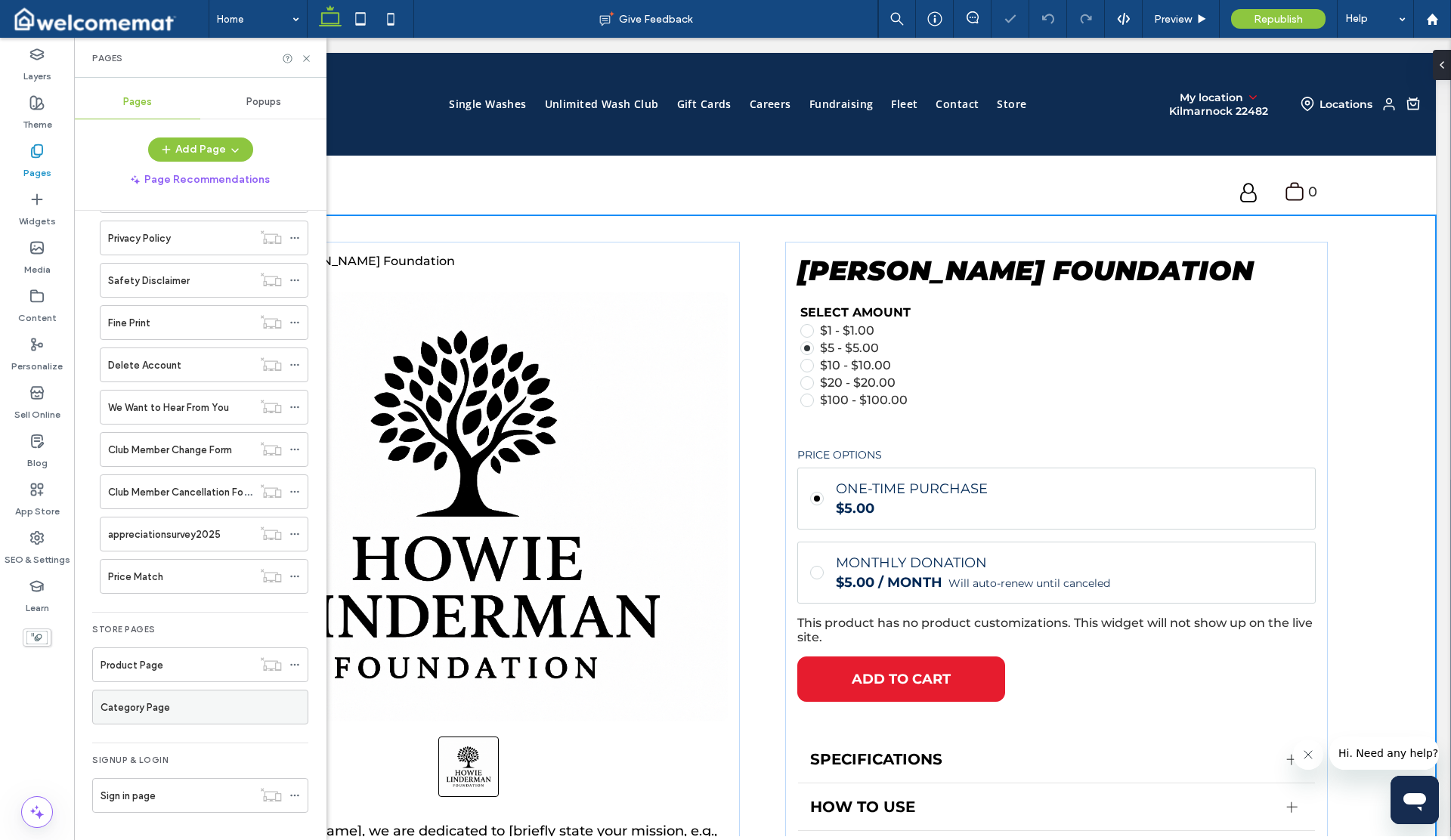
scroll to position [608, 0]
click at [222, 659] on div "Product Page" at bounding box center [176, 665] width 152 height 16
click at [307, 59] on use at bounding box center [307, 59] width 6 height 6
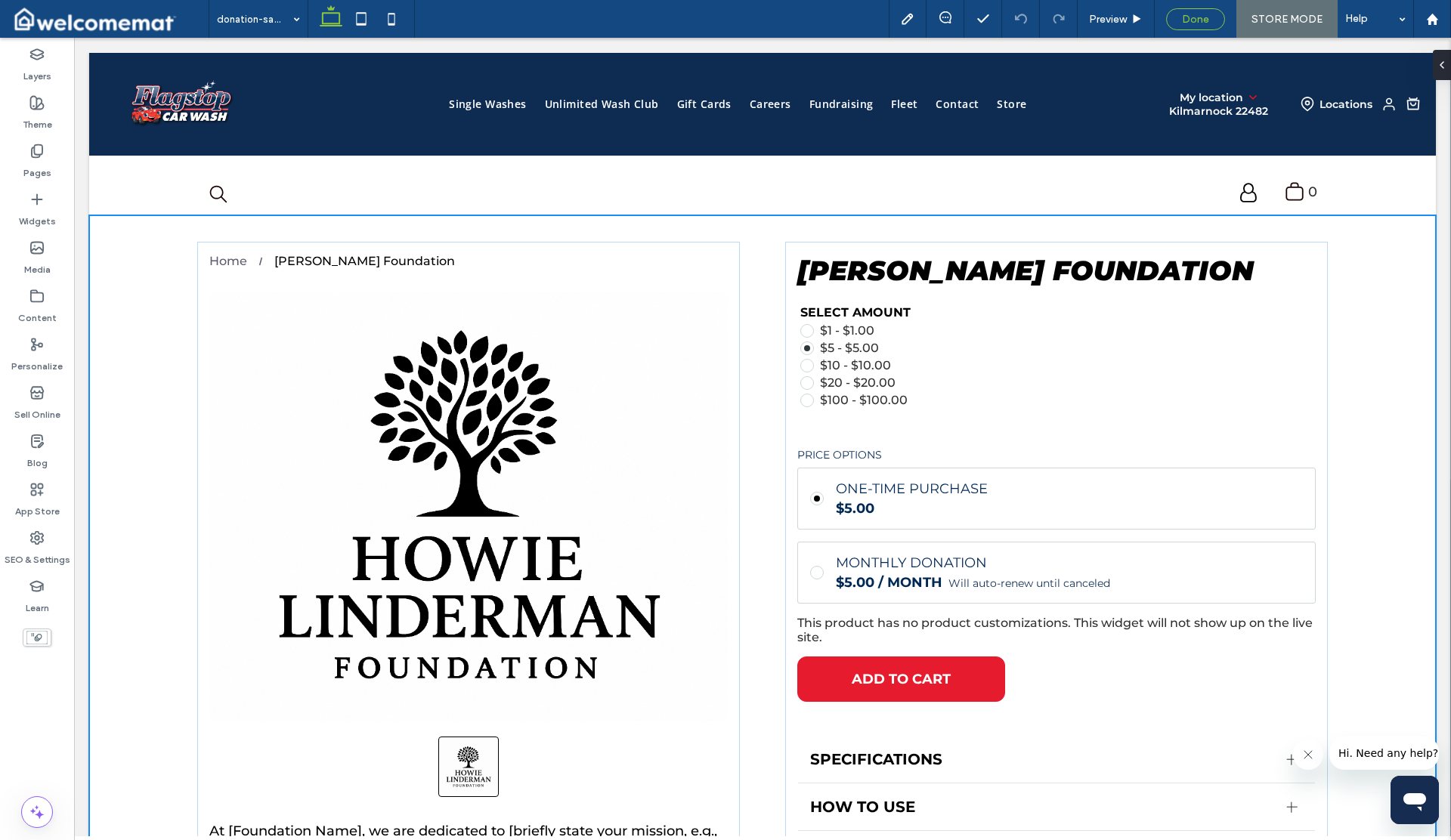
click at [1186, 26] on div "Done" at bounding box center [1195, 18] width 59 height 22
click at [1181, 16] on div "Done" at bounding box center [1196, 19] width 58 height 13
click at [39, 412] on label "Sell Online" at bounding box center [37, 411] width 46 height 21
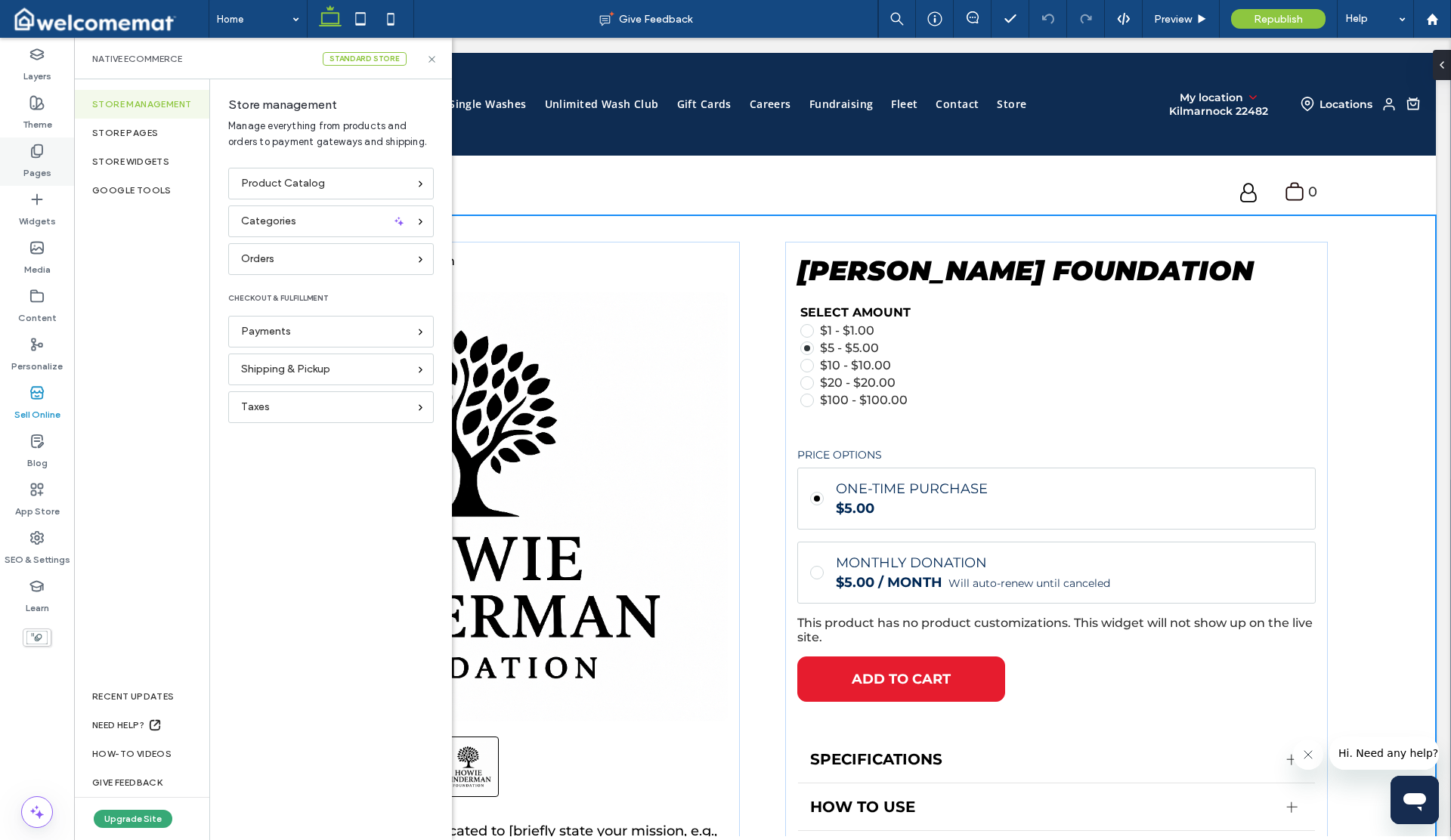
click at [35, 163] on label "Pages" at bounding box center [37, 169] width 28 height 21
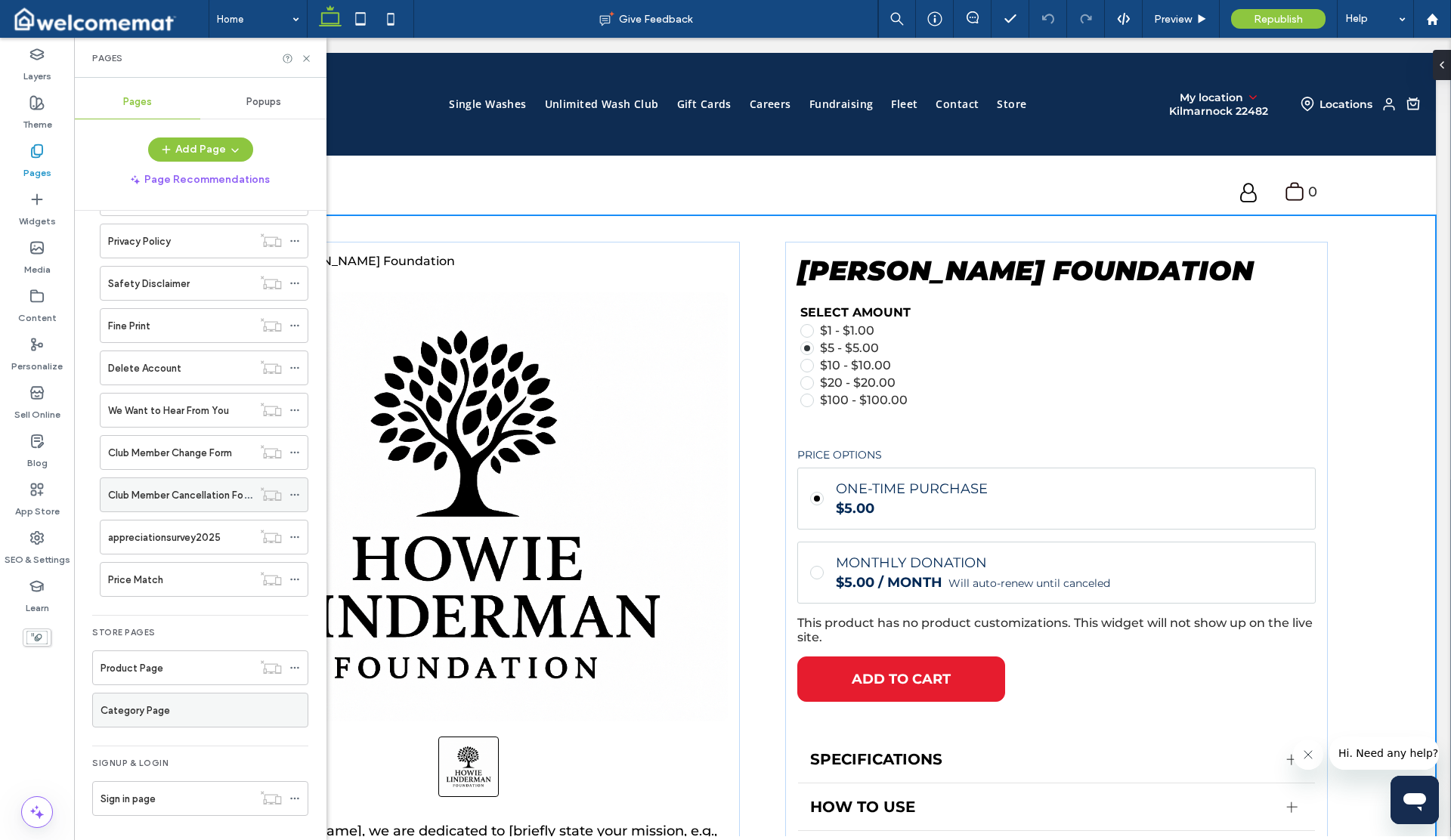
scroll to position [608, 0]
click at [154, 659] on label "Product Page" at bounding box center [132, 665] width 63 height 26
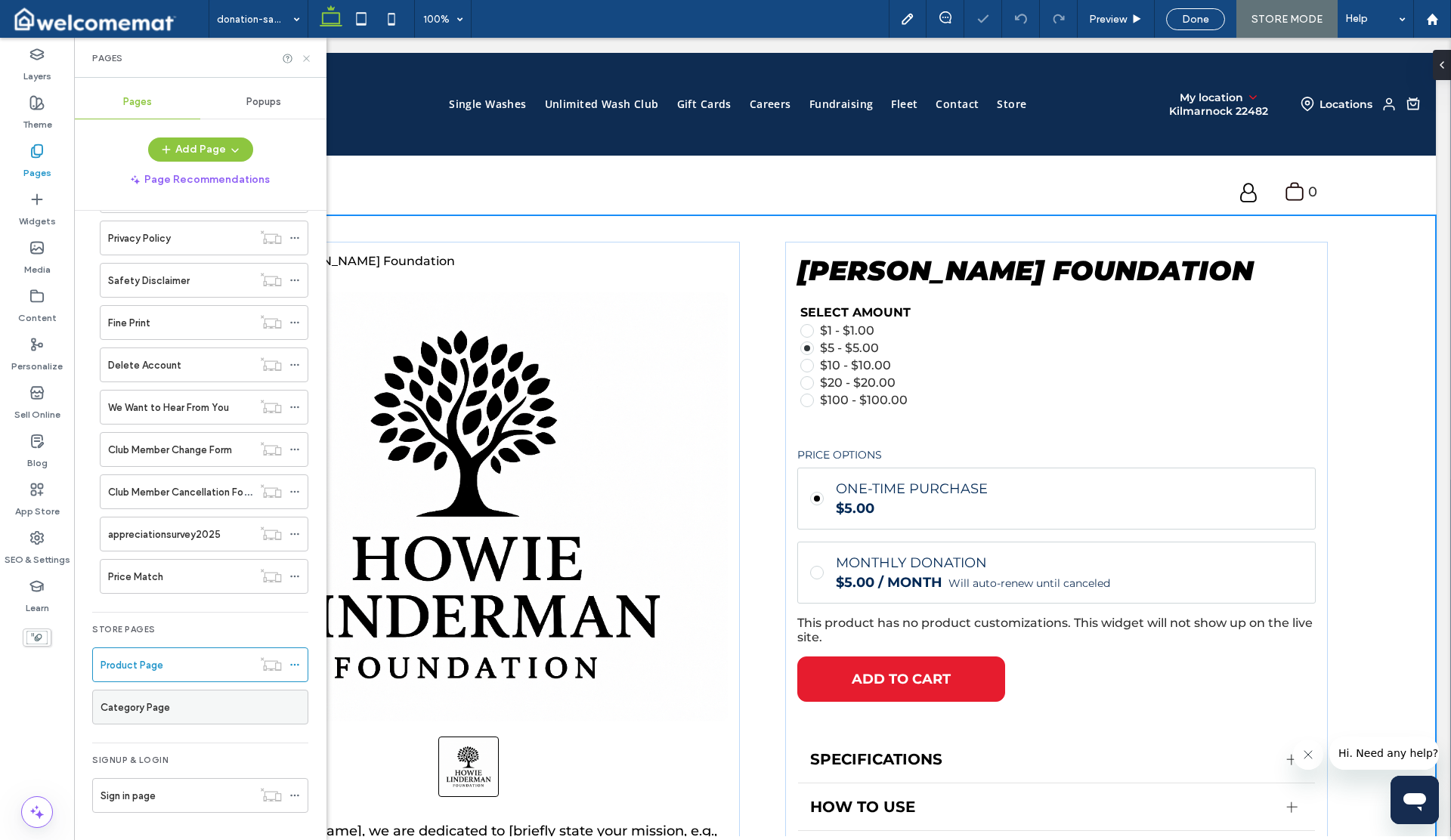
click at [305, 59] on icon at bounding box center [307, 59] width 11 height 11
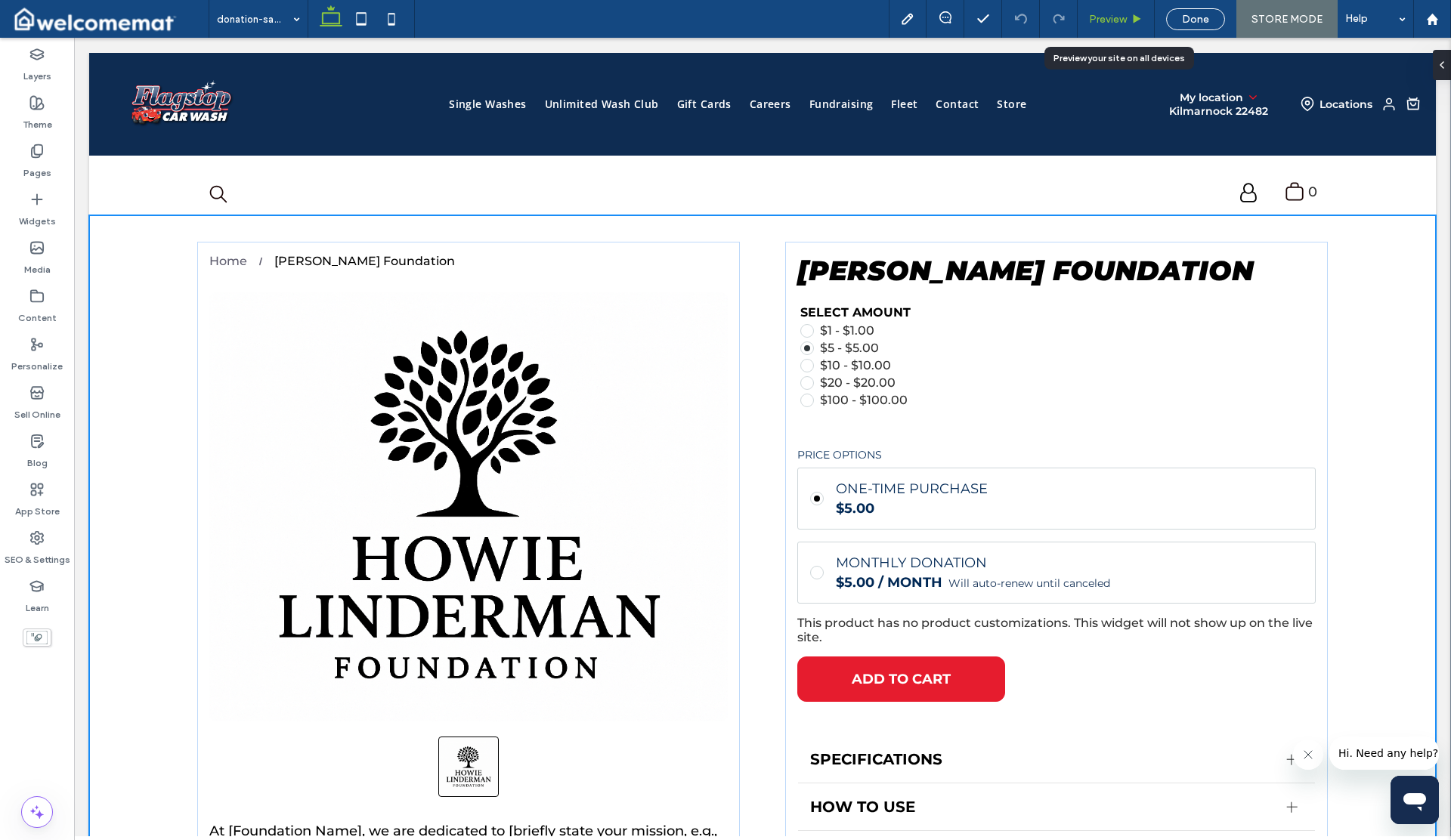
click at [1110, 20] on span "Preview" at bounding box center [1108, 19] width 38 height 13
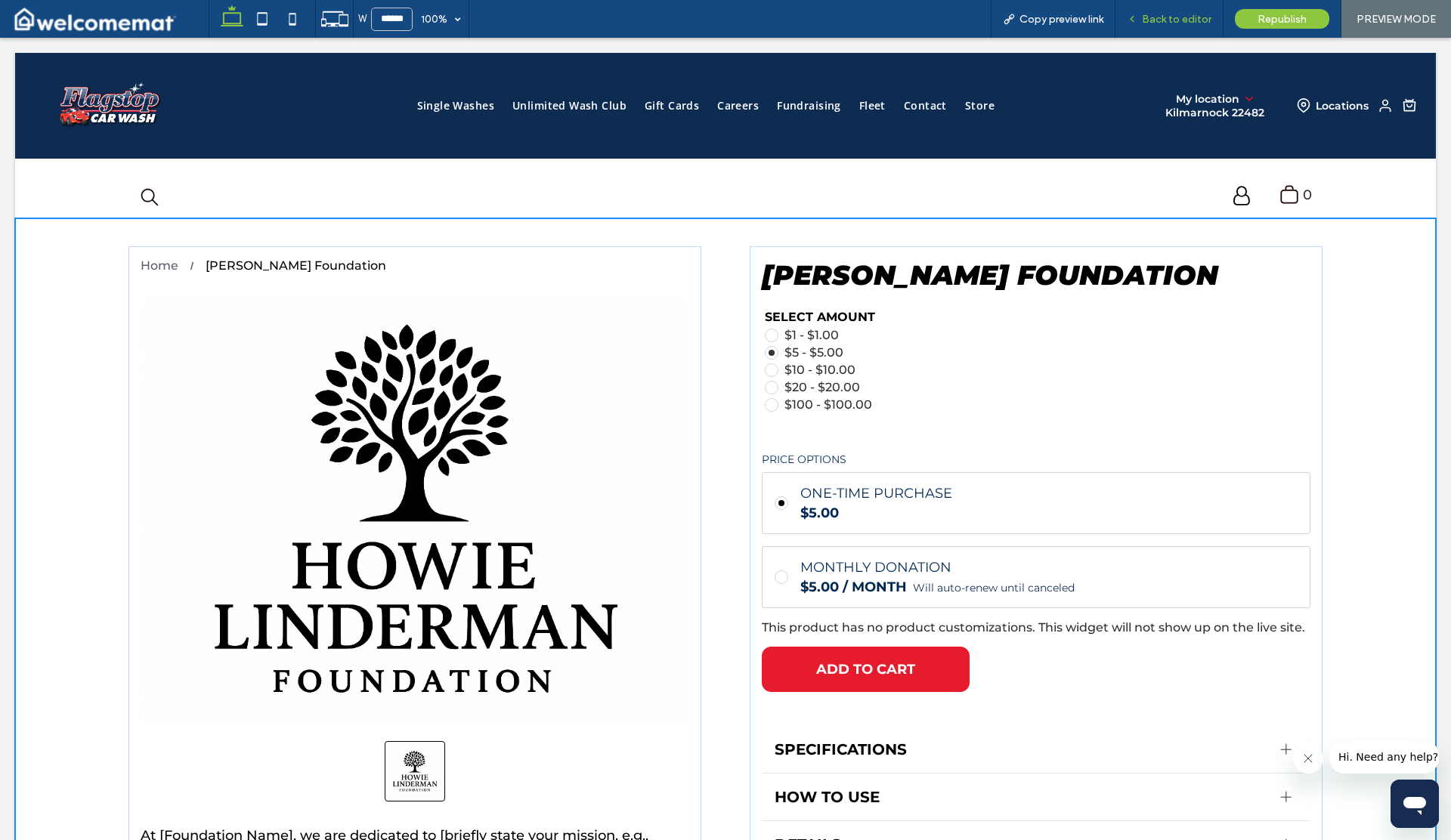
click at [1157, 20] on span "Back to editor" at bounding box center [1177, 19] width 70 height 13
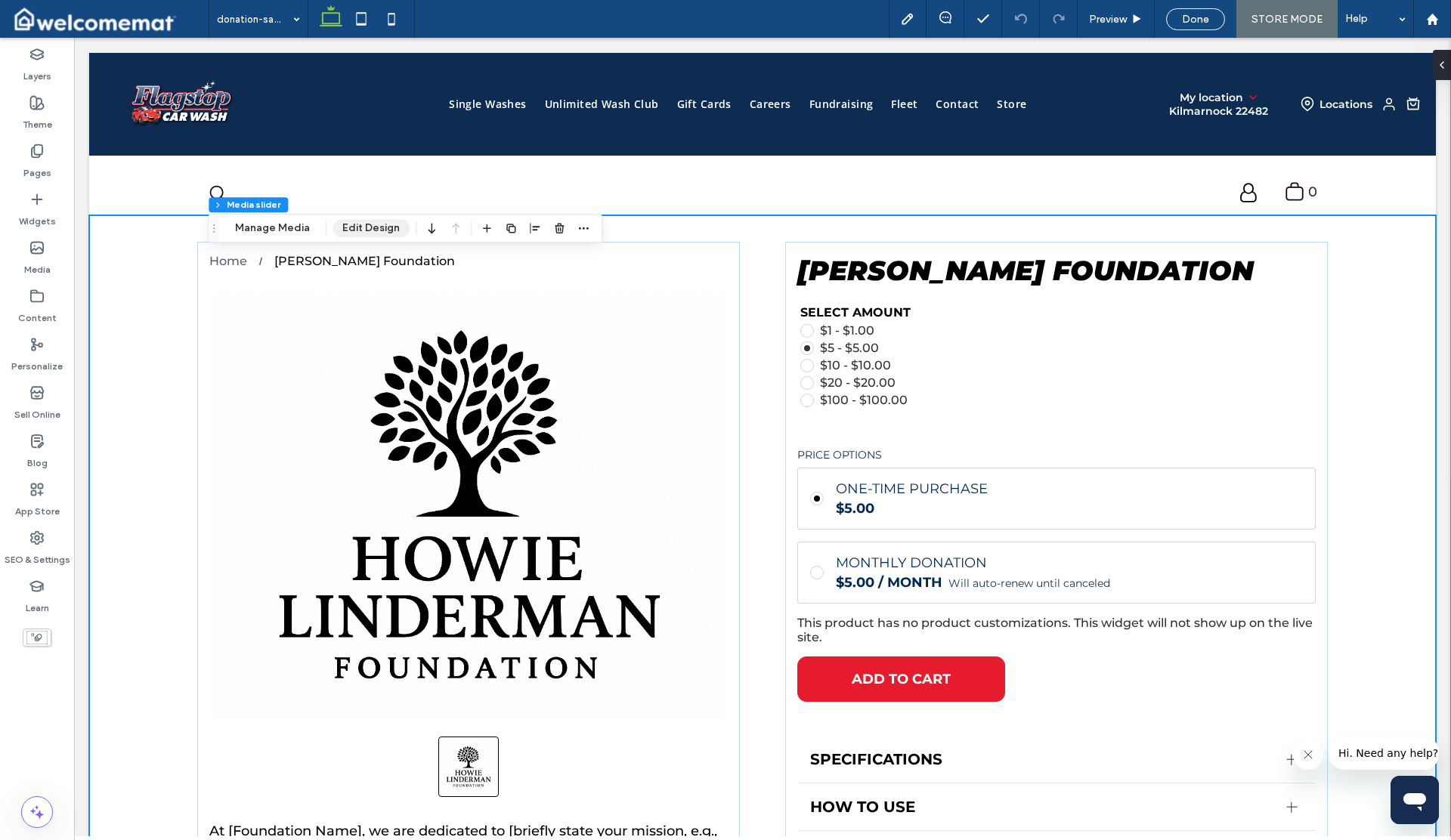
click at [340, 229] on button "Edit Design" at bounding box center [371, 228] width 77 height 18
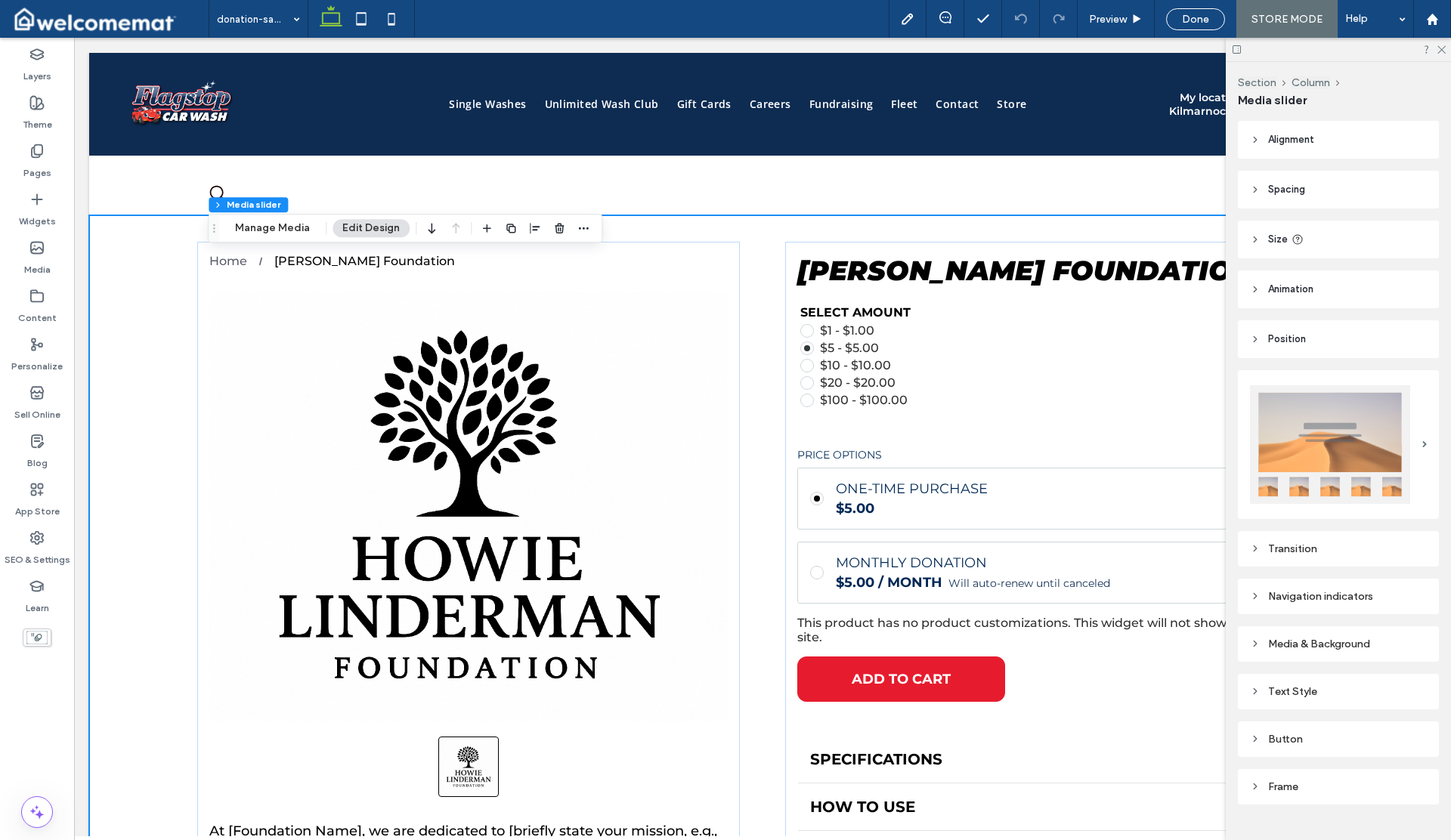
click at [1342, 436] on img at bounding box center [1331, 444] width 161 height 119
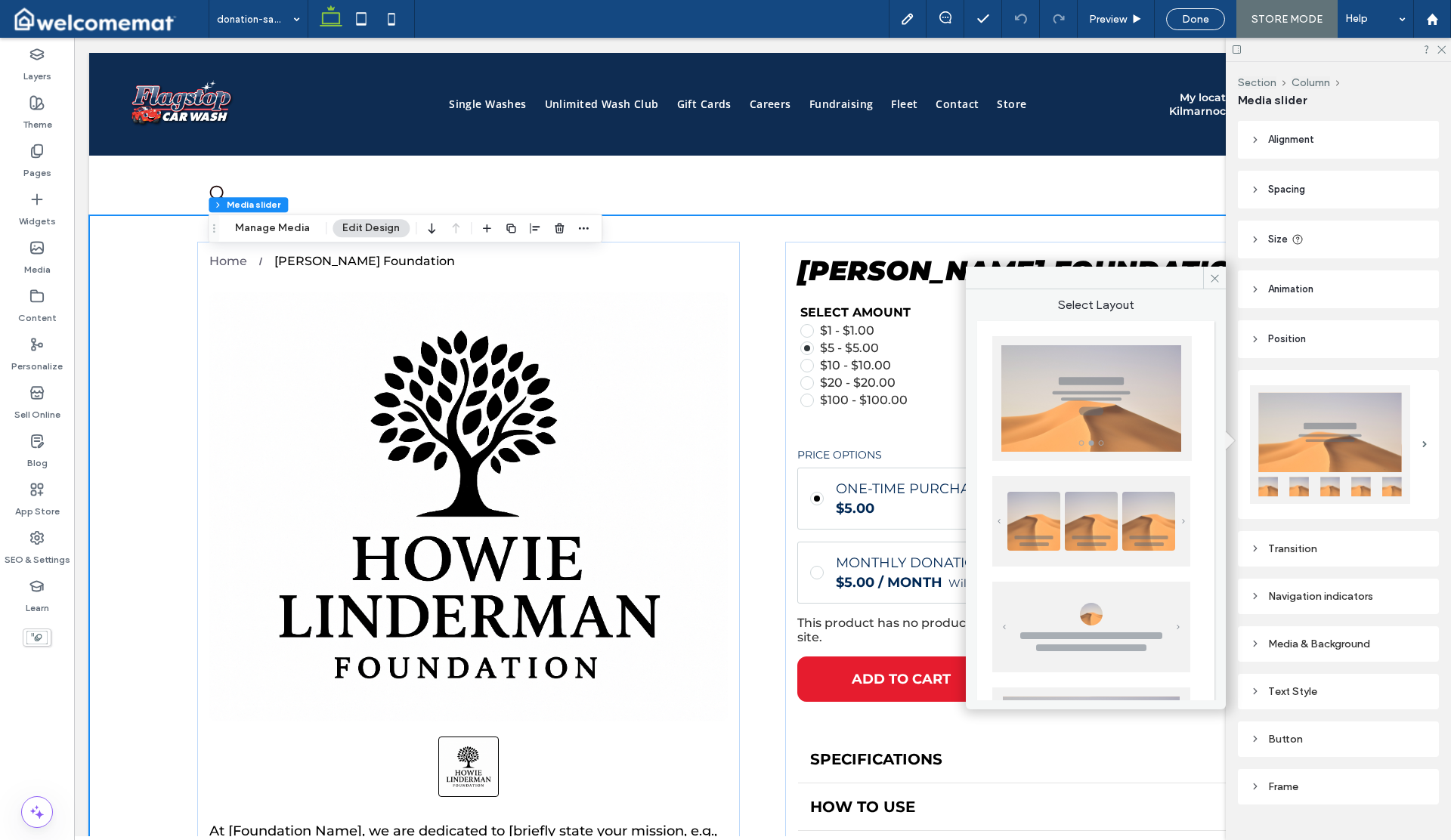
click at [1134, 416] on img at bounding box center [1091, 398] width 200 height 124
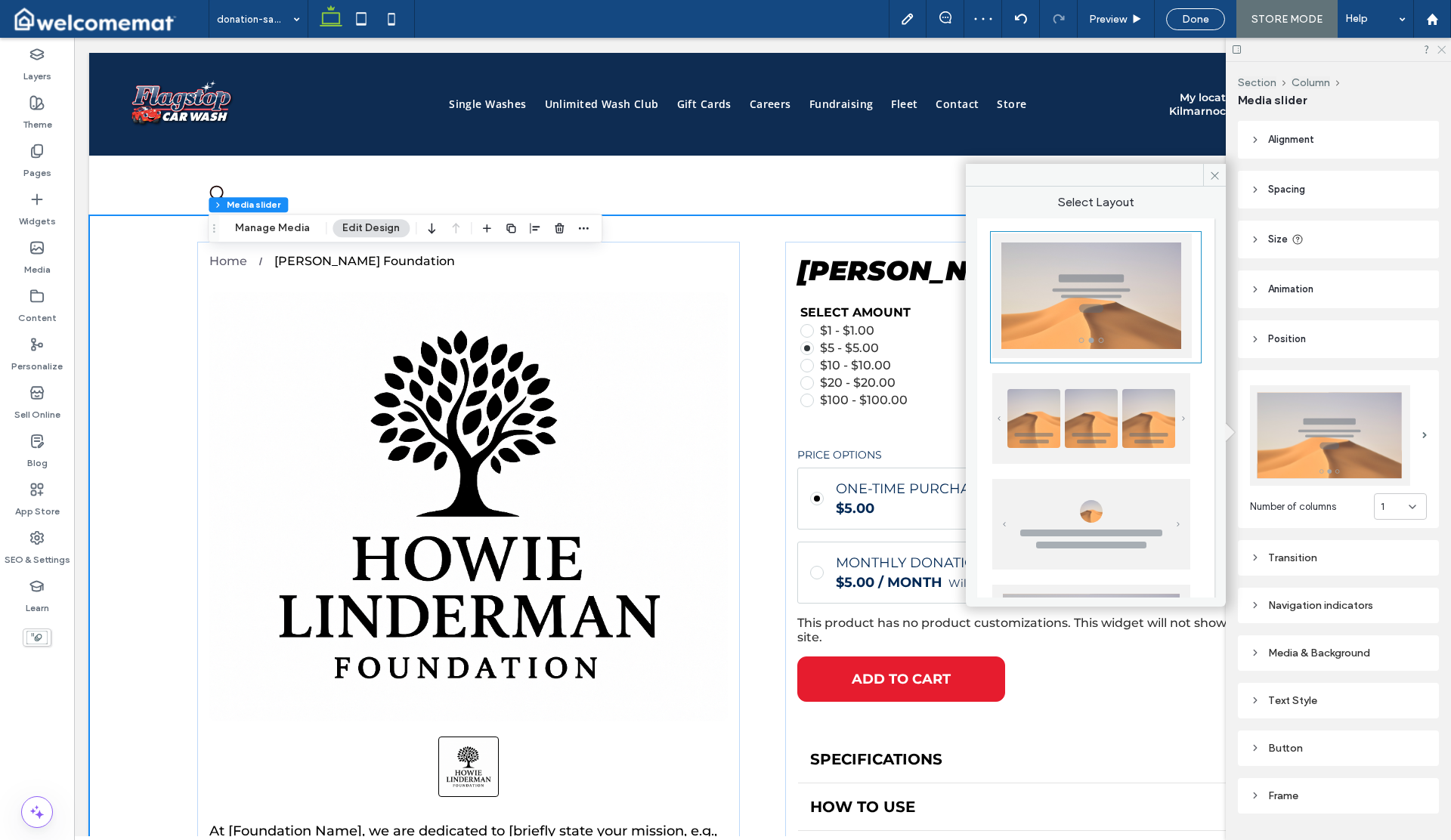
click at [1441, 53] on icon at bounding box center [1441, 49] width 10 height 10
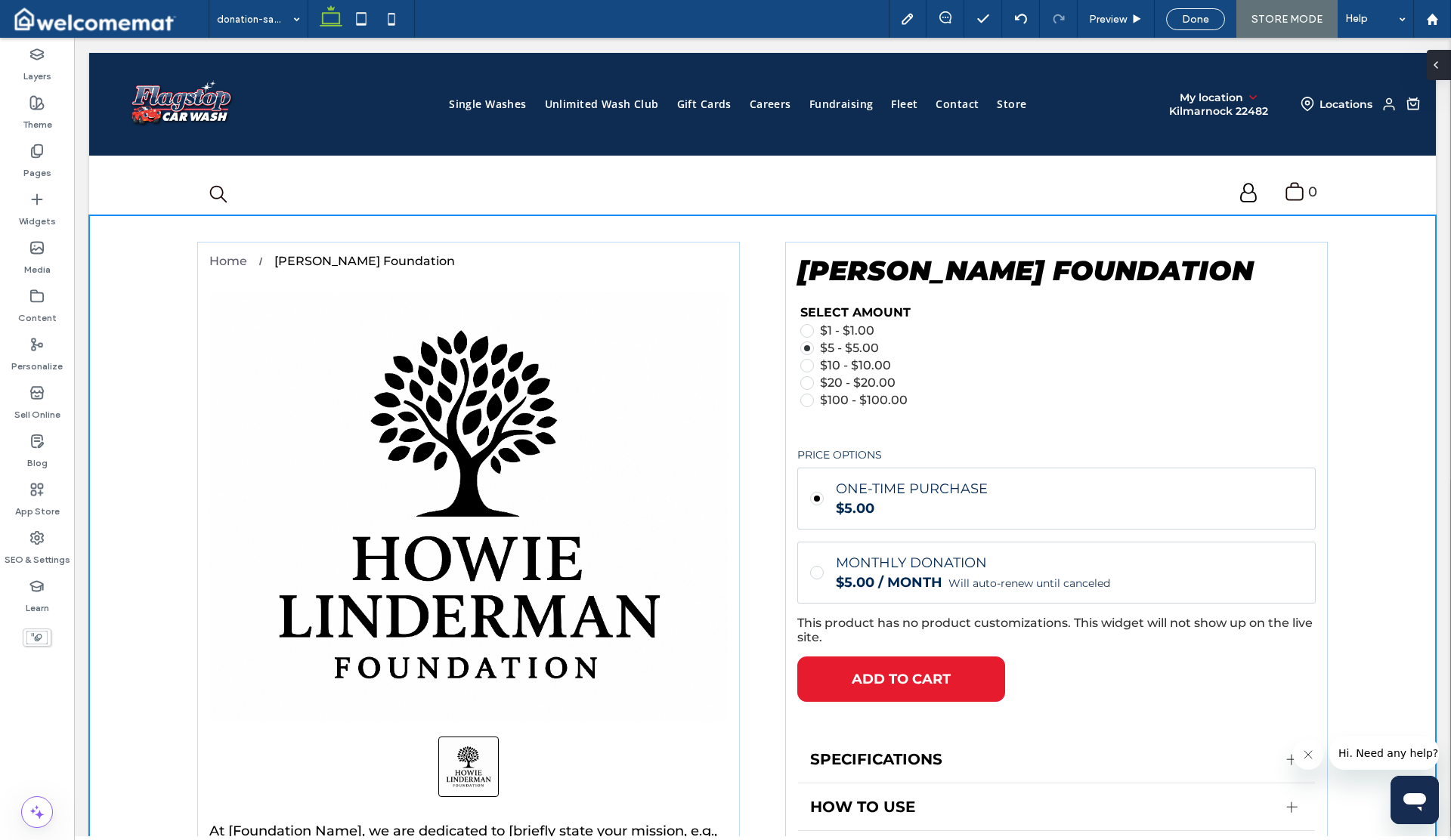
type input "***"
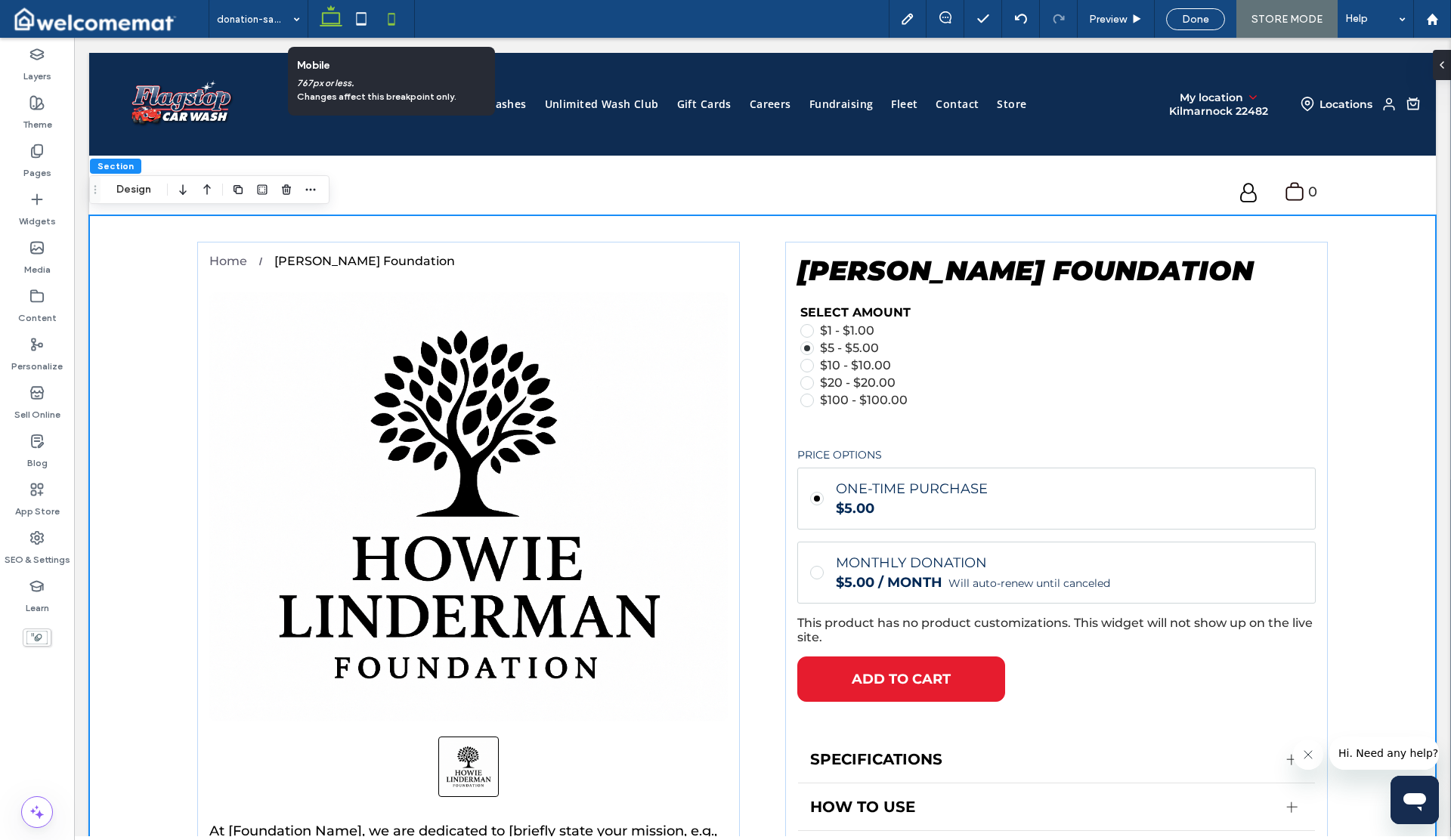
click at [396, 16] on icon at bounding box center [392, 19] width 30 height 30
type input "*"
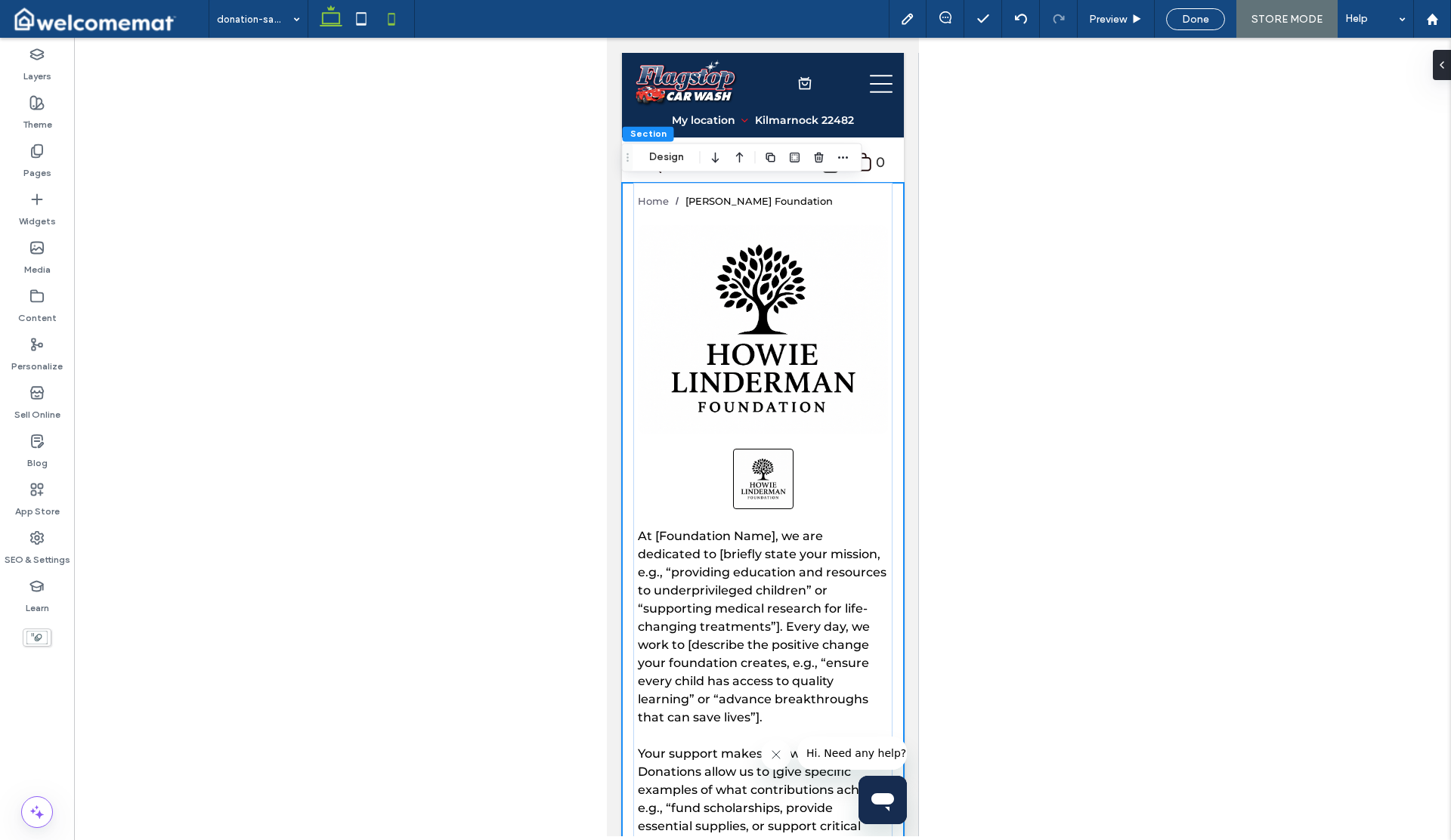
click at [331, 29] on icon at bounding box center [331, 19] width 30 height 30
type input "*"
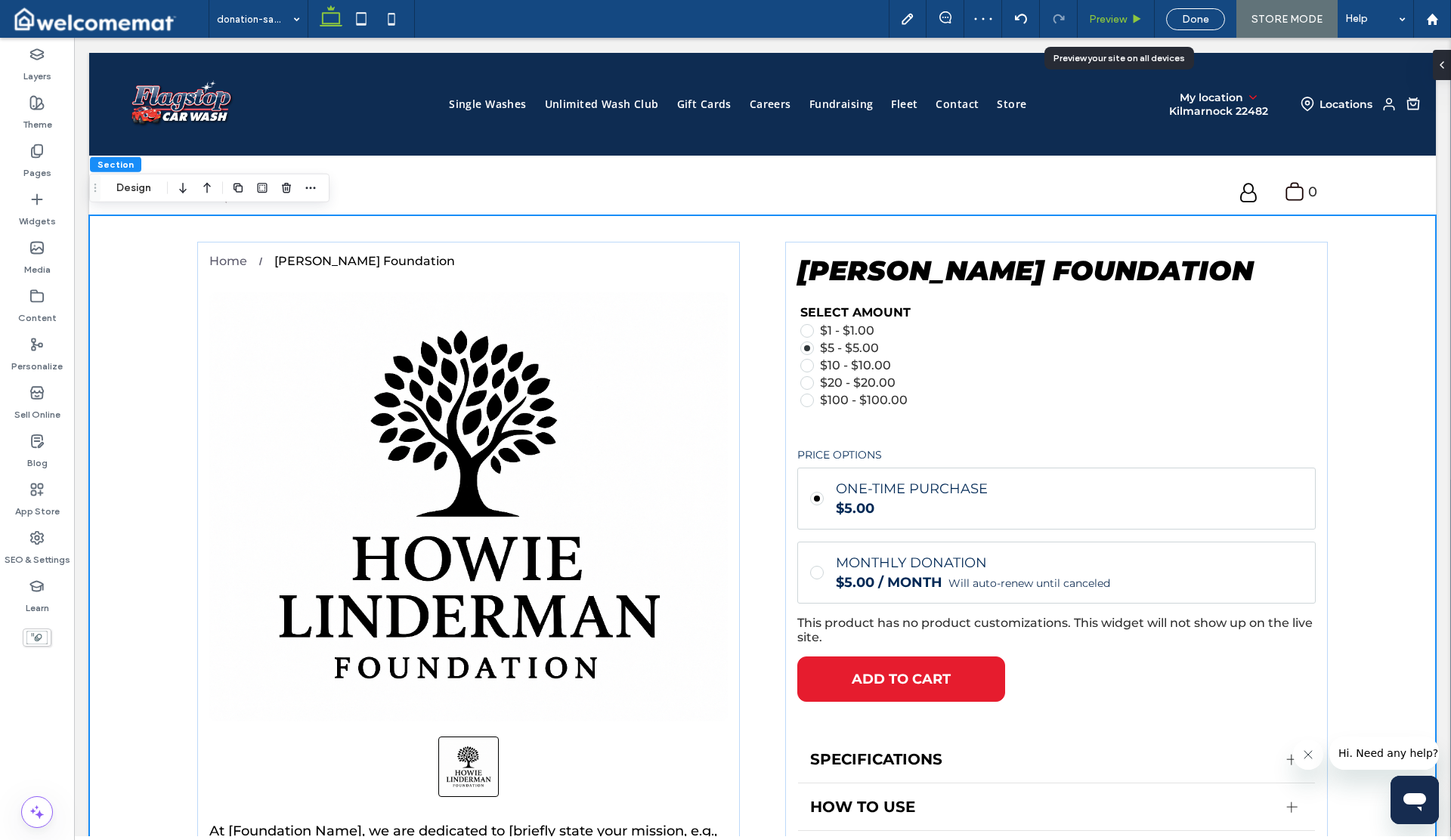
click at [1108, 21] on span "Preview" at bounding box center [1108, 19] width 38 height 13
